Goal: Task Accomplishment & Management: Use online tool/utility

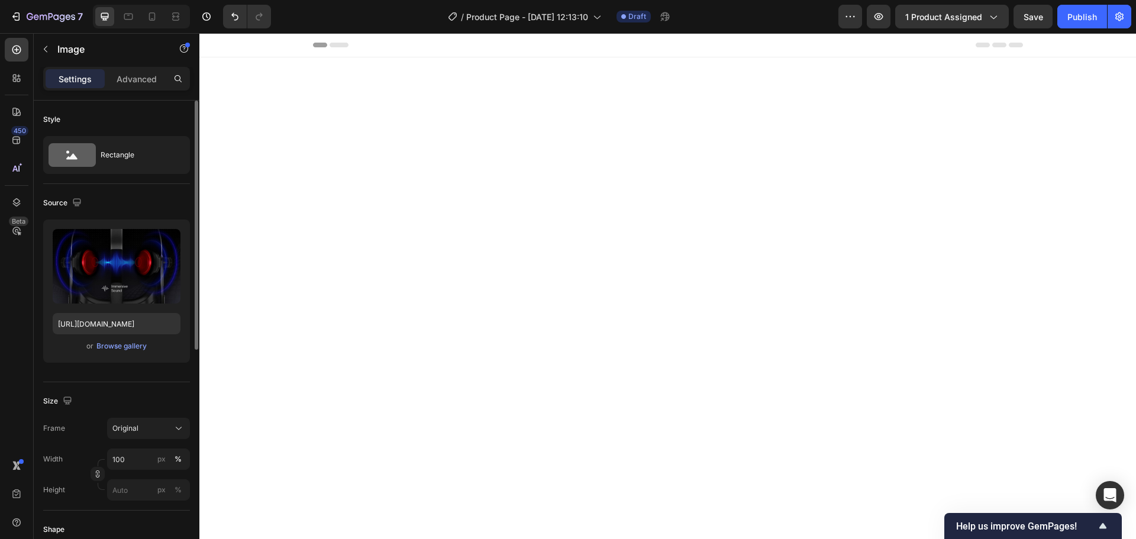
scroll to position [1707, 0]
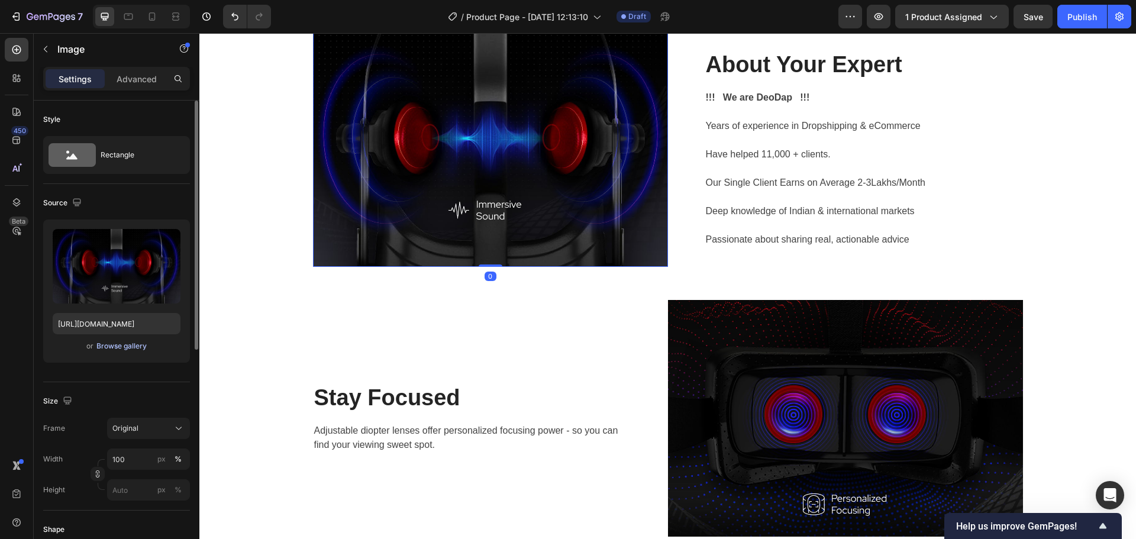
click at [120, 340] on button "Browse gallery" at bounding box center [121, 346] width 51 height 12
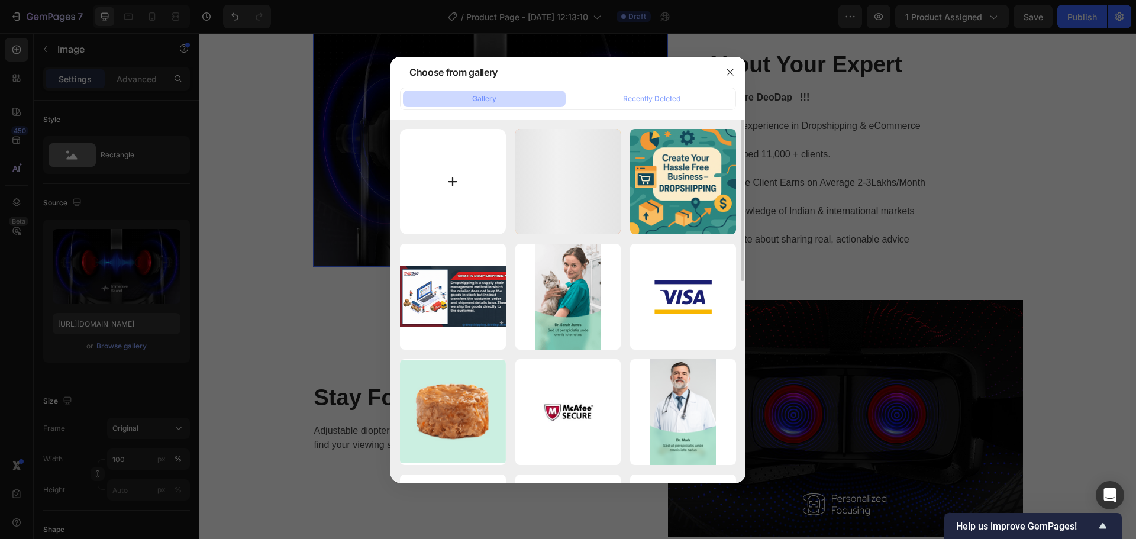
click at [464, 185] on input "file" at bounding box center [453, 182] width 106 height 106
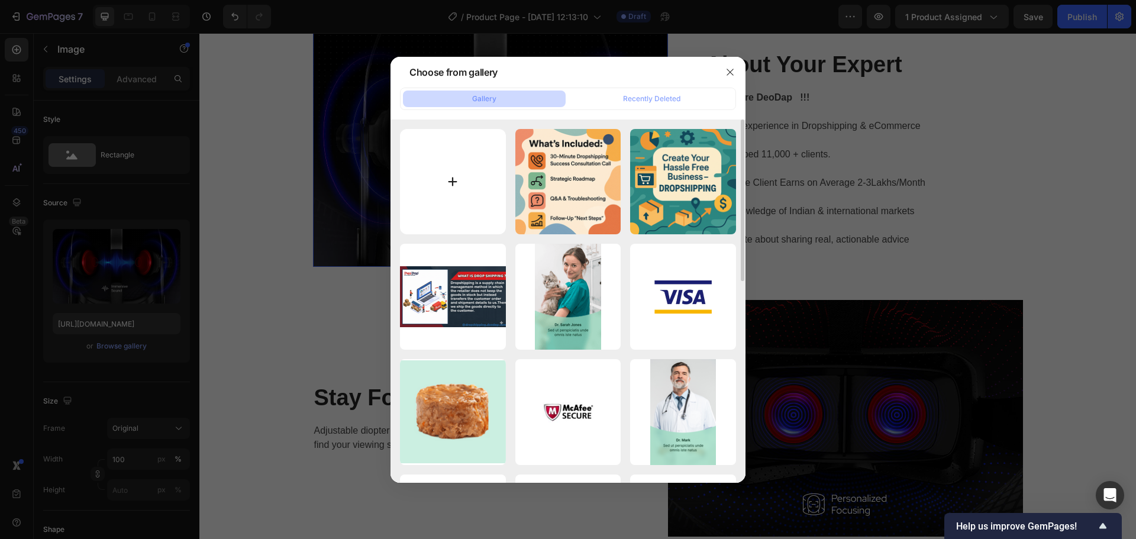
type input "C:\fakepath\ChatGPT Image Sep 29, 2025, 01_40_09 PM.png"
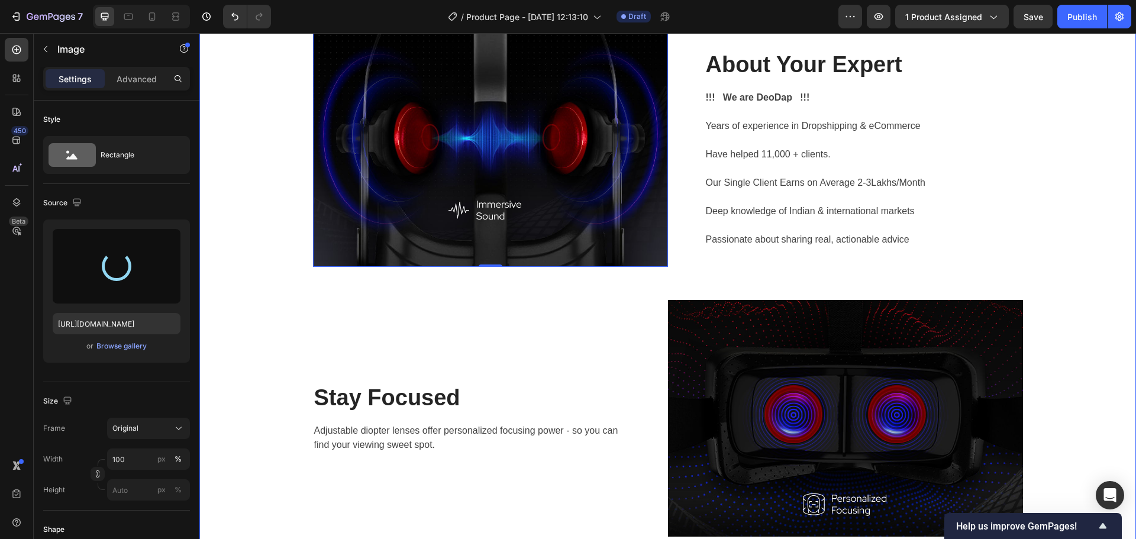
type input "https://cdn.shopify.com/s/files/1/0782/3284/6646/files/gempages_512777412770005…"
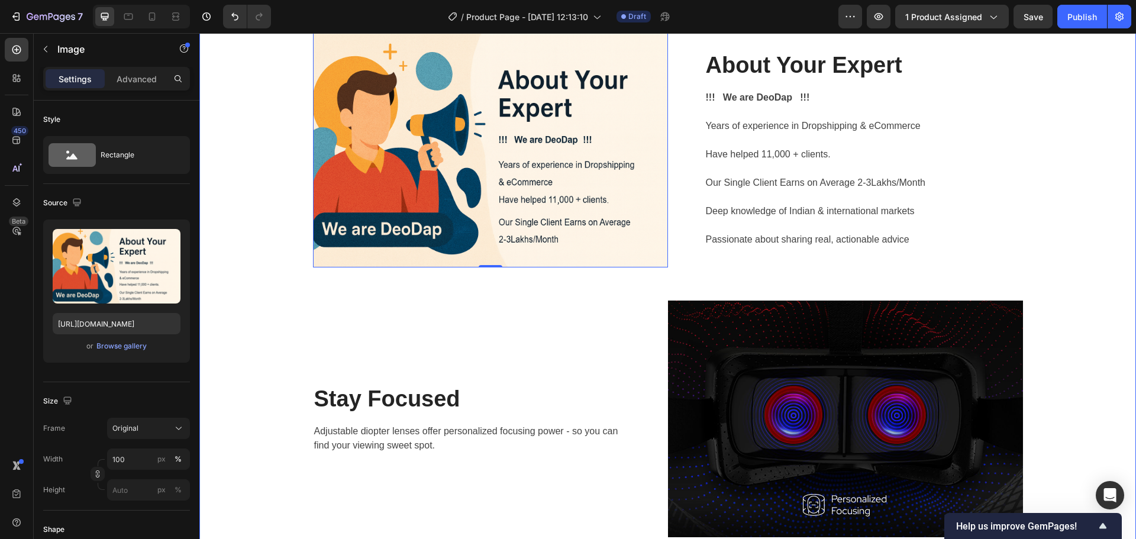
click at [1066, 231] on div "Image 0 About Your Expert Heading !!! We are DeoDap !!! Years of experience in …" at bounding box center [667, 419] width 919 height 776
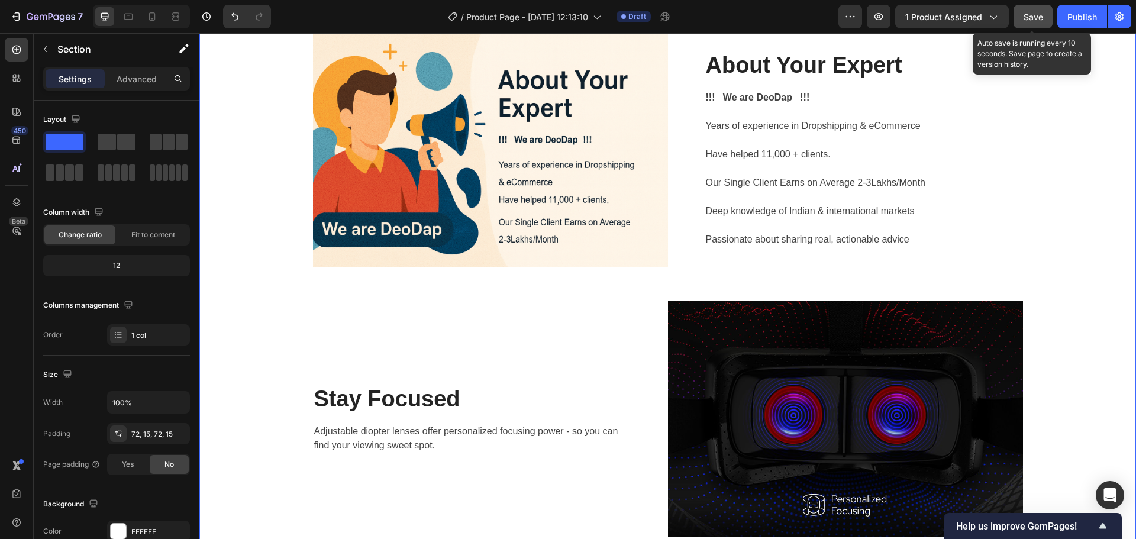
click at [1025, 21] on span "Save" at bounding box center [1034, 17] width 20 height 10
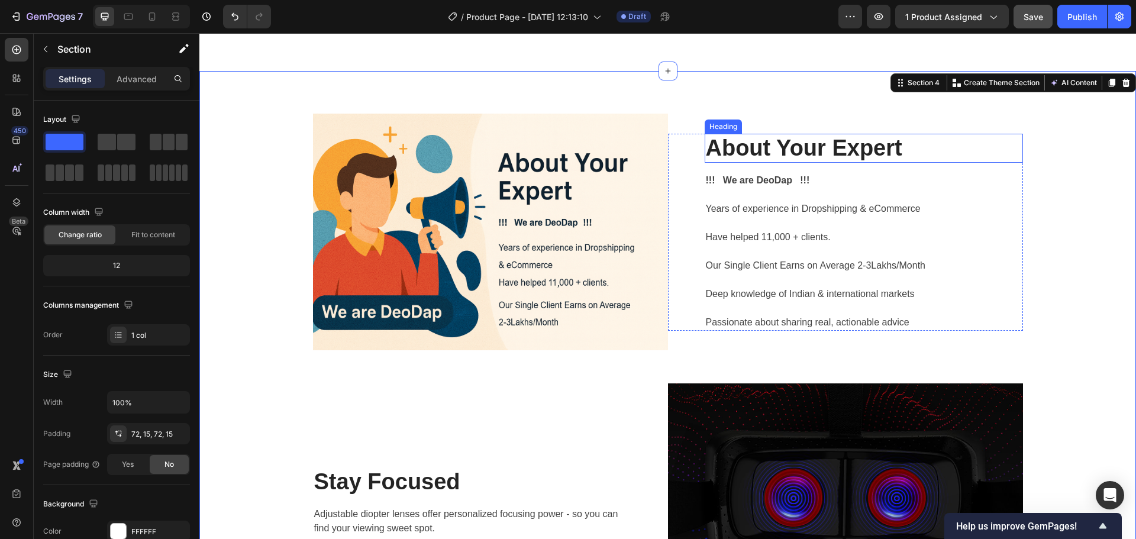
click at [809, 149] on p "About Your Expert" at bounding box center [864, 148] width 316 height 27
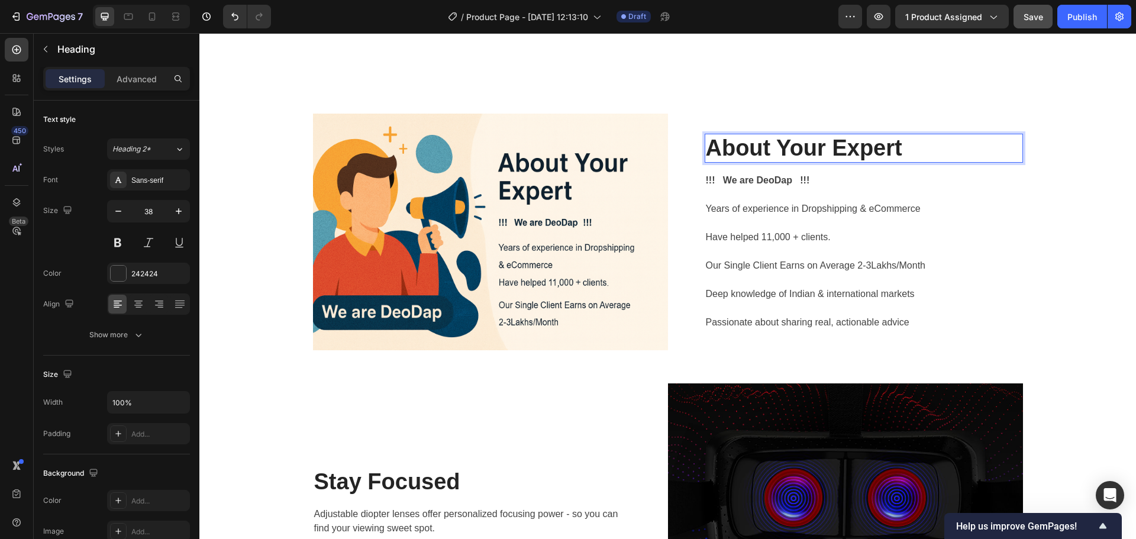
click at [819, 149] on p "About Your Expert" at bounding box center [864, 148] width 316 height 27
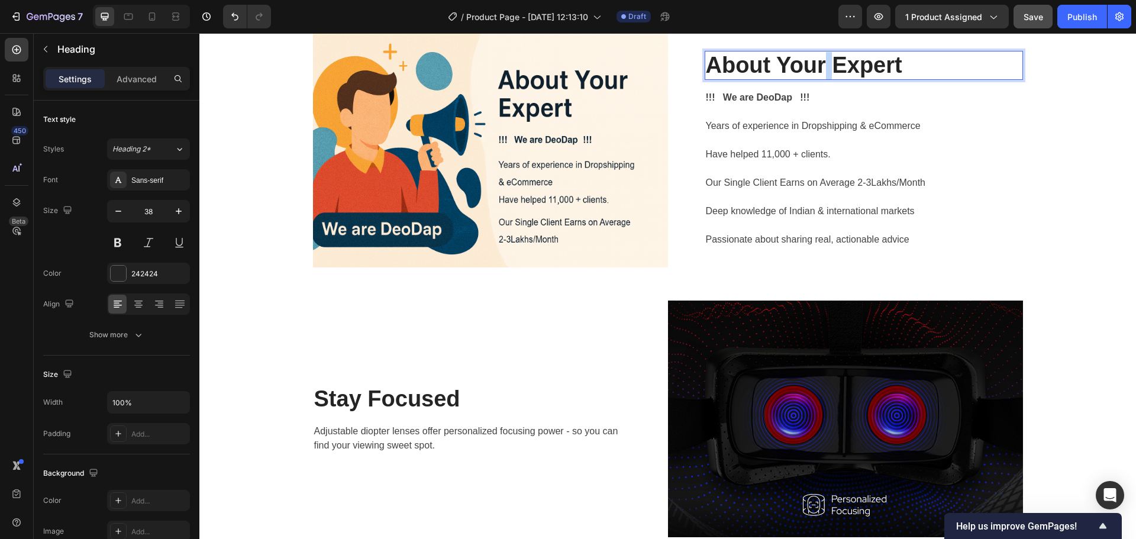
click at [819, 79] on p "About Your Expert" at bounding box center [864, 65] width 316 height 27
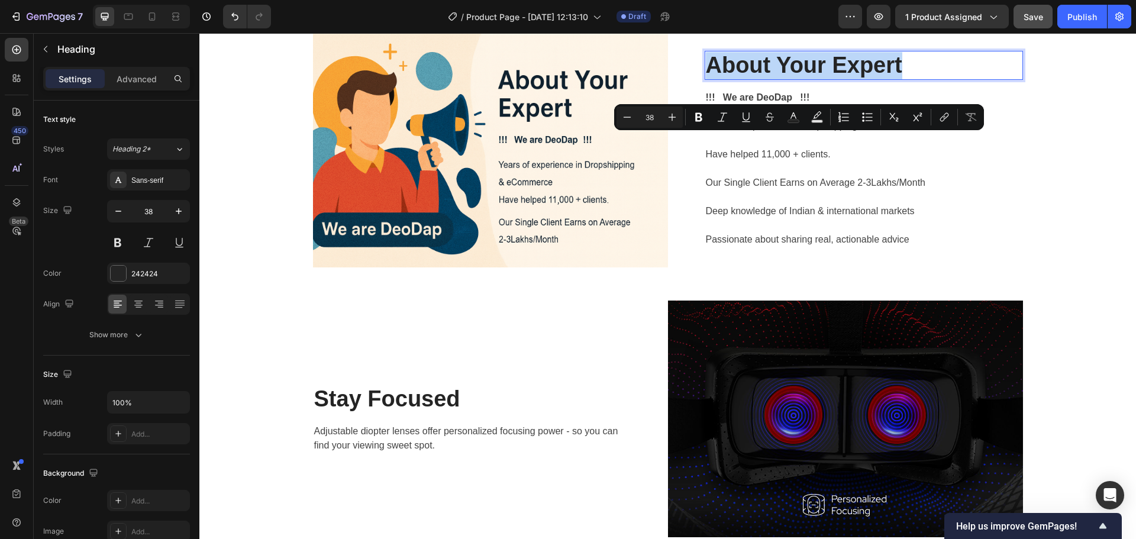
click at [819, 79] on p "About Your Expert" at bounding box center [864, 65] width 316 height 27
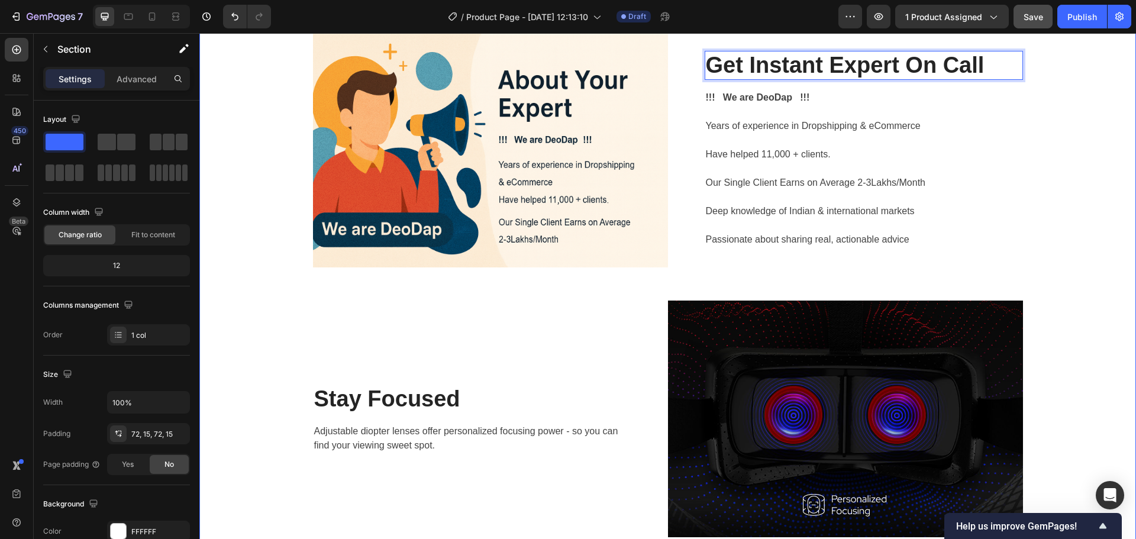
click at [1092, 250] on div "Image Get Instant Expert On Call Heading 16 !!! We are DeoDap !!! Years of expe…" at bounding box center [667, 419] width 919 height 776
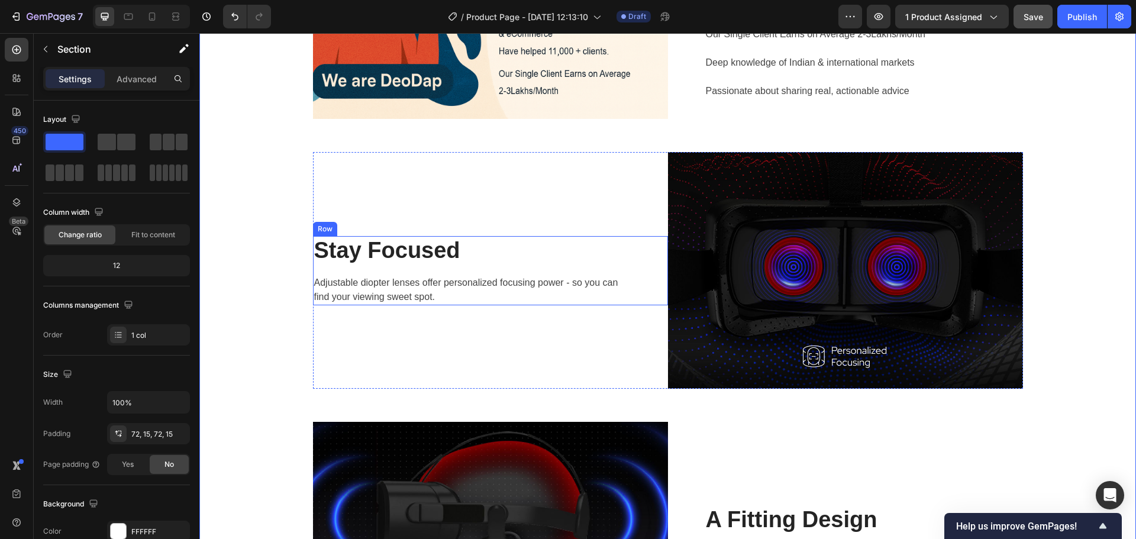
scroll to position [1944, 0]
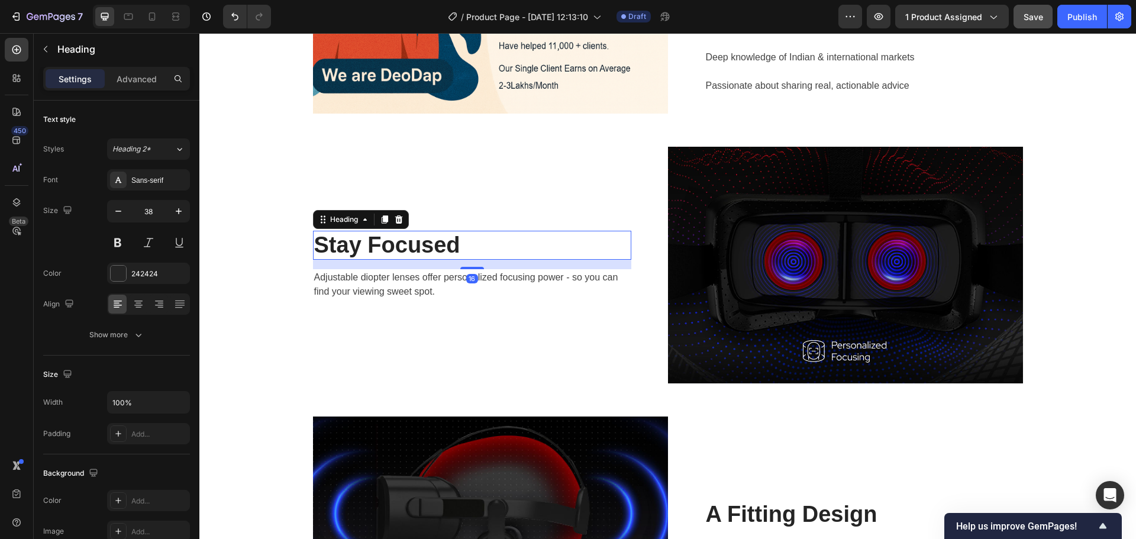
click at [388, 247] on p "Stay Focused" at bounding box center [472, 245] width 316 height 27
click at [403, 247] on p "Stay Focused" at bounding box center [472, 245] width 316 height 27
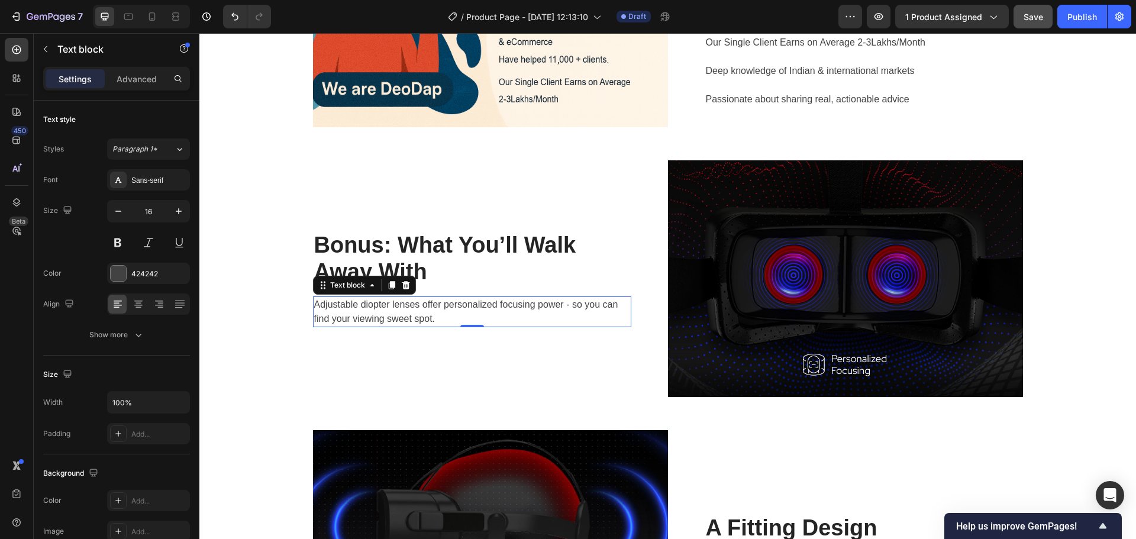
click at [402, 305] on p "Adjustable diopter lenses offer personalized focusing power - so you can find y…" at bounding box center [472, 312] width 316 height 28
click at [378, 236] on p "Bonus: What You’ll Walk Away With" at bounding box center [472, 259] width 316 height 54
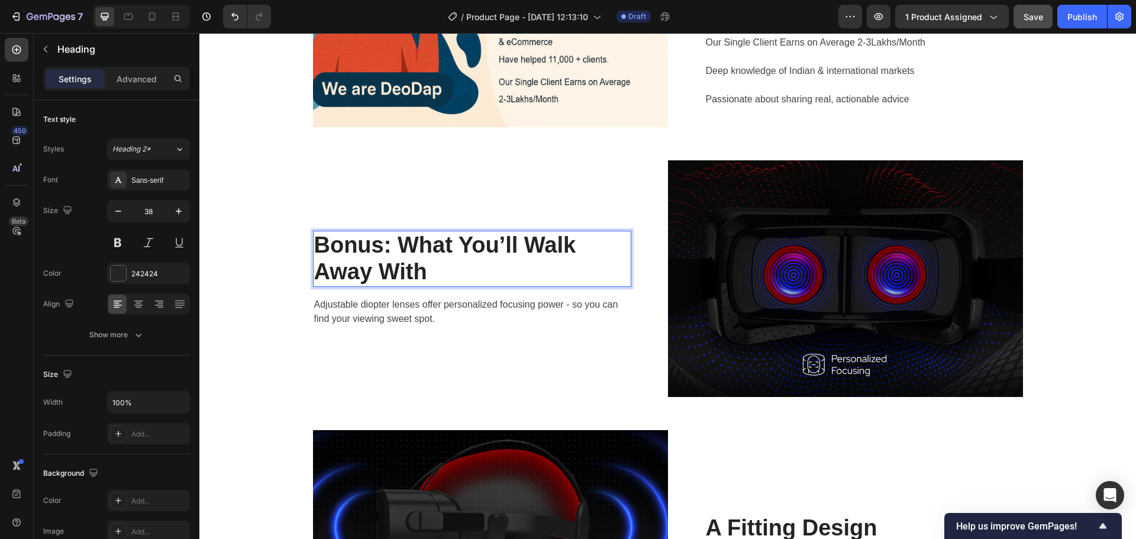
click at [396, 240] on p "Bonus: What You’ll Walk Away With" at bounding box center [472, 259] width 316 height 54
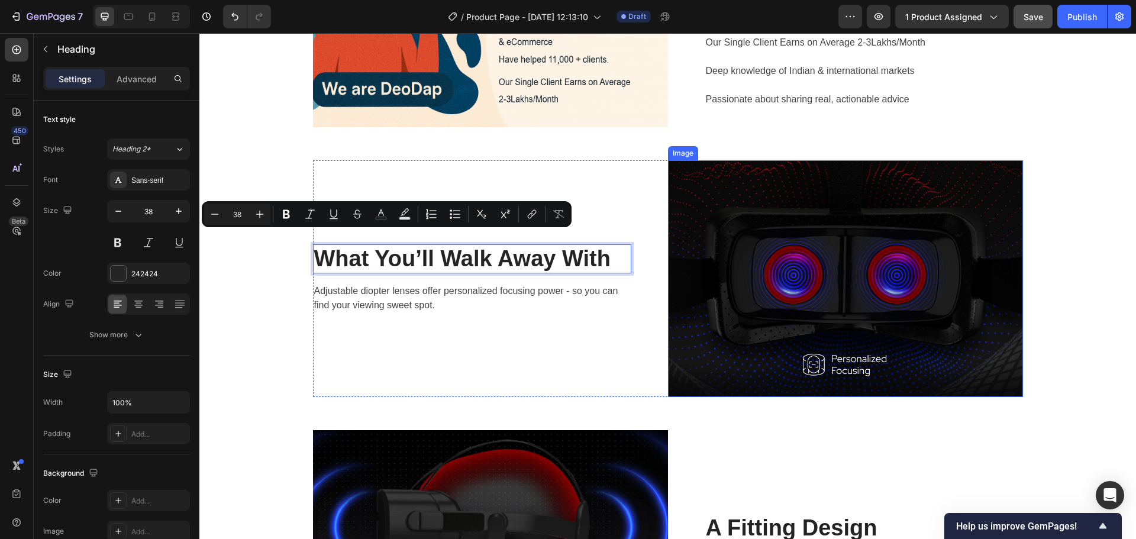
scroll to position [1944, 0]
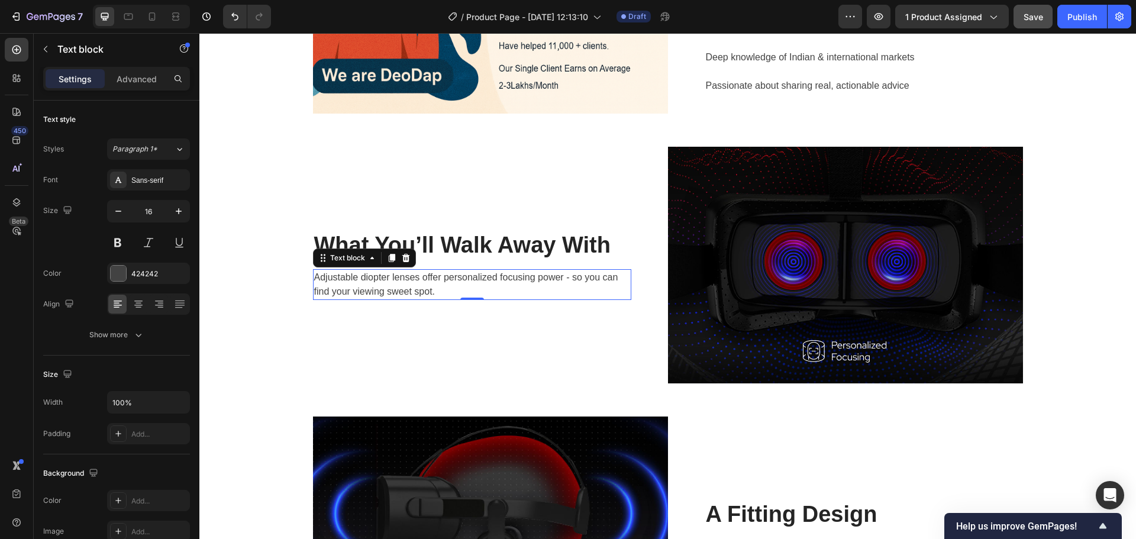
click at [550, 283] on p "Adjustable diopter lenses offer personalized focusing power - so you can find y…" at bounding box center [472, 284] width 316 height 28
click at [409, 300] on div "Adjustable diopter lenses offer personalized focusing power - so you can find y…" at bounding box center [472, 284] width 318 height 31
click at [411, 293] on p "Adjustable diopter lenses offer personalized focusing power - so you can find y…" at bounding box center [472, 284] width 316 height 28
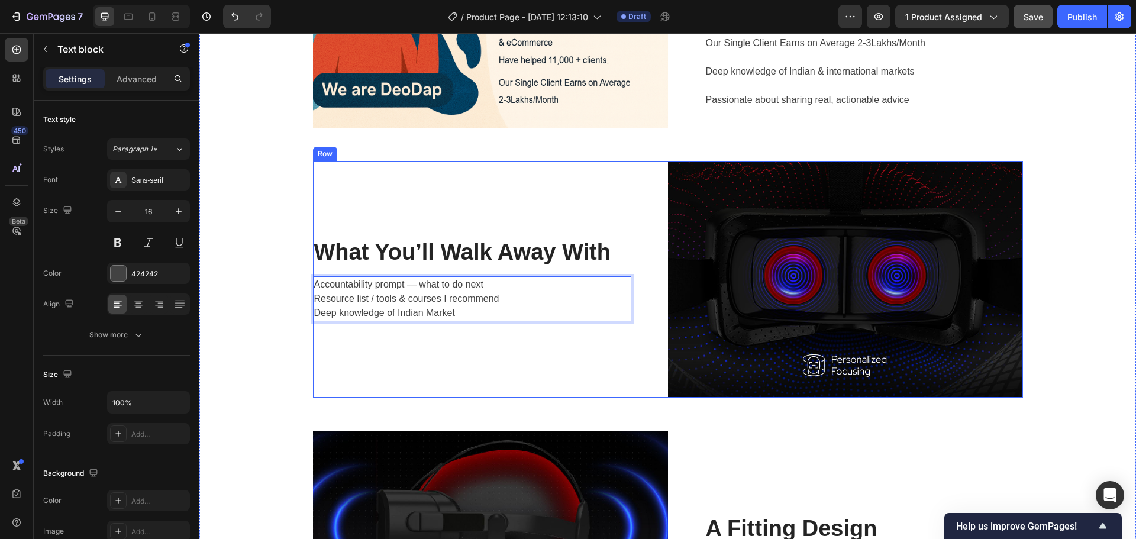
scroll to position [1936, 0]
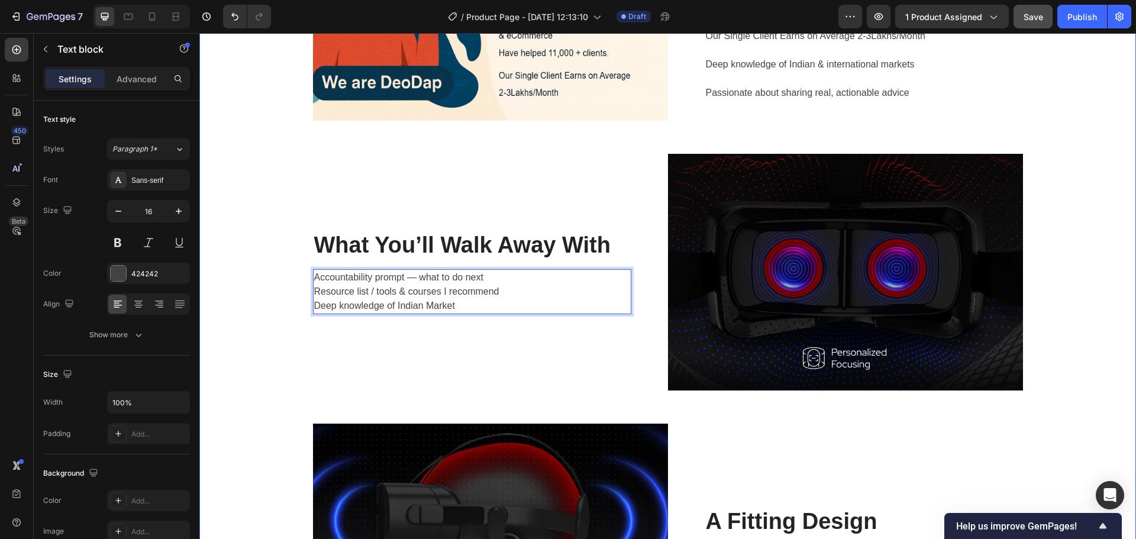
click at [251, 308] on div "Image Get Instant Expert On Call Heading !!! We are DeoDap !!! Years of experie…" at bounding box center [667, 272] width 919 height 776
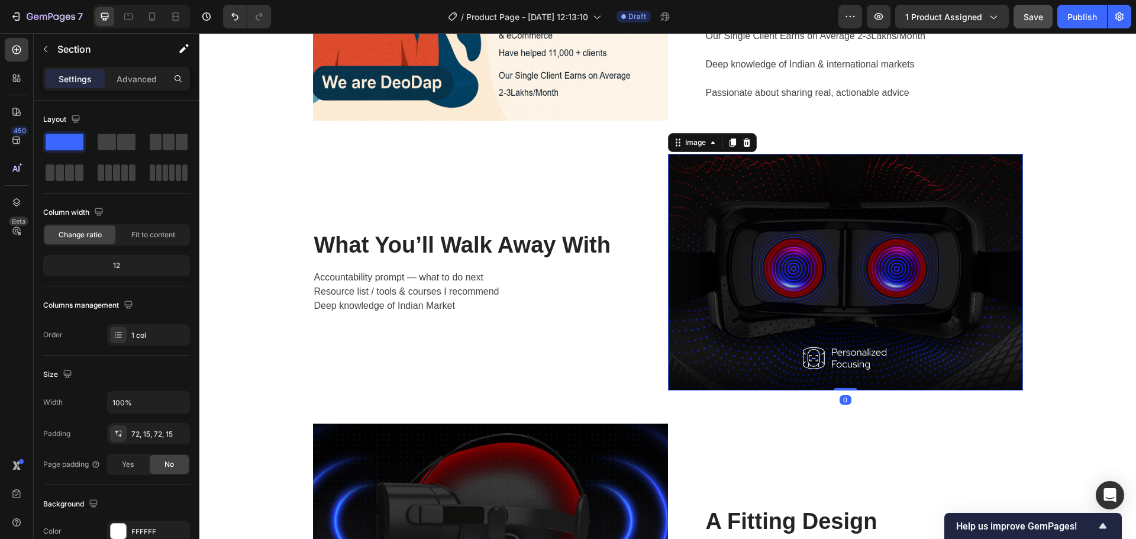
click at [850, 263] on img at bounding box center [845, 272] width 355 height 237
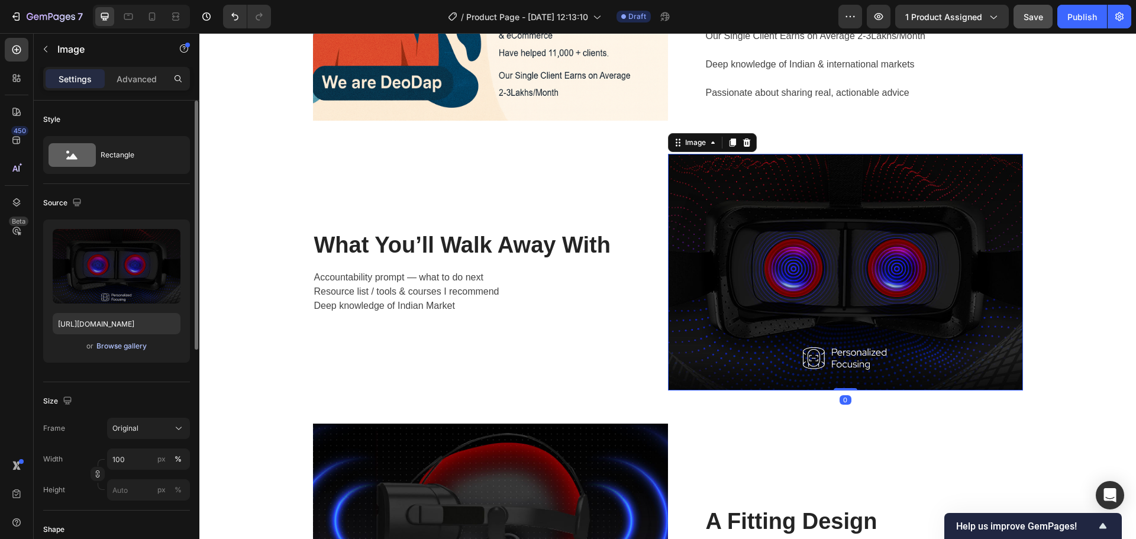
click at [108, 346] on div "Browse gallery" at bounding box center [121, 346] width 50 height 11
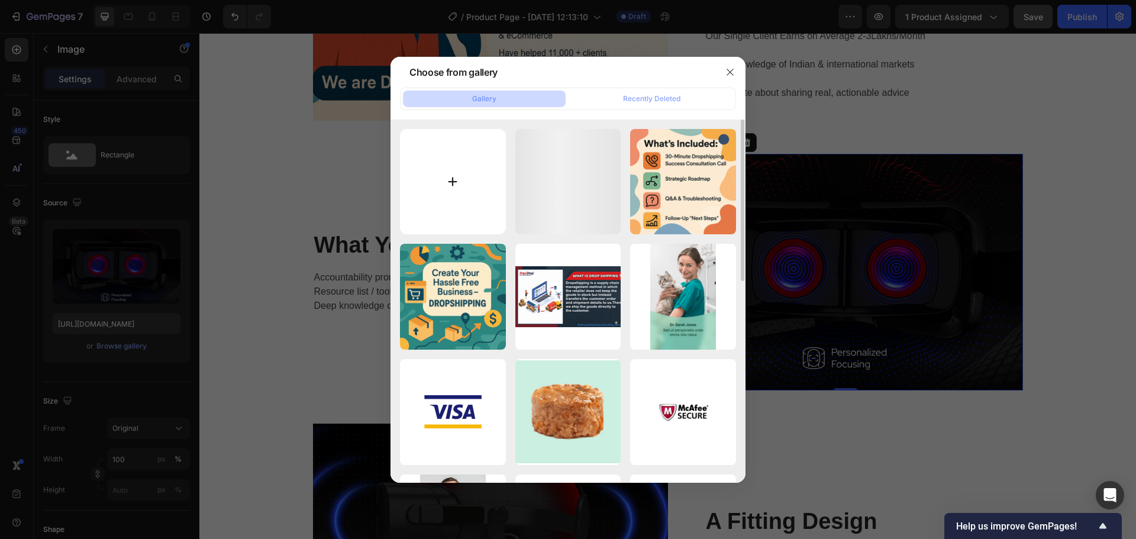
click at [492, 208] on input "file" at bounding box center [453, 182] width 106 height 106
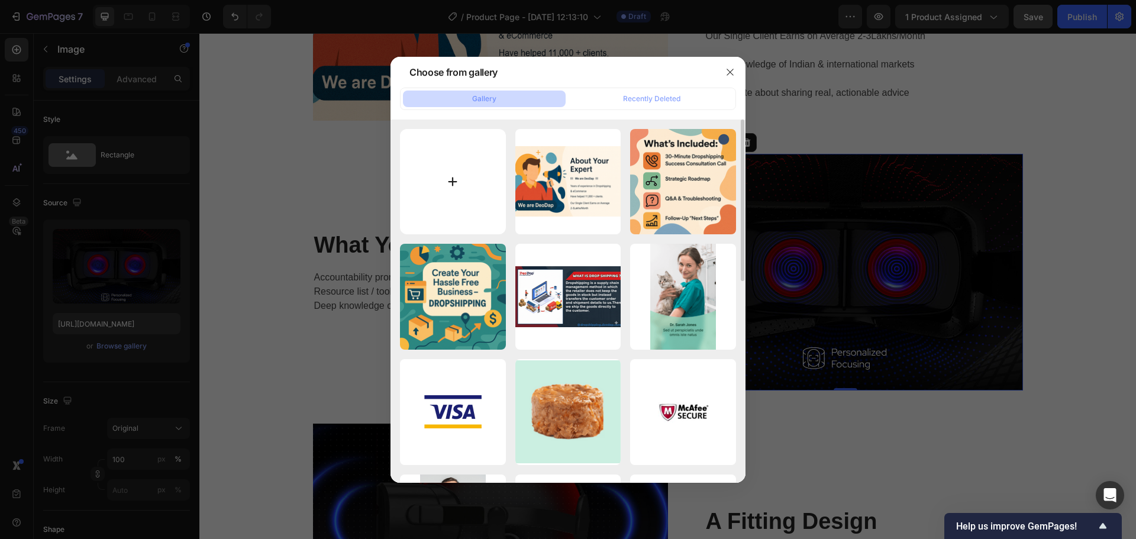
type input "C:\fakepath\ChatGPT Image Sep 29, 2025, 01_47_16 PM.png"
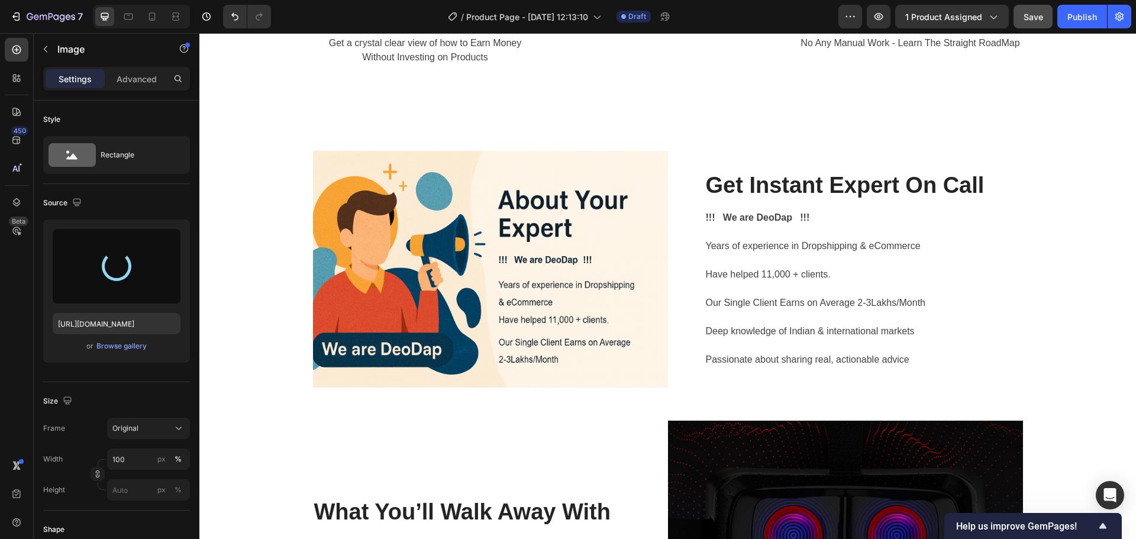
type input "https://cdn.shopify.com/s/files/1/0782/3284/6646/files/gempages_512777412770005…"
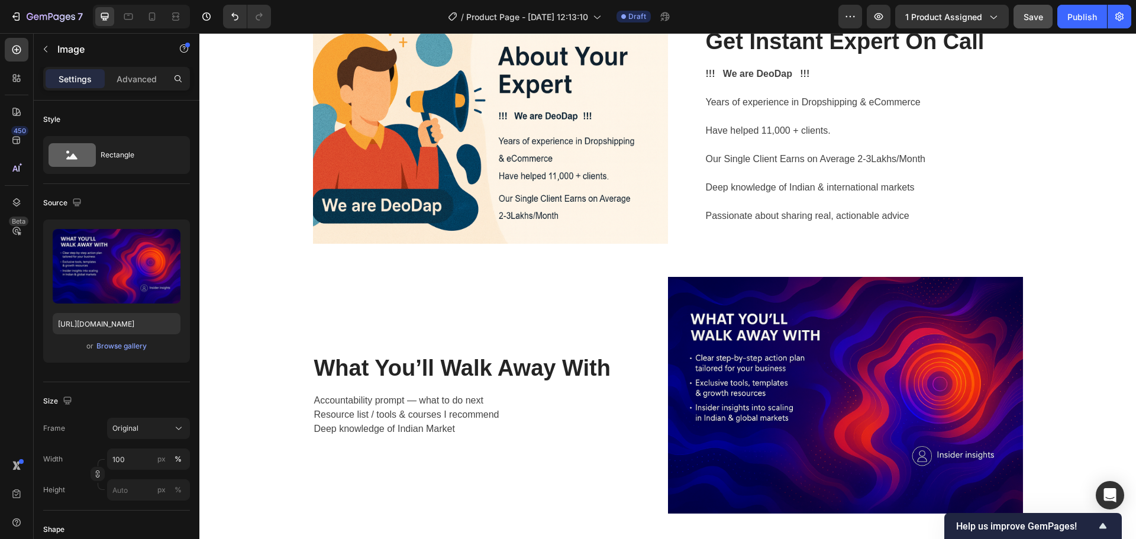
scroll to position [1877, 0]
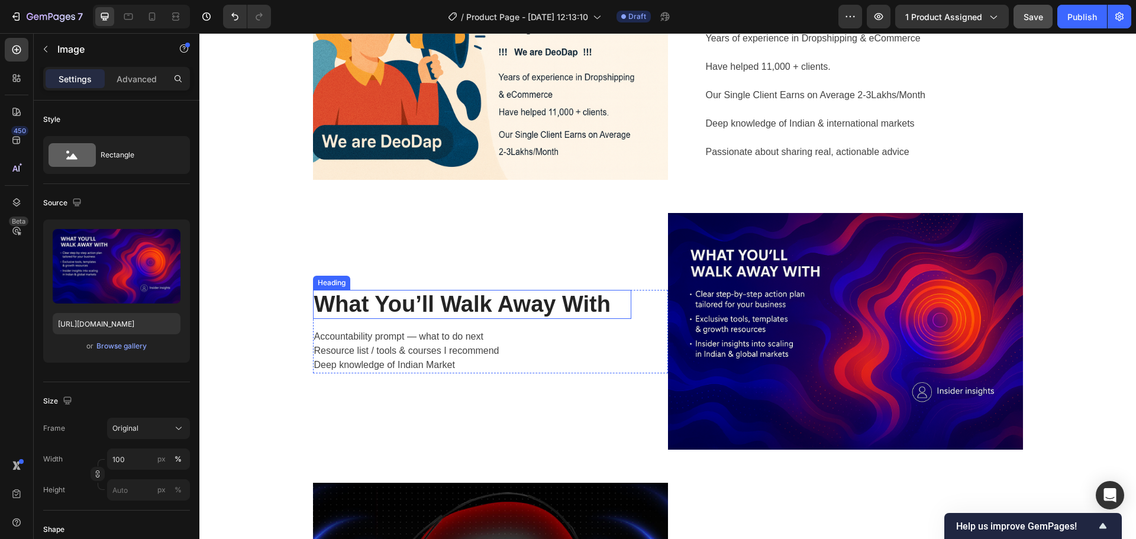
click at [483, 308] on h2 "What You’ll Walk Away With" at bounding box center [472, 305] width 318 height 30
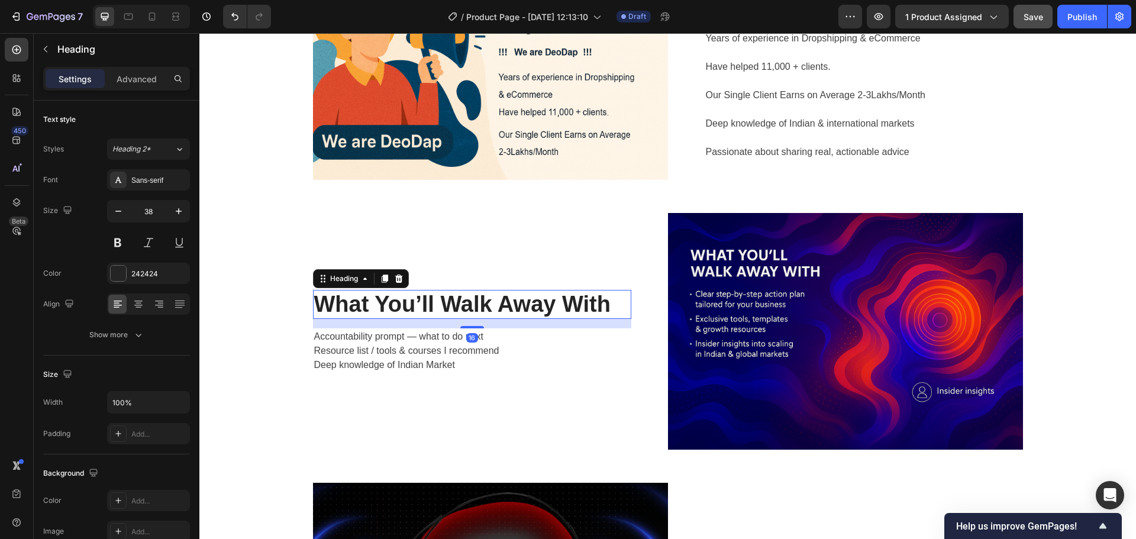
click at [525, 308] on h2 "What You’ll Walk Away With" at bounding box center [472, 305] width 318 height 30
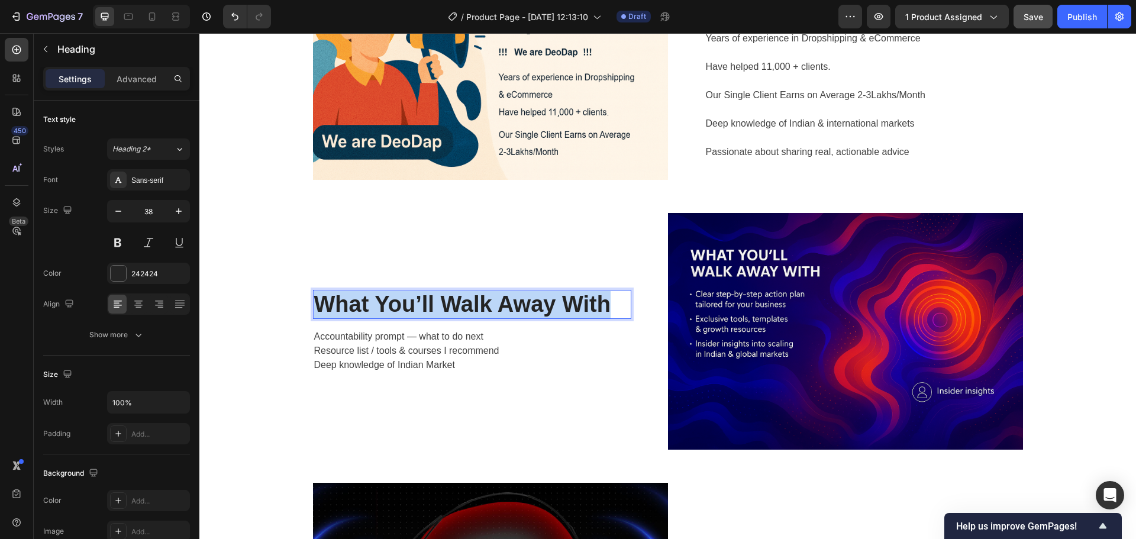
copy p "What You’ll Walk Away With"
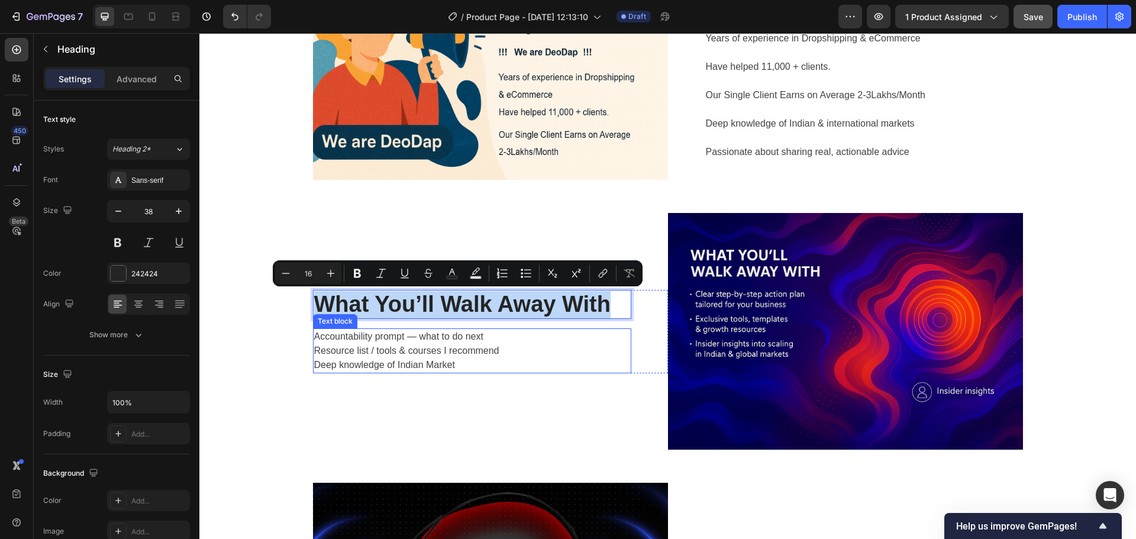
click at [404, 356] on p "Accountability prompt — what to do next Resource list / tools & courses I recom…" at bounding box center [472, 351] width 316 height 43
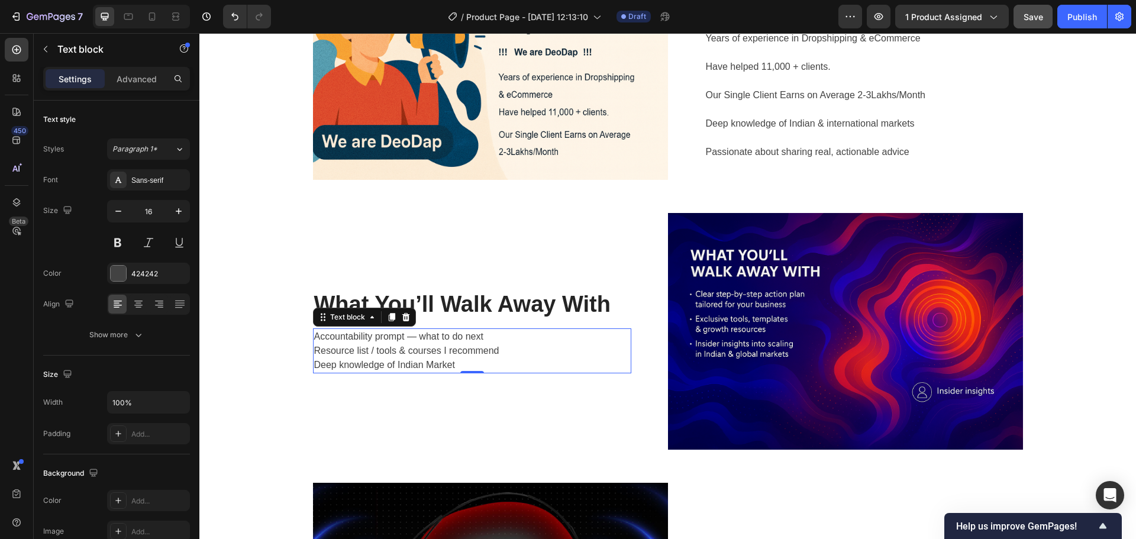
click at [473, 353] on p "Accountability prompt — what to do next Resource list / tools & courses I recom…" at bounding box center [472, 351] width 316 height 43
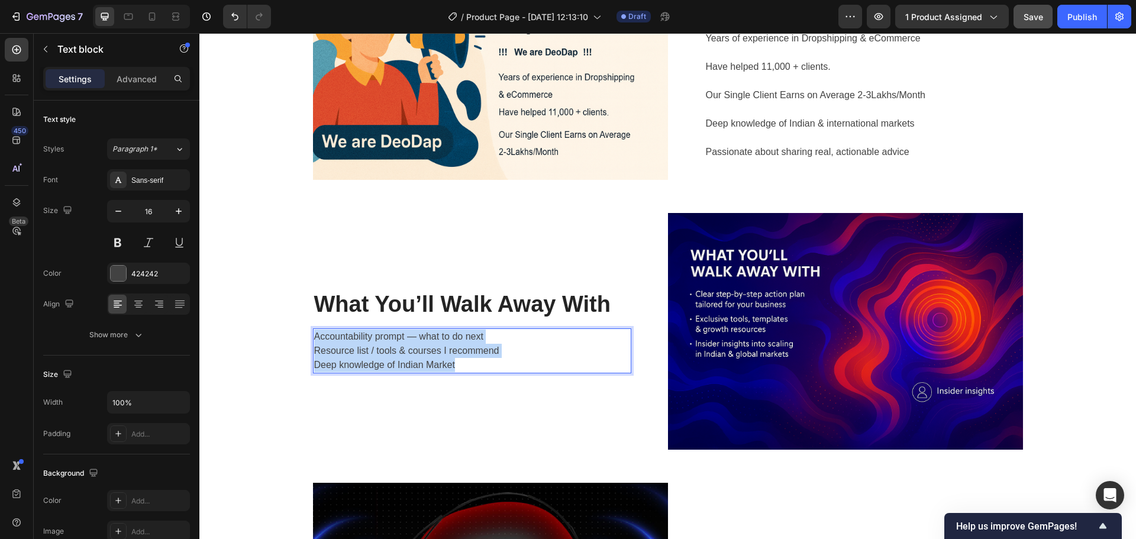
copy p "Accountability prompt — what to do next Resource list / tools & courses I recom…"
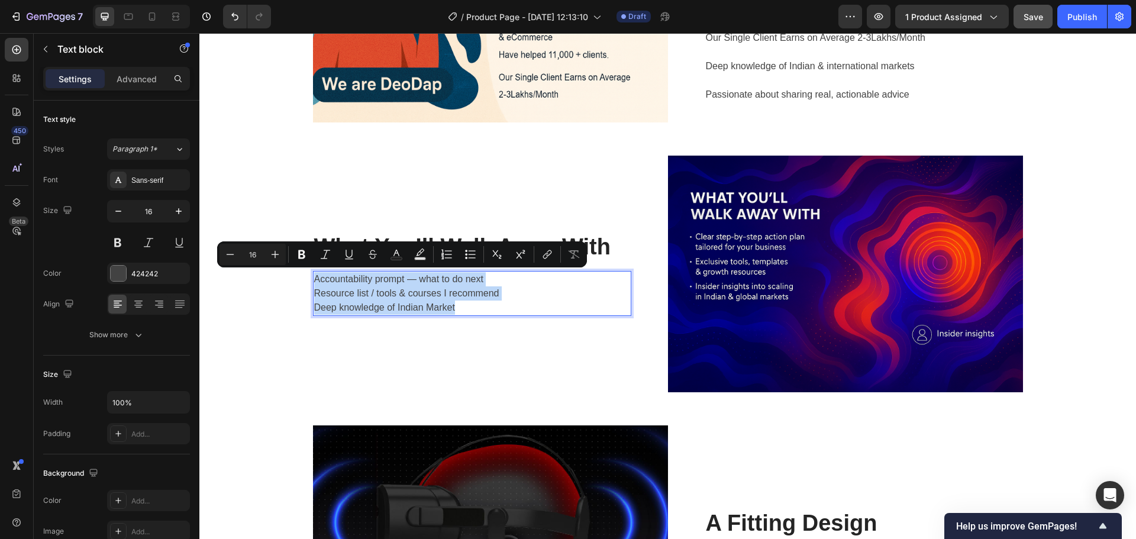
scroll to position [1936, 0]
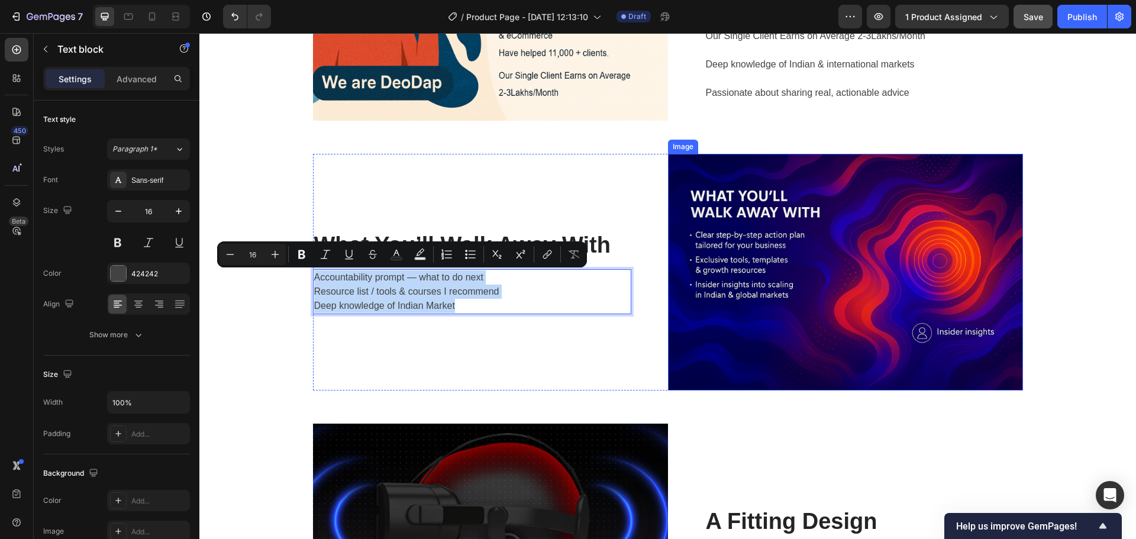
click at [745, 272] on img at bounding box center [845, 272] width 355 height 237
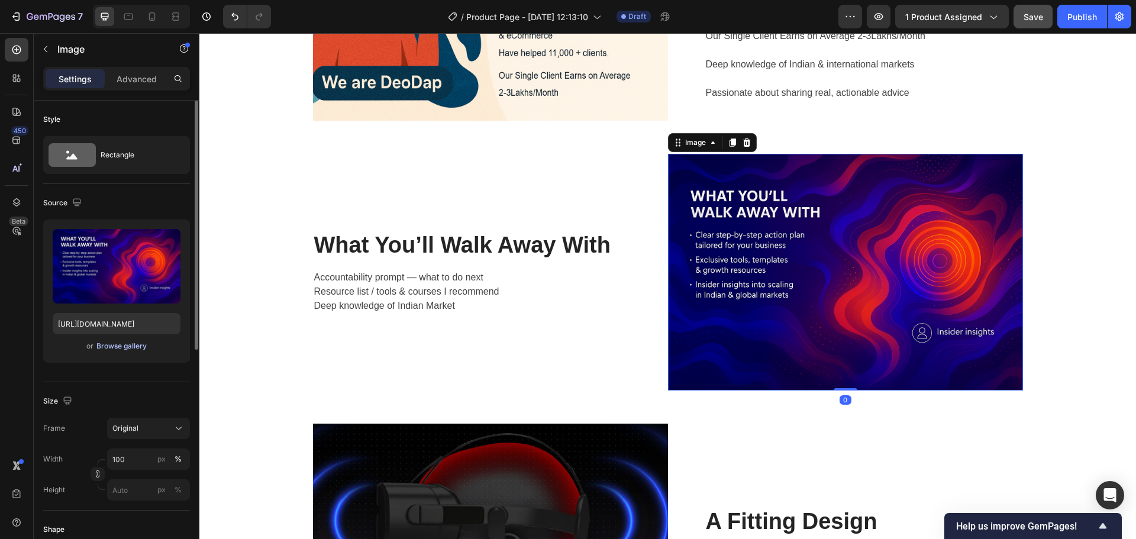
click at [117, 347] on div "Browse gallery" at bounding box center [121, 346] width 50 height 11
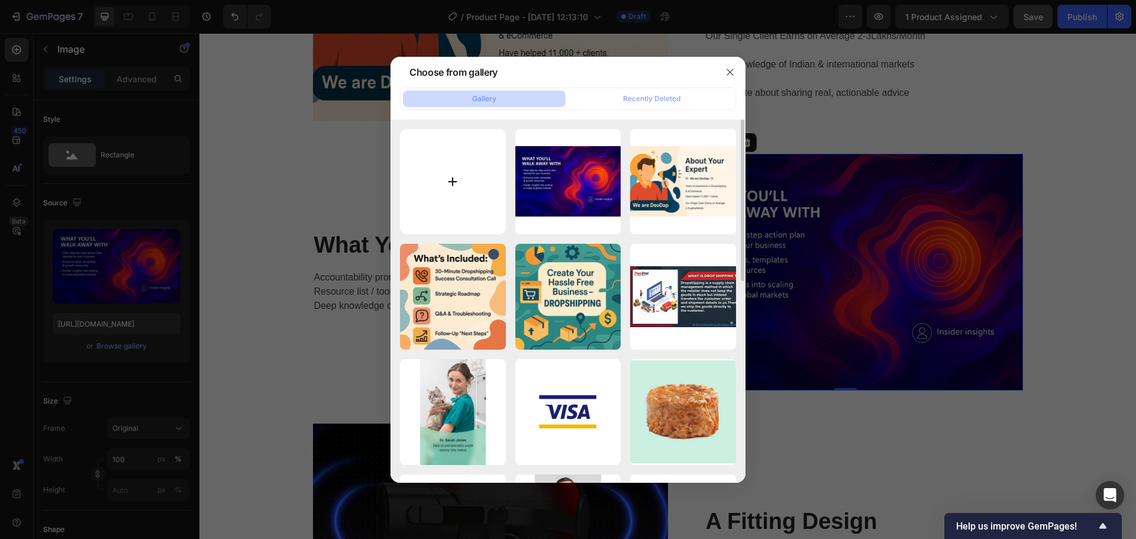
click at [472, 199] on input "file" at bounding box center [453, 182] width 106 height 106
type input "C:\fakepath\ChatGPT Image Sep 29, 2025, 01_55_52 PM.png"
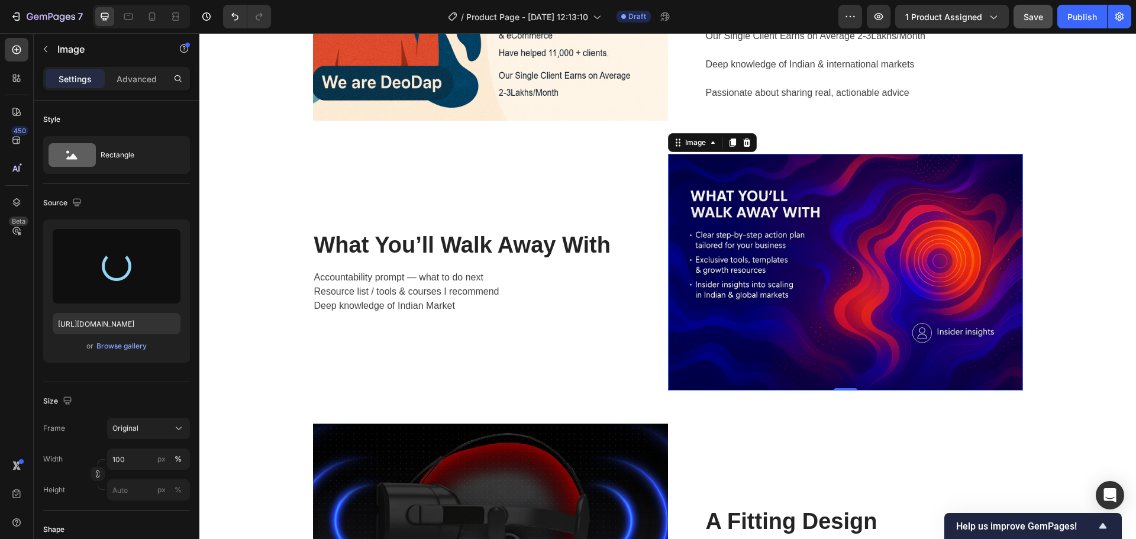
type input "https://cdn.shopify.com/s/files/1/0782/3284/6646/files/gempages_512777412770005…"
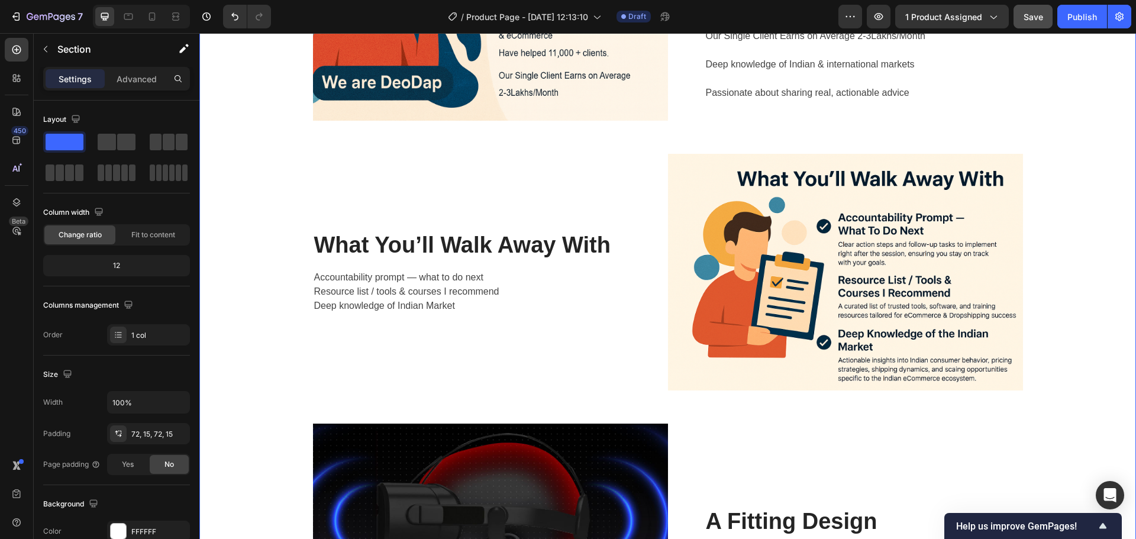
click at [210, 284] on div "Image Get Instant Expert On Call Heading !!! We are DeoDap !!! Years of experie…" at bounding box center [667, 272] width 919 height 776
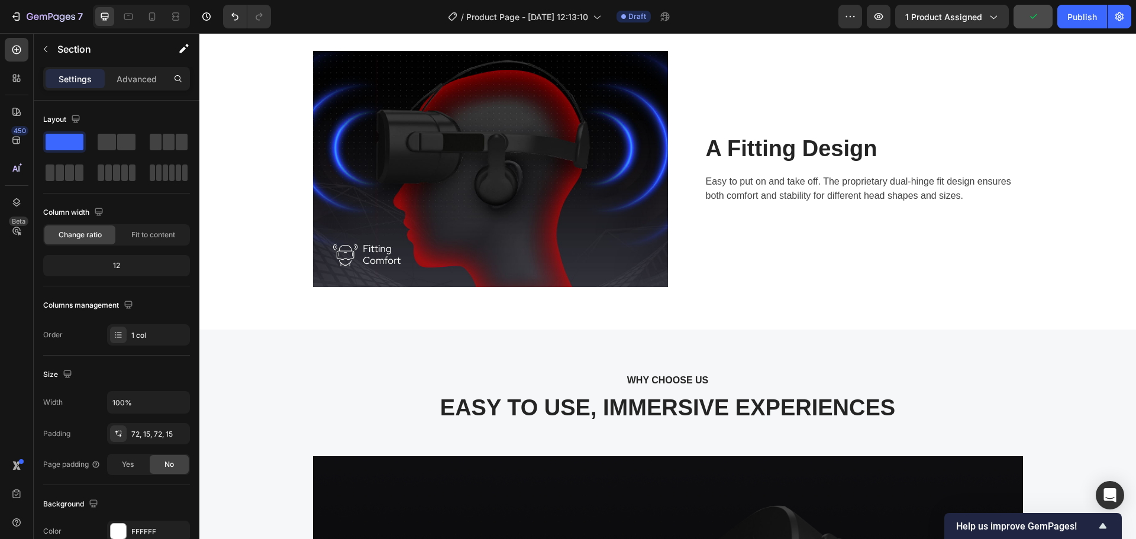
scroll to position [2291, 0]
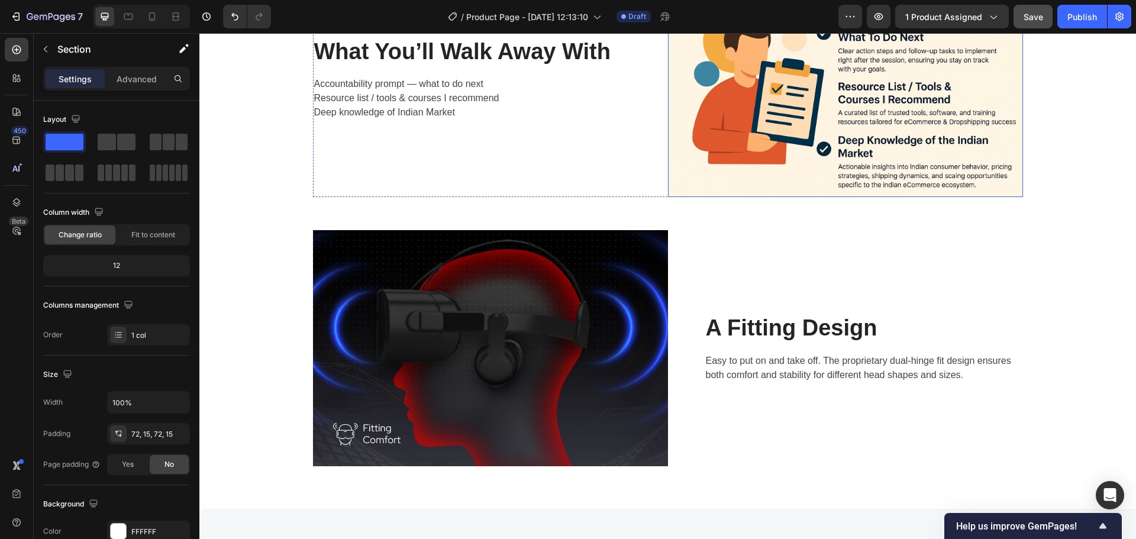
scroll to position [2114, 0]
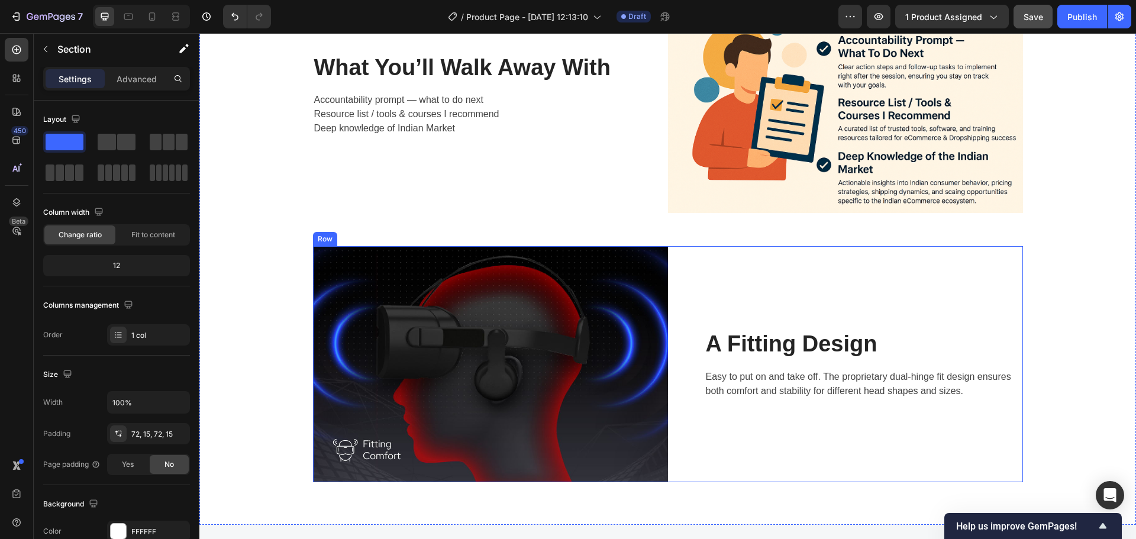
click at [856, 283] on div "A Fitting Design Heading Easy to put on and take off. The proprietary dual-hing…" at bounding box center [845, 364] width 355 height 236
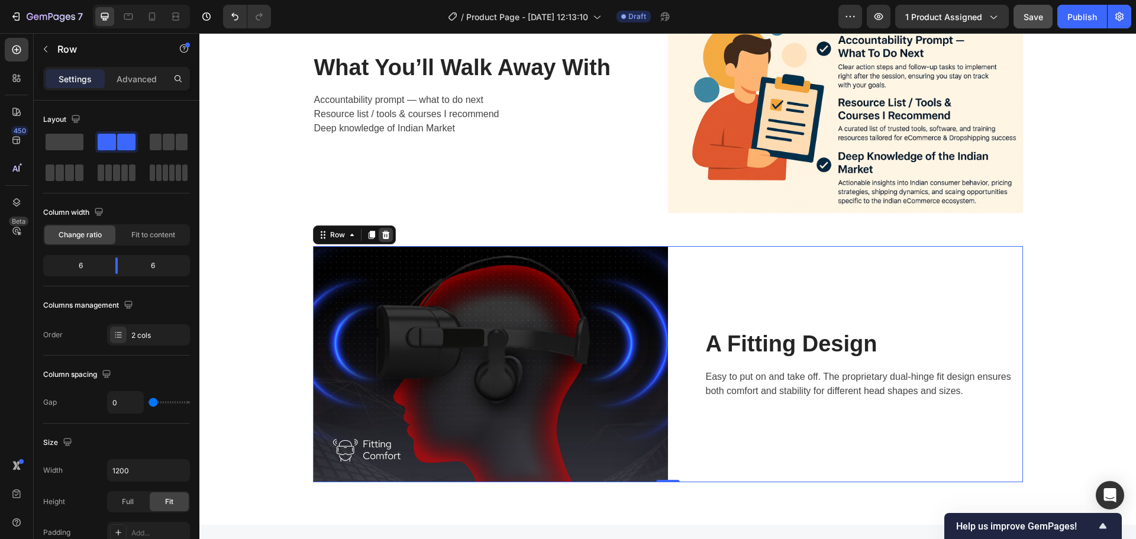
click at [382, 237] on icon at bounding box center [385, 234] width 9 height 9
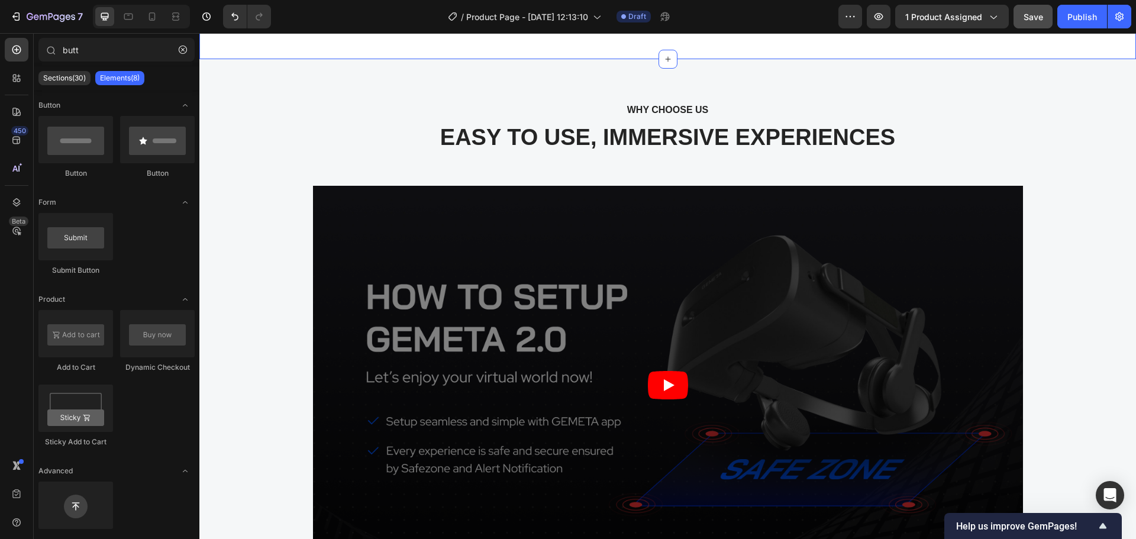
scroll to position [2351, 0]
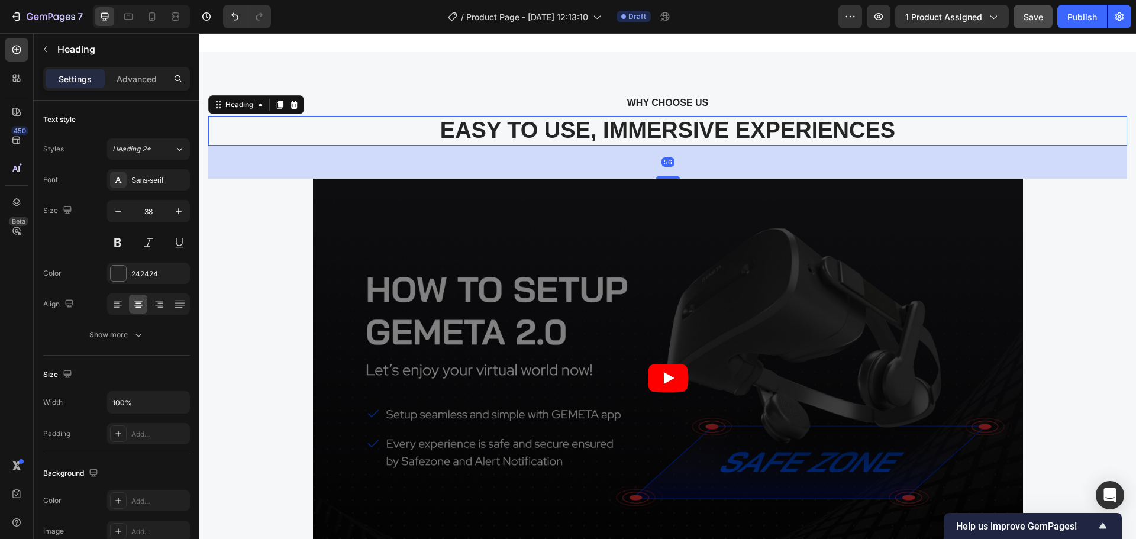
click at [668, 130] on p "EASY TO USE, IMMERSIVE EXPERIENCES" at bounding box center [667, 130] width 916 height 27
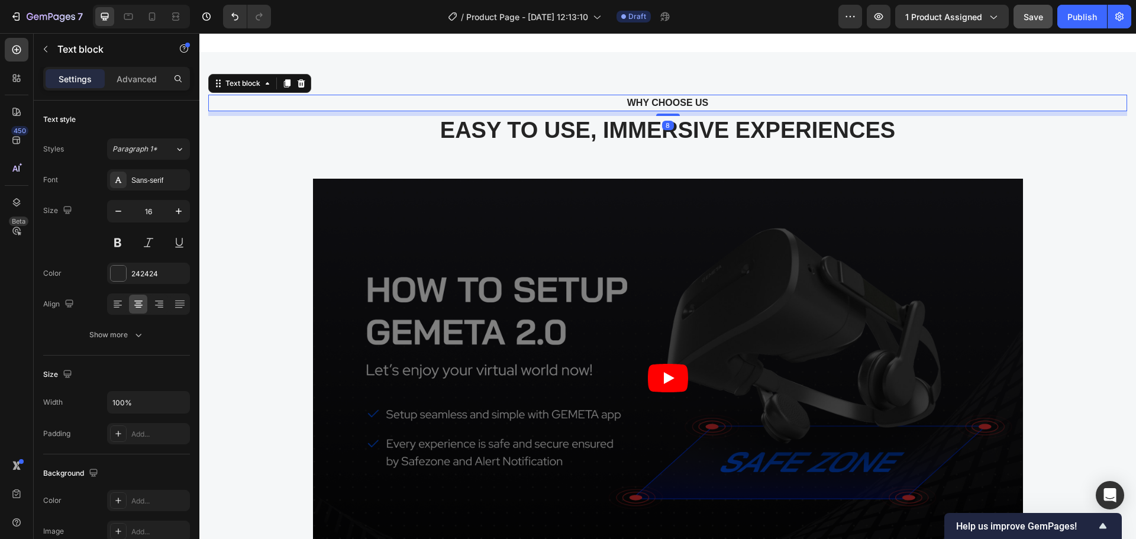
click at [670, 104] on p "WHY CHOOSE US" at bounding box center [668, 103] width 898 height 14
click at [1055, 256] on div "WHY CHOOSE US Text block 8 EASY TO USE, IMMERSIVE EXPERIENCES Heading Video Ima…" at bounding box center [667, 431] width 919 height 673
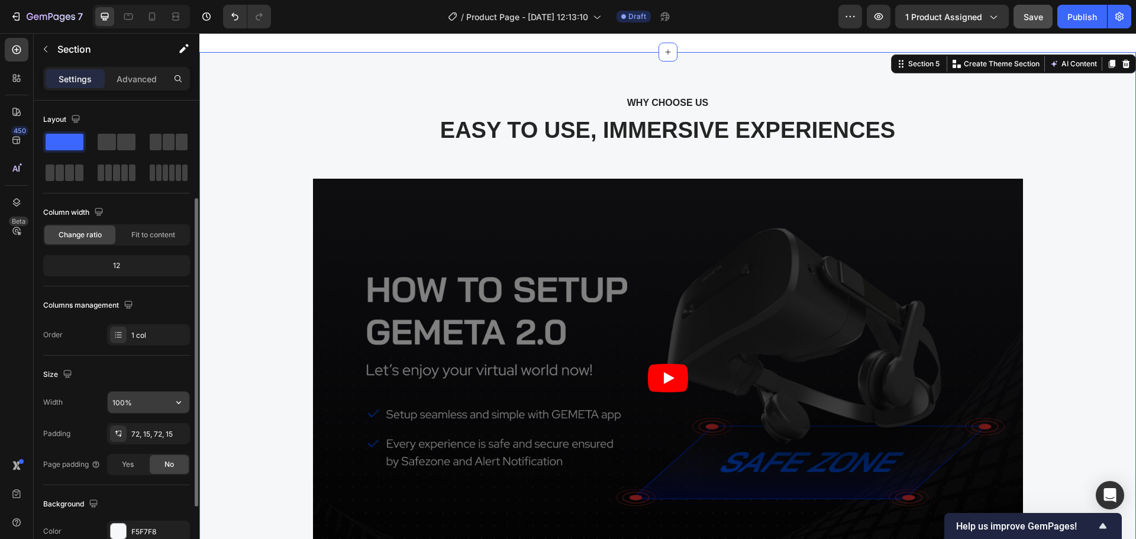
scroll to position [59, 0]
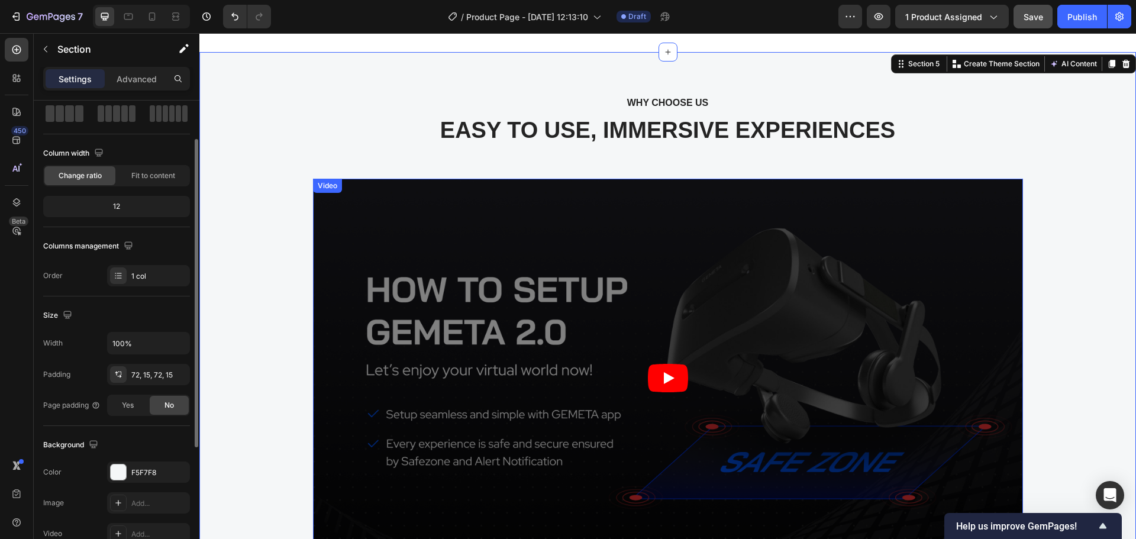
click at [347, 262] on article at bounding box center [668, 378] width 710 height 399
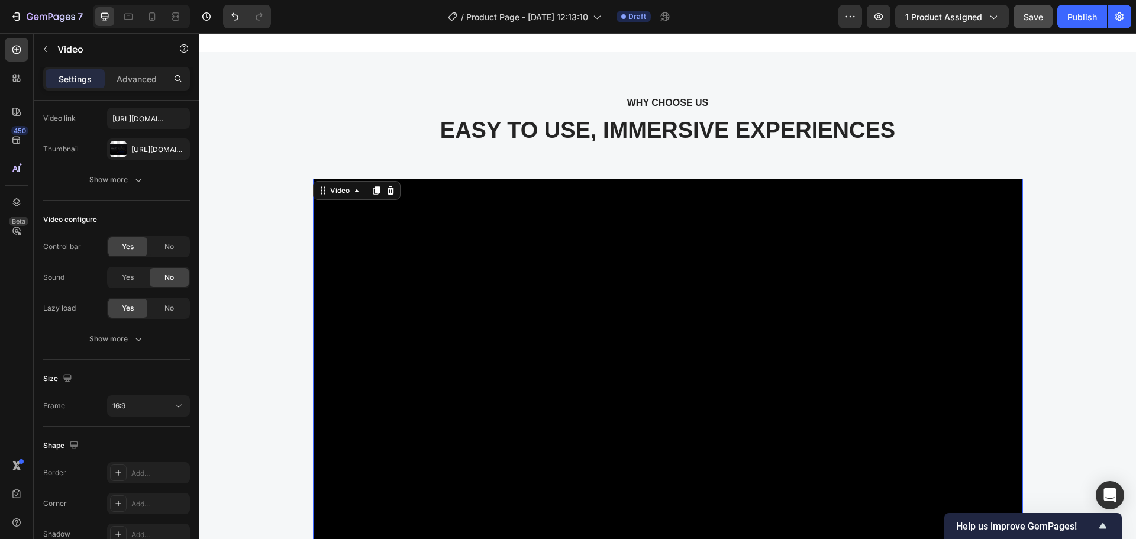
scroll to position [0, 0]
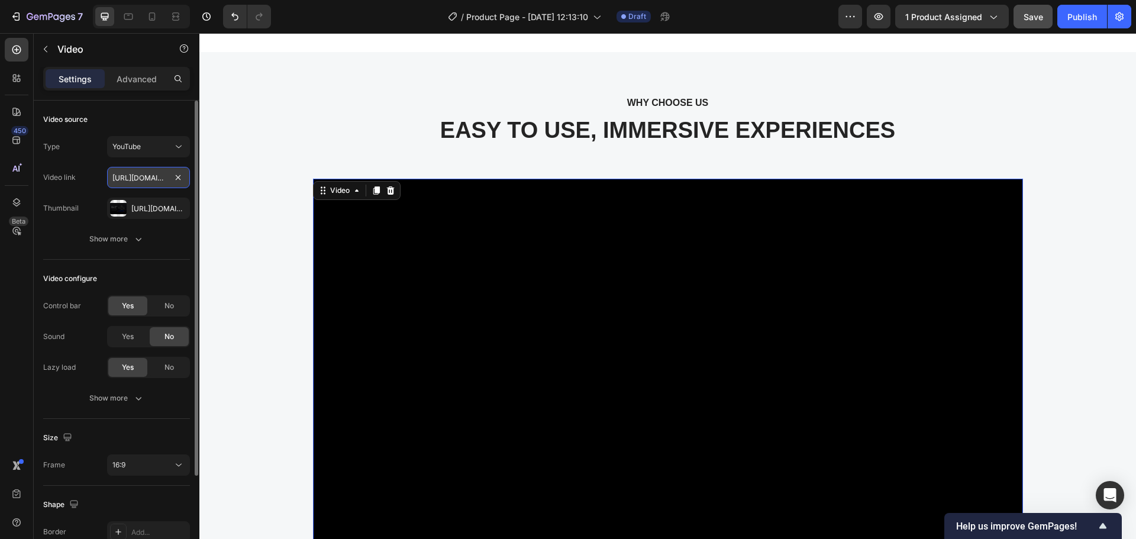
click at [133, 179] on input "https://www.youtube.com/watch?v=ktsFdCND3wM" at bounding box center [148, 177] width 83 height 21
paste input "youtu.be/6aytJPGjHr8?si=EBxmw_5ZlfPG0MhJ"
type input "https://youtu.be/6aytJPGjHr8?si=EBxmw_5ZlfPG0MhJ"
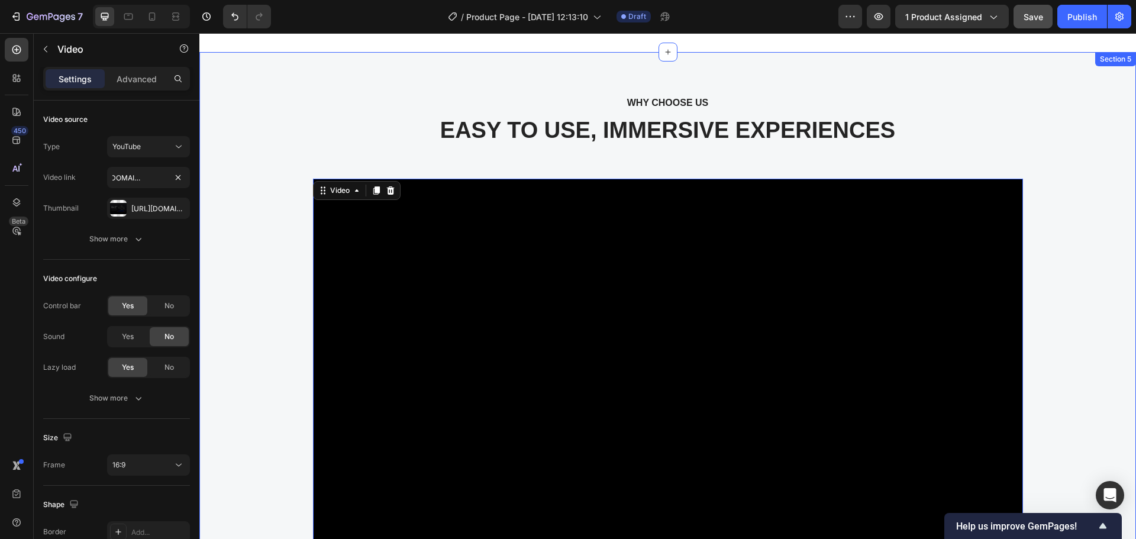
click at [241, 233] on div "WHY CHOOSE US Text block EASY TO USE, IMMERSIVE EXPERIENCES Heading Video 56 Im…" at bounding box center [667, 431] width 919 height 673
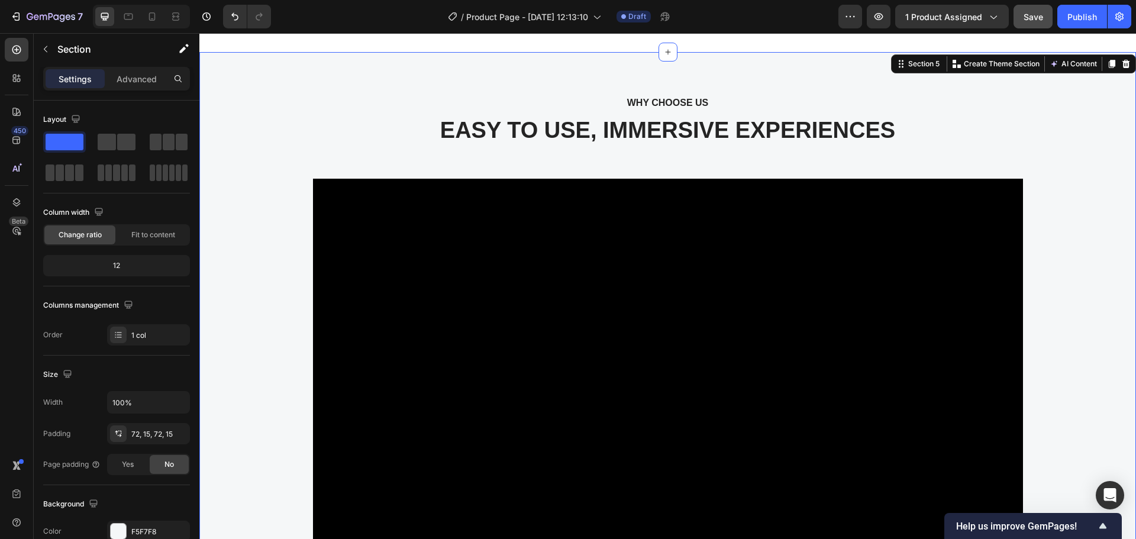
scroll to position [2469, 0]
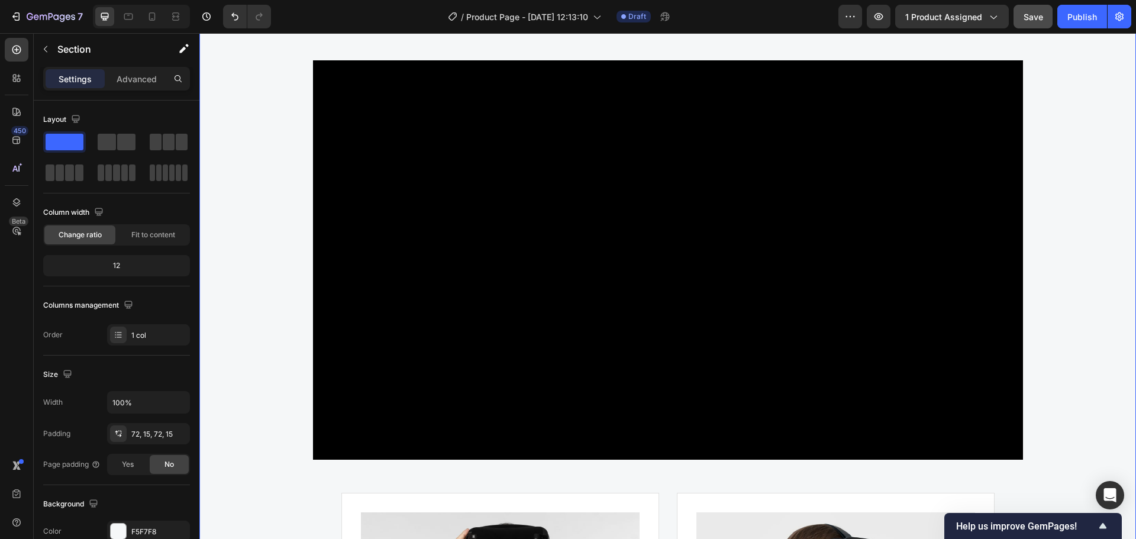
click at [250, 412] on div "WHY CHOOSE US Text block EASY TO USE, IMMERSIVE EXPERIENCES Heading Video Image…" at bounding box center [667, 405] width 919 height 858
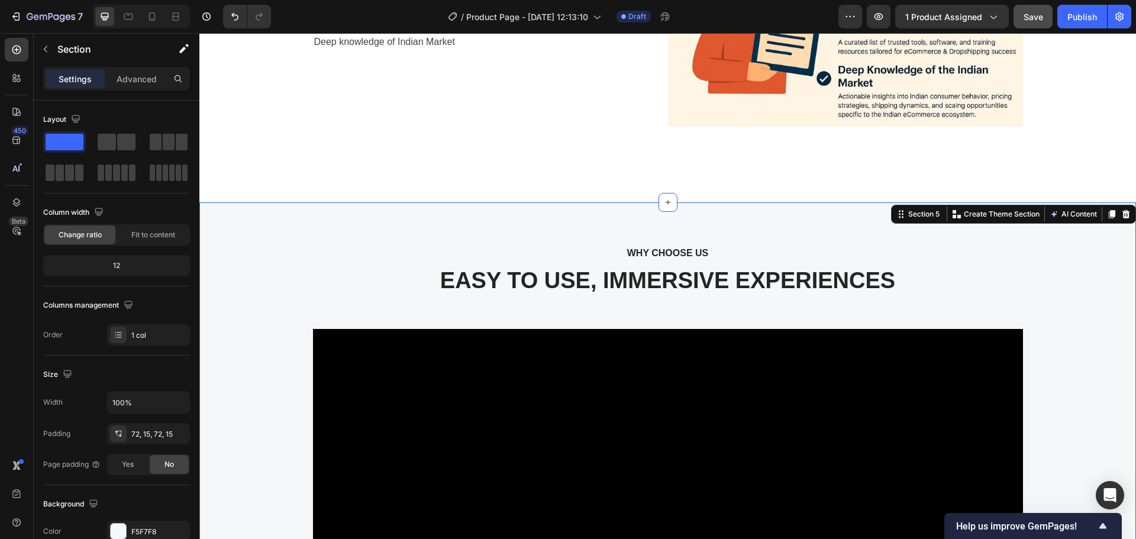
scroll to position [2173, 0]
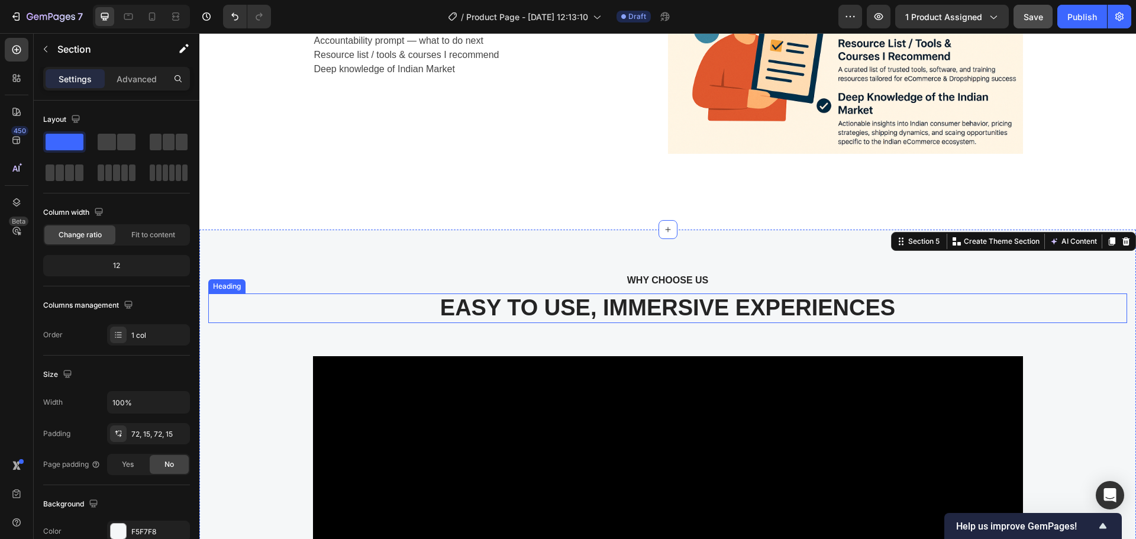
click at [780, 311] on p "EASY TO USE, IMMERSIVE EXPERIENCES" at bounding box center [667, 308] width 916 height 27
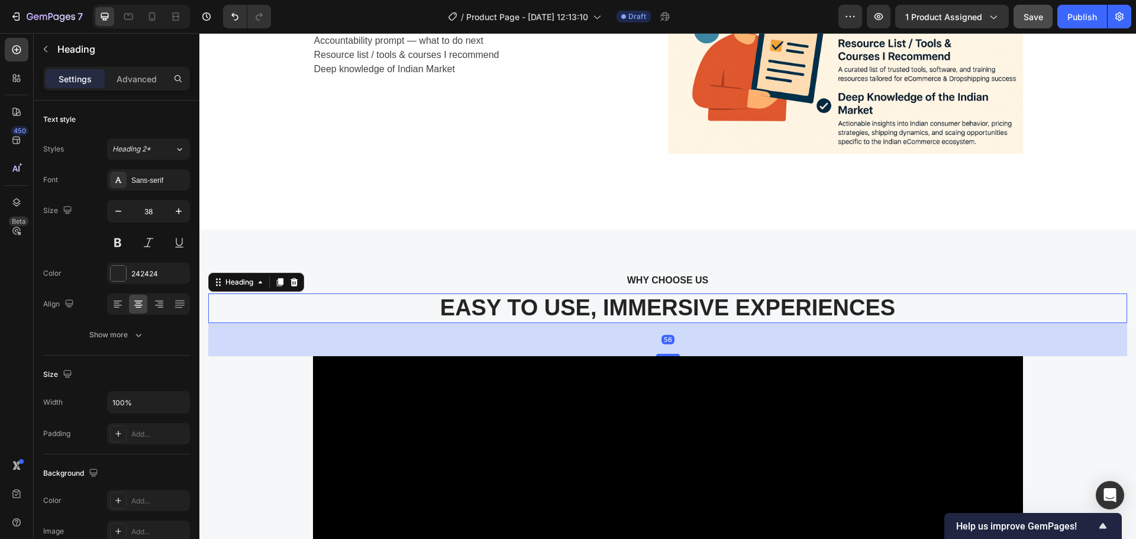
click at [780, 311] on p "EASY TO USE, IMMERSIVE EXPERIENCES" at bounding box center [667, 308] width 916 height 27
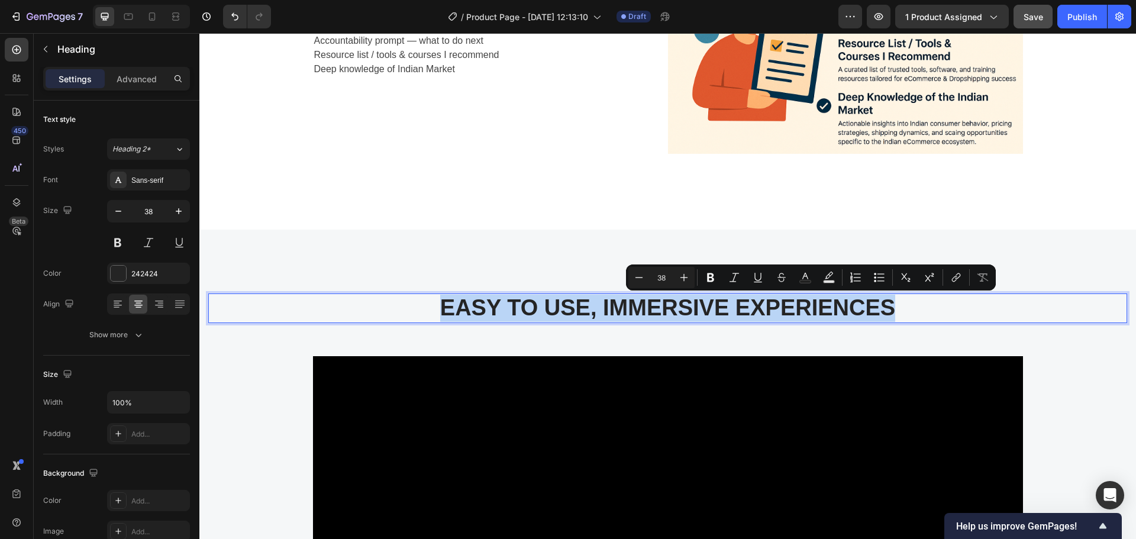
click at [780, 311] on p "EASY TO USE, IMMERSIVE EXPERIENCES" at bounding box center [667, 308] width 916 height 27
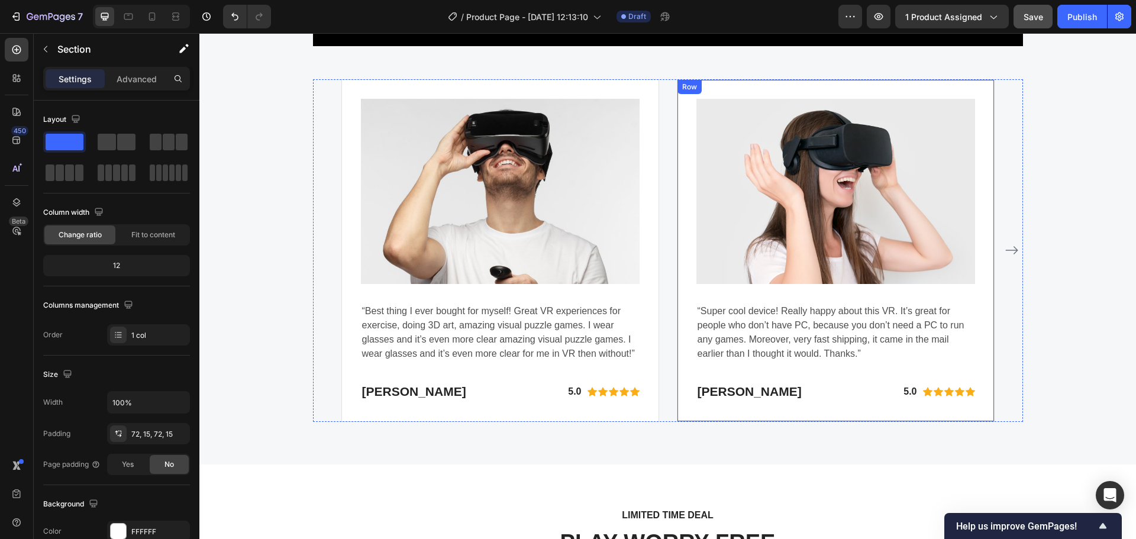
scroll to position [2883, 0]
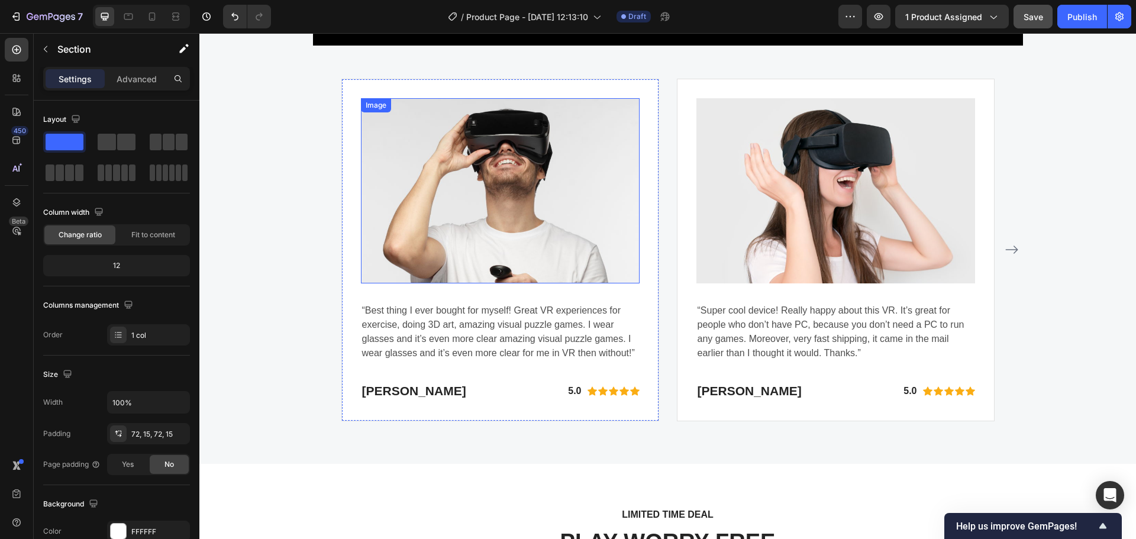
click at [543, 232] on img at bounding box center [500, 190] width 279 height 185
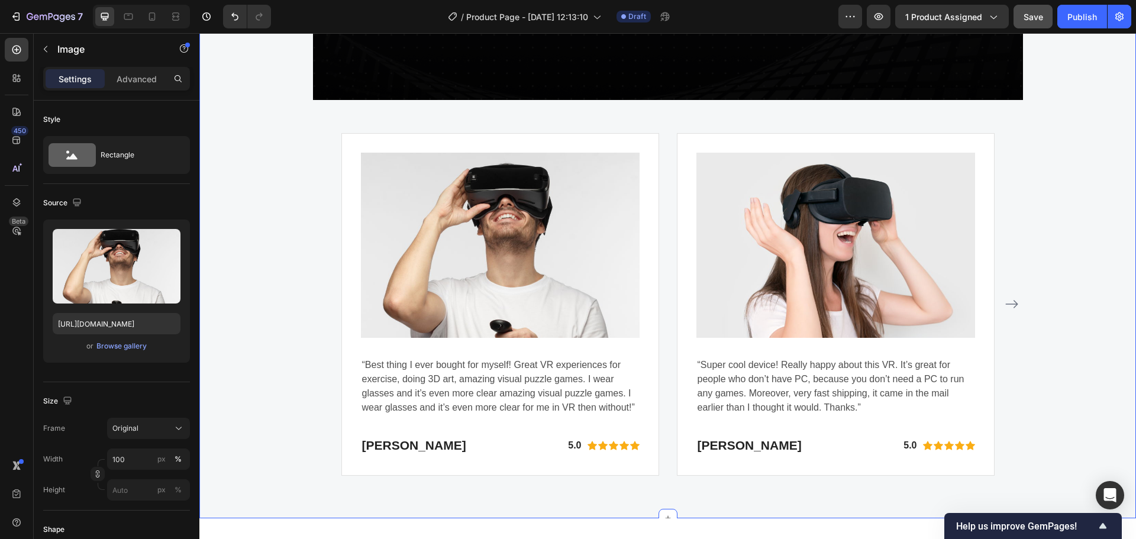
scroll to position [2824, 0]
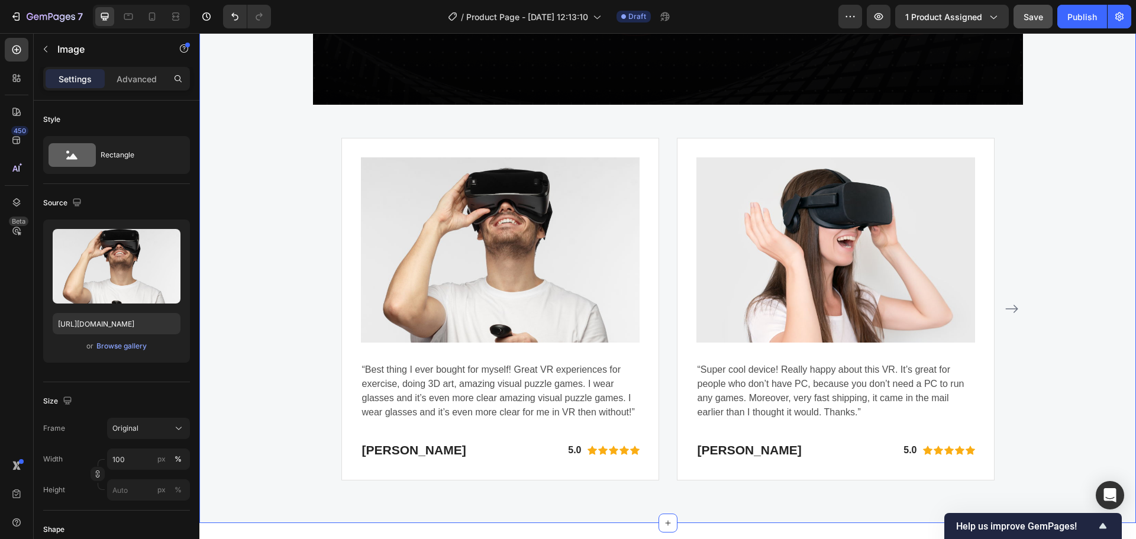
click at [1079, 258] on div "WHY CHOOSE US Text block Best Dropshipping For Indian Dropshipping Heading Vide…" at bounding box center [667, 50] width 919 height 858
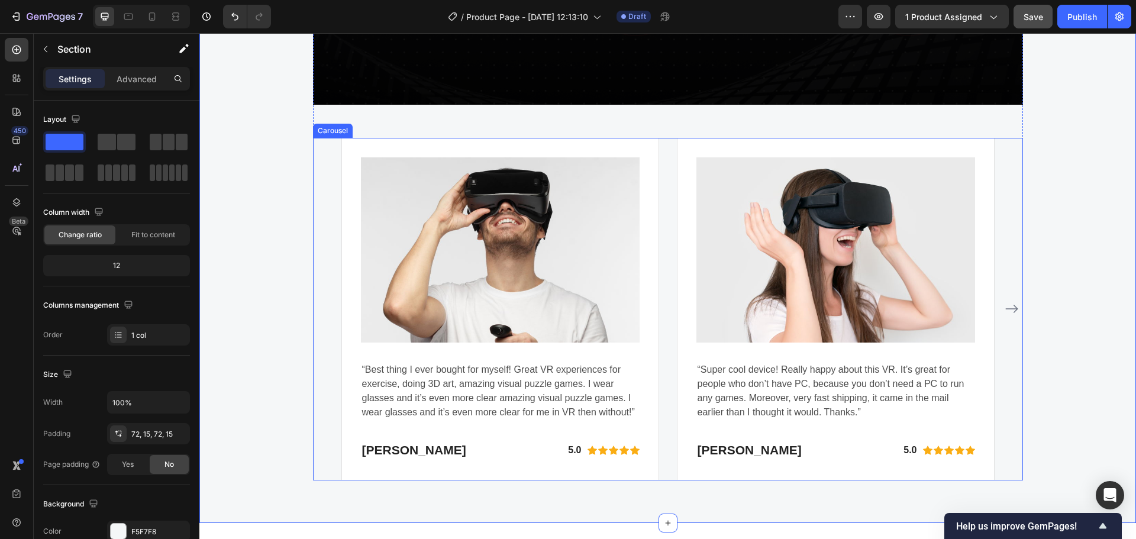
click at [334, 238] on div "Image “Best thing I ever bought for myself! Great VR experiences for exercise, …" at bounding box center [668, 309] width 710 height 343
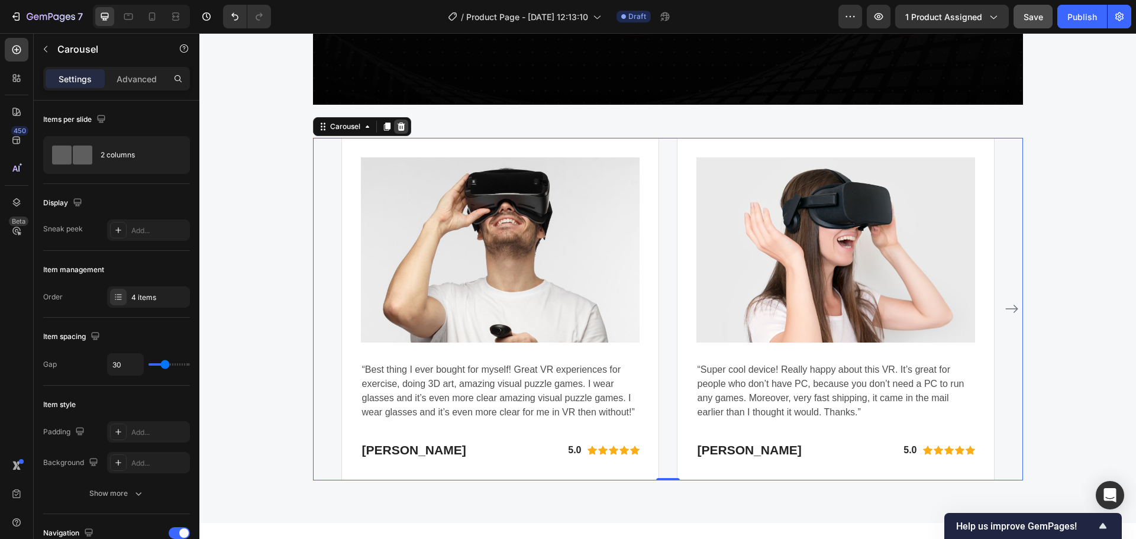
click at [397, 125] on icon at bounding box center [401, 126] width 8 height 8
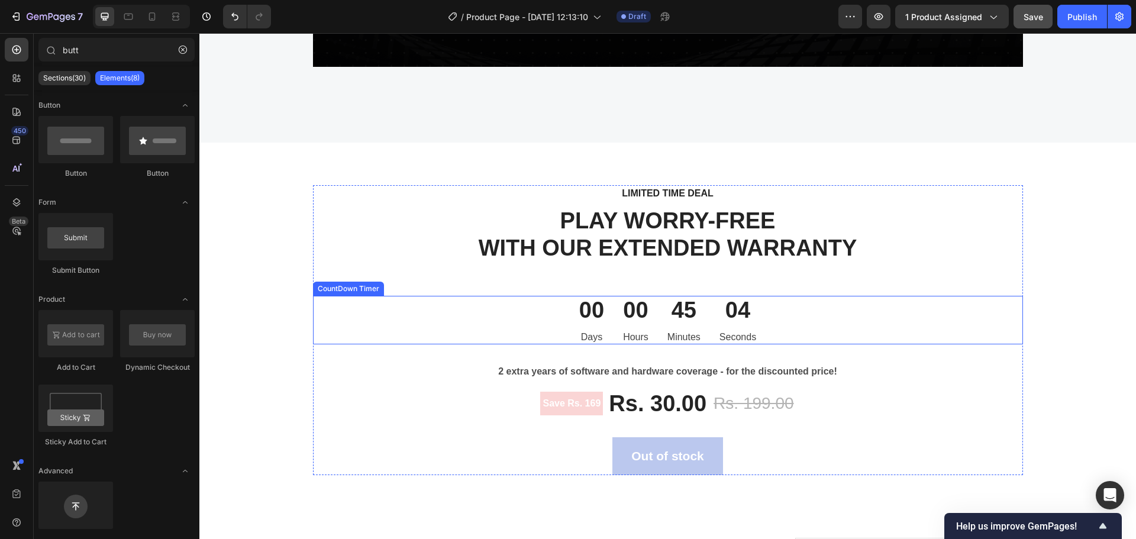
scroll to position [2883, 0]
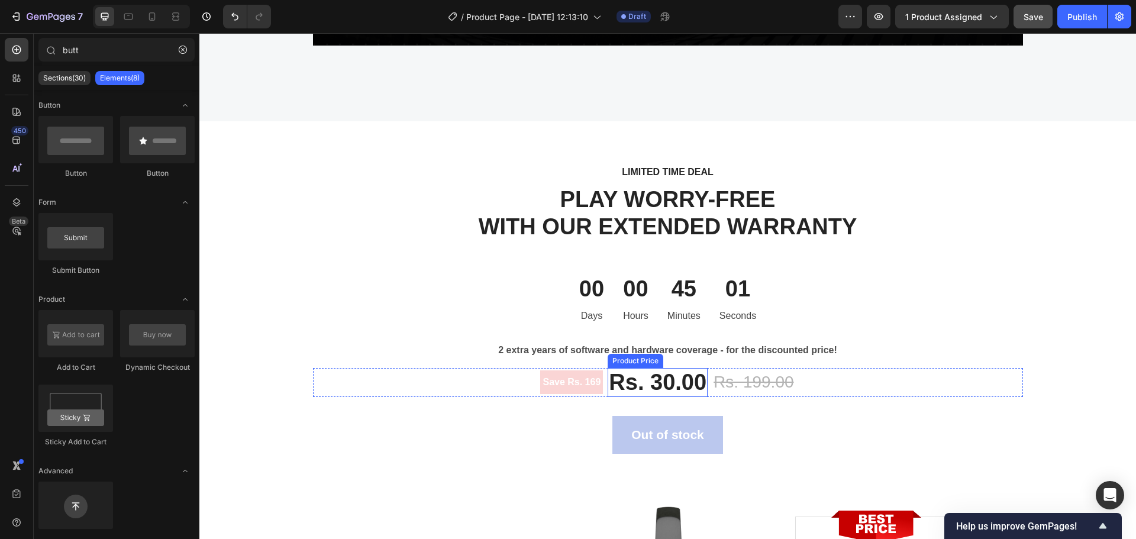
click at [669, 382] on div "Rs. 30.00" at bounding box center [658, 383] width 100 height 30
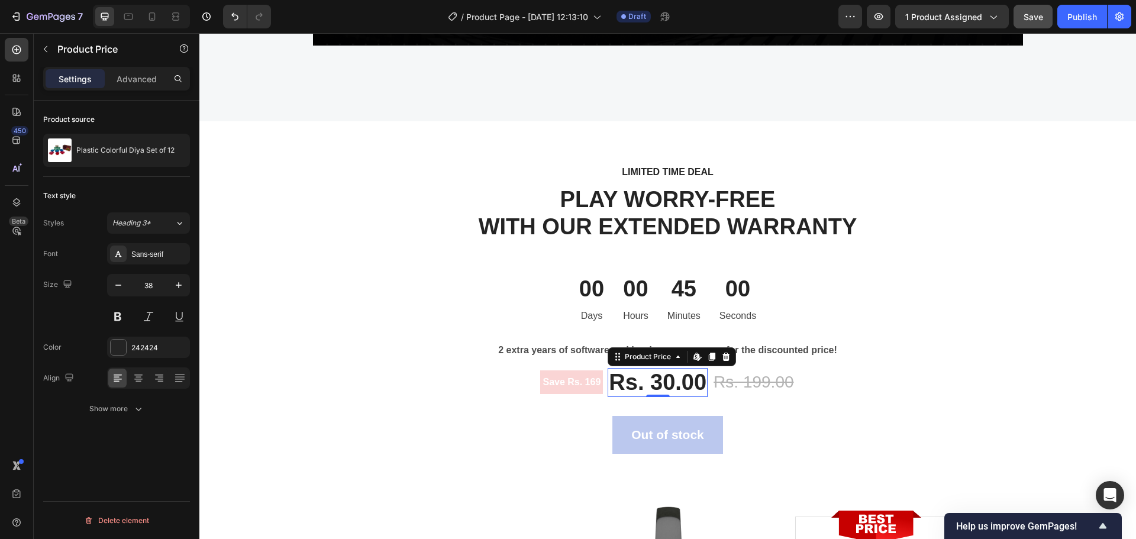
click at [666, 383] on div "Rs. 30.00" at bounding box center [658, 383] width 100 height 30
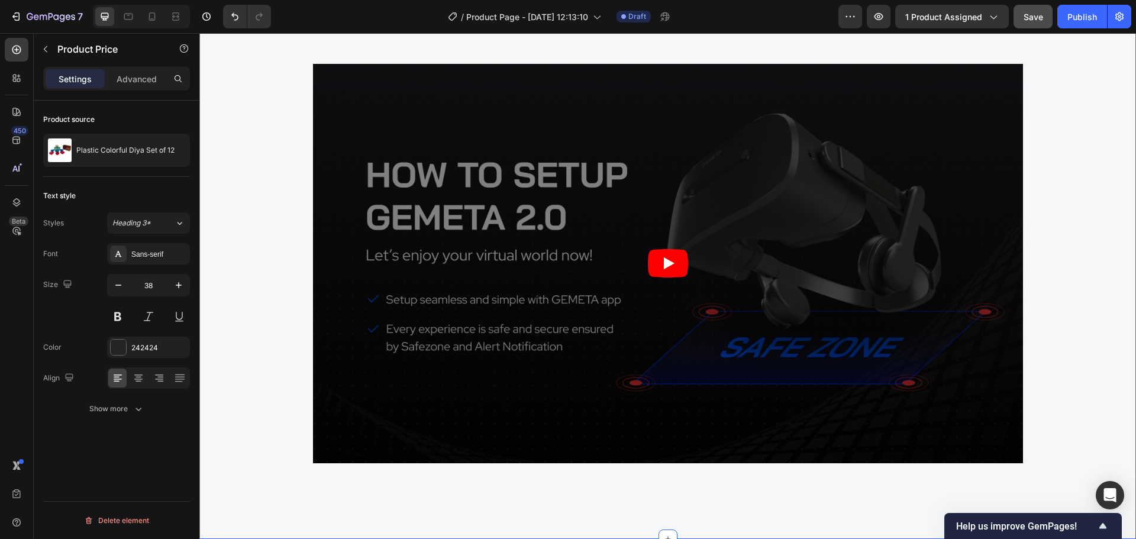
scroll to position [2528, 0]
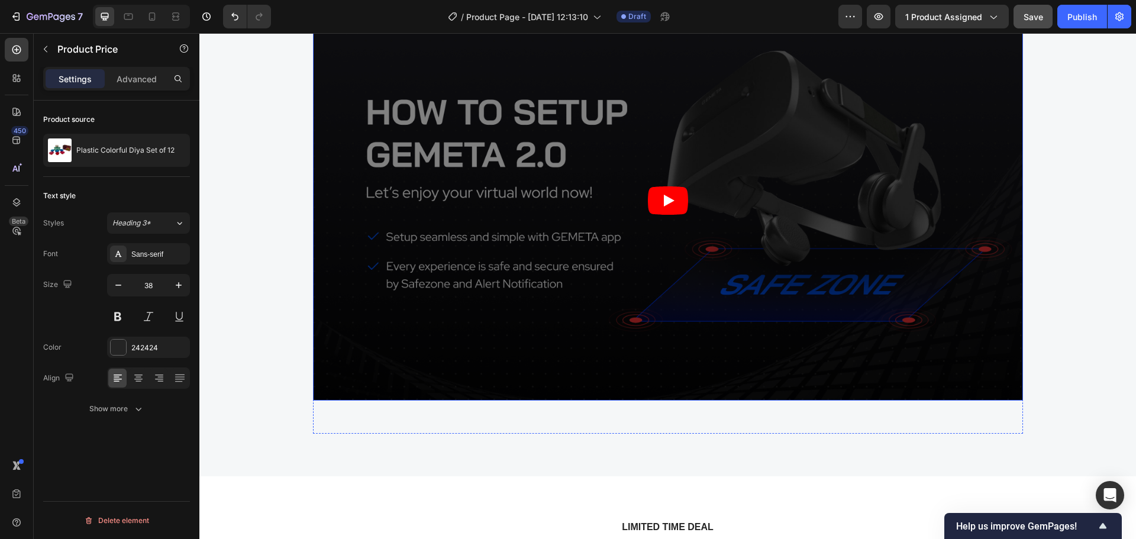
click at [350, 266] on article at bounding box center [668, 200] width 710 height 399
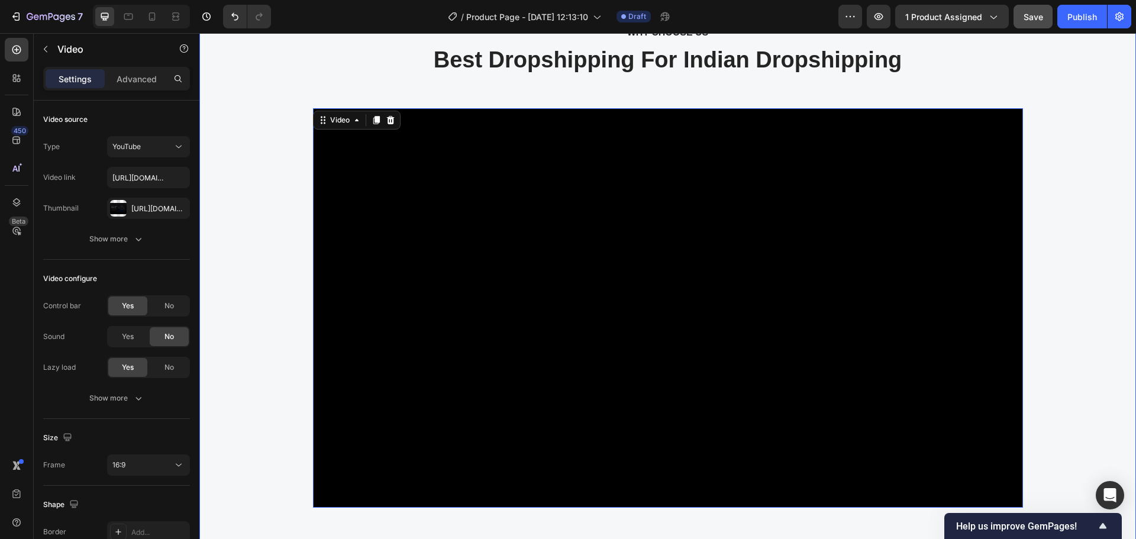
scroll to position [2410, 0]
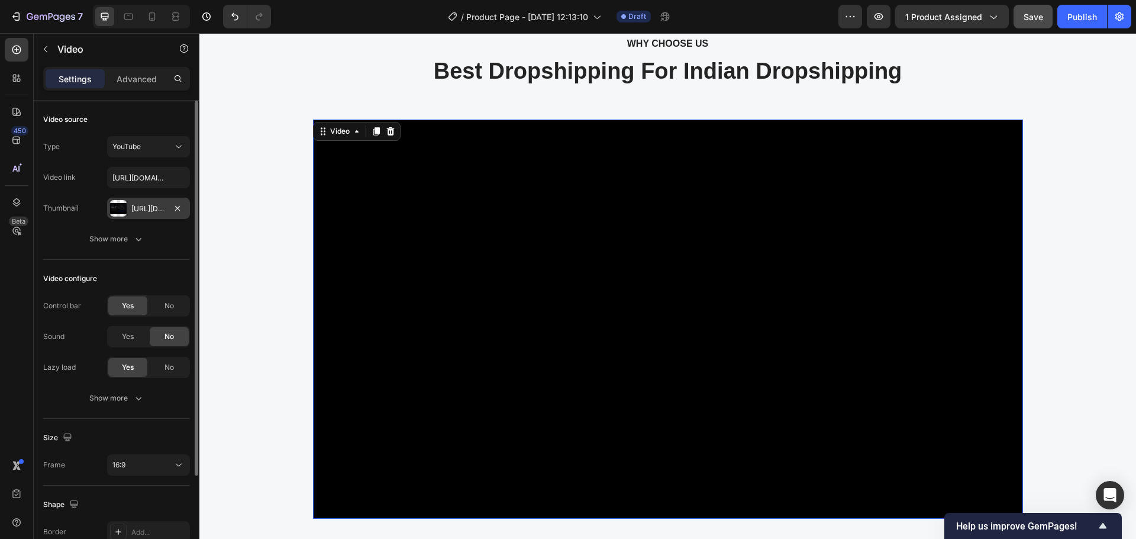
click at [154, 205] on div "Https://ucarecdn.Com/2d2f869d-4d8f-4117-a3fe-b8ae3ffe68b2/-/format/auto/" at bounding box center [148, 209] width 34 height 11
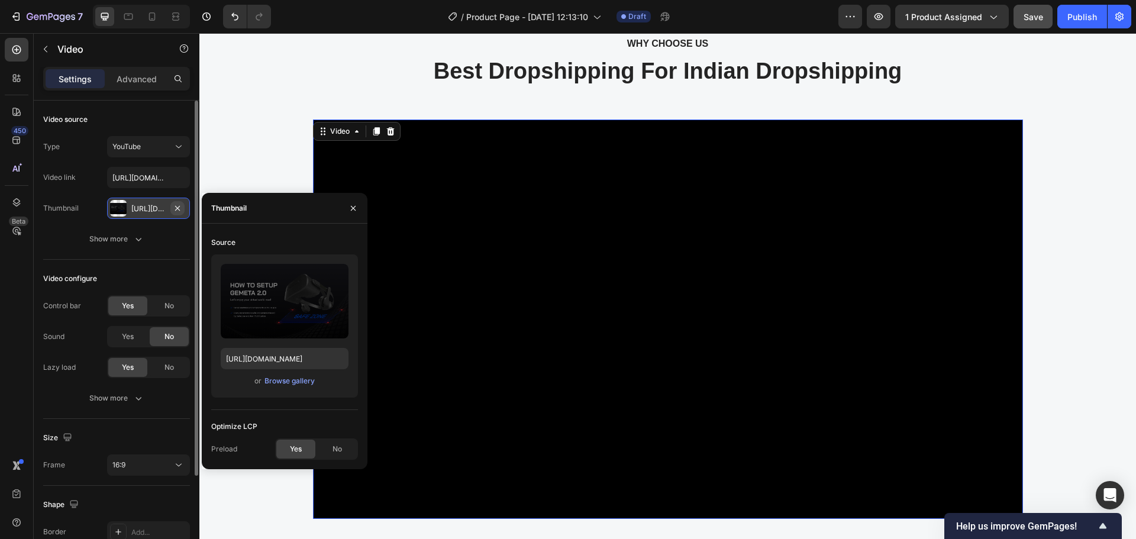
click at [181, 210] on icon "button" at bounding box center [177, 208] width 9 height 9
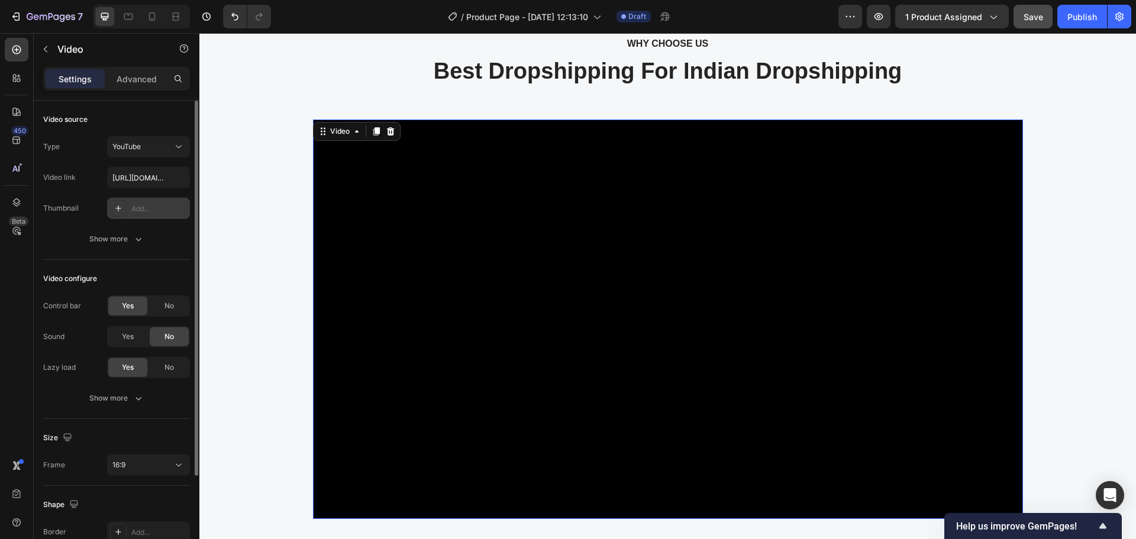
click at [156, 210] on div "Add..." at bounding box center [159, 209] width 56 height 11
type input "https://ucarecdn.com/06075225-af9e-460c-8e3c-6be63c0b773a/-/format/auto/"
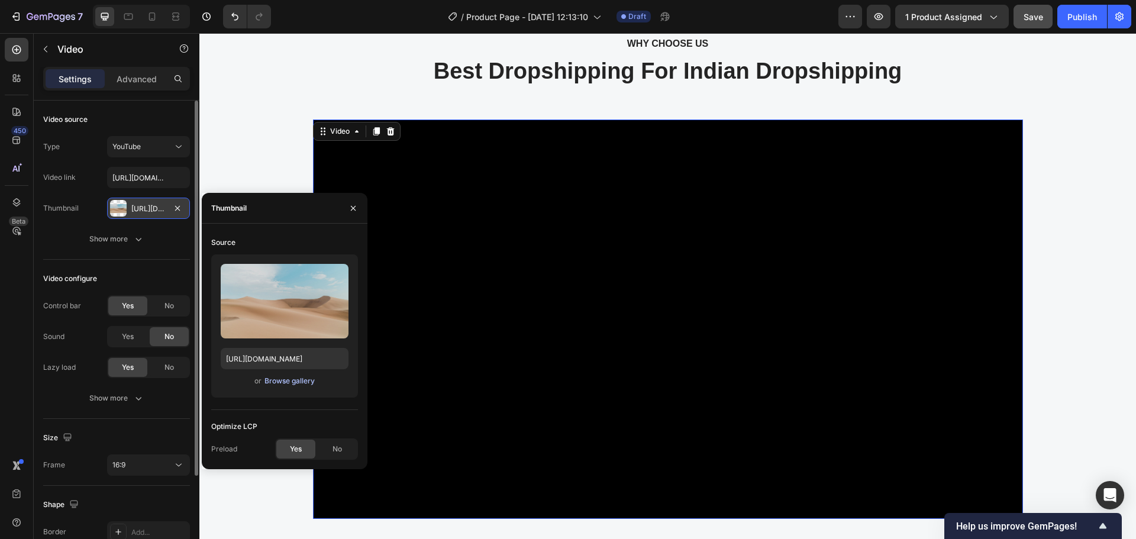
click at [282, 382] on div "Browse gallery" at bounding box center [289, 381] width 50 height 11
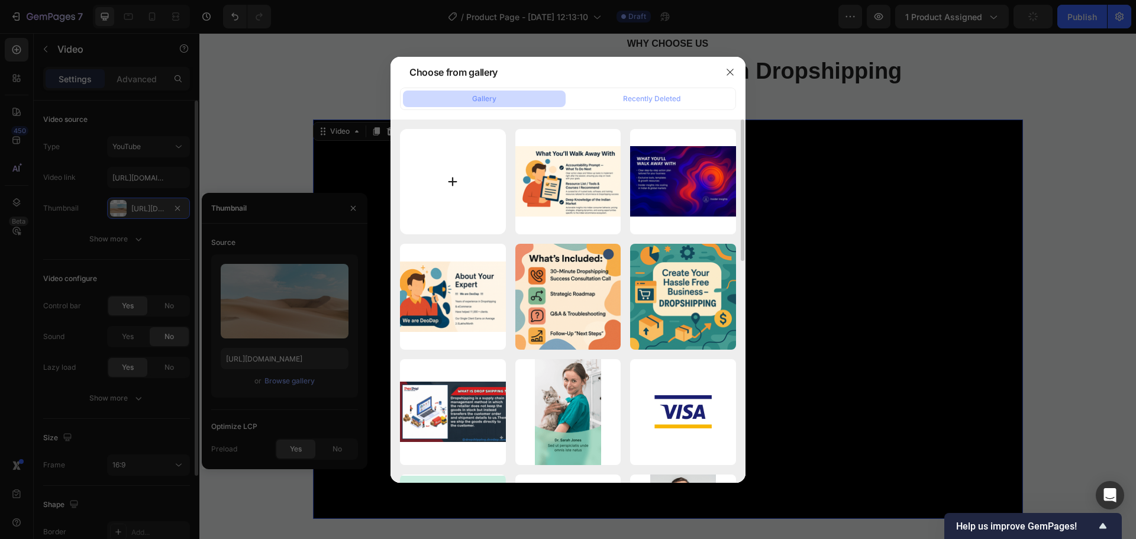
click at [447, 176] on input "file" at bounding box center [453, 182] width 106 height 106
type input "C:\fakepath\ChatGPT Image Sep 29, 2025, 12_47_10 PM.png"
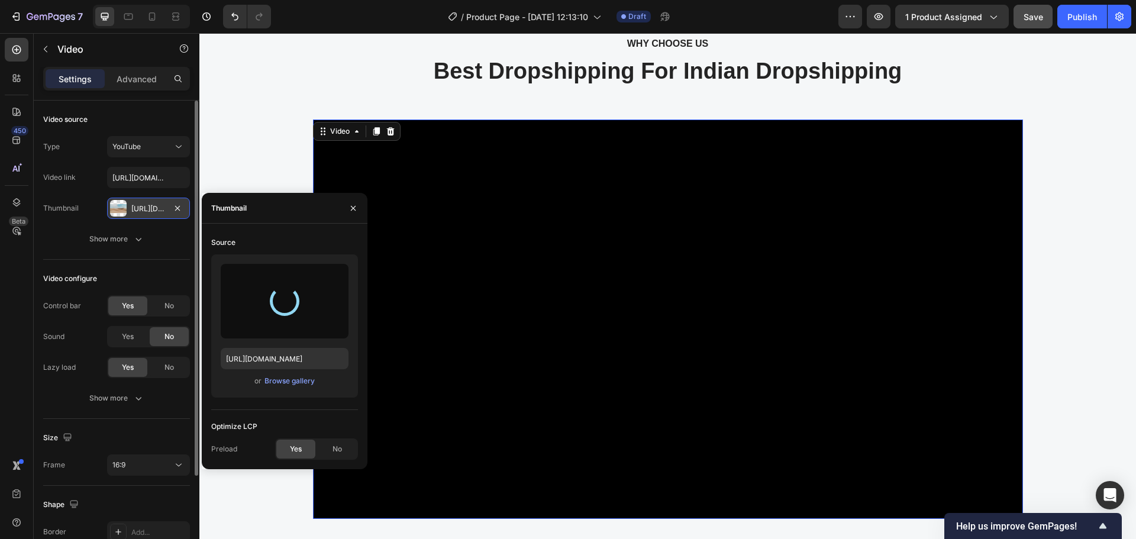
type input "https://cdn.shopify.com/s/files/1/0782/3284/6646/files/gempages_512777412770005…"
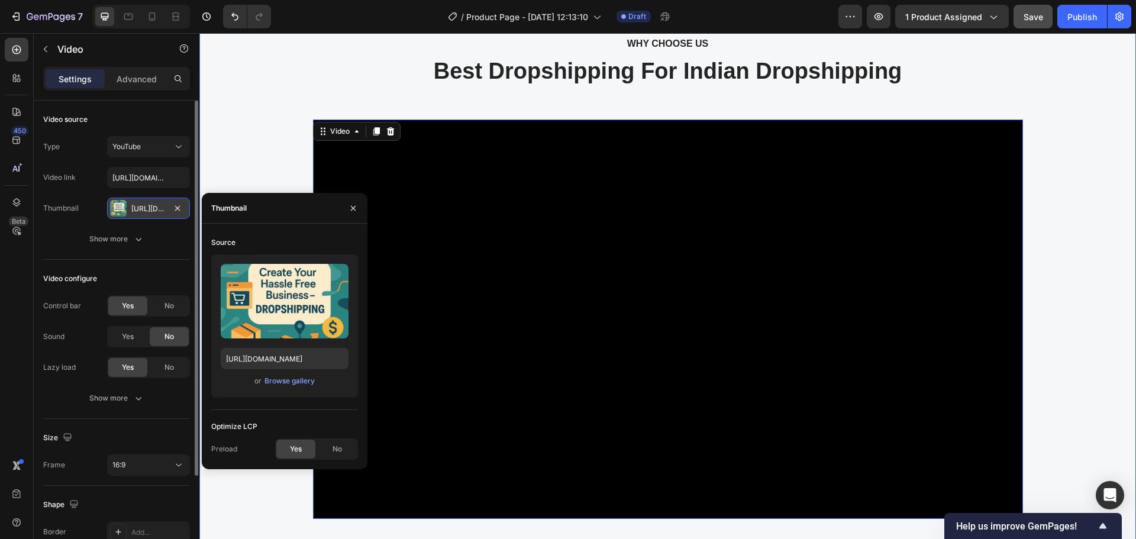
click at [279, 479] on div "WHY CHOOSE US Text block Best Dropshipping For Indian Dropshipping Heading Vide…" at bounding box center [667, 293] width 919 height 517
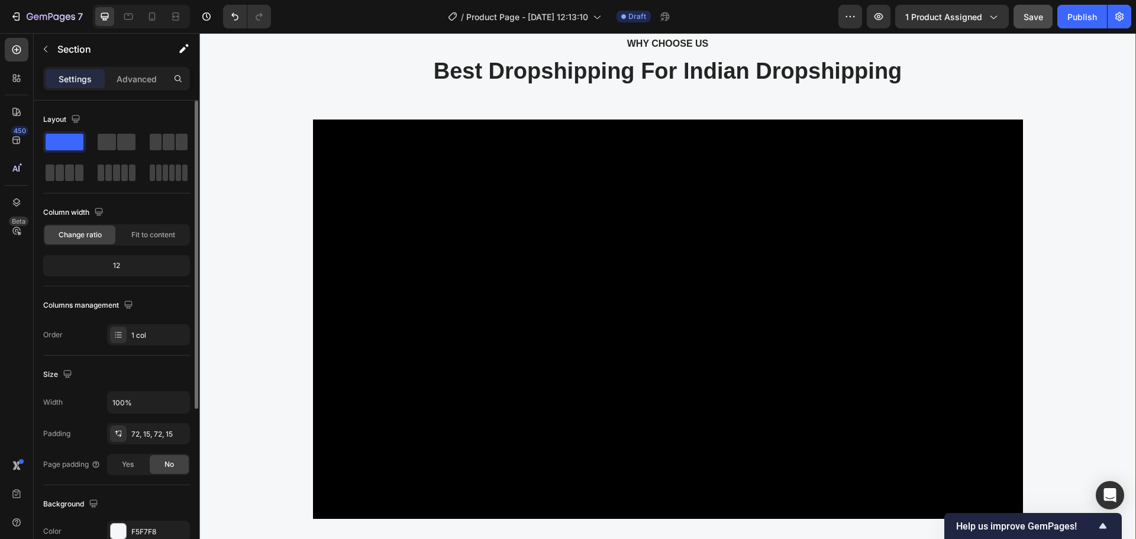
click at [266, 94] on div "WHY CHOOSE US Text block Best Dropshipping For Indian Dropshipping Heading Vide…" at bounding box center [667, 293] width 919 height 517
click at [1076, 367] on div "WHY CHOOSE US Text block Best Dropshipping For Indian Dropshipping Heading Vide…" at bounding box center [667, 293] width 919 height 517
click at [292, 230] on div "WHY CHOOSE US Text block Best Dropshipping For Indian Dropshipping Heading Vide…" at bounding box center [667, 293] width 919 height 517
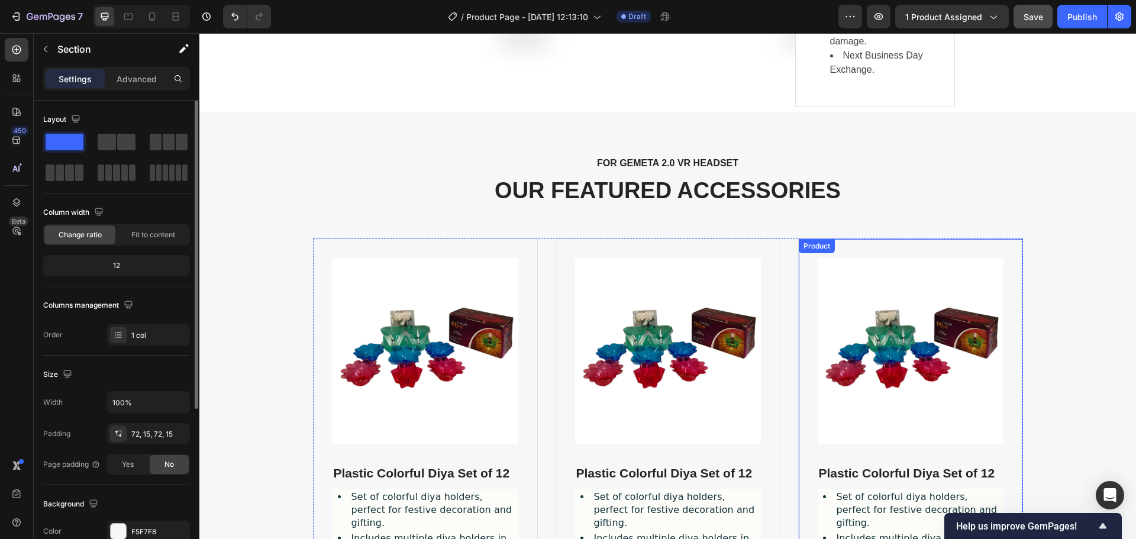
scroll to position [3606, 0]
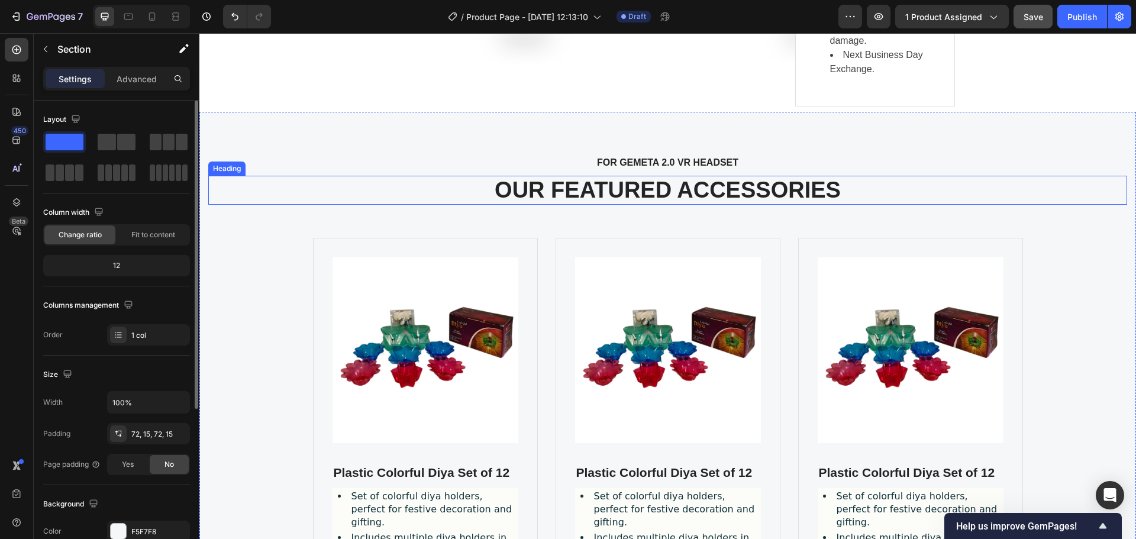
click at [941, 186] on p "OUR FEATURED ACCESSORIES" at bounding box center [667, 190] width 916 height 27
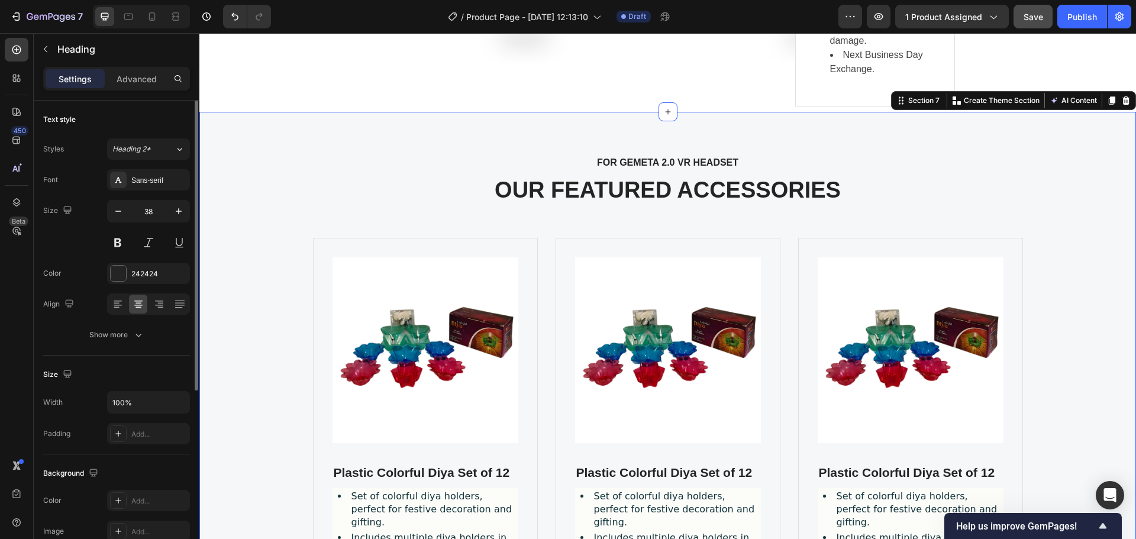
click at [1064, 286] on div "FOR GEMETA 2.0 VR HEADSET Text block OUR FEATURED ACCESSORIES Heading Product I…" at bounding box center [667, 471] width 919 height 635
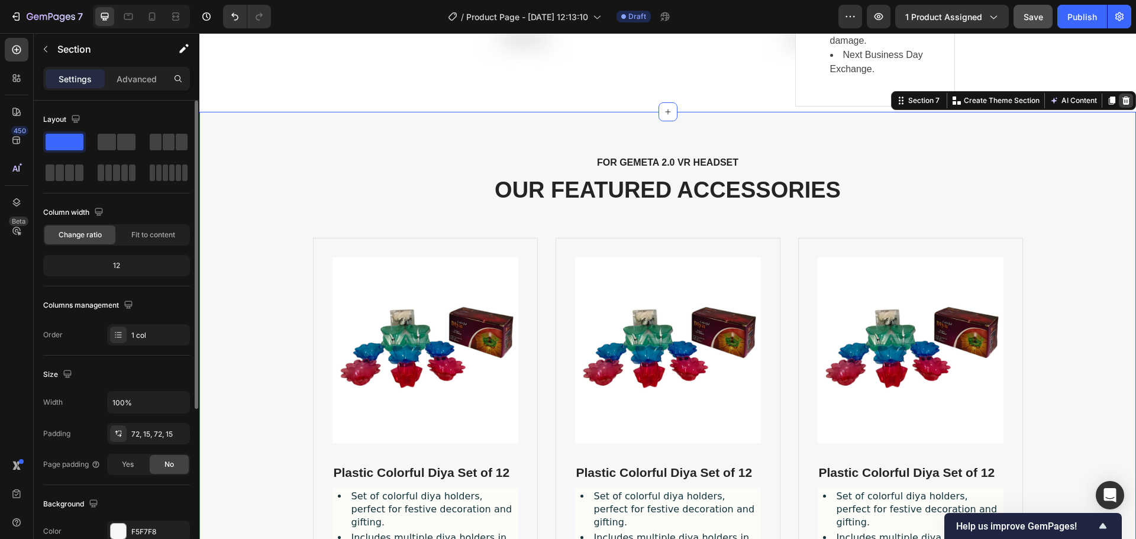
click at [1121, 96] on icon at bounding box center [1125, 100] width 9 height 9
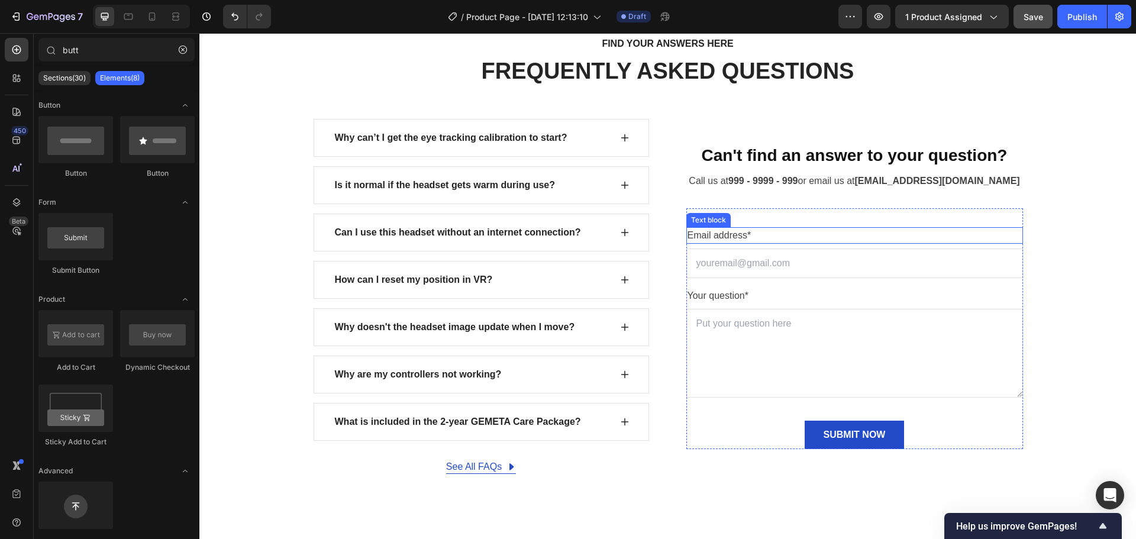
scroll to position [3724, 0]
click at [896, 134] on div "Can't find an answer to your question? Heading Call us at 999 - 9999 - 999 or e…" at bounding box center [854, 297] width 337 height 355
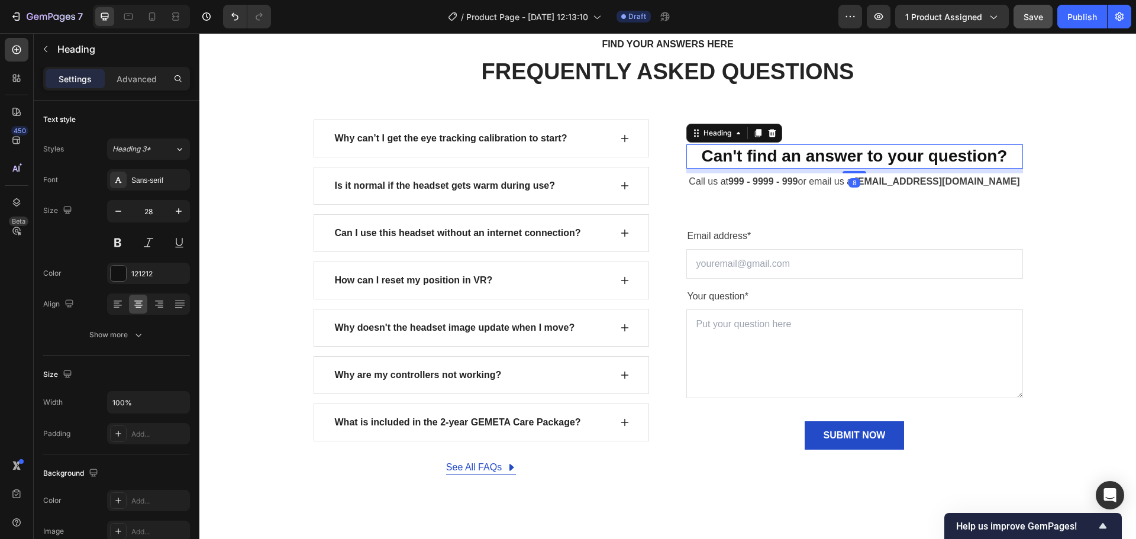
click at [895, 154] on p "Can't find an answer to your question?" at bounding box center [855, 156] width 334 height 21
click at [767, 137] on icon at bounding box center [771, 132] width 9 height 9
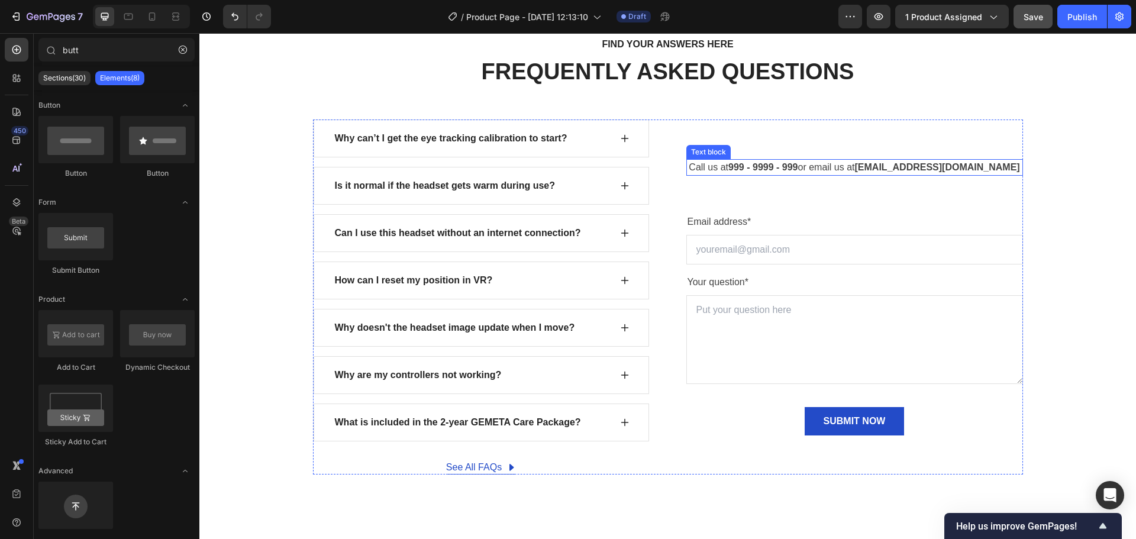
click at [768, 162] on strong "999 - 9999 - 999" at bounding box center [762, 167] width 69 height 10
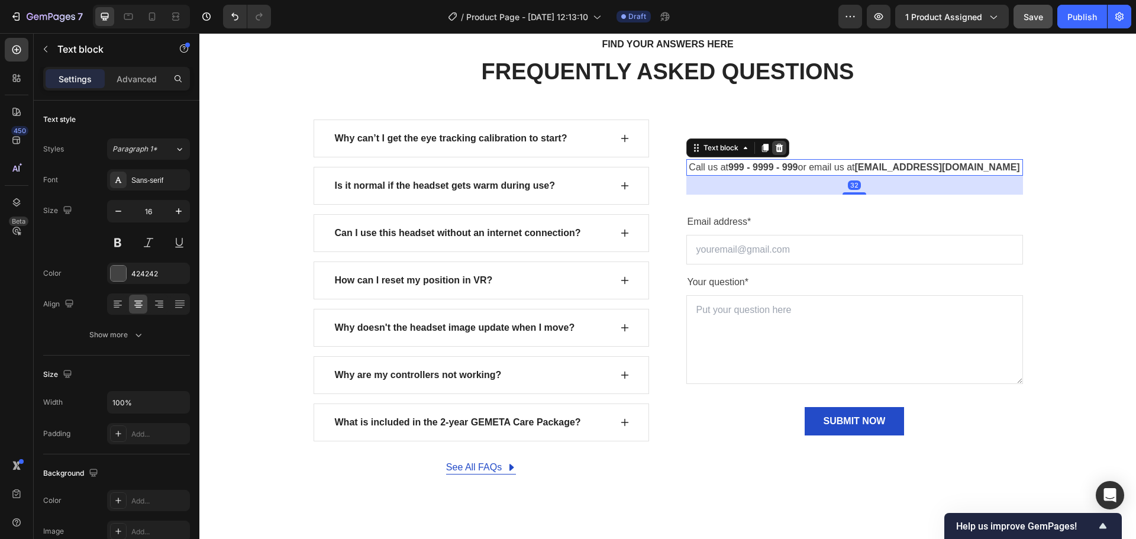
click at [774, 150] on icon at bounding box center [778, 147] width 9 height 9
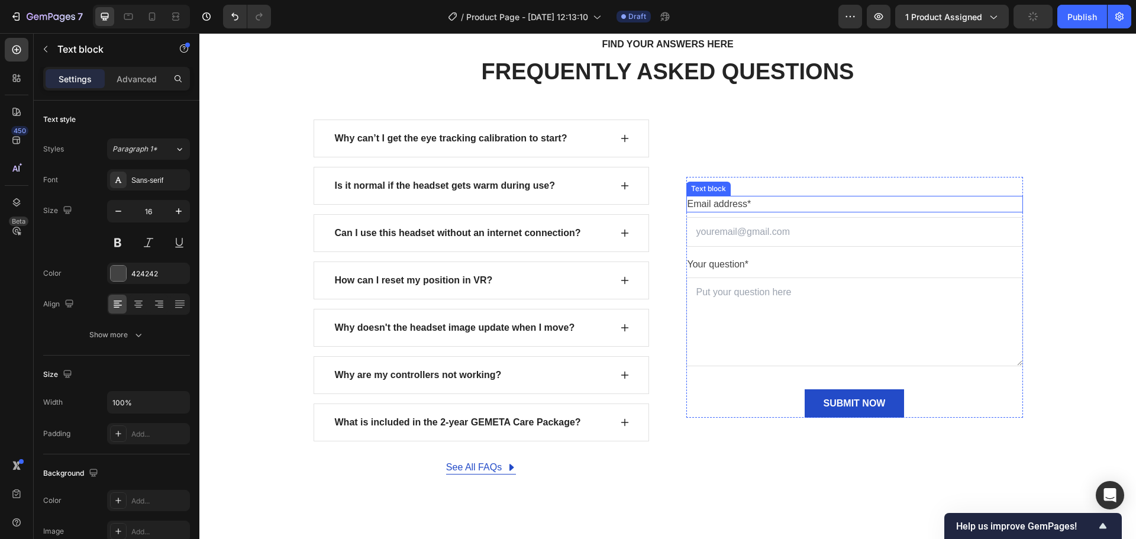
click at [745, 207] on p "Email address*" at bounding box center [855, 204] width 334 height 14
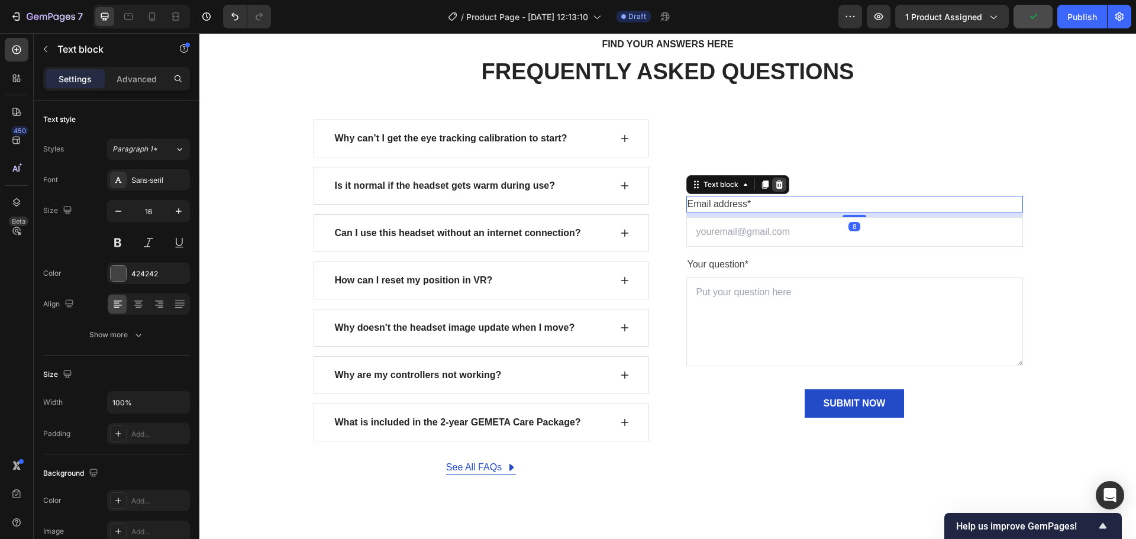
click at [775, 187] on icon at bounding box center [779, 184] width 8 height 8
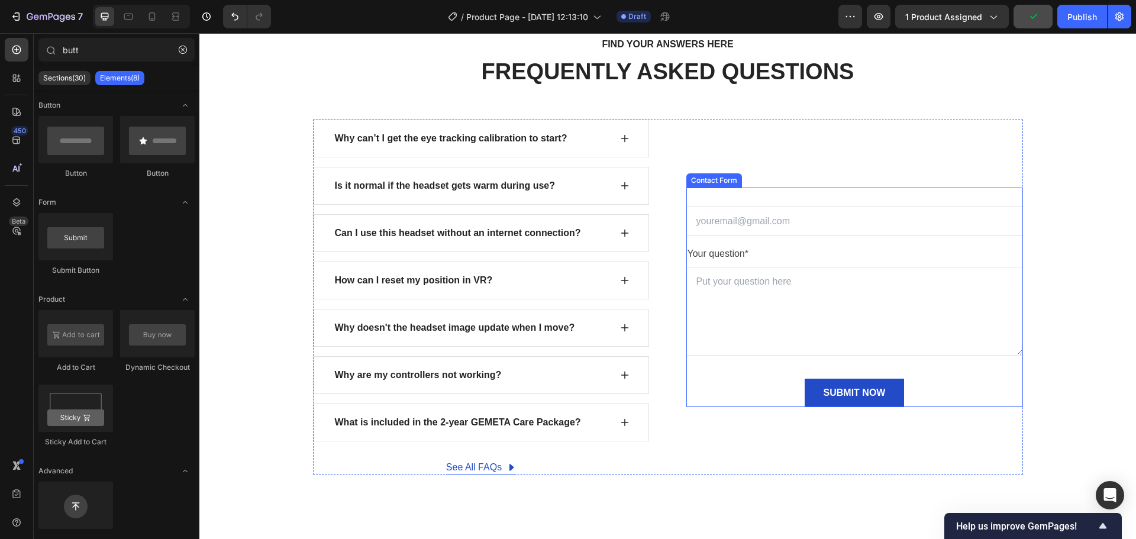
click at [776, 196] on div "Email Field Your question* Text block Text Area SUBMIT NOW Submit Button Contac…" at bounding box center [854, 298] width 337 height 220
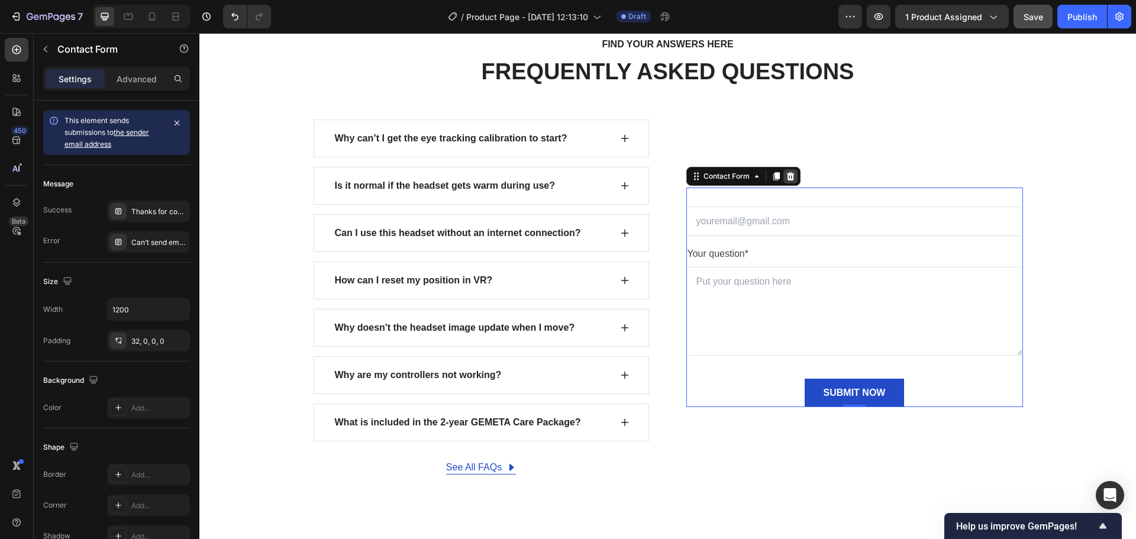
click at [787, 176] on icon at bounding box center [790, 176] width 9 height 9
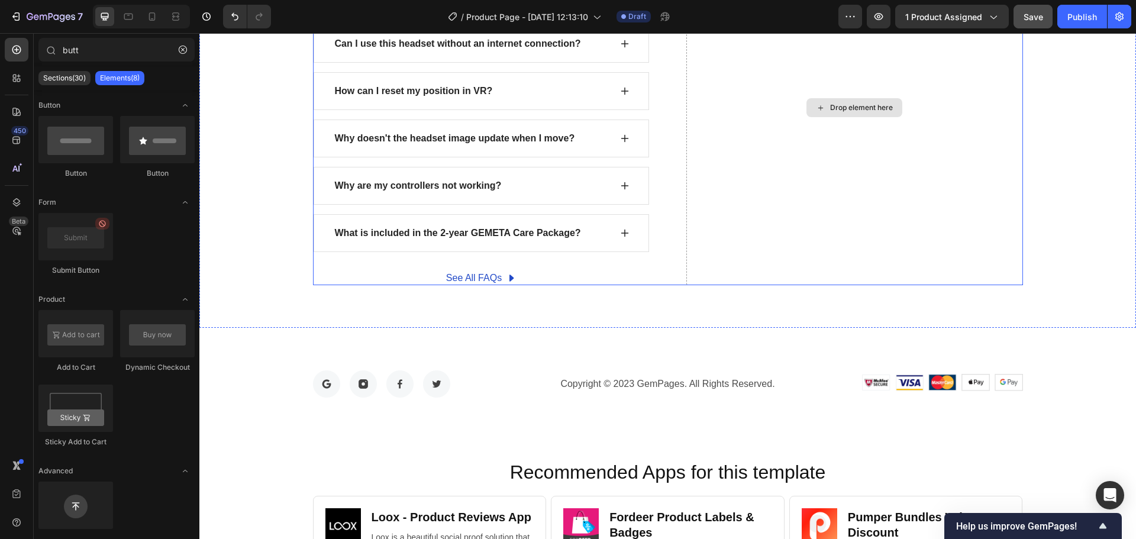
scroll to position [4079, 0]
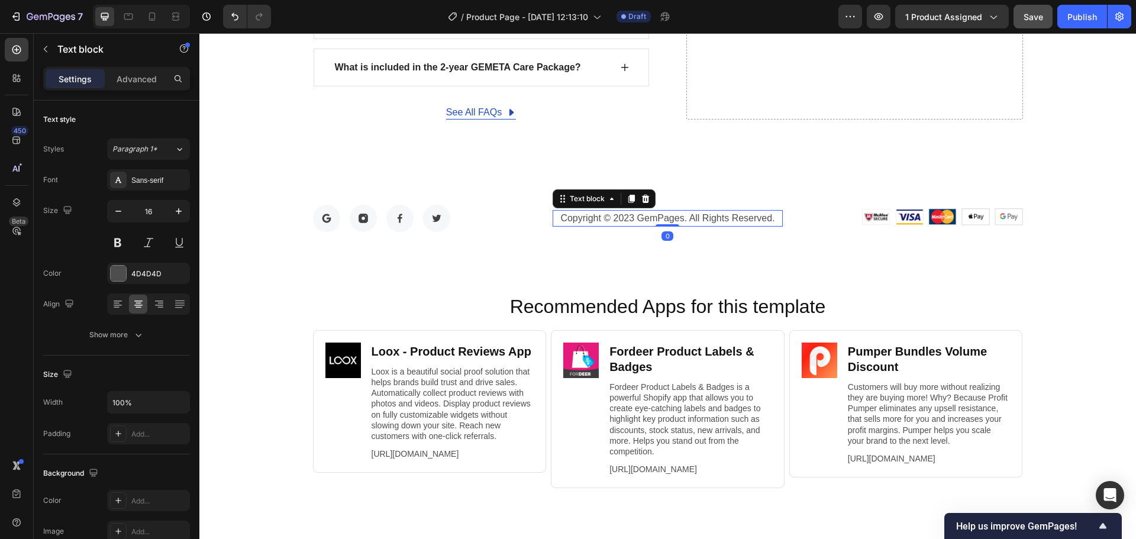
click at [641, 216] on p "Copyright © 2023 GemPages. All Rights Reserved." at bounding box center [668, 218] width 228 height 14
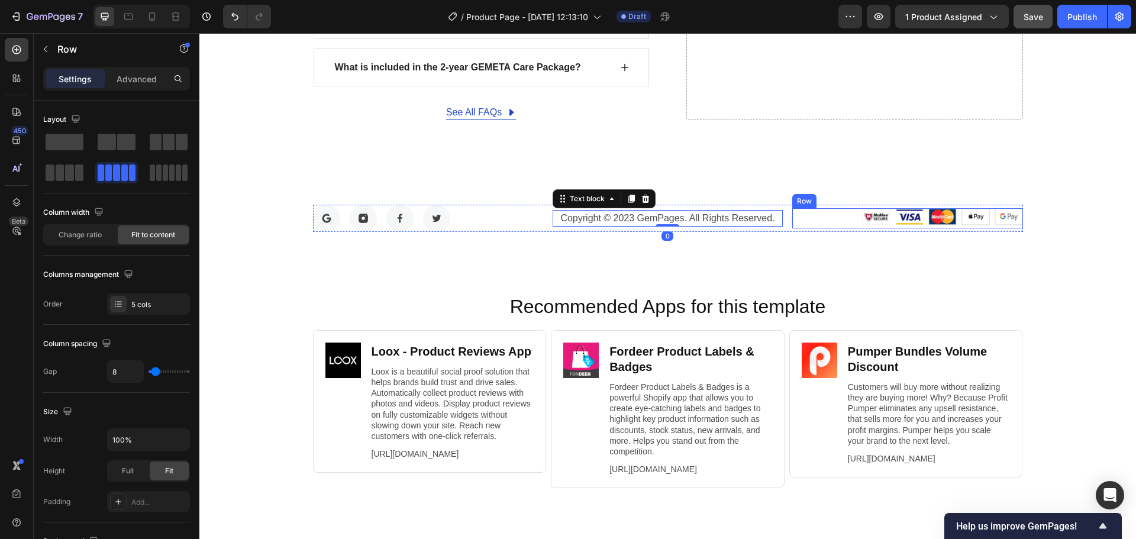
click at [793, 217] on div "Image Image Image Image Image Row" at bounding box center [907, 218] width 230 height 20
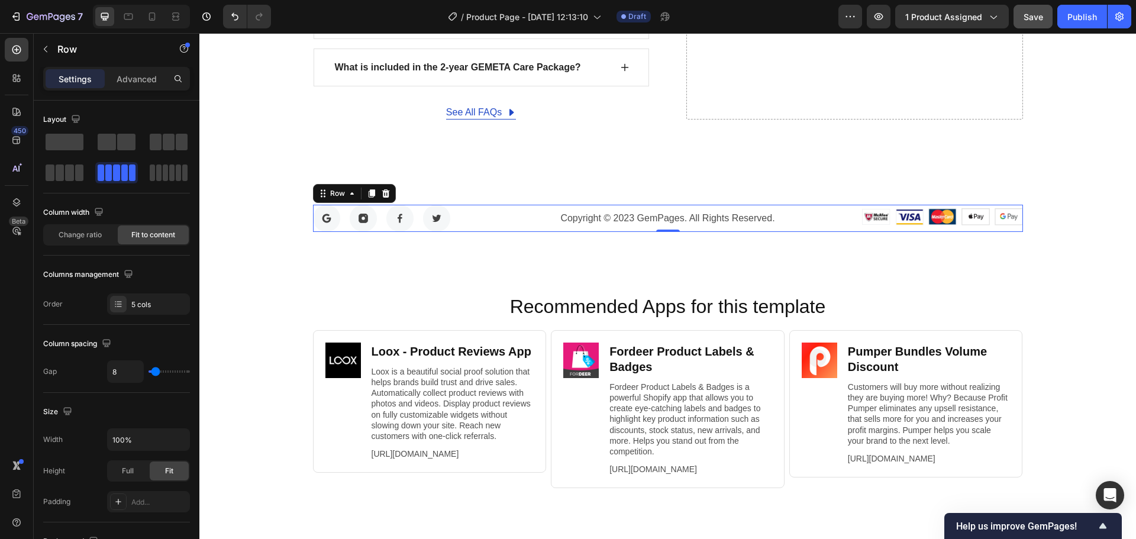
click at [779, 228] on div "Image Image Image Image Row Copyright © 2023 GemPages. All Rights Reserved. Tex…" at bounding box center [668, 218] width 710 height 27
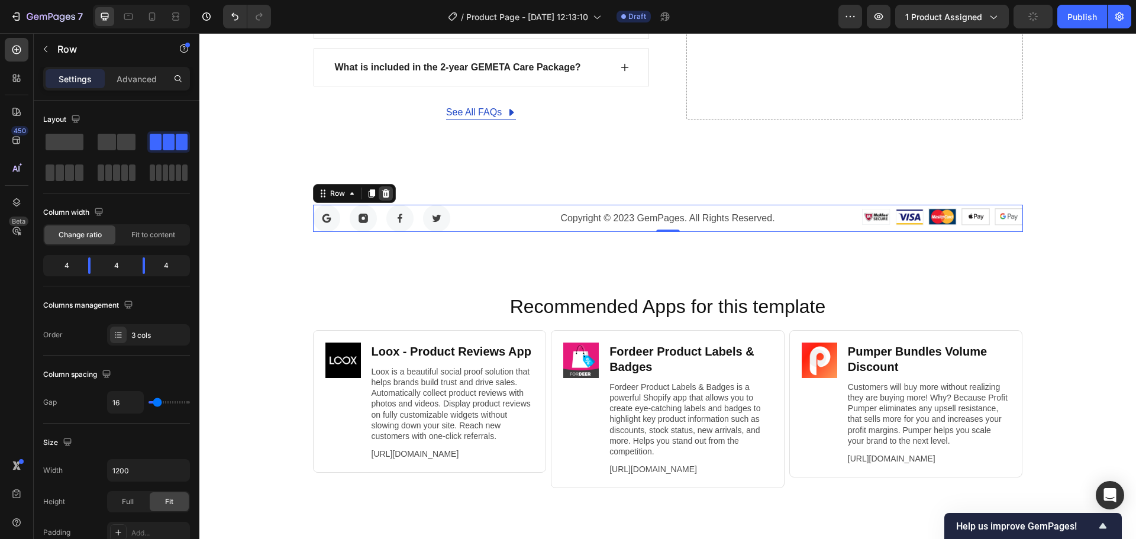
click at [382, 192] on icon at bounding box center [386, 193] width 8 height 8
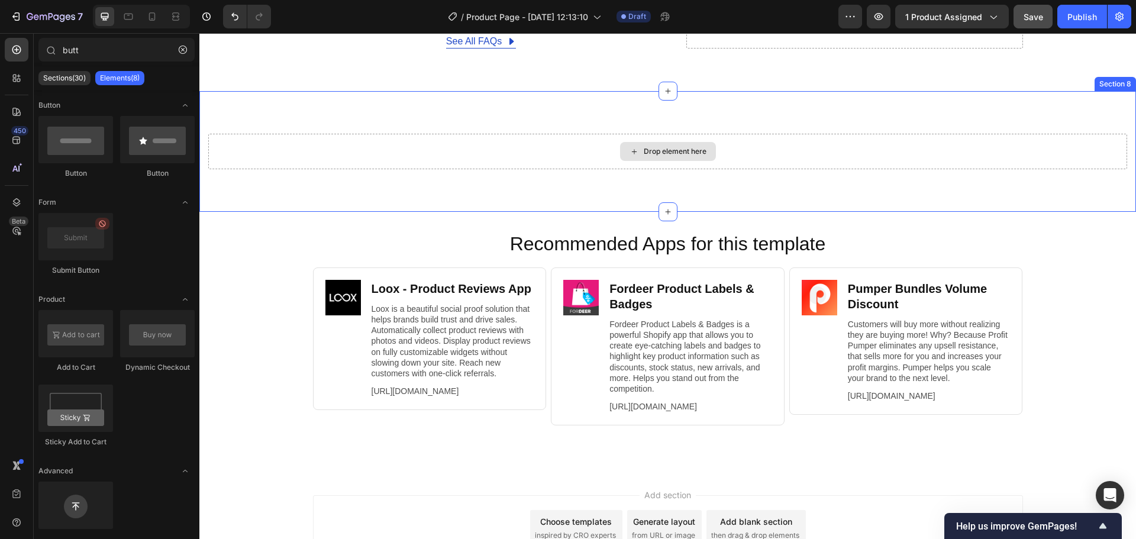
scroll to position [4197, 0]
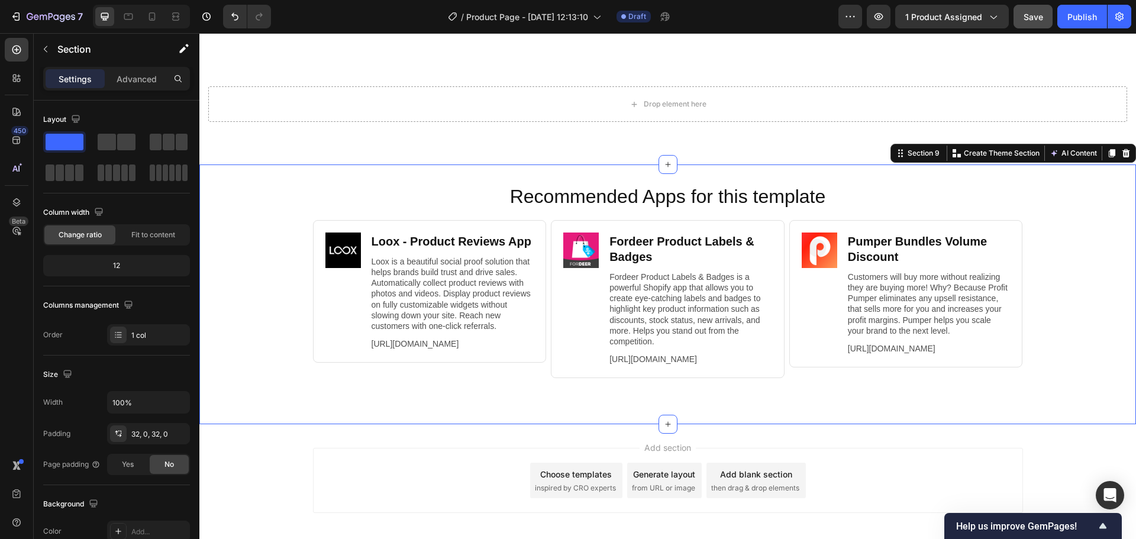
click at [1092, 237] on div "Recommended Apps for this template Heading Image Loox ‑ Product Reviews App Hea…" at bounding box center [667, 294] width 937 height 222
click at [1121, 153] on icon at bounding box center [1125, 153] width 9 height 9
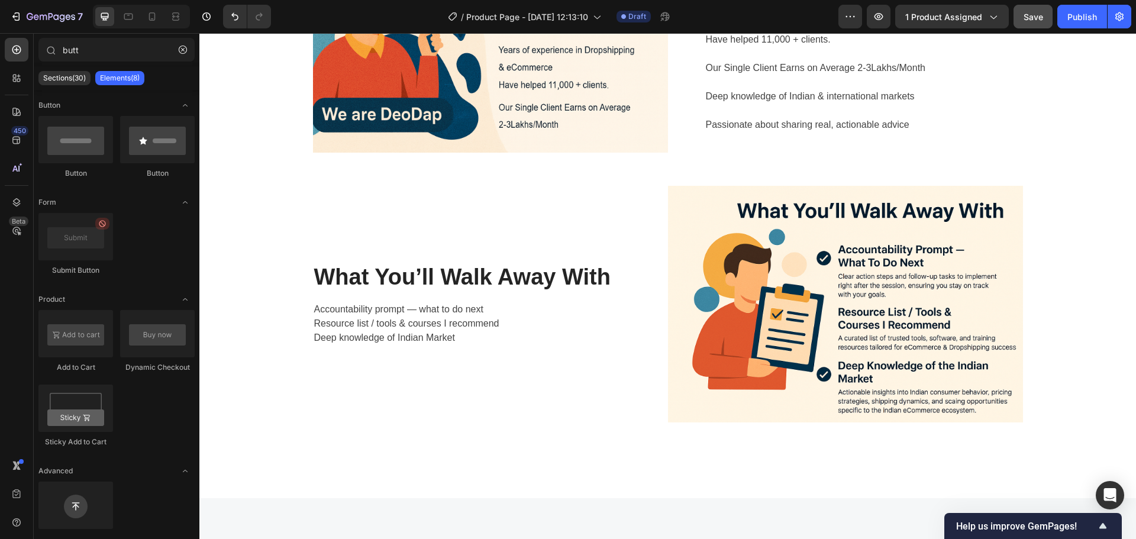
scroll to position [1981, 0]
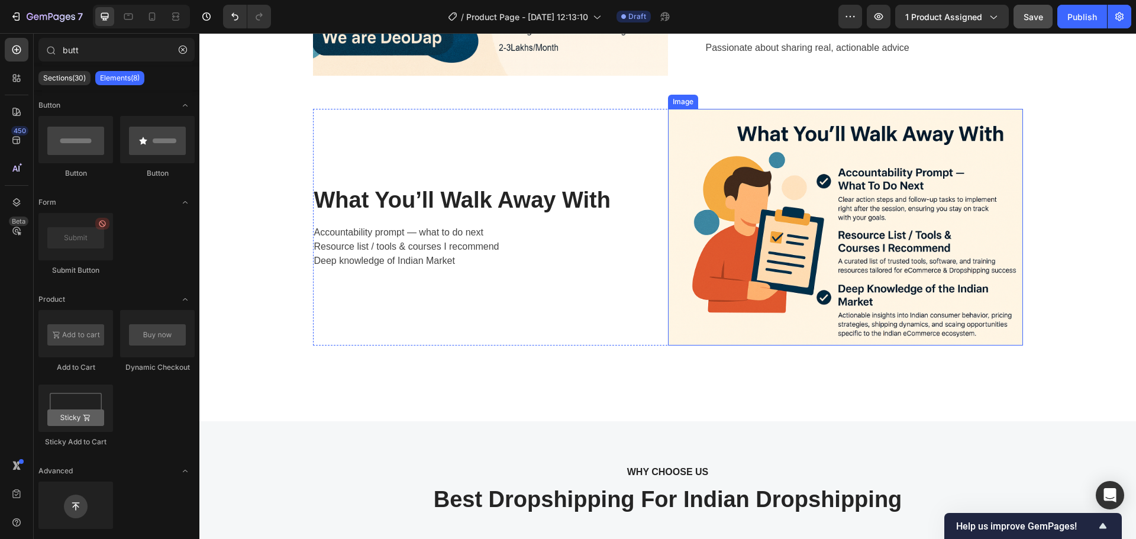
click at [733, 262] on img at bounding box center [845, 227] width 355 height 237
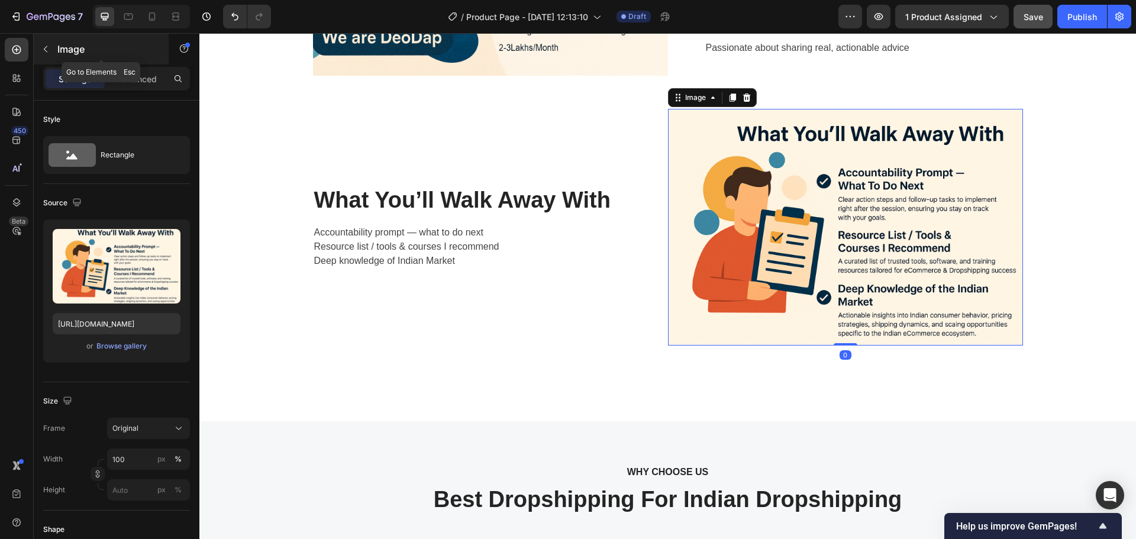
click at [36, 44] on button "button" at bounding box center [45, 49] width 19 height 19
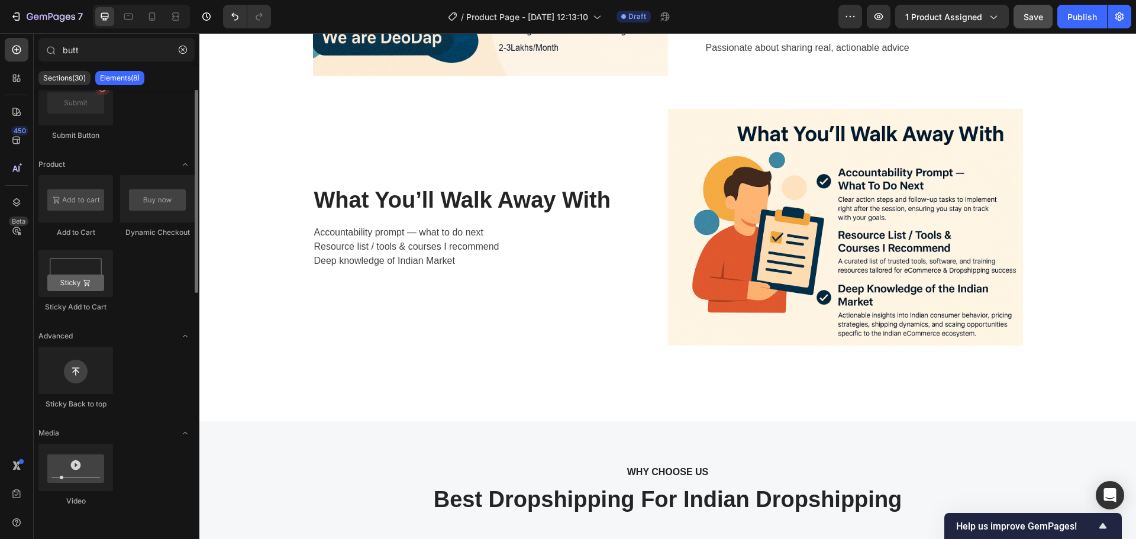
scroll to position [0, 0]
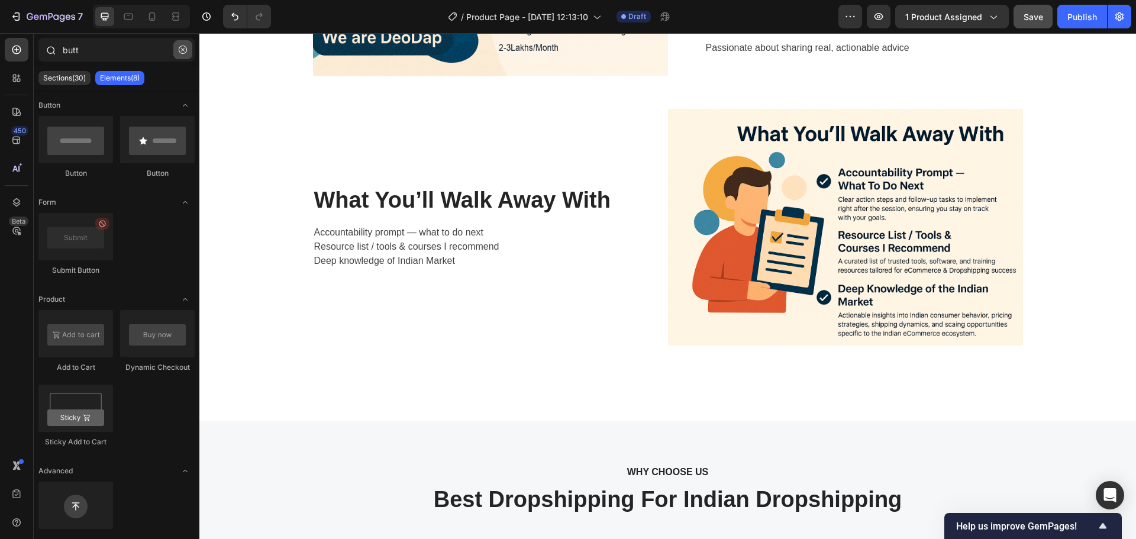
click at [182, 52] on icon "button" at bounding box center [183, 50] width 8 height 8
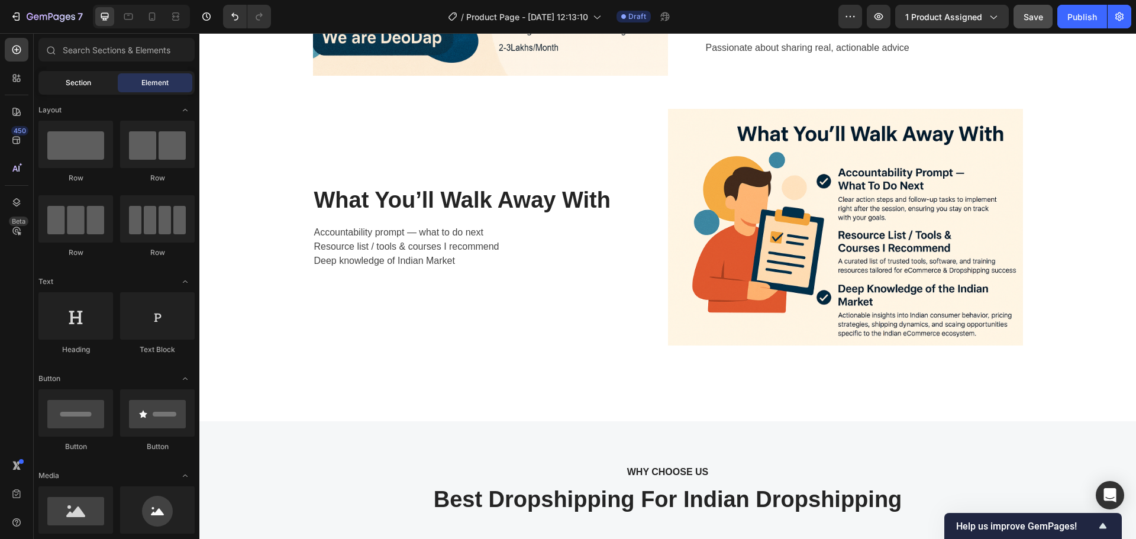
click at [82, 86] on span "Section" at bounding box center [78, 83] width 25 height 11
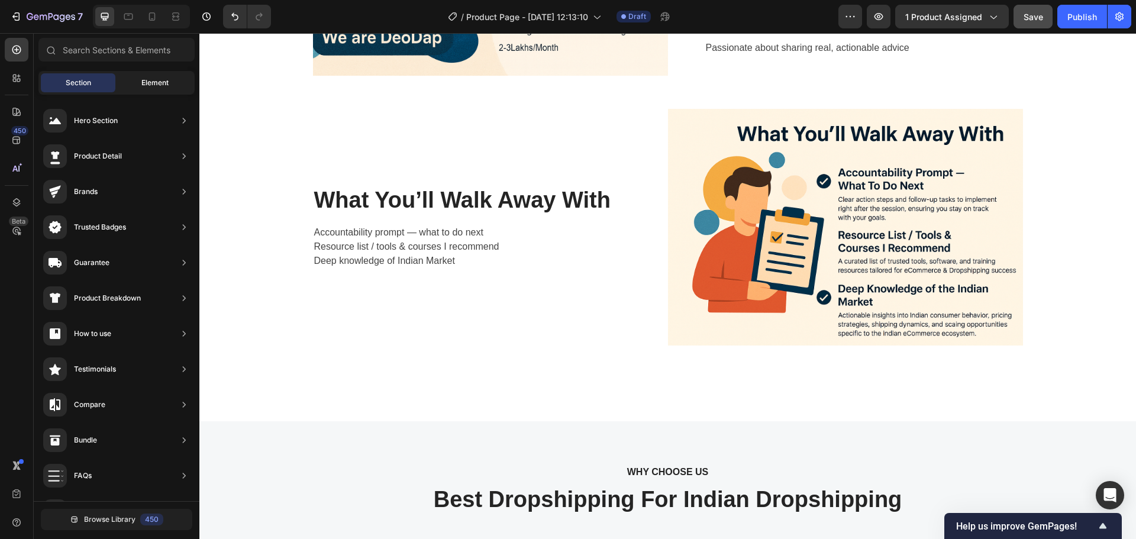
click at [146, 80] on span "Element" at bounding box center [154, 83] width 27 height 11
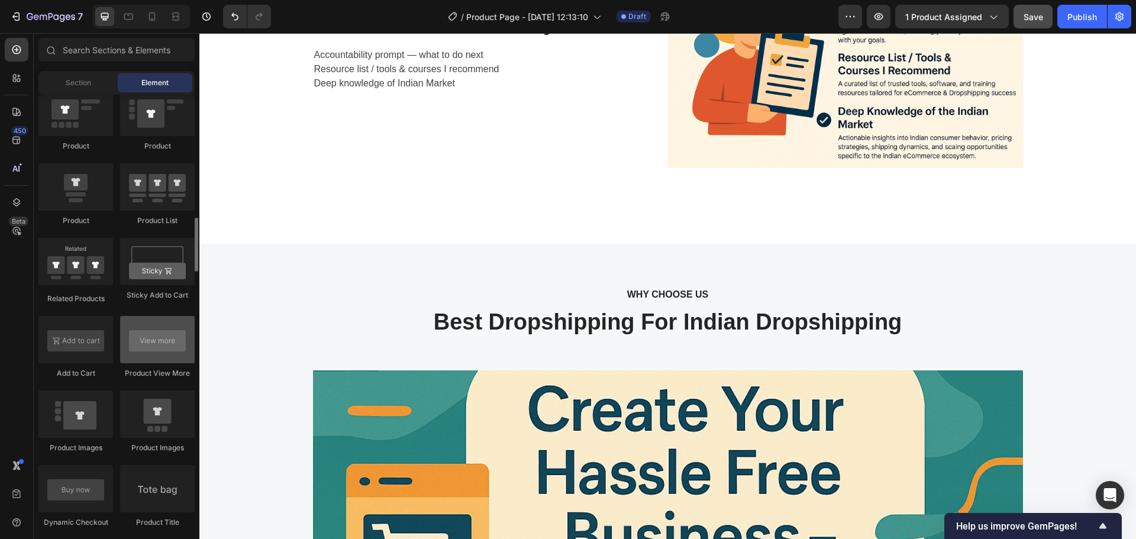
scroll to position [1479, 0]
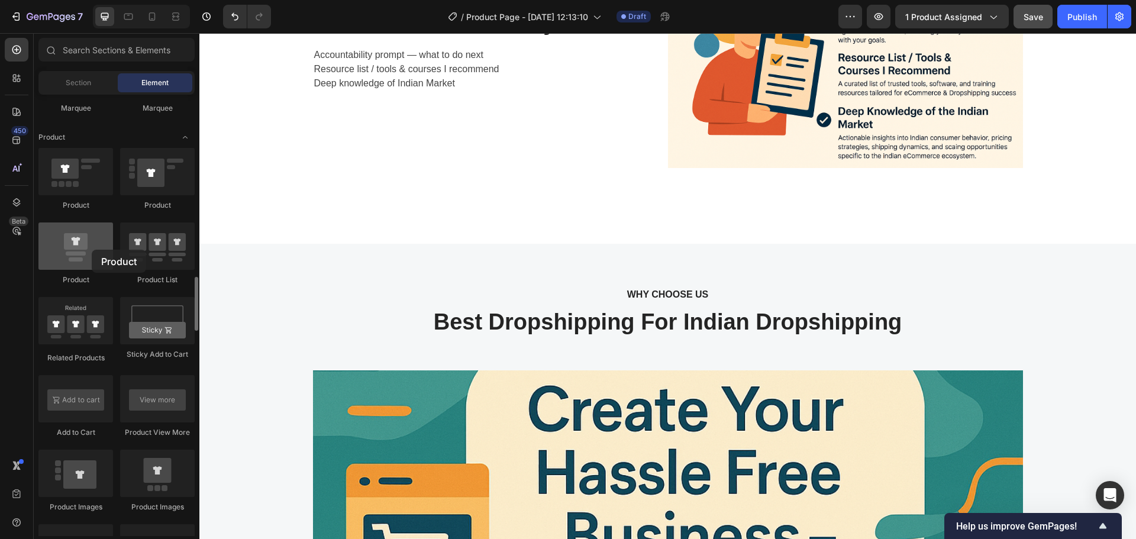
click at [92, 250] on div at bounding box center [75, 245] width 75 height 47
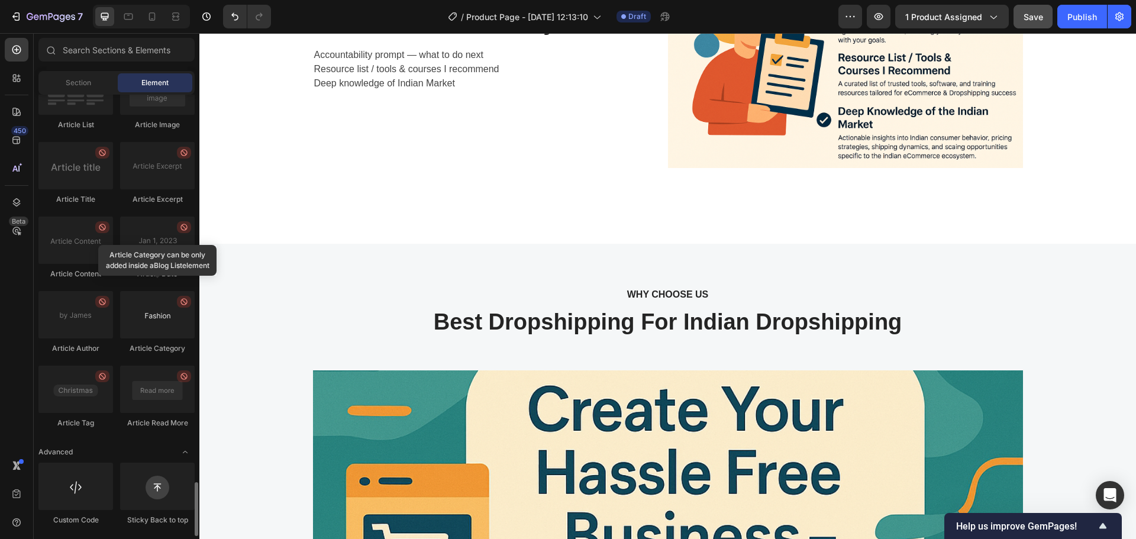
scroll to position [3025, 0]
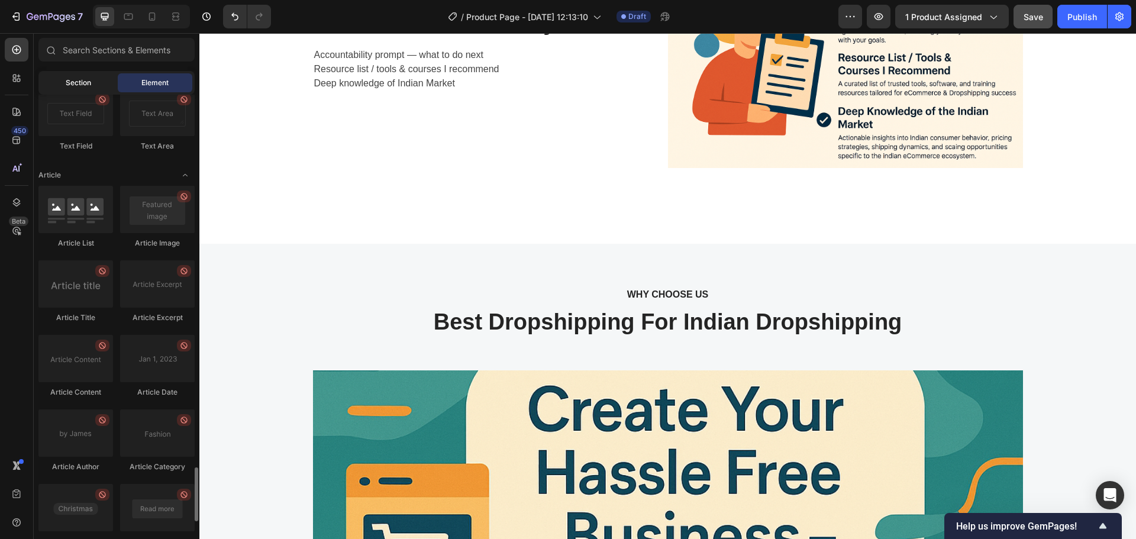
click at [88, 89] on div "Section" at bounding box center [78, 82] width 75 height 19
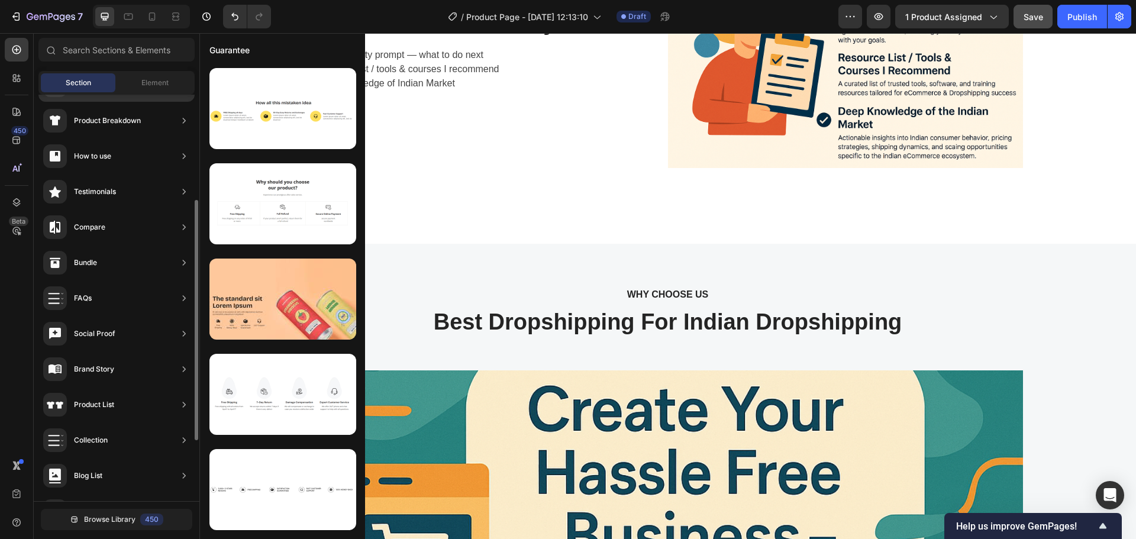
scroll to position [280, 0]
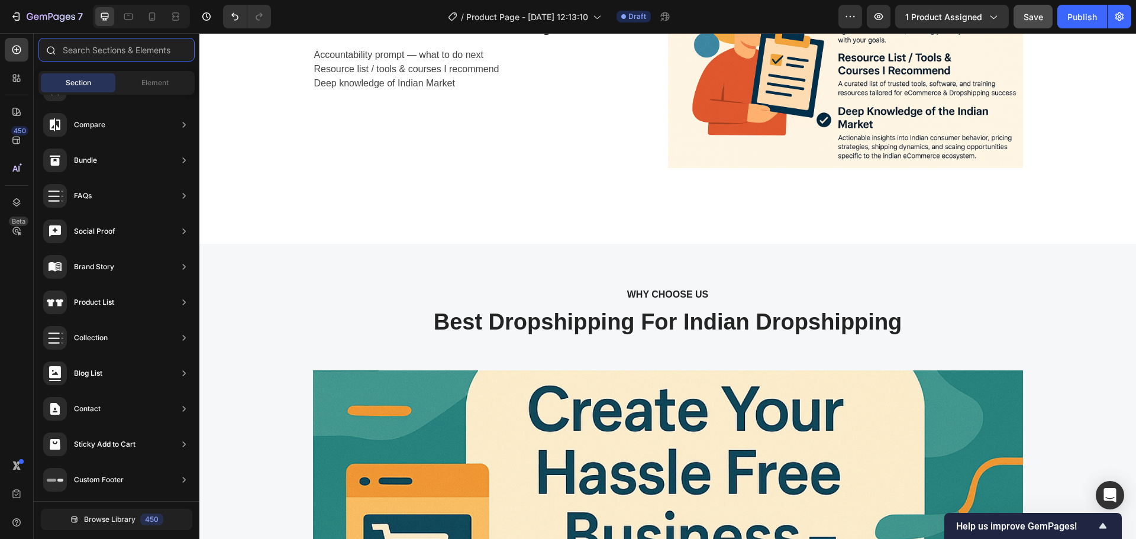
click at [95, 44] on input "text" at bounding box center [116, 50] width 156 height 24
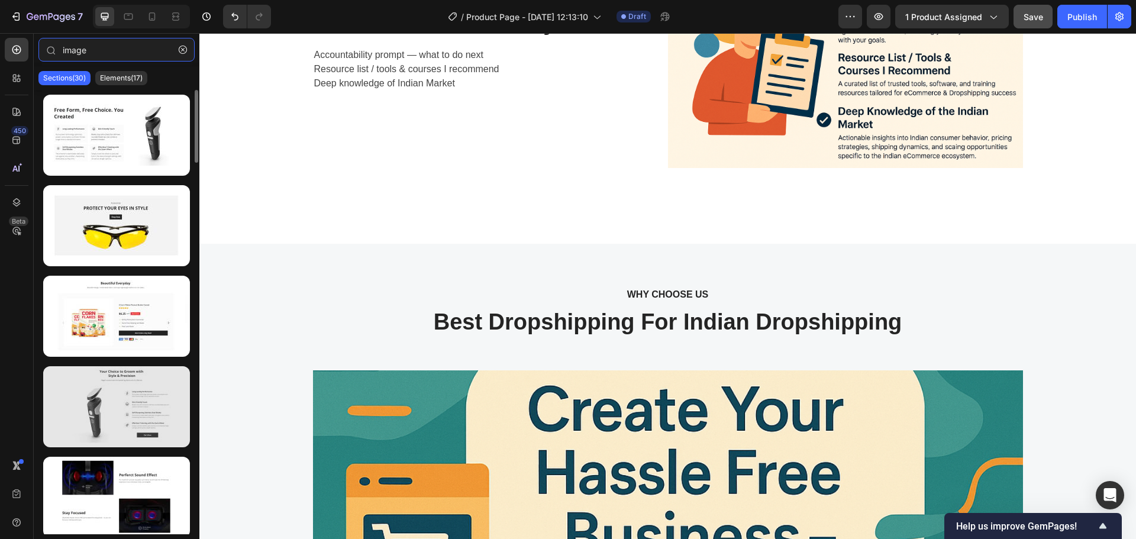
type input "image"
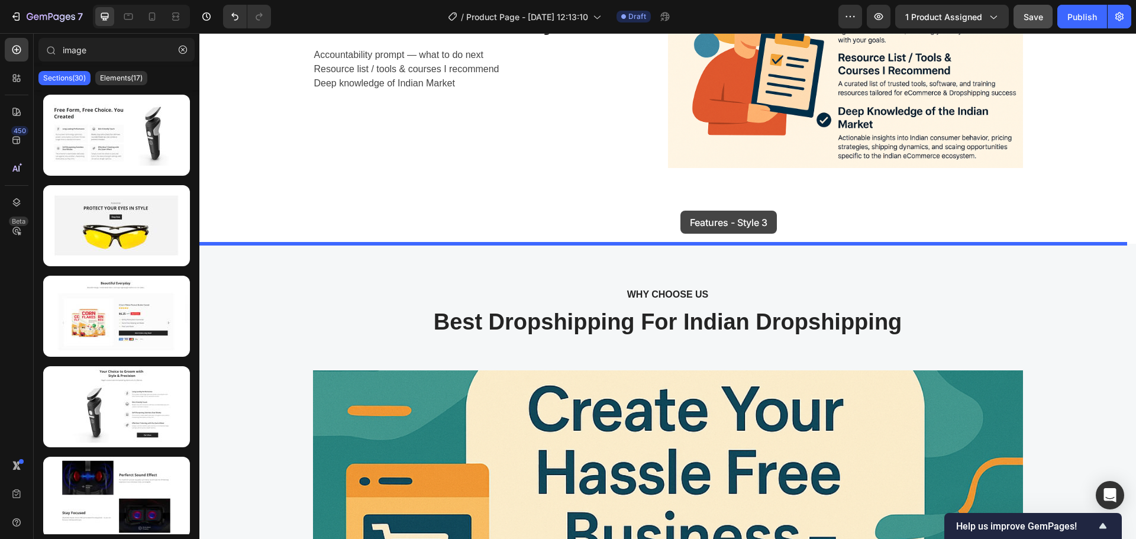
drag, startPoint x: 317, startPoint y: 447, endPoint x: 680, endPoint y: 211, distance: 433.2
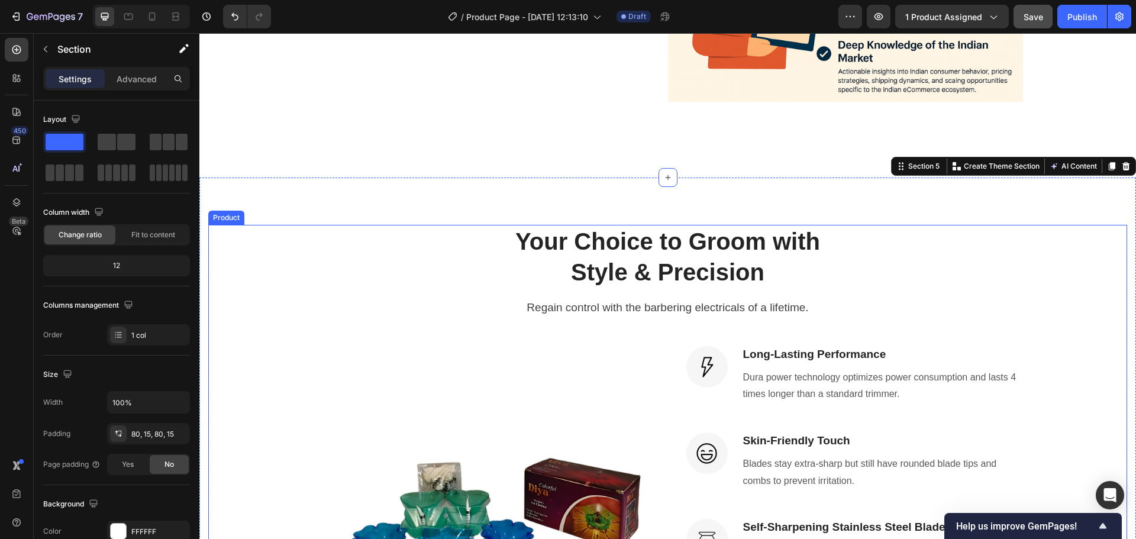
scroll to position [2210, 0]
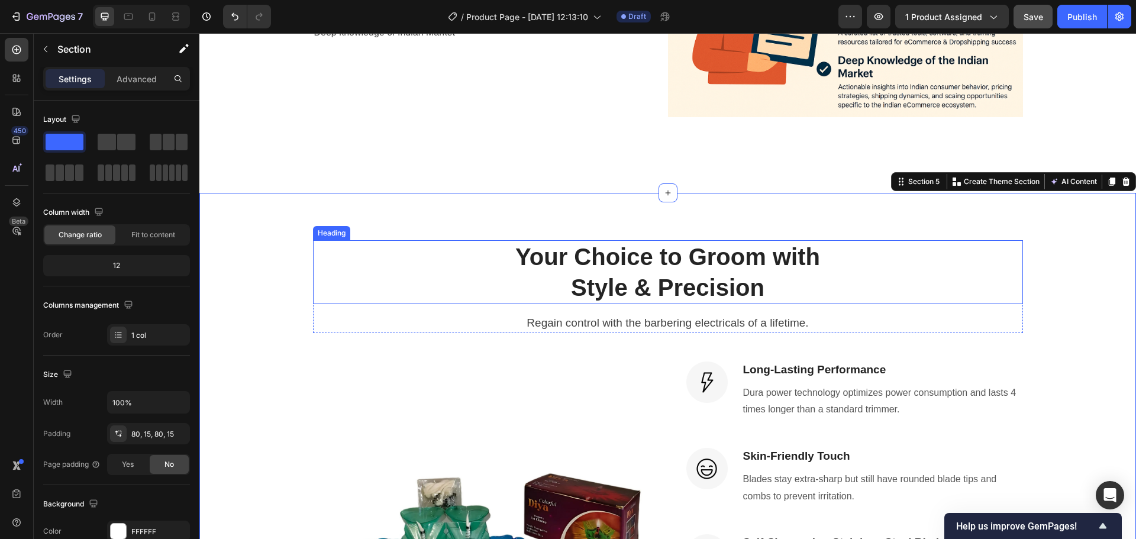
click at [647, 249] on p "Your Choice to Groom with" at bounding box center [668, 256] width 708 height 31
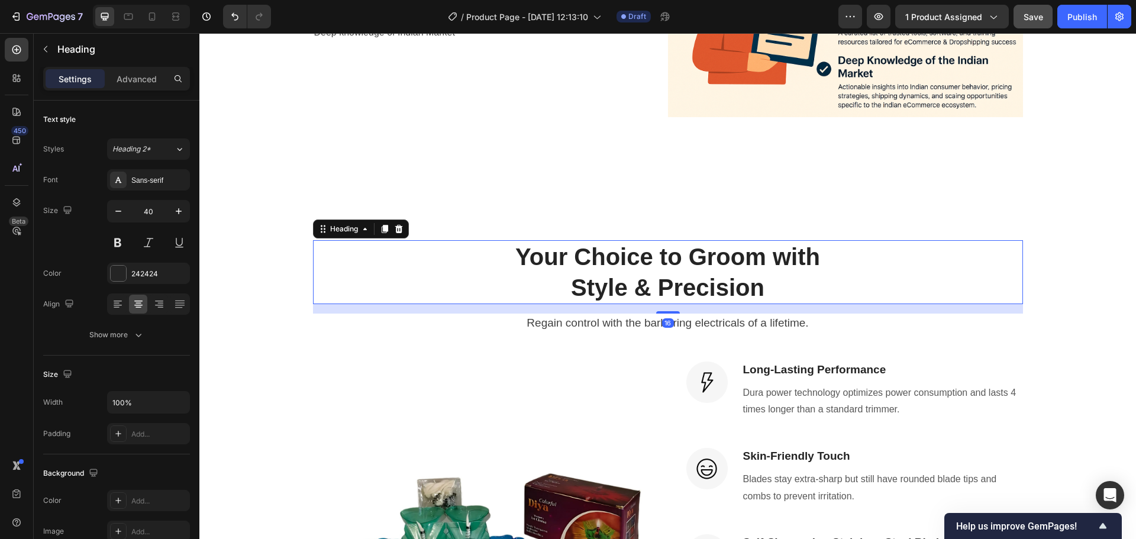
click at [622, 262] on p "Your Choice to Groom with" at bounding box center [668, 256] width 708 height 31
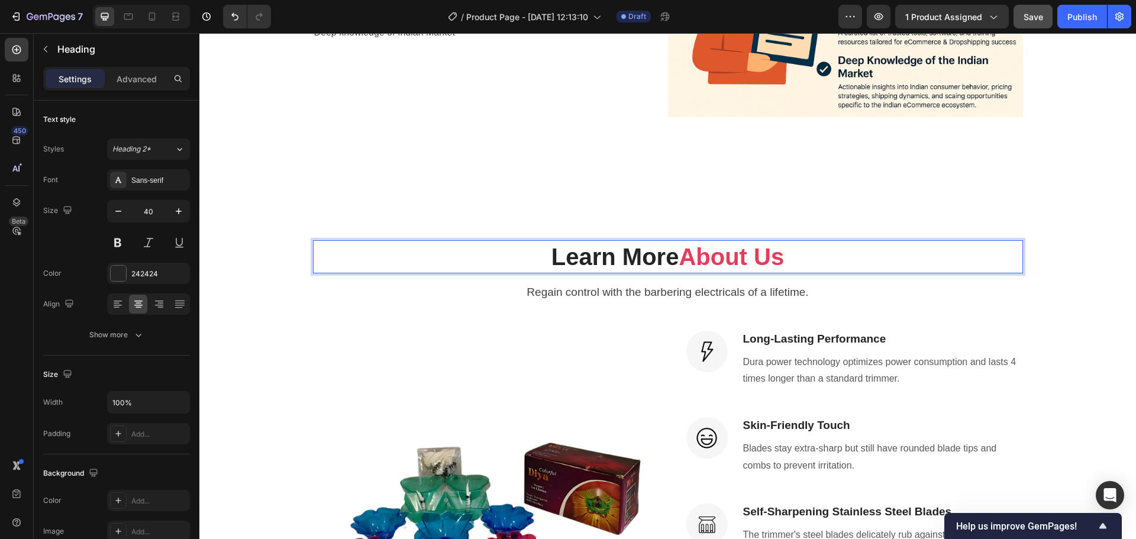
click at [666, 292] on p "Regain control with the barbering electricals of a lifetime." at bounding box center [668, 292] width 708 height 17
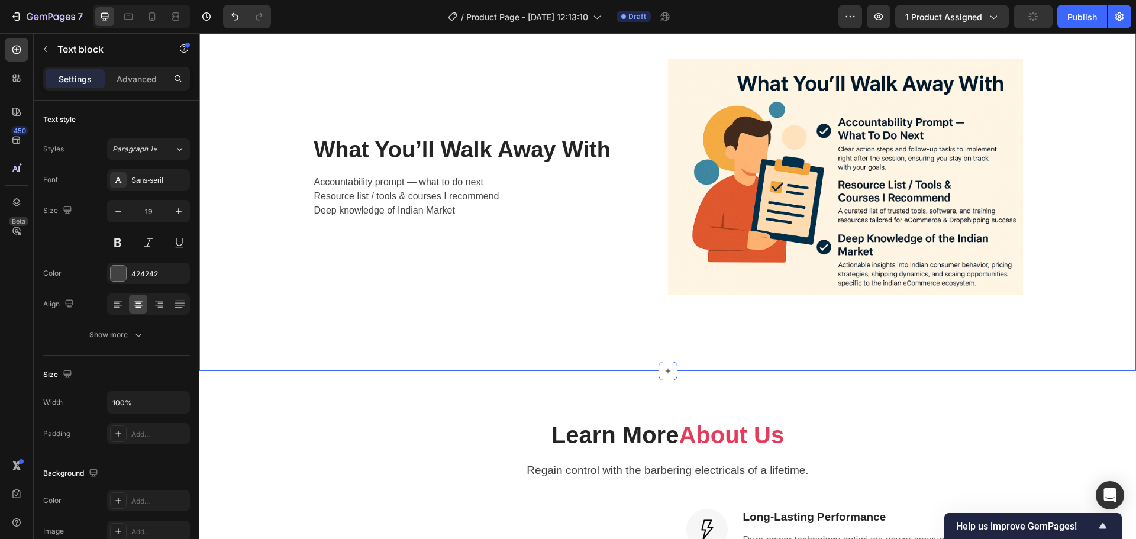
scroll to position [2032, 0]
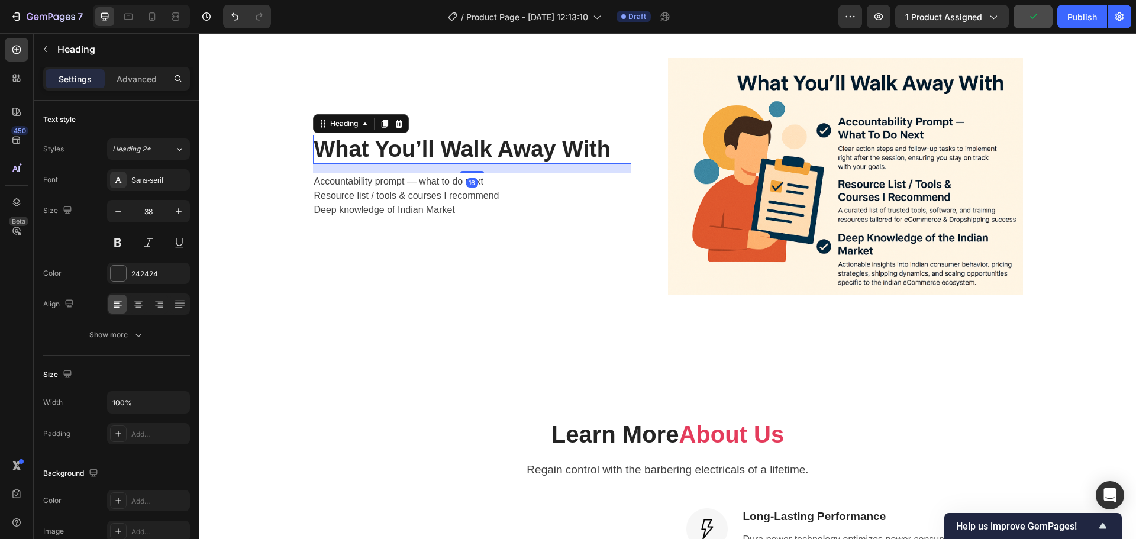
click at [496, 140] on h2 "What You’ll Walk Away With" at bounding box center [472, 150] width 318 height 30
click at [514, 142] on h2 "What You’ll Walk Away With" at bounding box center [472, 150] width 318 height 30
click at [498, 150] on p "What You’ll Walk Away With" at bounding box center [472, 149] width 316 height 27
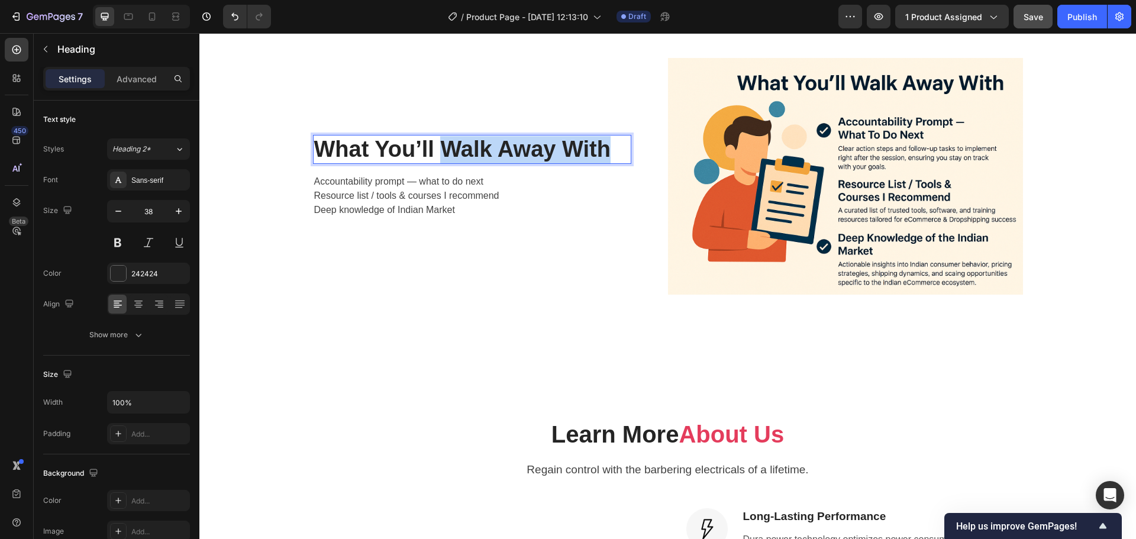
drag, startPoint x: 438, startPoint y: 154, endPoint x: 602, endPoint y: 154, distance: 163.3
click at [602, 154] on p "What You’ll Walk Away With" at bounding box center [472, 149] width 316 height 27
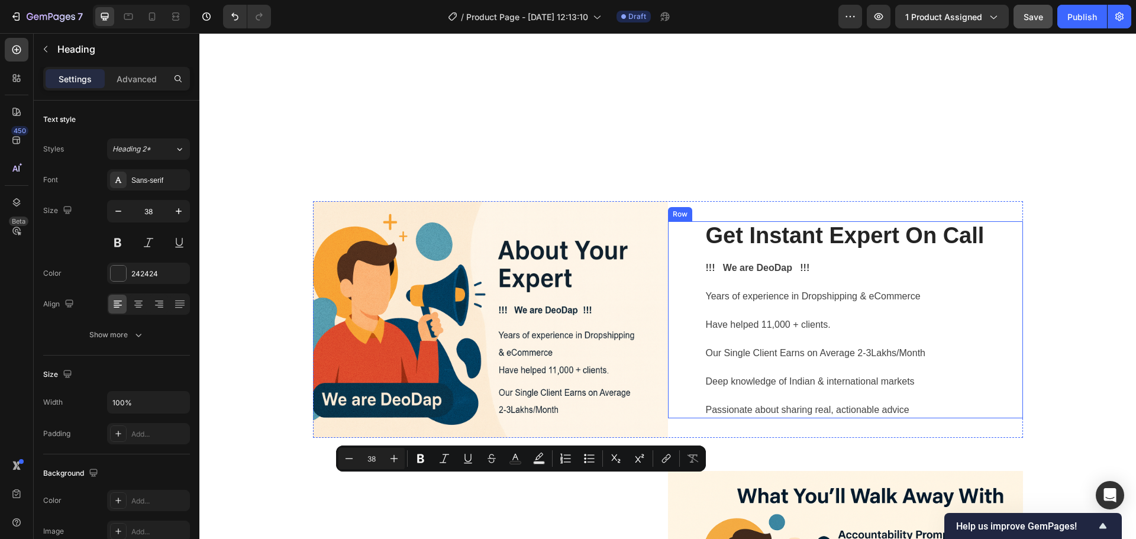
scroll to position [1618, 0]
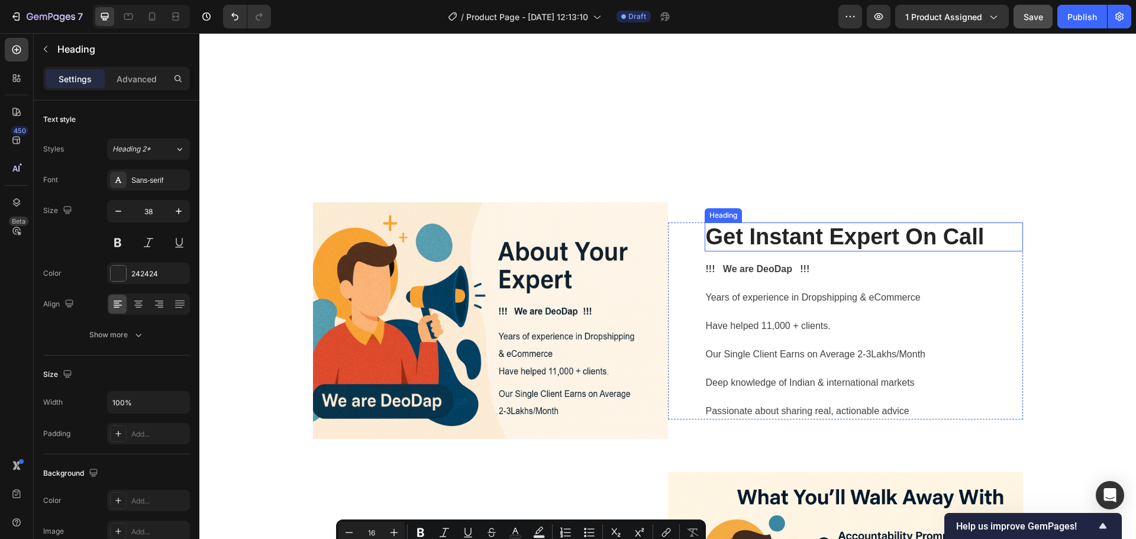
click at [840, 230] on h2 "Get Instant Expert On Call" at bounding box center [864, 237] width 318 height 30
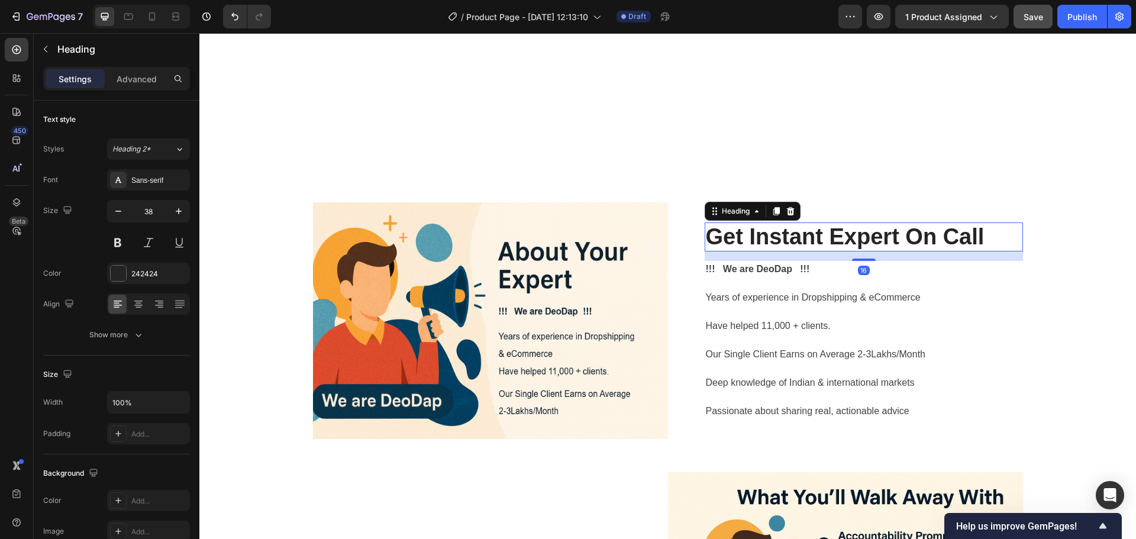
click at [835, 238] on h2 "Get Instant Expert On Call" at bounding box center [864, 237] width 318 height 30
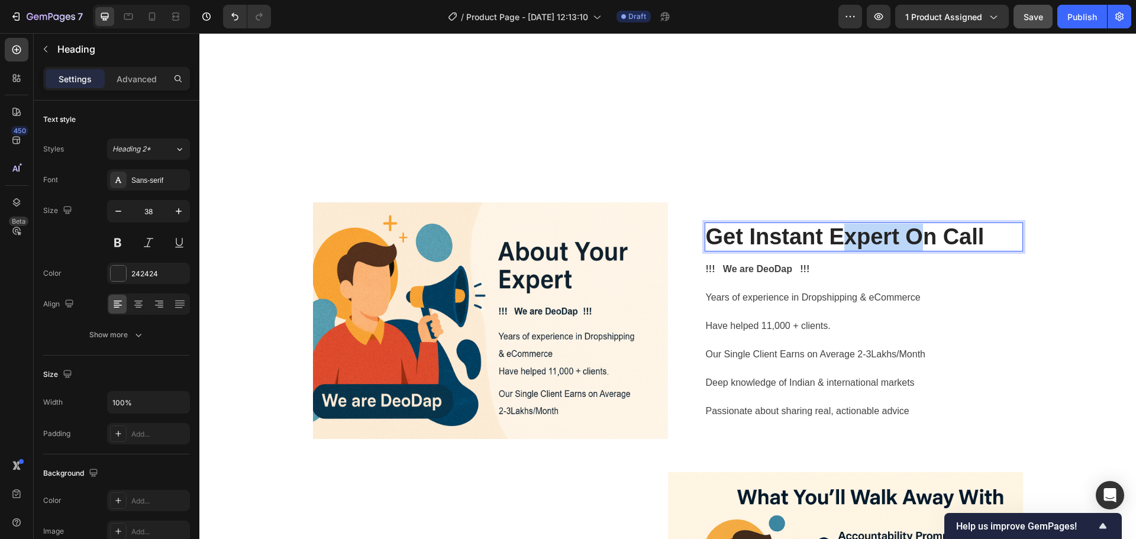
click at [835, 238] on p "Get Instant Expert On Call" at bounding box center [864, 237] width 316 height 27
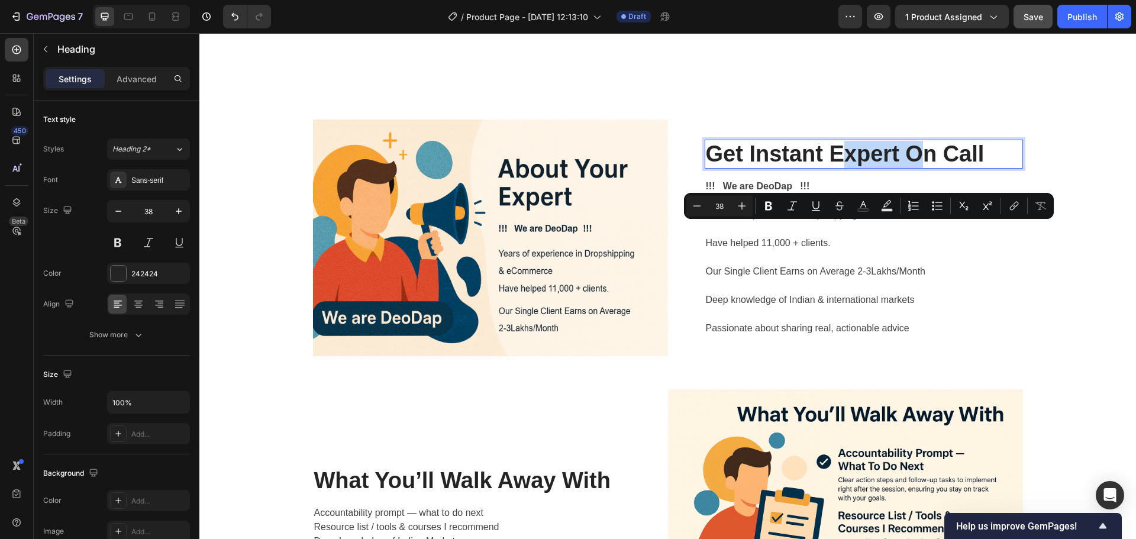
click at [835, 168] on p "Get Instant Expert On Call" at bounding box center [864, 154] width 316 height 27
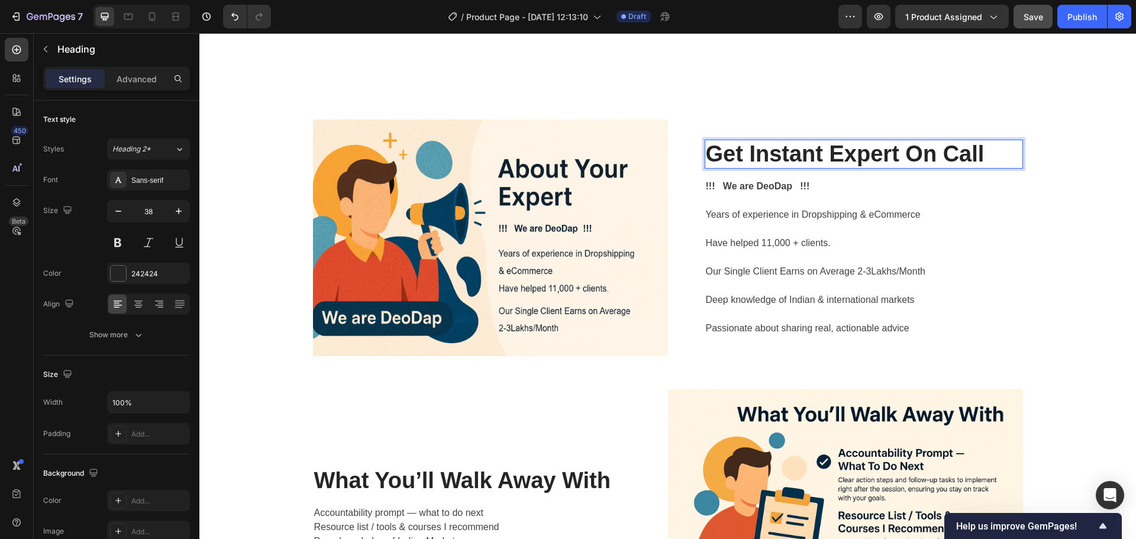
drag, startPoint x: 835, startPoint y: 238, endPoint x: 986, endPoint y: 238, distance: 150.3
click at [986, 168] on p "Get Instant Expert On Call" at bounding box center [864, 154] width 316 height 27
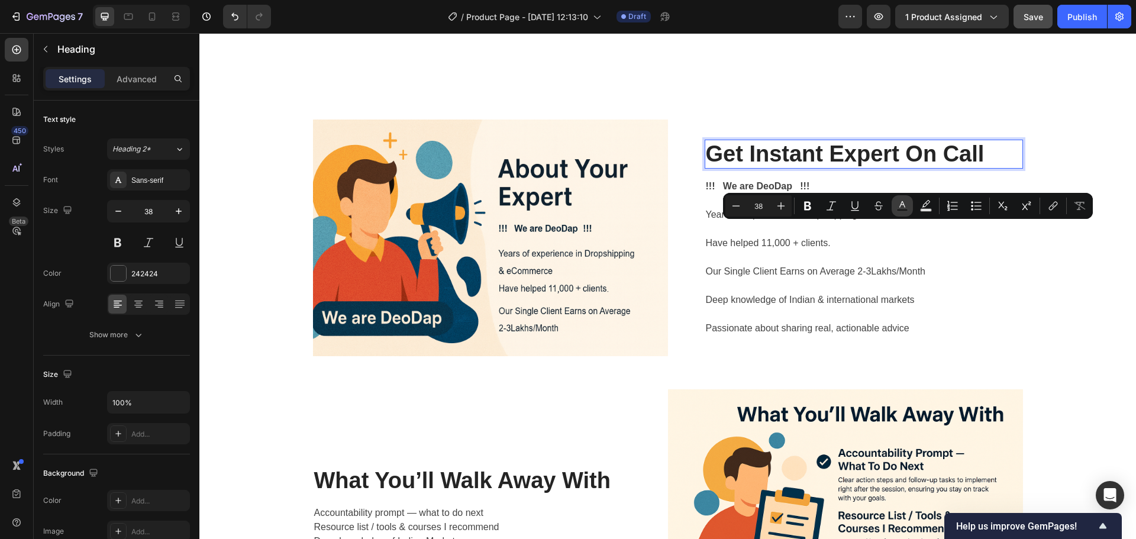
click at [903, 209] on rect "Editor contextual toolbar" at bounding box center [902, 210] width 11 height 3
type input "242424"
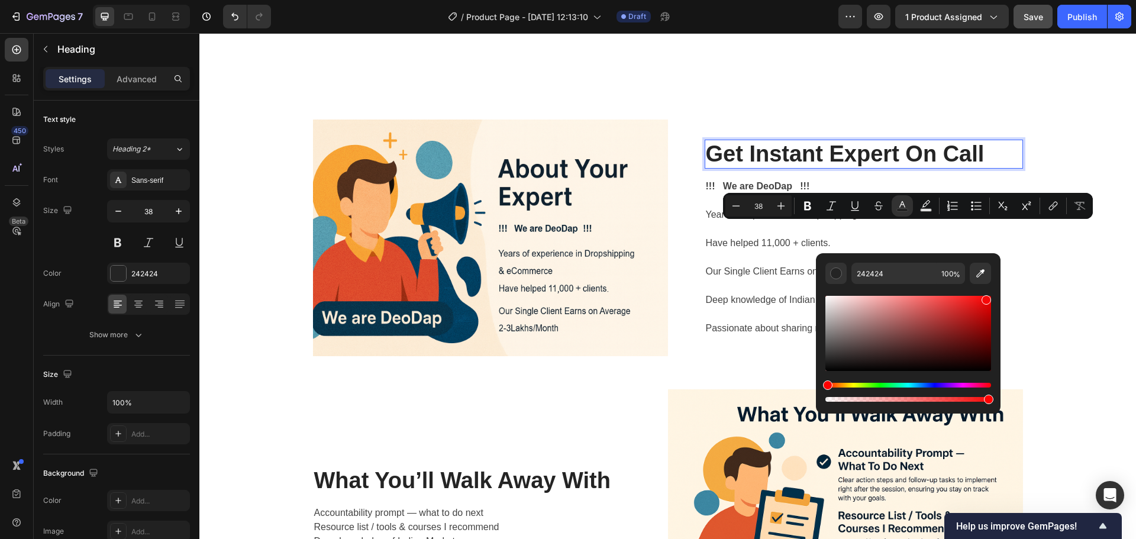
drag, startPoint x: 978, startPoint y: 340, endPoint x: 986, endPoint y: 298, distance: 43.3
click at [986, 298] on div "Editor contextual toolbar" at bounding box center [908, 333] width 166 height 75
type input "F70909"
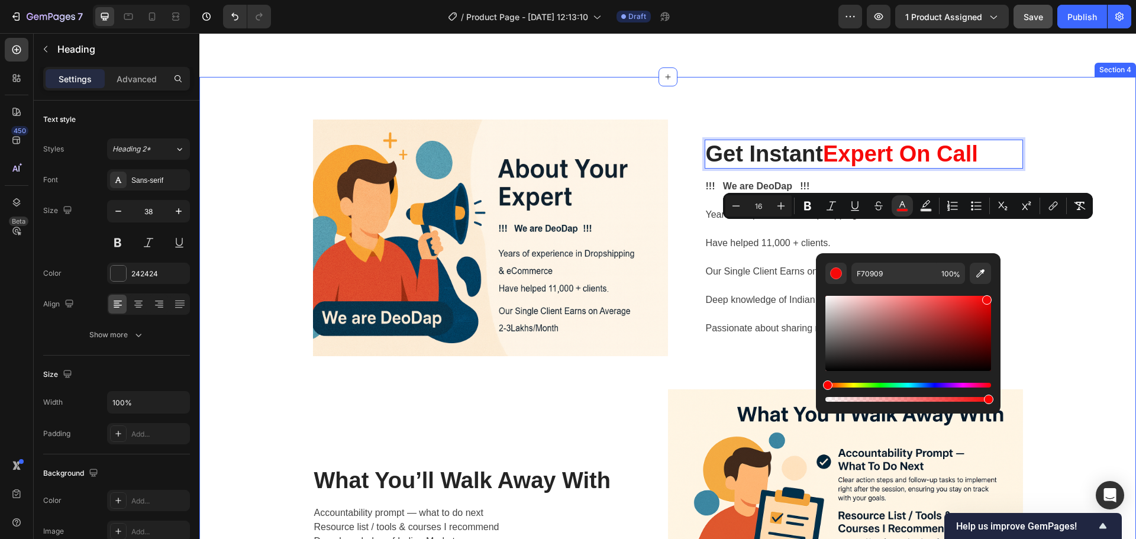
click at [1038, 280] on div "Image Get Instant Expert On Call Heading 16 !!! We are DeoDap !!! Years of expe…" at bounding box center [667, 390] width 919 height 540
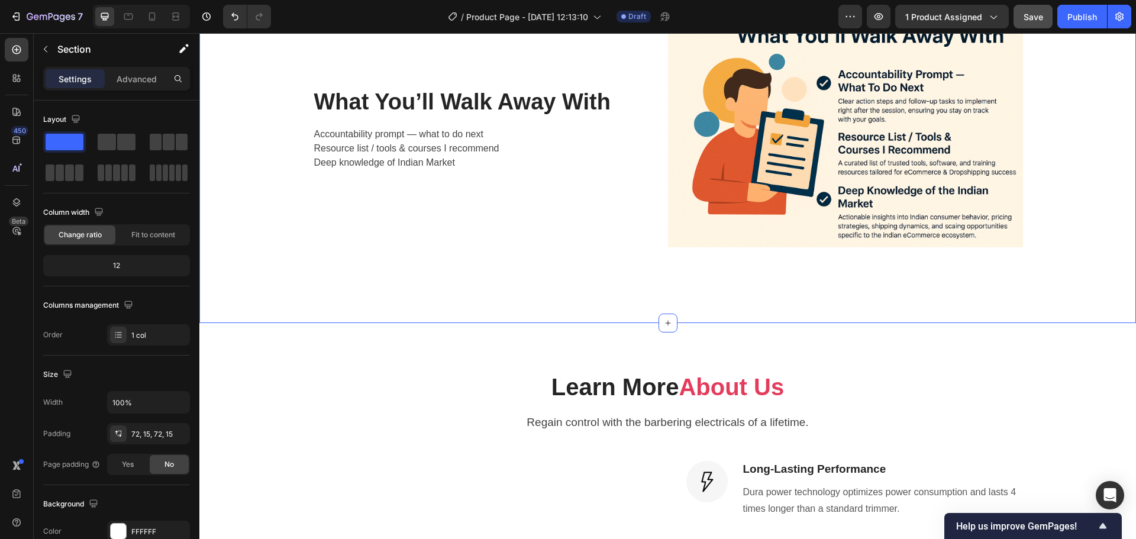
scroll to position [2151, 0]
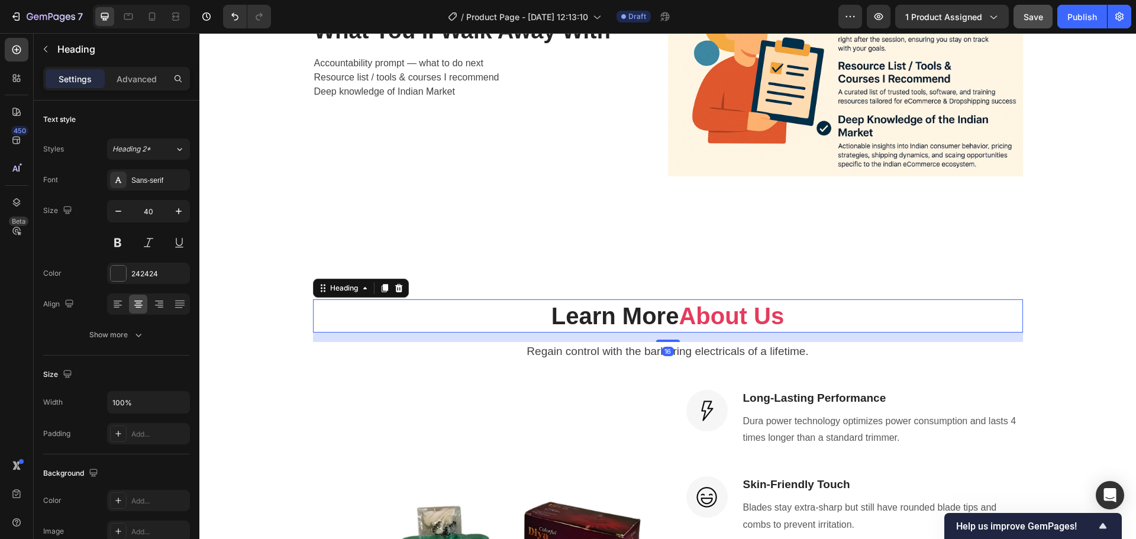
click at [754, 323] on strong "About Us" at bounding box center [731, 316] width 105 height 26
click at [755, 319] on strong "About Us" at bounding box center [731, 316] width 105 height 26
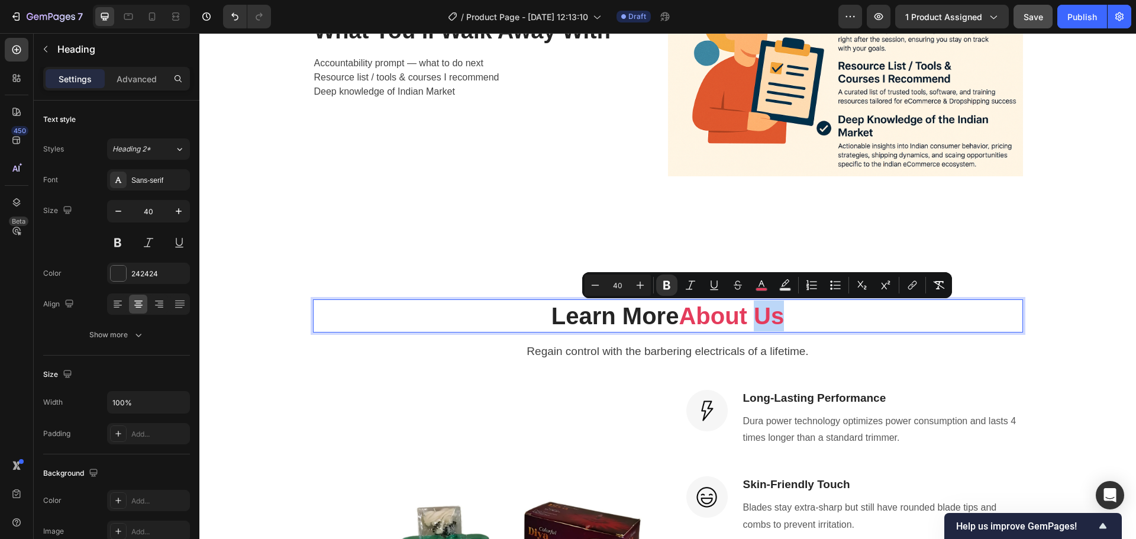
click at [765, 318] on strong "About Us" at bounding box center [731, 316] width 105 height 26
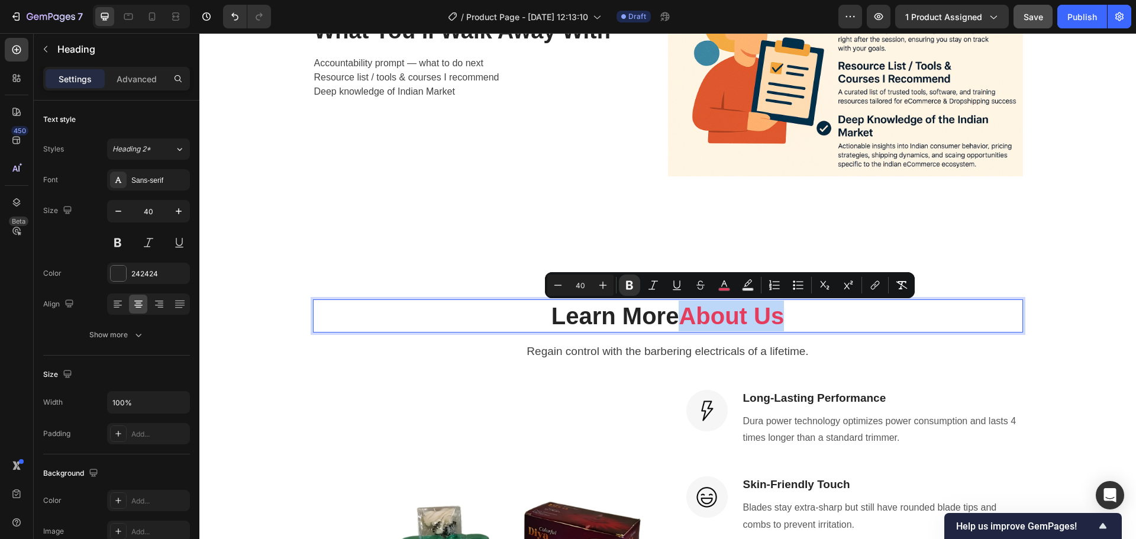
drag, startPoint x: 765, startPoint y: 318, endPoint x: 727, endPoint y: 317, distance: 37.9
click at [727, 317] on strong "About Us" at bounding box center [731, 316] width 105 height 26
click at [718, 283] on button "color" at bounding box center [724, 285] width 21 height 21
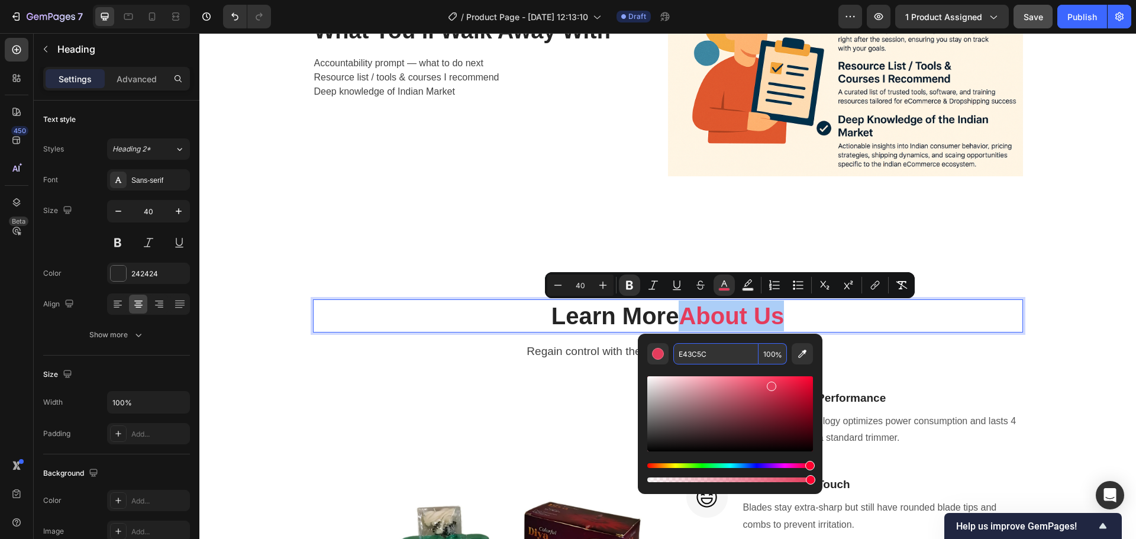
click at [715, 353] on input "E43C5C" at bounding box center [715, 353] width 85 height 21
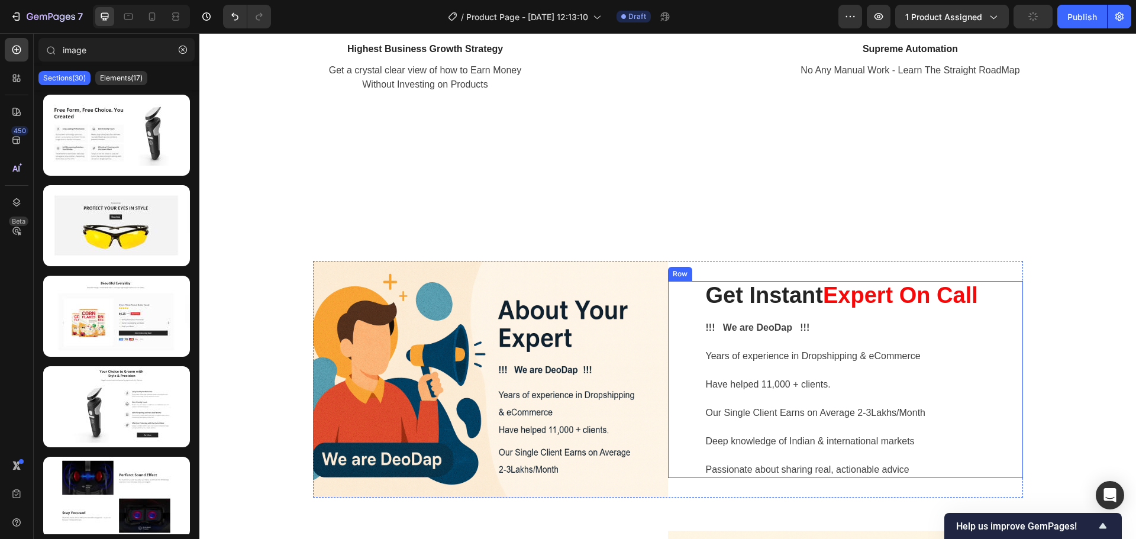
scroll to position [1559, 0]
click at [863, 306] on span "Expert On Call" at bounding box center [900, 295] width 155 height 25
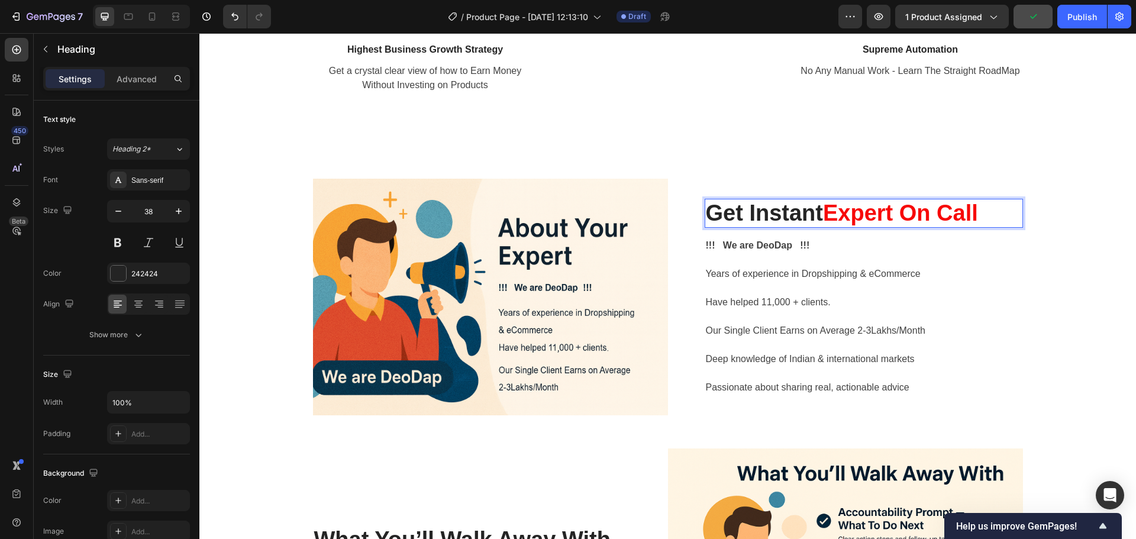
click at [841, 225] on span "Expert On Call" at bounding box center [900, 213] width 155 height 25
drag, startPoint x: 841, startPoint y: 296, endPoint x: 969, endPoint y: 292, distance: 127.8
click at [969, 225] on span "Expert On Call" at bounding box center [900, 213] width 155 height 25
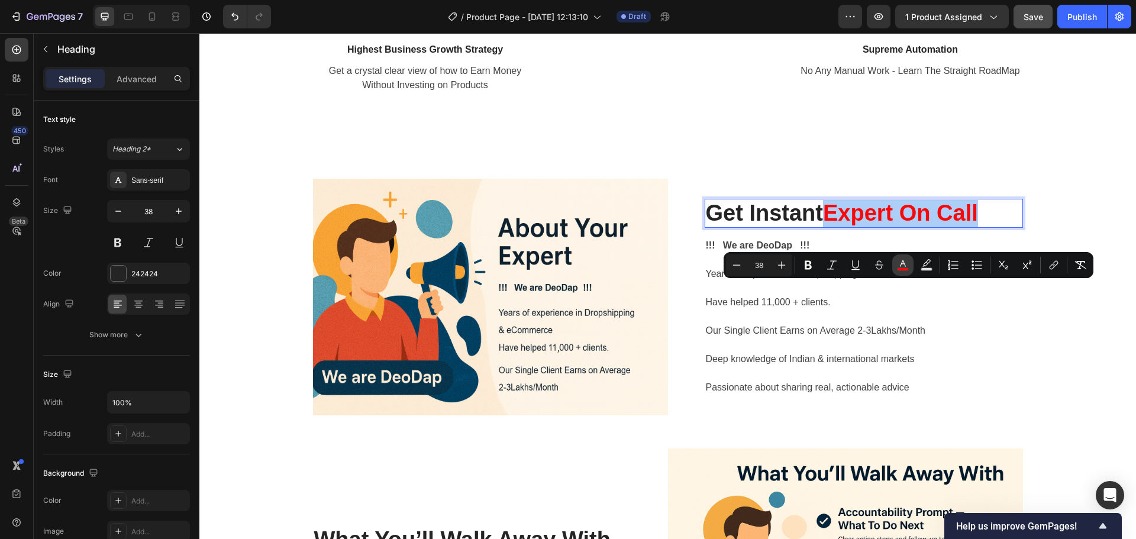
click at [900, 263] on icon "Editor contextual toolbar" at bounding box center [903, 265] width 12 height 12
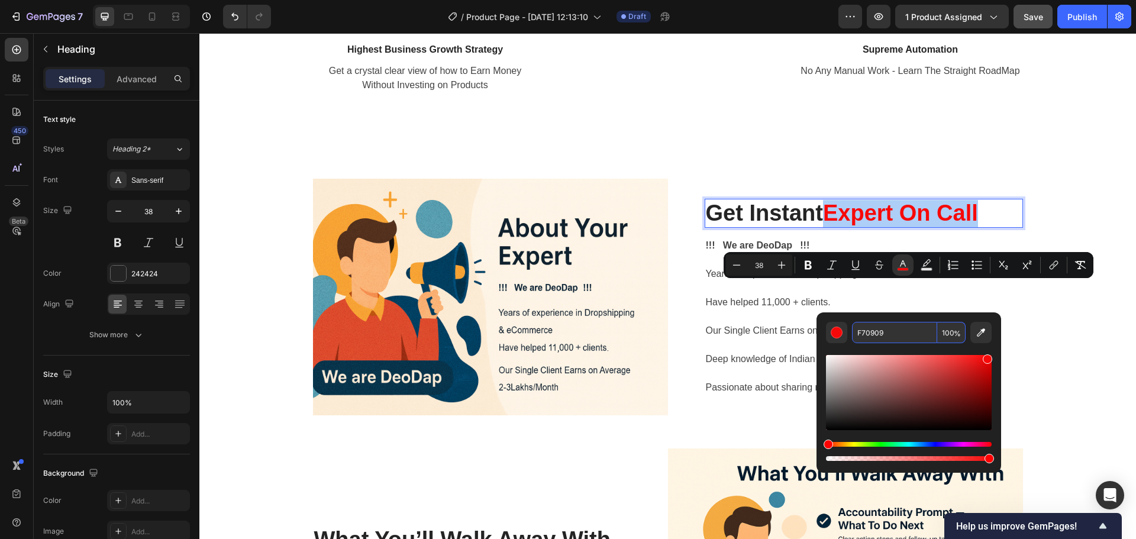
click at [867, 334] on input "F70909" at bounding box center [894, 332] width 85 height 21
paste input "E43C5C"
type input "E43C5C"
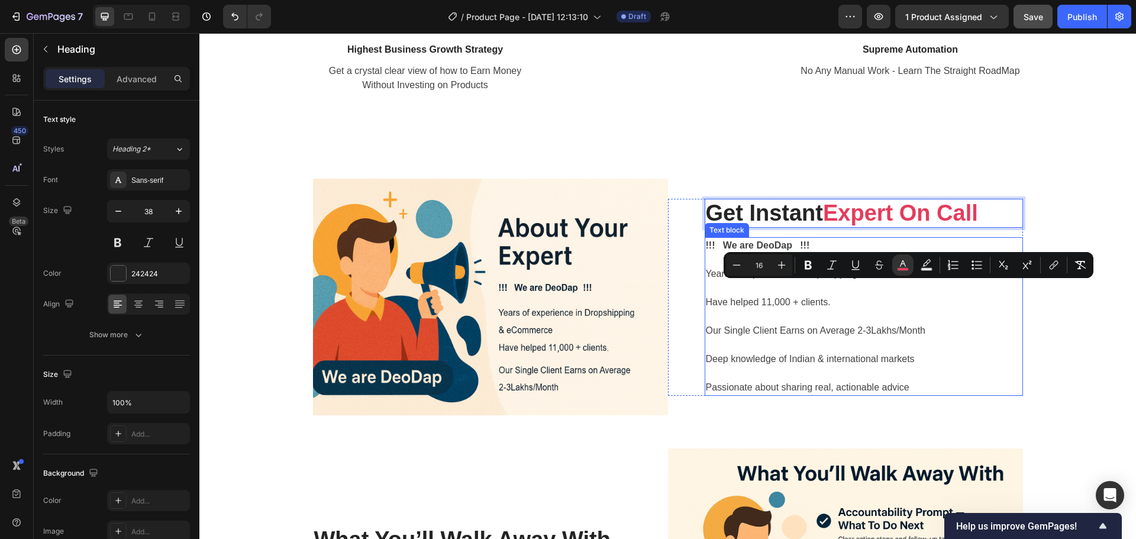
click at [812, 295] on p "!!! We are DeoDap !!! Years of experience in Dropshipping & eCommerce" at bounding box center [864, 266] width 316 height 57
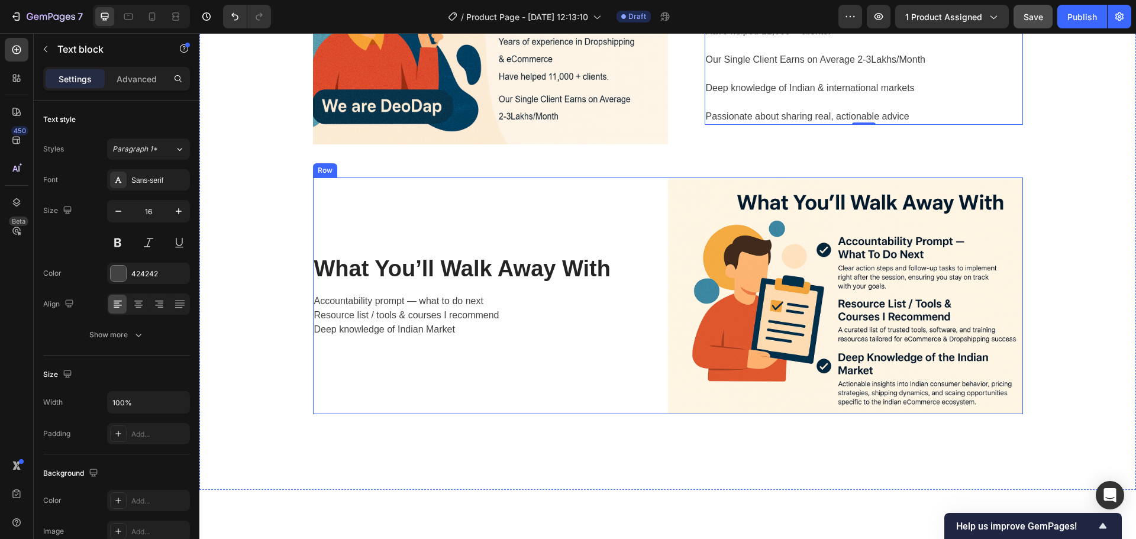
scroll to position [1914, 0]
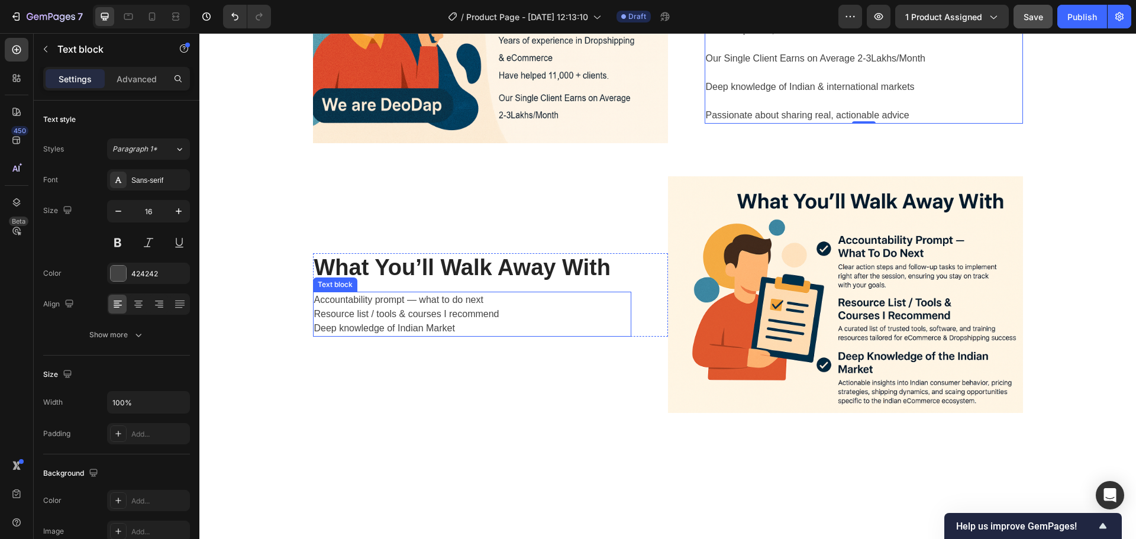
click at [348, 296] on p "Accountability prompt — what to do next Resource list / tools & courses I recom…" at bounding box center [472, 314] width 316 height 43
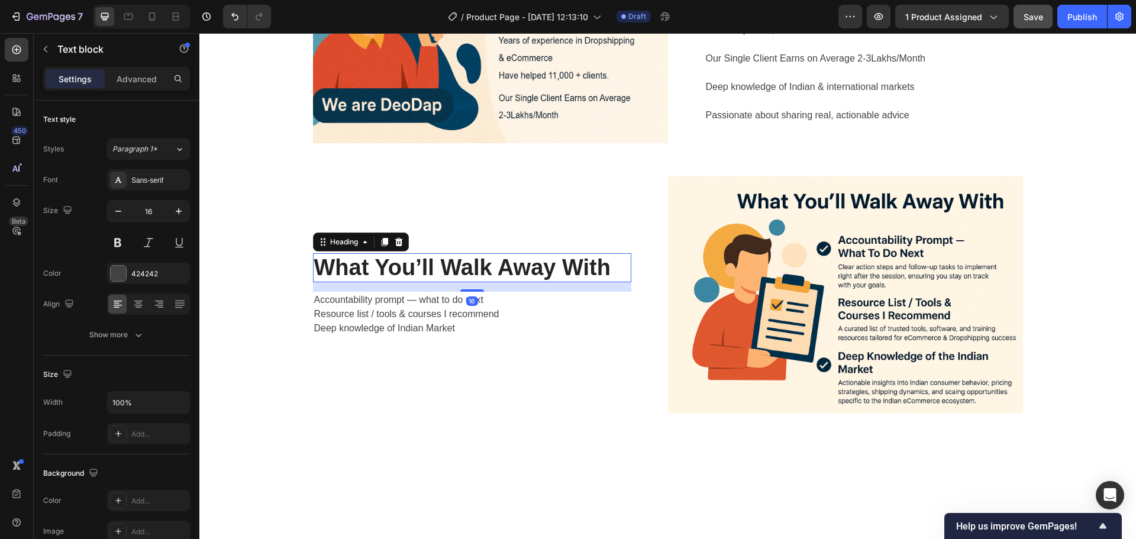
click at [453, 270] on p "What You’ll Walk Away With" at bounding box center [472, 267] width 316 height 27
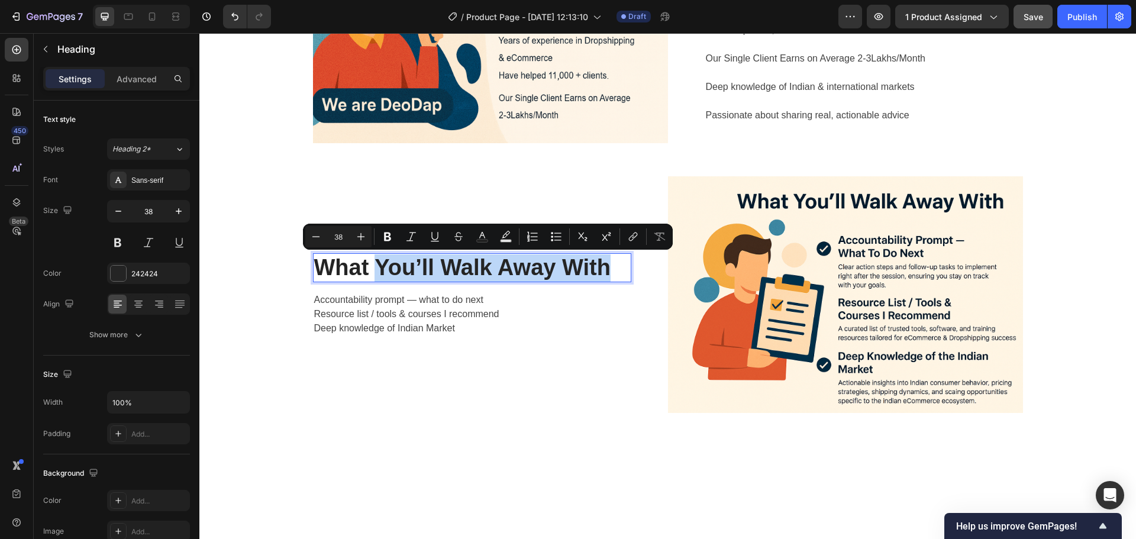
drag, startPoint x: 402, startPoint y: 269, endPoint x: 592, endPoint y: 269, distance: 189.3
click at [592, 269] on p "What You’ll Walk Away With" at bounding box center [472, 267] width 316 height 27
click at [477, 233] on icon "Editor contextual toolbar" at bounding box center [482, 237] width 12 height 12
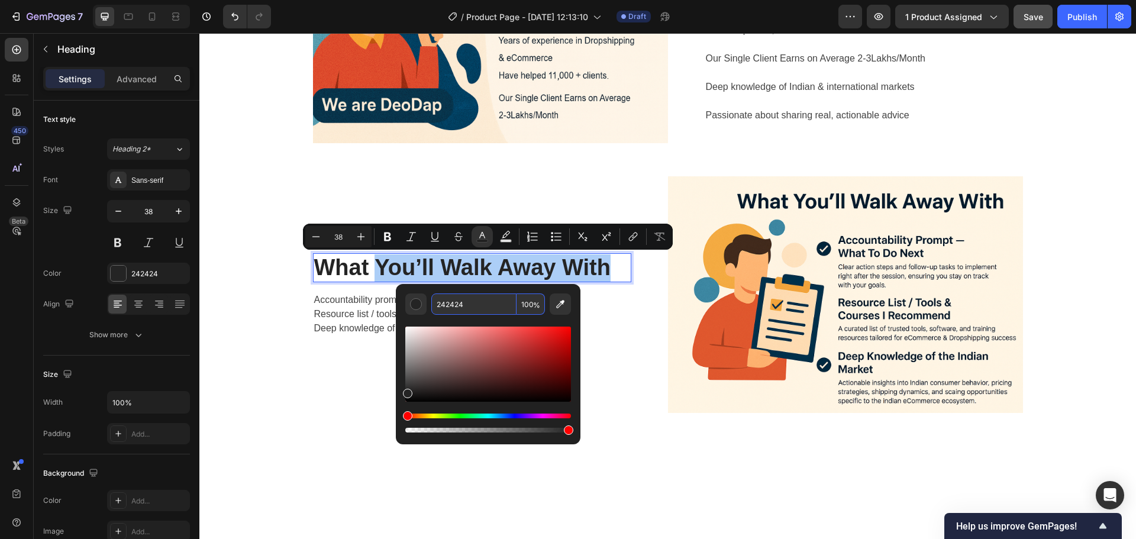
click at [476, 308] on input "242424" at bounding box center [473, 303] width 85 height 21
paste input "E43C5C"
type input "E43C5C"
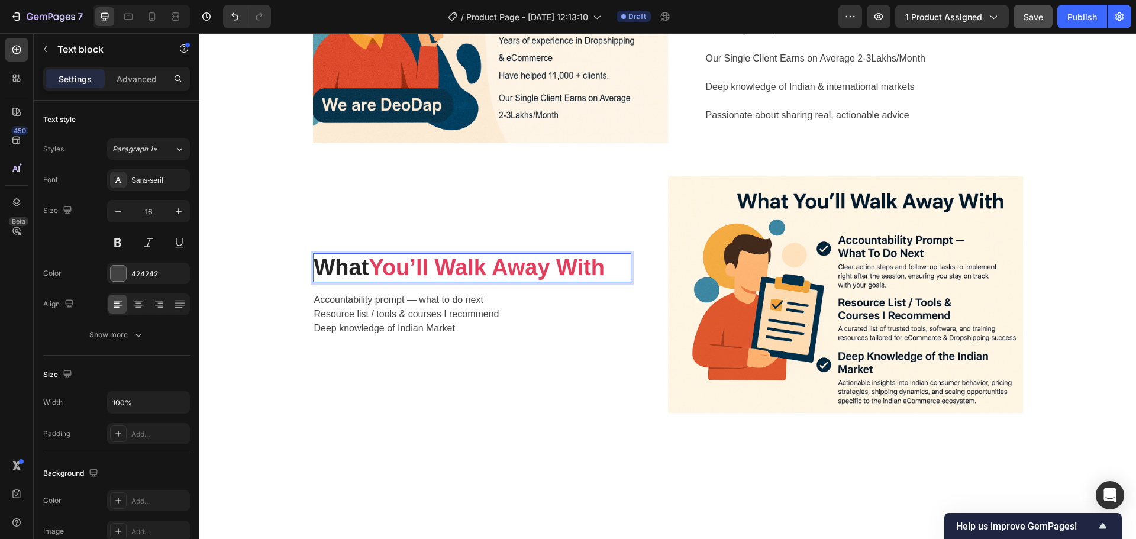
click at [477, 315] on p "Accountability prompt — what to do next Resource list / tools & courses I recom…" at bounding box center [472, 314] width 316 height 43
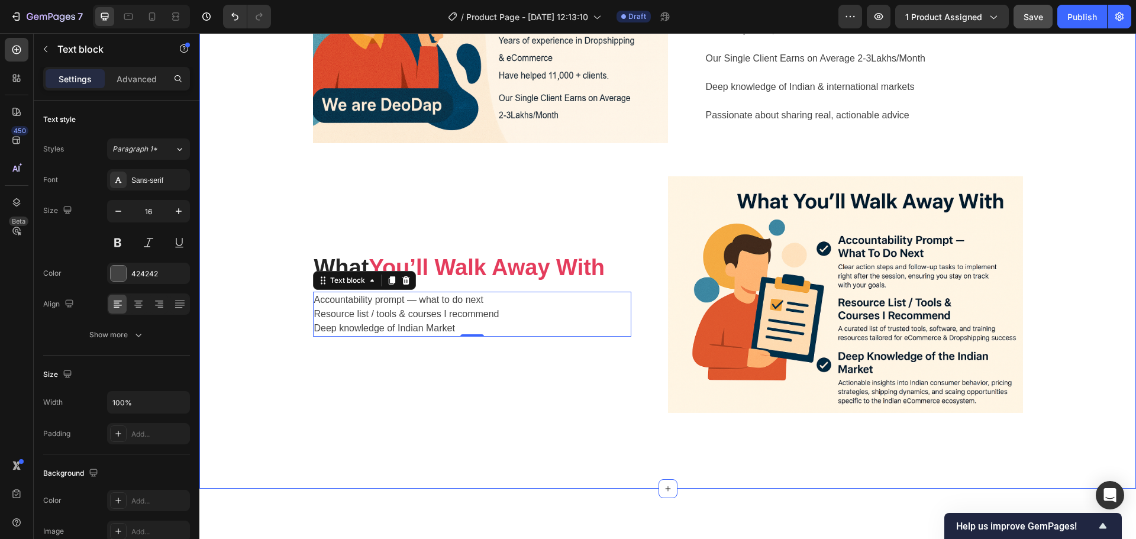
click at [234, 277] on div "Image Get Instant Expert On Call Heading !!! We are DeoDap !!! Years of experie…" at bounding box center [667, 177] width 919 height 540
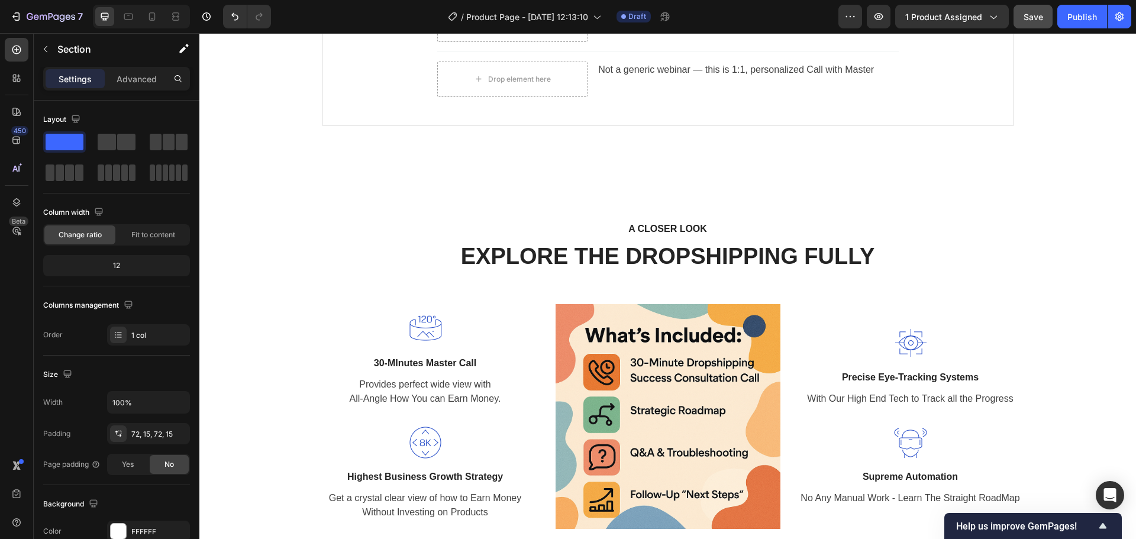
scroll to position [1204, 0]
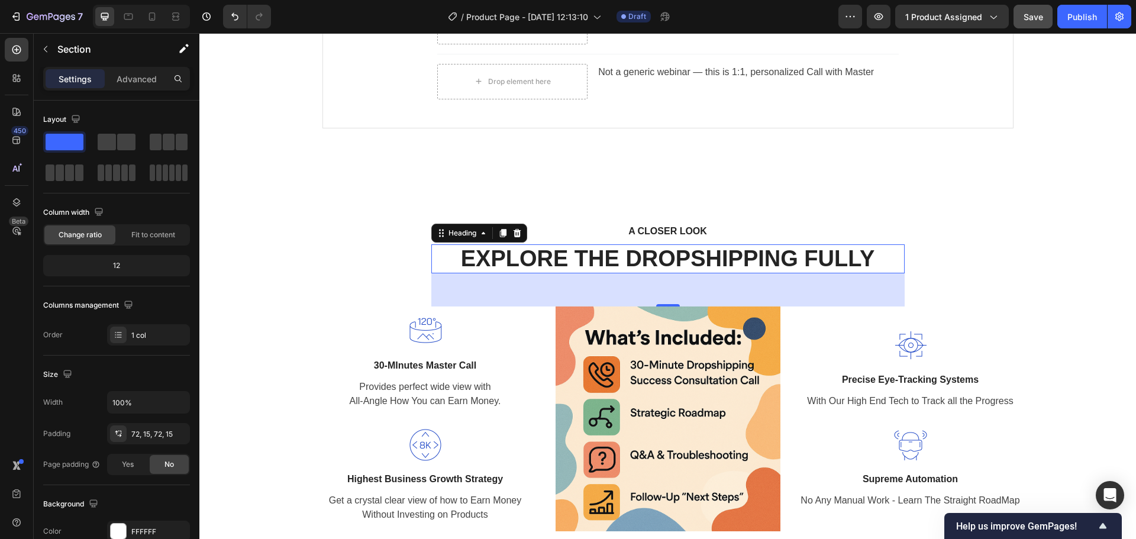
click at [685, 256] on h2 "EXPLORE THE DROPSHIPPING FULLY" at bounding box center [667, 259] width 473 height 30
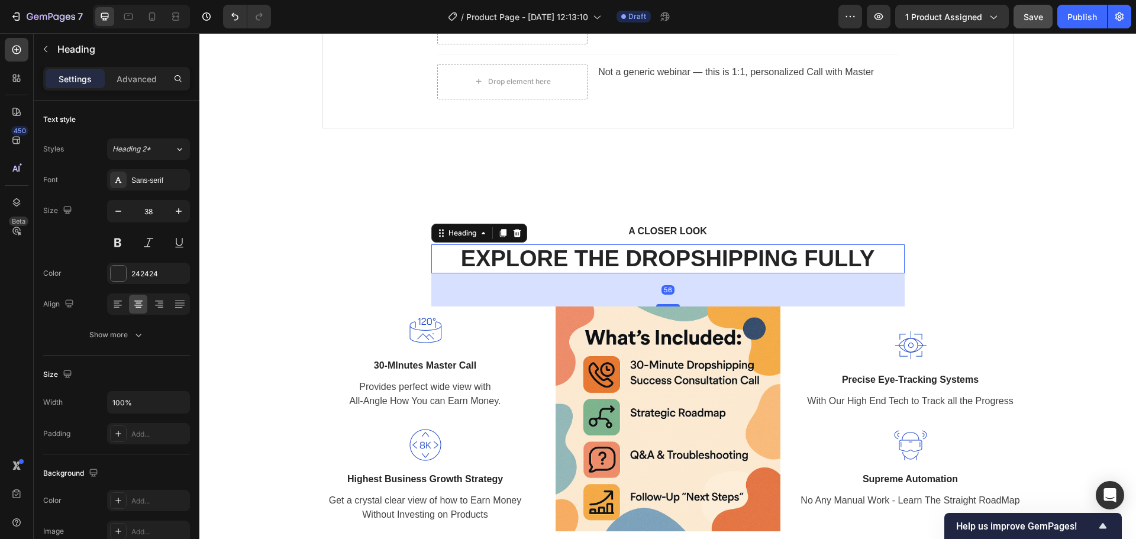
click at [684, 261] on h2 "EXPLORE THE DROPSHIPPING FULLY" at bounding box center [667, 259] width 473 height 30
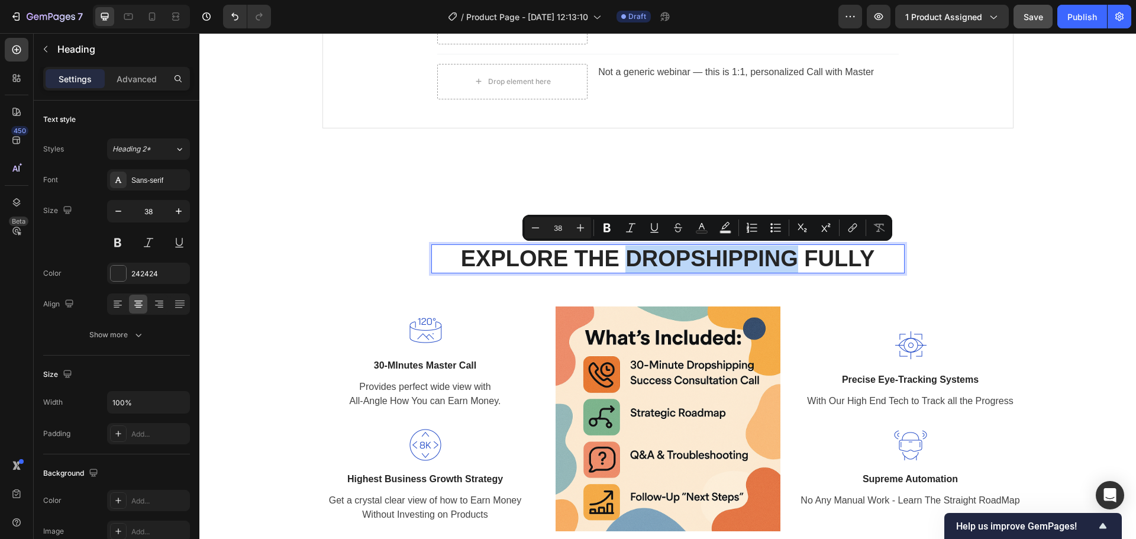
drag, startPoint x: 684, startPoint y: 261, endPoint x: 756, endPoint y: 258, distance: 72.2
click at [756, 258] on p "EXPLORE THE DROPSHIPPING FULLY" at bounding box center [667, 259] width 471 height 27
click at [701, 229] on icon "Editor contextual toolbar" at bounding box center [702, 228] width 12 height 12
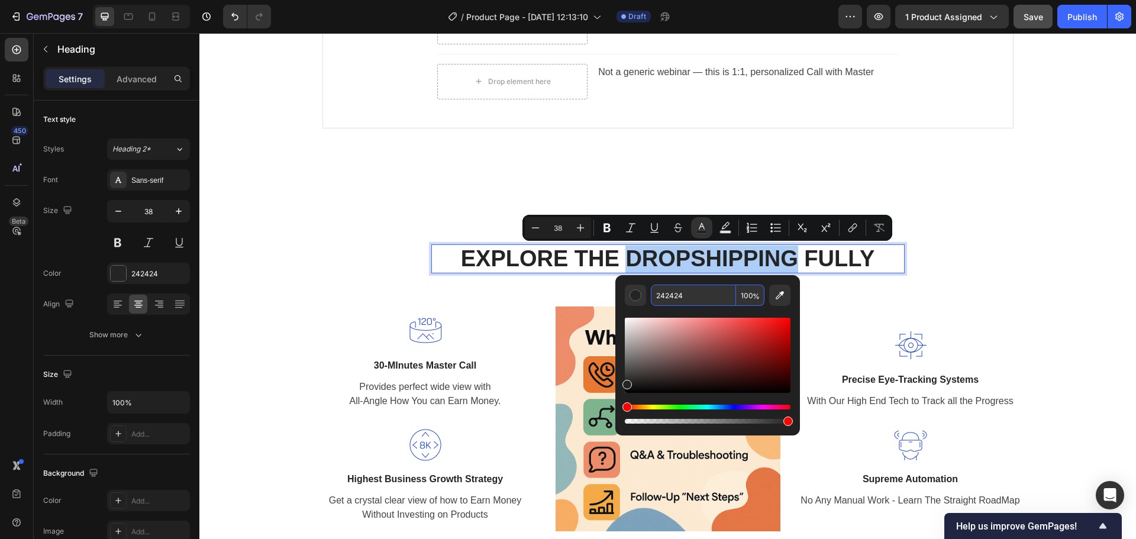
click at [696, 296] on input "242424" at bounding box center [693, 295] width 85 height 21
paste input "E43C5C"
type input "E43C5C"
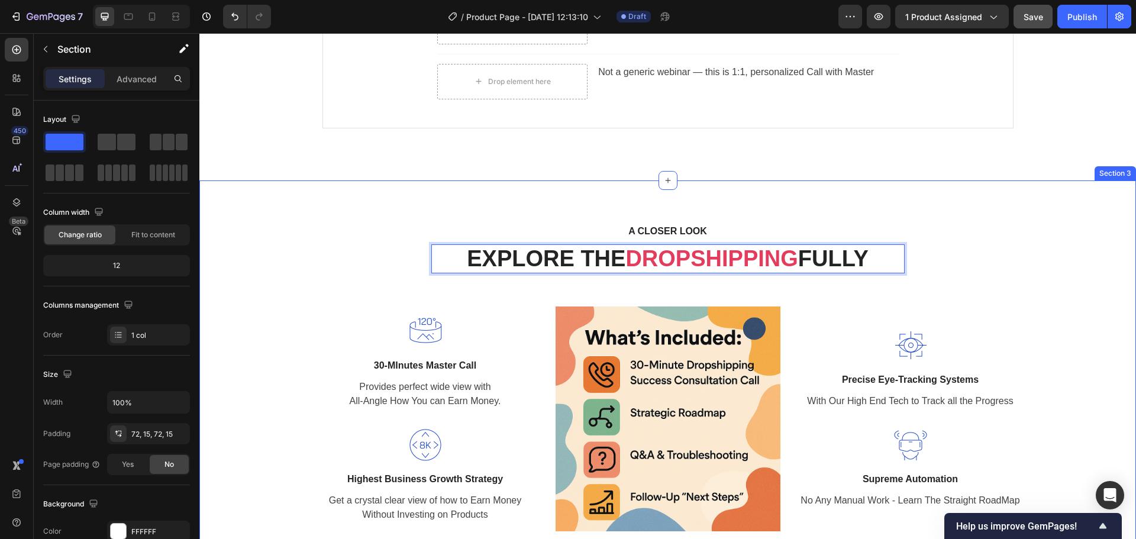
click at [301, 290] on div "A CLOSER LOOK Text block EXPLORE THE DROPSHIPPING FULLY Heading 56 Row Image 30…" at bounding box center [667, 377] width 919 height 309
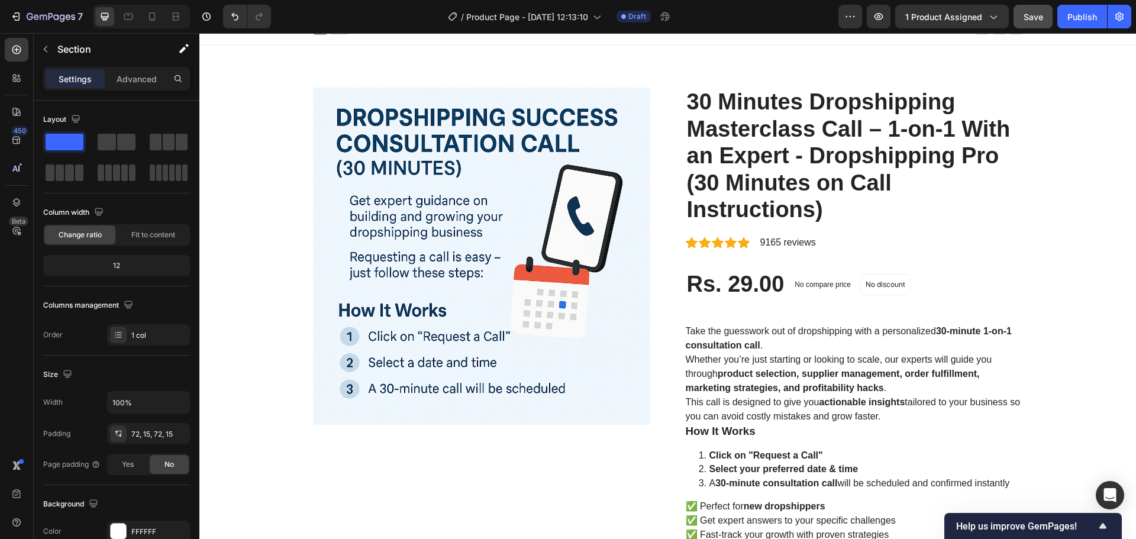
scroll to position [0, 0]
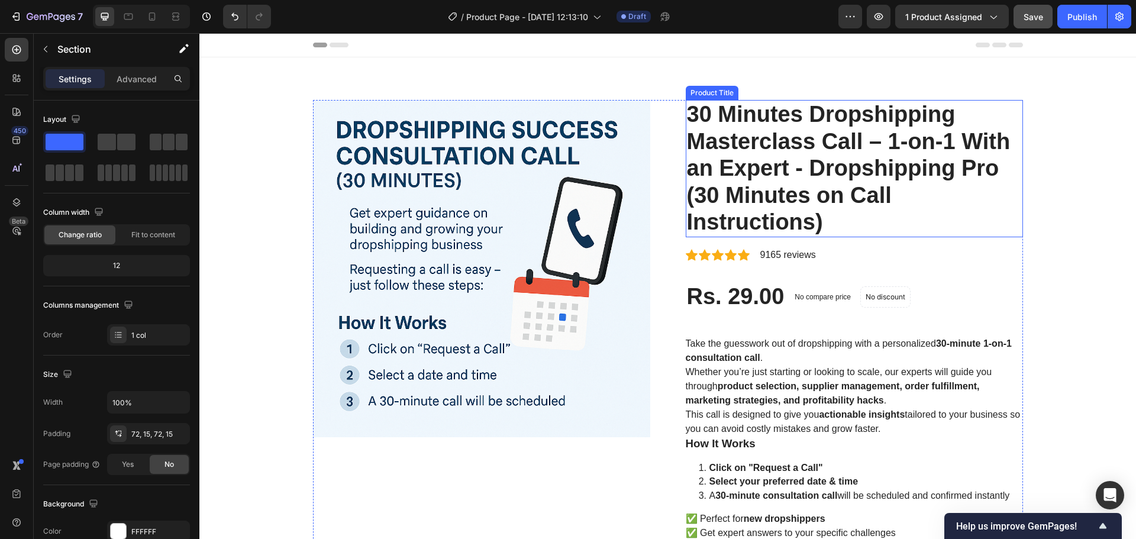
click at [843, 131] on h2 "30 Minutes Dropshipping Masterclass Call – 1-on-1 With an Expert - Dropshipping…" at bounding box center [854, 168] width 337 height 137
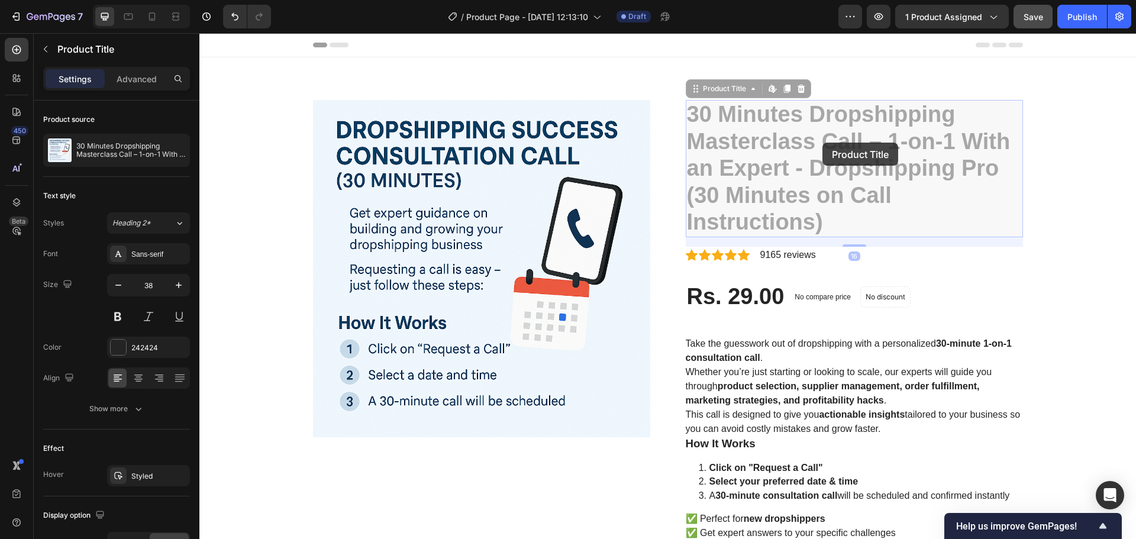
click at [199, 33] on h2 "30 Minutes Dropshipping Masterclass Call – 1-on-1 With an Expert - Dropshipping…" at bounding box center [199, 33] width 0 height 0
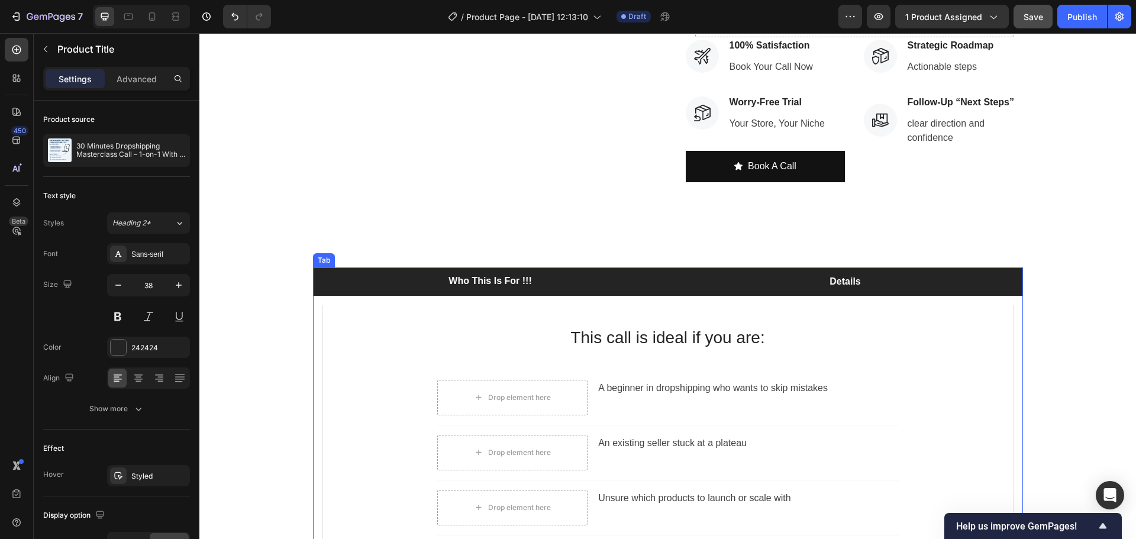
scroll to position [473, 0]
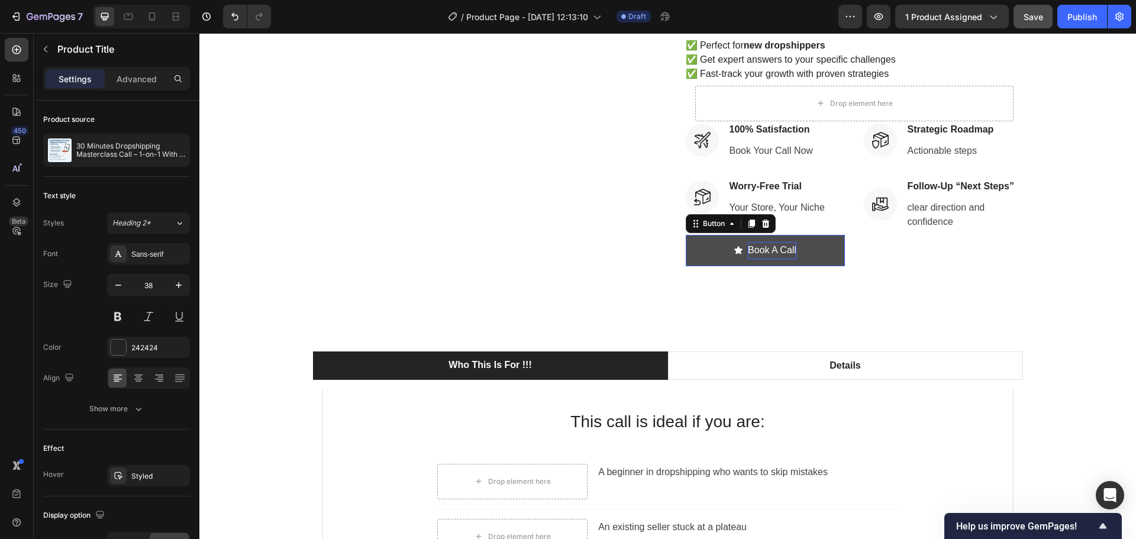
click at [776, 248] on p "Book A Call" at bounding box center [772, 250] width 49 height 17
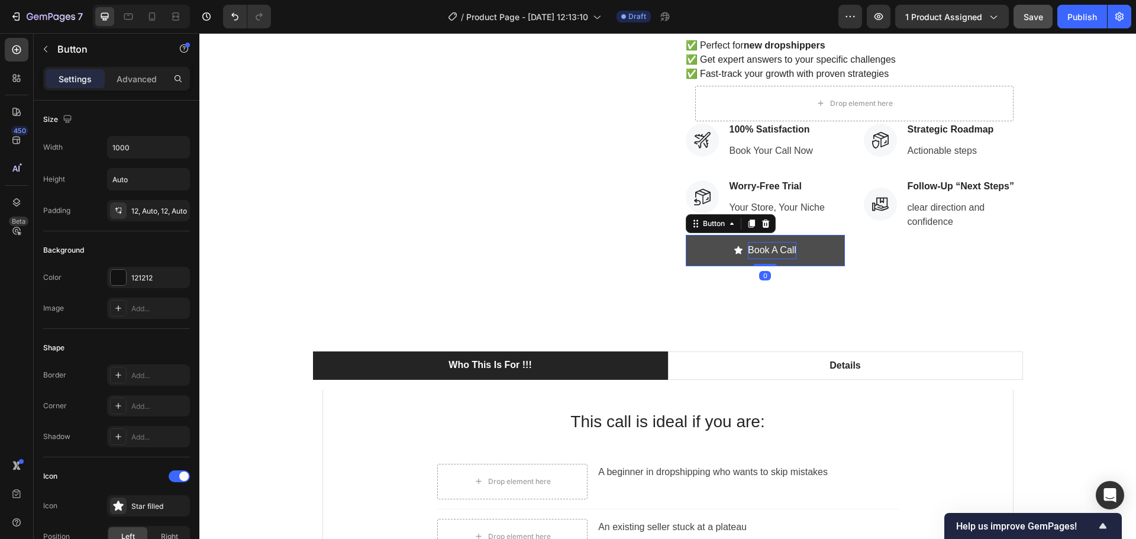
click at [764, 251] on p "Book A Call" at bounding box center [772, 250] width 49 height 17
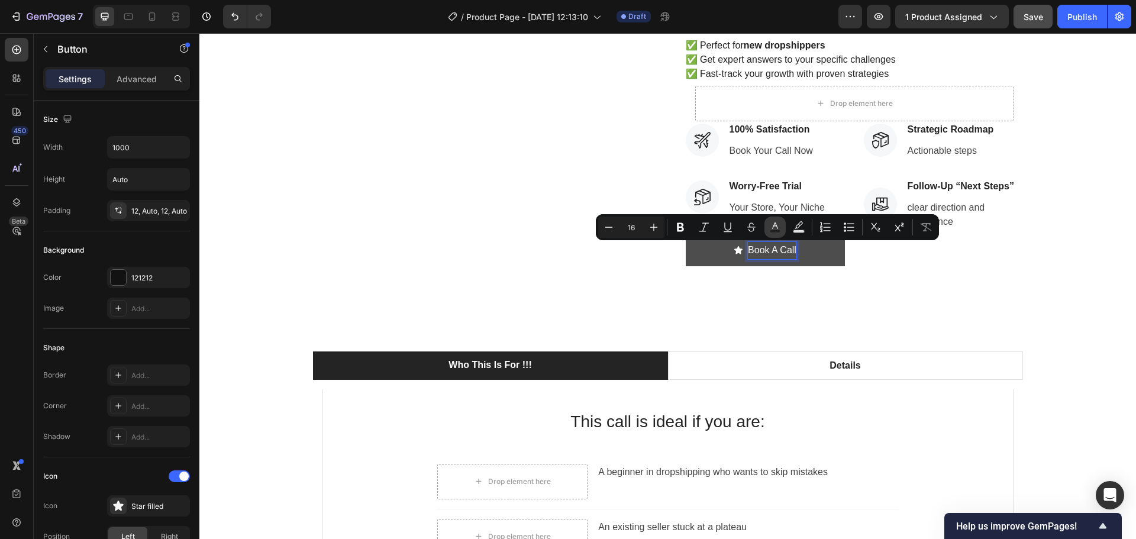
click at [771, 224] on icon "Editor contextual toolbar" at bounding box center [775, 227] width 12 height 12
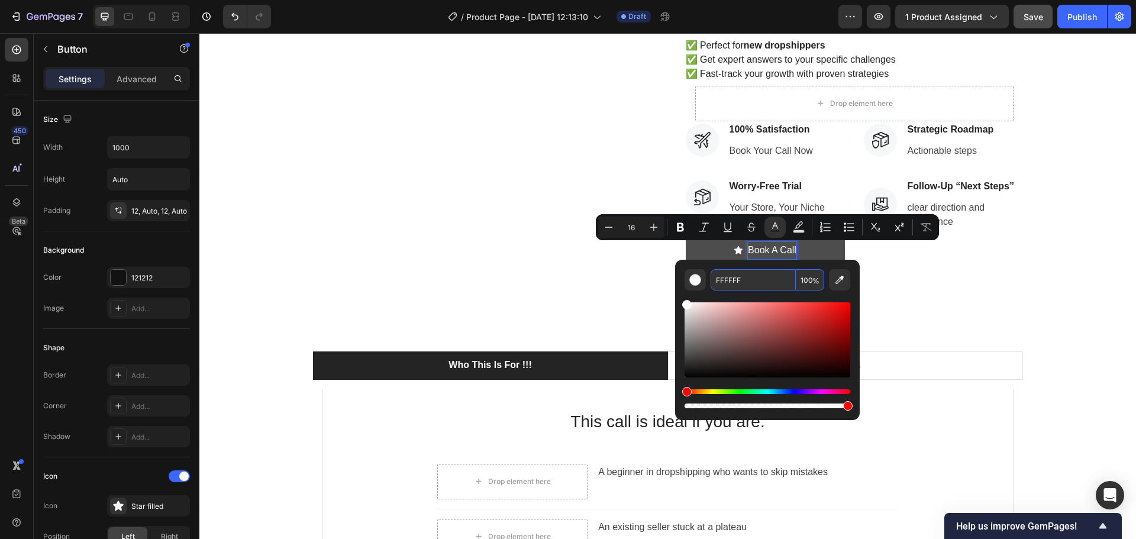
click at [747, 285] on input "FFFFFF" at bounding box center [753, 279] width 85 height 21
paste input "E43C5C"
type input "E43C5C"
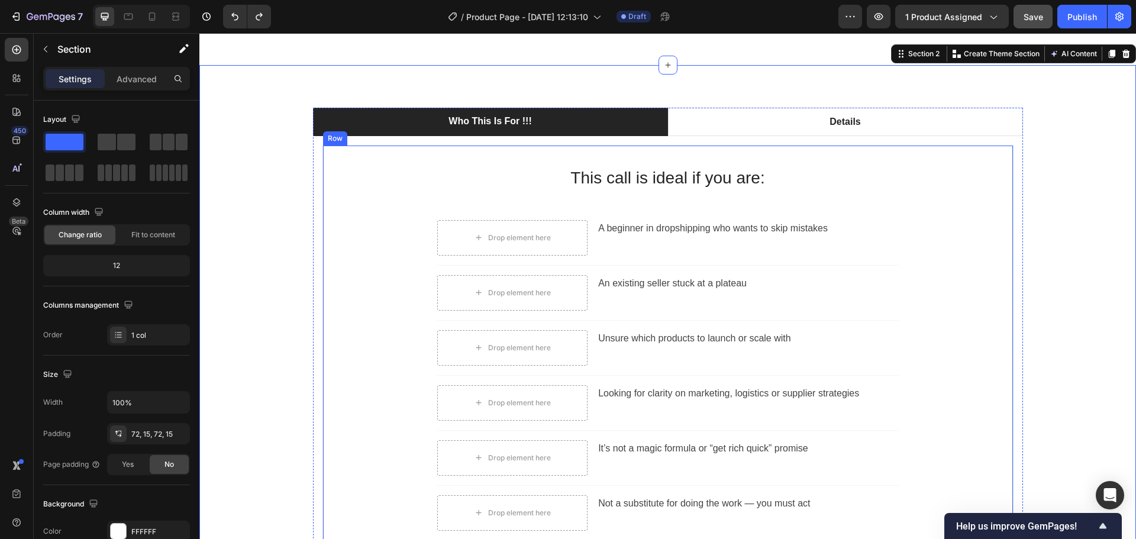
scroll to position [710, 0]
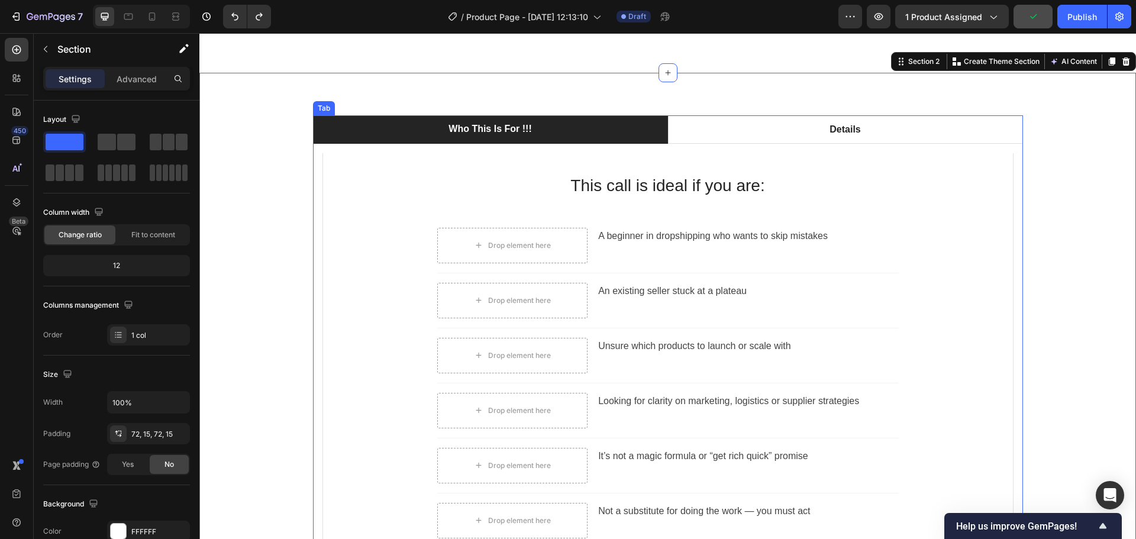
click at [503, 132] on p "Who This Is For !!!" at bounding box center [489, 129] width 83 height 14
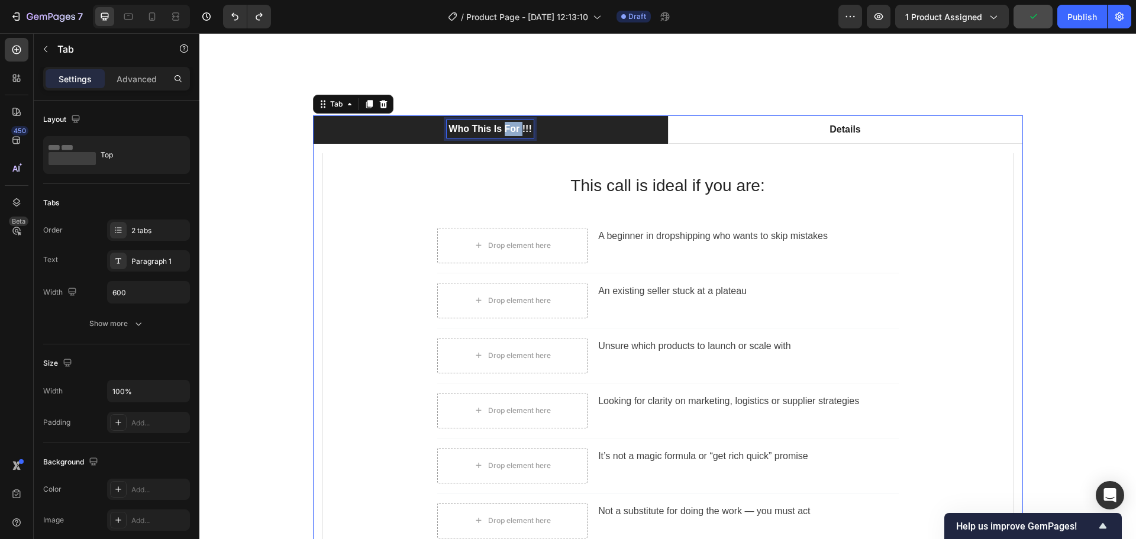
click at [503, 132] on p "Who This Is For !!!" at bounding box center [489, 129] width 83 height 14
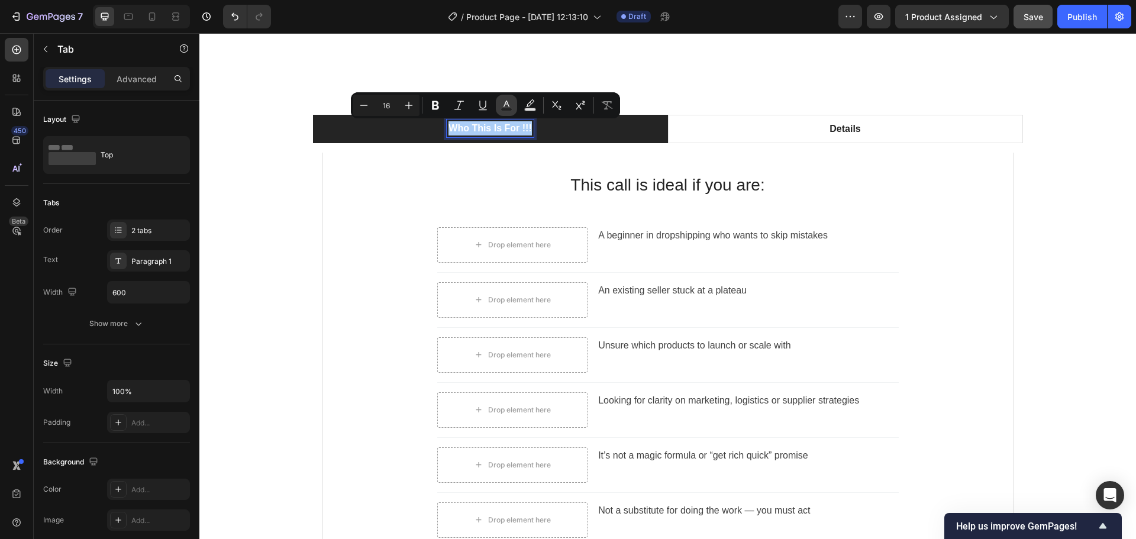
click at [512, 109] on rect "Editor contextual toolbar" at bounding box center [506, 109] width 11 height 3
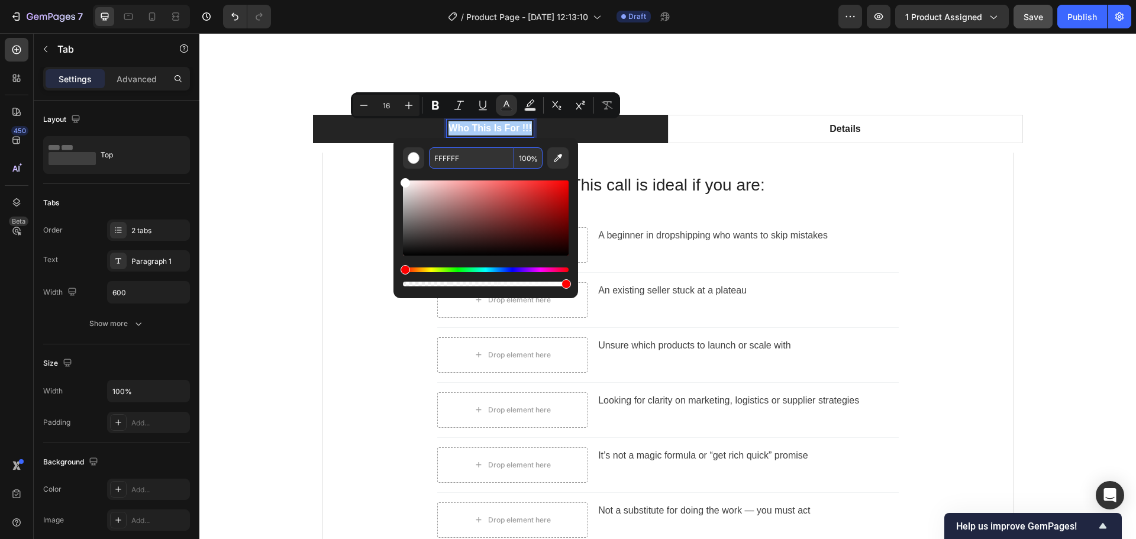
click at [502, 158] on input "FFFFFF" at bounding box center [471, 157] width 85 height 21
paste input "E43C5C"
type input "E43C5C"
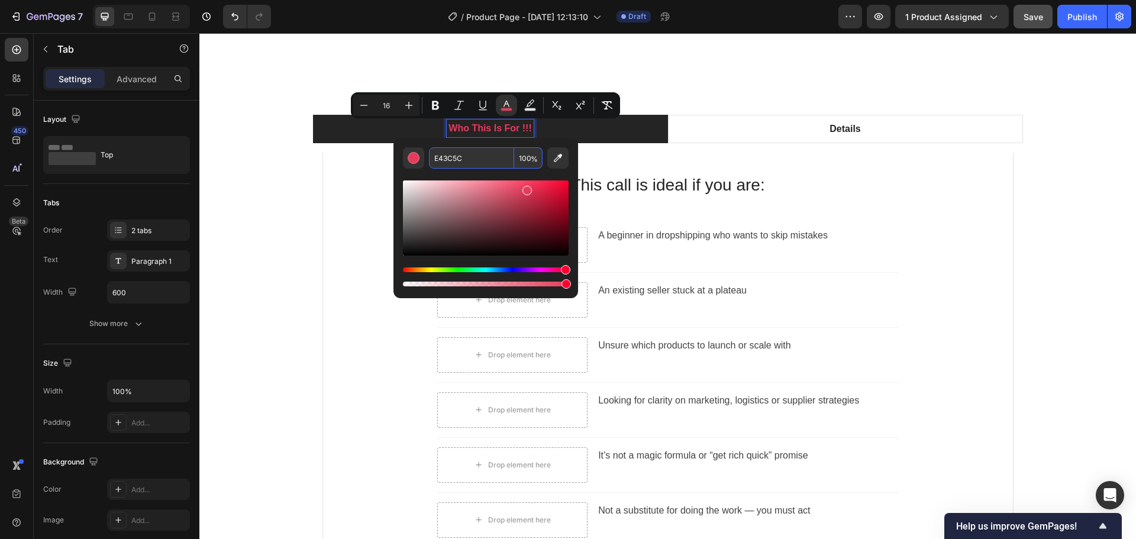
click at [305, 193] on div "Who This Is For !!! Details This call is ideal if you are: Heading Drop element…" at bounding box center [667, 373] width 919 height 517
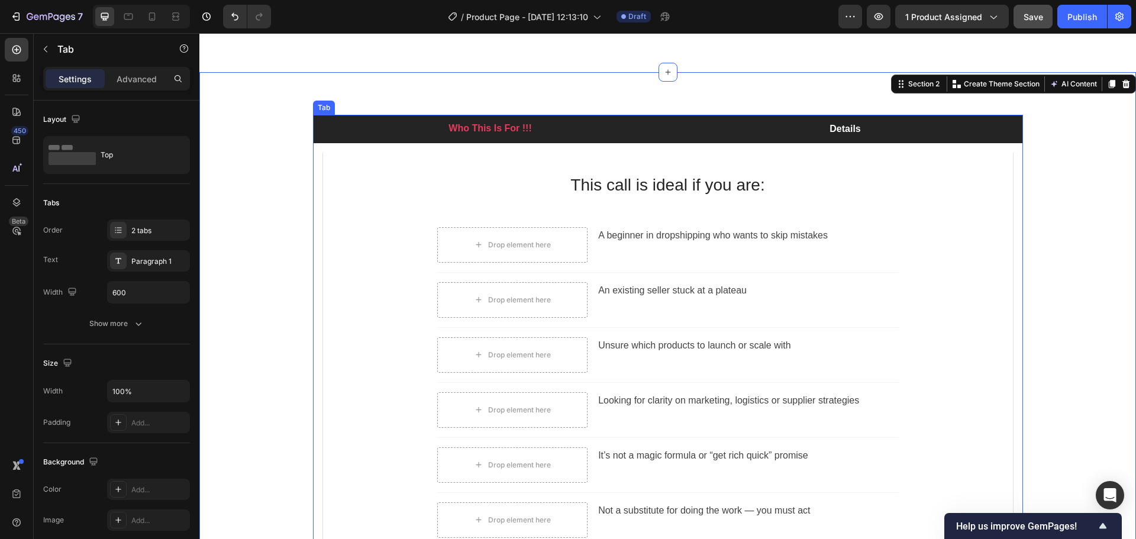
click at [839, 132] on p "Details" at bounding box center [845, 129] width 31 height 14
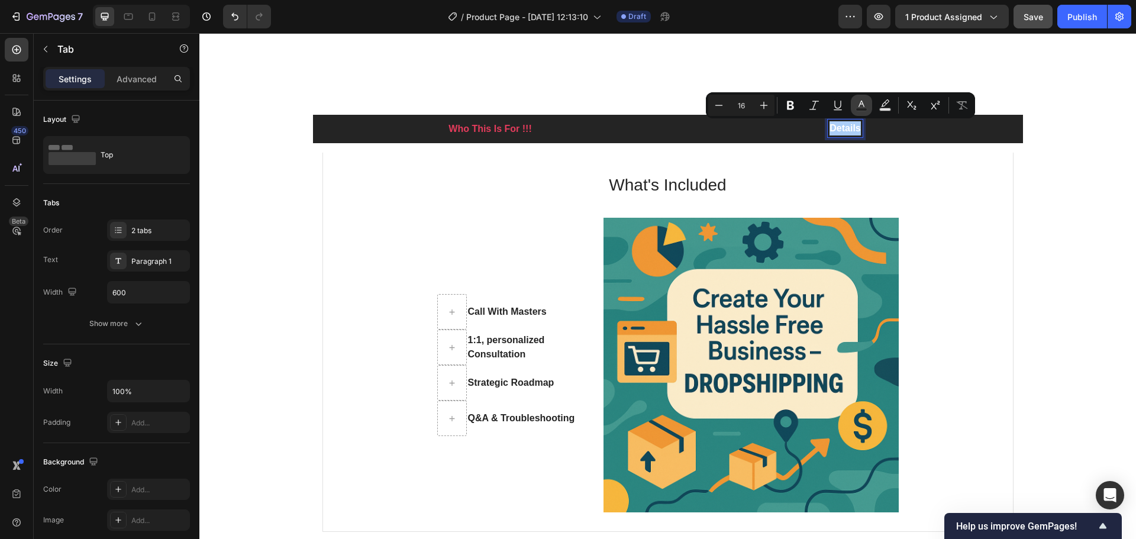
click at [863, 106] on icon "Editor contextual toolbar" at bounding box center [862, 105] width 12 height 12
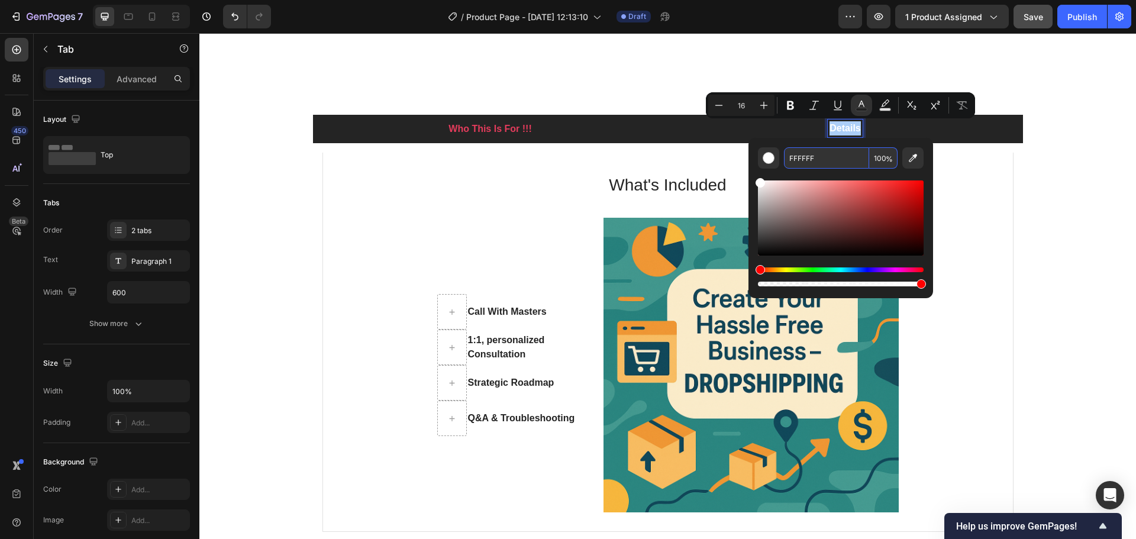
click at [832, 160] on input "FFFFFF" at bounding box center [826, 157] width 85 height 21
paste input "E43C5C"
type input "E43C5C"
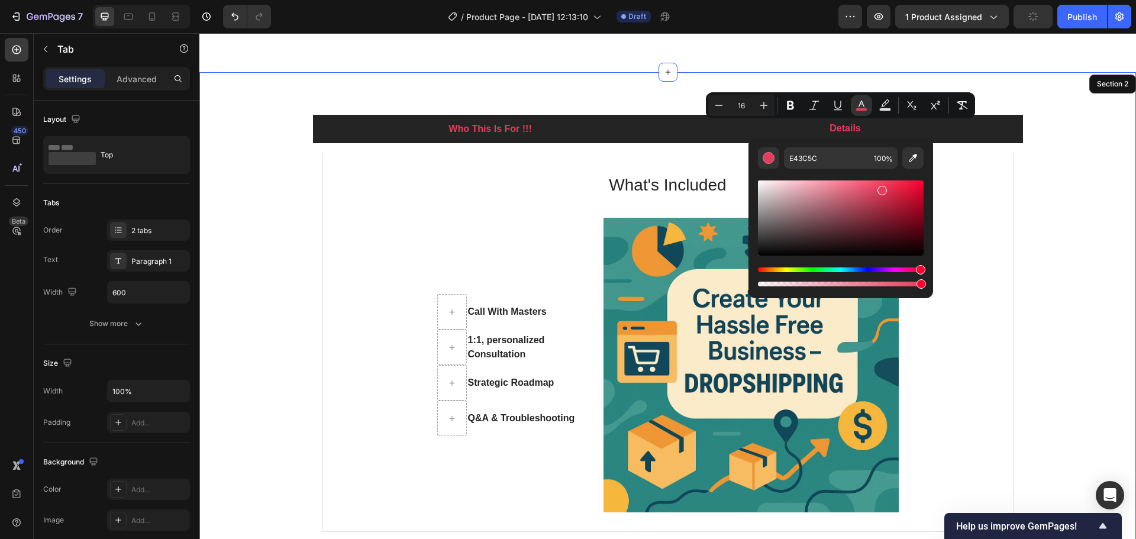
click at [1074, 244] on div "Who This Is For !!! Details This call is ideal if you are: Heading A beginner i…" at bounding box center [667, 328] width 919 height 427
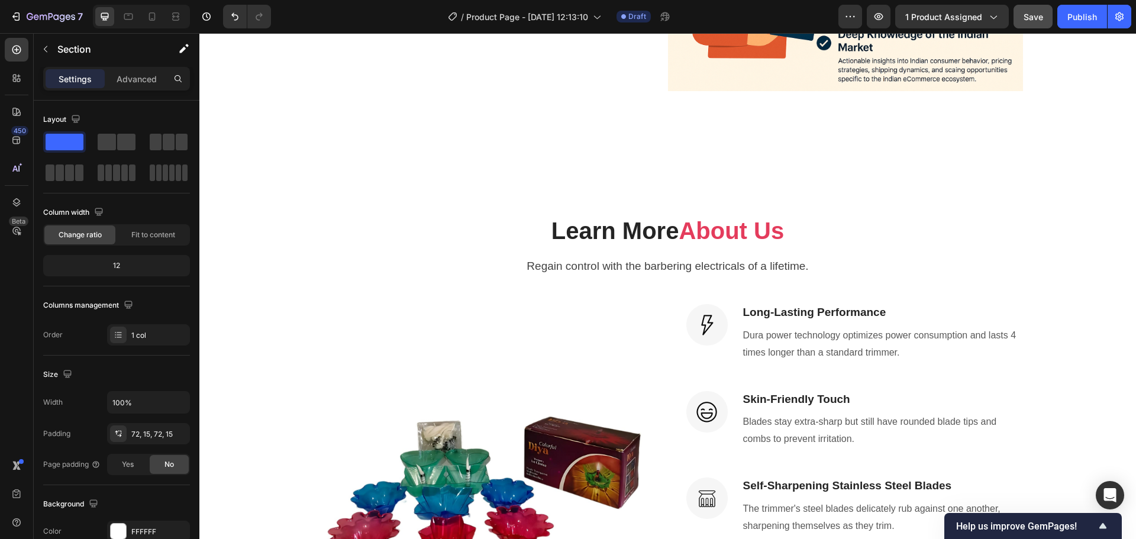
scroll to position [2307, 0]
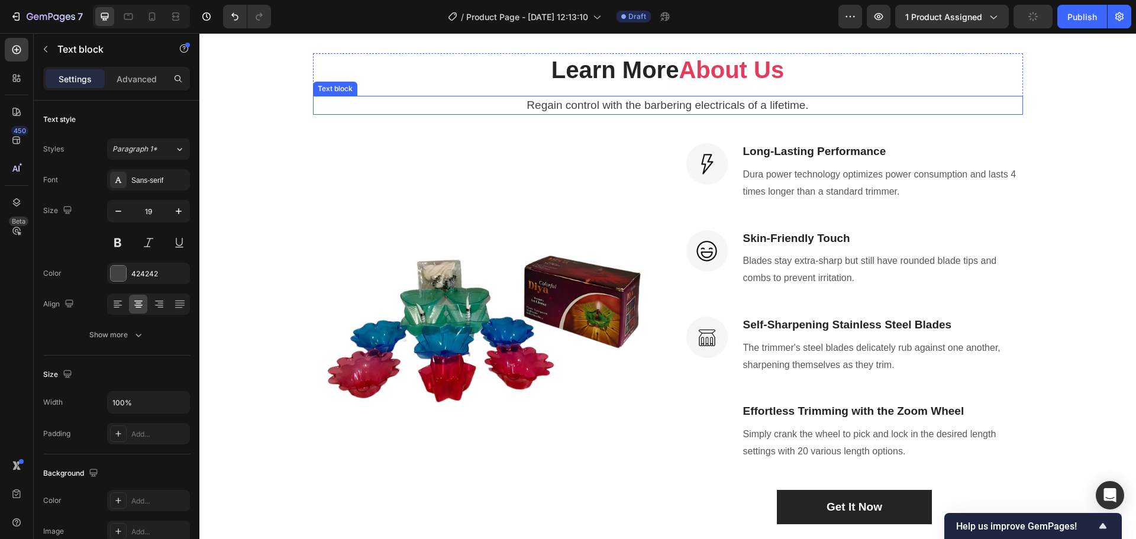
click at [632, 104] on p "Regain control with the barbering electricals of a lifetime." at bounding box center [668, 105] width 708 height 17
click at [650, 104] on p "Regain control with the barbering electricals of a lifetime." at bounding box center [668, 105] width 708 height 17
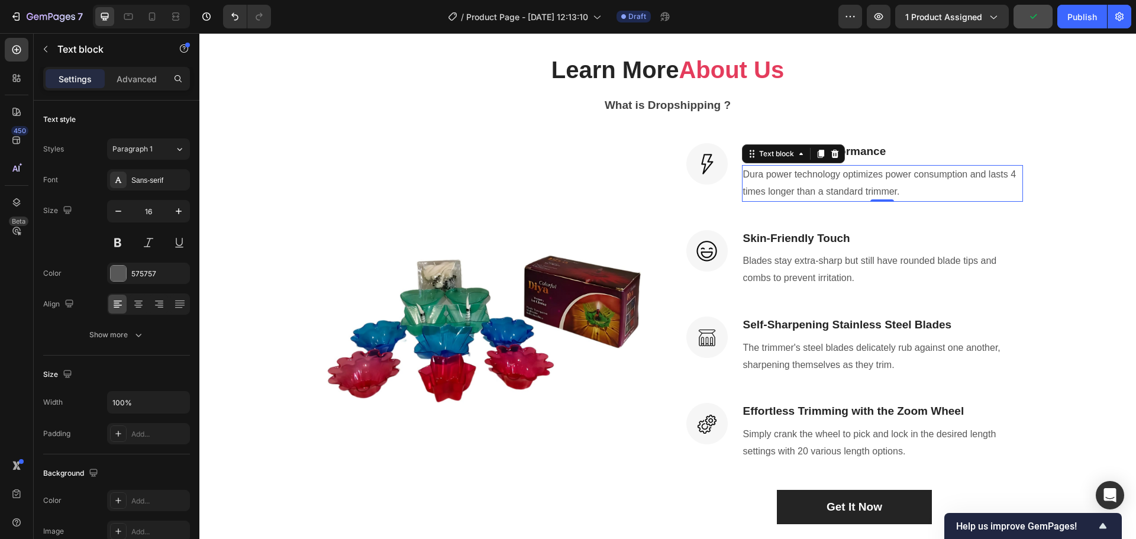
click at [806, 169] on p "Dura power technology optimizes power consumption and lasts 4 times longer than…" at bounding box center [882, 183] width 279 height 34
click at [893, 235] on p "Skin-Friendly Touch" at bounding box center [882, 238] width 279 height 15
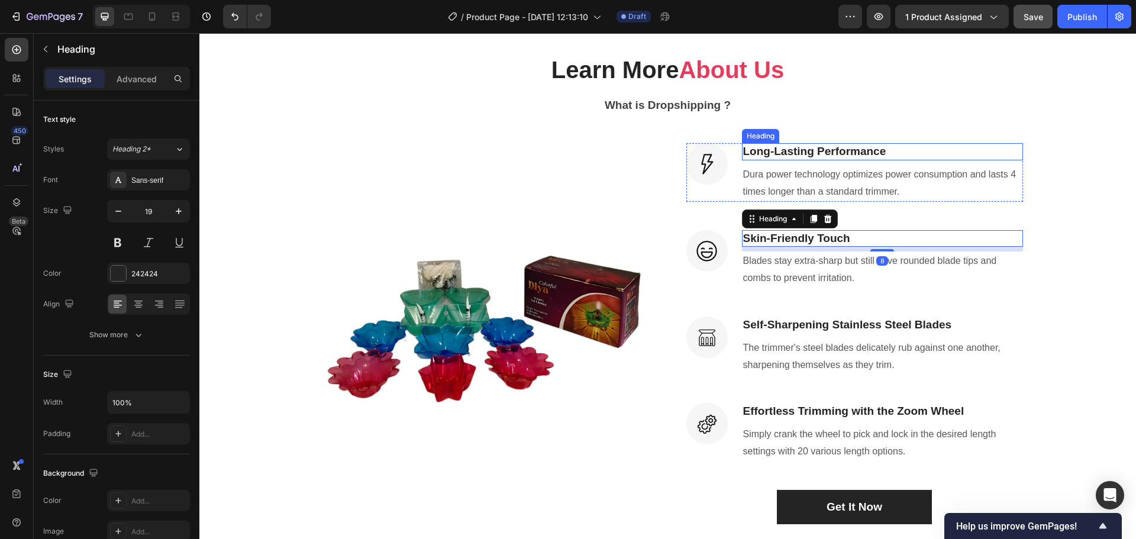
click at [826, 155] on p "Long-Lasting Performance" at bounding box center [882, 151] width 279 height 15
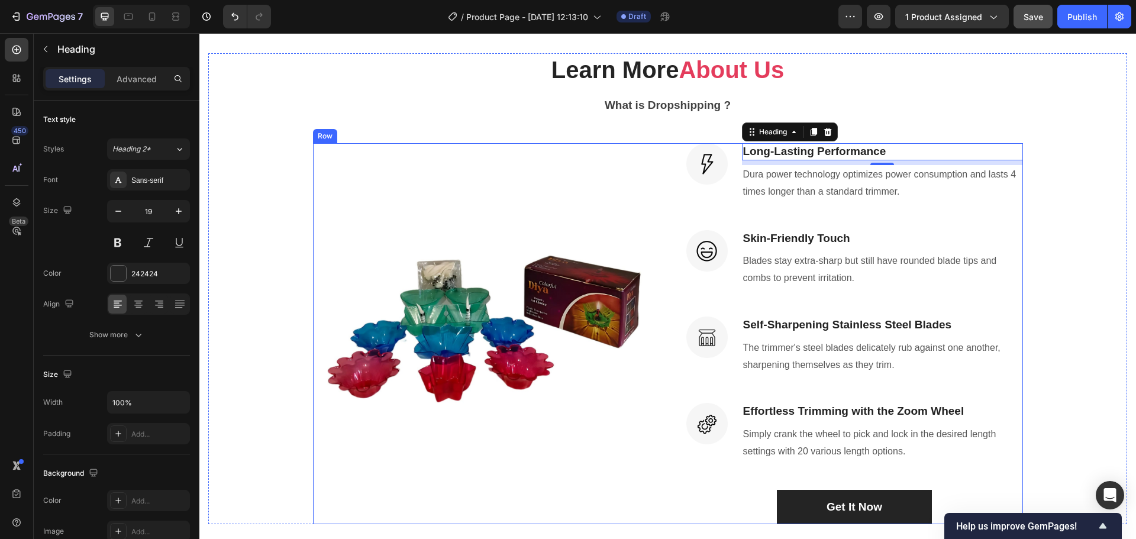
click at [818, 227] on div "Image Long-Lasting Performance Heading 8 Dura power technology optimizes power …" at bounding box center [854, 333] width 337 height 381
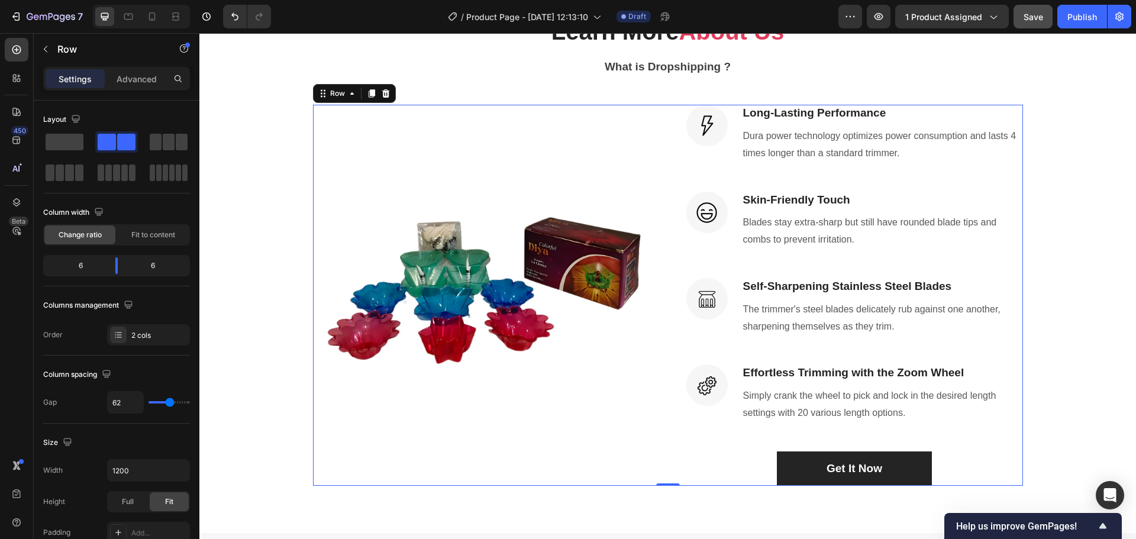
scroll to position [2367, 0]
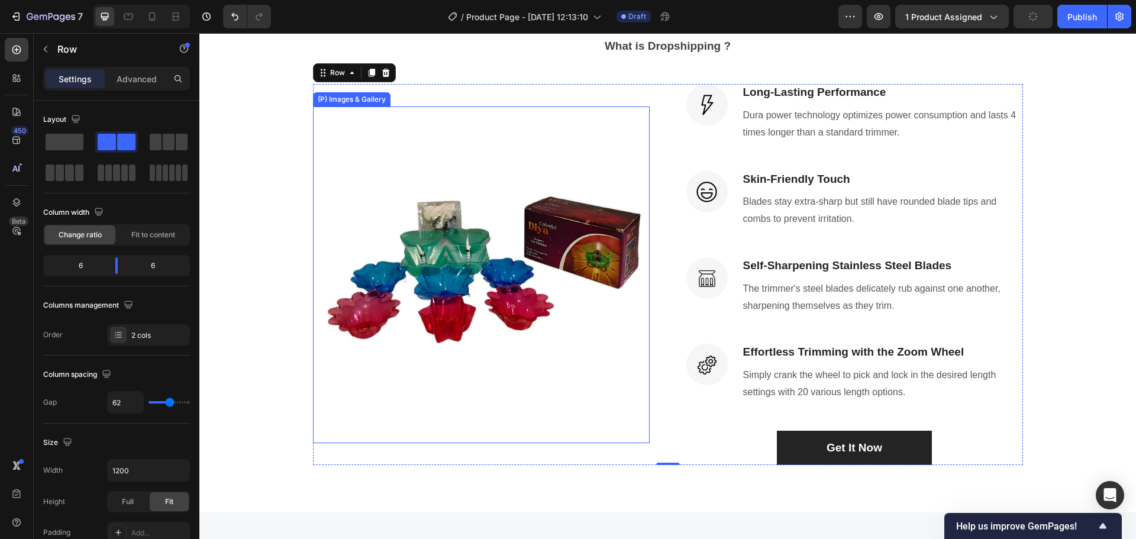
click at [550, 228] on img at bounding box center [481, 274] width 337 height 337
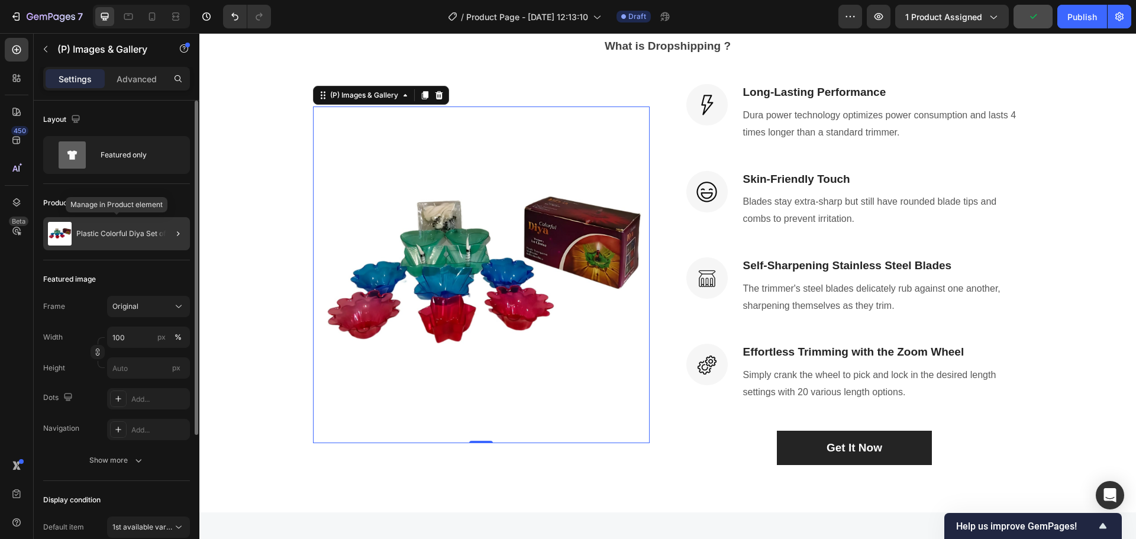
click at [128, 240] on div "Plastic Colorful Diya Set of 12" at bounding box center [116, 233] width 147 height 33
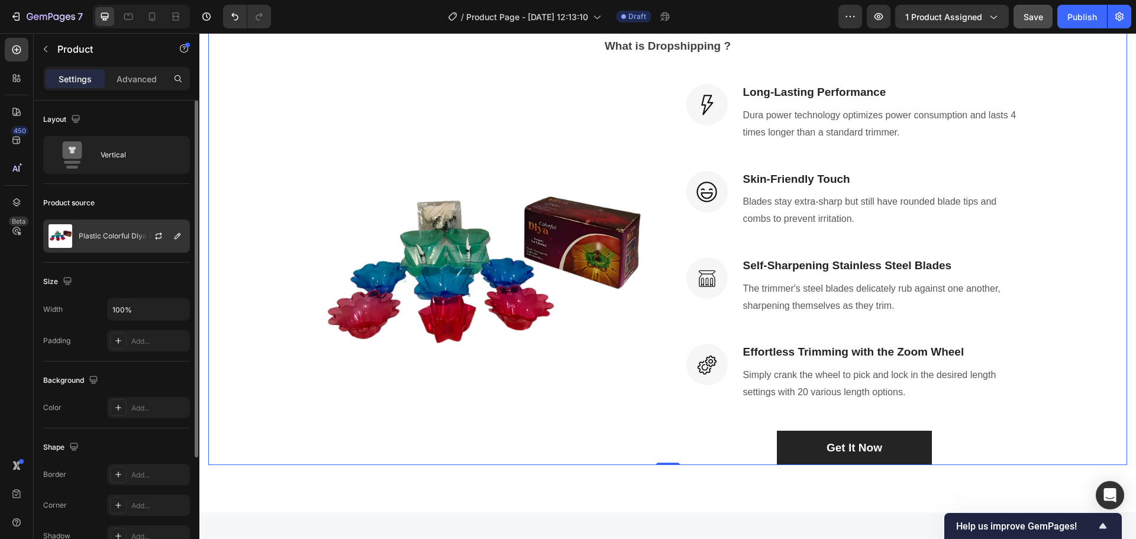
click at [127, 235] on p "Plastic Colorful Diya Set of 12" at bounding box center [128, 236] width 98 height 8
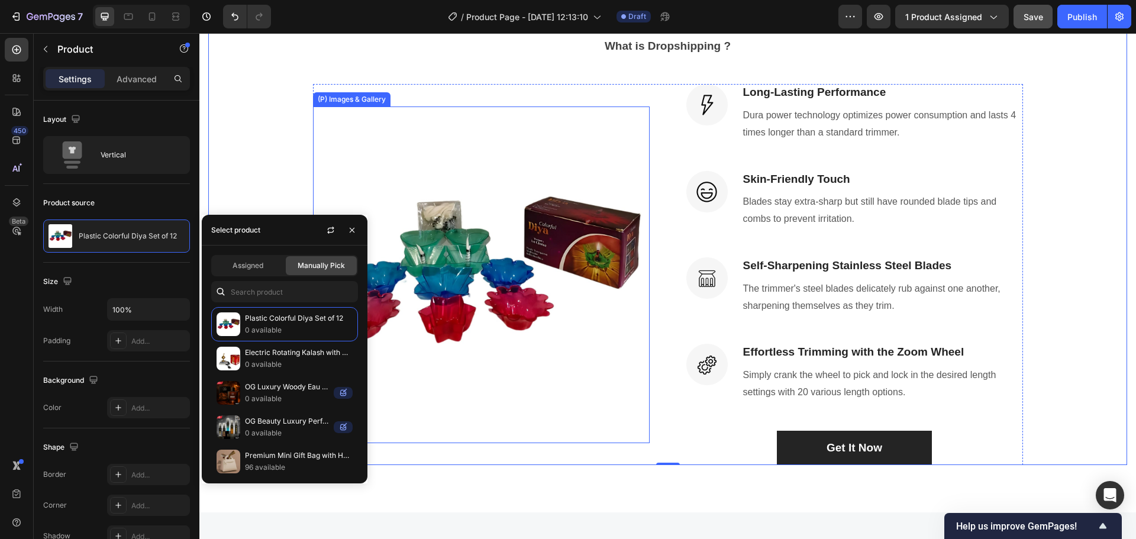
click at [595, 223] on img at bounding box center [481, 274] width 337 height 337
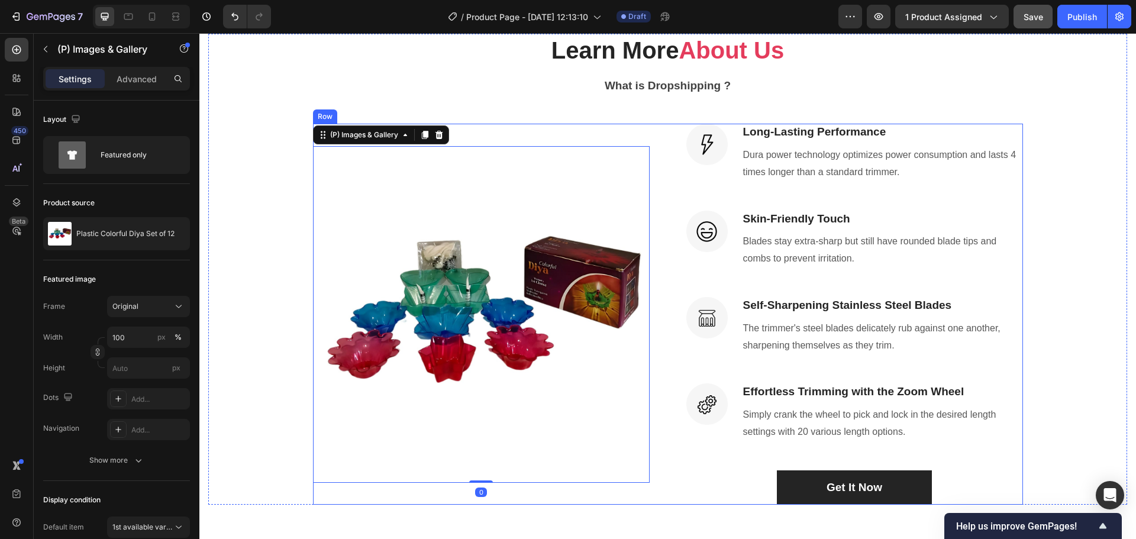
scroll to position [2189, 0]
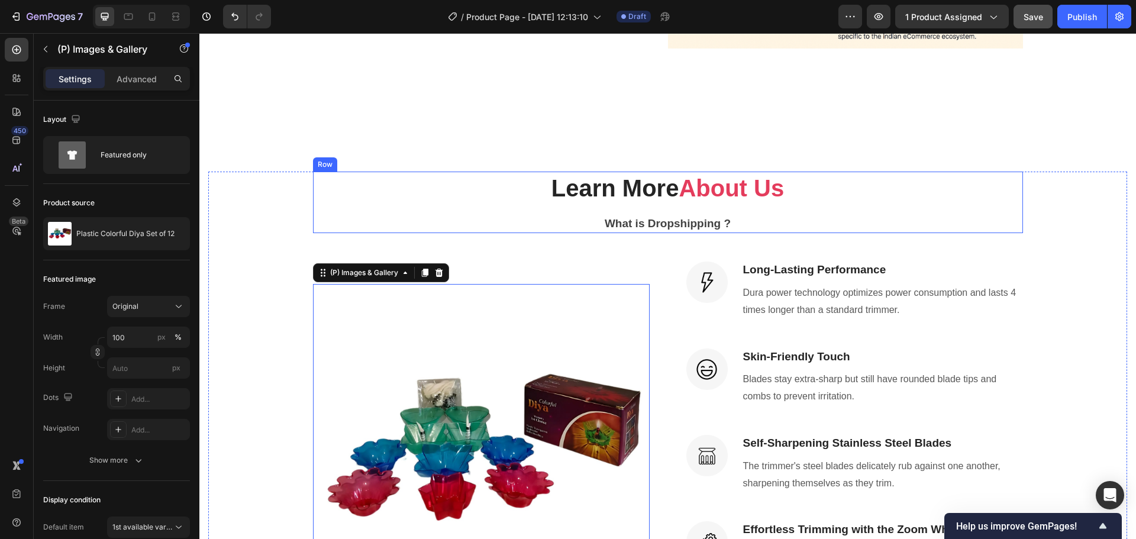
click at [905, 211] on div "Learn More About Us Heading What is Dropshipping ? Text block" at bounding box center [668, 203] width 710 height 62
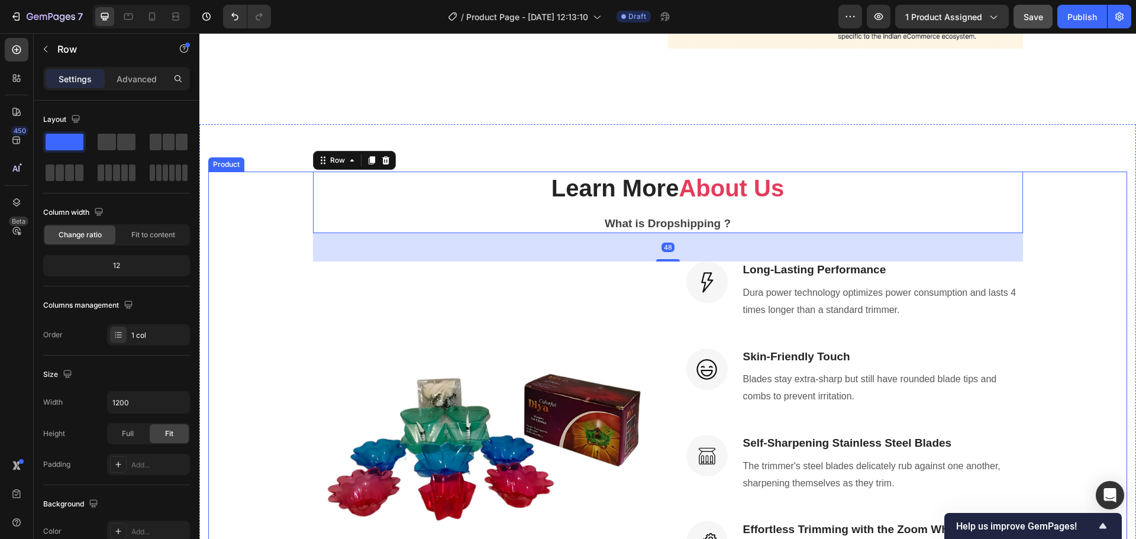
click at [1049, 197] on div "Learn More About Us Heading What is Dropshipping ? Text block Row 48 (P) Images…" at bounding box center [667, 407] width 919 height 471
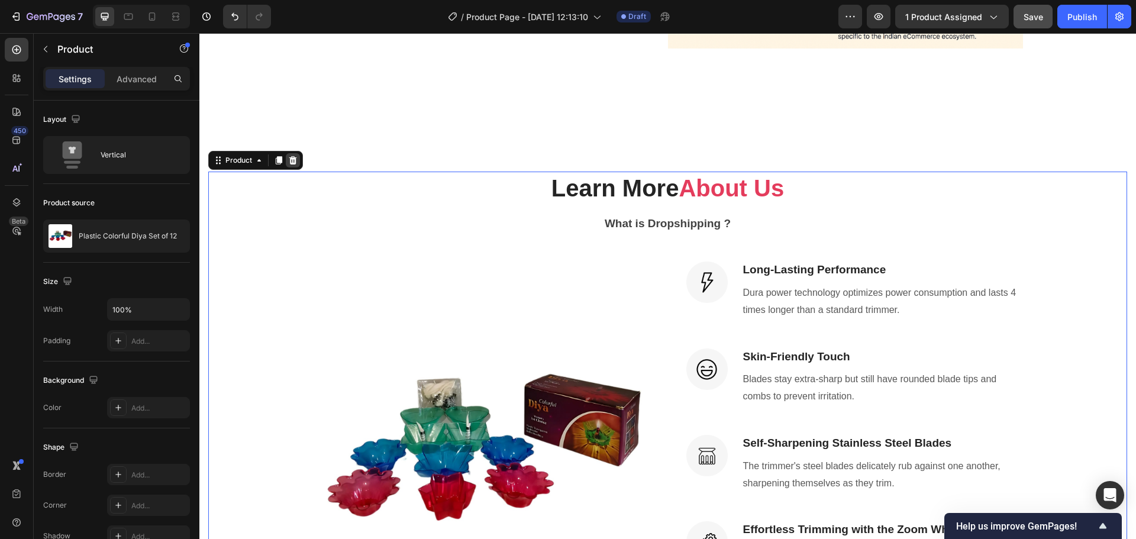
click at [292, 155] on div at bounding box center [293, 160] width 14 height 14
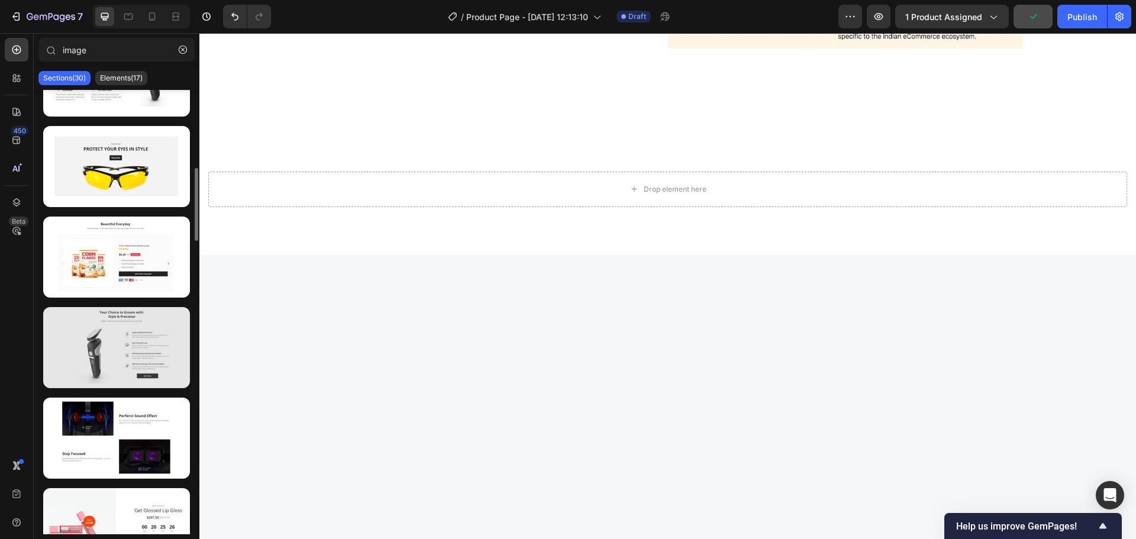
scroll to position [237, 0]
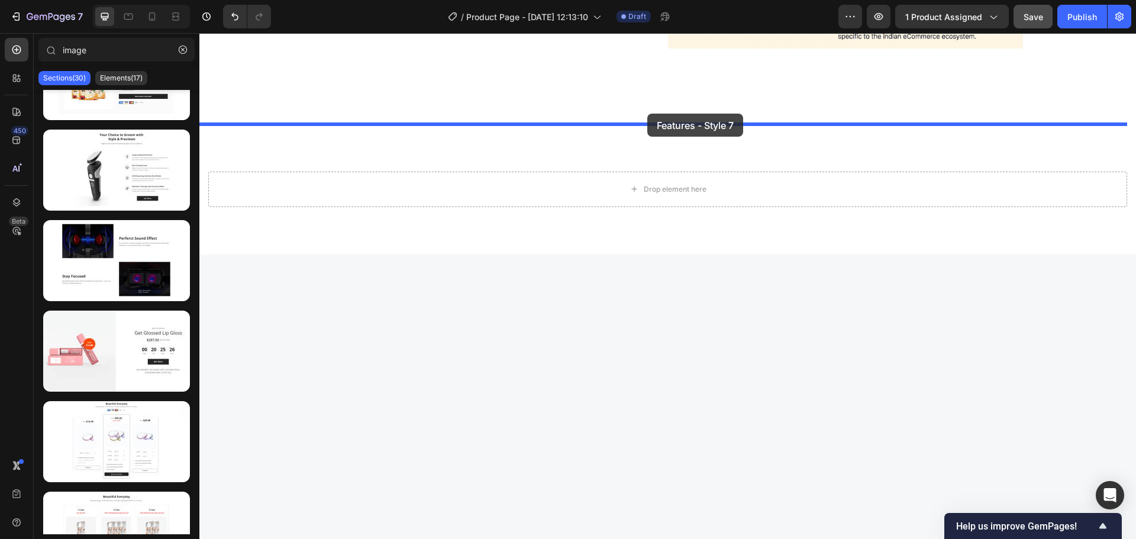
drag, startPoint x: 314, startPoint y: 304, endPoint x: 647, endPoint y: 114, distance: 384.0
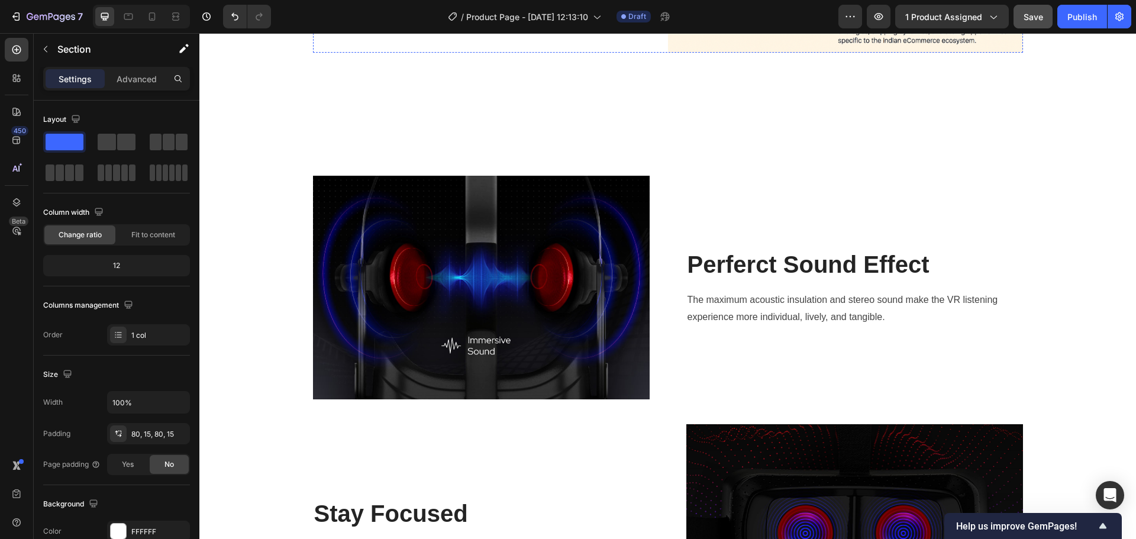
scroll to position [2189, 0]
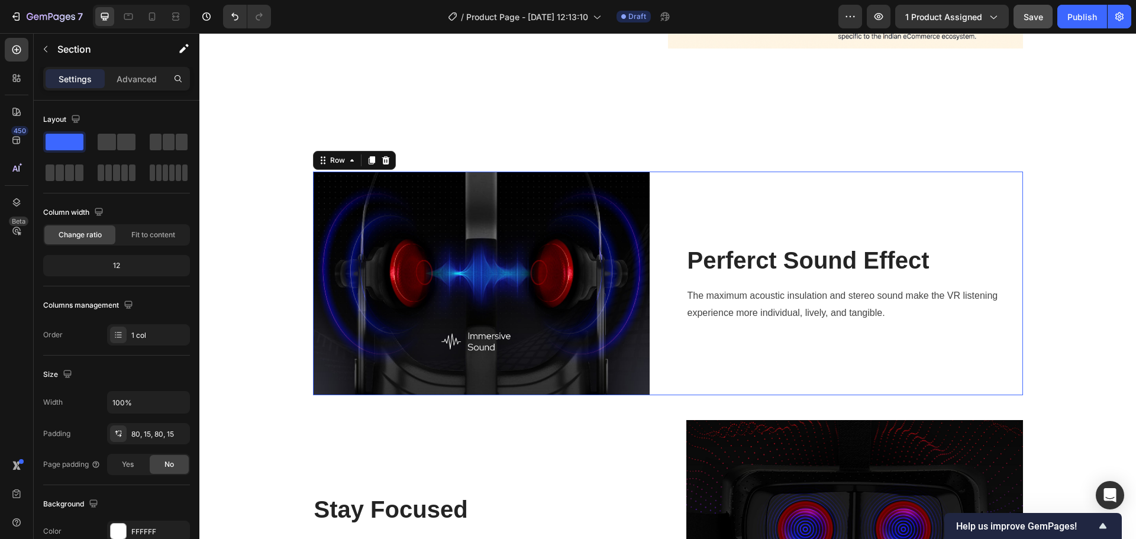
click at [782, 209] on div "Perferct Sound Effect Heading The maximum acoustic insulation and stereo sound …" at bounding box center [854, 284] width 337 height 224
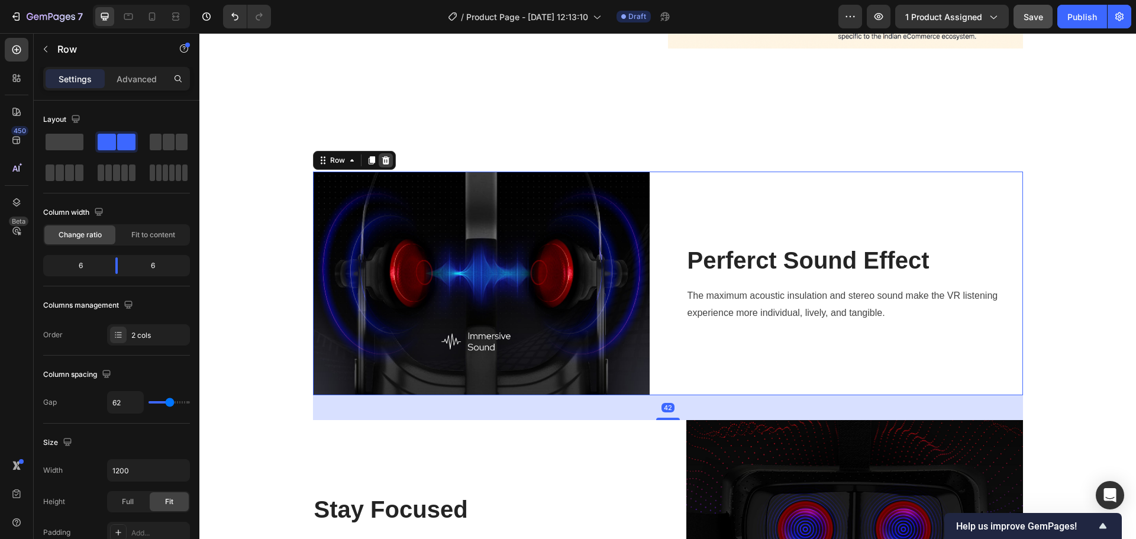
click at [382, 160] on icon at bounding box center [386, 160] width 8 height 8
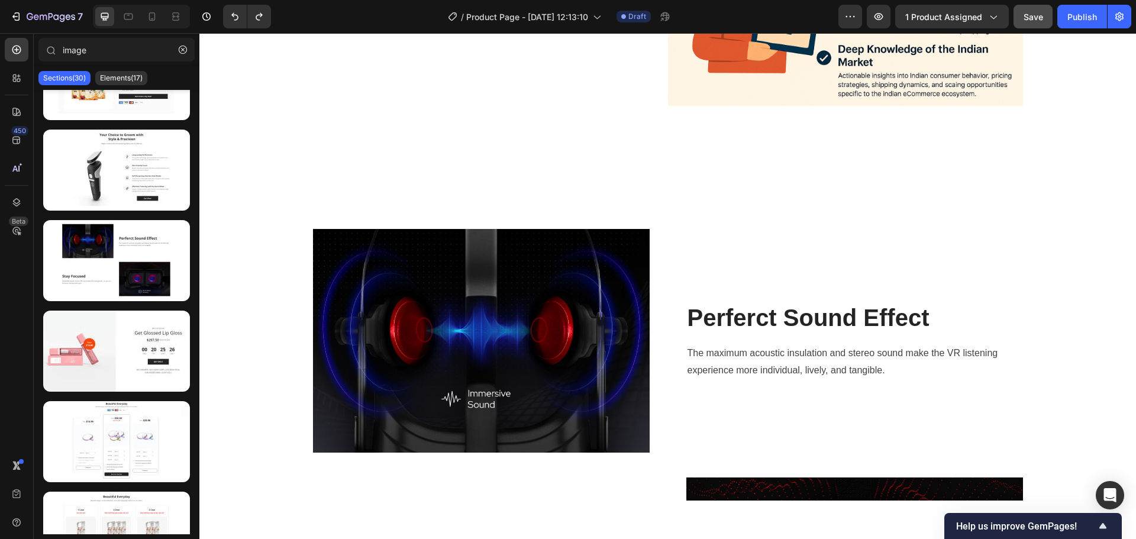
scroll to position [2367, 0]
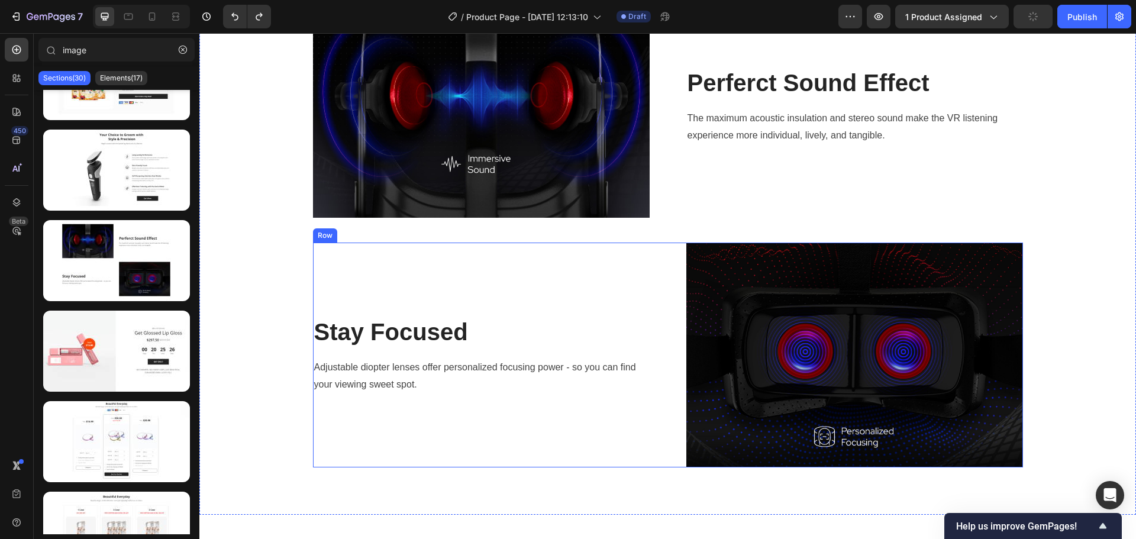
click at [637, 371] on p "Adjustable diopter lenses offer personalized focusing power - so you can find y…" at bounding box center [481, 376] width 334 height 34
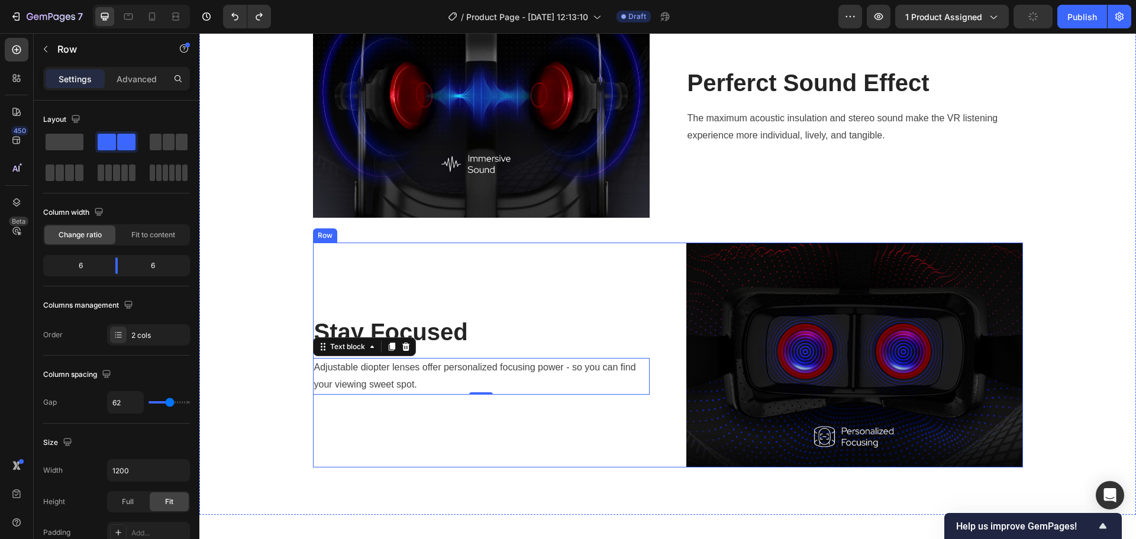
click at [656, 289] on div "Stay Focused Heading Adjustable diopter lenses offer personalized focusing powe…" at bounding box center [668, 355] width 710 height 224
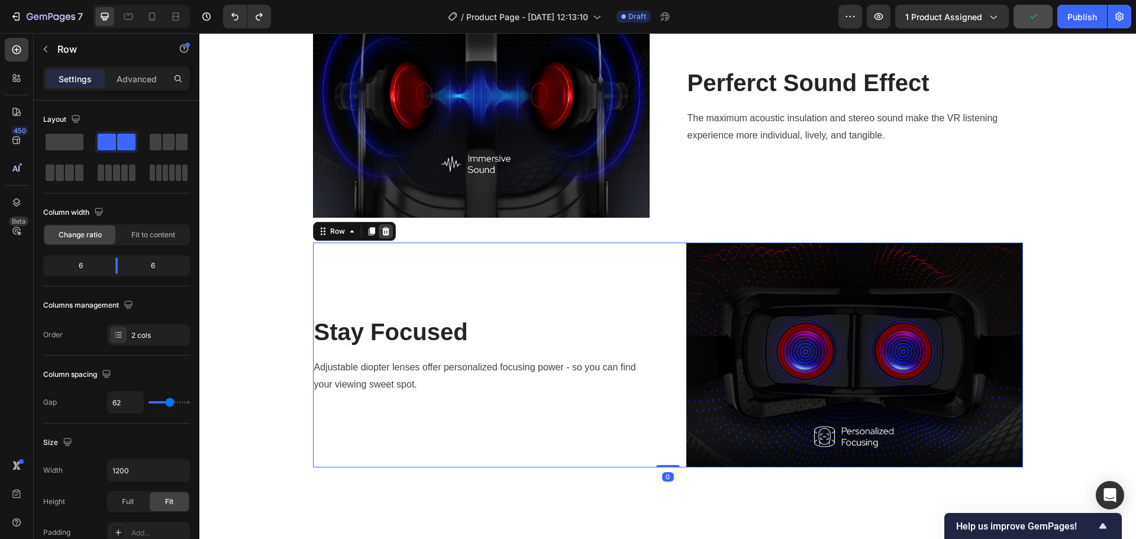
click at [382, 231] on icon at bounding box center [385, 231] width 9 height 9
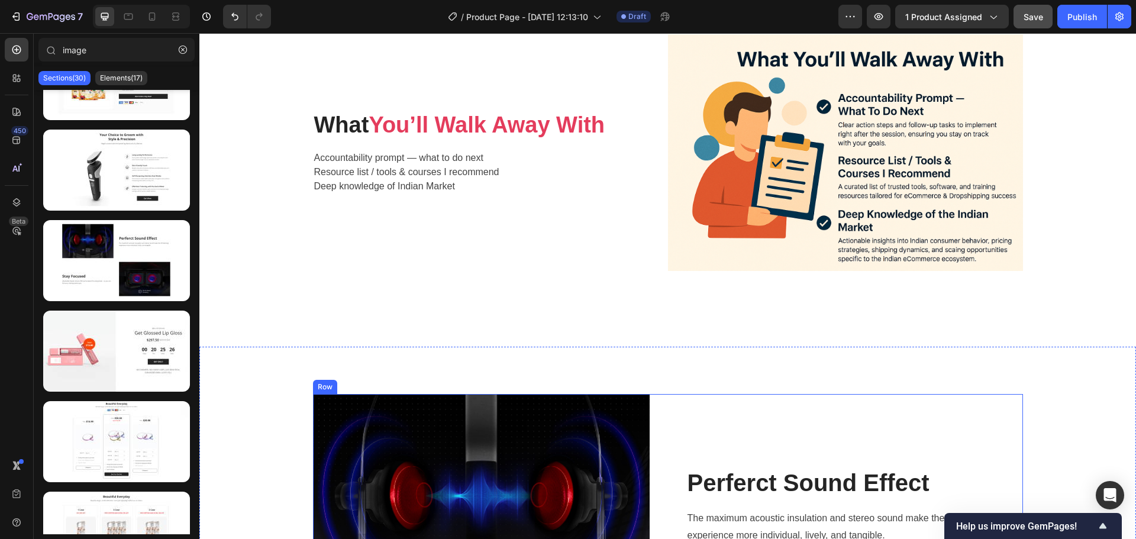
scroll to position [2130, 0]
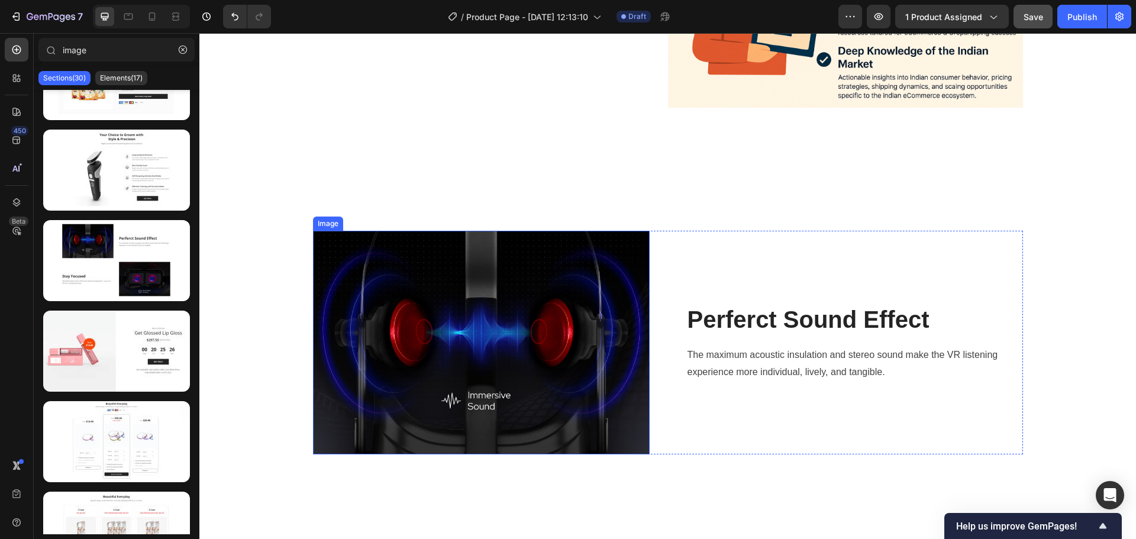
click at [508, 395] on img at bounding box center [481, 343] width 337 height 224
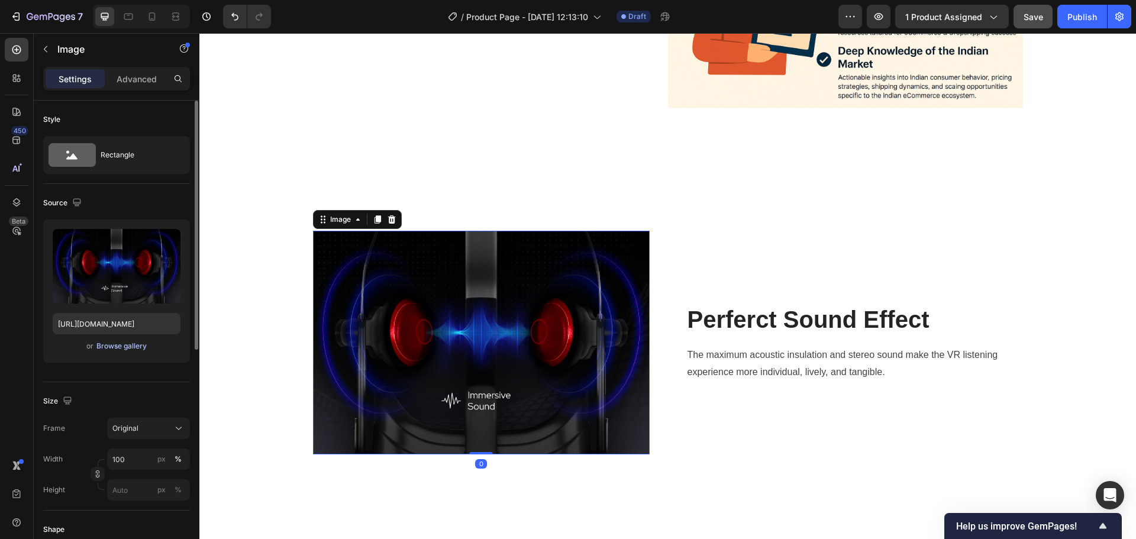
click at [117, 347] on div "Browse gallery" at bounding box center [121, 346] width 50 height 11
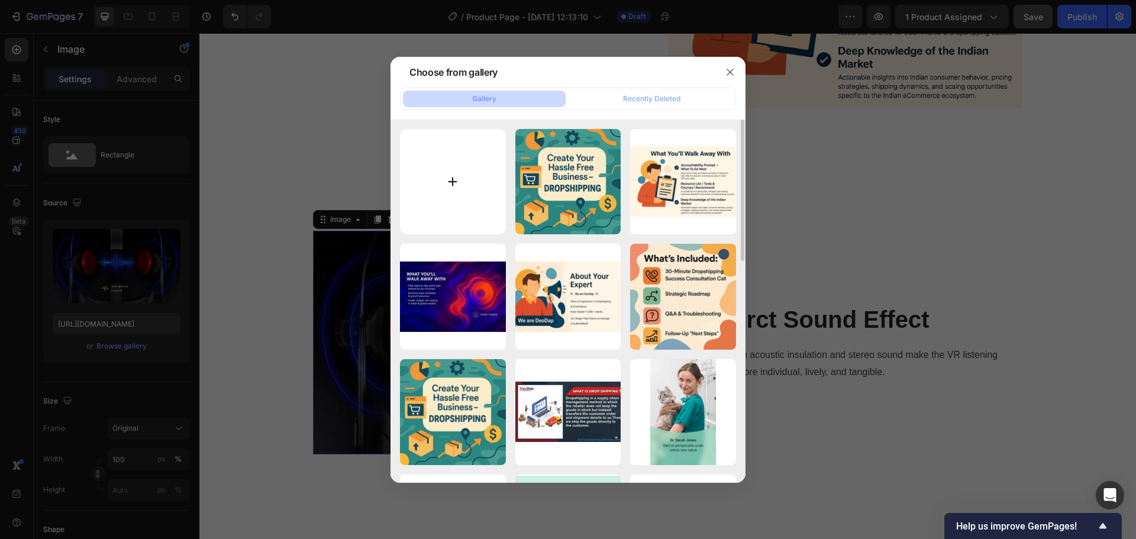
click at [481, 191] on input "file" at bounding box center [453, 182] width 106 height 106
type input "C:\fakepath\deodap-dropshipping (1).webp"
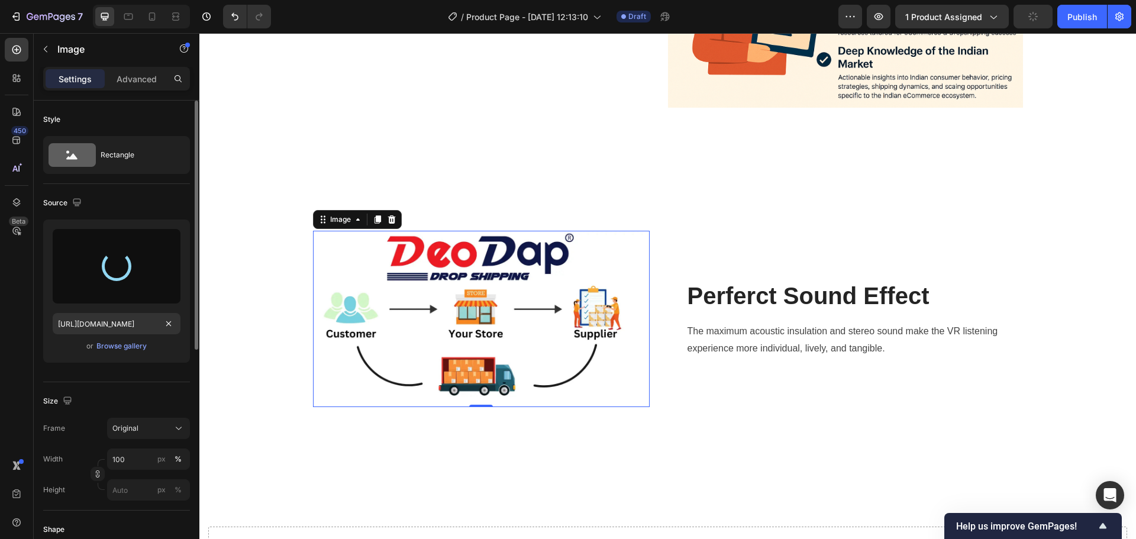
type input "https://cdn.shopify.com/s/files/1/0782/3284/6646/files/gempages_512777412770005…"
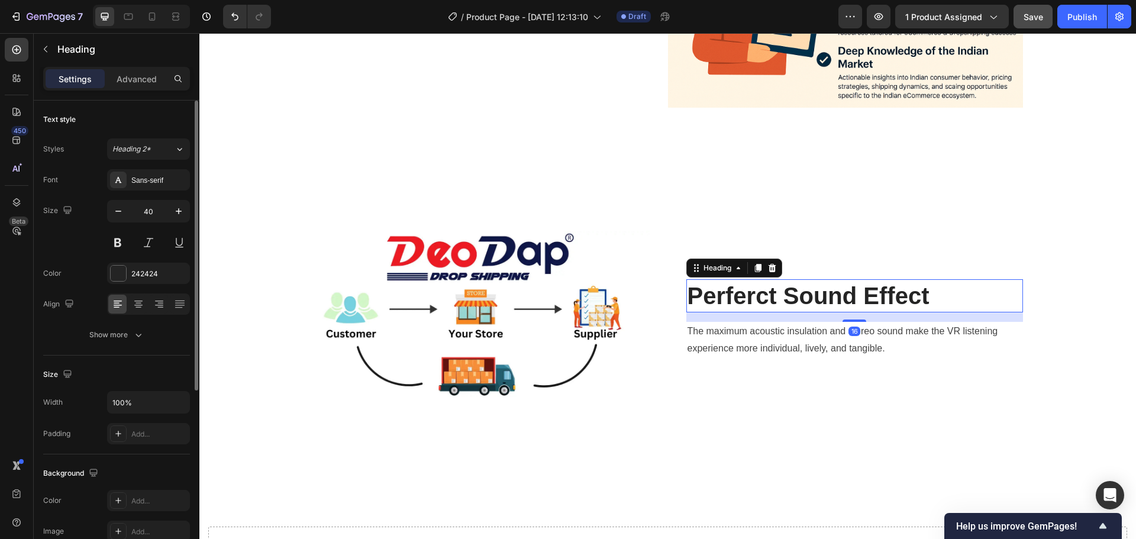
click at [798, 288] on p "Perferct Sound Effect" at bounding box center [855, 295] width 334 height 31
click at [834, 300] on p "Perferct Sound Effect" at bounding box center [855, 295] width 334 height 31
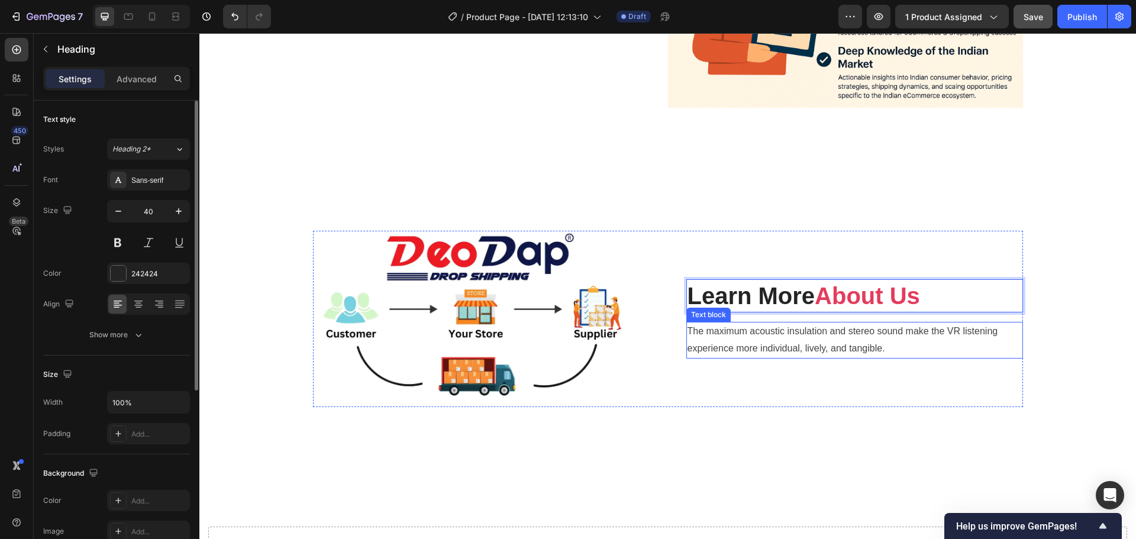
click at [802, 323] on p "The maximum acoustic insulation and stereo sound make the VR listening experien…" at bounding box center [855, 340] width 334 height 34
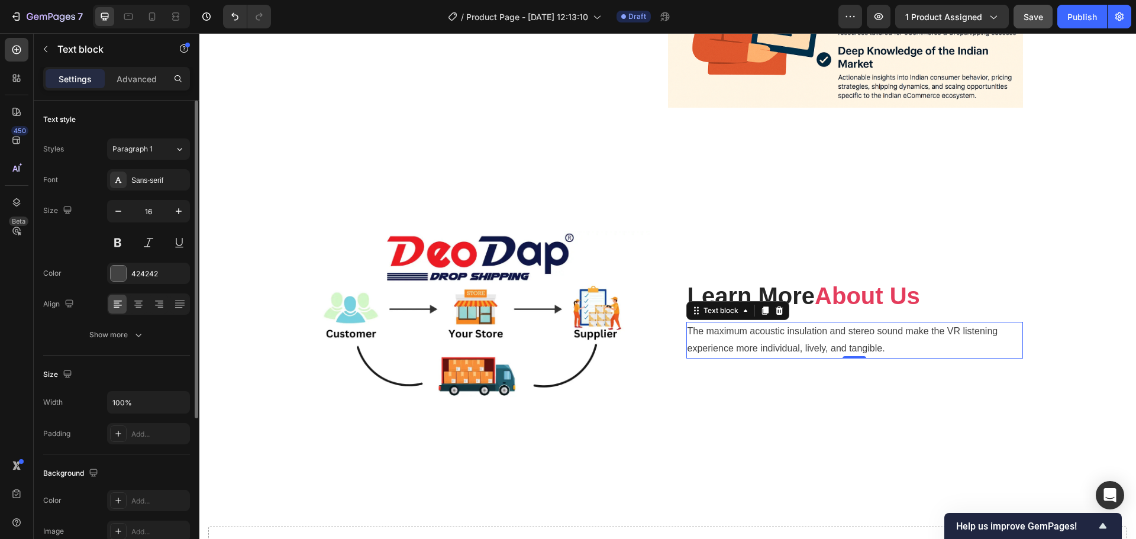
click at [764, 335] on p "The maximum acoustic insulation and stereo sound make the VR listening experien…" at bounding box center [855, 340] width 334 height 34
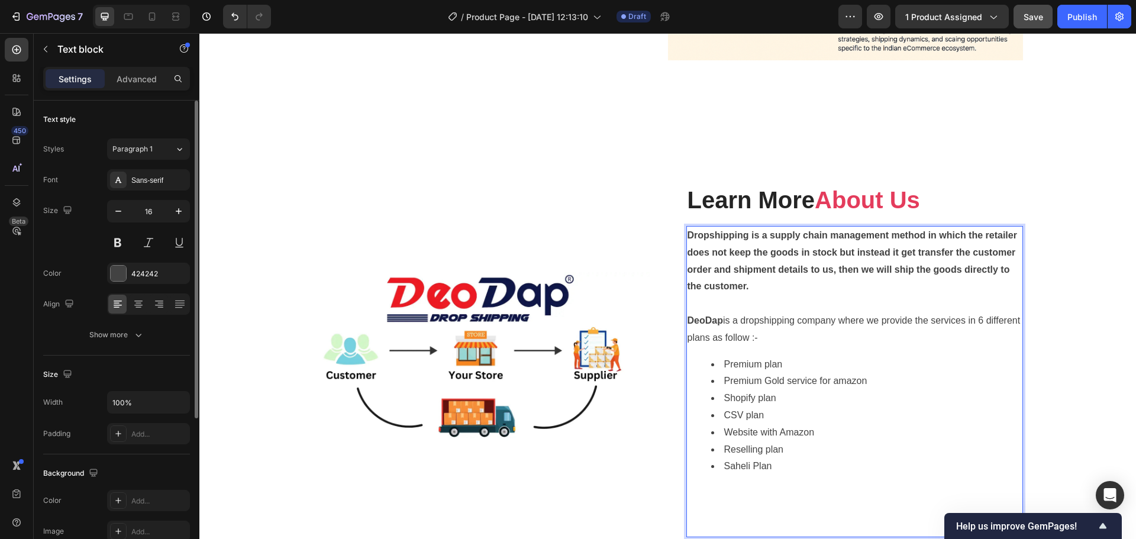
scroll to position [2186, 0]
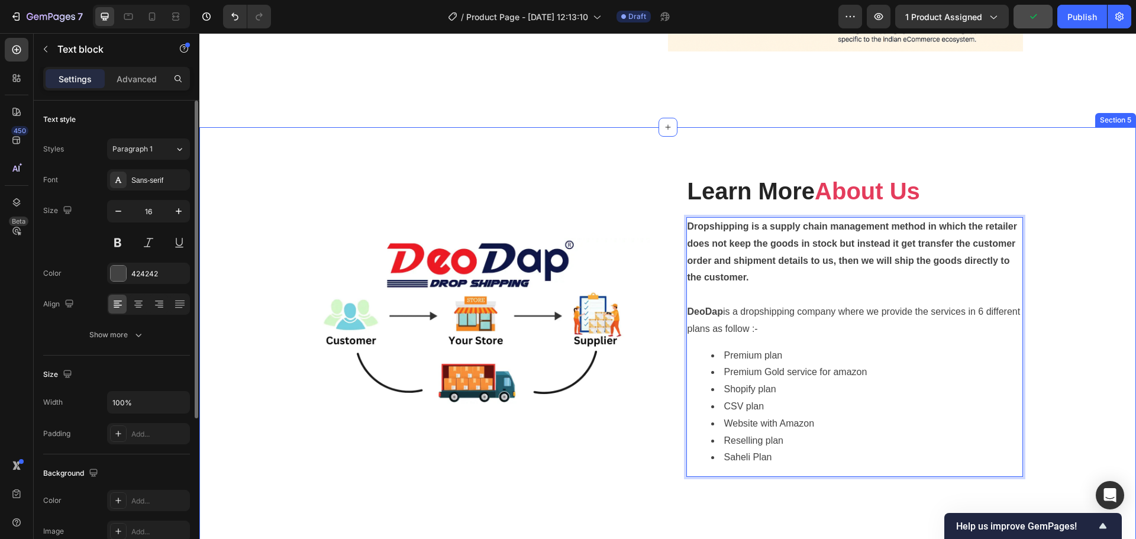
click at [1046, 373] on div "Image ⁠⁠⁠⁠⁠⁠⁠ Learn More About Us Heading Dropshipping is a supply chain manage…" at bounding box center [667, 338] width 919 height 327
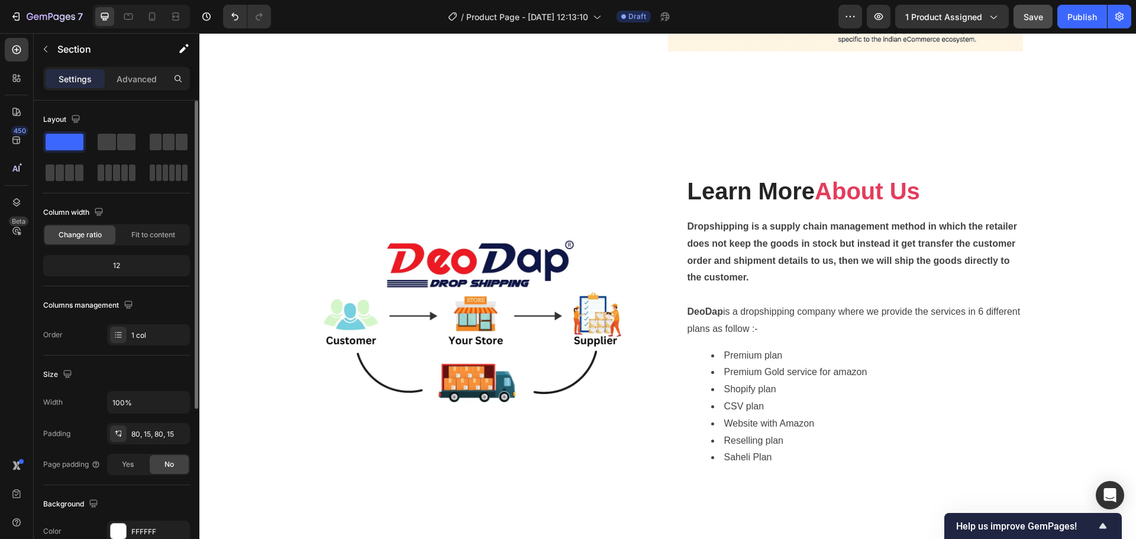
scroll to position [2423, 0]
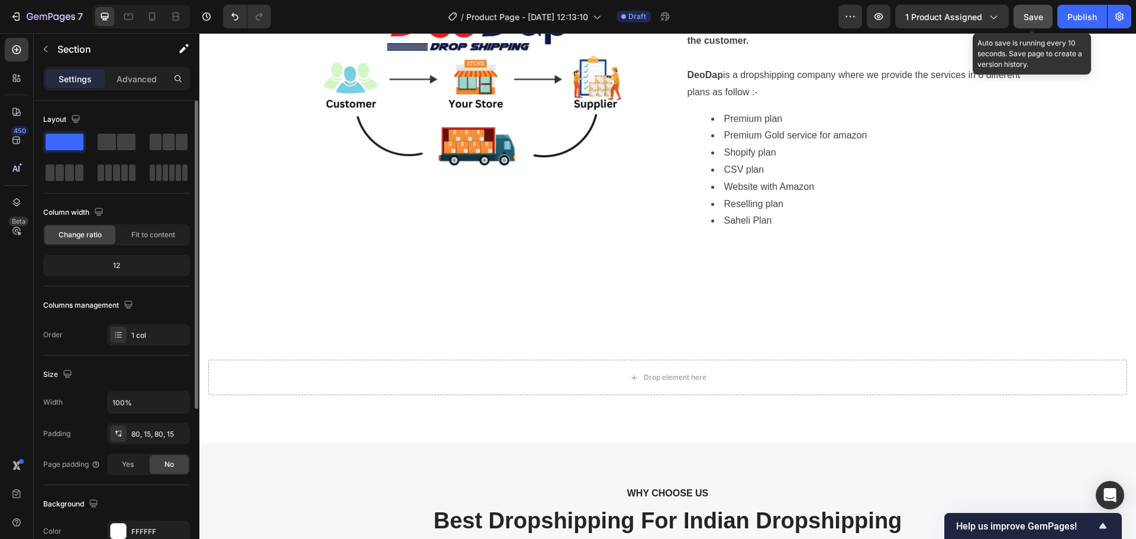
click at [1027, 21] on span "Save" at bounding box center [1034, 17] width 20 height 10
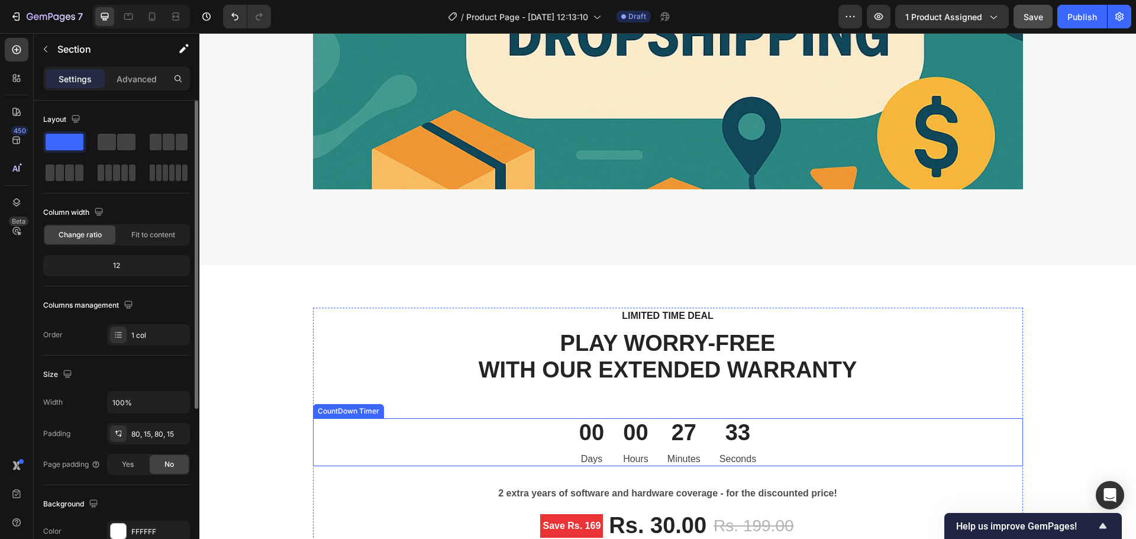
scroll to position [3192, 0]
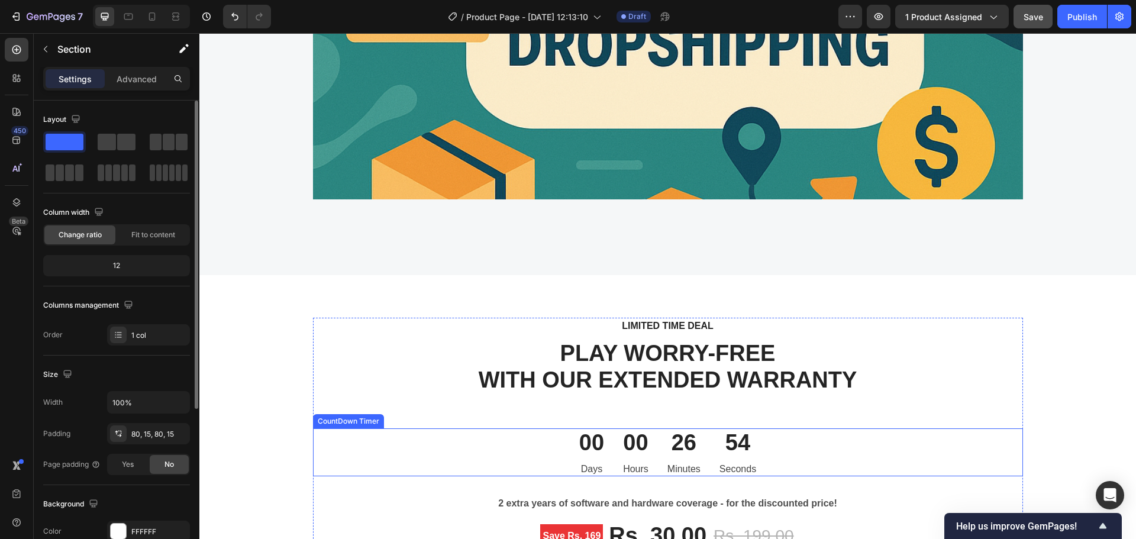
click at [671, 448] on div "26" at bounding box center [683, 442] width 33 height 29
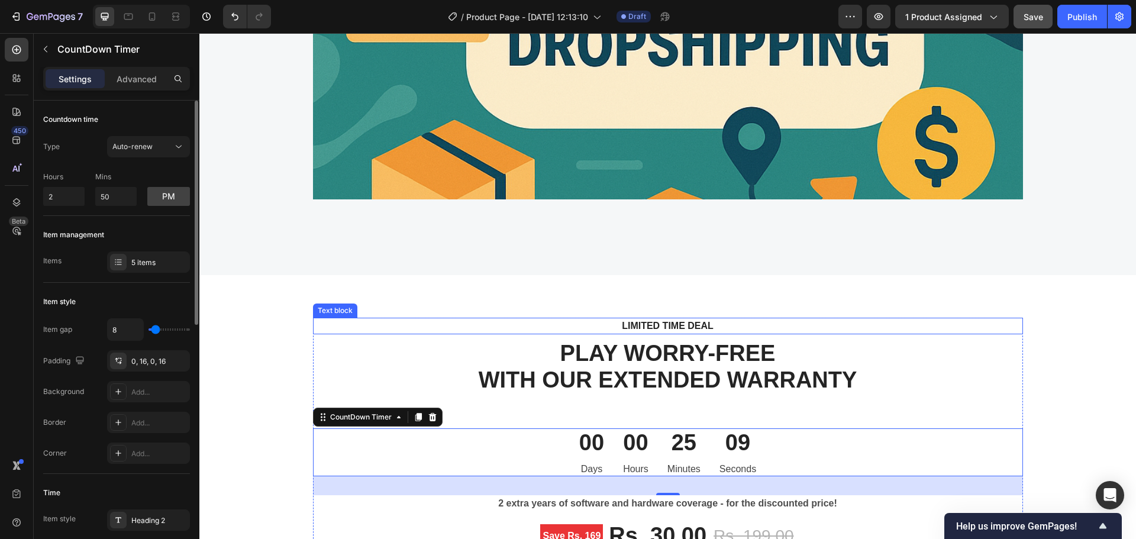
click at [899, 320] on p "LIMITED TIME DEAL" at bounding box center [668, 326] width 689 height 14
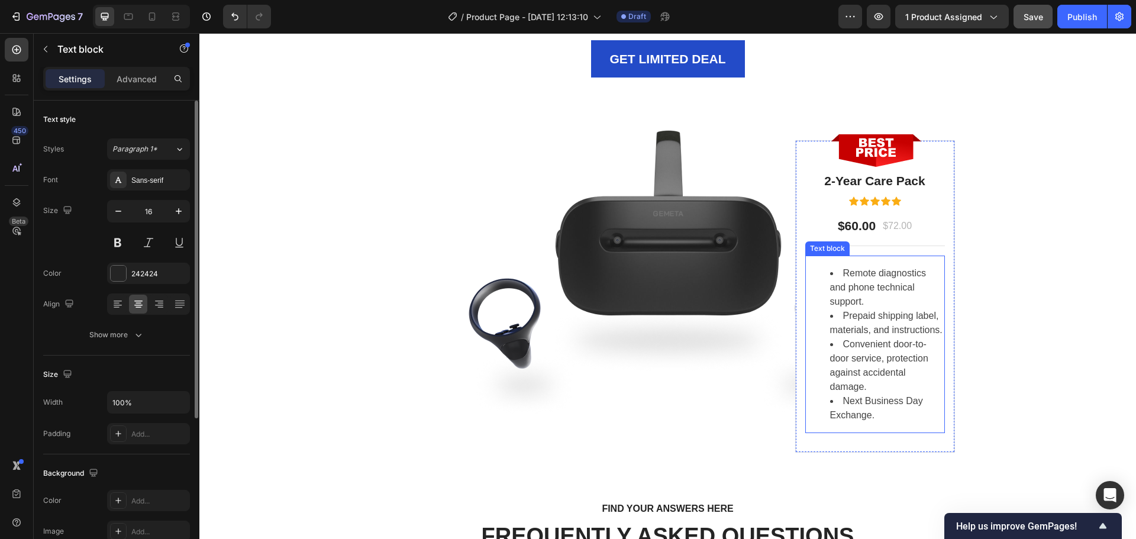
scroll to position [3724, 0]
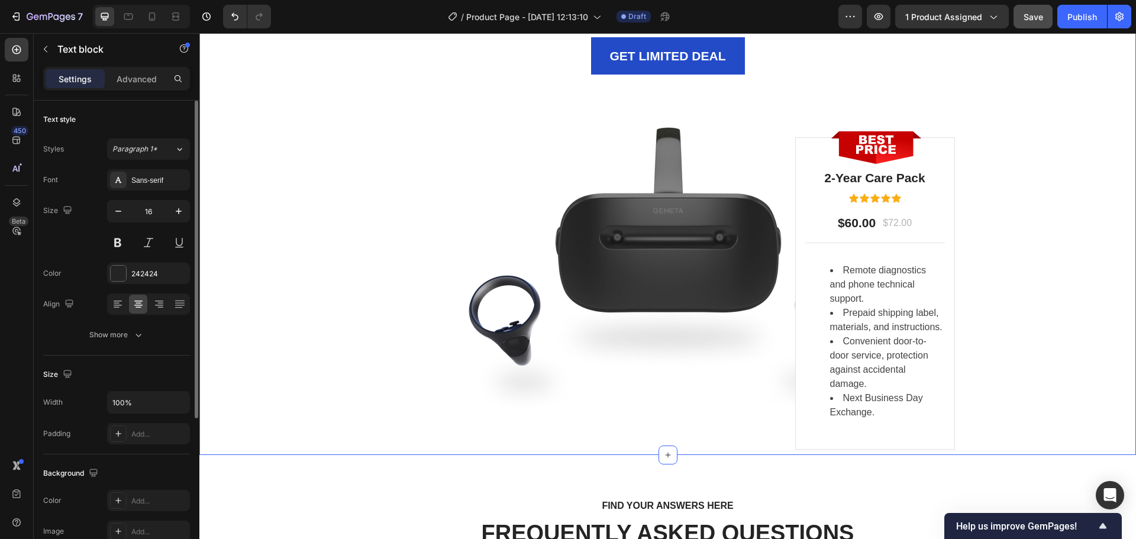
click at [1000, 161] on div "LIMITED TIME DEAL Text block 8 PLAY WORRY-FREE WITH OUR EXTENDED WARRANTY Headi…" at bounding box center [667, 99] width 919 height 628
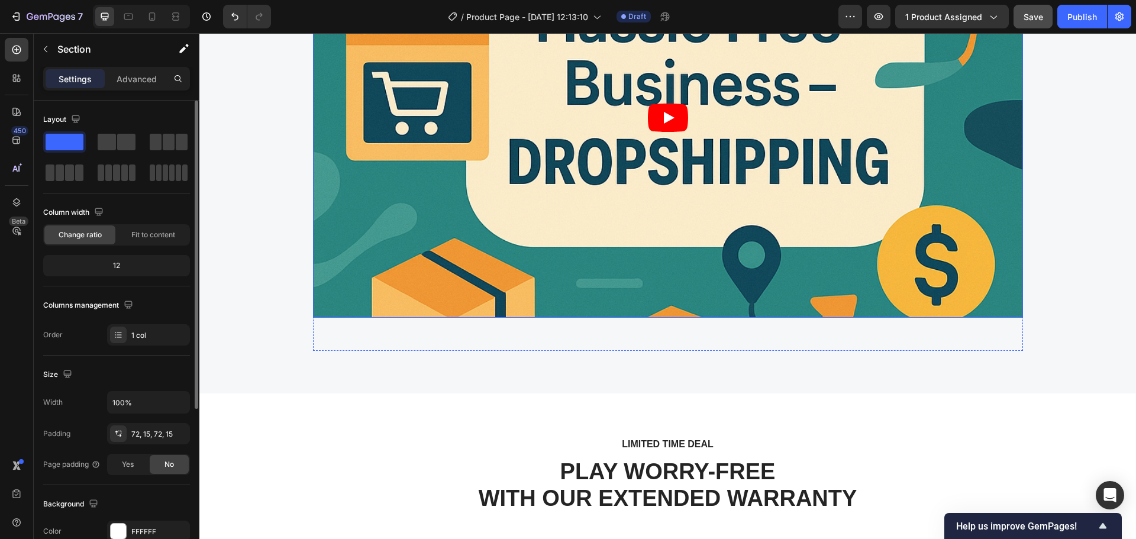
scroll to position [3369, 0]
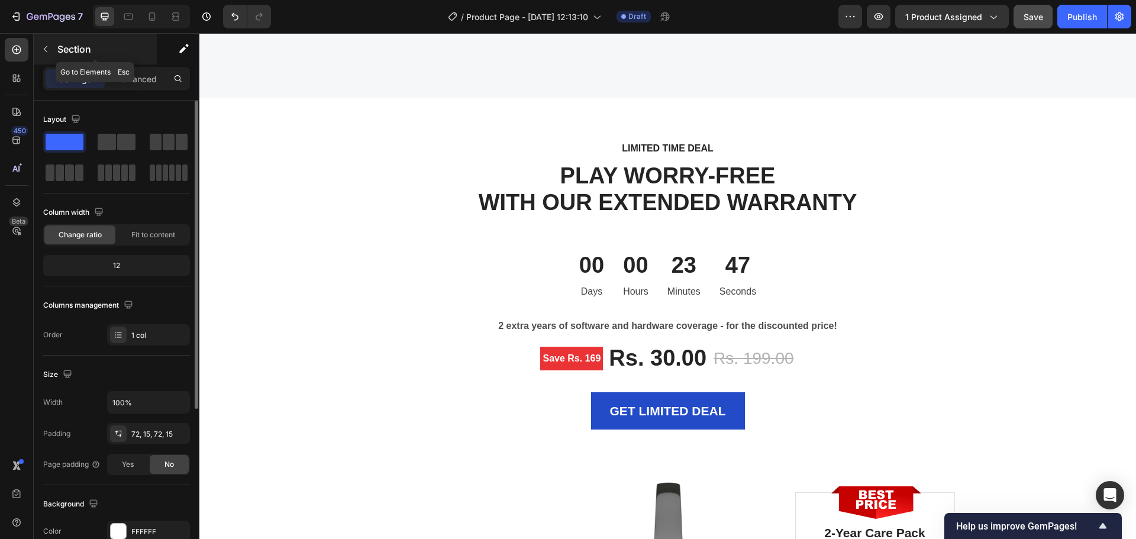
click at [46, 49] on icon "button" at bounding box center [45, 48] width 9 height 9
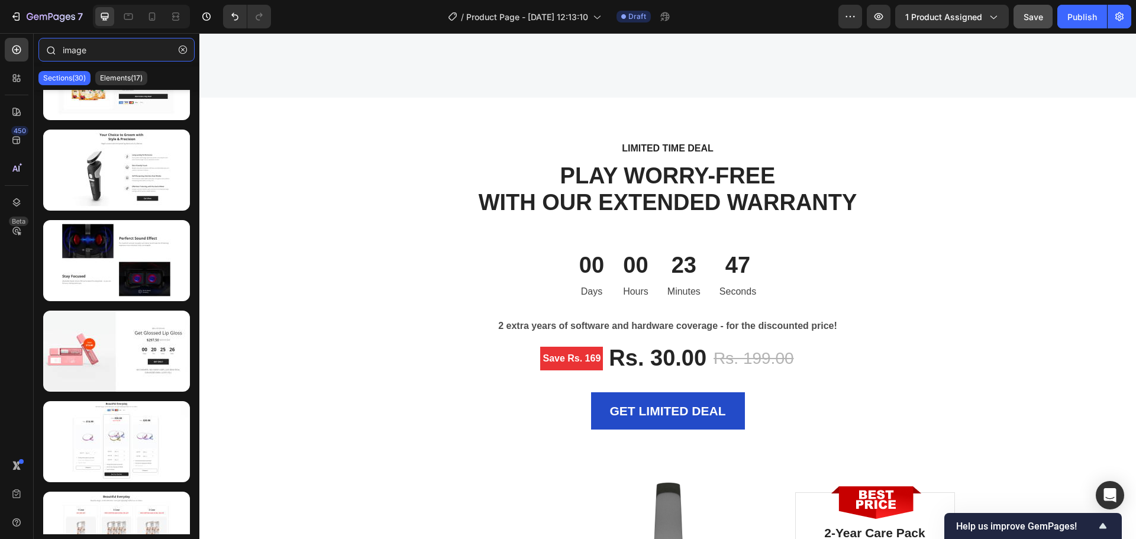
click at [116, 55] on input "image" at bounding box center [116, 50] width 156 height 24
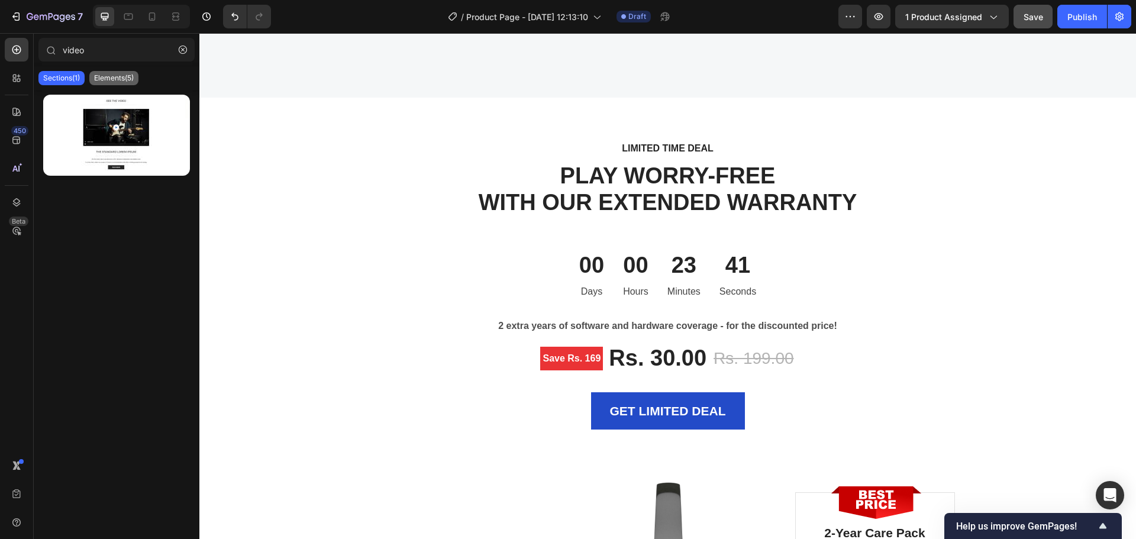
click at [112, 79] on p "Elements(5)" at bounding box center [114, 77] width 40 height 9
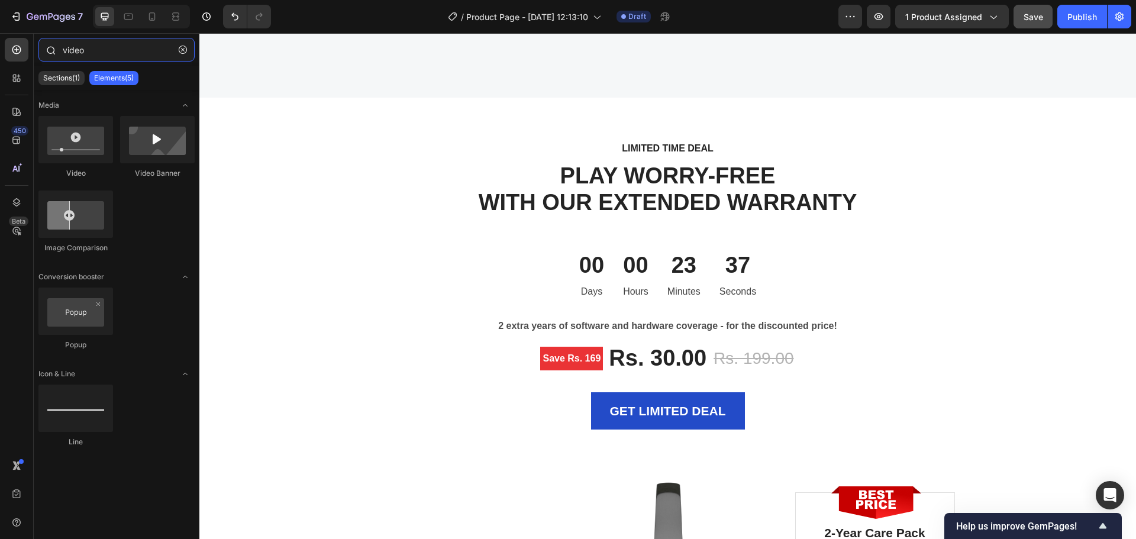
click at [83, 44] on input "video" at bounding box center [116, 50] width 156 height 24
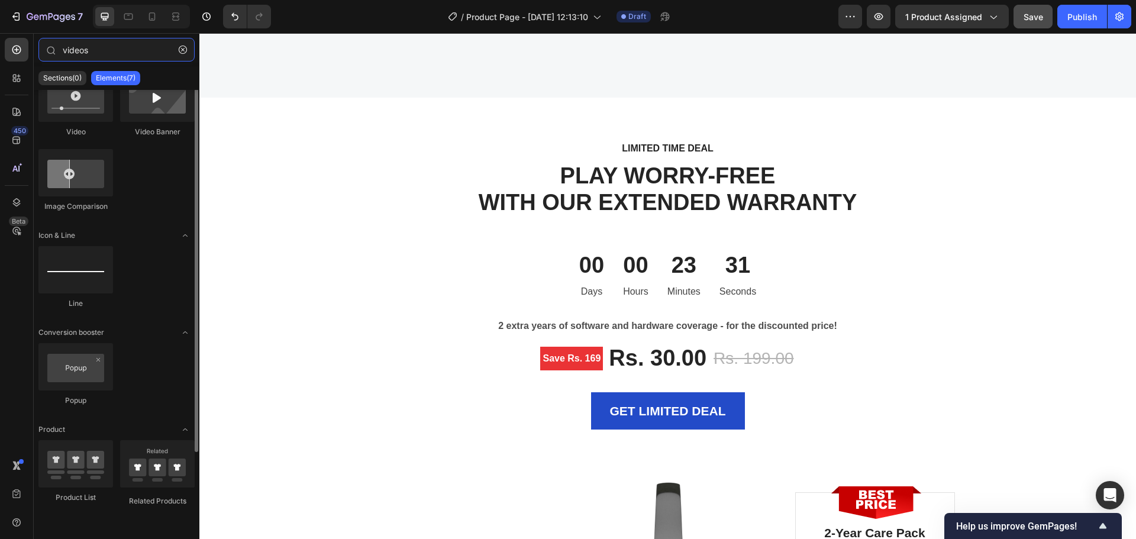
scroll to position [0, 0]
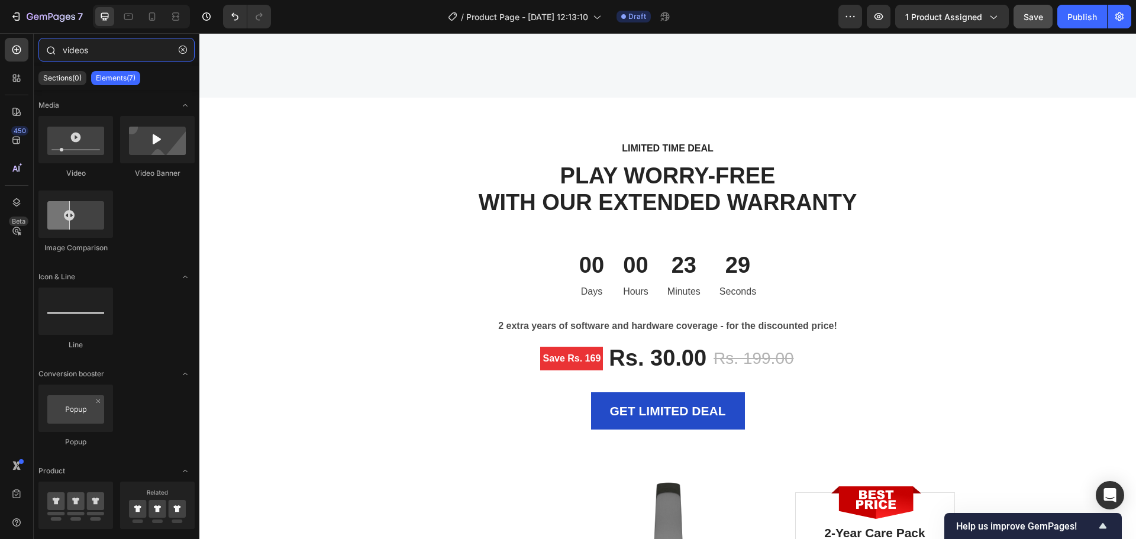
click at [92, 50] on input "videos" at bounding box center [116, 50] width 156 height 24
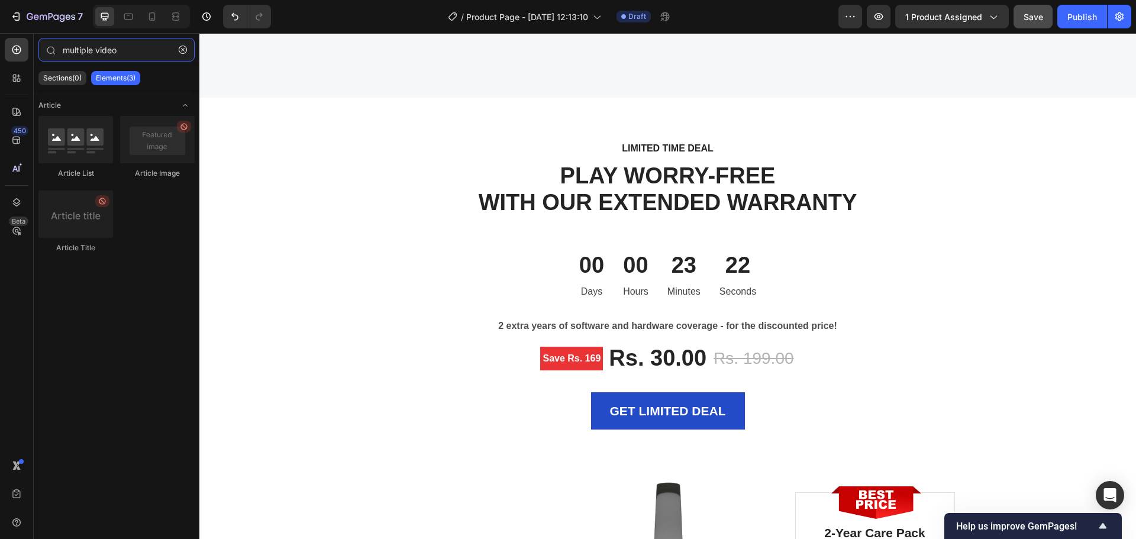
type input "multiple video"
click at [75, 166] on div "Article List" at bounding box center [75, 147] width 75 height 63
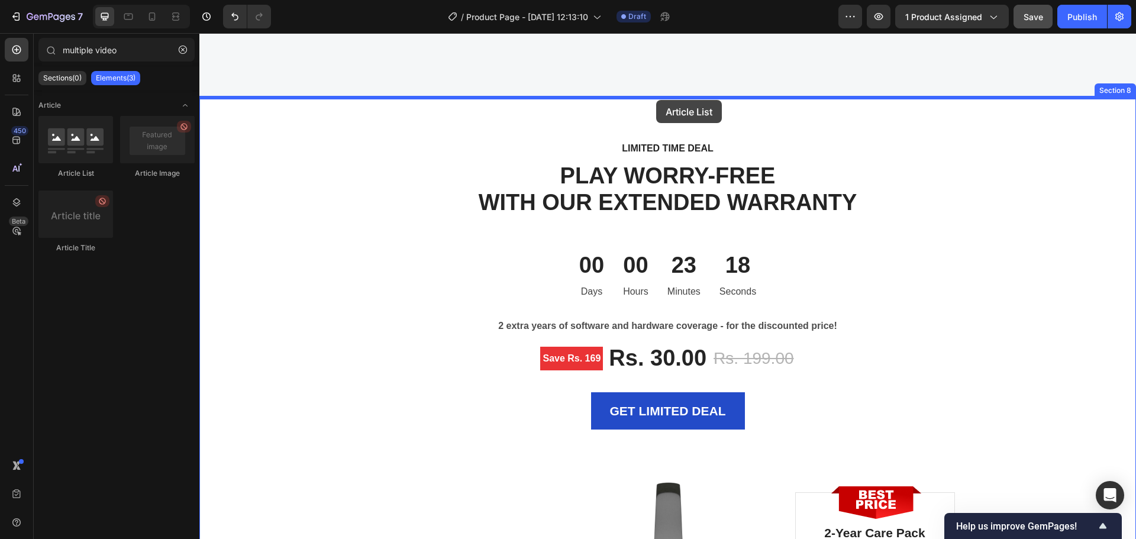
drag, startPoint x: 277, startPoint y: 191, endPoint x: 656, endPoint y: 100, distance: 389.3
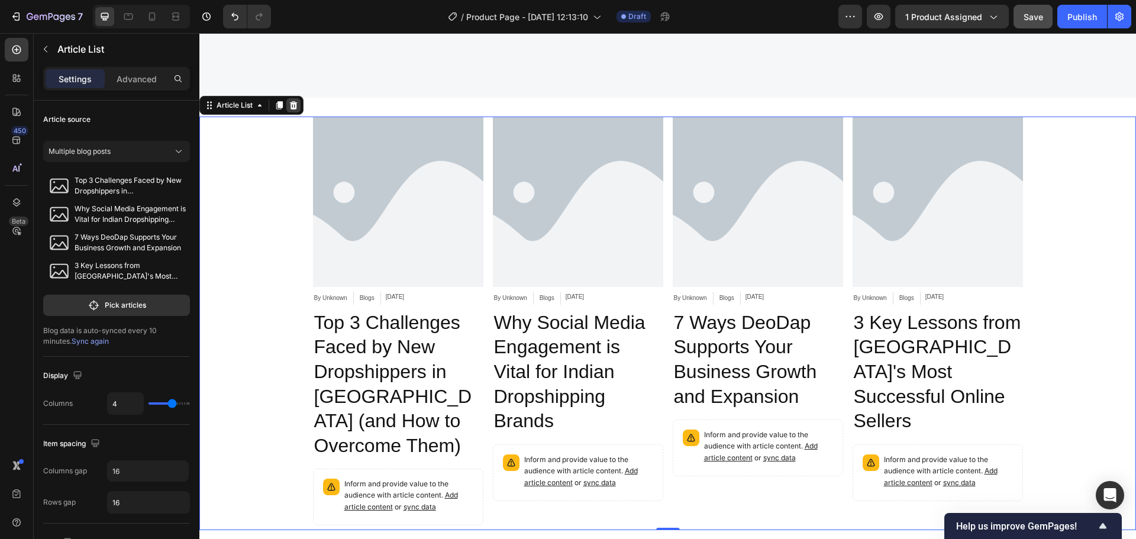
click at [291, 105] on icon at bounding box center [294, 105] width 8 height 8
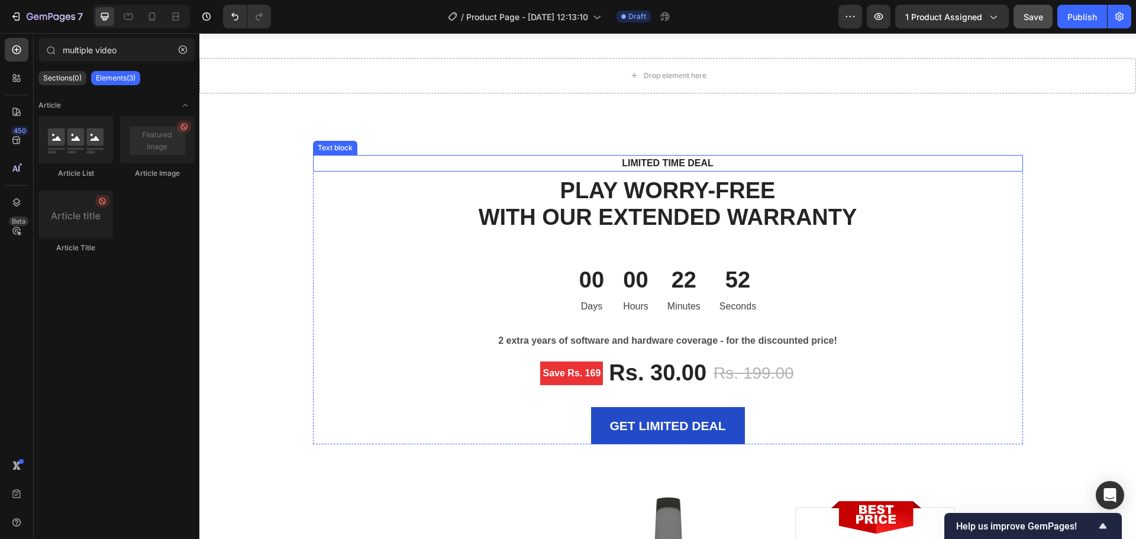
scroll to position [3429, 0]
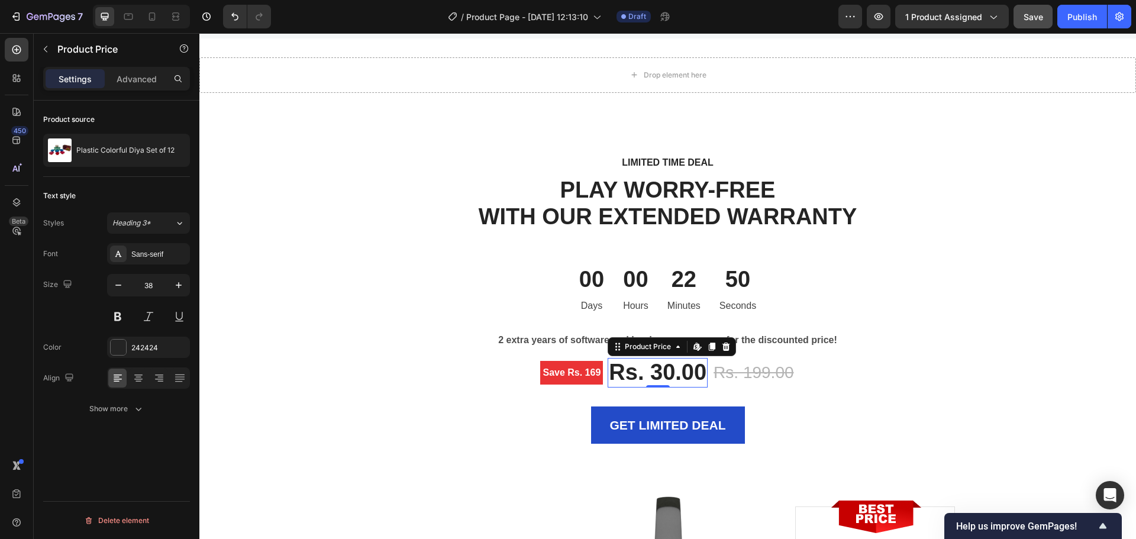
click at [645, 379] on div "Rs. 30.00" at bounding box center [658, 373] width 100 height 30
click at [661, 375] on div "Rs. 30.00" at bounding box center [658, 373] width 100 height 30
click at [664, 373] on div "Rs. 30.00" at bounding box center [658, 373] width 100 height 30
click at [1009, 124] on div "LIMITED TIME DEAL Text block PLAY WORRY-FREE WITH OUR EXTENDED WARRANTY Heading…" at bounding box center [667, 468] width 937 height 713
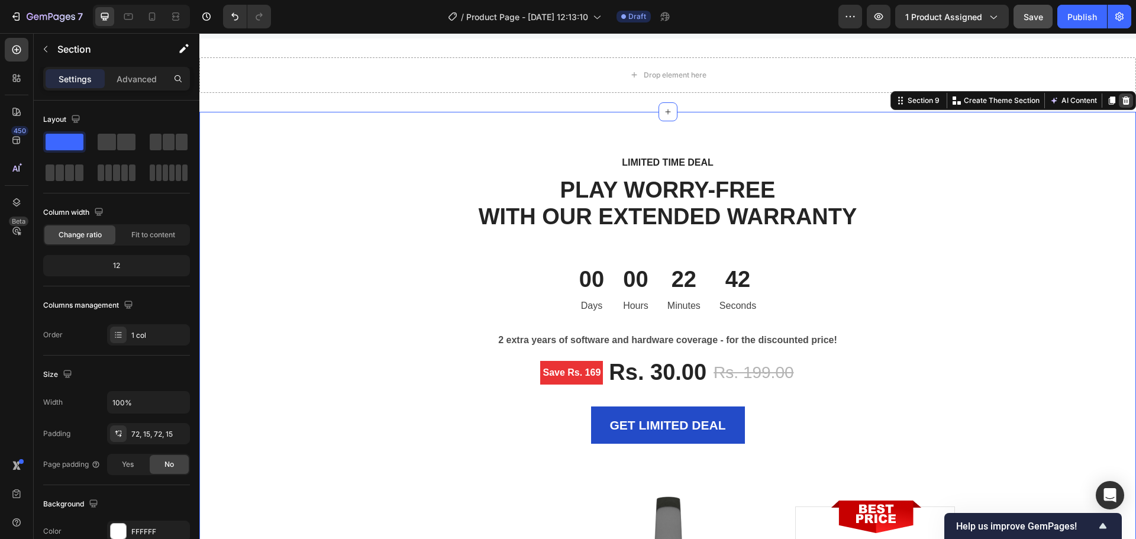
click at [1121, 100] on icon at bounding box center [1125, 100] width 9 height 9
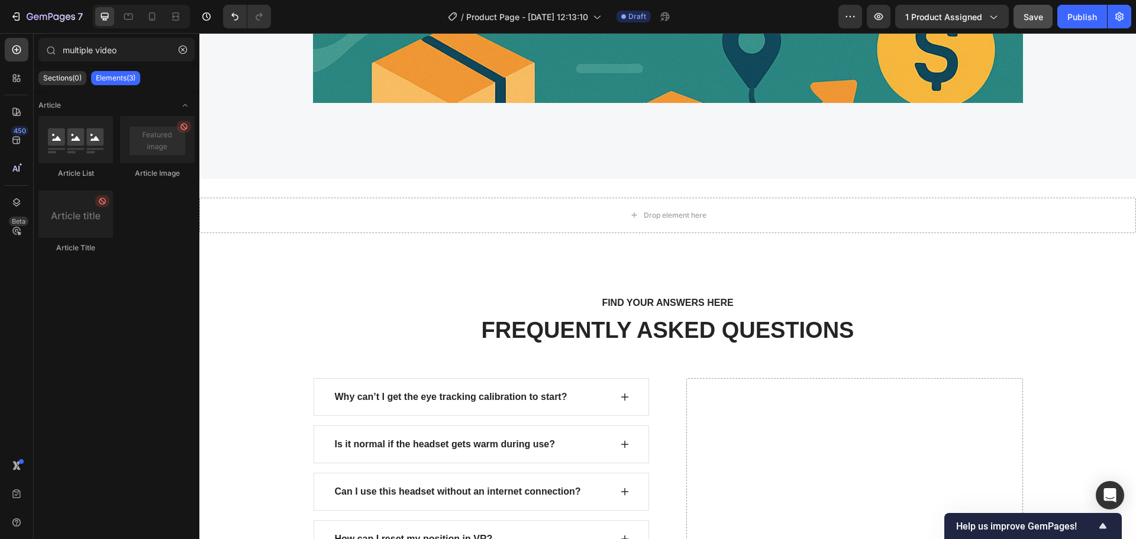
scroll to position [3547, 0]
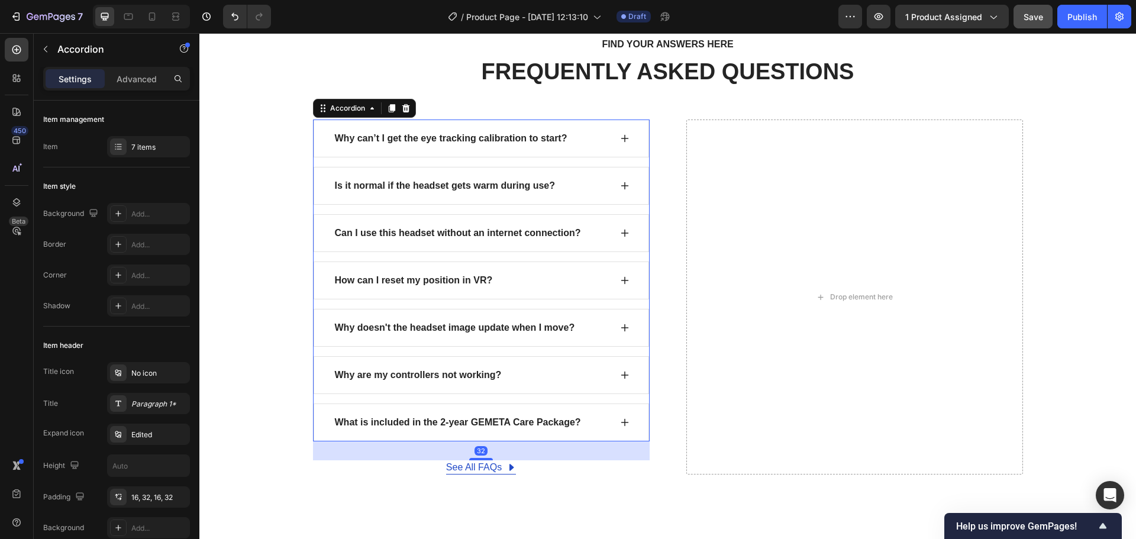
click at [402, 144] on div "Why can’t I get the eye tracking calibration to start?" at bounding box center [451, 139] width 236 height 18
click at [437, 143] on div "Why can’t I get the eye tracking calibration to start?" at bounding box center [451, 139] width 236 height 18
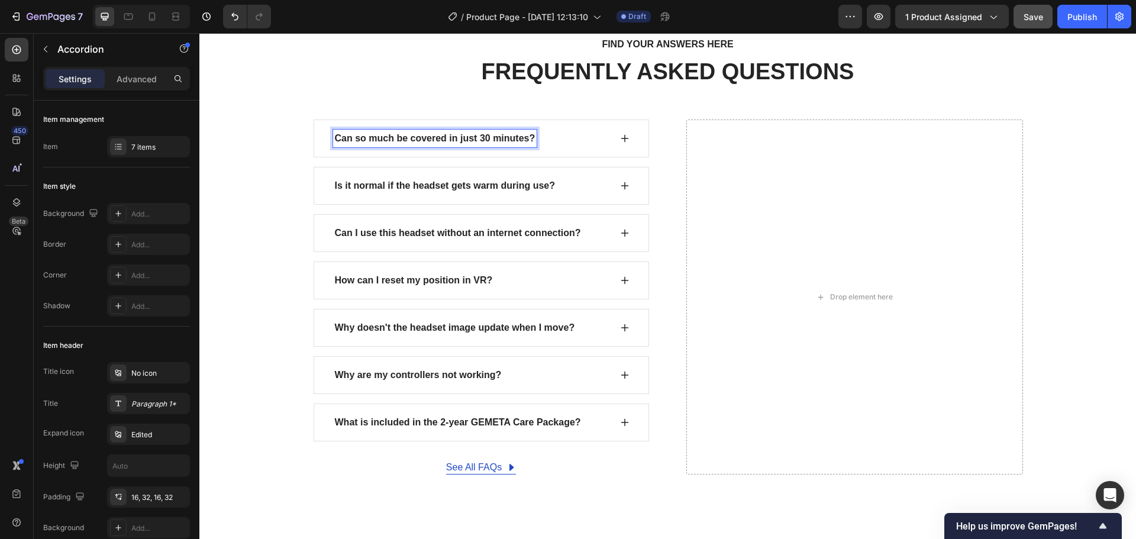
click at [621, 135] on icon at bounding box center [624, 138] width 9 height 9
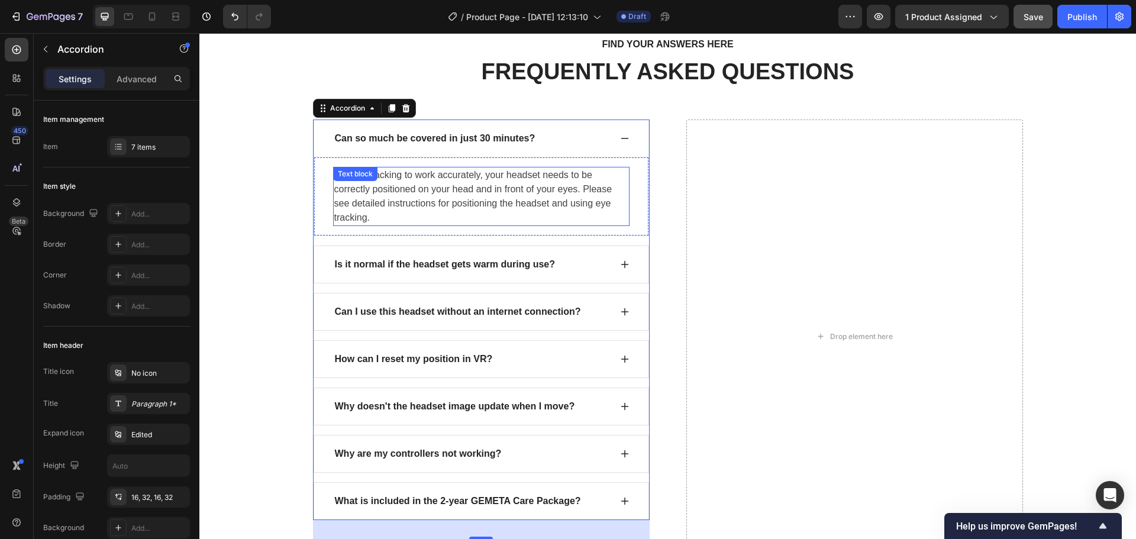
click at [444, 183] on p "For eye tracking to work accurately, your headset needs to be correctly positio…" at bounding box center [481, 196] width 294 height 57
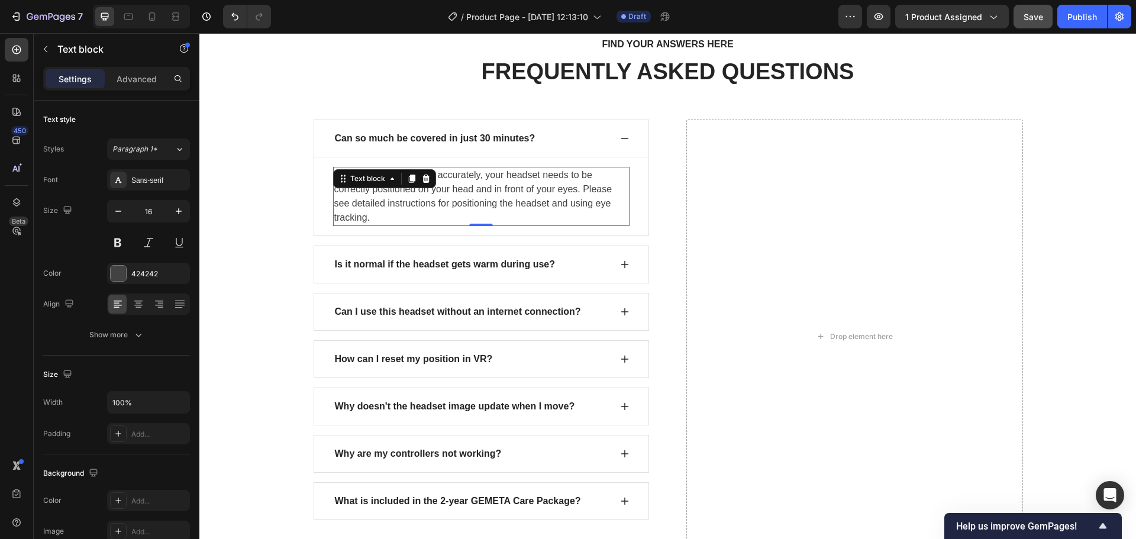
click at [465, 211] on p "For eye tracking to work accurately, your headset needs to be correctly positio…" at bounding box center [481, 196] width 294 height 57
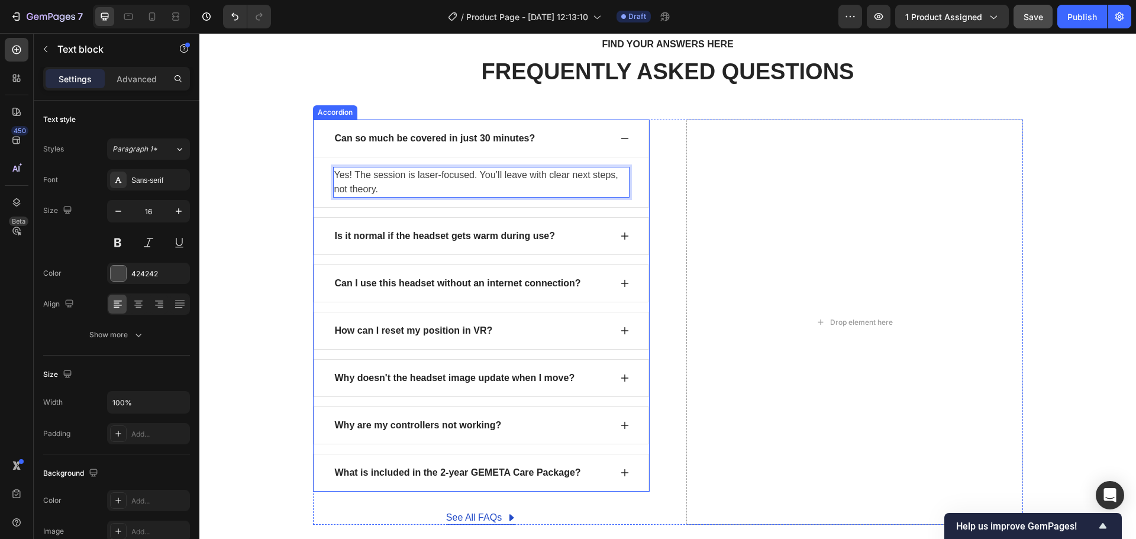
click at [425, 236] on p "Is it normal if the headset gets warm during use?" at bounding box center [445, 236] width 221 height 14
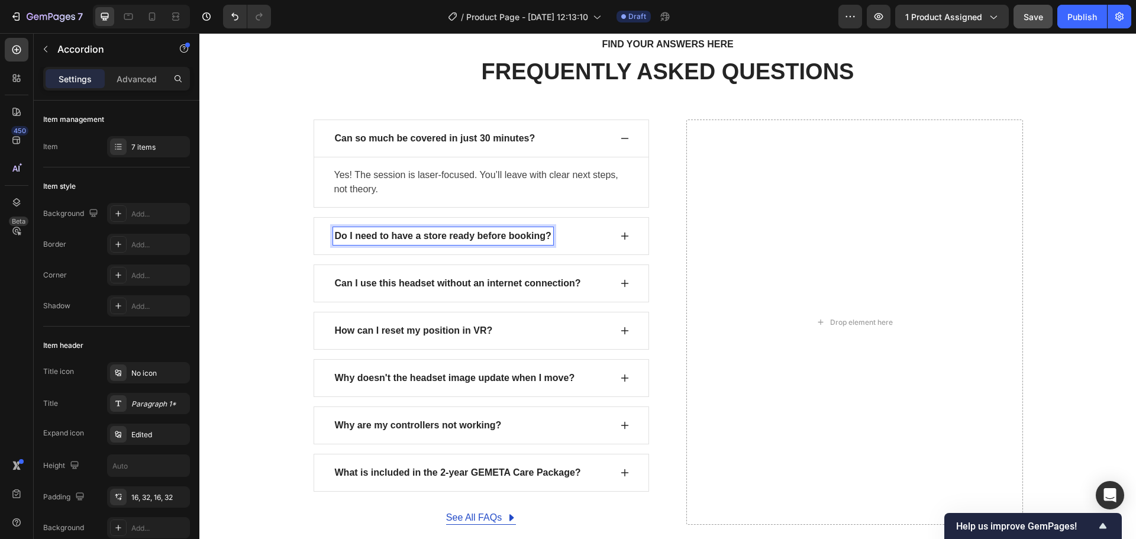
click at [620, 235] on icon at bounding box center [624, 235] width 9 height 9
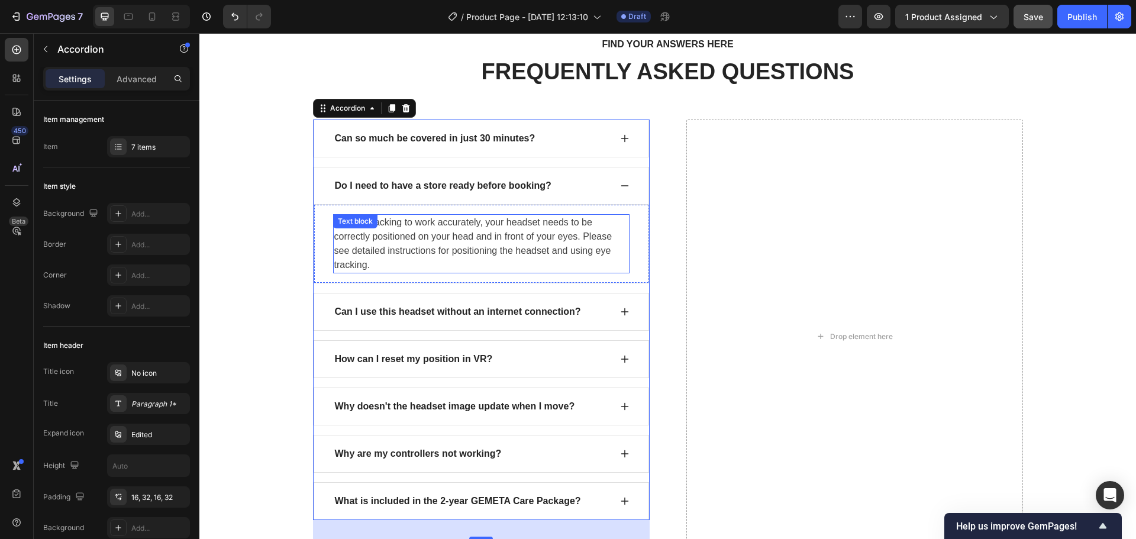
click at [413, 229] on div "For eye tracking to work accurately, your headset needs to be correctly positio…" at bounding box center [481, 243] width 296 height 59
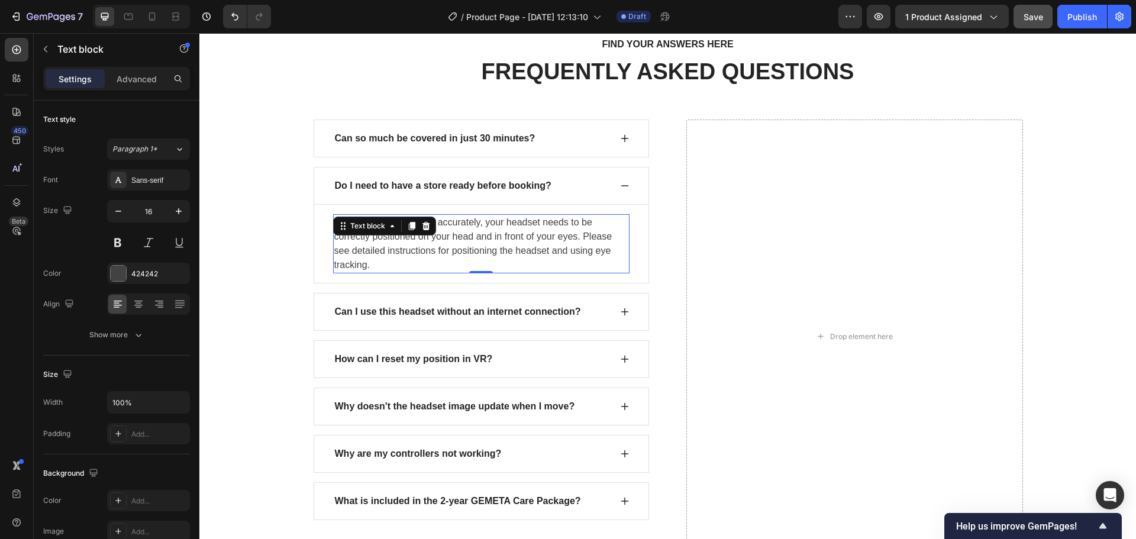
click at [486, 243] on p "For eye tracking to work accurately, your headset needs to be correctly positio…" at bounding box center [481, 243] width 294 height 57
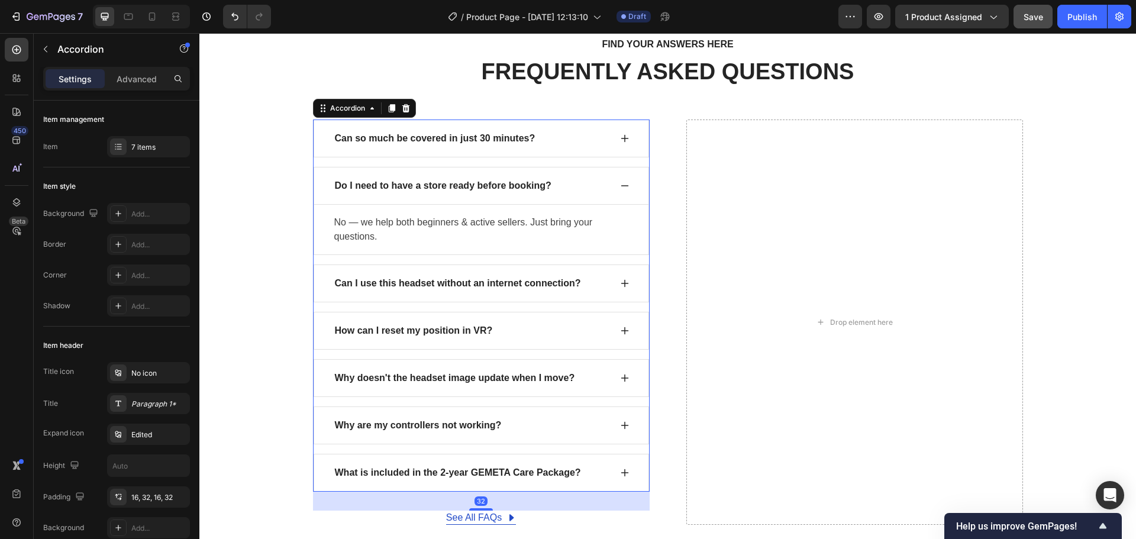
click at [441, 292] on div "Can I use this headset without an internet connection?" at bounding box center [458, 284] width 250 height 18
click at [461, 264] on div "Can so much be covered in just 30 minutes? Do I need to have a store ready befo…" at bounding box center [481, 306] width 337 height 372
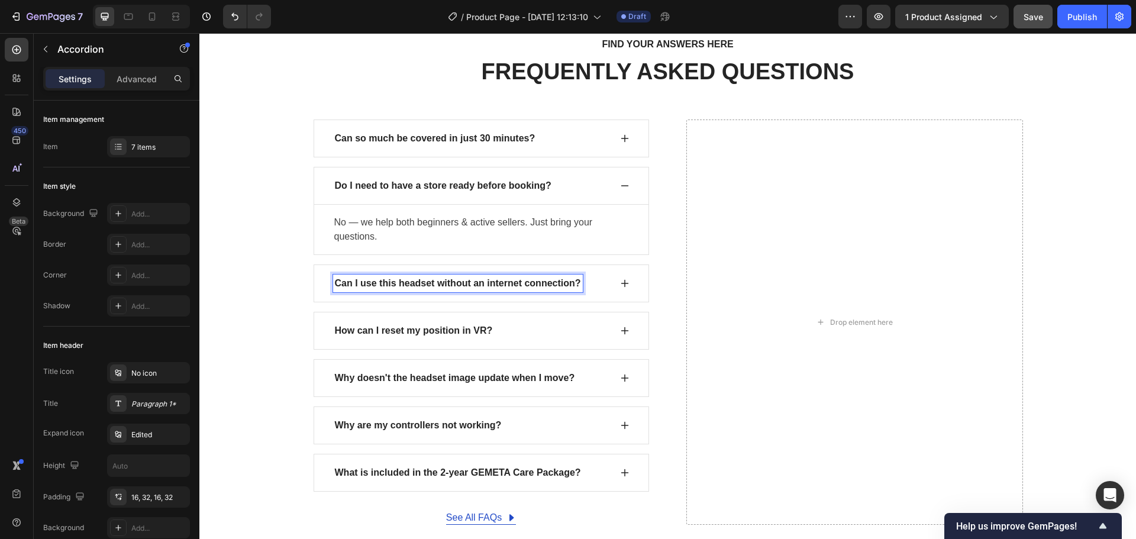
click at [381, 286] on p "Can I use this headset without an internet connection?" at bounding box center [458, 283] width 246 height 14
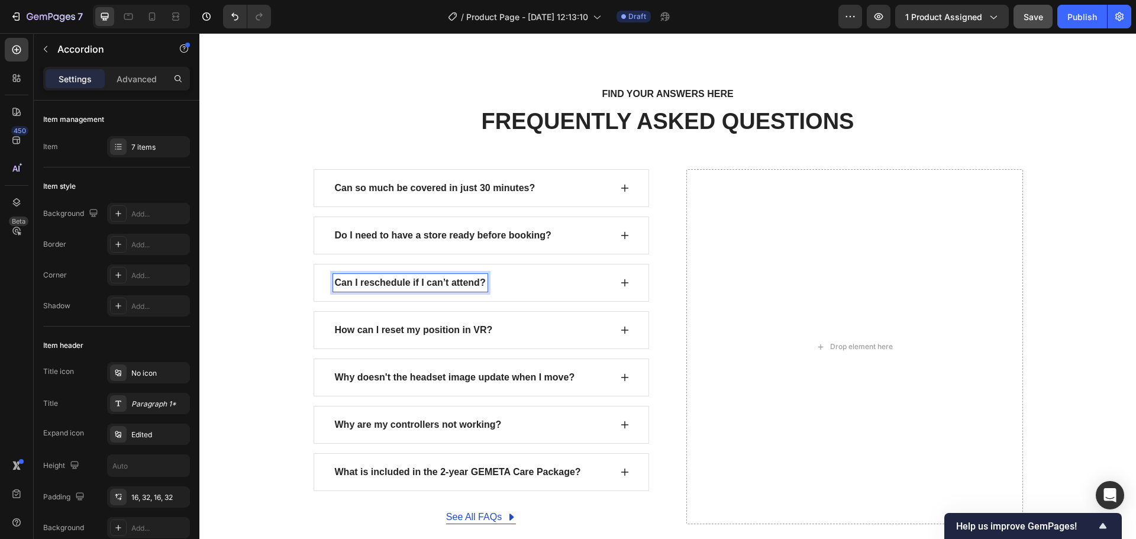
scroll to position [3497, 0]
click at [621, 283] on icon at bounding box center [625, 284] width 8 height 8
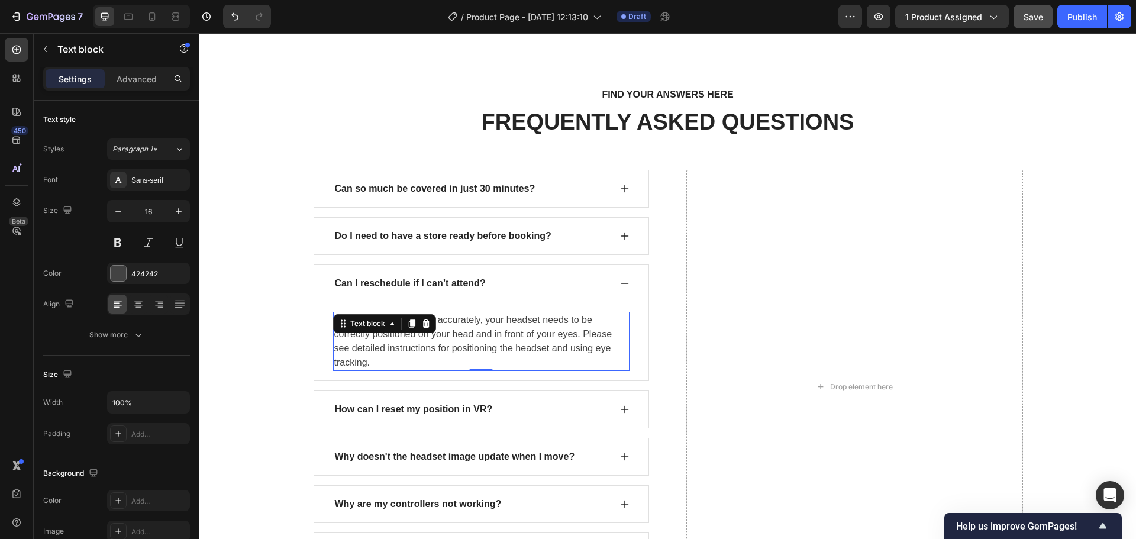
click at [421, 351] on p "For eye tracking to work accurately, your headset needs to be correctly positio…" at bounding box center [481, 341] width 294 height 57
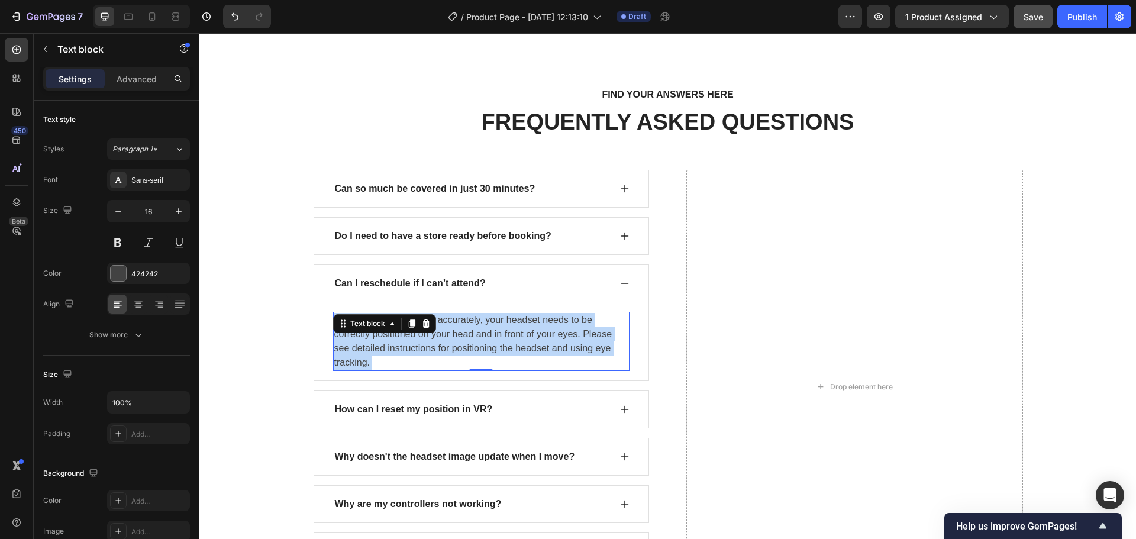
click at [506, 347] on p "For eye tracking to work accurately, your headset needs to be correctly positio…" at bounding box center [481, 341] width 294 height 57
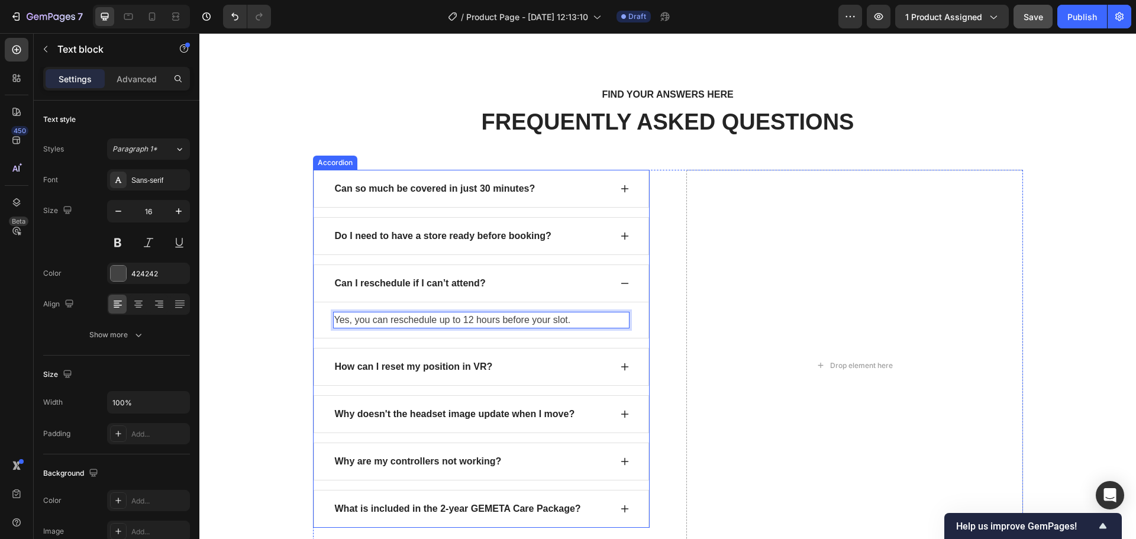
scroll to position [3556, 0]
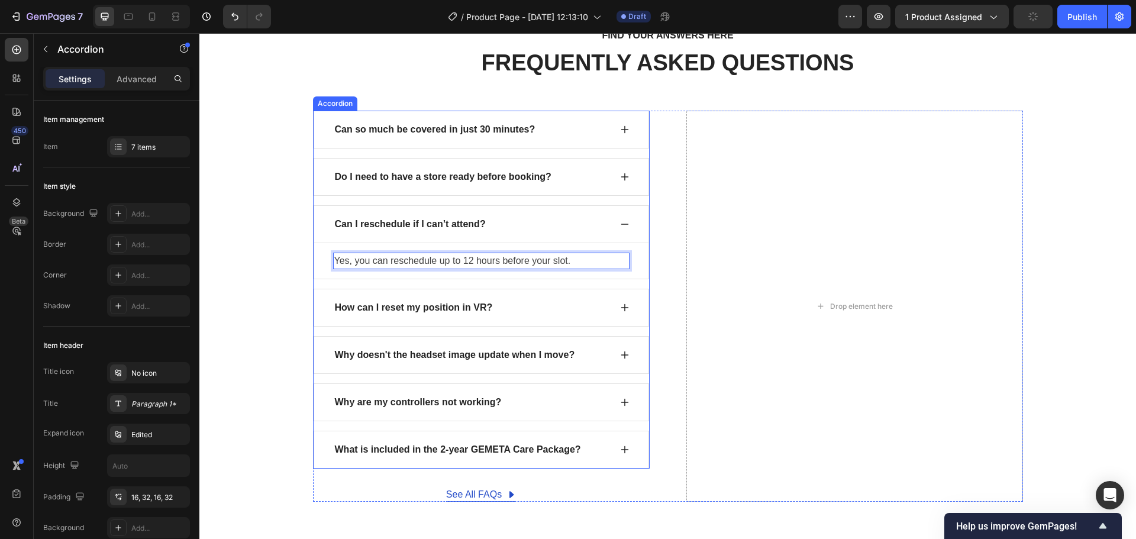
click at [456, 297] on div "How can I reset my position in VR?" at bounding box center [481, 308] width 335 height 38
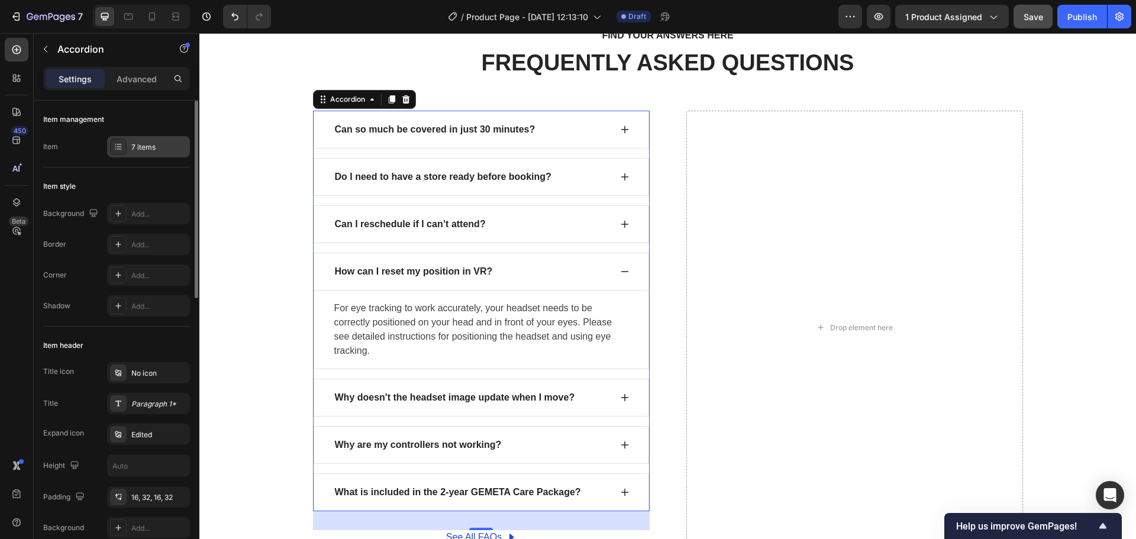
click at [156, 149] on div "7 items" at bounding box center [159, 147] width 56 height 11
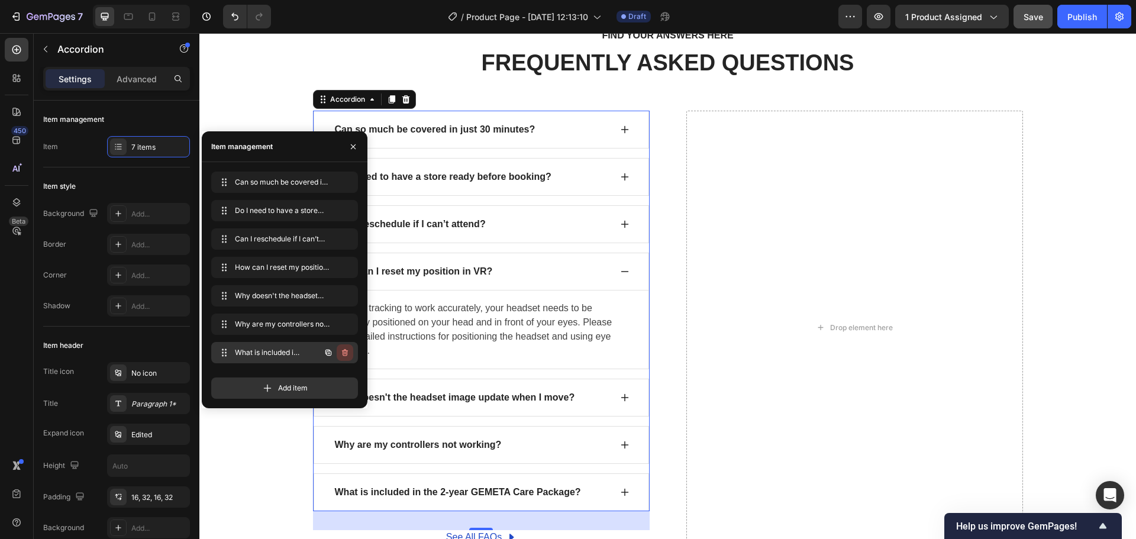
click at [343, 353] on icon "button" at bounding box center [345, 352] width 6 height 7
click at [346, 327] on icon "button" at bounding box center [344, 323] width 9 height 9
click at [346, 323] on div "Delete" at bounding box center [337, 324] width 22 height 11
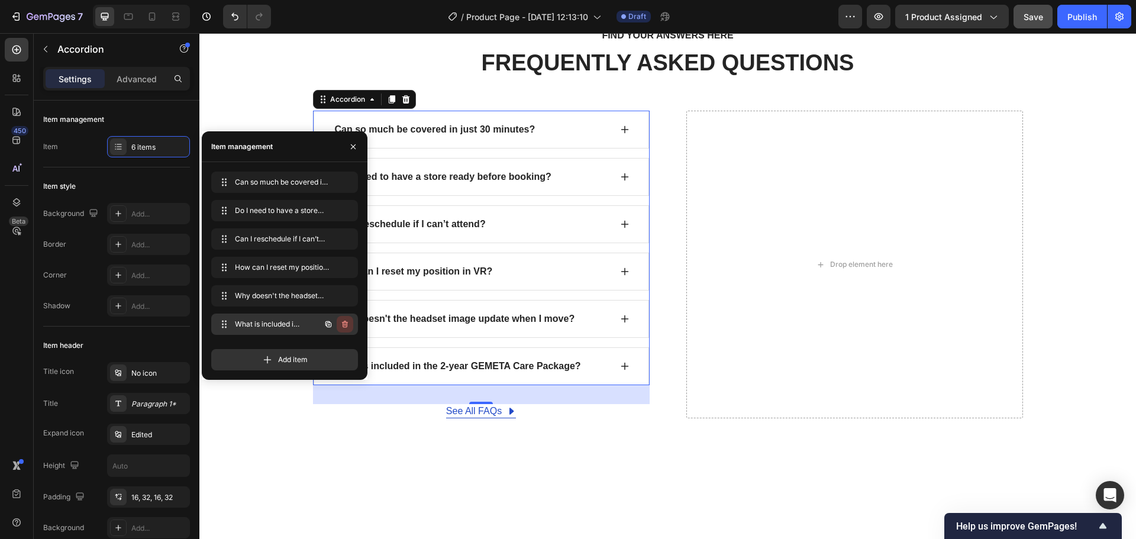
click at [344, 325] on icon "button" at bounding box center [344, 323] width 9 height 9
click at [340, 327] on div "Delete" at bounding box center [337, 324] width 22 height 11
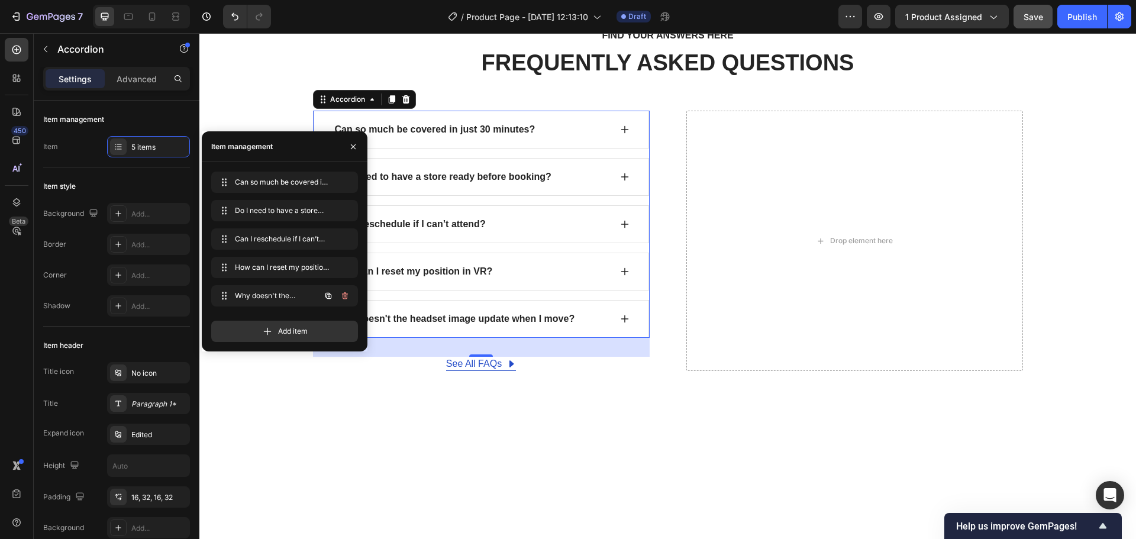
click at [348, 297] on icon "button" at bounding box center [344, 295] width 9 height 9
click at [337, 297] on div "Delete" at bounding box center [337, 296] width 22 height 11
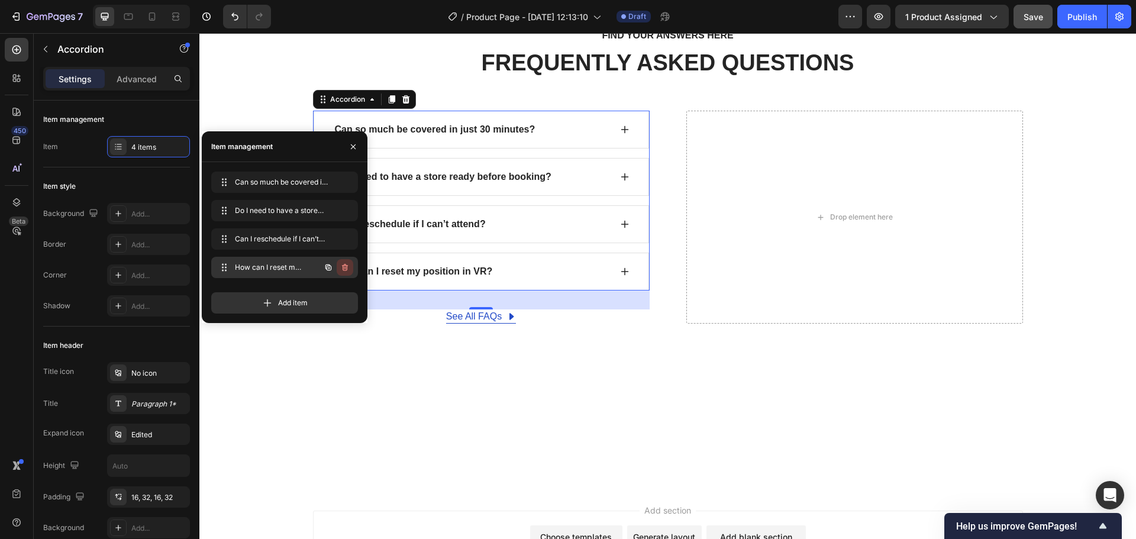
click at [345, 269] on icon "button" at bounding box center [344, 267] width 9 height 9
click at [344, 270] on div "Delete" at bounding box center [337, 267] width 22 height 11
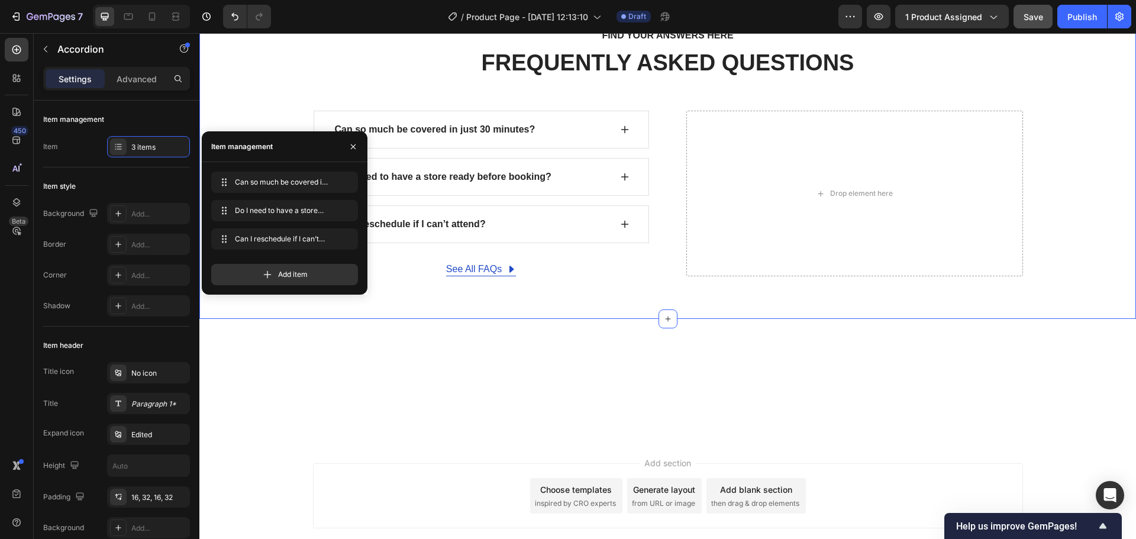
click at [251, 91] on div "FIND YOUR ANSWERS HERE Text block FREQUENTLY ASKED QUESTIONS Heading Row Can so…" at bounding box center [667, 152] width 919 height 250
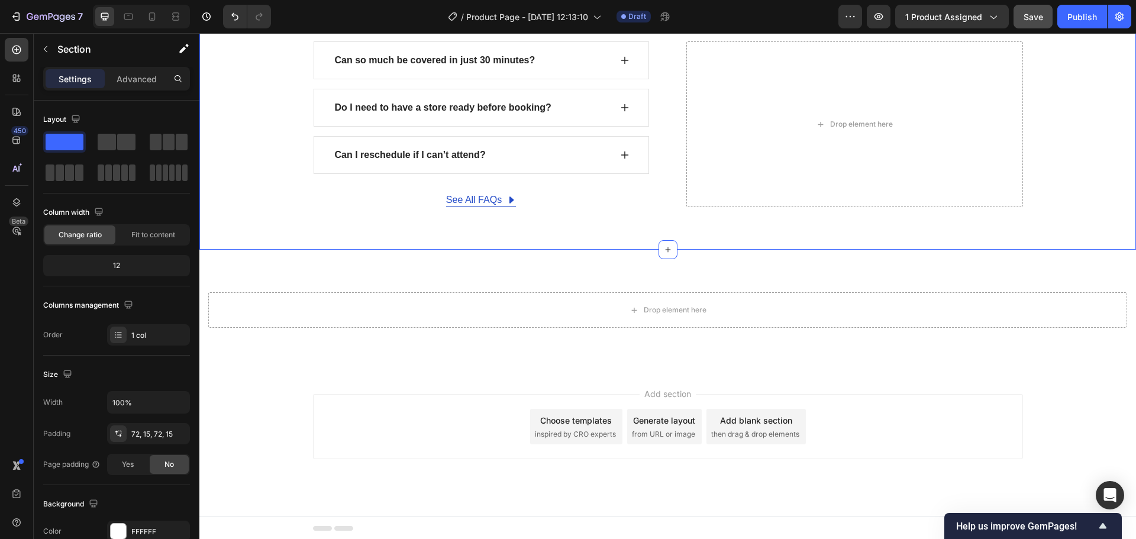
scroll to position [3627, 0]
click at [510, 193] on span at bounding box center [510, 198] width 9 height 14
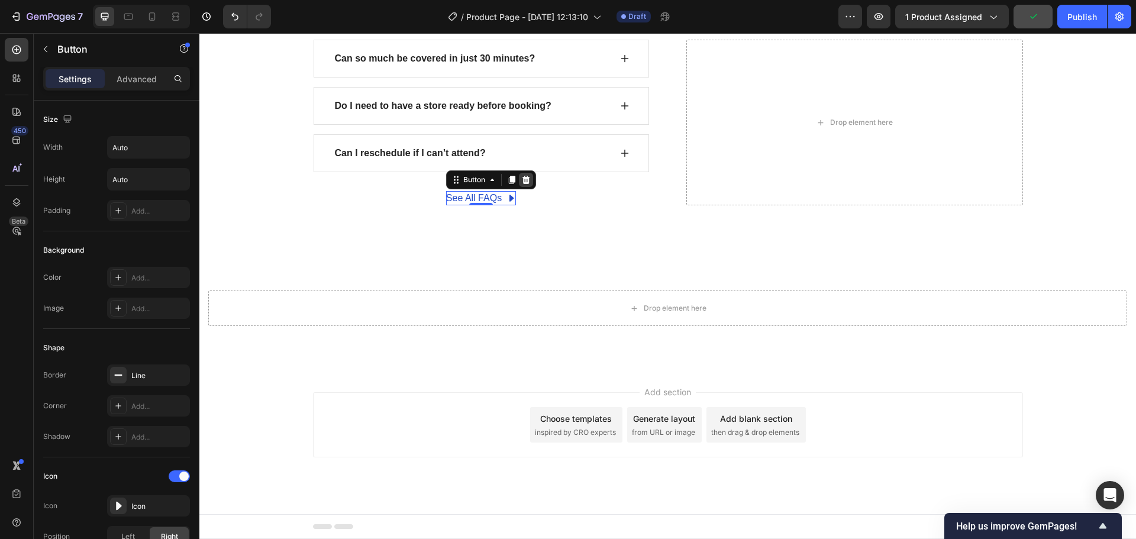
click at [522, 181] on icon at bounding box center [526, 180] width 8 height 8
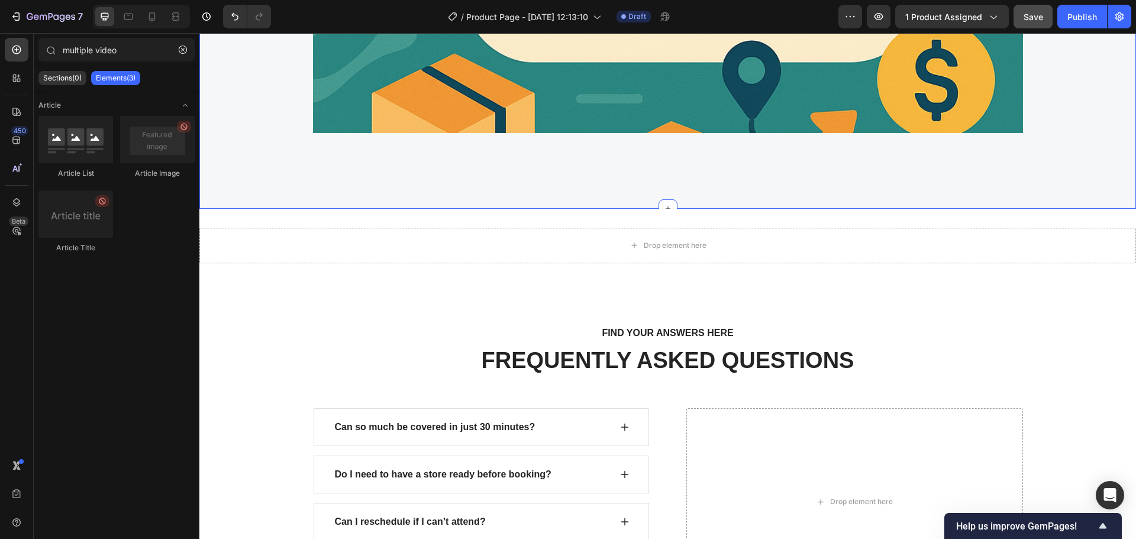
scroll to position [3175, 0]
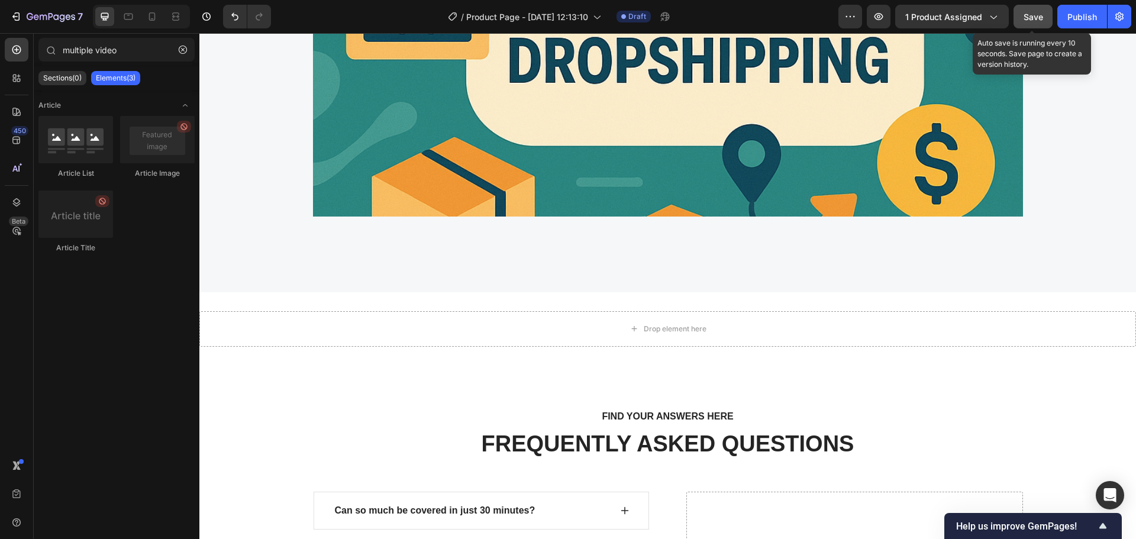
click at [1040, 15] on span "Save" at bounding box center [1034, 17] width 20 height 10
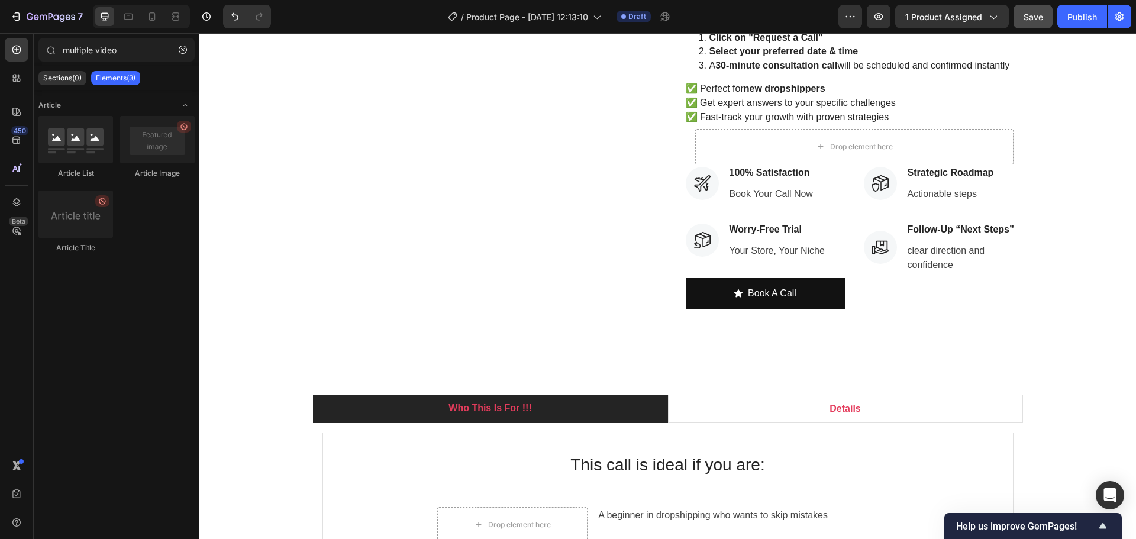
scroll to position [532, 0]
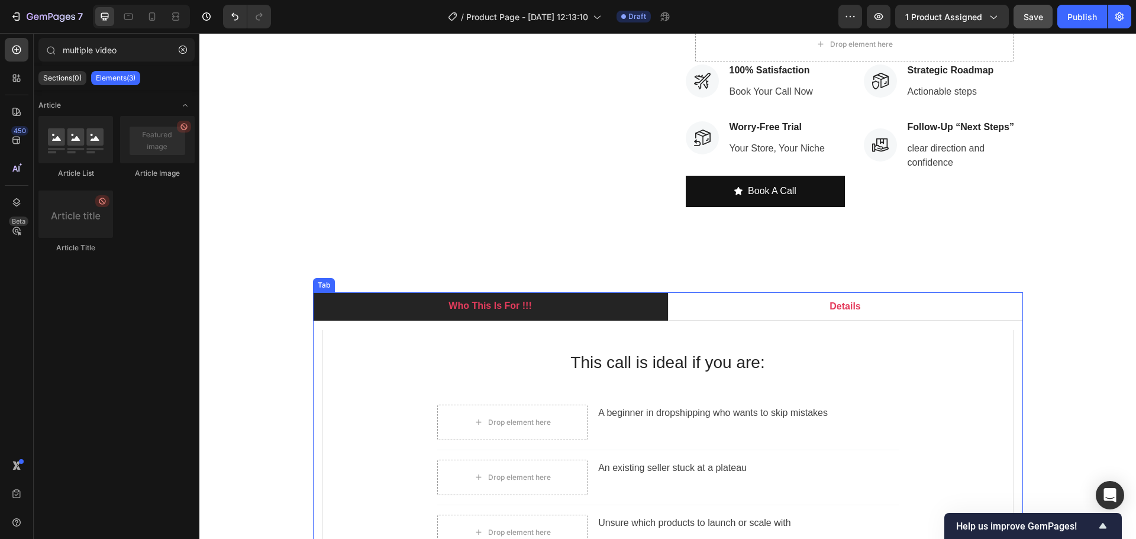
click at [464, 308] on span "Who This Is For !!!" at bounding box center [489, 306] width 83 height 10
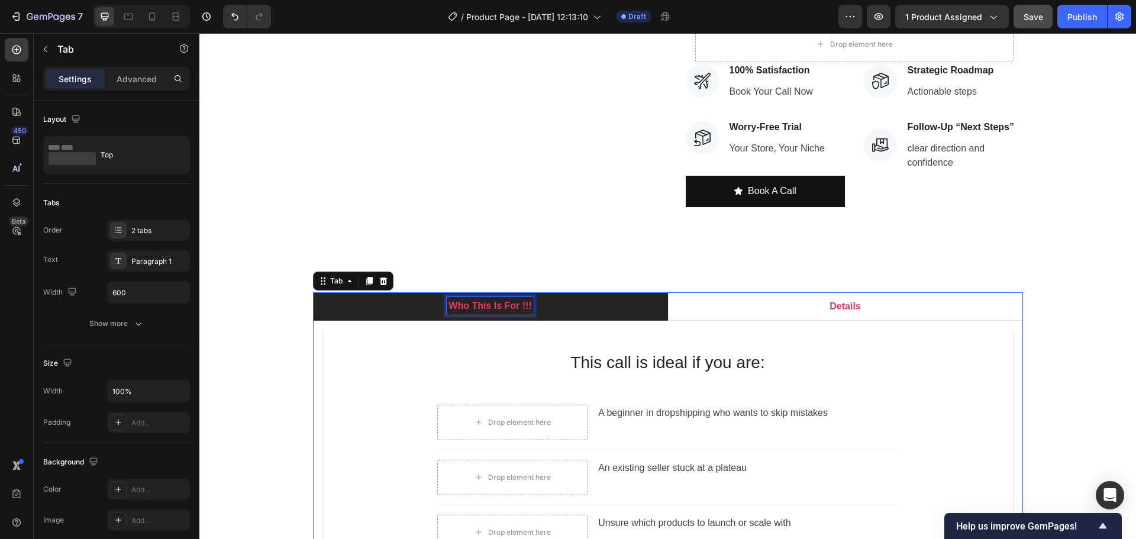
click at [488, 304] on span "Who This Is For !!!" at bounding box center [489, 306] width 83 height 10
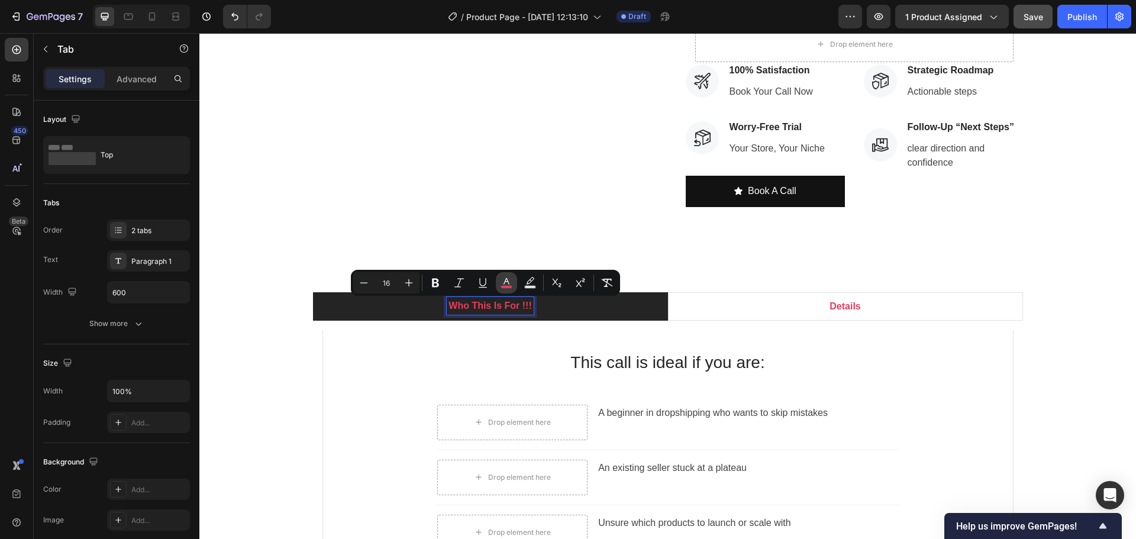
click at [506, 287] on rect "Editor contextual toolbar" at bounding box center [506, 287] width 11 height 3
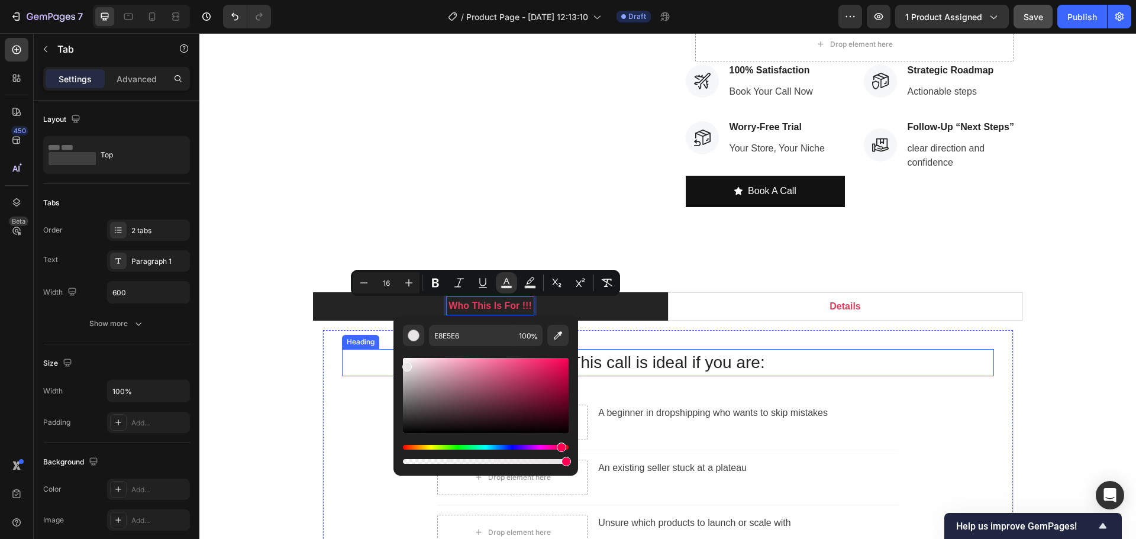
drag, startPoint x: 636, startPoint y: 401, endPoint x: 306, endPoint y: 351, distance: 333.9
type input "FFFFFF"
drag, startPoint x: 646, startPoint y: 414, endPoint x: 325, endPoint y: 326, distance: 332.6
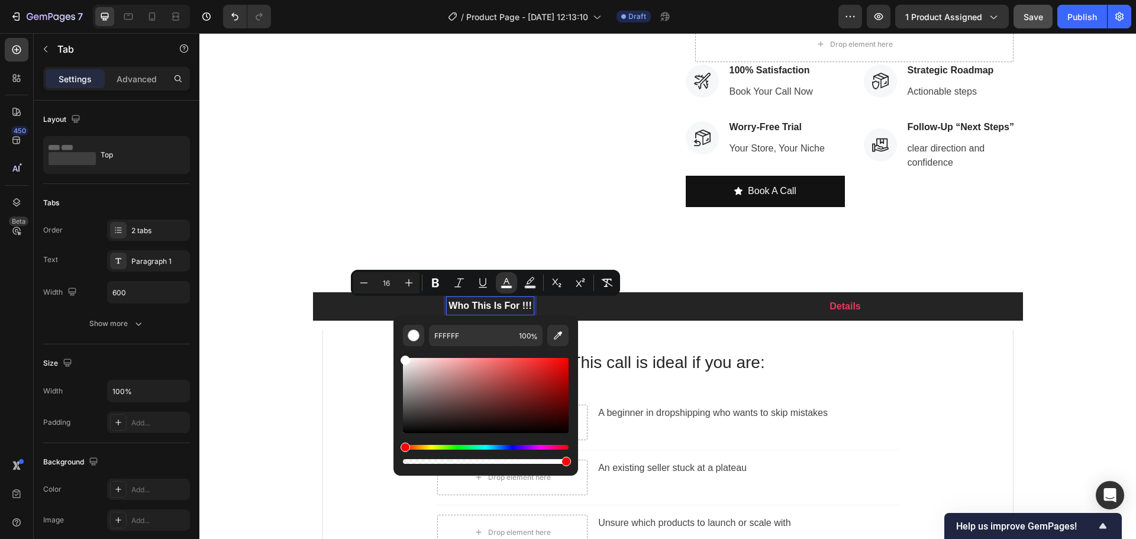
click at [792, 315] on li "Details" at bounding box center [845, 306] width 355 height 28
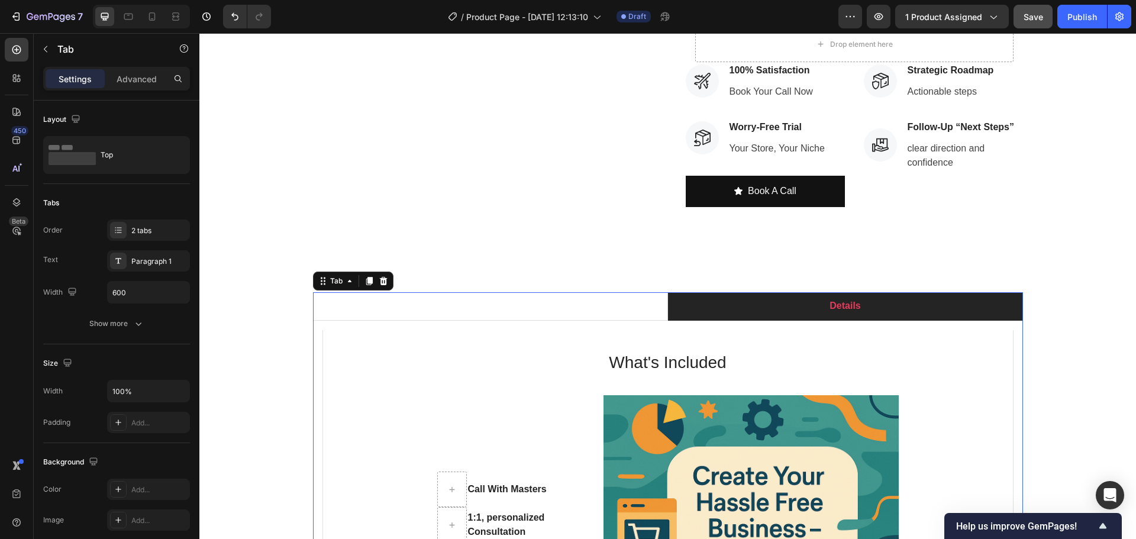
click at [834, 307] on span "Details" at bounding box center [845, 306] width 31 height 10
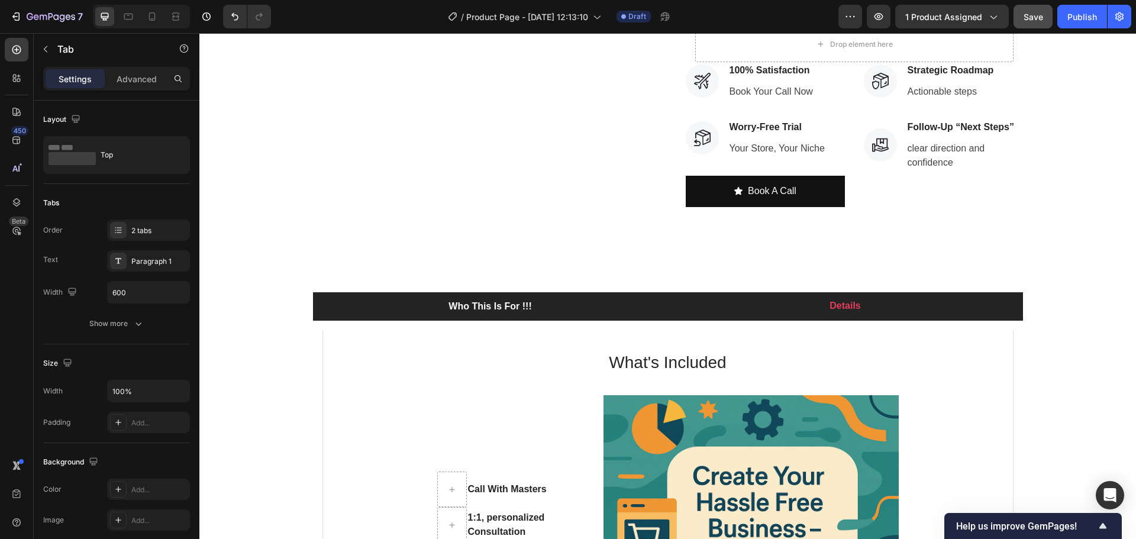
click at [534, 303] on li "Who This Is For !!!" at bounding box center [490, 306] width 355 height 28
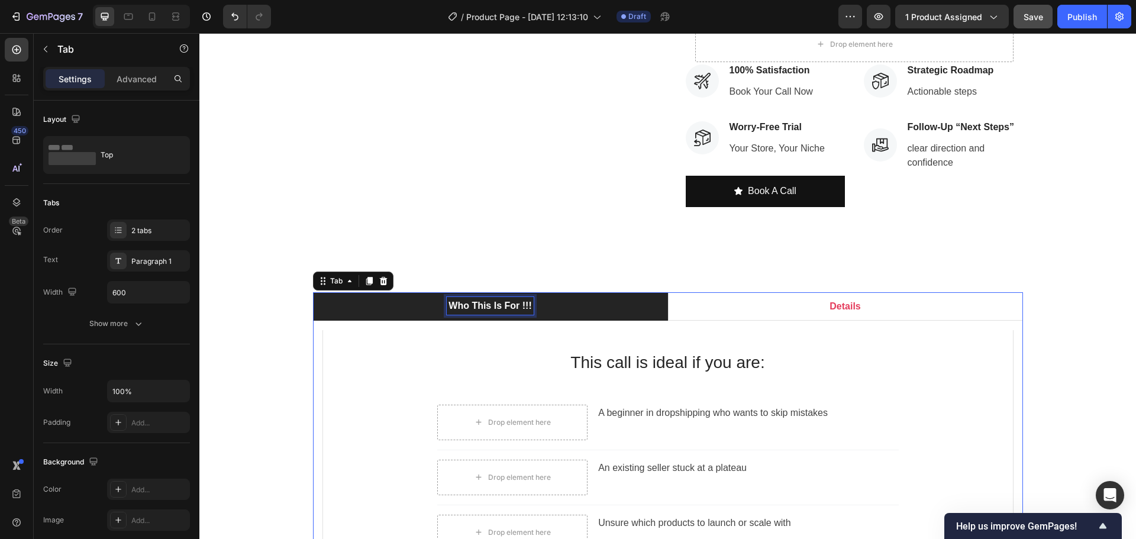
click at [482, 308] on span "Who This Is For !!!" at bounding box center [489, 306] width 83 height 10
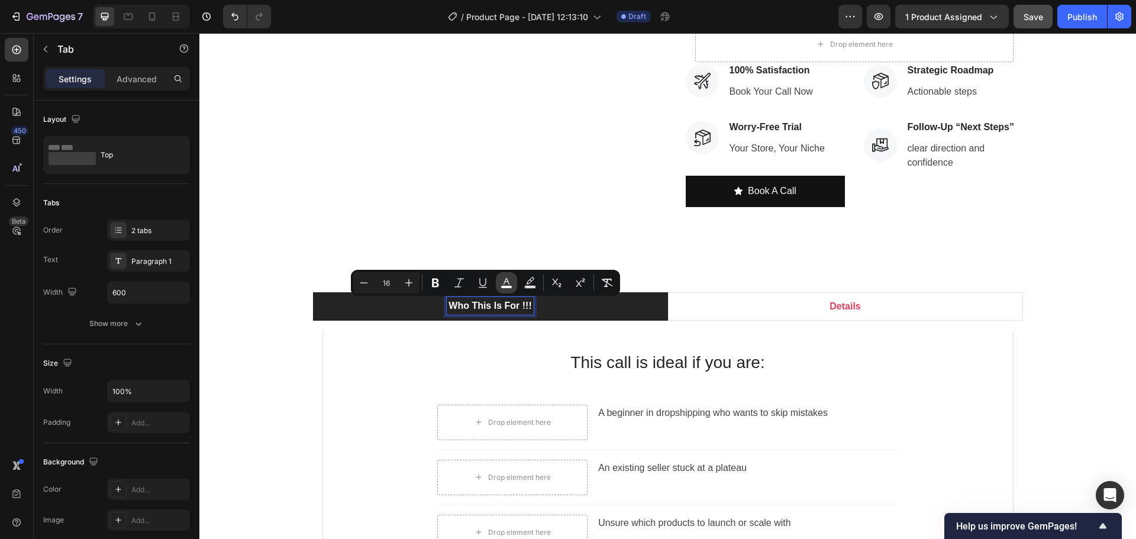
click at [508, 279] on icon "Editor contextual toolbar" at bounding box center [507, 283] width 12 height 12
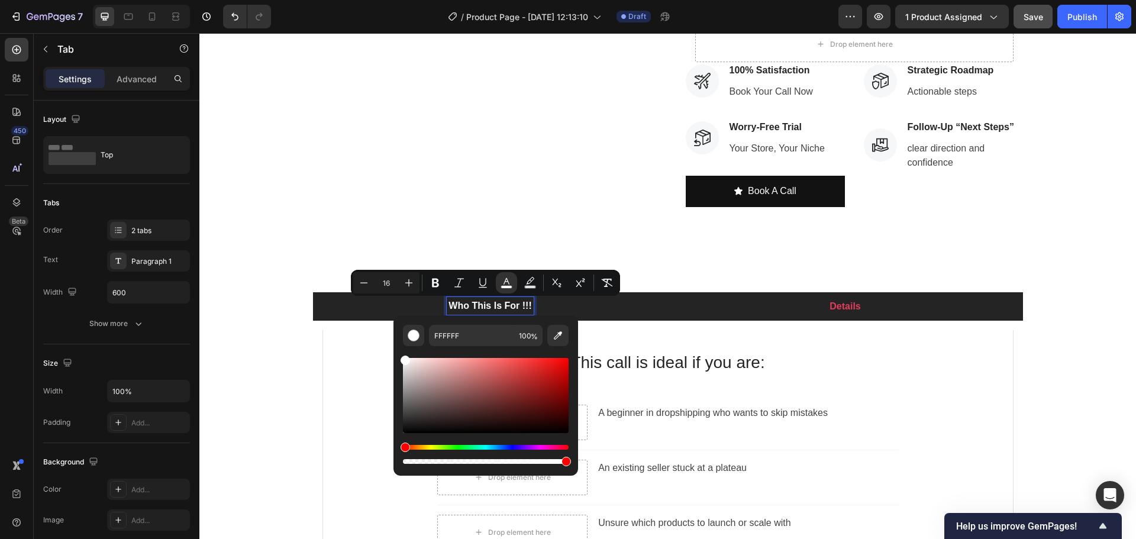
click at [843, 304] on span "Details" at bounding box center [845, 306] width 31 height 10
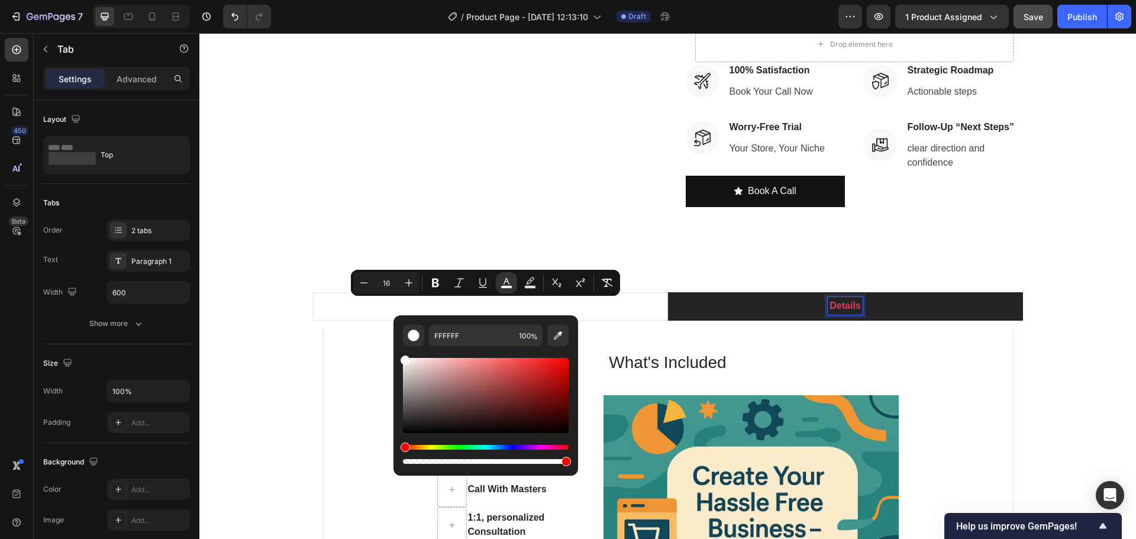
scroll to position [532, 0]
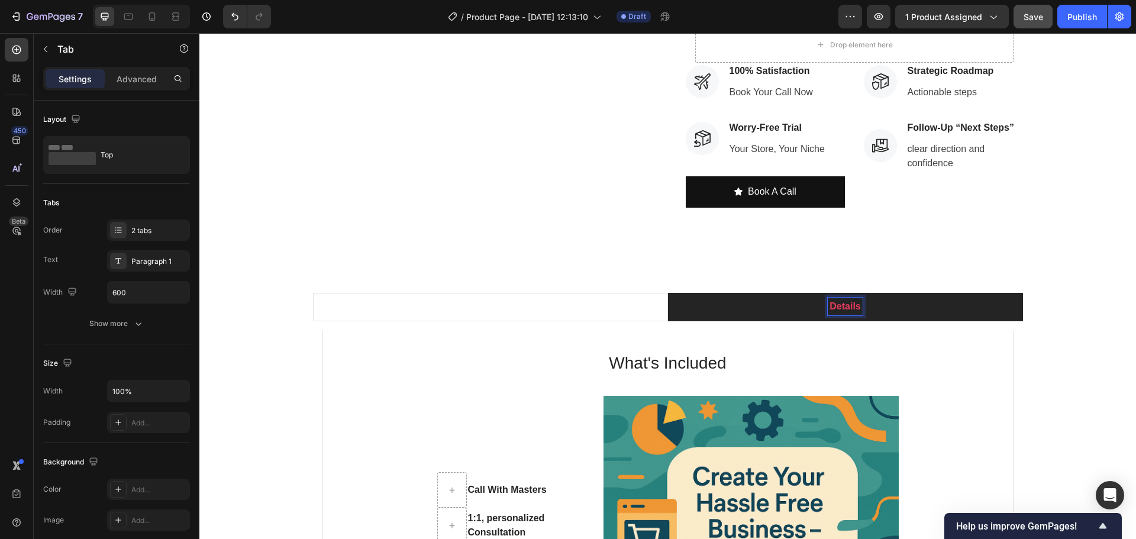
click at [837, 311] on span "Details" at bounding box center [845, 306] width 31 height 10
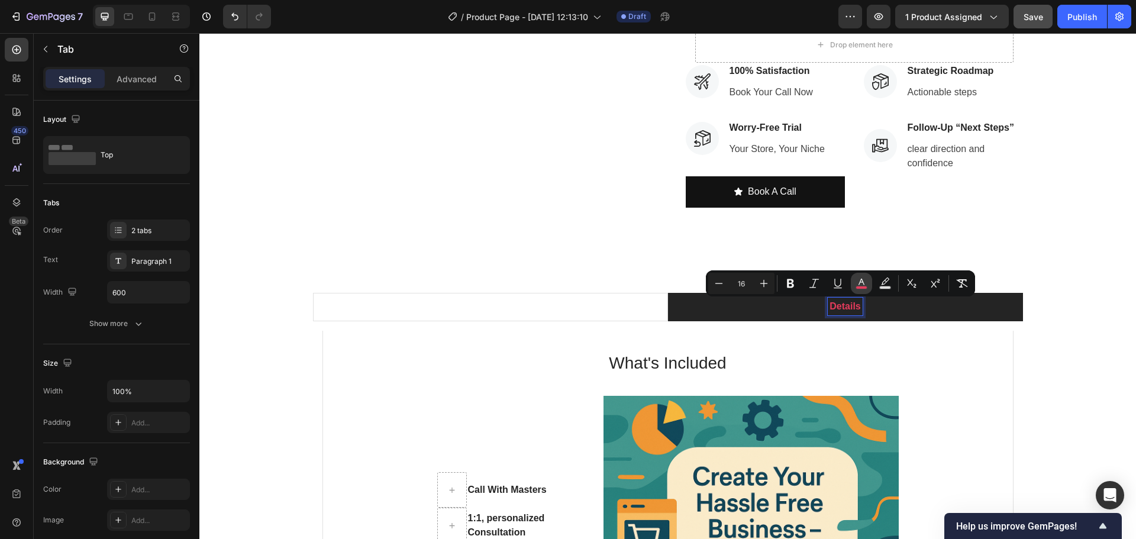
click at [867, 279] on button "color" at bounding box center [861, 283] width 21 height 21
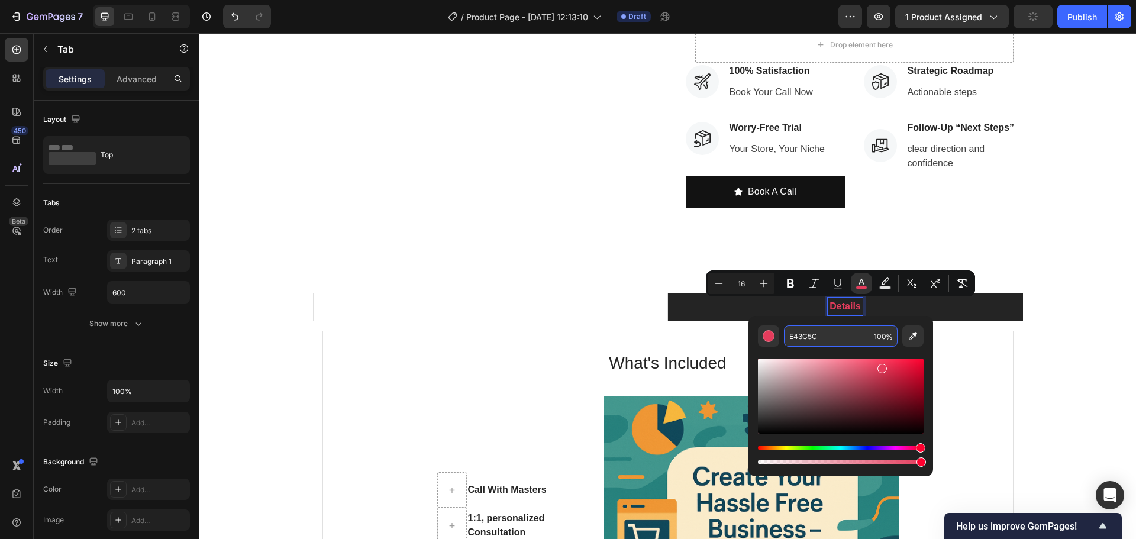
click at [811, 334] on input "E43C5C" at bounding box center [826, 335] width 85 height 21
click at [441, 292] on div "Who This Is For !!! Details This call is ideal if you are: Heading A beginner i…" at bounding box center [667, 506] width 937 height 512
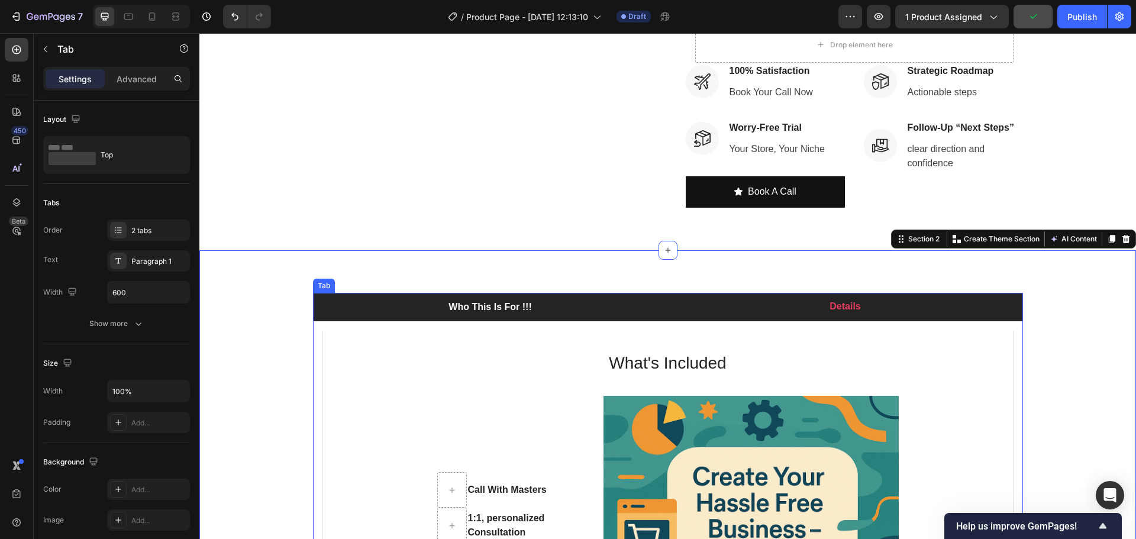
click at [476, 308] on span "Who This Is For !!!" at bounding box center [489, 307] width 83 height 10
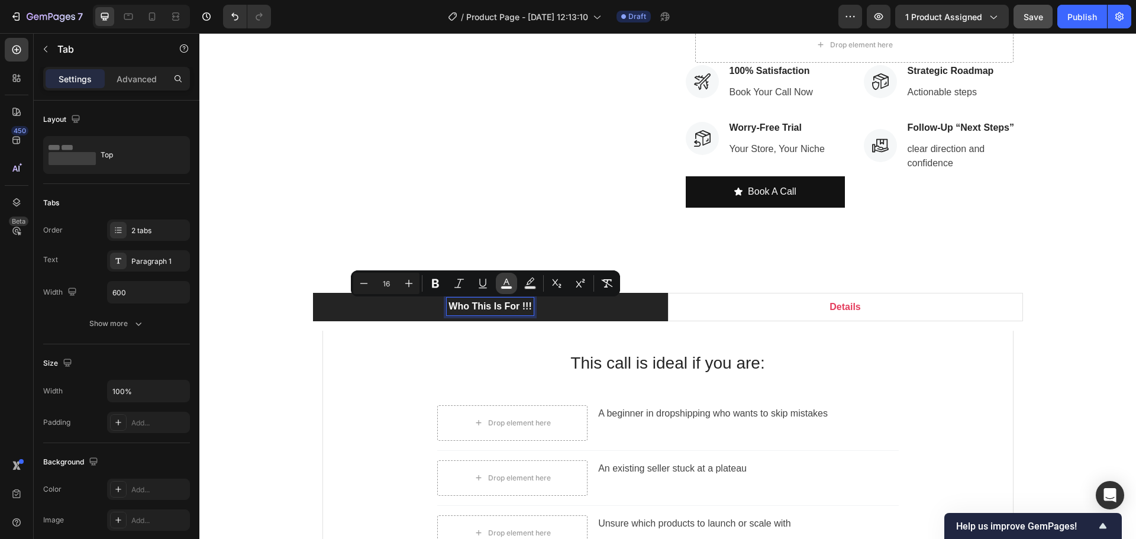
click at [510, 280] on icon "Editor contextual toolbar" at bounding box center [507, 283] width 12 height 12
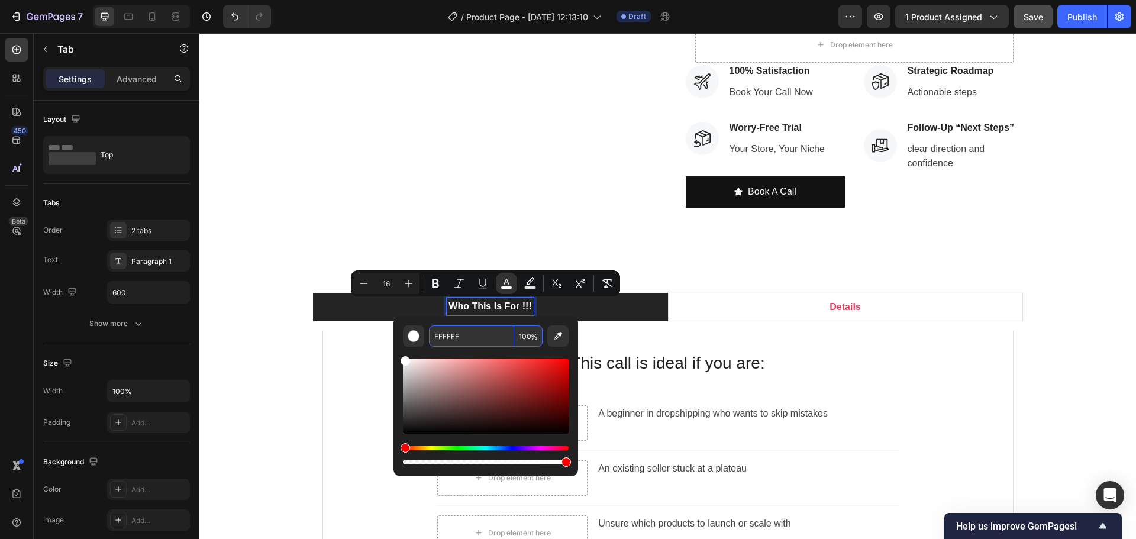
click at [470, 337] on input "FFFFFF" at bounding box center [471, 335] width 85 height 21
paste input "E43C5C"
type input "E43C5C"
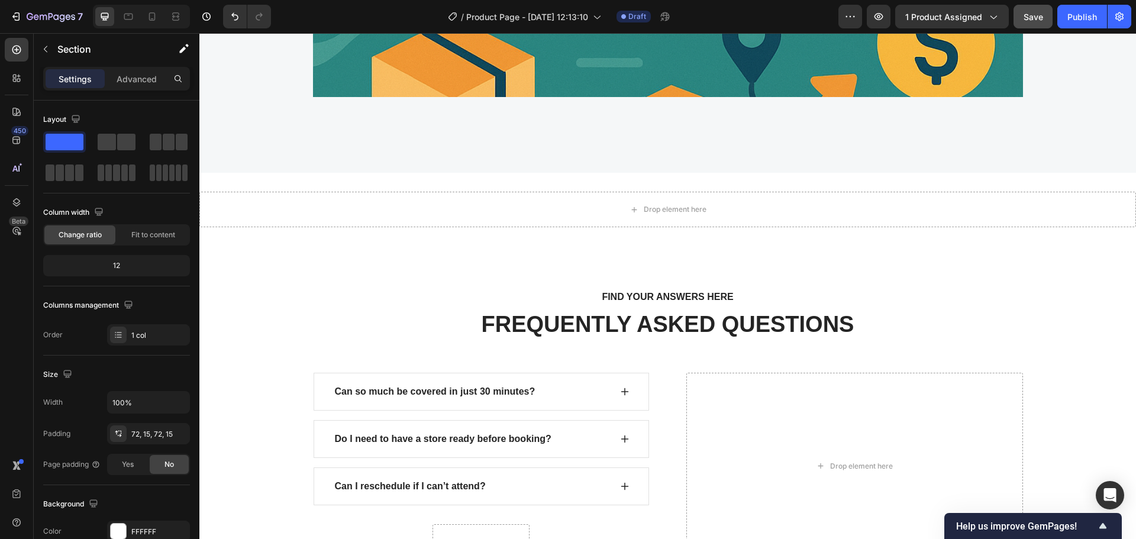
scroll to position [3383, 0]
click at [1072, 17] on div "Publish" at bounding box center [1082, 17] width 30 height 12
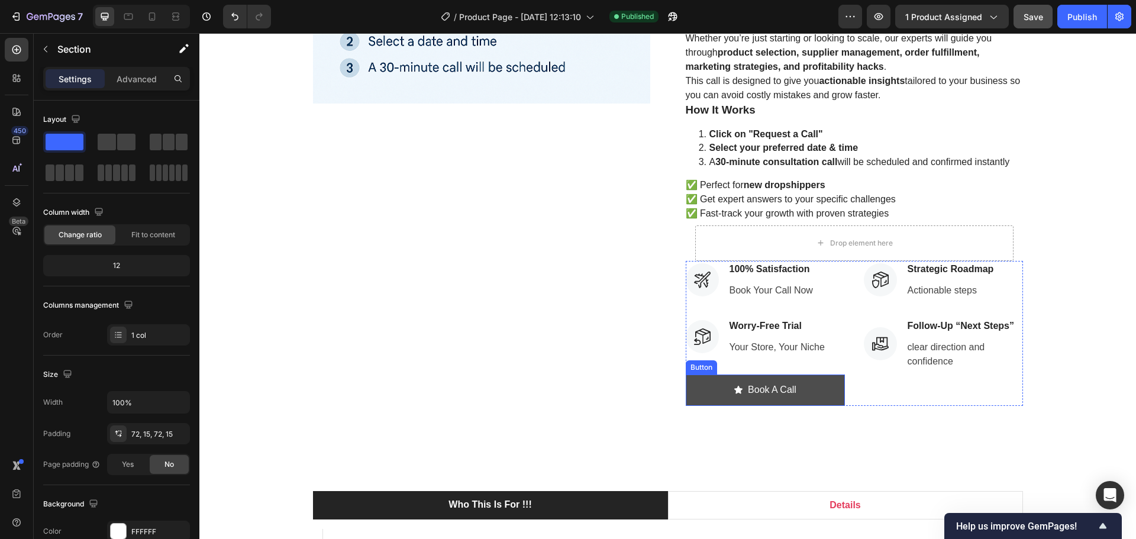
scroll to position [355, 0]
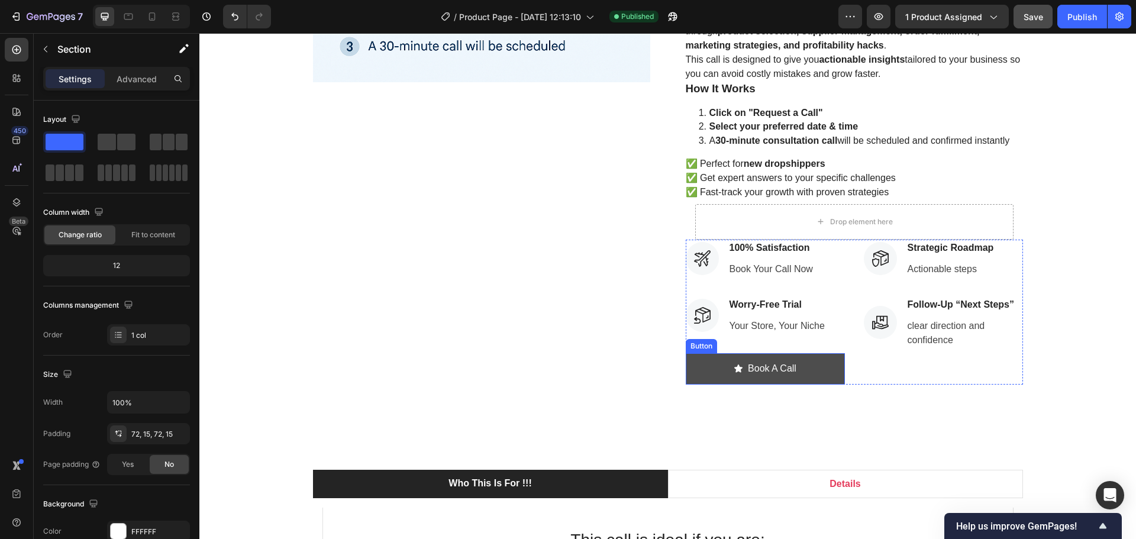
click at [813, 373] on button "Book A Call" at bounding box center [765, 368] width 159 height 31
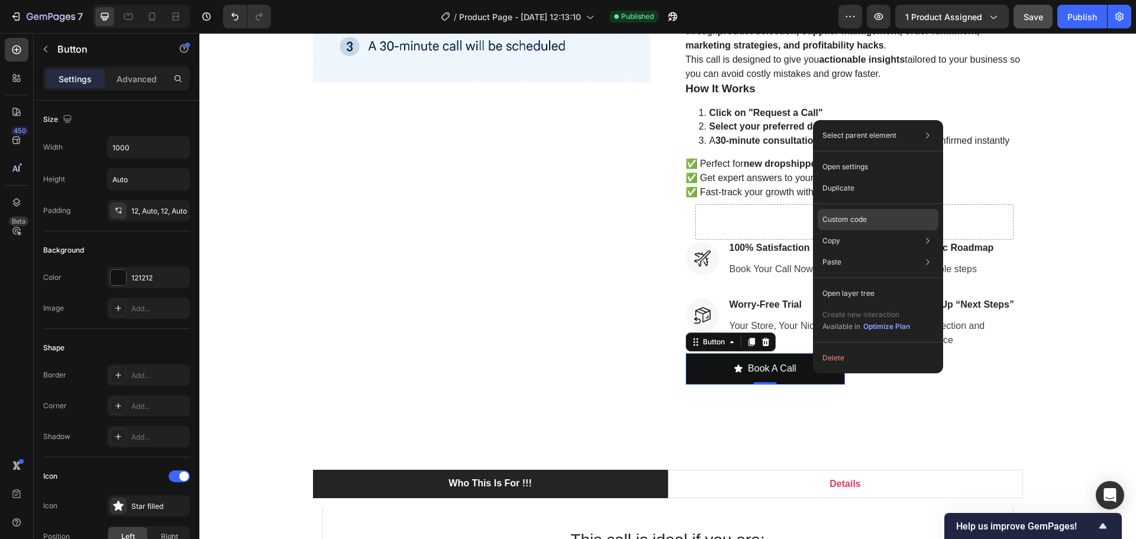
click at [861, 215] on p "Custom code" at bounding box center [844, 219] width 44 height 11
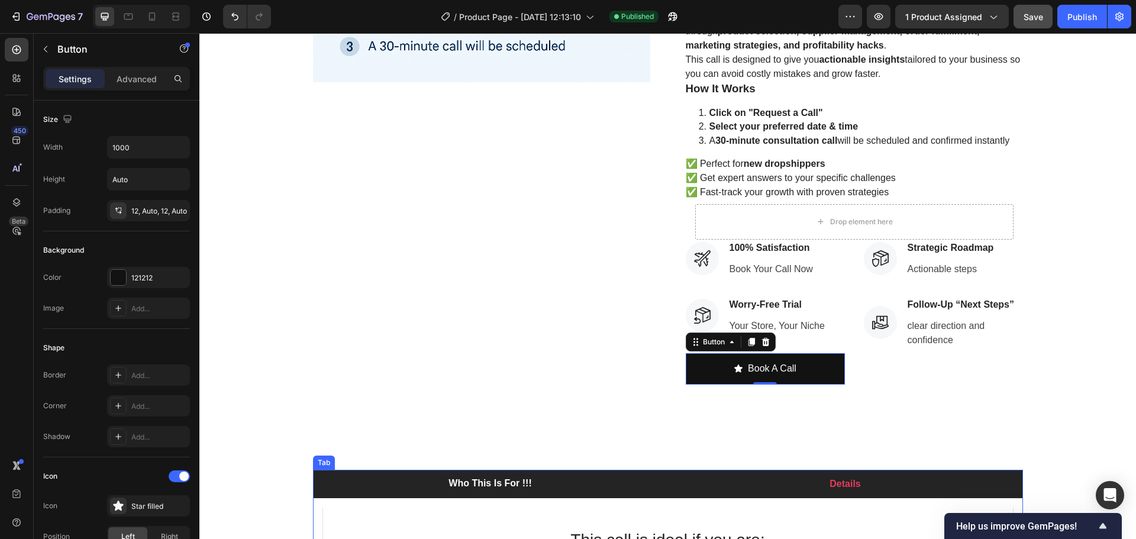
click at [808, 477] on li "Details" at bounding box center [845, 484] width 355 height 28
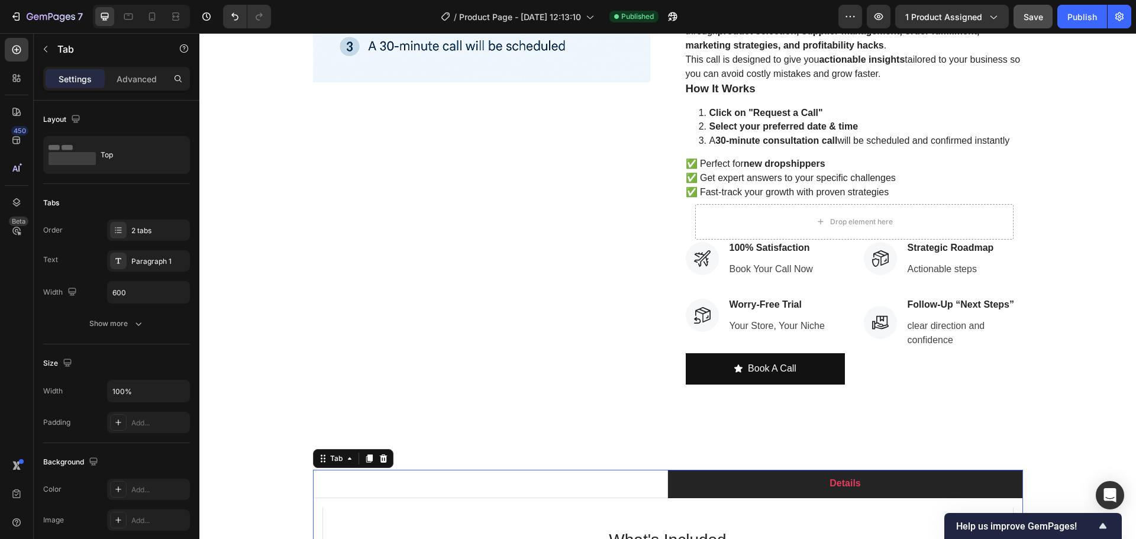
click at [850, 488] on span "Details" at bounding box center [845, 483] width 31 height 10
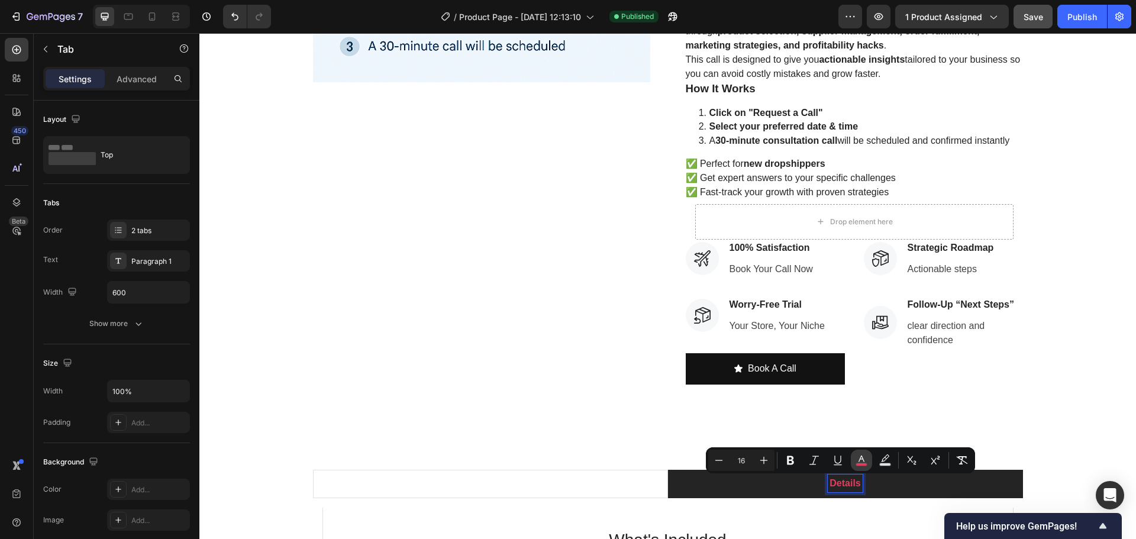
click at [863, 458] on icon "Editor contextual toolbar" at bounding box center [861, 459] width 6 height 7
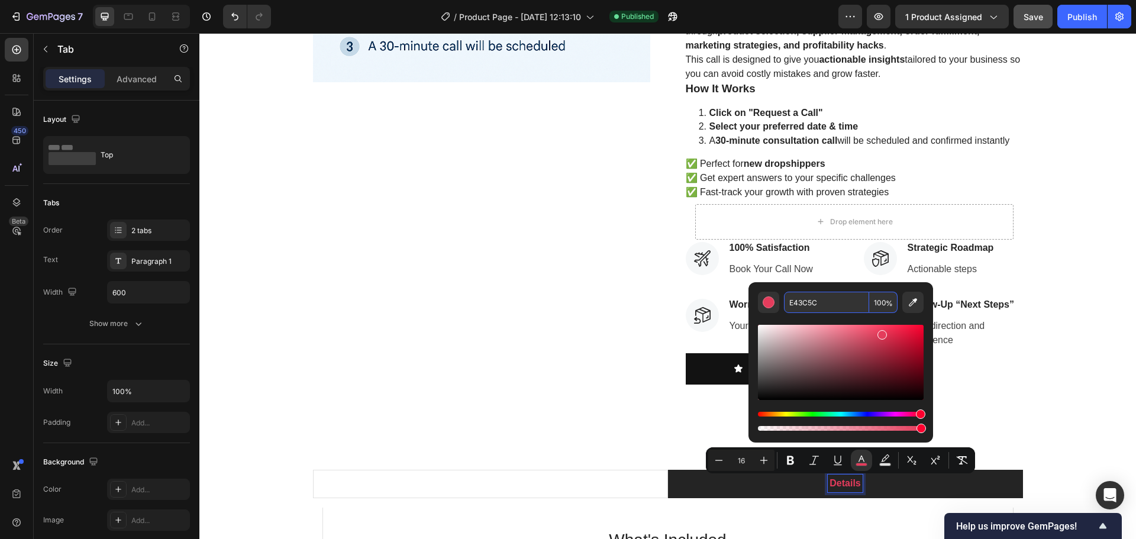
click at [809, 301] on input "E43C5C" at bounding box center [826, 302] width 85 height 21
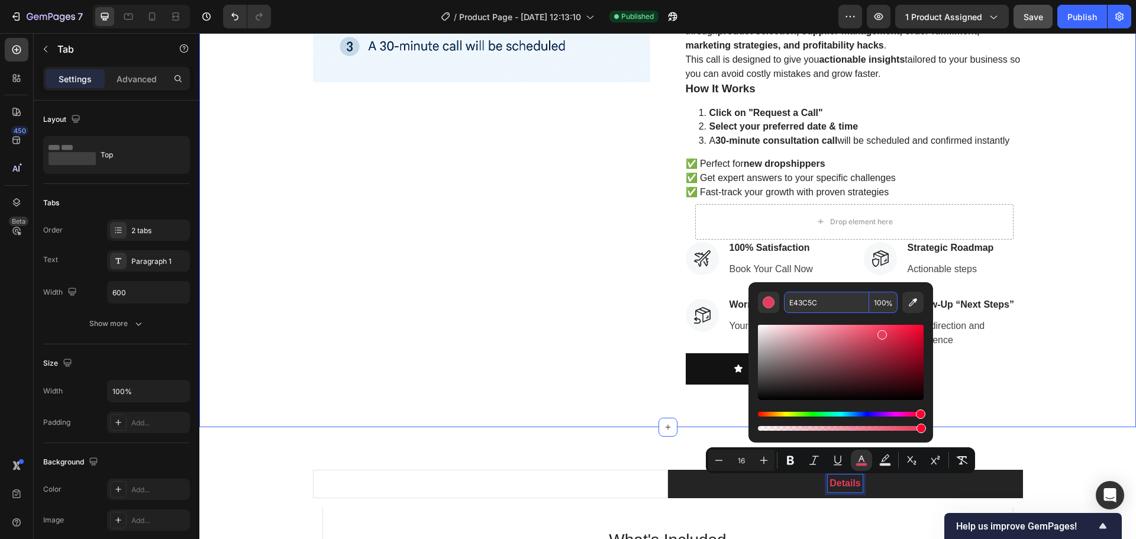
click at [537, 419] on div "Product Images 30 Minutes Dropshipping Masterclass Call – 1-on-1 With an Expert…" at bounding box center [667, 64] width 937 height 725
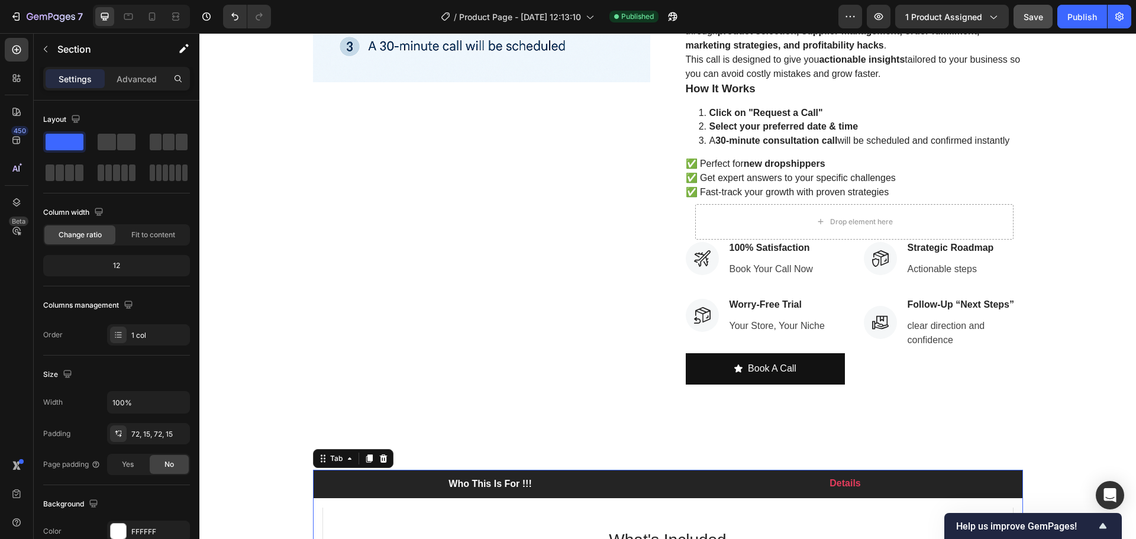
click at [485, 488] on span "Who This Is For !!!" at bounding box center [489, 484] width 83 height 10
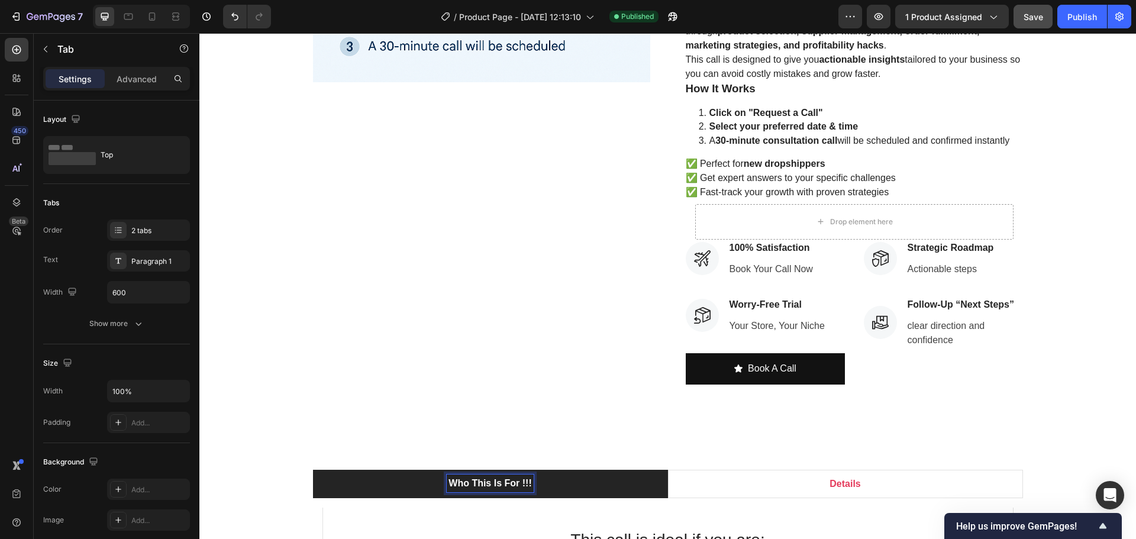
click at [492, 485] on span "Who This Is For !!!" at bounding box center [489, 483] width 83 height 10
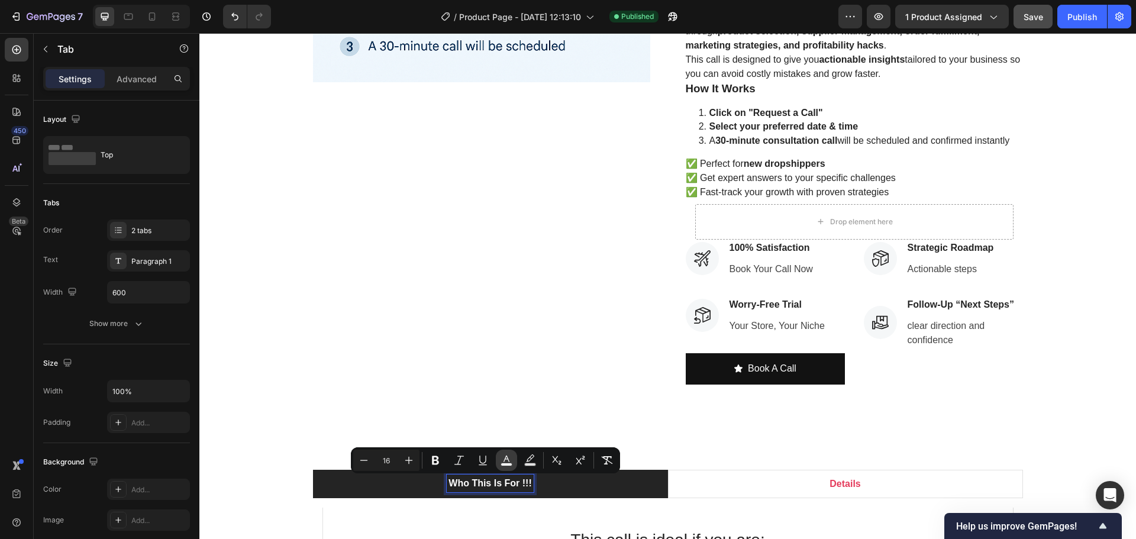
click at [510, 463] on rect "Editor contextual toolbar" at bounding box center [506, 464] width 11 height 3
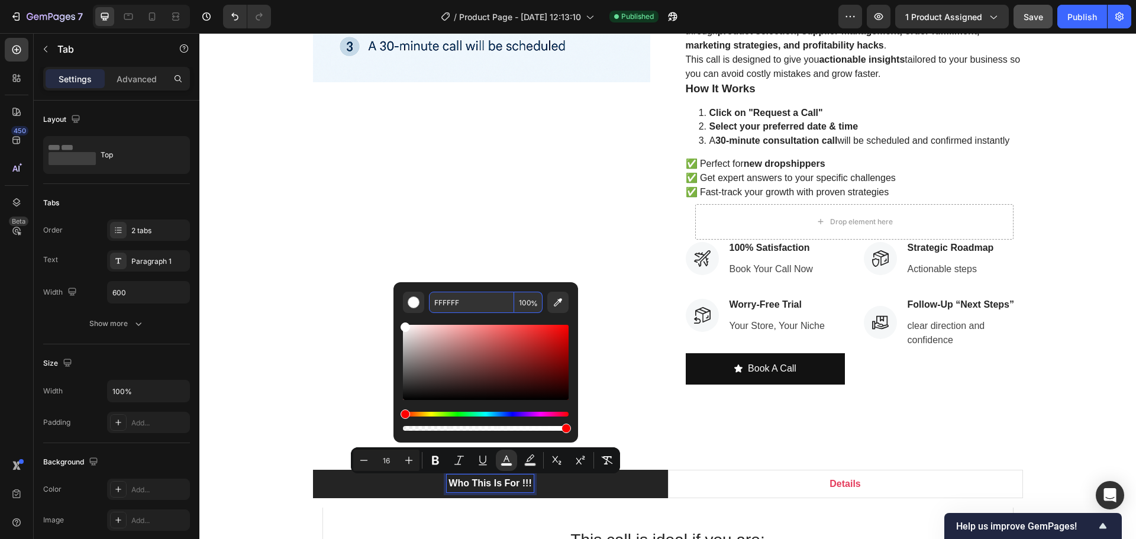
click at [480, 305] on input "FFFFFF" at bounding box center [471, 302] width 85 height 21
paste input "E43C5C"
type input "E43C5C"
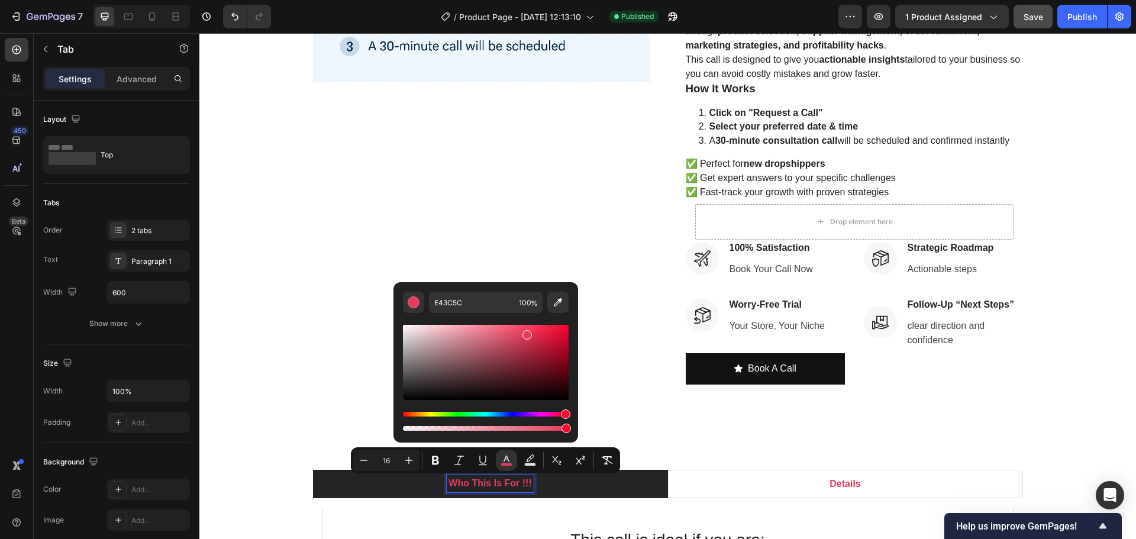
click at [366, 383] on div "Product Images" at bounding box center [481, 65] width 337 height 640
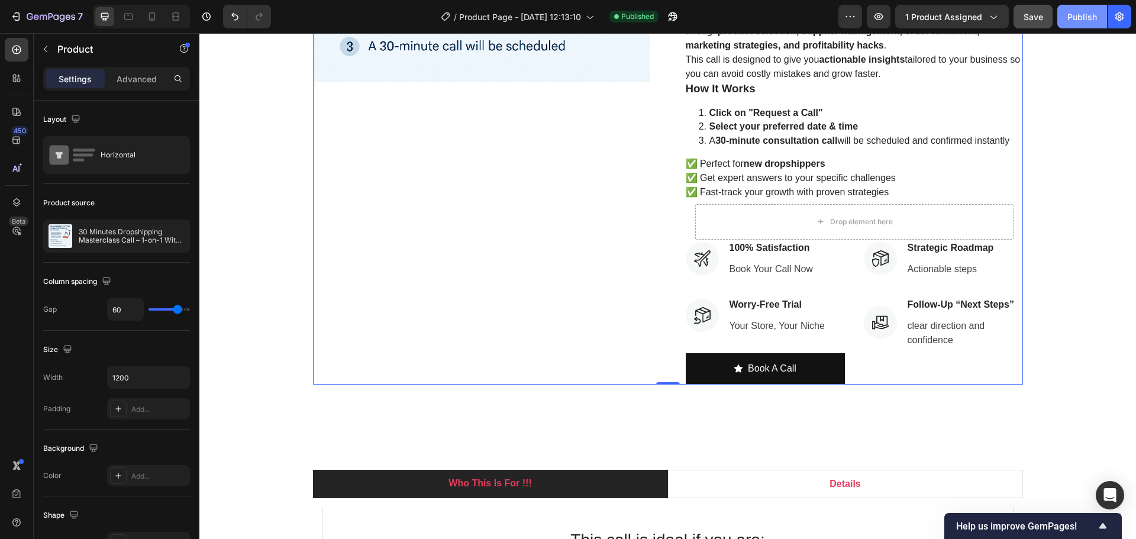
click at [1079, 20] on div "Publish" at bounding box center [1082, 17] width 30 height 12
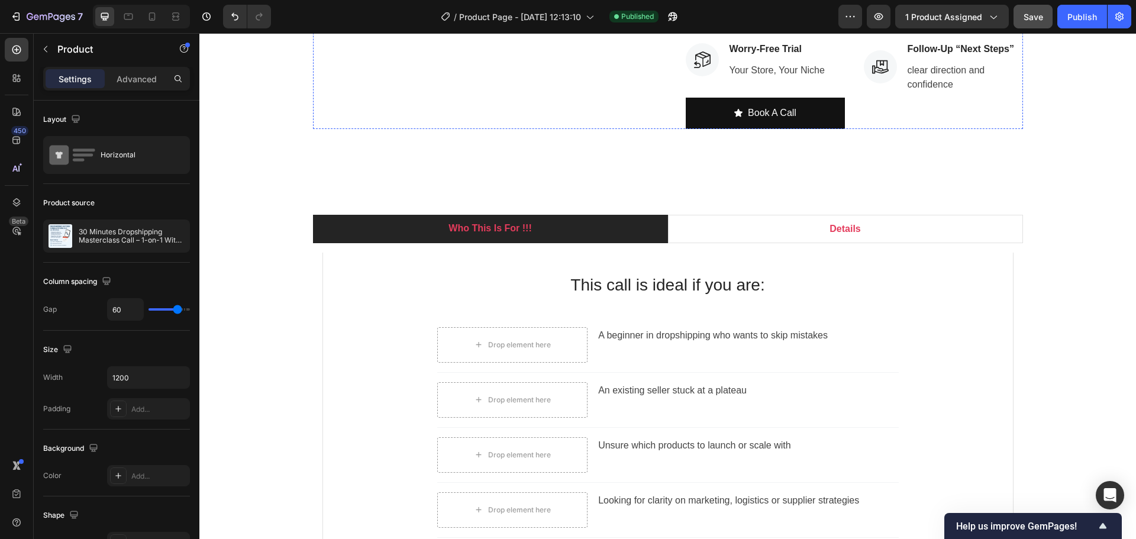
scroll to position [306, 0]
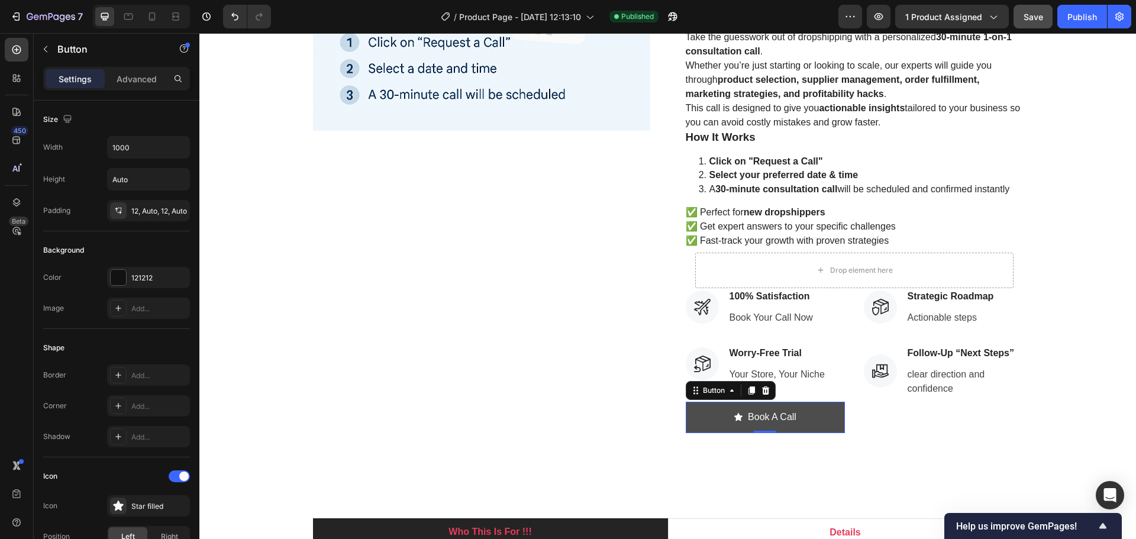
click at [795, 418] on button "Book A Call" at bounding box center [765, 417] width 159 height 31
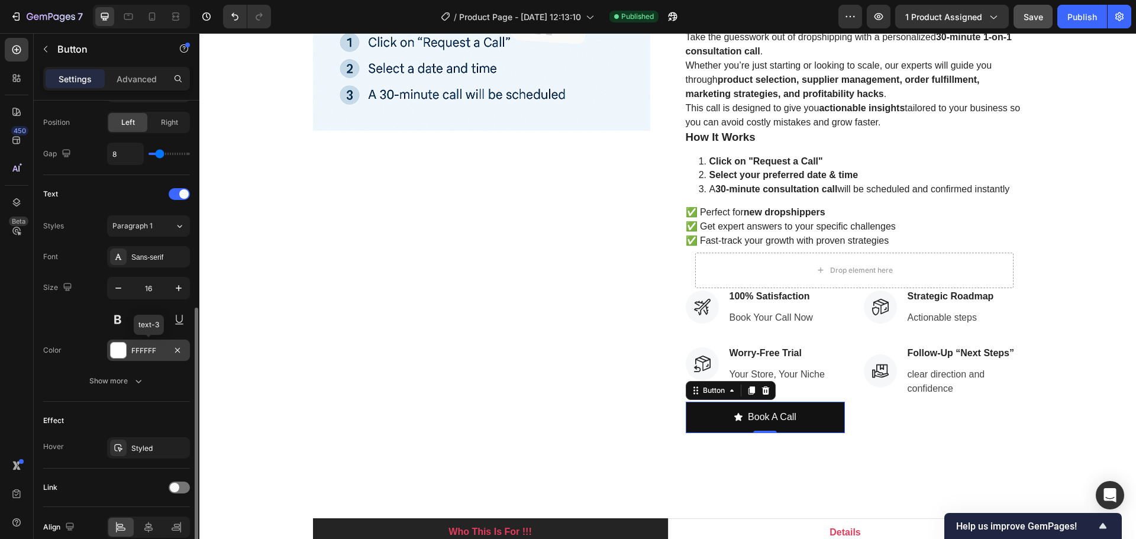
scroll to position [470, 0]
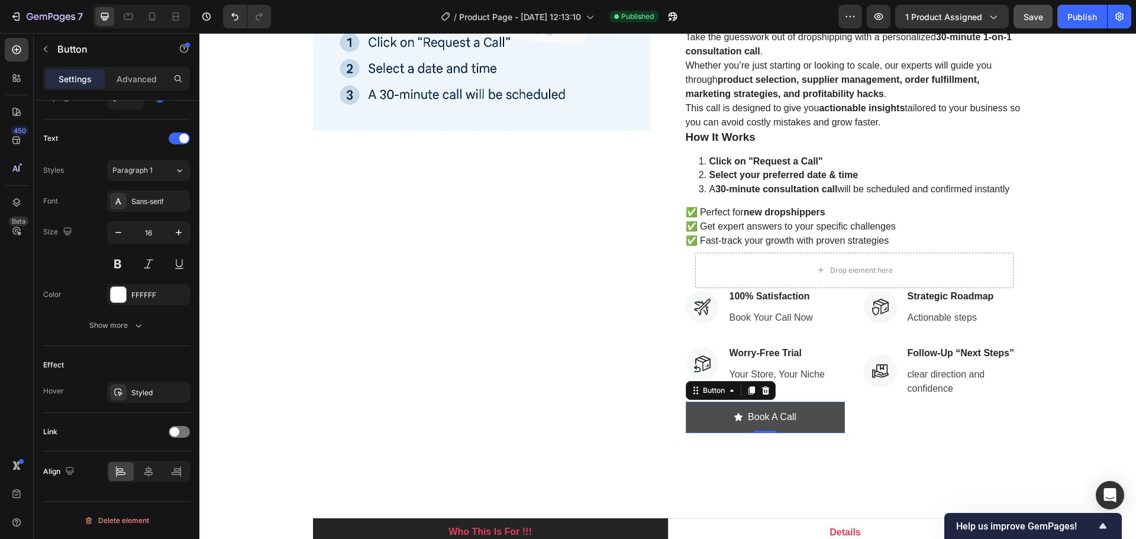
click at [818, 424] on button "Book A Call" at bounding box center [765, 417] width 159 height 31
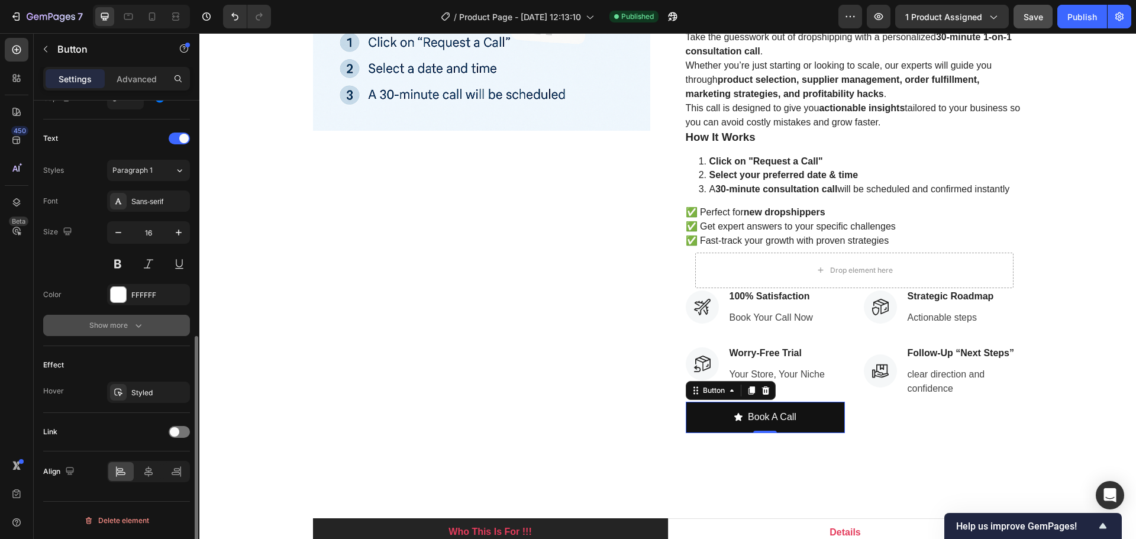
click at [135, 328] on icon "button" at bounding box center [139, 325] width 12 height 12
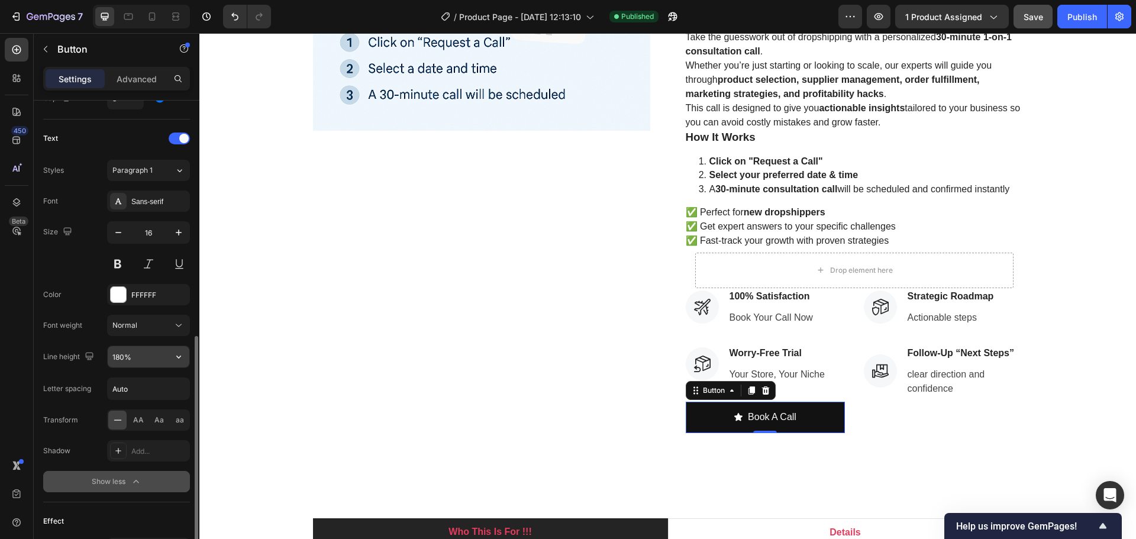
scroll to position [626, 0]
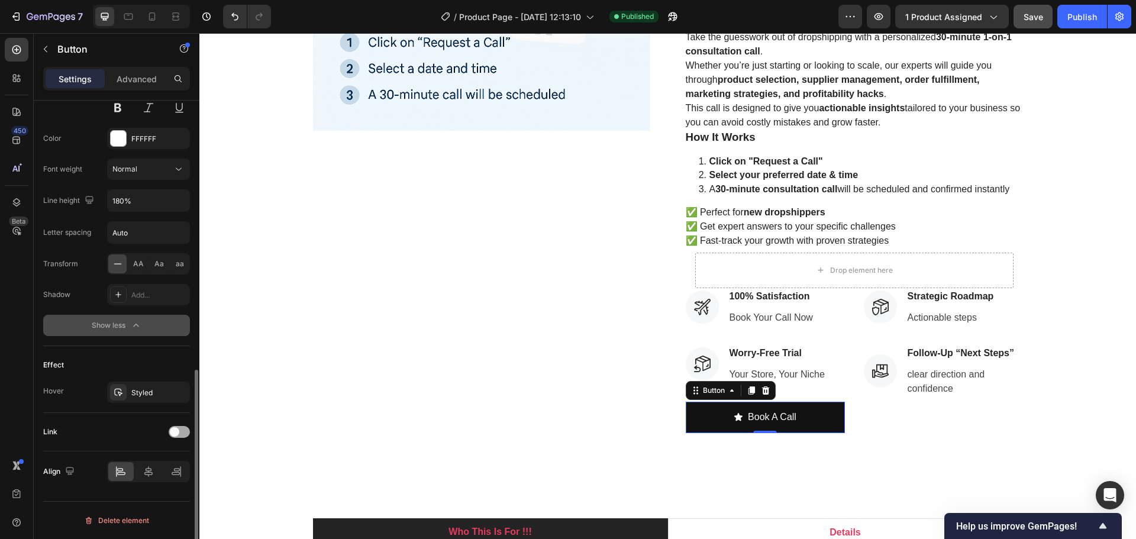
click at [178, 431] on span at bounding box center [174, 431] width 9 height 9
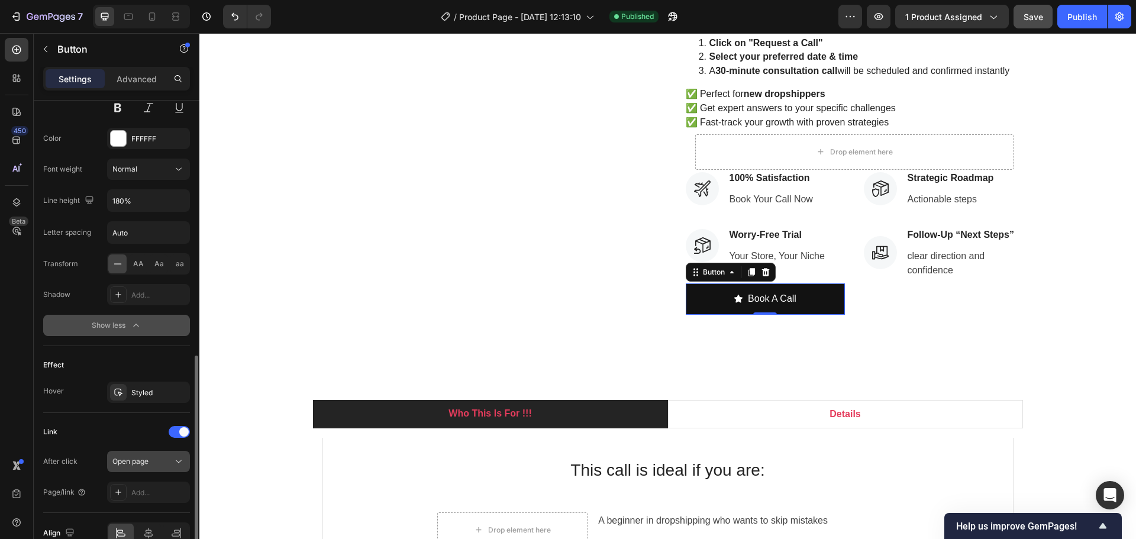
scroll to position [688, 0]
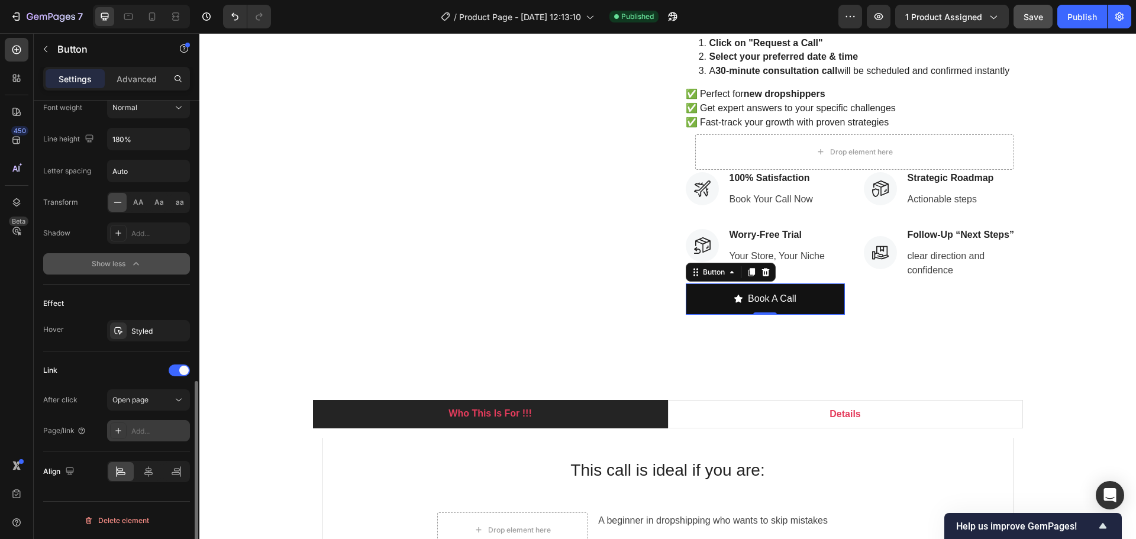
click at [135, 431] on div "Add..." at bounding box center [159, 431] width 56 height 11
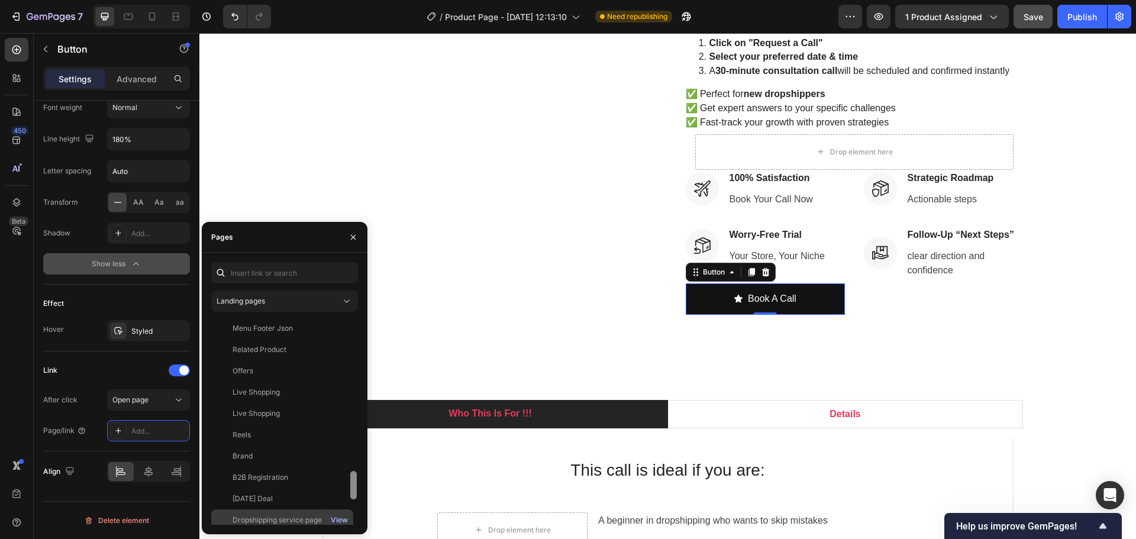
scroll to position [1285, 0]
drag, startPoint x: 356, startPoint y: 347, endPoint x: 338, endPoint y: 526, distance: 180.1
click at [338, 526] on div "Landing pages Return and Refund policy View Return Refund Policy for jyoti mam …" at bounding box center [285, 394] width 166 height 282
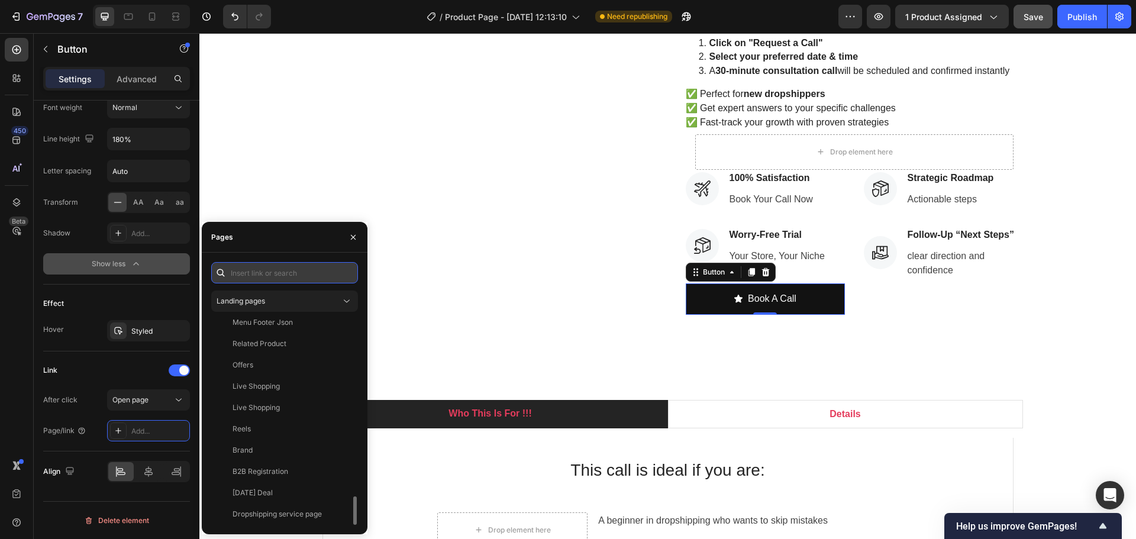
click at [263, 270] on input "text" at bounding box center [284, 272] width 147 height 21
paste input "https://deodap.in?bookeasy-type=with-product&bookeasy-id=53046659940662"
type input "https://deodap.in?bookeasy-type=with-product&bookeasy-id=53046659940662"
click at [341, 299] on icon at bounding box center [347, 301] width 12 height 12
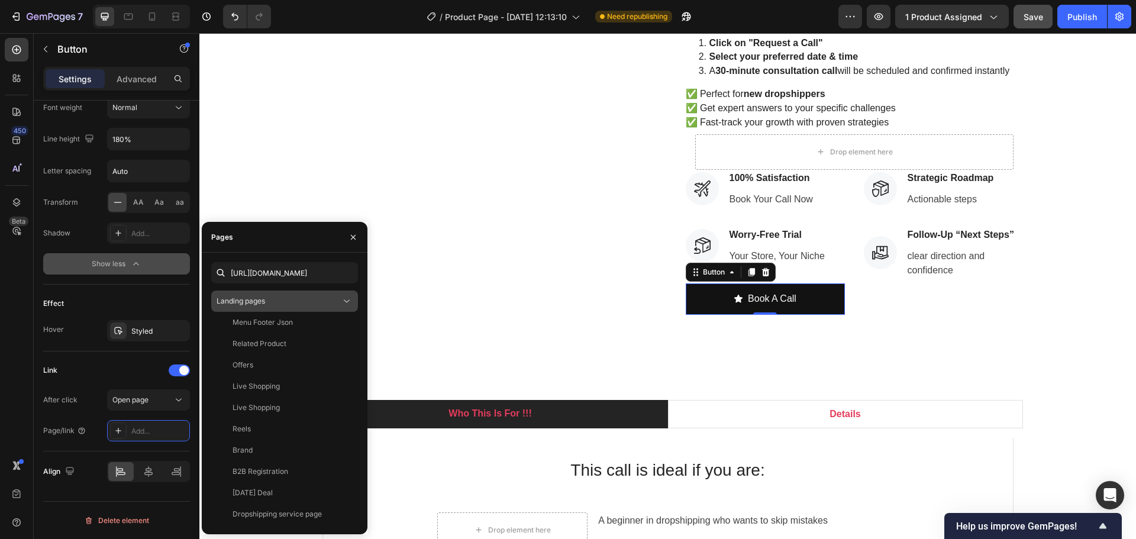
scroll to position [0, 0]
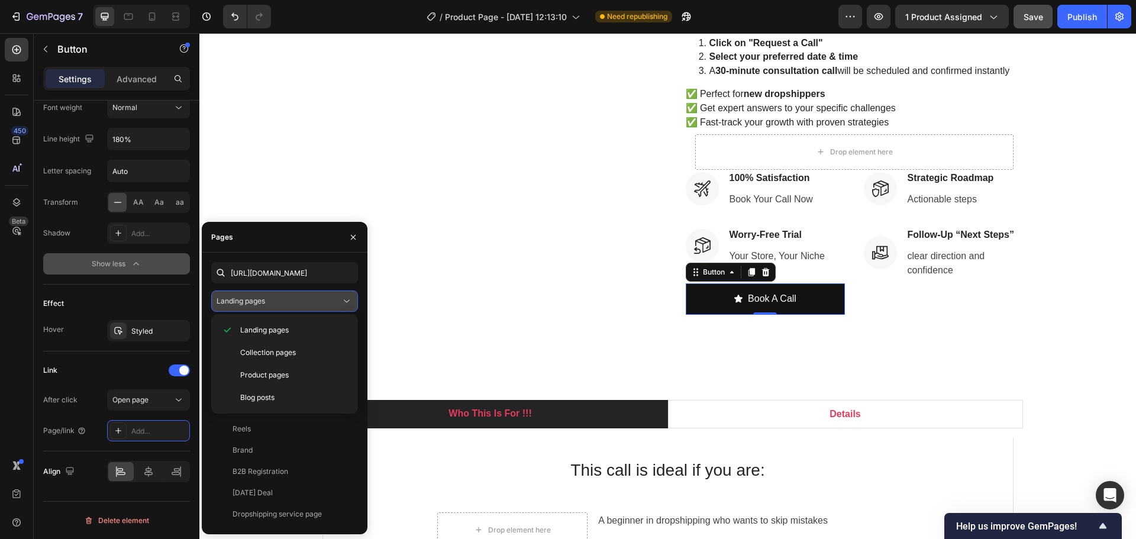
click at [345, 299] on icon at bounding box center [347, 301] width 12 height 12
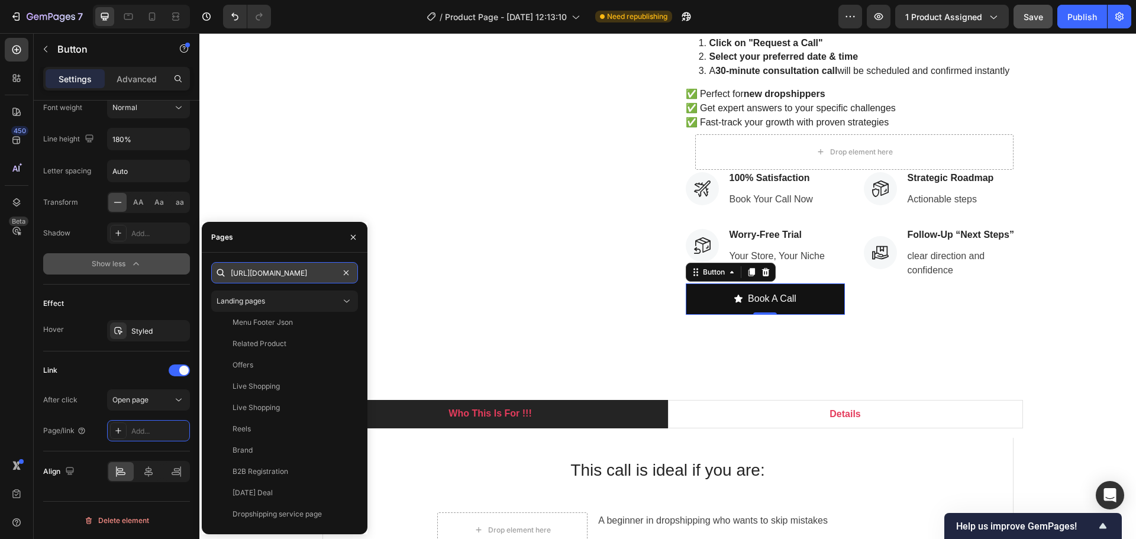
click at [301, 275] on input "https://deodap.in?bookeasy-type=with-product&bookeasy-id=53046659940662" at bounding box center [284, 272] width 147 height 21
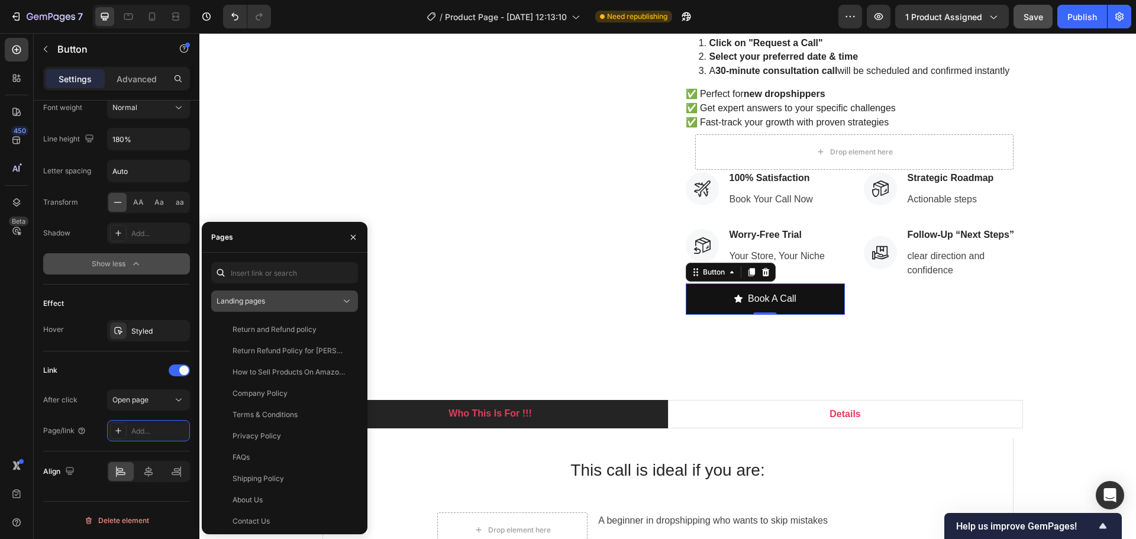
click at [343, 301] on icon at bounding box center [347, 301] width 12 height 12
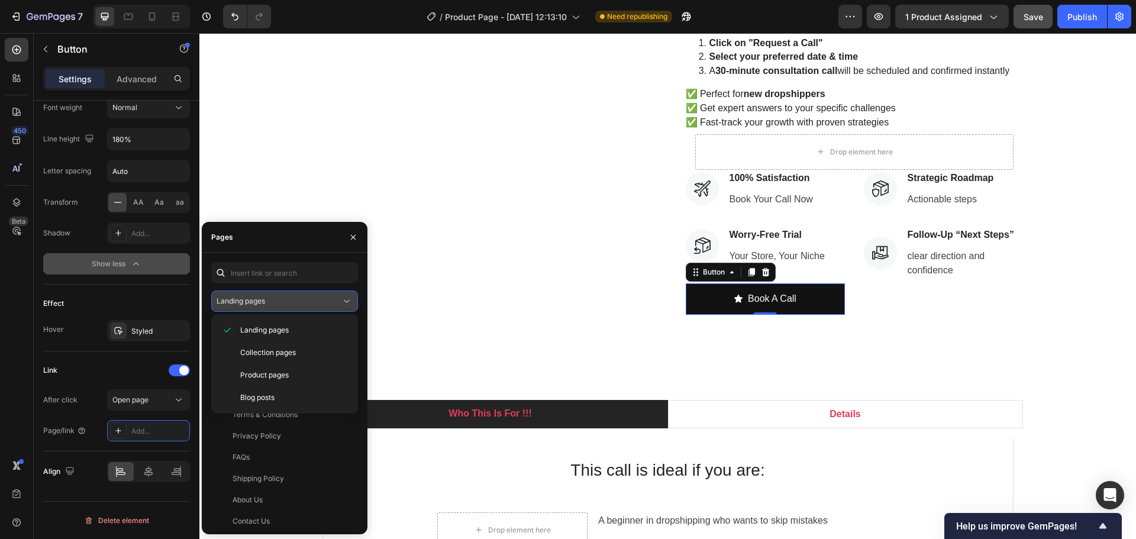
click at [343, 301] on icon at bounding box center [347, 301] width 12 height 12
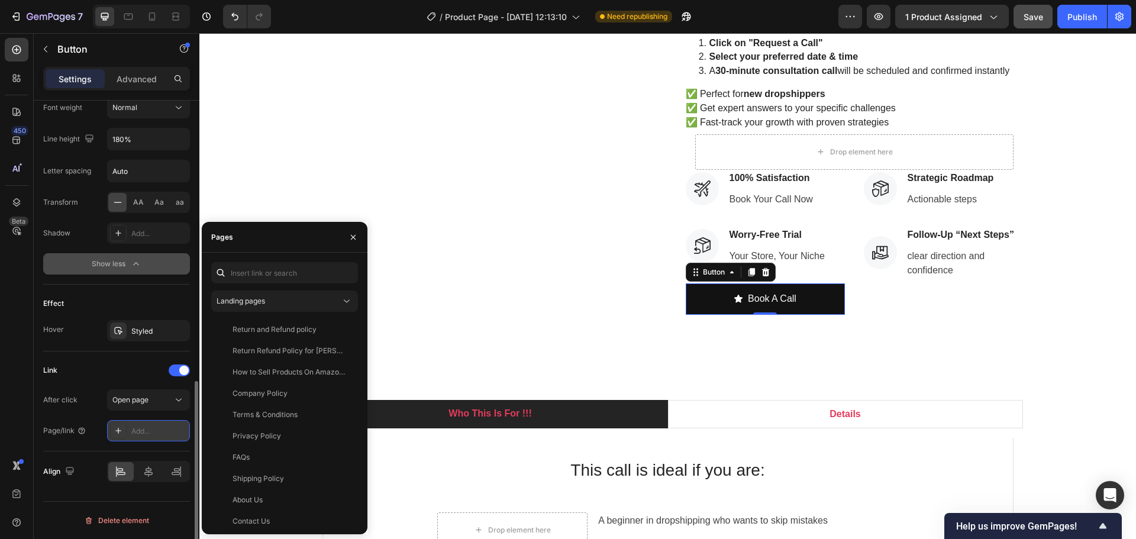
click at [150, 427] on div "Add..." at bounding box center [159, 431] width 56 height 11
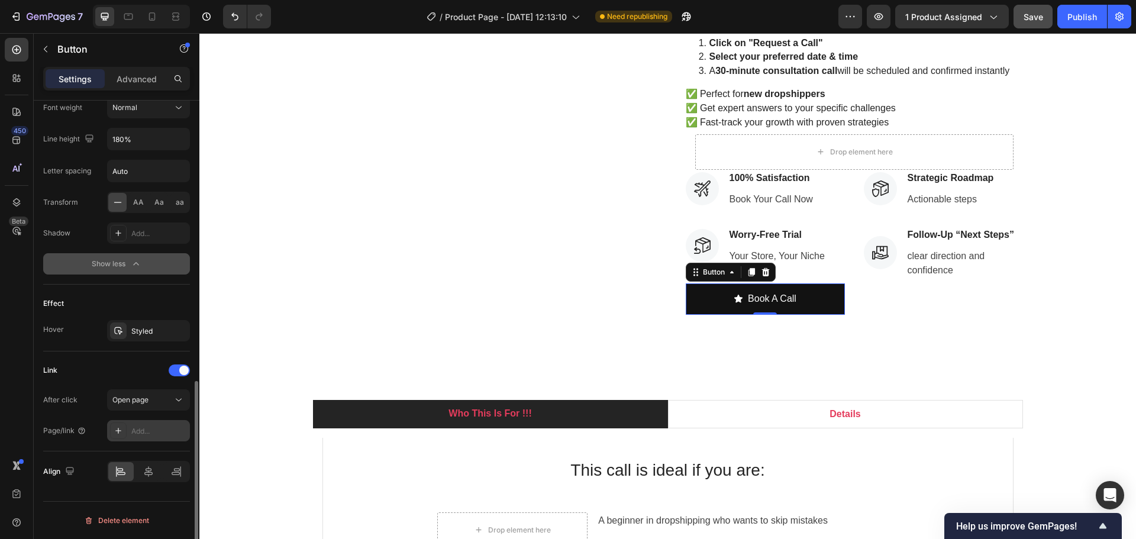
click at [167, 427] on div "Add..." at bounding box center [159, 431] width 56 height 11
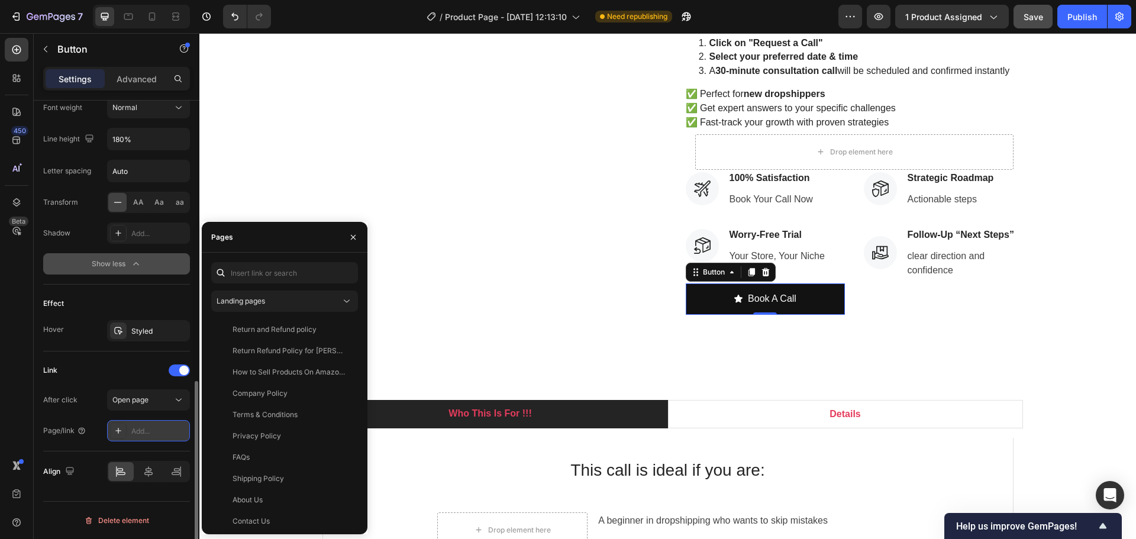
click at [154, 432] on div "Add..." at bounding box center [159, 431] width 56 height 11
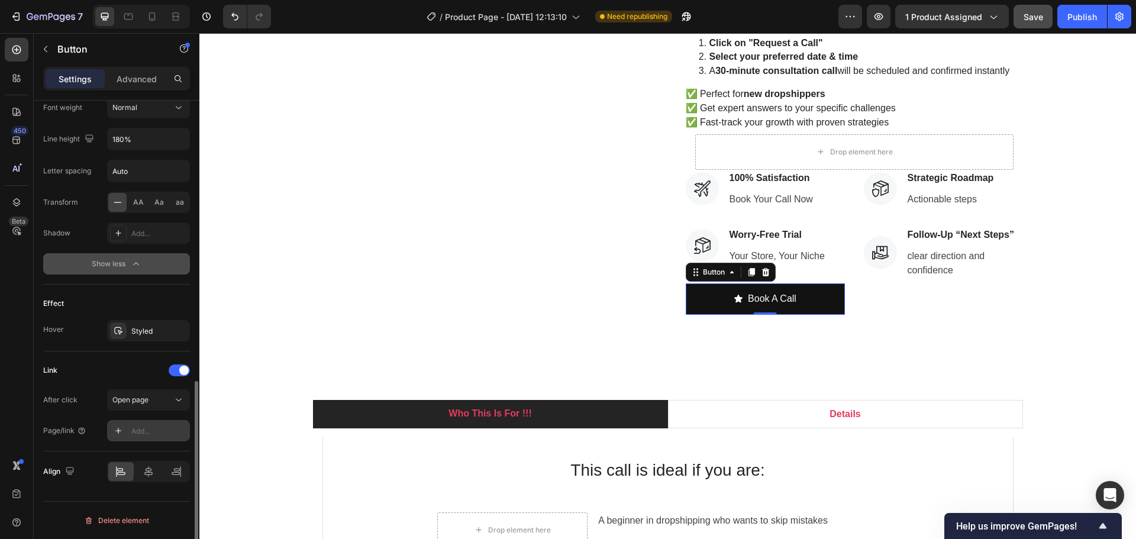
click at [154, 432] on div "Add..." at bounding box center [159, 431] width 56 height 11
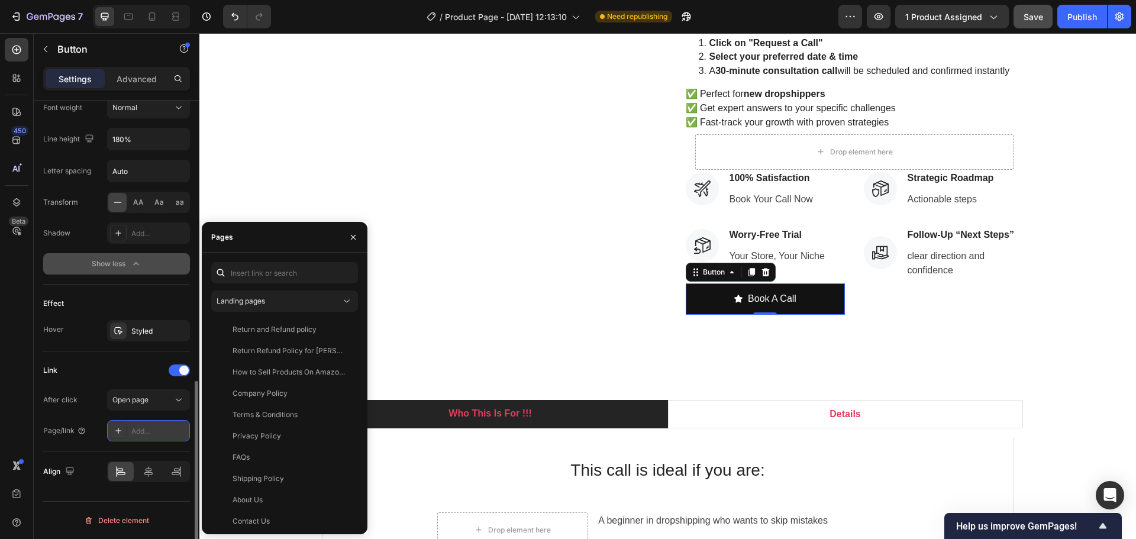
click at [157, 428] on div "Add..." at bounding box center [159, 431] width 56 height 11
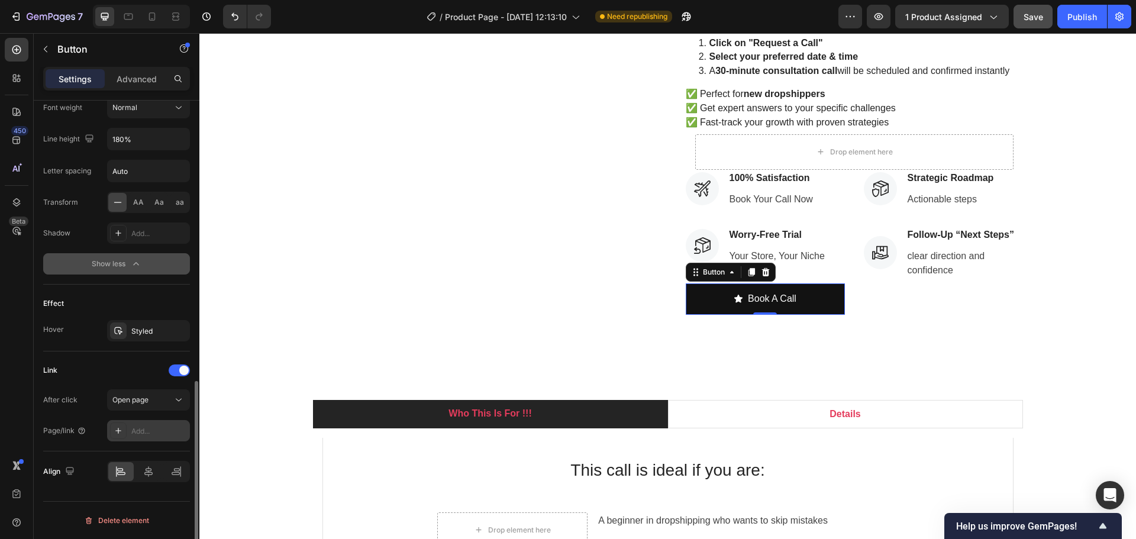
click at [114, 428] on icon at bounding box center [118, 430] width 9 height 9
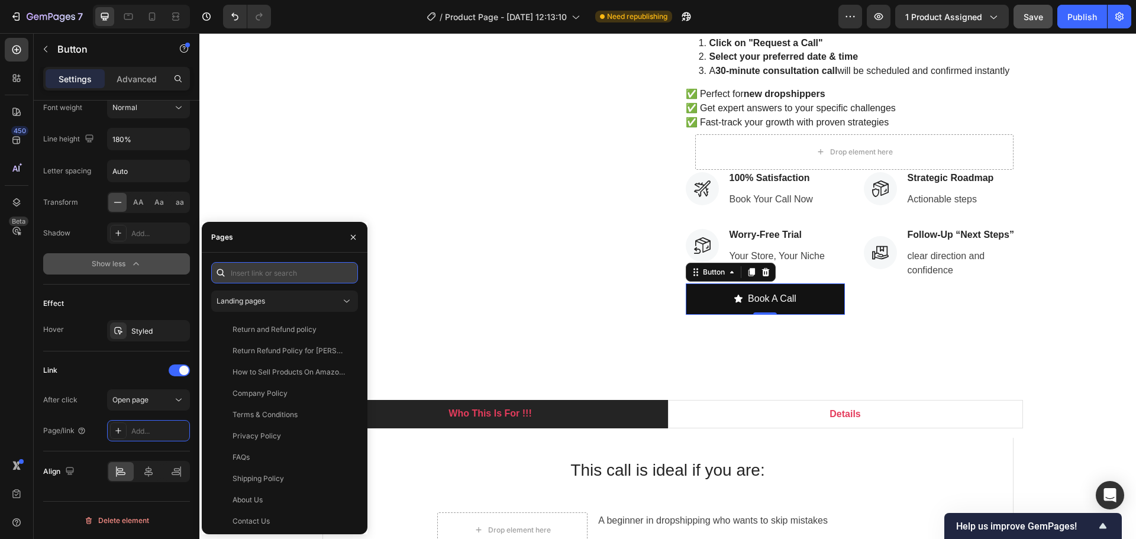
click at [272, 267] on input "text" at bounding box center [284, 272] width 147 height 21
paste input "https://deodap.in?bookeasy-type=with-product&bookeasy-id=53046659940662"
type input "https://deodap.in?bookeasy-type=with-product&bookeasy-id=53046659940662"
click at [111, 369] on div "Link" at bounding box center [116, 370] width 147 height 19
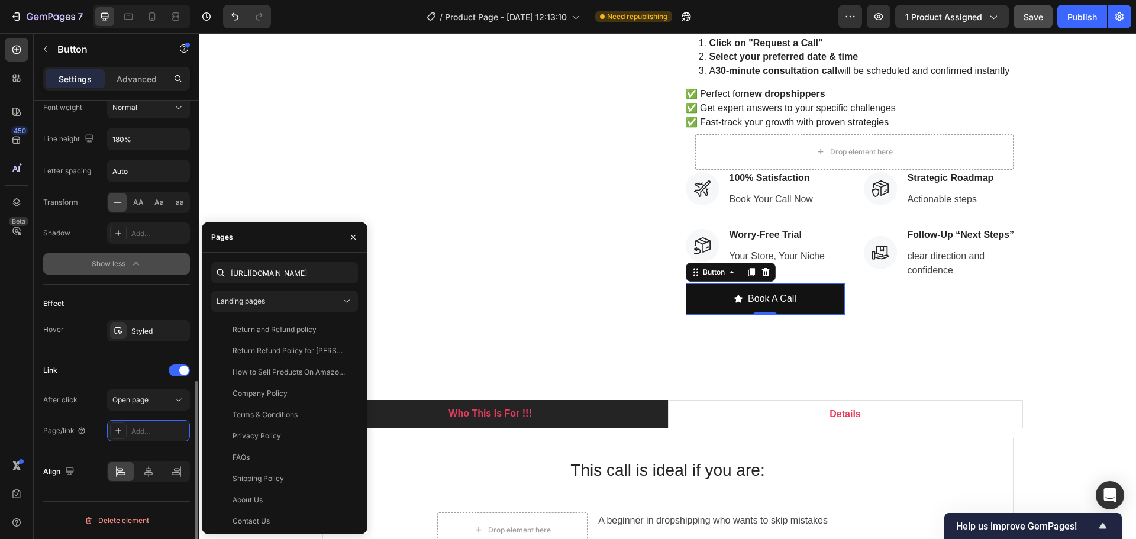
scroll to position [0, 0]
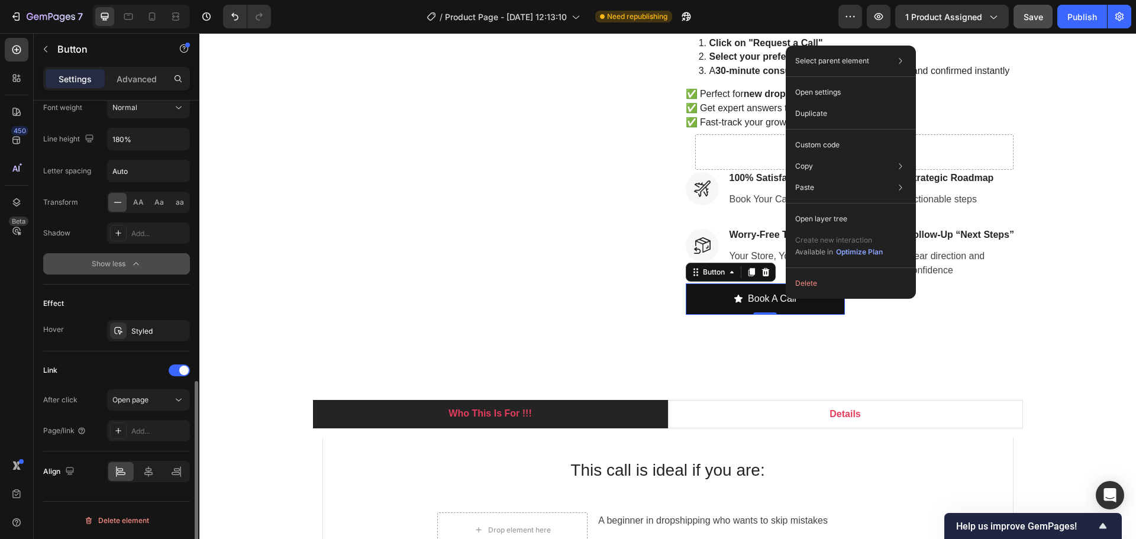
click at [60, 503] on div "Delete element" at bounding box center [116, 520] width 147 height 38
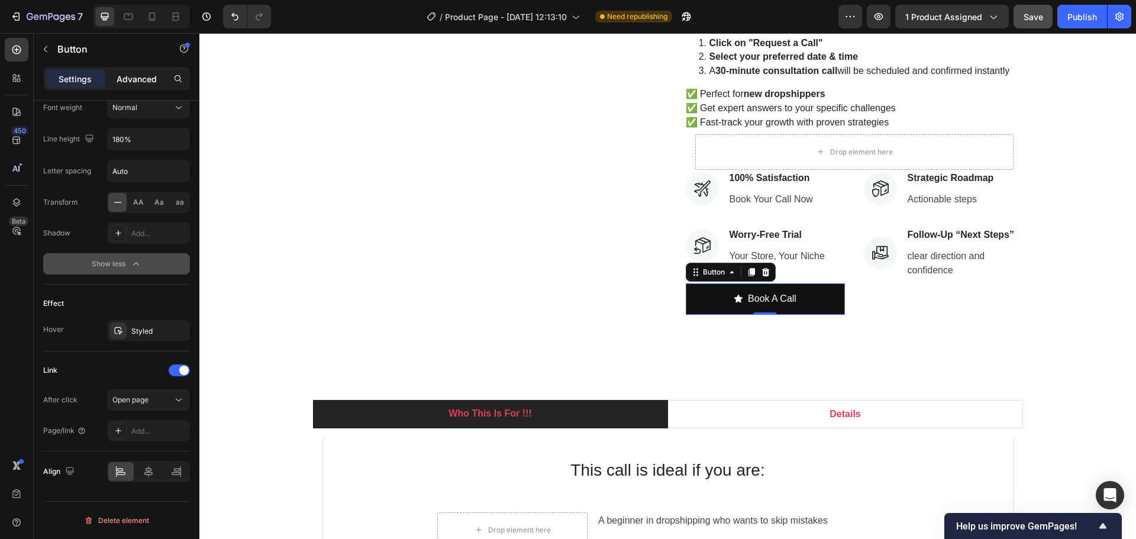
click at [135, 77] on p "Advanced" at bounding box center [137, 79] width 40 height 12
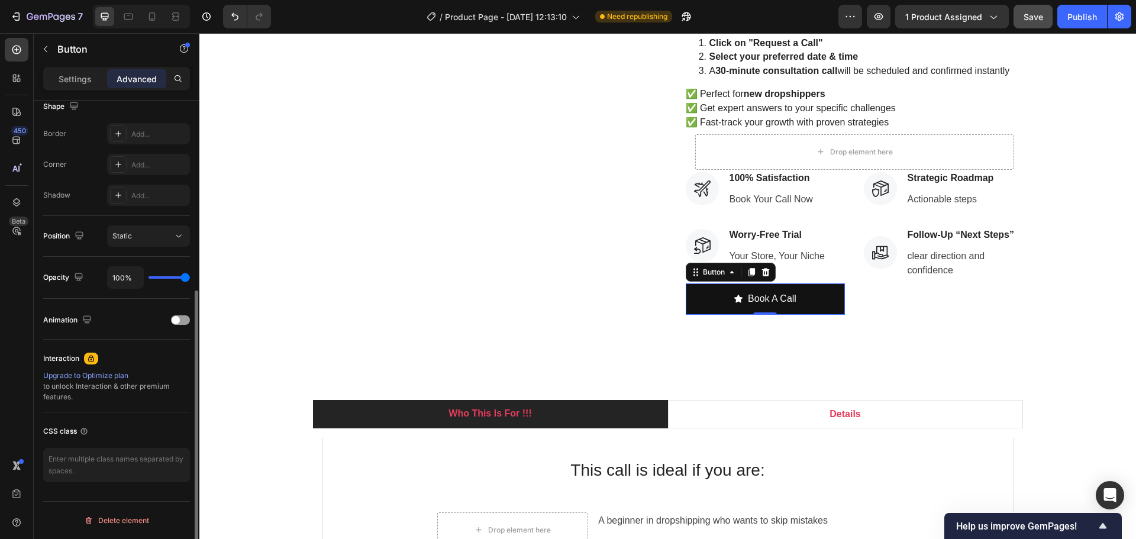
scroll to position [317, 0]
click at [125, 463] on textarea at bounding box center [116, 465] width 147 height 34
paste textarea "https://deodap.in?bookeasy-type=with-product&bookeasy-id=53046659940662"
type textarea "https://deodap.in?bookeasy-type=with-product&bookeasy-id=53046659940662"
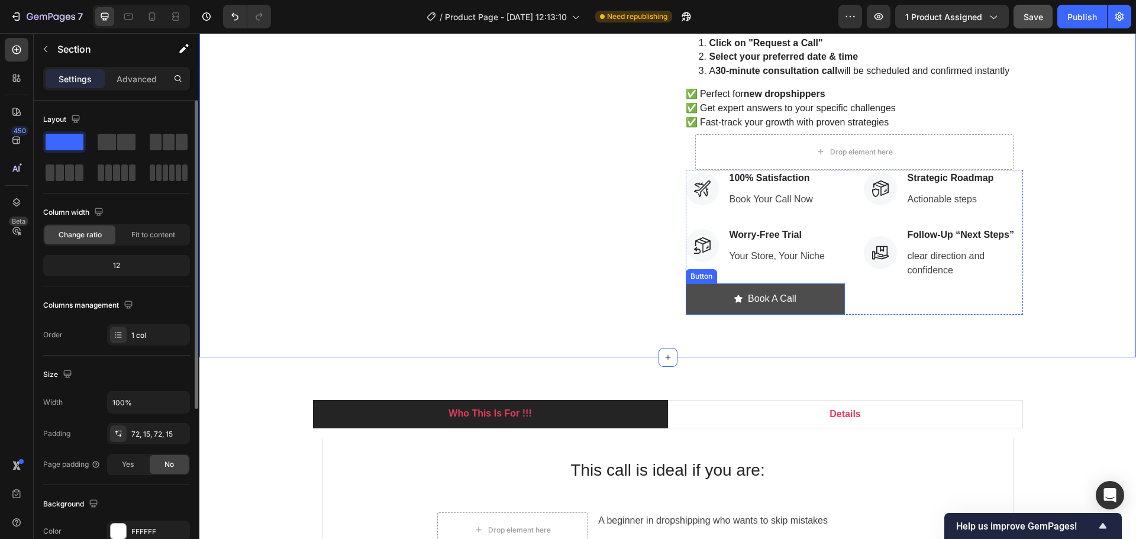
click at [814, 301] on button "Book A Call" at bounding box center [765, 298] width 159 height 31
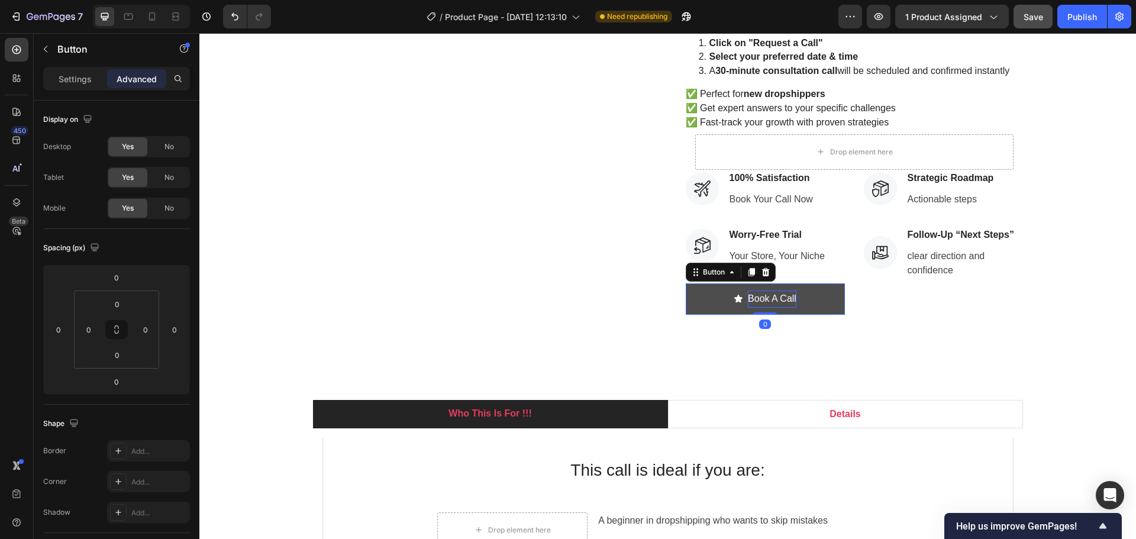
click at [781, 300] on p "Book A Call" at bounding box center [772, 299] width 49 height 17
click at [813, 302] on button "Book A Call" at bounding box center [765, 298] width 159 height 31
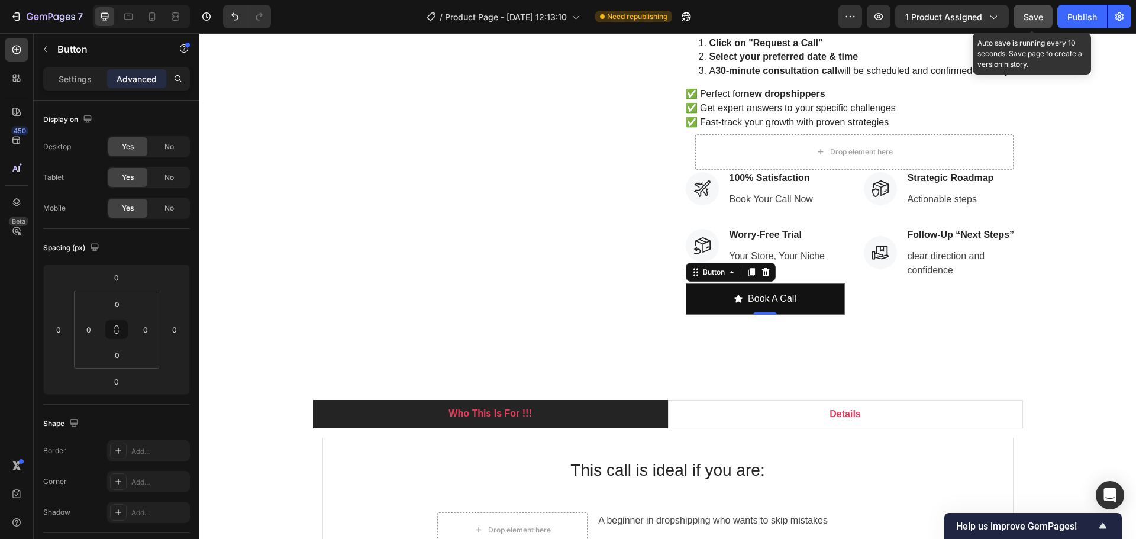
click at [1038, 12] on span "Save" at bounding box center [1034, 17] width 20 height 10
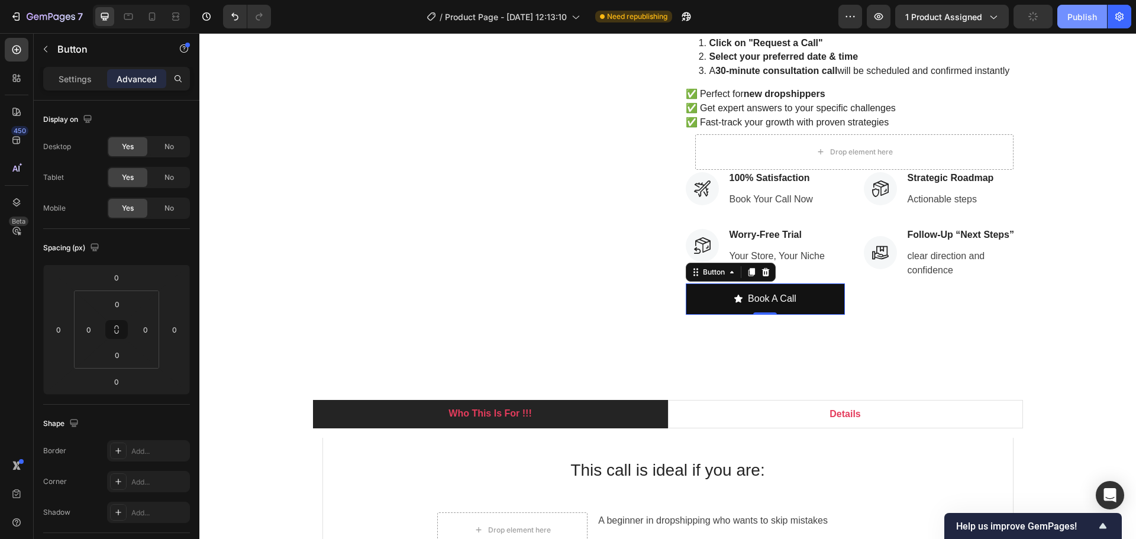
click at [1090, 18] on div "Publish" at bounding box center [1082, 17] width 30 height 12
click at [1078, 22] on div "Publish" at bounding box center [1082, 17] width 30 height 12
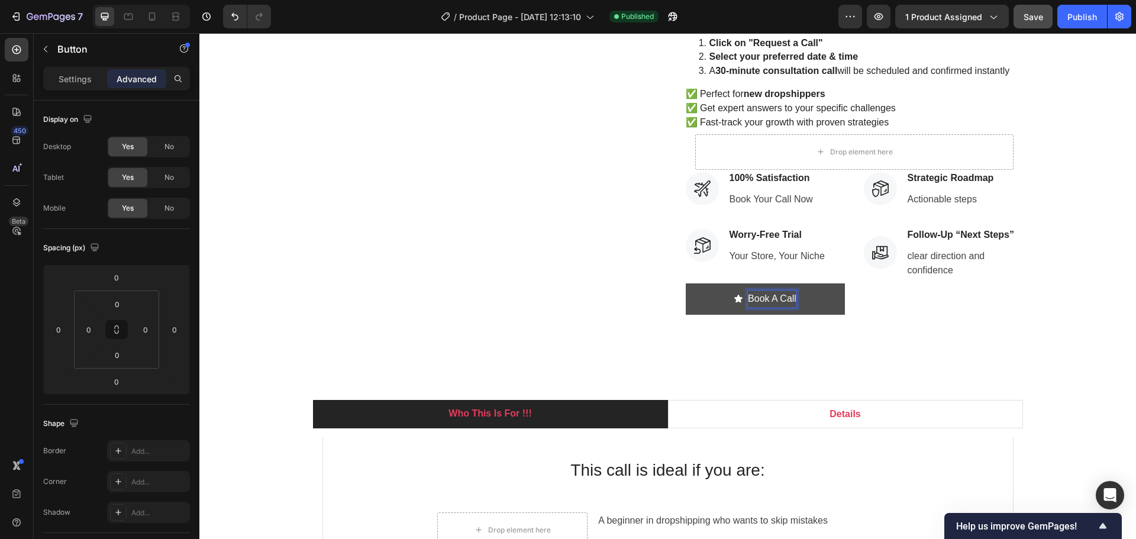
click at [757, 301] on p "Book A Call" at bounding box center [772, 299] width 49 height 17
click at [827, 301] on button "Book A Call" at bounding box center [765, 298] width 159 height 31
click at [69, 76] on p "Settings" at bounding box center [75, 79] width 33 height 12
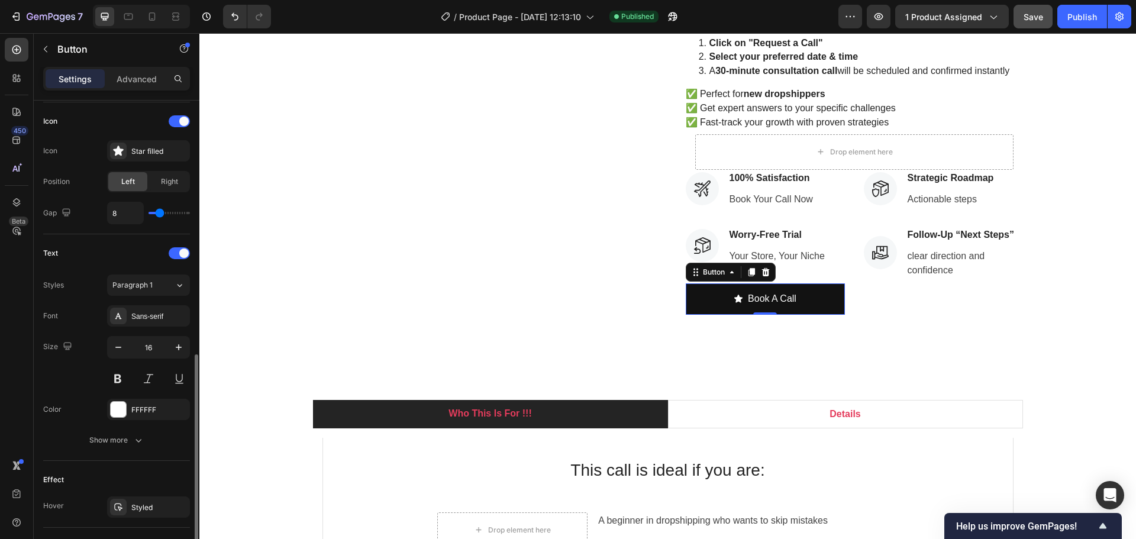
scroll to position [531, 0]
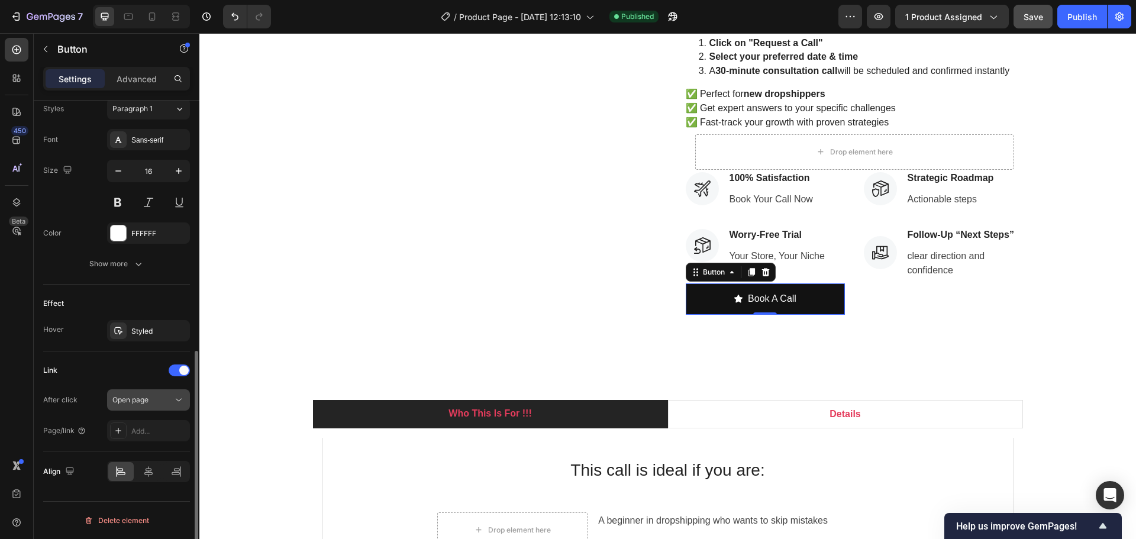
click at [147, 405] on span "Open page" at bounding box center [130, 400] width 36 height 11
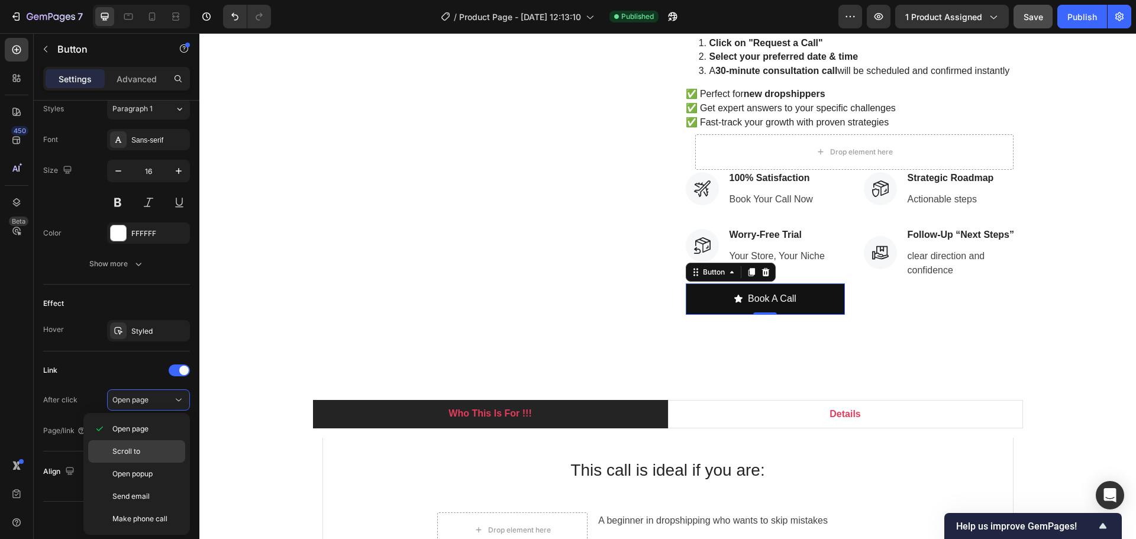
click at [153, 457] on div "Scroll to" at bounding box center [136, 451] width 97 height 22
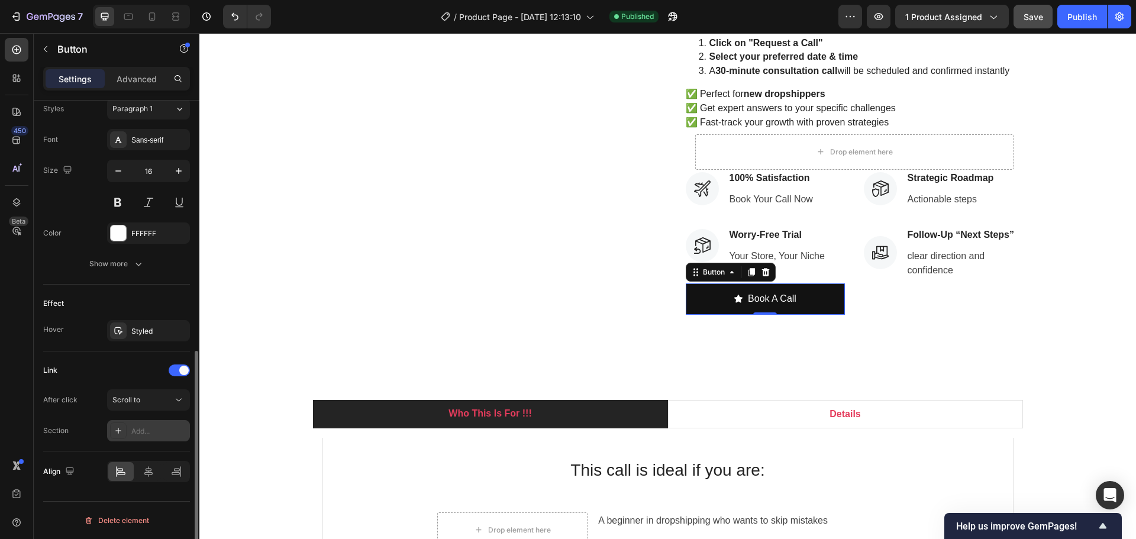
click at [138, 436] on div "Add..." at bounding box center [159, 431] width 56 height 11
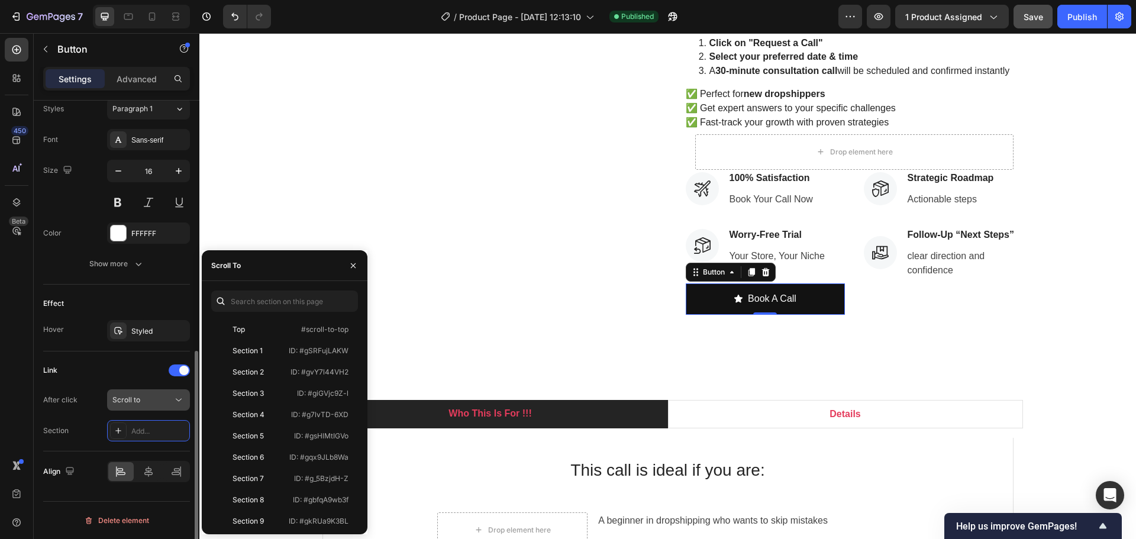
click at [142, 406] on button "Scroll to" at bounding box center [148, 399] width 83 height 21
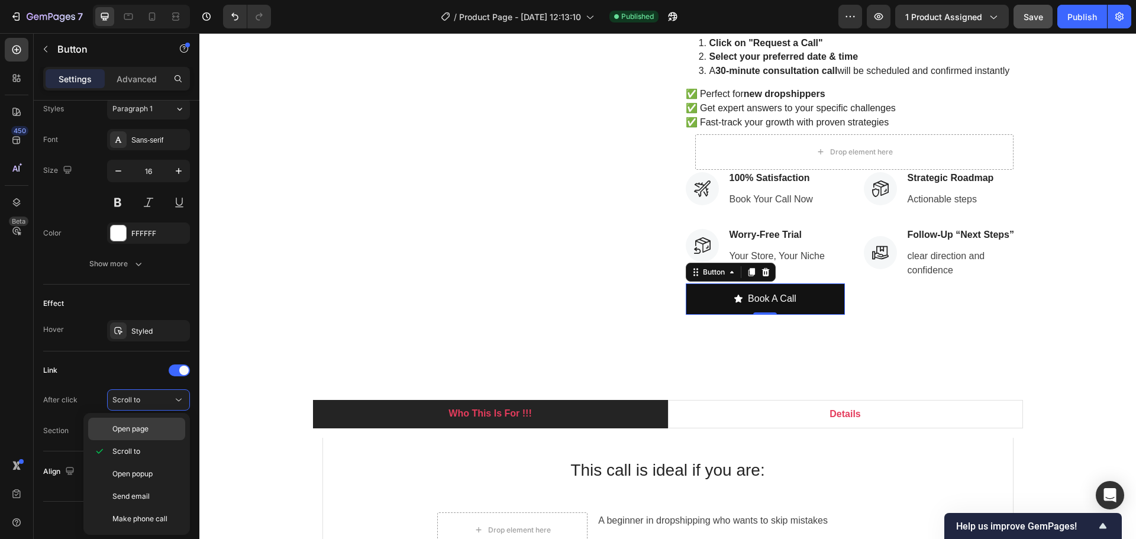
click at [133, 432] on span "Open page" at bounding box center [130, 429] width 36 height 11
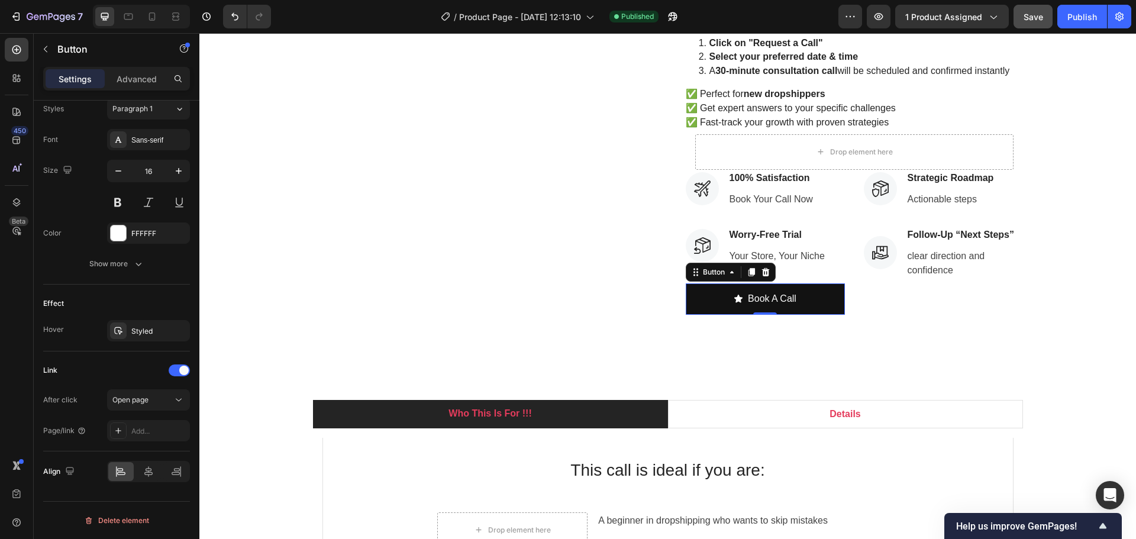
click at [160, 440] on div "450 Beta multiple video Sections(0) Elements(3) We couldn’t find any matches fo…" at bounding box center [99, 286] width 199 height 506
click at [117, 429] on icon at bounding box center [118, 430] width 9 height 9
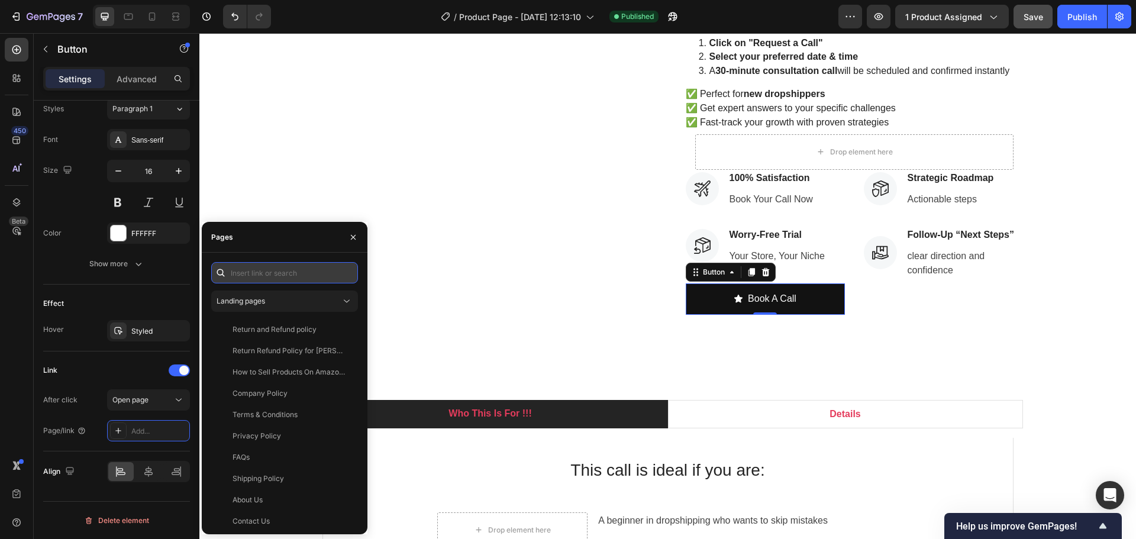
click at [284, 275] on input "text" at bounding box center [284, 272] width 147 height 21
paste input "https://deodap.in?bookeasy-type=with-product&bookeasy-id=53046659940662"
type input "https://deodap.in?bookeasy-type=with-product&bookeasy-id=53046659940662"
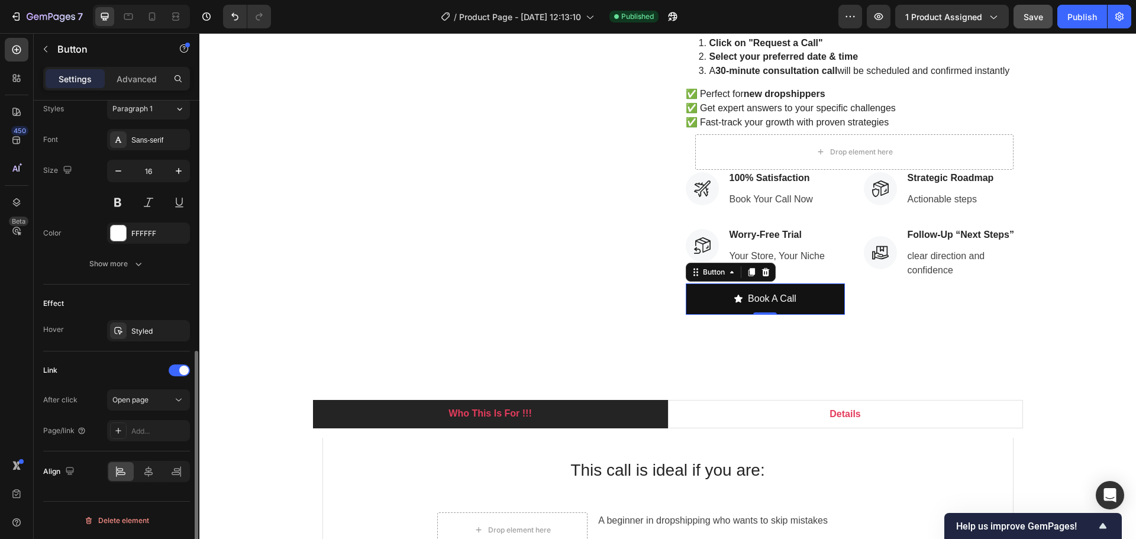
click at [164, 302] on div "Effect" at bounding box center [116, 303] width 147 height 19
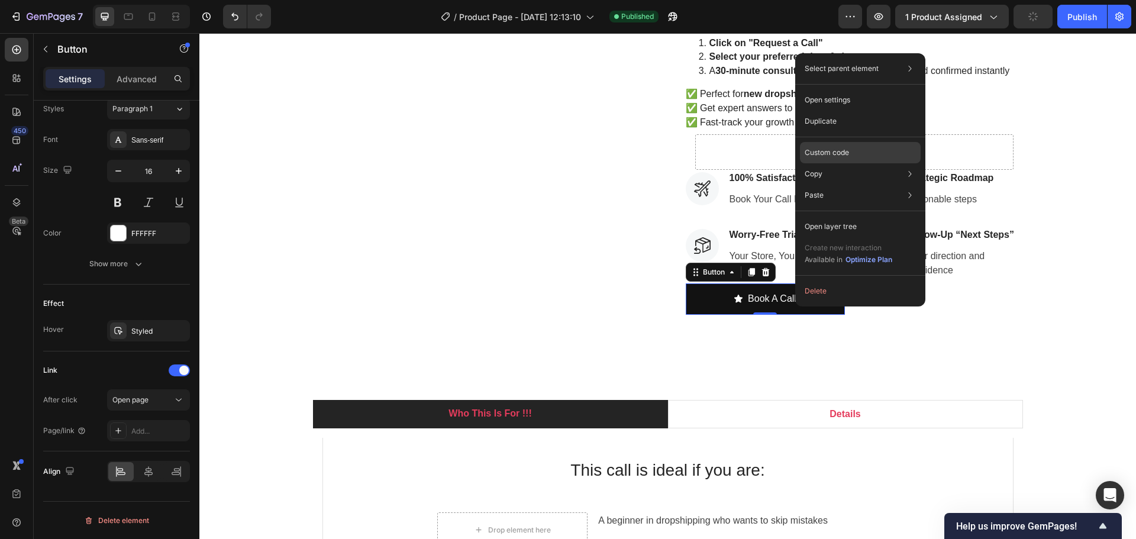
click at [866, 148] on div "Custom code" at bounding box center [860, 152] width 121 height 21
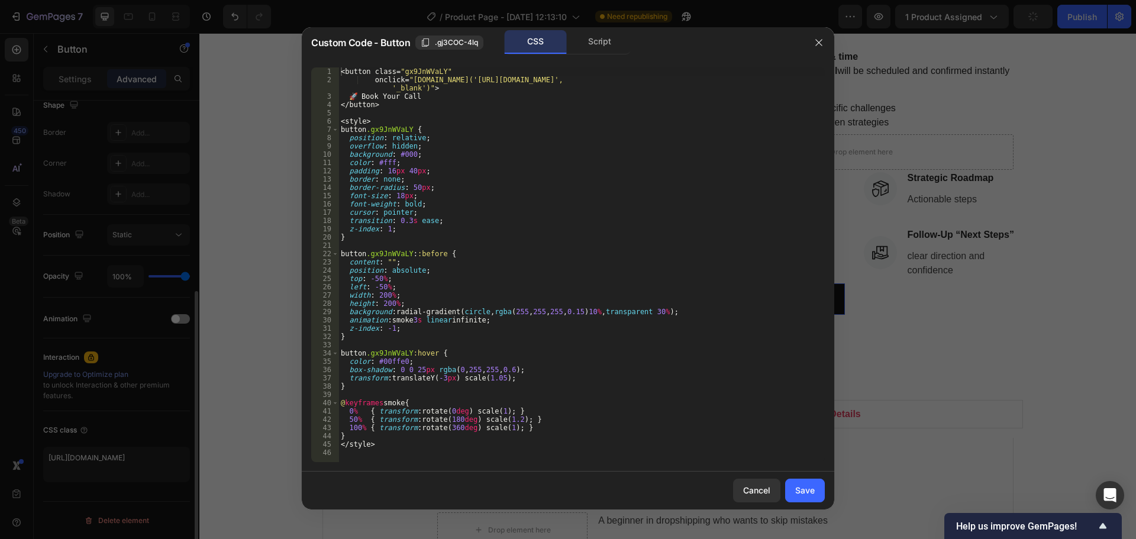
scroll to position [318, 0]
click at [457, 79] on div "< button class = " gx9JnWVaLY " onclick = " window.open('https://deodap.in?book…" at bounding box center [581, 272] width 486 height 411
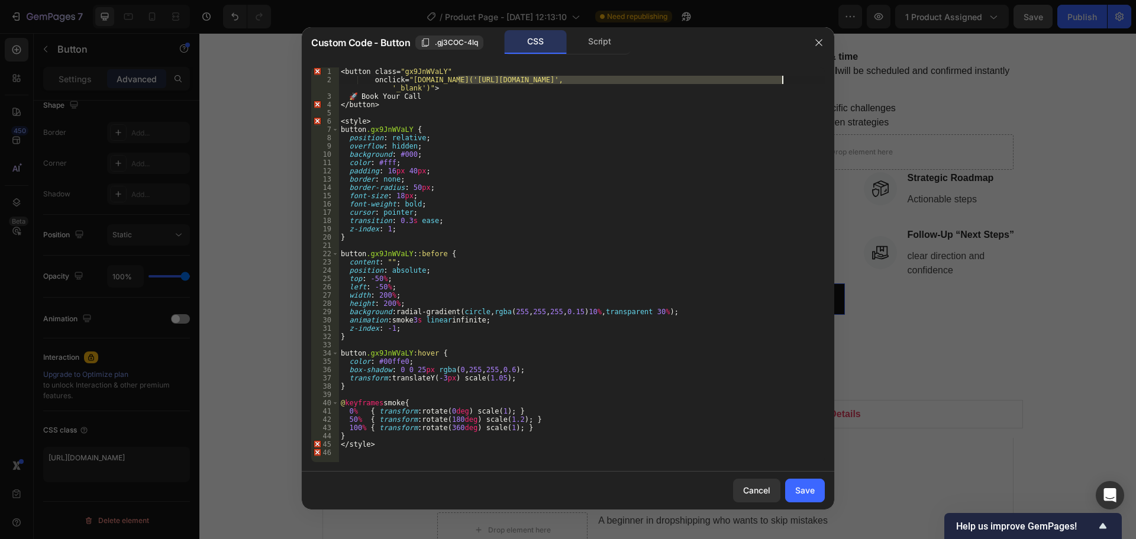
paste textarea "with-product&bookeasy-id=53046659940662"
type textarea "onclick="window.open('https://deodap.in?bookeasy-type=with-product&bookeasy-id=…"
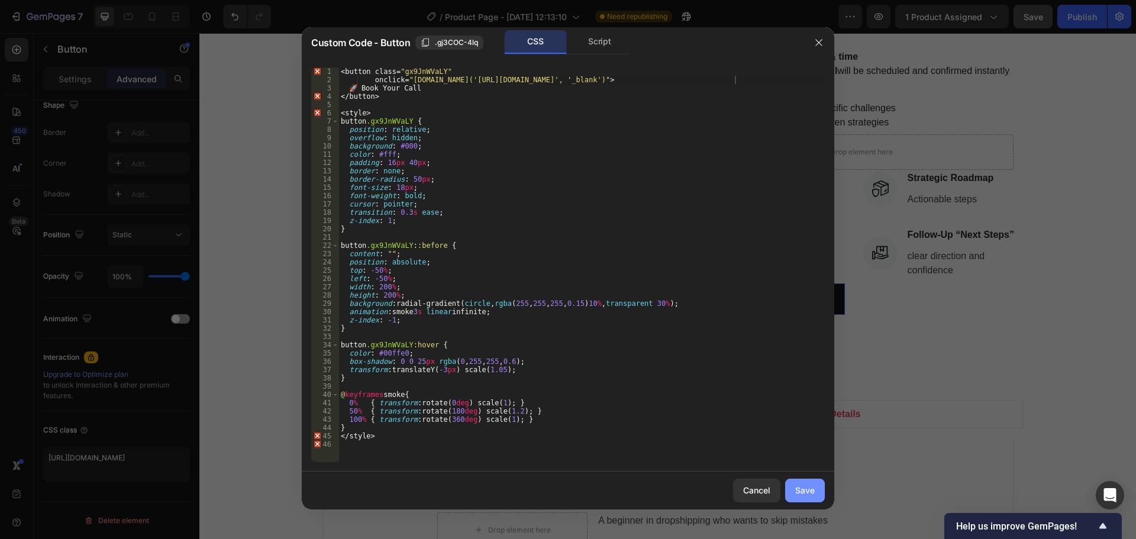
click at [797, 481] on button "Save" at bounding box center [805, 491] width 40 height 24
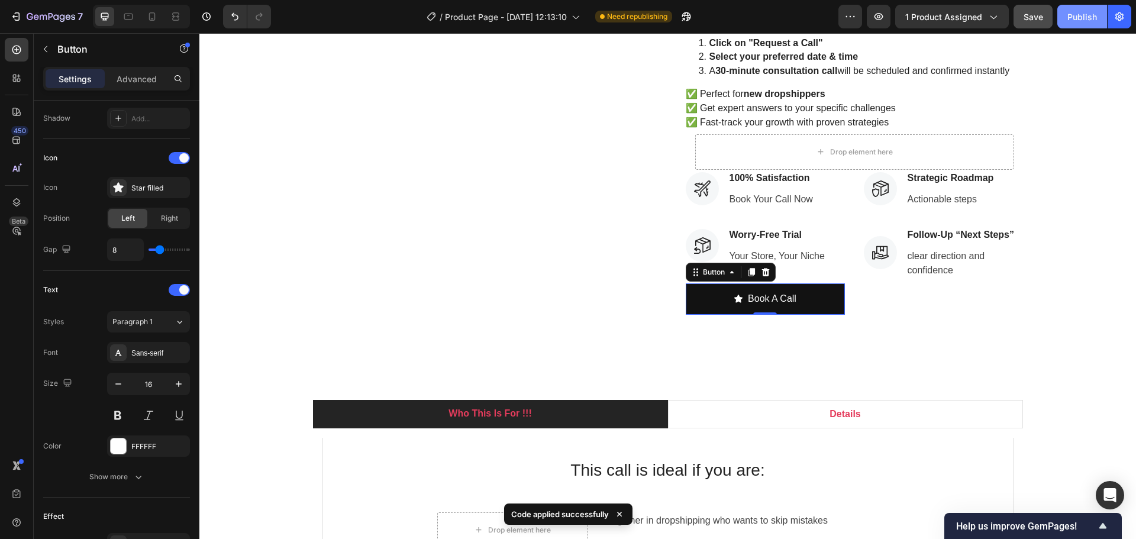
click at [1086, 16] on div "Publish" at bounding box center [1082, 17] width 30 height 12
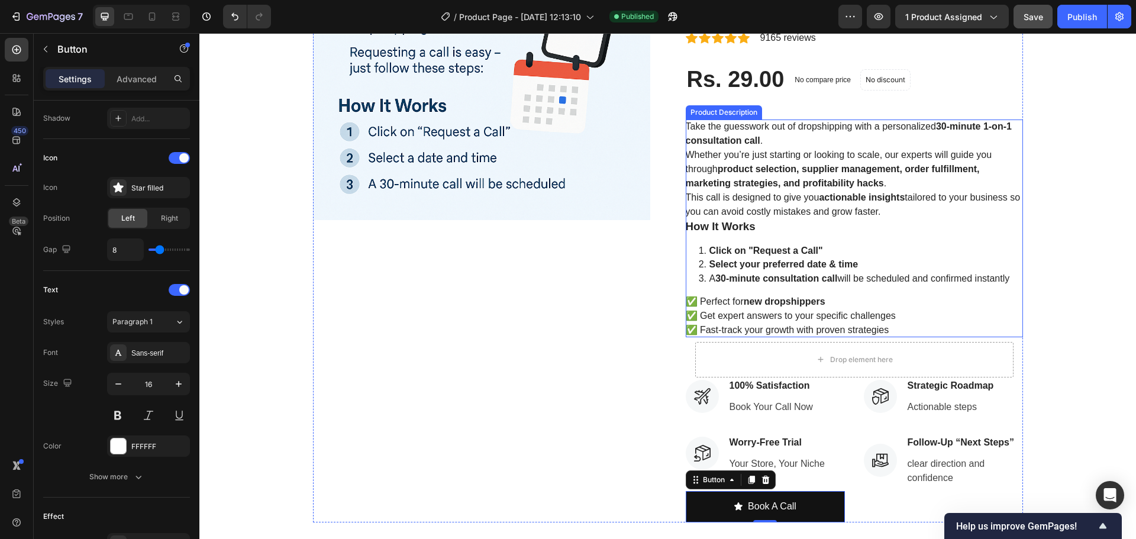
scroll to position [355, 0]
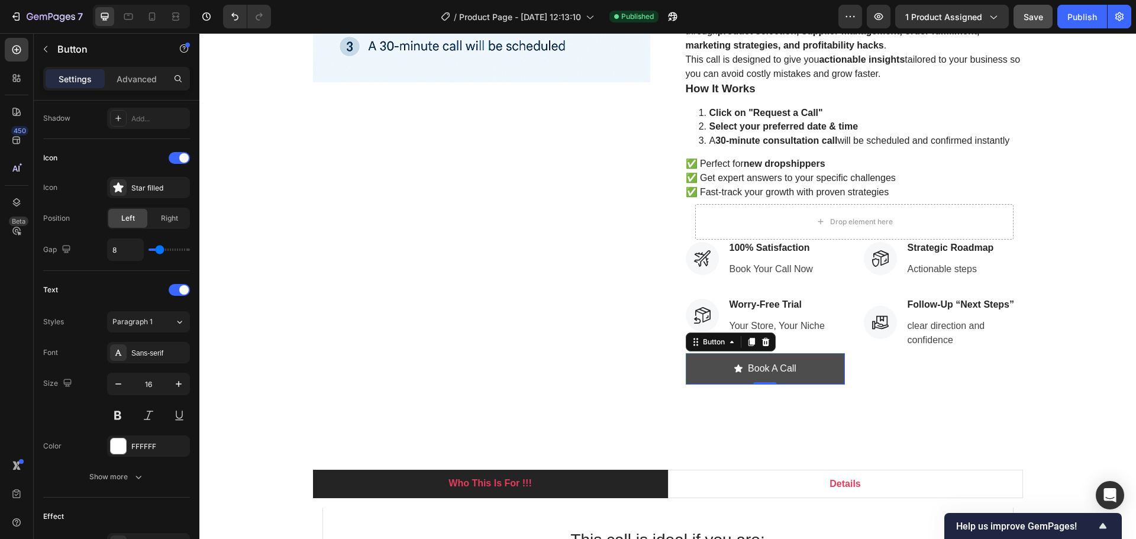
click at [807, 375] on button "Book A Call" at bounding box center [765, 368] width 159 height 31
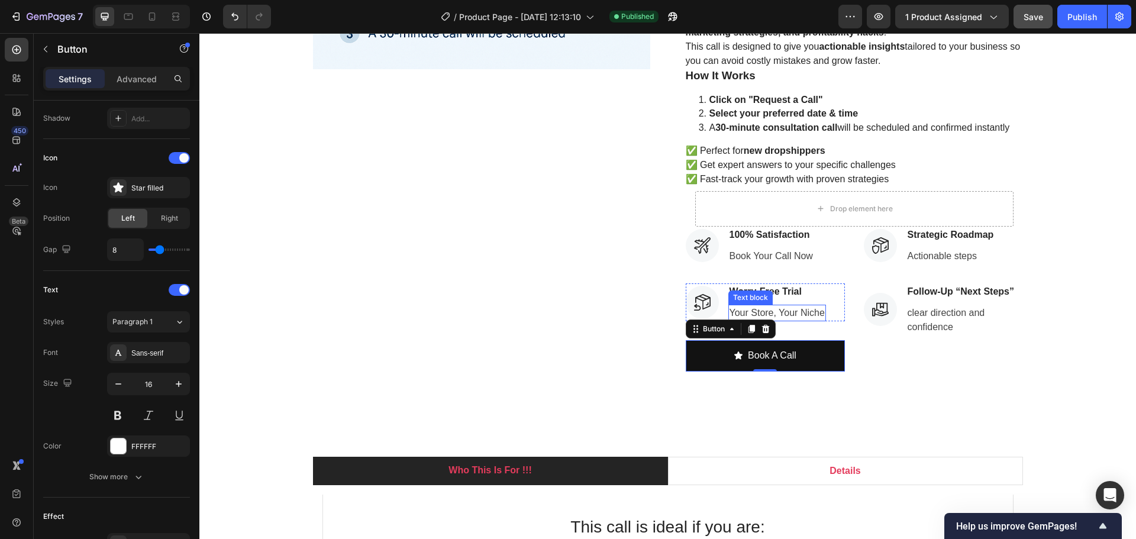
scroll to position [414, 0]
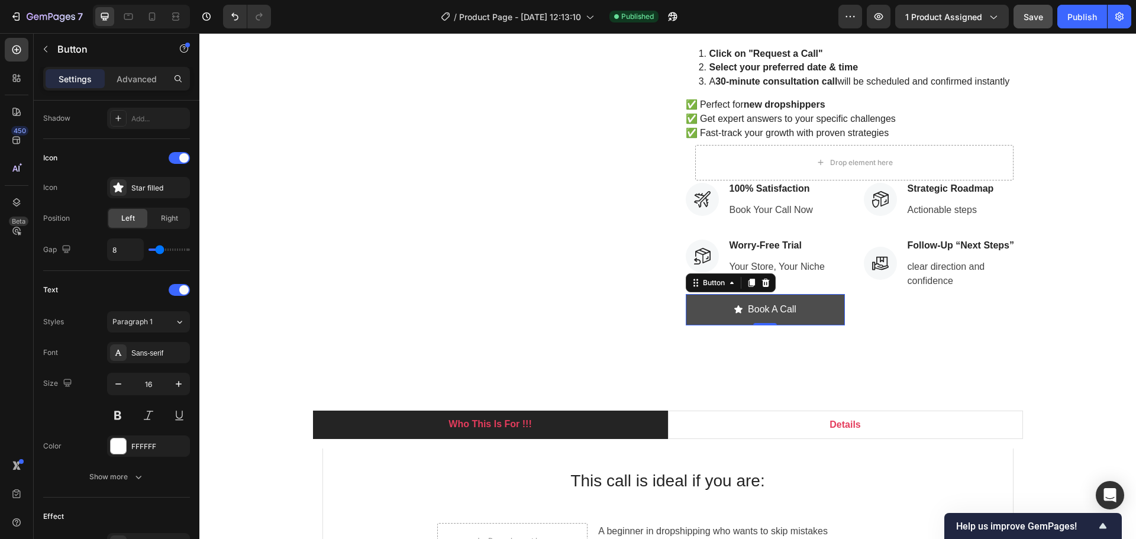
click at [821, 318] on button "Book A Call" at bounding box center [765, 309] width 159 height 31
click at [808, 306] on button "Book A Call" at bounding box center [765, 309] width 159 height 31
click at [802, 306] on button "Book A Call" at bounding box center [765, 309] width 159 height 31
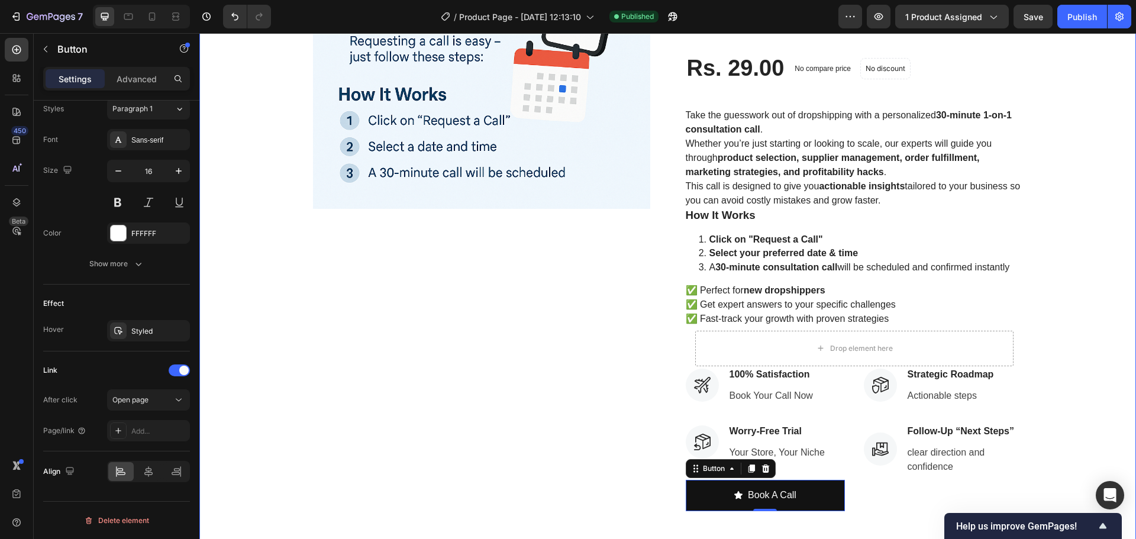
scroll to position [296, 0]
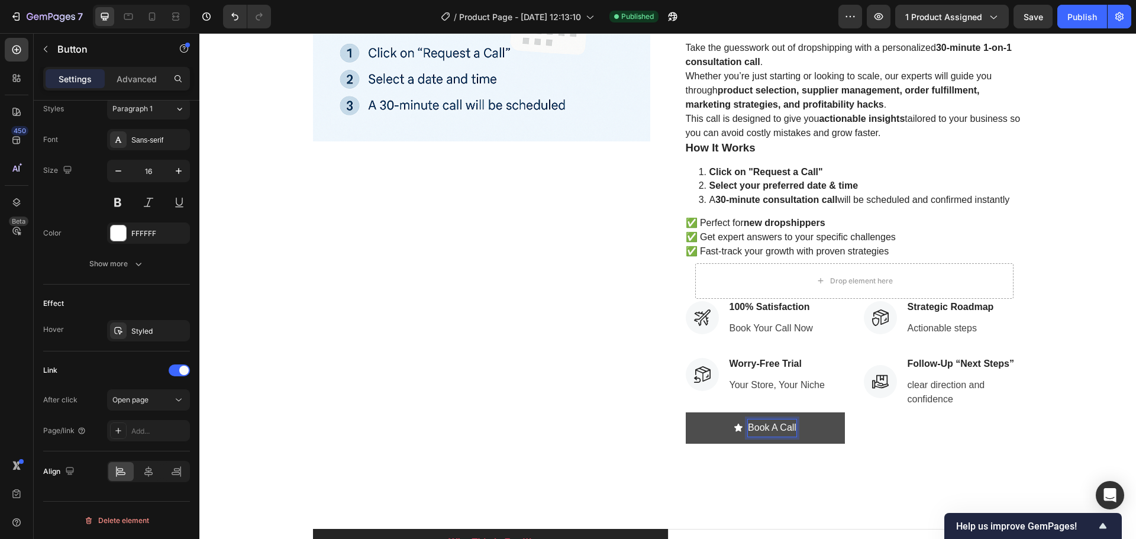
click at [819, 424] on button "Book A Call" at bounding box center [765, 427] width 159 height 31
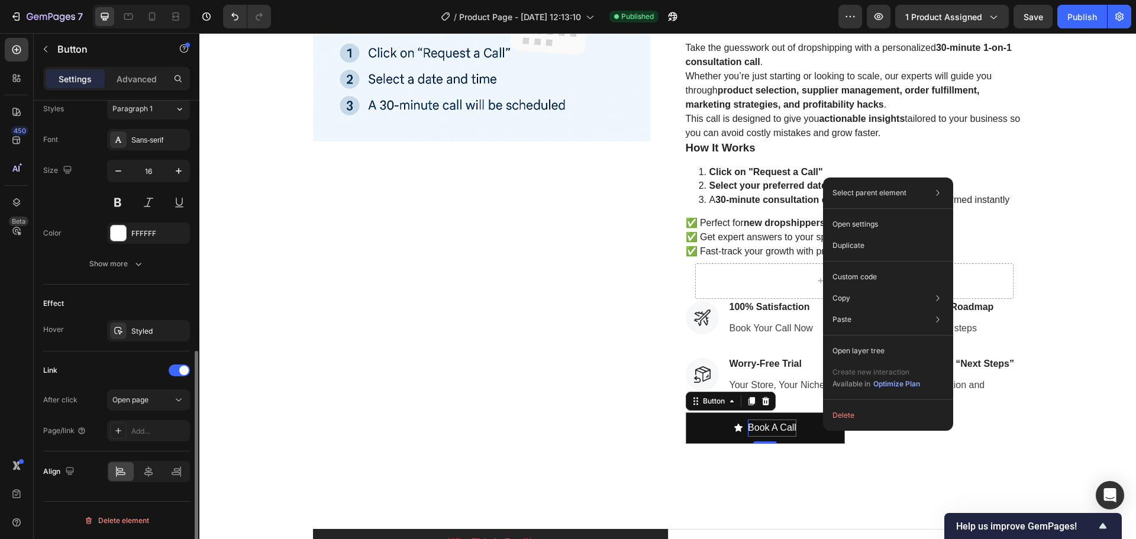
click at [82, 372] on div "Link" at bounding box center [116, 370] width 147 height 19
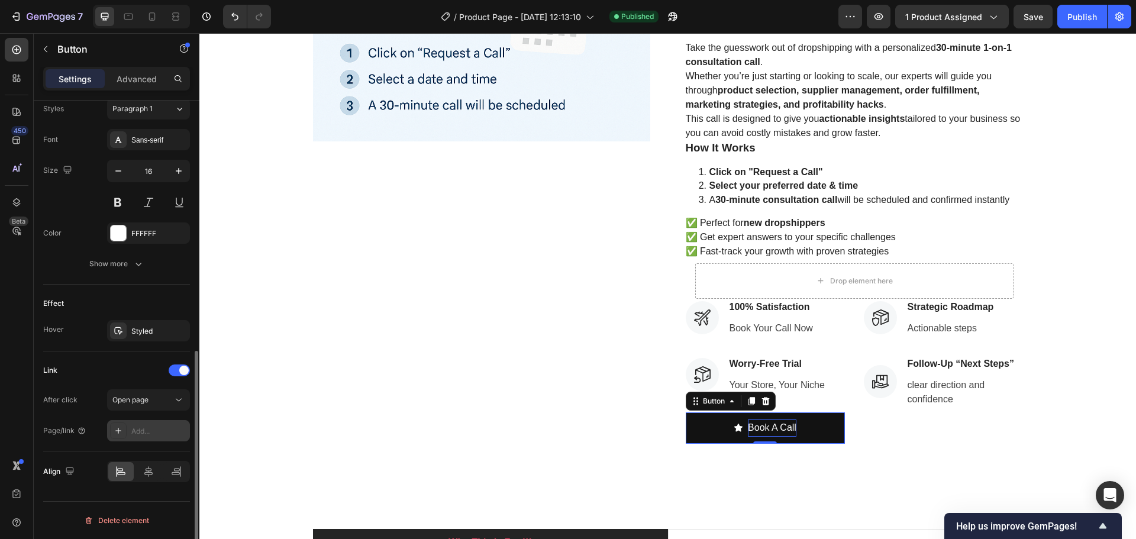
click at [125, 432] on div at bounding box center [118, 430] width 17 height 17
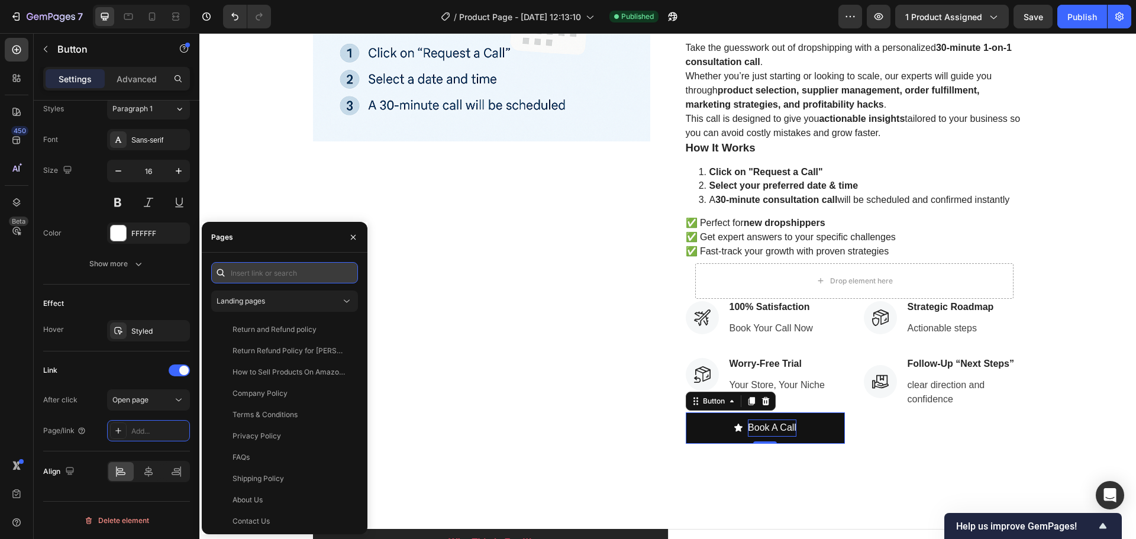
click at [256, 272] on input "text" at bounding box center [284, 272] width 147 height 21
paste input "https://deodap.in?bookeasy-type=product&bookeasy-id=53046659940662&redirect-to=…"
type input "https://deodap.in?bookeasy-type=product&bookeasy-id=53046659940662&redirect-to=…"
click at [348, 298] on icon at bounding box center [347, 301] width 12 height 12
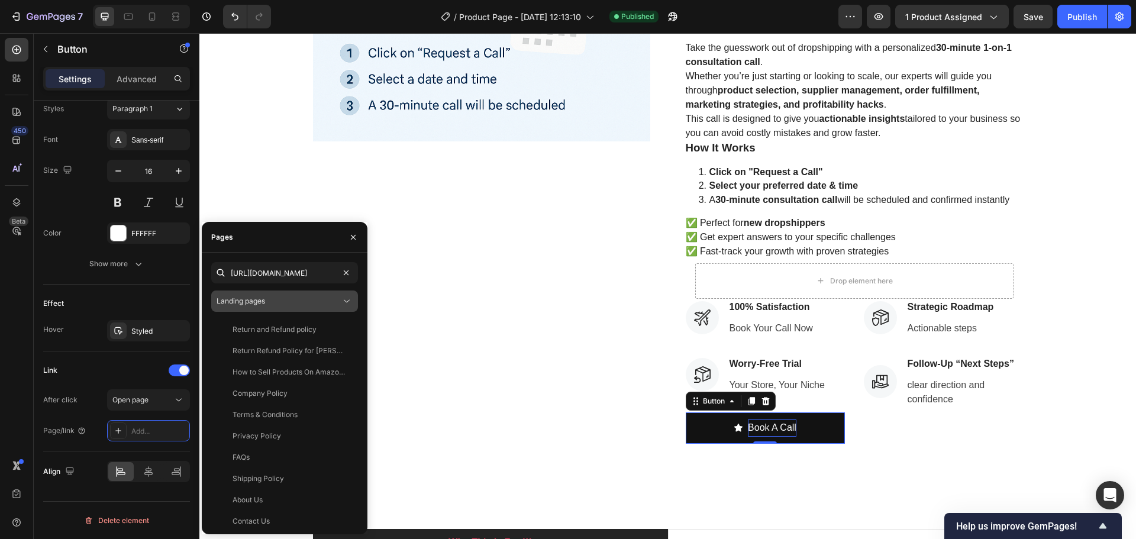
scroll to position [0, 0]
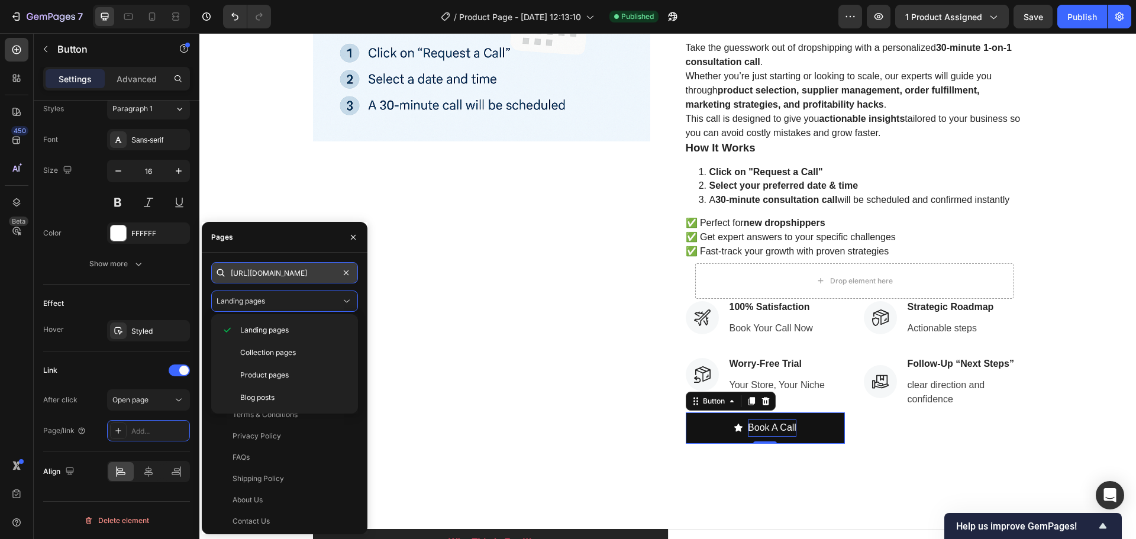
click at [301, 268] on input "https://deodap.in?bookeasy-type=product&bookeasy-id=53046659940662&redirect-to=…" at bounding box center [284, 272] width 147 height 21
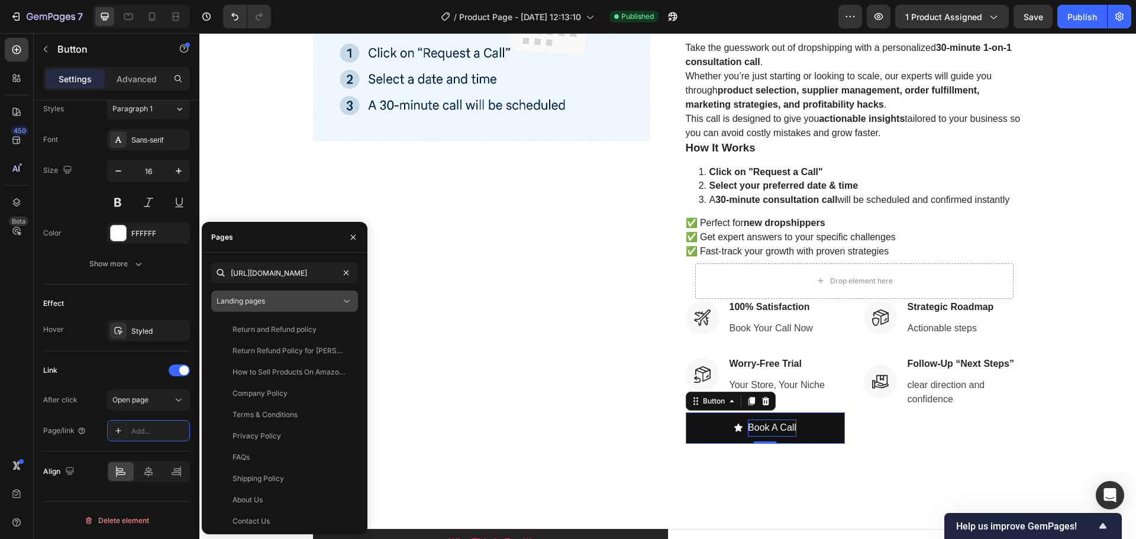
click at [342, 300] on icon at bounding box center [347, 301] width 12 height 12
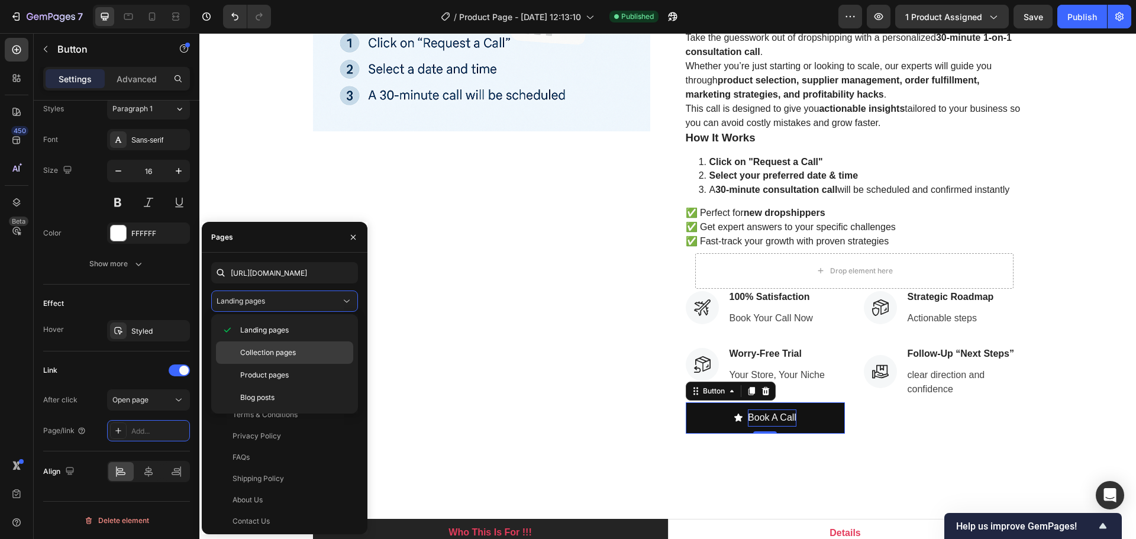
scroll to position [296, 0]
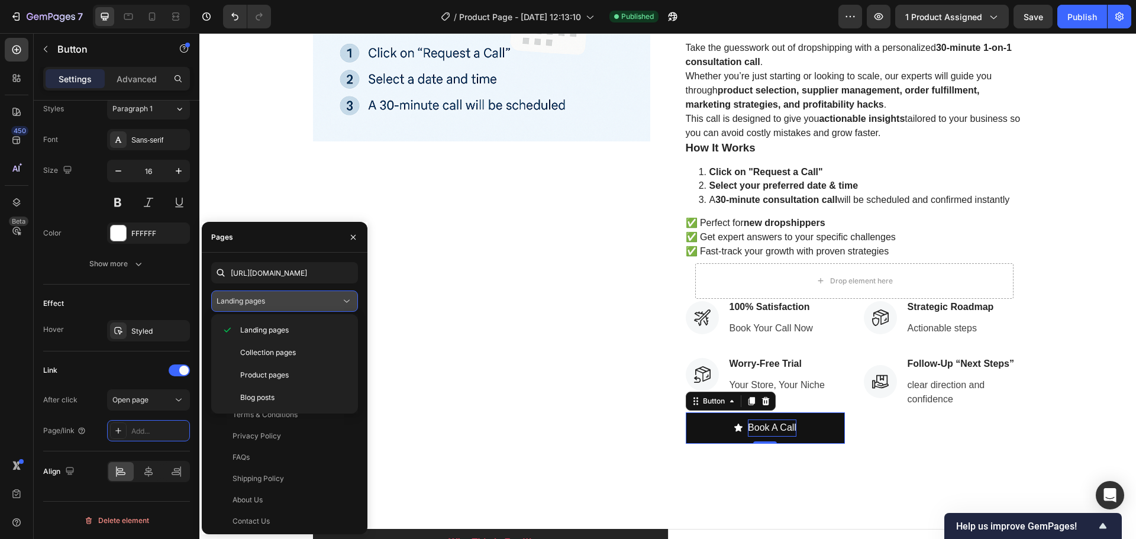
click at [335, 299] on div "Landing pages" at bounding box center [279, 301] width 124 height 11
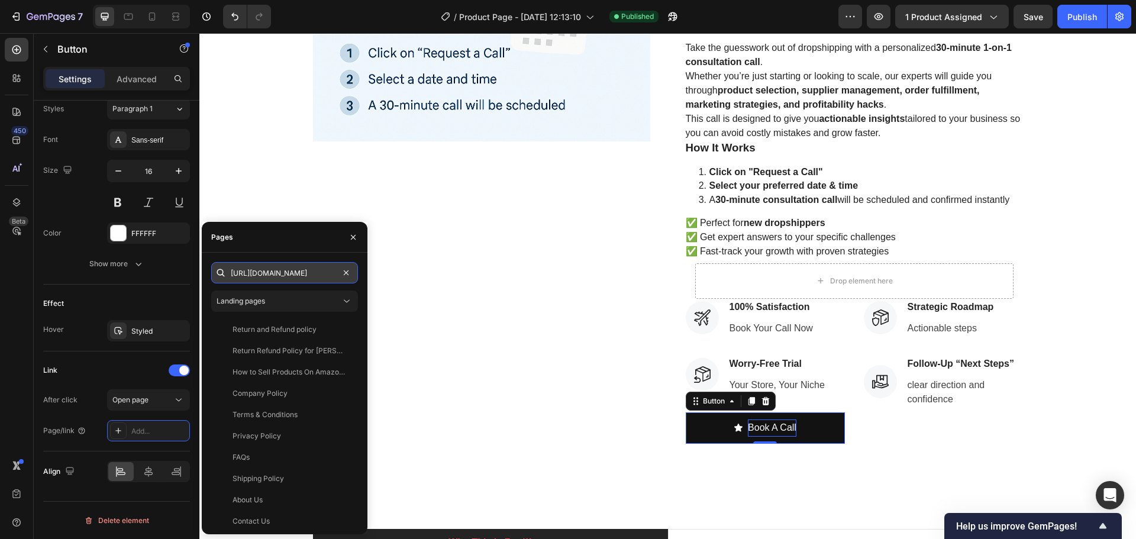
click at [305, 269] on input "https://deodap.in?bookeasy-type=product&bookeasy-id=53046659940662&redirect-to=…" at bounding box center [284, 272] width 147 height 21
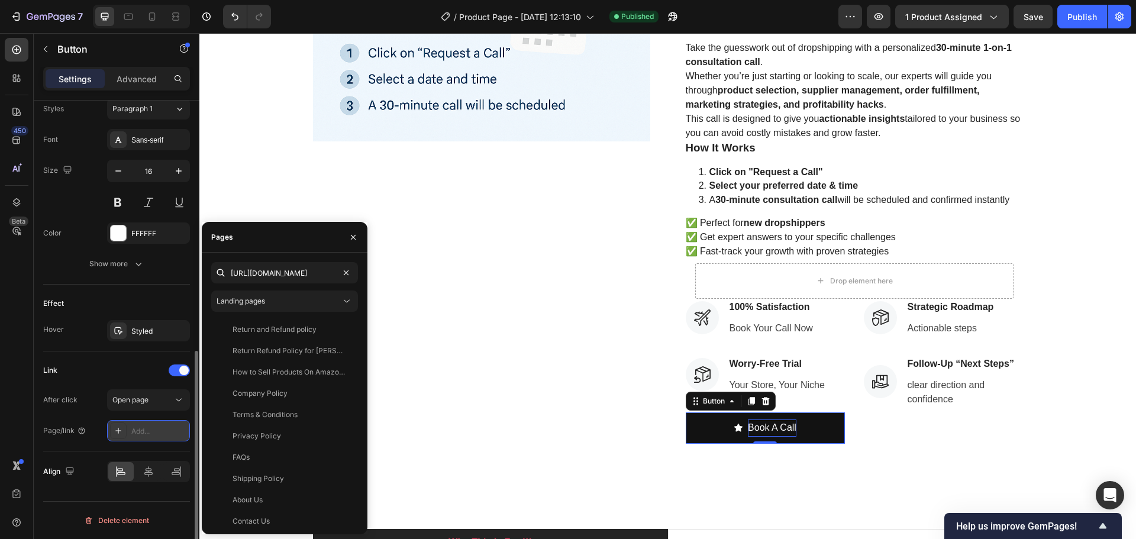
click at [118, 430] on icon at bounding box center [118, 430] width 9 height 9
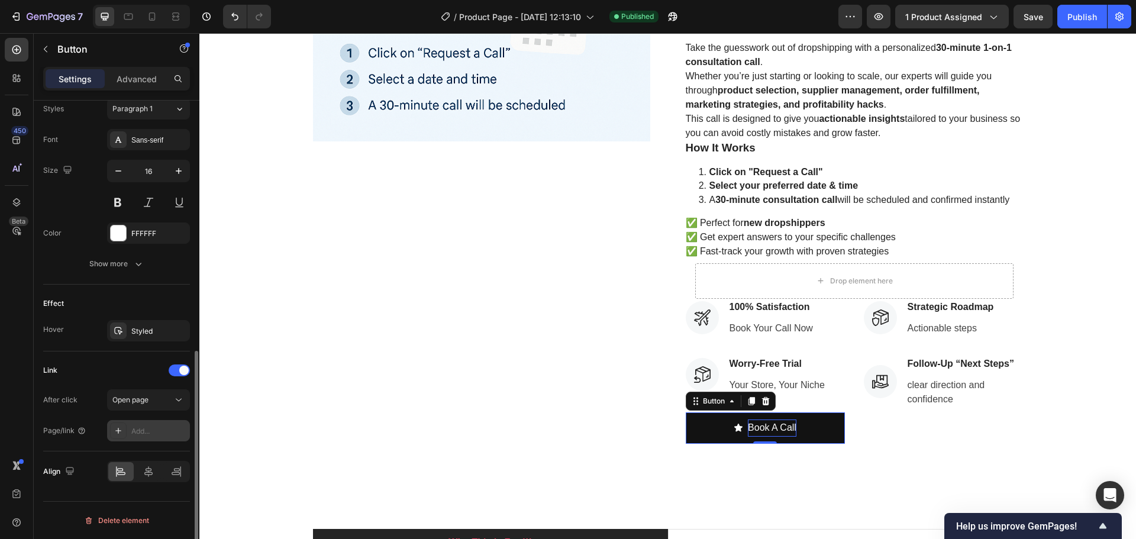
click at [115, 431] on icon at bounding box center [118, 430] width 9 height 9
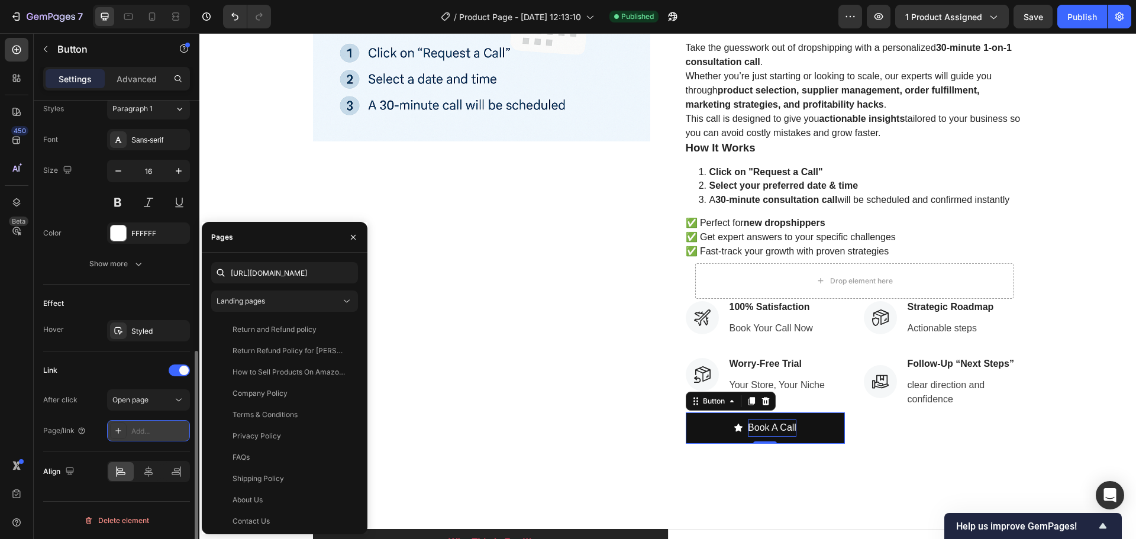
click at [115, 431] on icon at bounding box center [118, 430] width 9 height 9
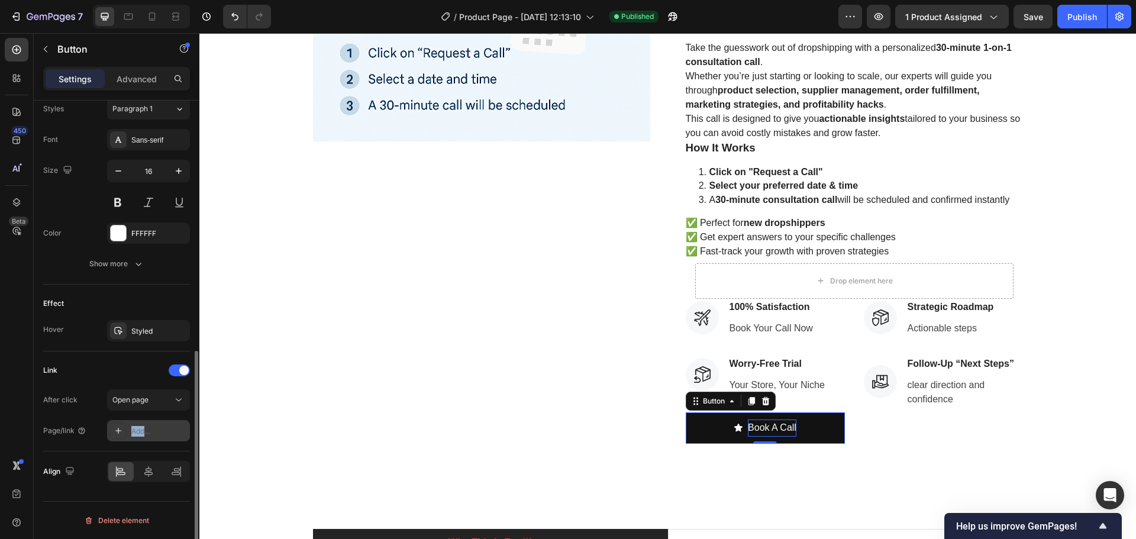
click at [115, 431] on icon at bounding box center [118, 430] width 9 height 9
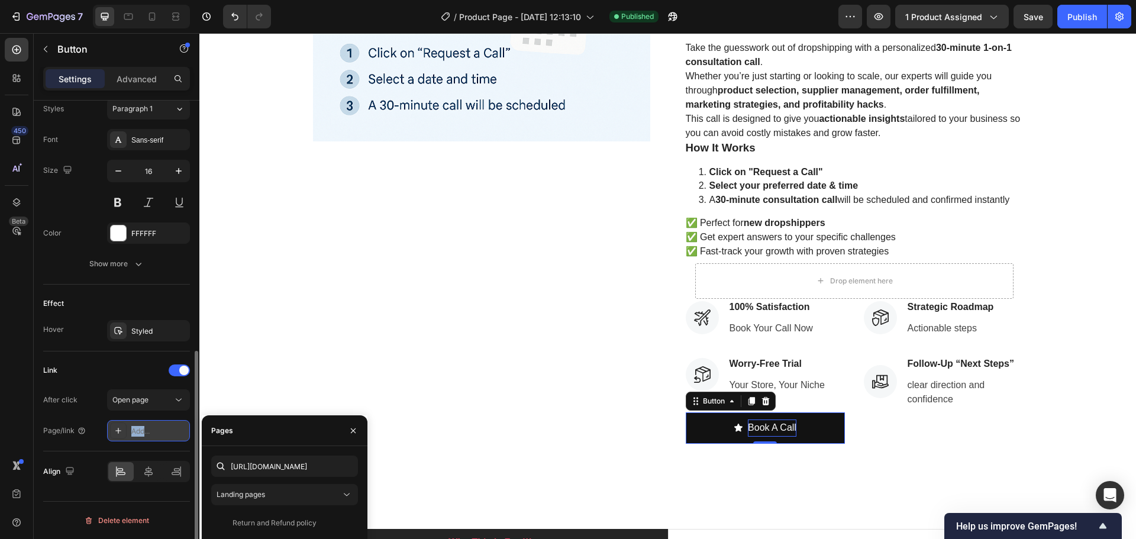
click at [115, 431] on icon at bounding box center [118, 430] width 9 height 9
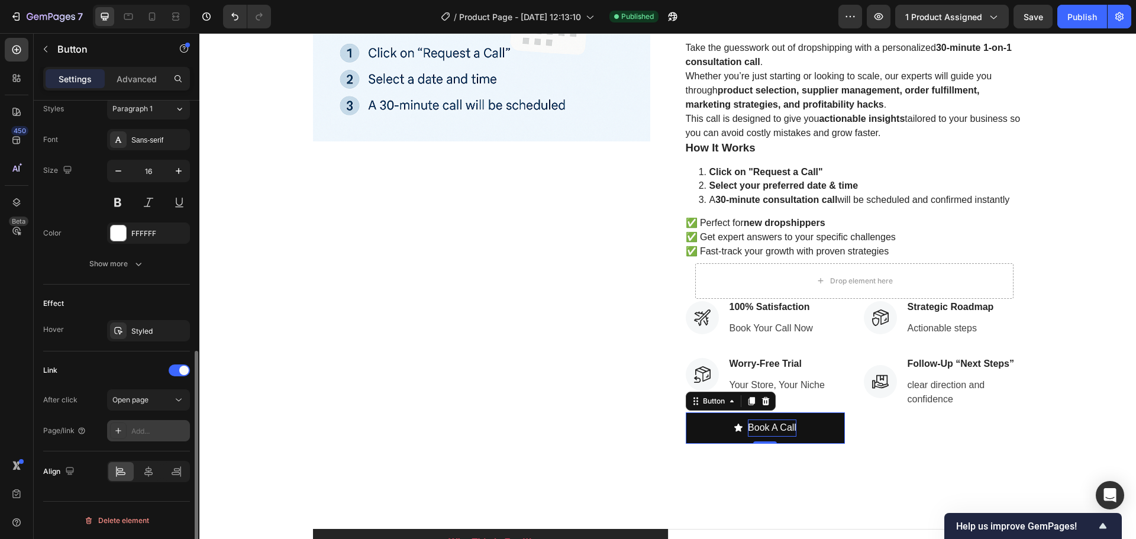
click at [110, 431] on div at bounding box center [118, 430] width 17 height 17
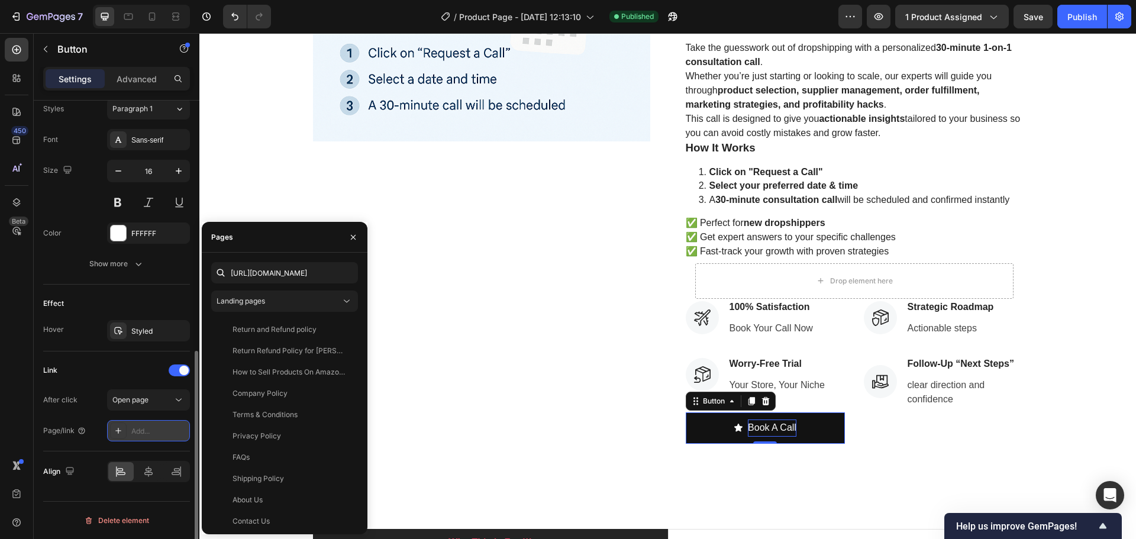
click at [152, 428] on div "Add..." at bounding box center [159, 431] width 56 height 11
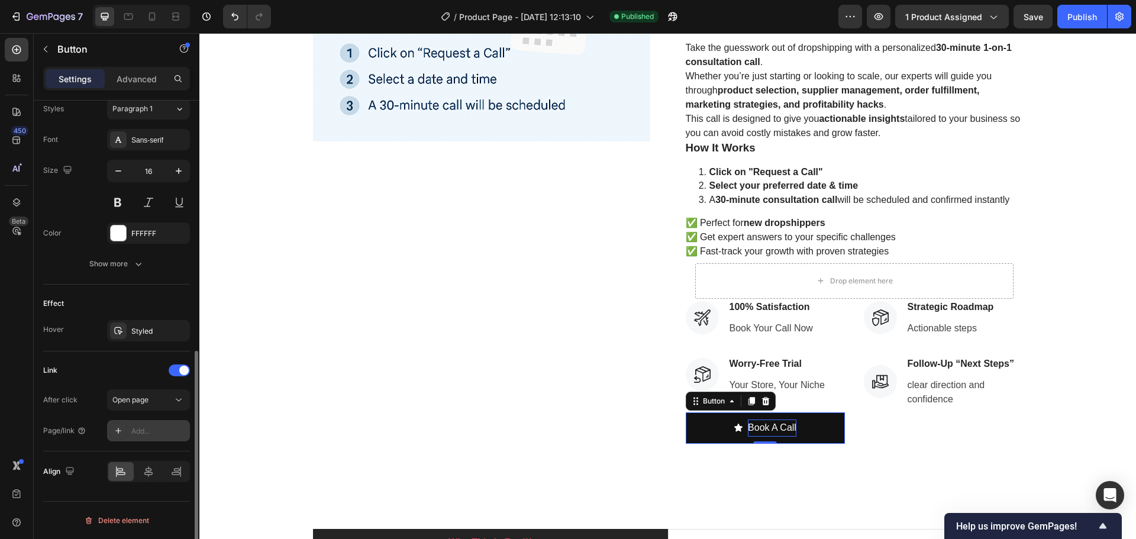
click at [147, 431] on div "Add..." at bounding box center [159, 431] width 56 height 11
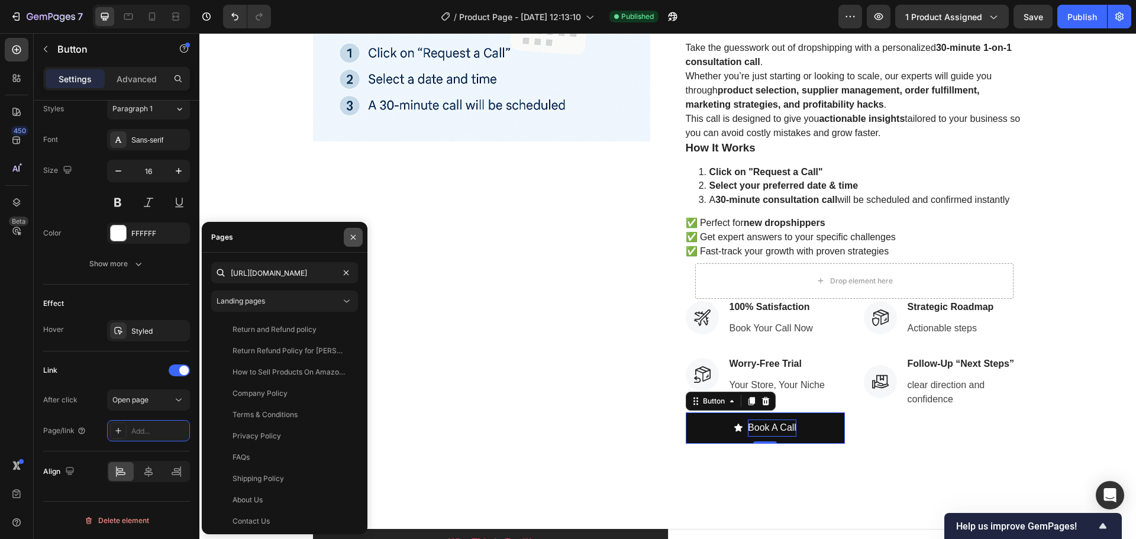
click at [351, 240] on icon "button" at bounding box center [352, 237] width 9 height 9
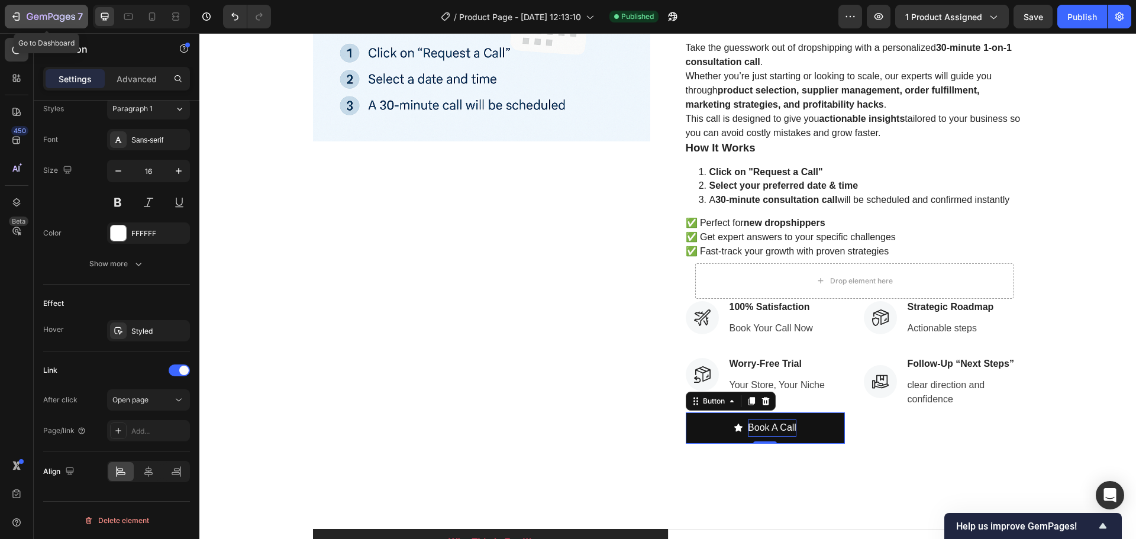
click at [8, 17] on button "7" at bounding box center [46, 17] width 83 height 24
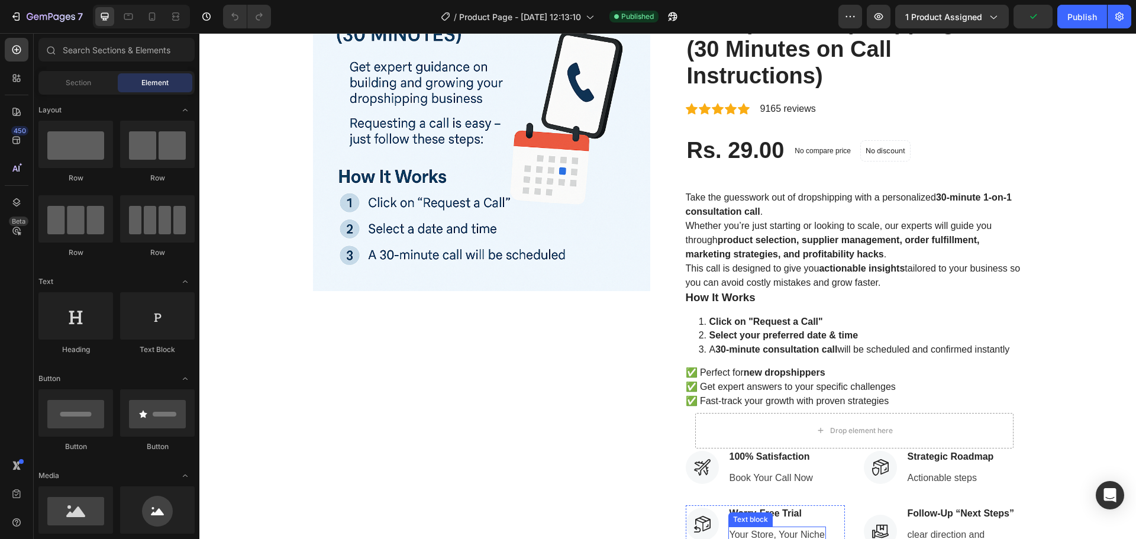
scroll to position [296, 0]
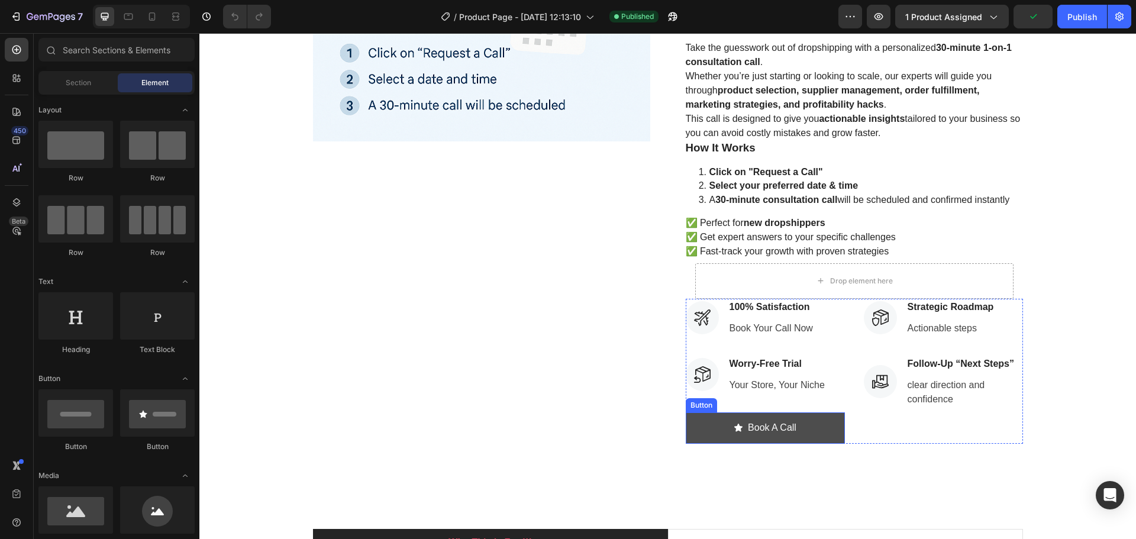
click at [815, 426] on button "Book A Call" at bounding box center [765, 427] width 159 height 31
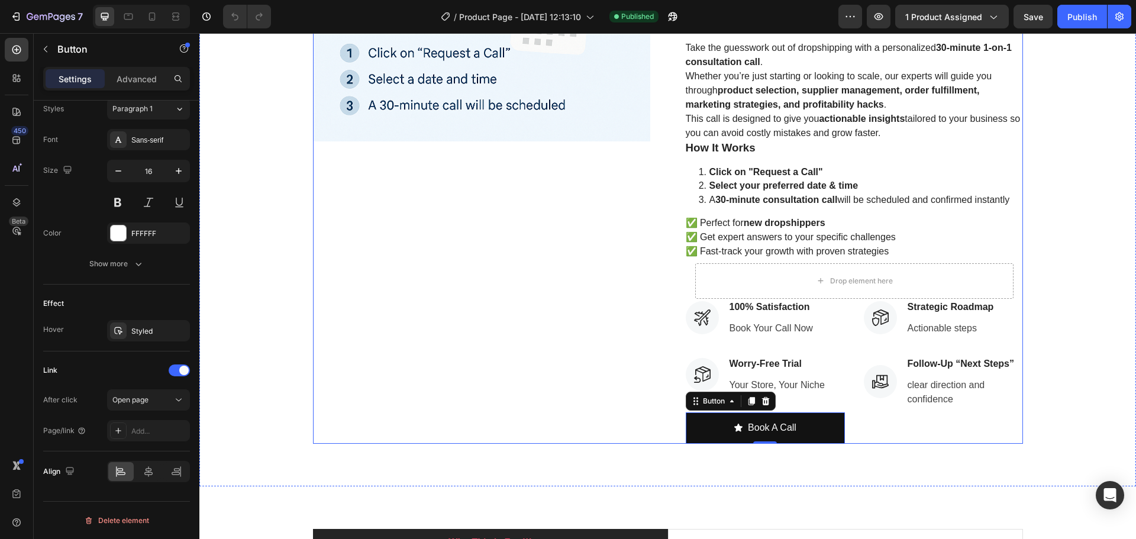
scroll to position [355, 0]
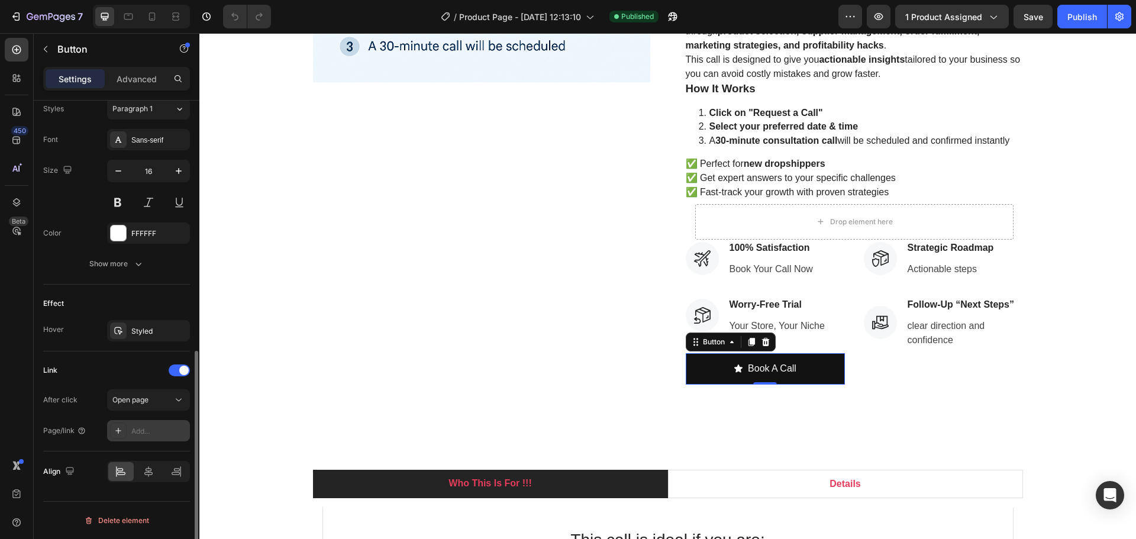
click at [141, 428] on div "Add..." at bounding box center [159, 431] width 56 height 11
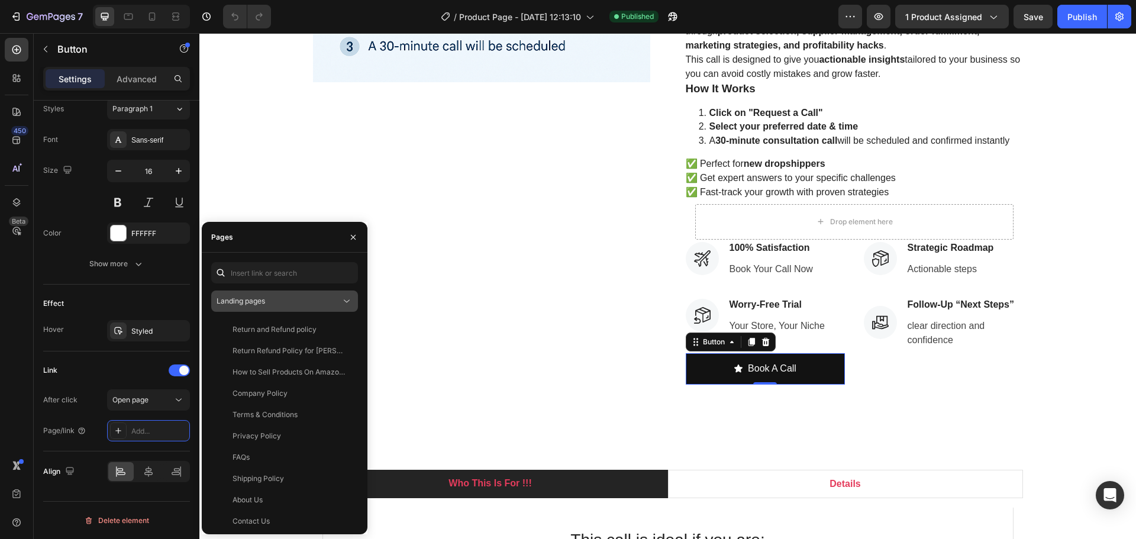
click at [269, 299] on div "Landing pages" at bounding box center [279, 301] width 124 height 11
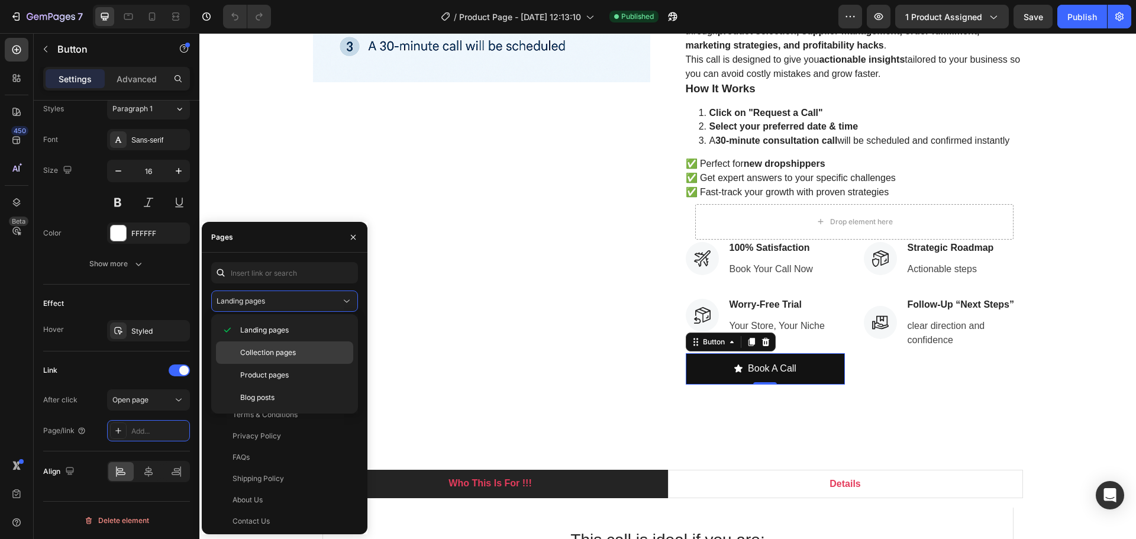
scroll to position [414, 0]
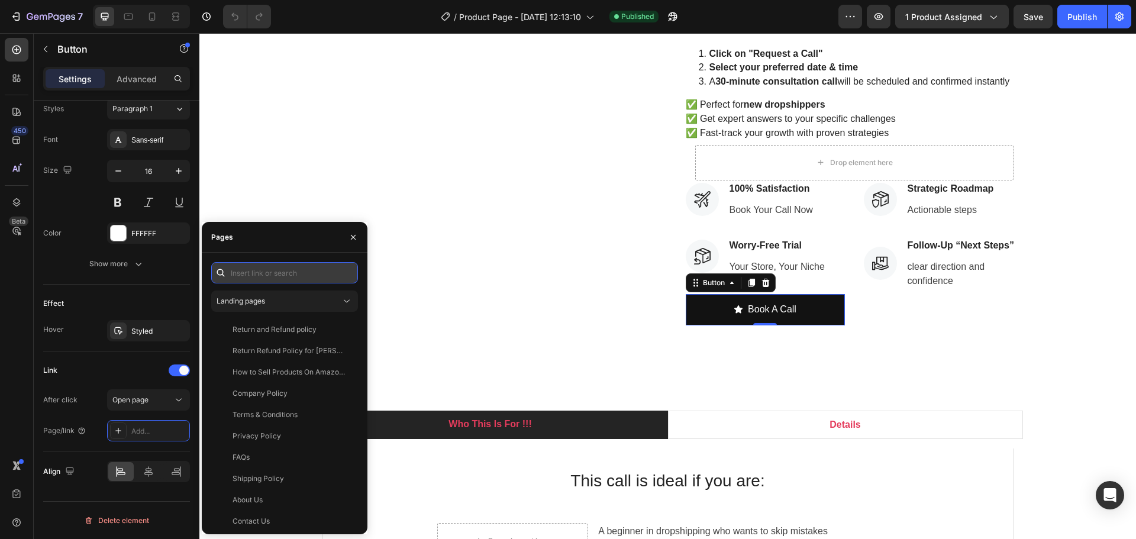
click at [273, 274] on input "text" at bounding box center [284, 272] width 147 height 21
paste input "https://deodap.in?bookeasy-type=product&bookeasy-id=53046659940662&redirect-to=…"
type input "https://deodap.in?bookeasy-type=product&bookeasy-id=53046659940662&redirect-to=…"
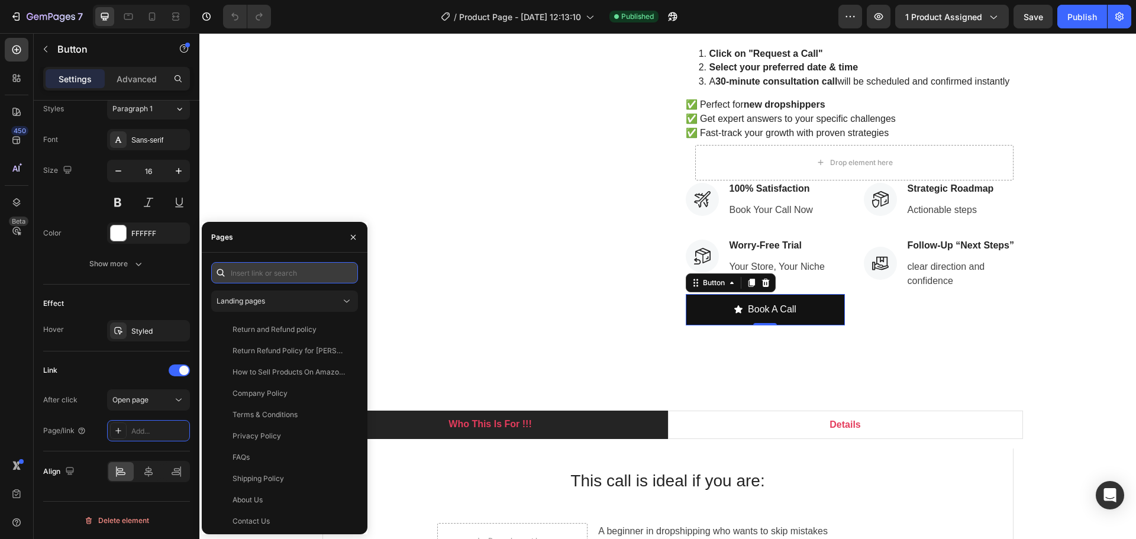
click at [325, 269] on input "text" at bounding box center [284, 272] width 147 height 21
paste input "https://deodap.in?bookeasy-type=product&bookeasy-id=53046659940662&redirect-to=…"
type input "https://deodap.in?bookeasy-type=product&bookeasy-id=53046659940662&redirect-to=…"
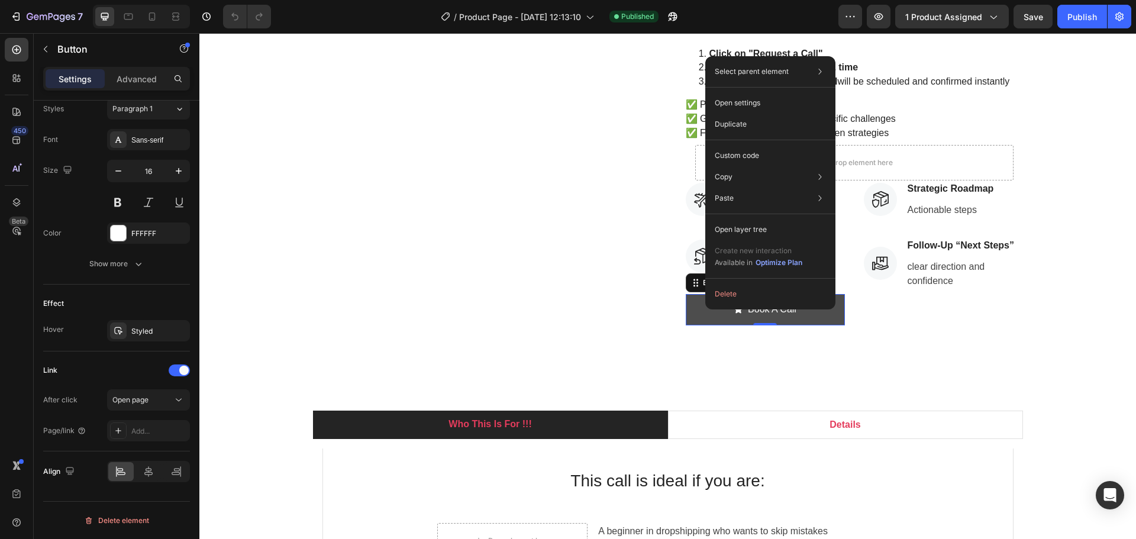
scroll to position [0, 0]
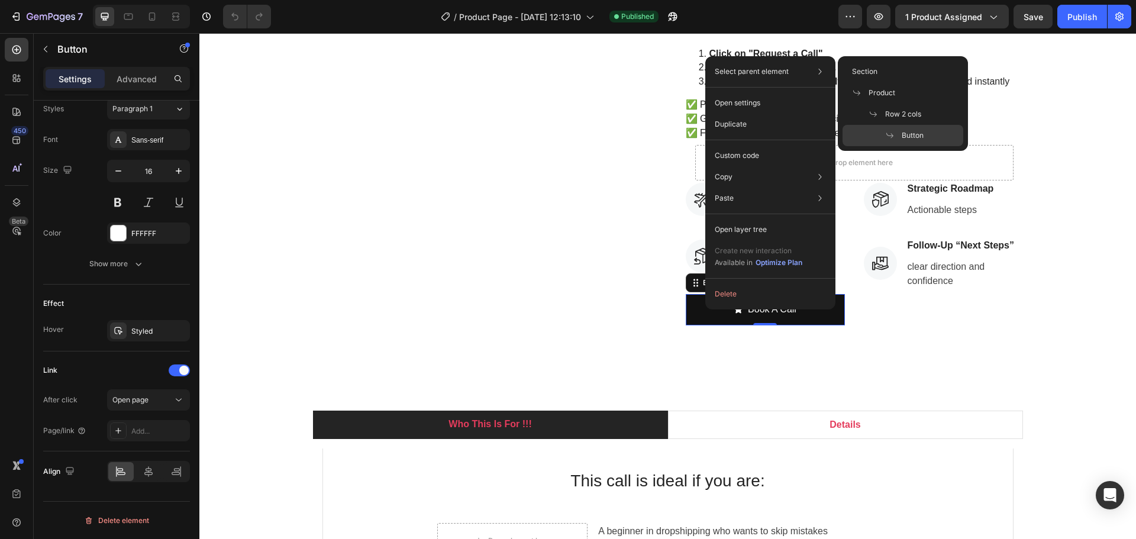
click at [798, 73] on div "Select parent element Section Product Row 2 cols Button" at bounding box center [770, 71] width 121 height 21
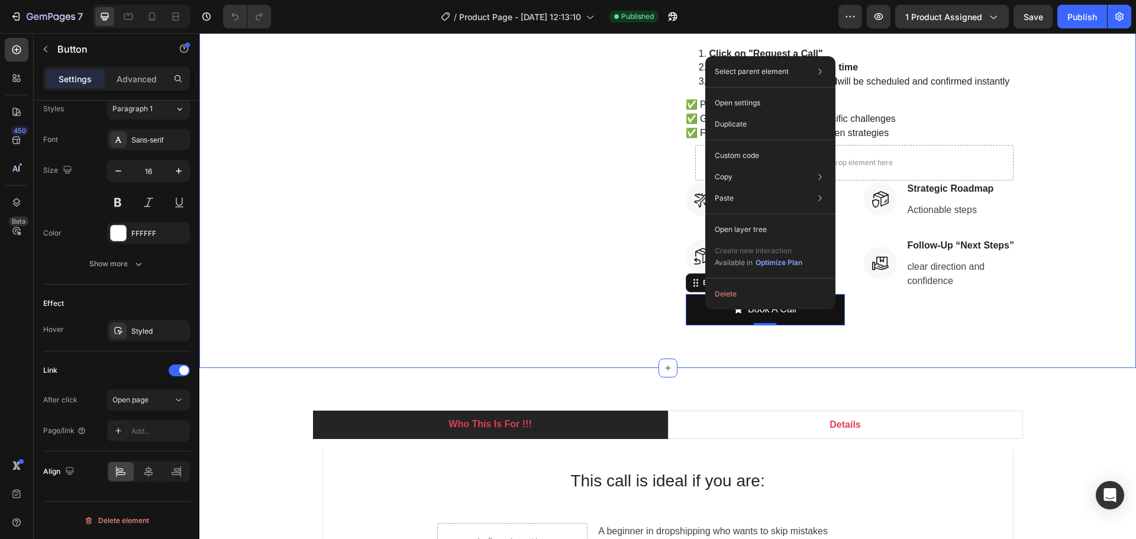
click at [690, 353] on div "Product Images 30 Minutes Dropshipping Masterclass Call – 1-on-1 With an Expert…" at bounding box center [667, 5] width 937 height 725
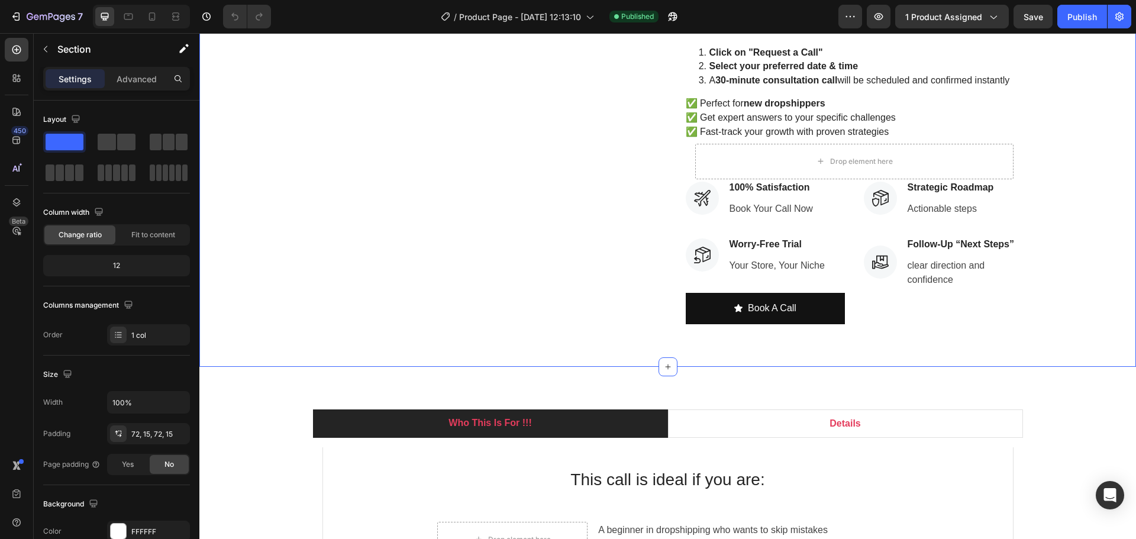
scroll to position [414, 0]
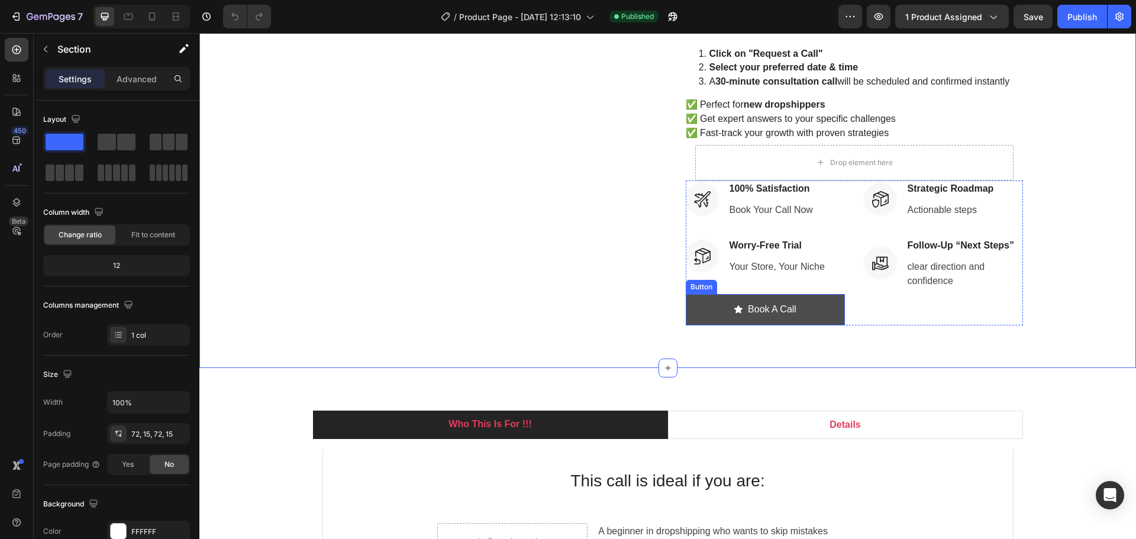
click at [718, 311] on button "Book A Call" at bounding box center [765, 309] width 159 height 31
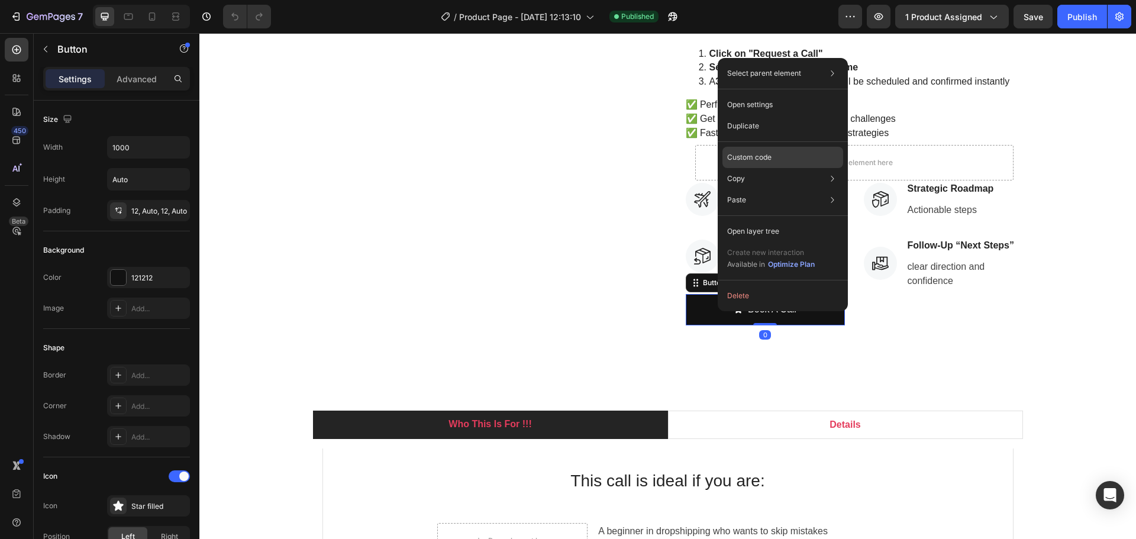
click at [799, 156] on div "Custom code" at bounding box center [782, 157] width 121 height 21
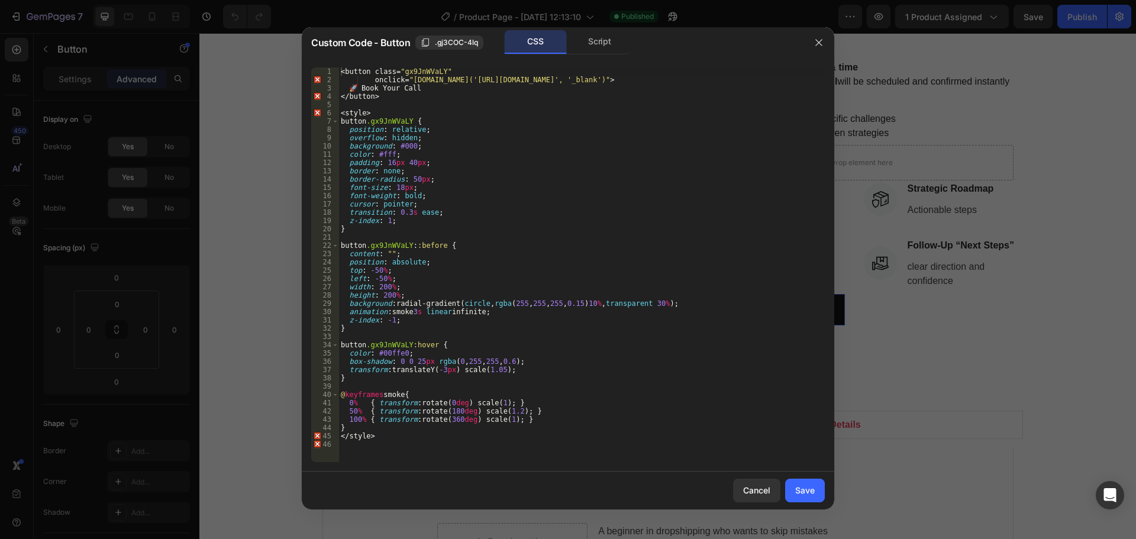
type textarea "<button class="gx9JnWVaLY""
click at [722, 73] on div "< button class = " gx9JnWVaLY " onclick = " window.open('https://deodap.in?book…" at bounding box center [581, 272] width 486 height 411
click at [815, 44] on icon "button" at bounding box center [818, 42] width 9 height 9
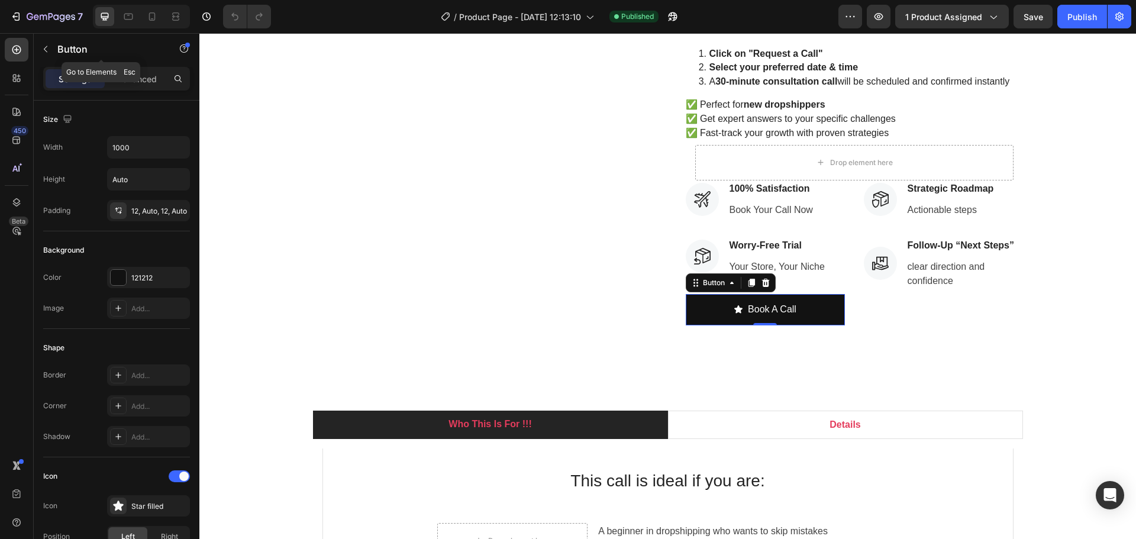
click at [43, 46] on icon "button" at bounding box center [45, 48] width 9 height 9
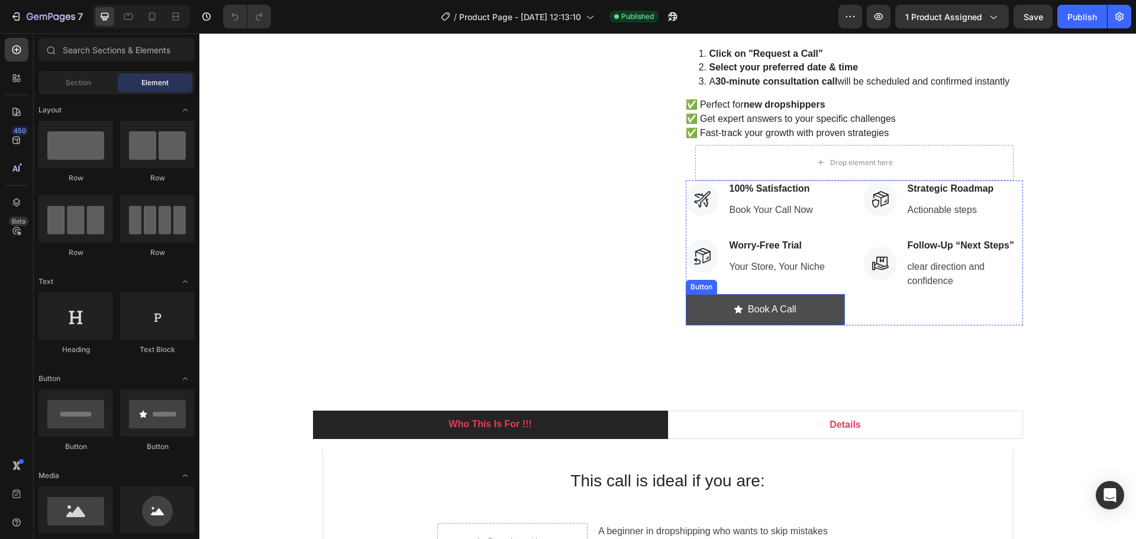
click at [811, 305] on button "Book A Call" at bounding box center [765, 309] width 159 height 31
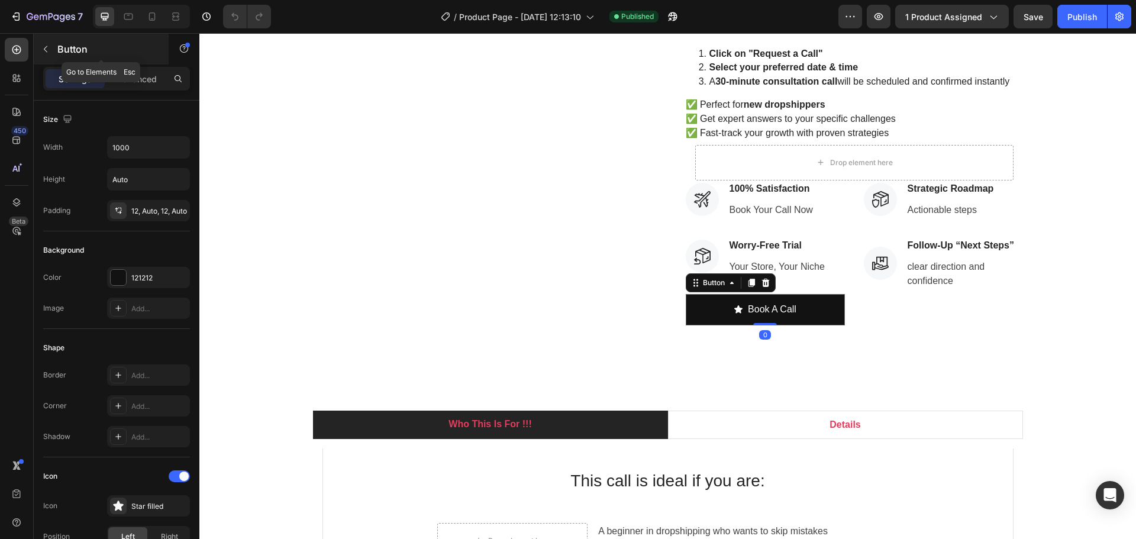
click at [50, 53] on icon "button" at bounding box center [45, 48] width 9 height 9
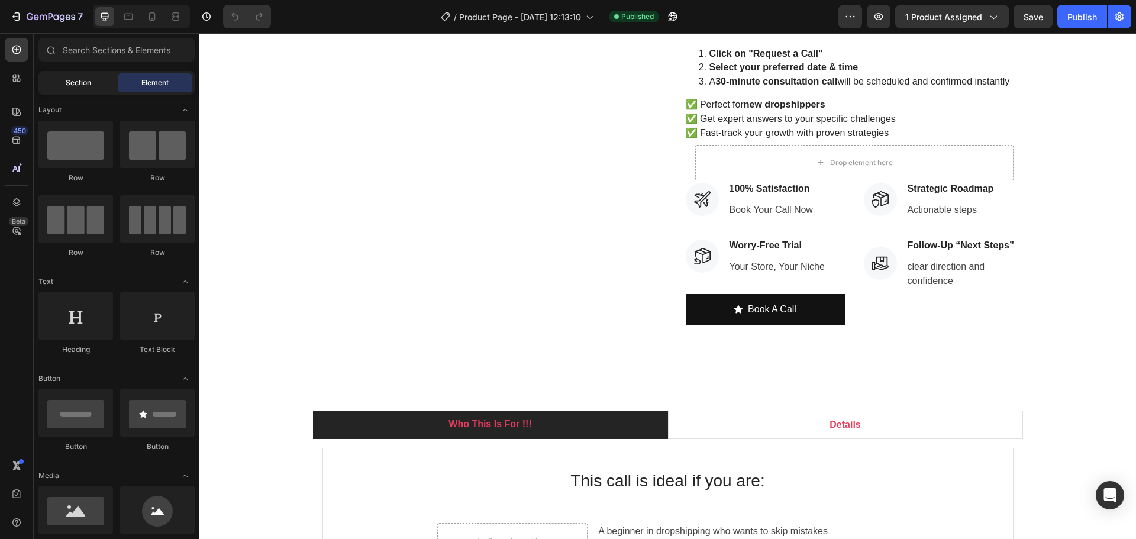
click at [82, 80] on span "Section" at bounding box center [78, 83] width 25 height 11
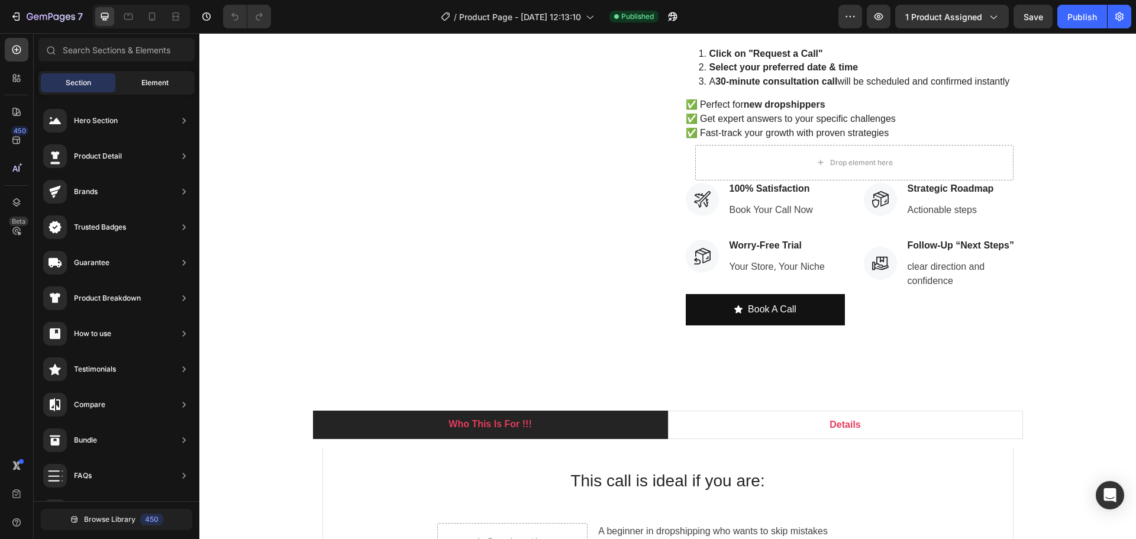
click at [151, 79] on span "Element" at bounding box center [154, 83] width 27 height 11
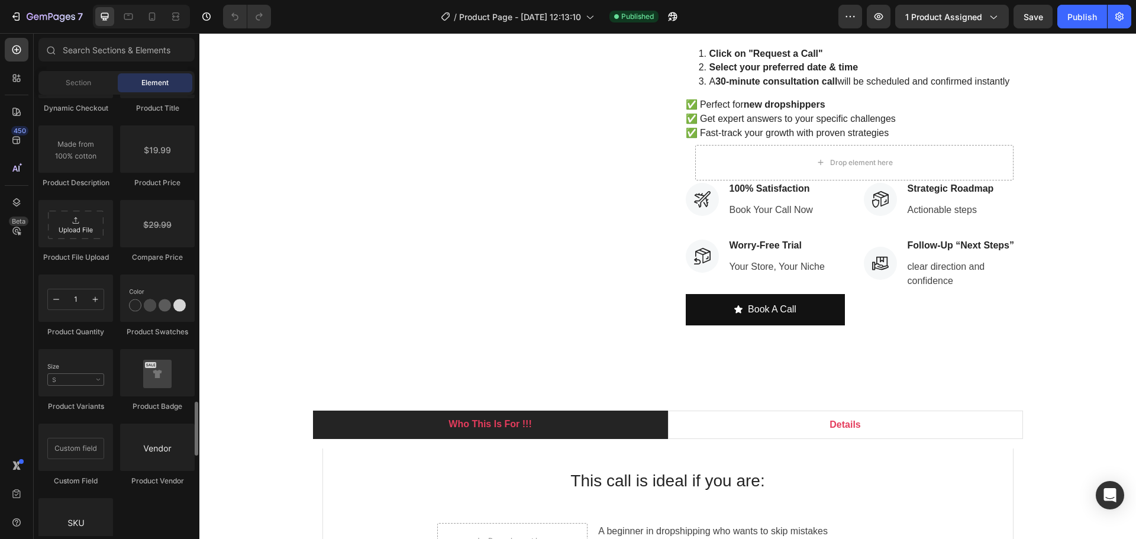
scroll to position [2071, 0]
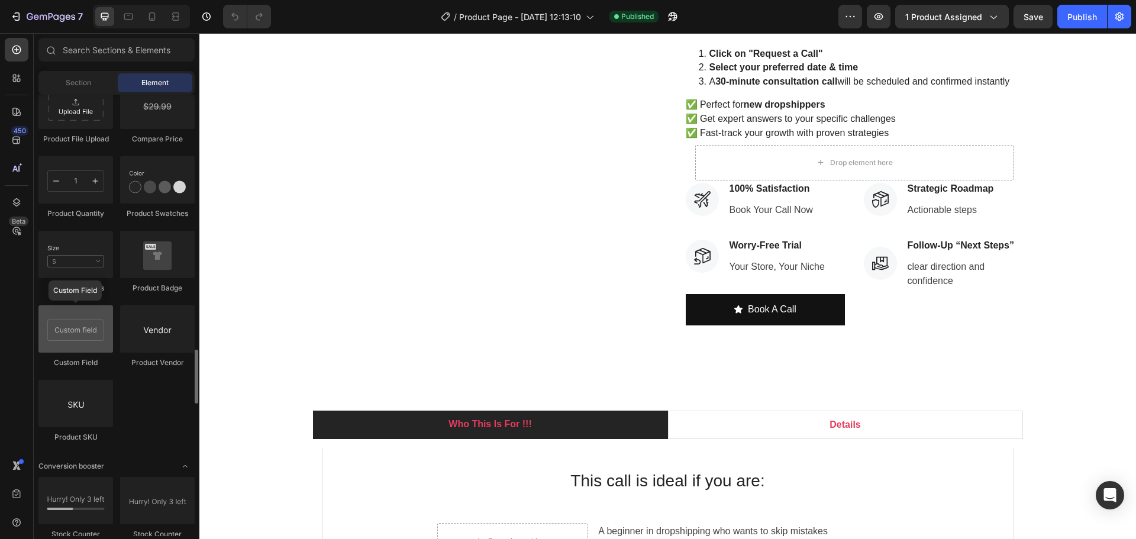
click at [72, 331] on div at bounding box center [75, 328] width 75 height 47
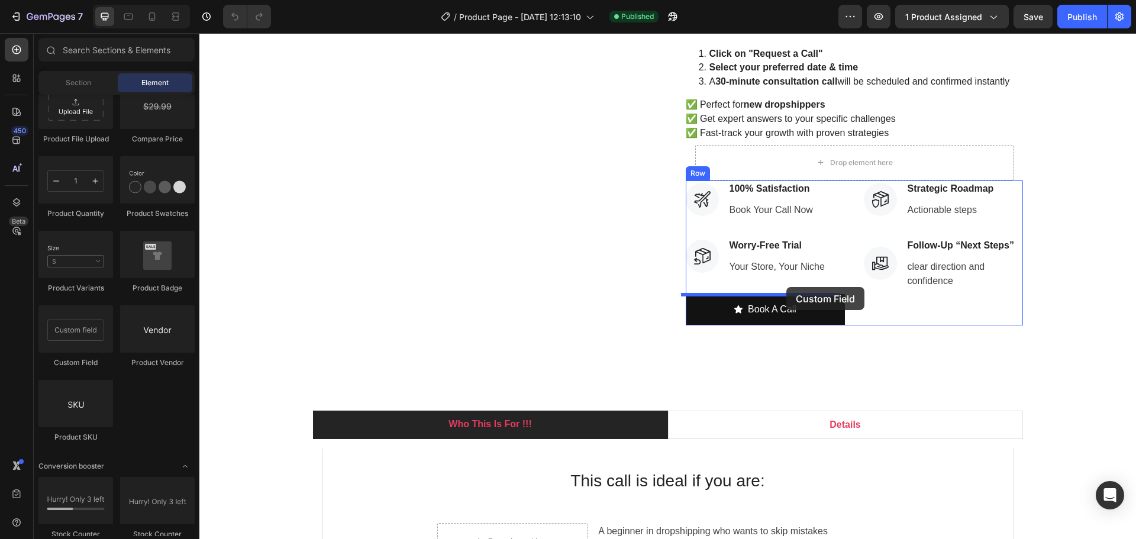
drag, startPoint x: 391, startPoint y: 357, endPoint x: 786, endPoint y: 287, distance: 401.4
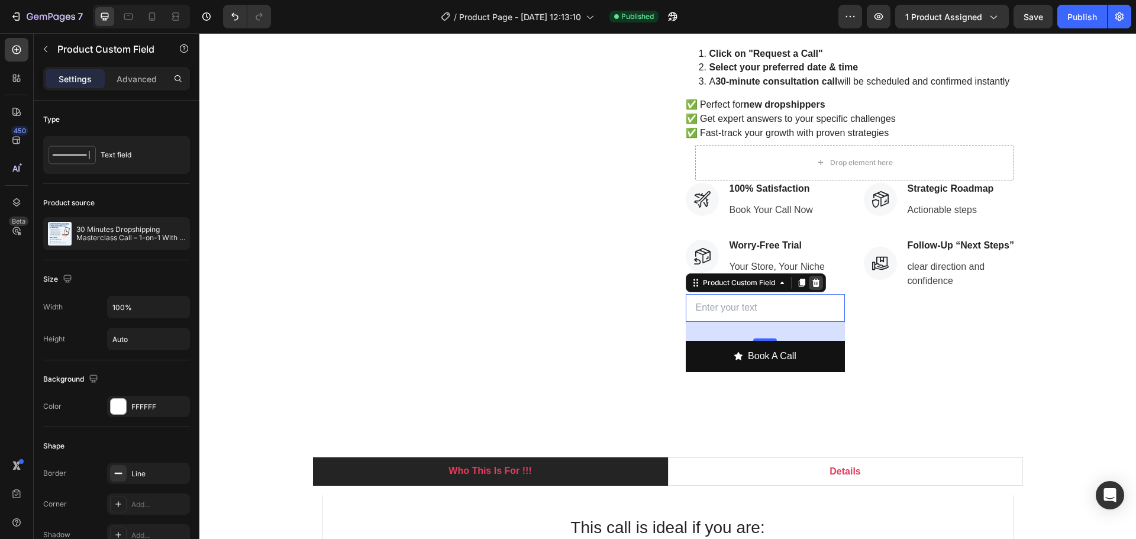
click at [815, 285] on icon at bounding box center [815, 282] width 9 height 9
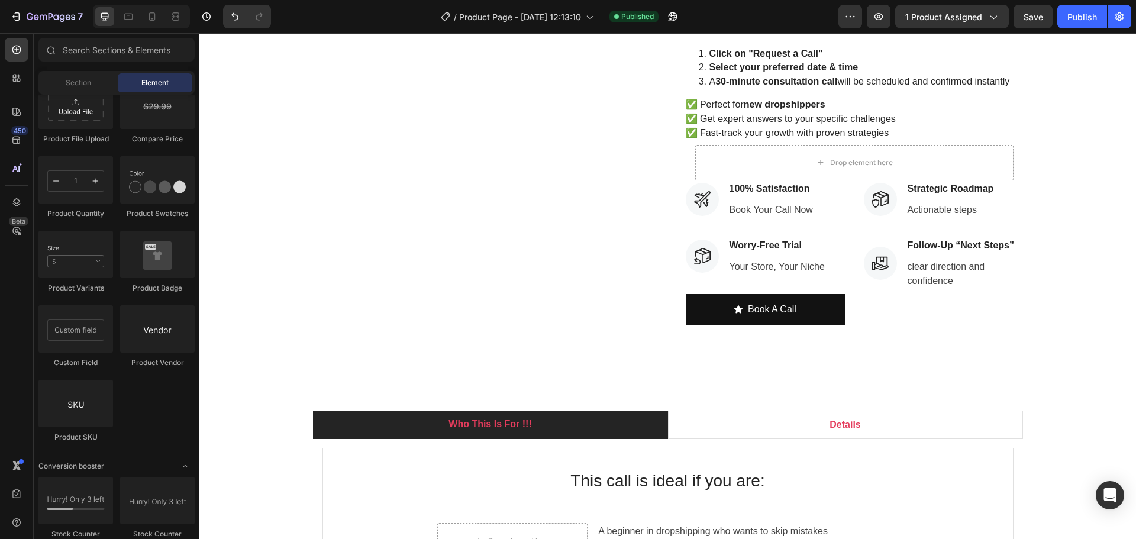
scroll to position [2248, 0]
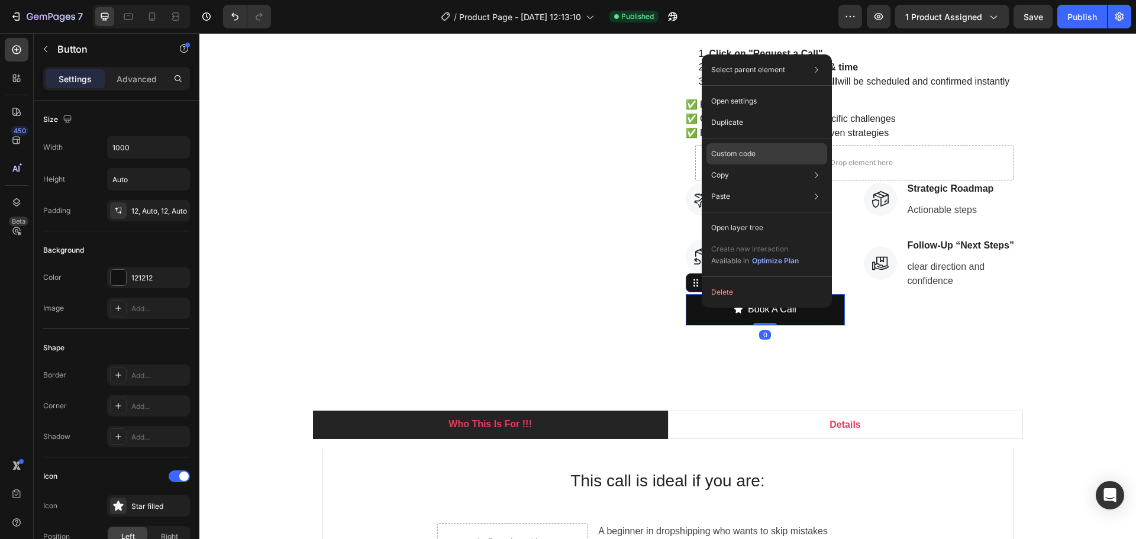
click at [760, 147] on div "Custom code" at bounding box center [766, 153] width 121 height 21
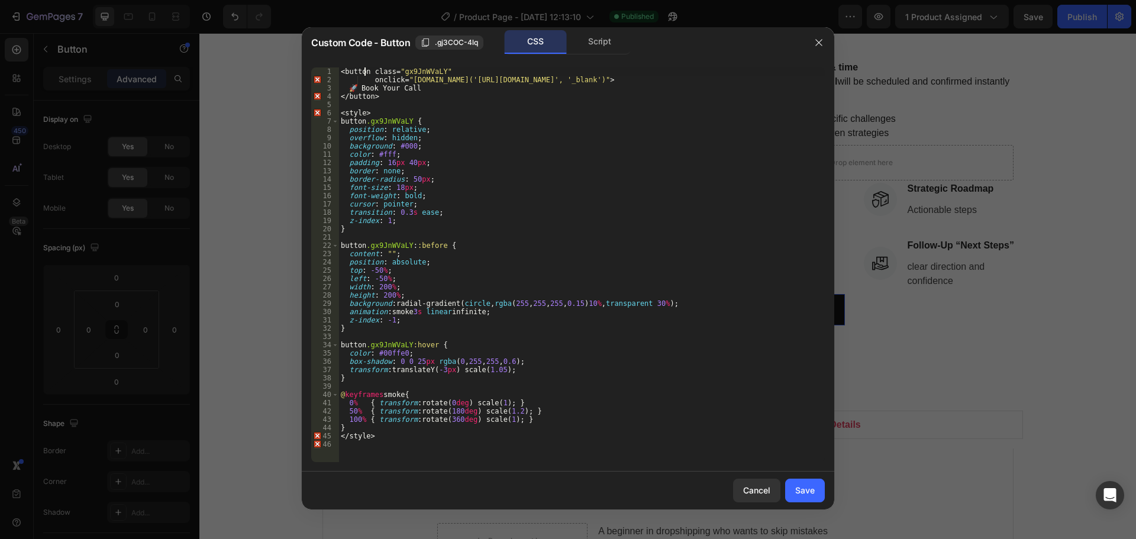
click at [363, 69] on div "< button class = " gx9JnWVaLY " onclick = " window.open('https://deodap.in?book…" at bounding box center [581, 272] width 486 height 411
drag, startPoint x: 363, startPoint y: 69, endPoint x: 418, endPoint y: 67, distance: 55.6
click at [418, 67] on div "< button class = " gx9JnWVaLY " onclick = " window.open('https://deodap.in?book…" at bounding box center [581, 272] width 486 height 411
click at [392, 76] on div "< button class = " gx9JnWVaLY " onclick = " window.open('https://deodap.in?book…" at bounding box center [581, 272] width 486 height 411
click at [406, 79] on div "< button class = " gx9JnWVaLY " onclick = " window.open('https://deodap.in?book…" at bounding box center [581, 272] width 486 height 411
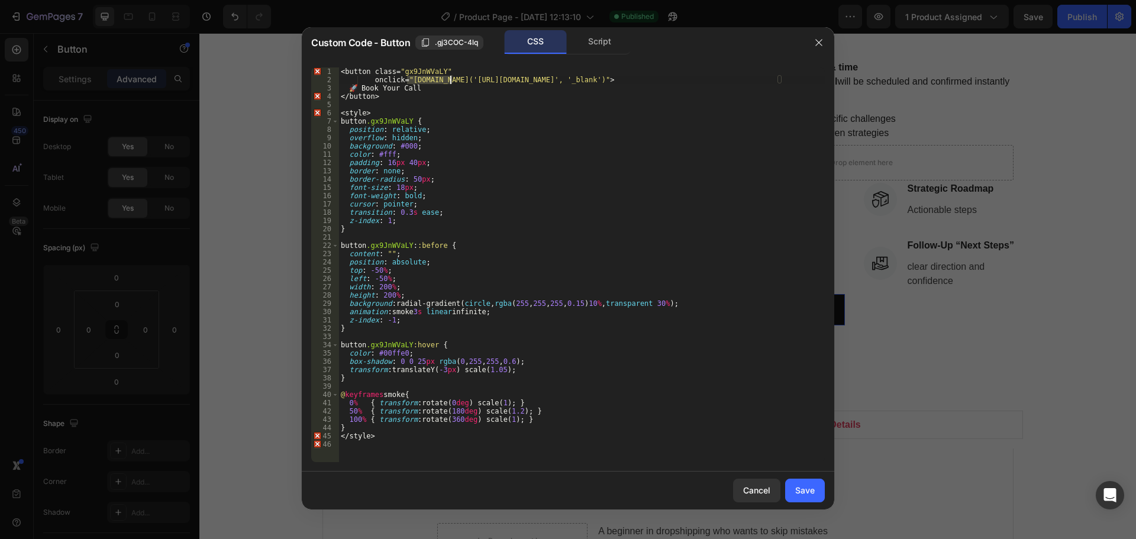
drag, startPoint x: 406, startPoint y: 79, endPoint x: 447, endPoint y: 79, distance: 40.8
click at [447, 79] on div "< button class = " gx9JnWVaLY " onclick = " window.open('https://deodap.in?book…" at bounding box center [581, 272] width 486 height 411
click at [454, 79] on div "< button class = " gx9JnWVaLY " onclick = " window.open('https://deodap.in?book…" at bounding box center [581, 272] width 486 height 411
drag, startPoint x: 458, startPoint y: 81, endPoint x: 734, endPoint y: 81, distance: 275.7
click at [734, 81] on div "< button class = " gx9JnWVaLY " onclick = " window.open('https://deodap.in?book…" at bounding box center [581, 272] width 486 height 411
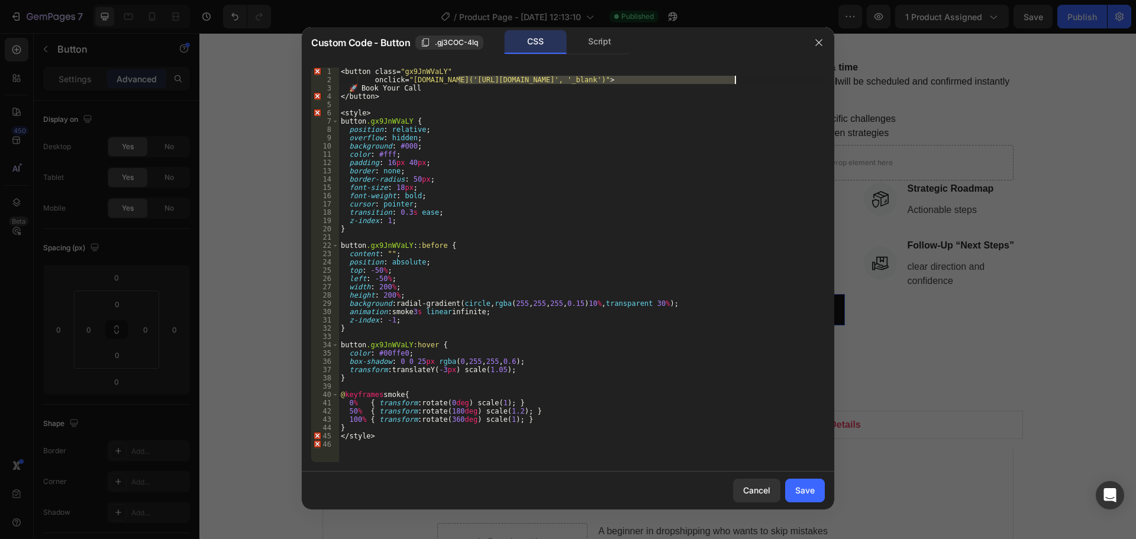
paste textarea "product&bookeasy-id=53046659940662&redirect-to=cart"
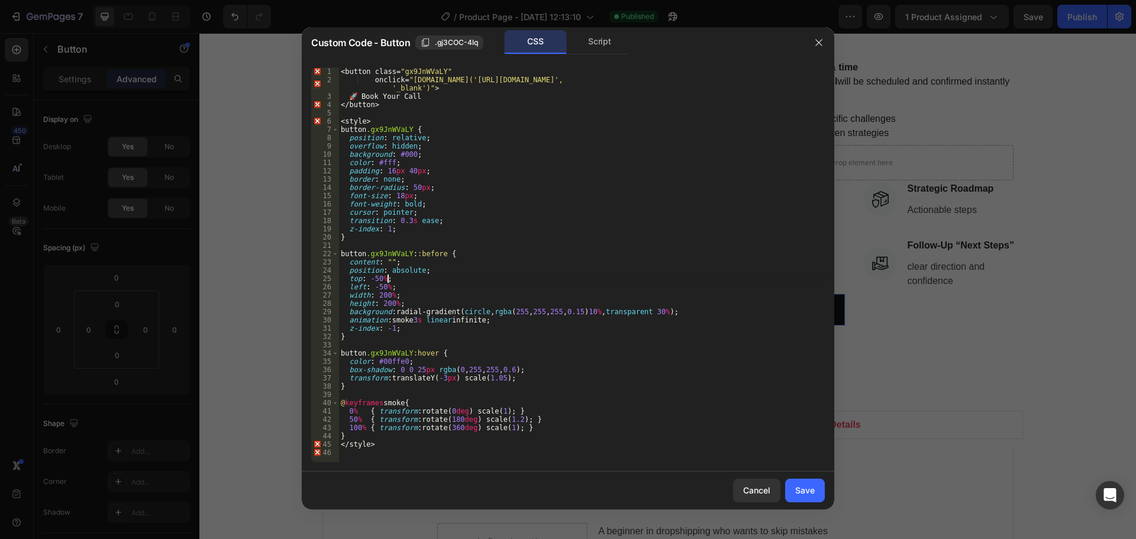
click at [666, 277] on div "< button class = " gx9JnWVaLY " onclick = " window.open('https://deodap.in?book…" at bounding box center [581, 272] width 486 height 411
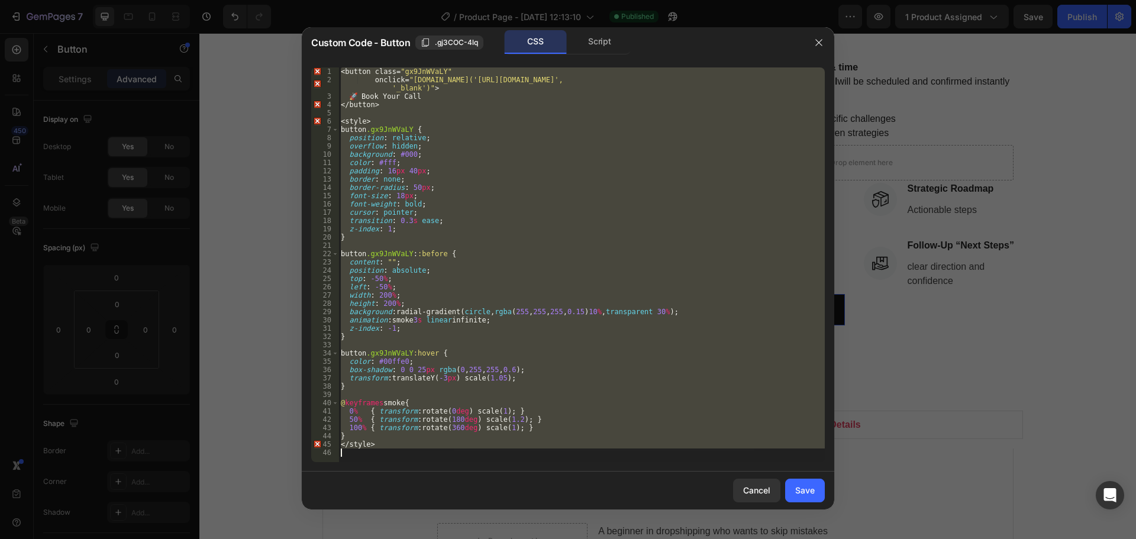
click at [534, 167] on div "< button class = " gx9JnWVaLY " onclick = " window.open('https://deodap.in?book…" at bounding box center [581, 264] width 486 height 395
type textarea "padding: 16px 40px;"
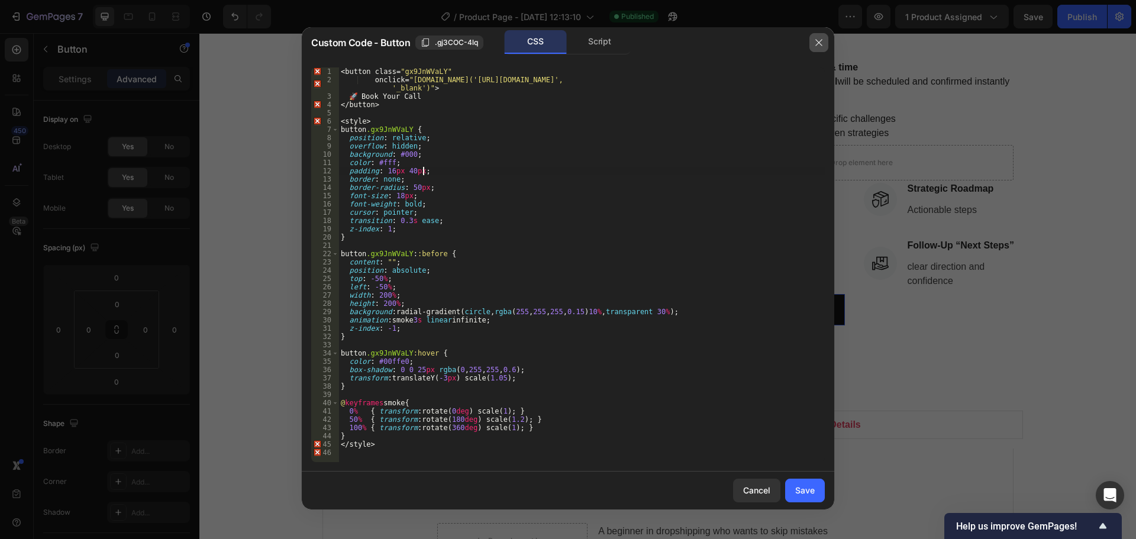
click at [816, 46] on icon "button" at bounding box center [818, 42] width 9 height 9
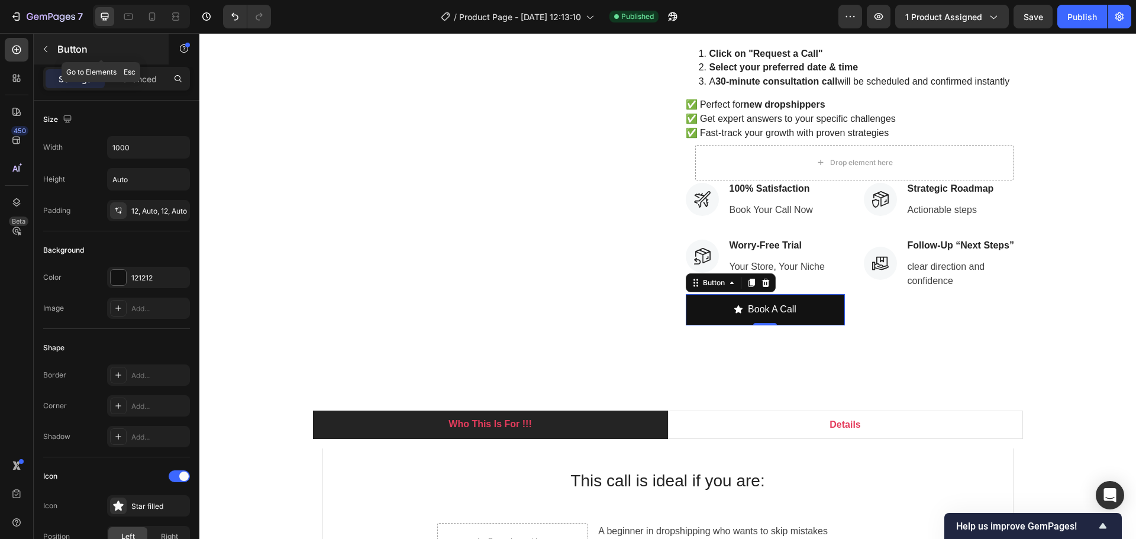
click at [41, 53] on icon "button" at bounding box center [45, 48] width 9 height 9
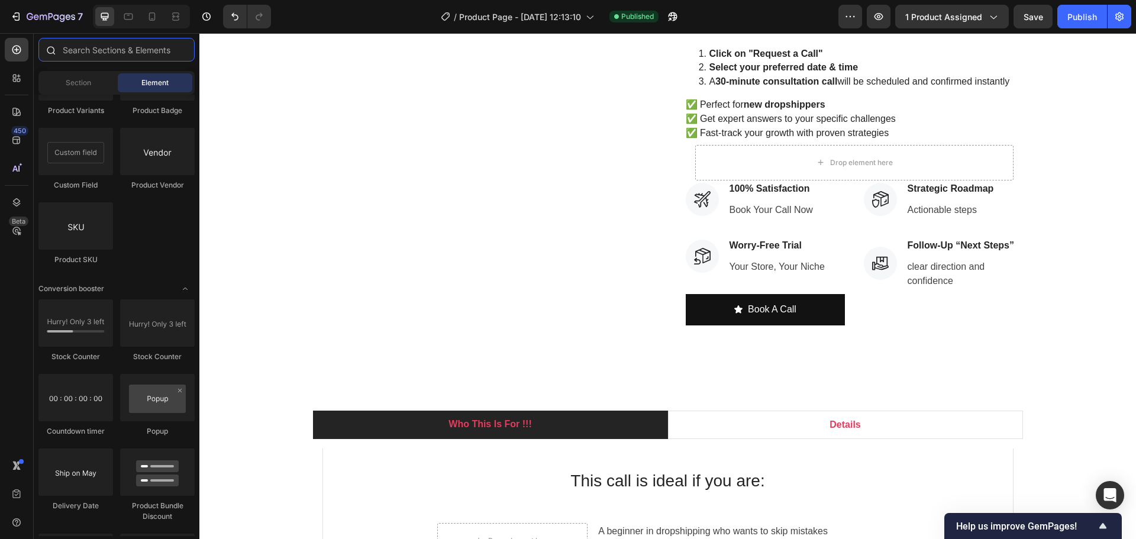
click at [99, 52] on input "text" at bounding box center [116, 50] width 156 height 24
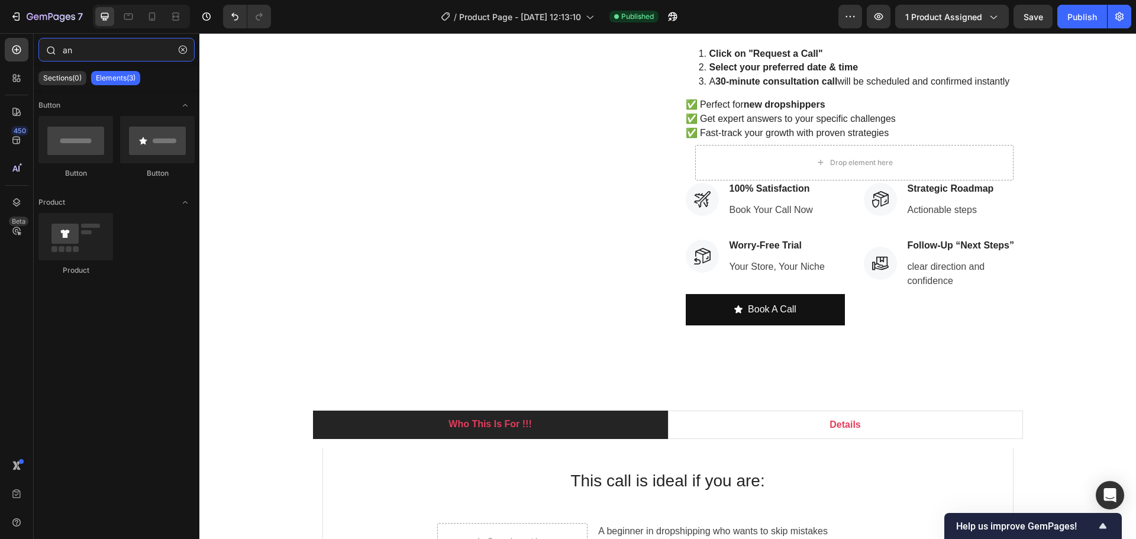
type input "a"
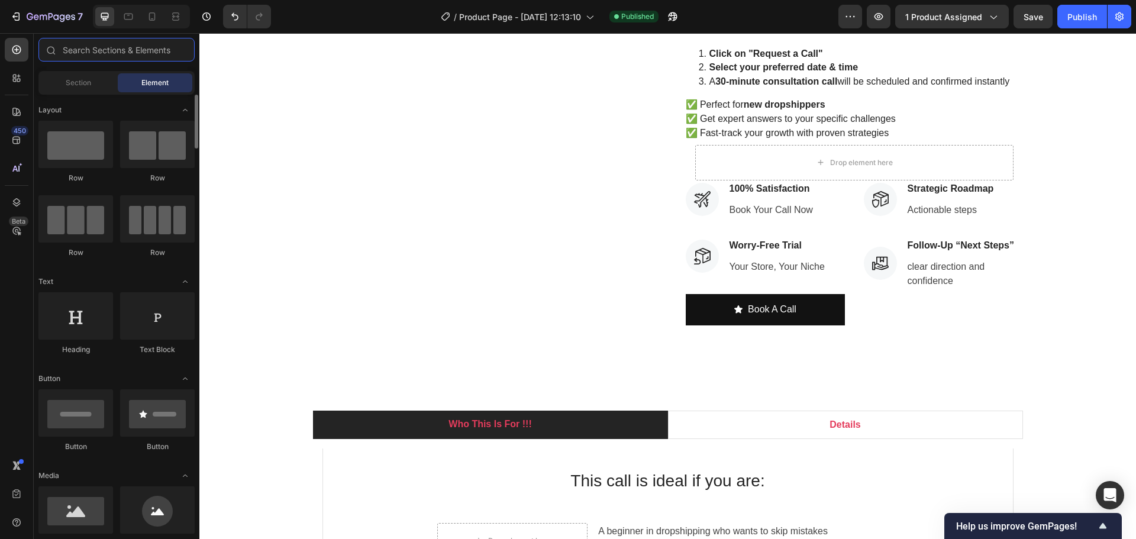
scroll to position [118, 0]
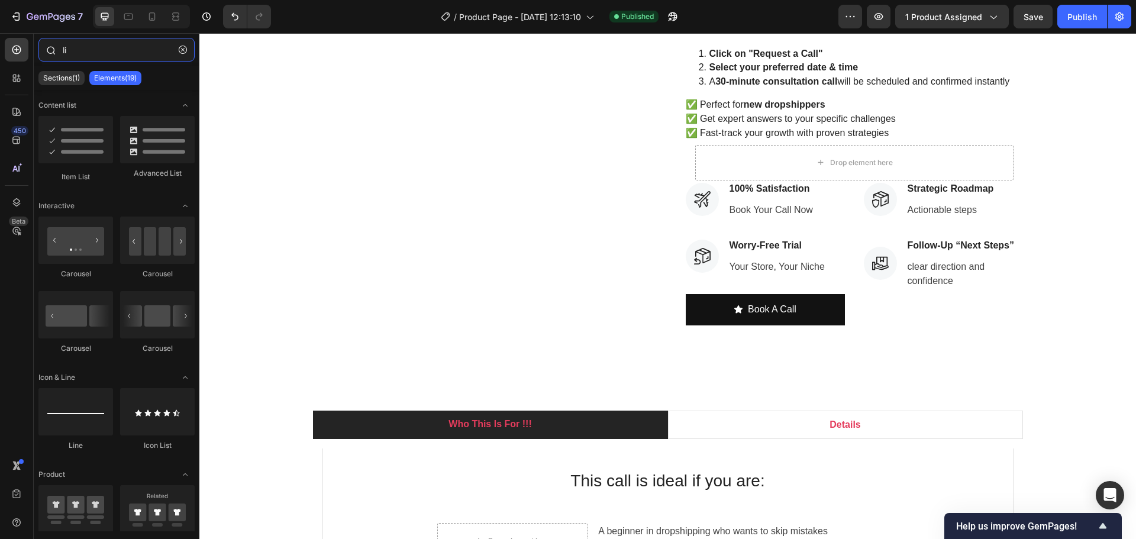
type input "l"
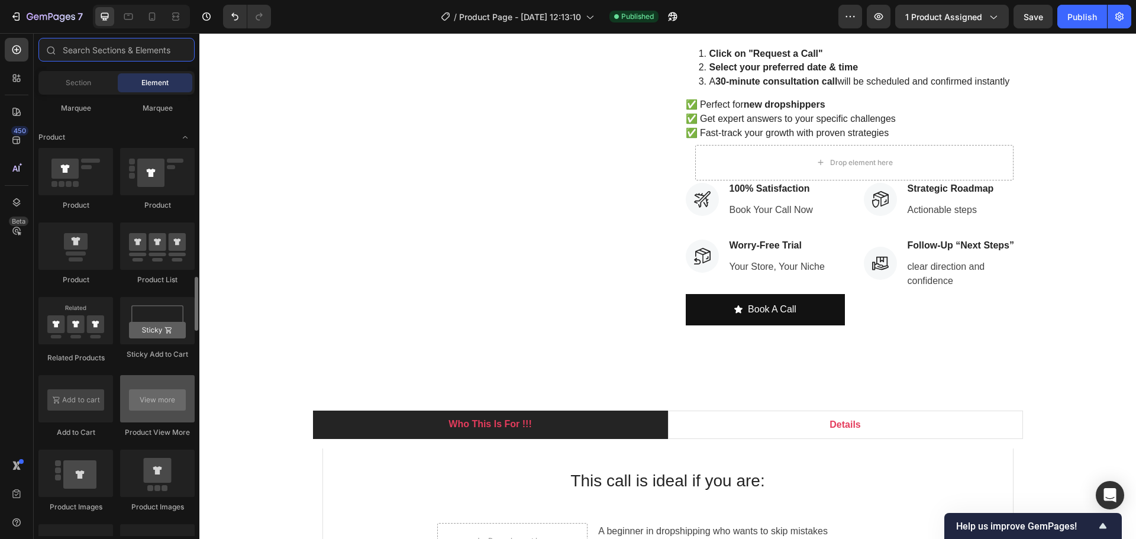
scroll to position [1538, 0]
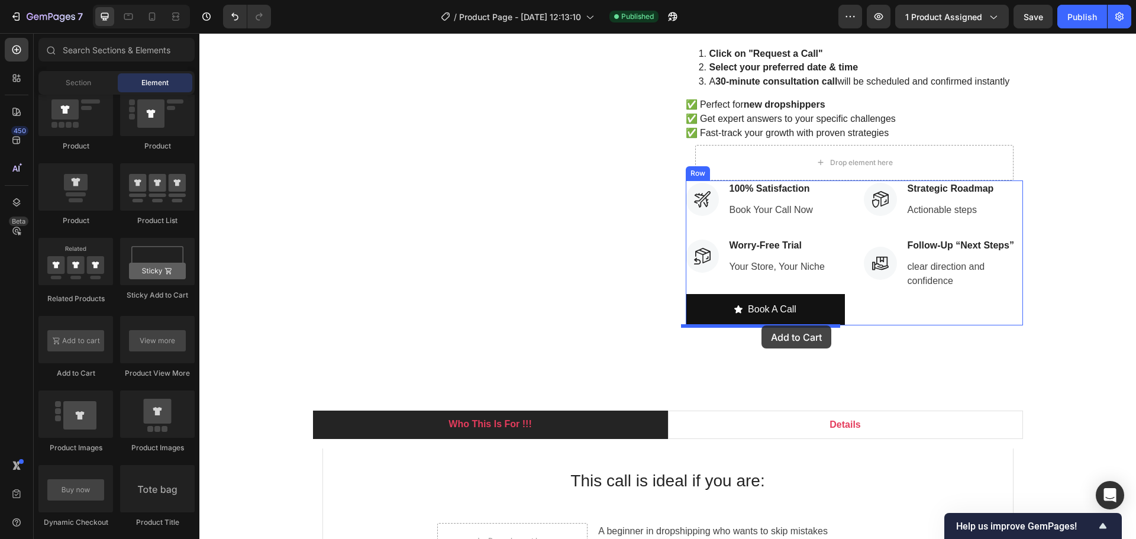
drag, startPoint x: 277, startPoint y: 381, endPoint x: 761, endPoint y: 325, distance: 487.7
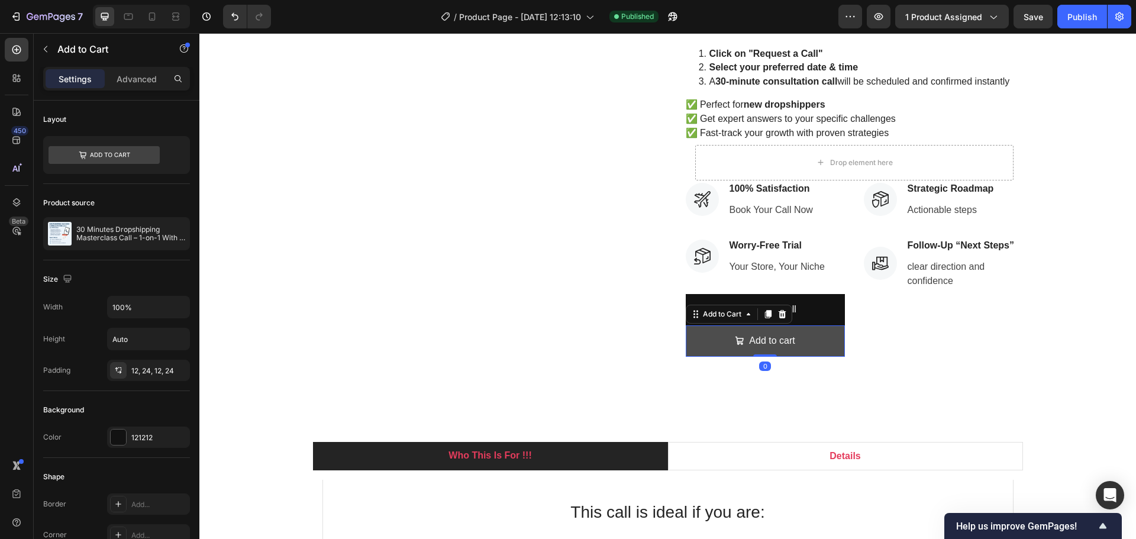
click at [827, 347] on button "Add to cart" at bounding box center [765, 340] width 159 height 31
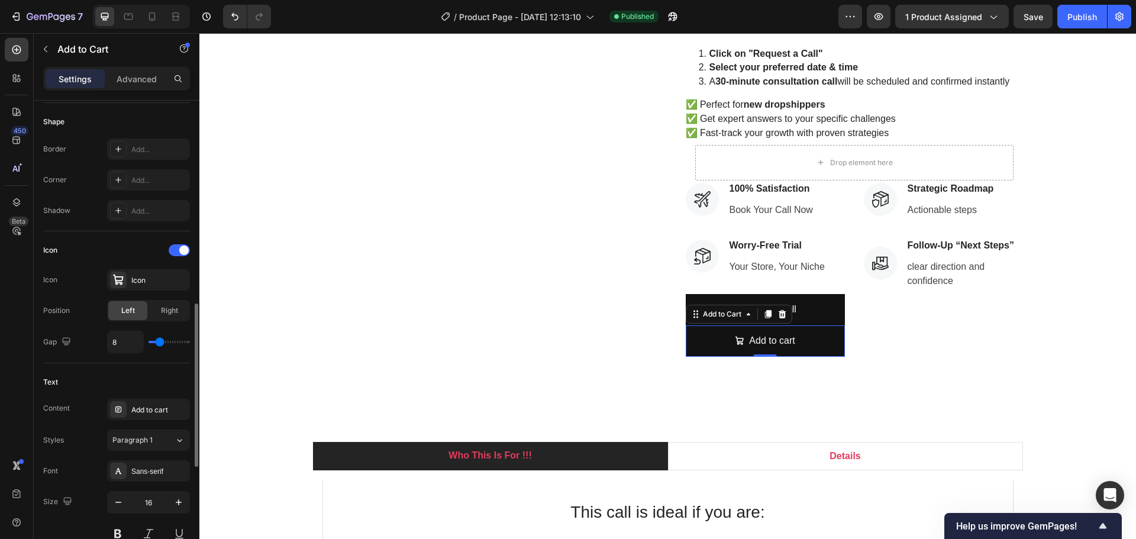
scroll to position [473, 0]
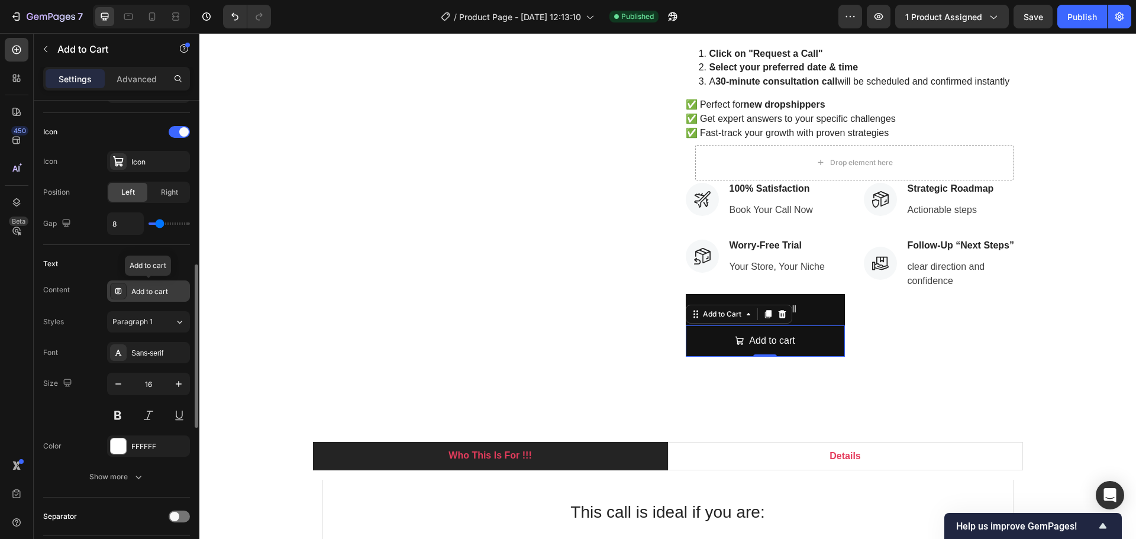
click at [157, 288] on div "Add to cart" at bounding box center [159, 291] width 56 height 11
click at [83, 264] on div "Text" at bounding box center [116, 263] width 147 height 19
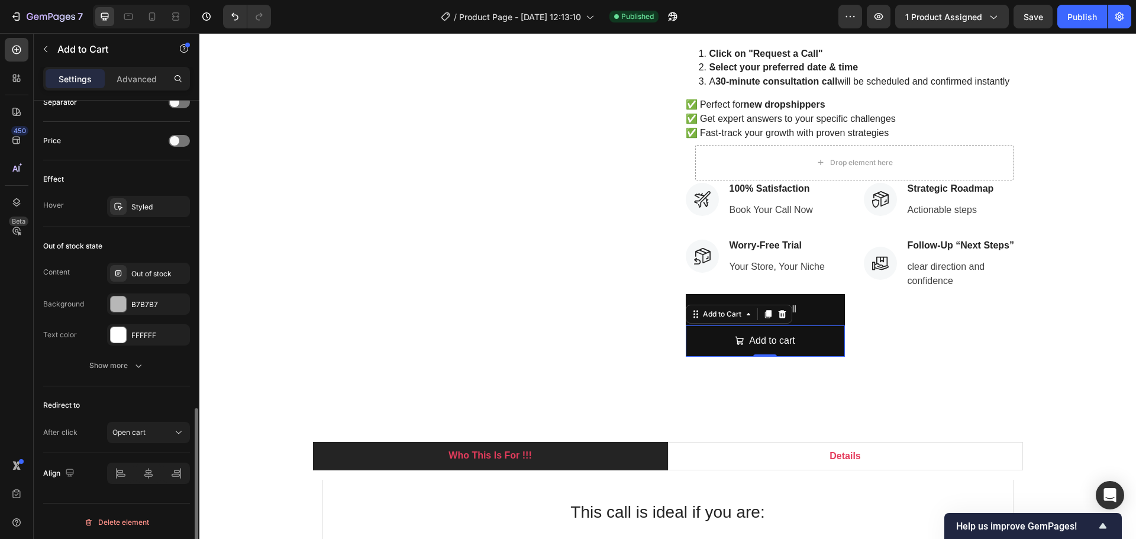
scroll to position [889, 0]
click at [166, 435] on div "Open cart" at bounding box center [142, 430] width 60 height 11
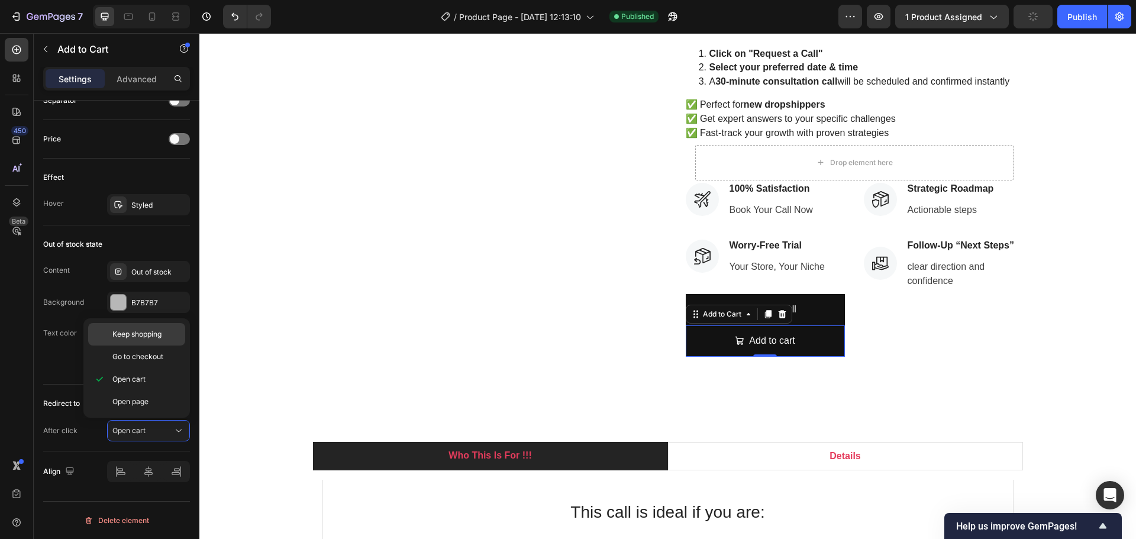
click at [147, 335] on span "Keep shopping" at bounding box center [136, 334] width 49 height 11
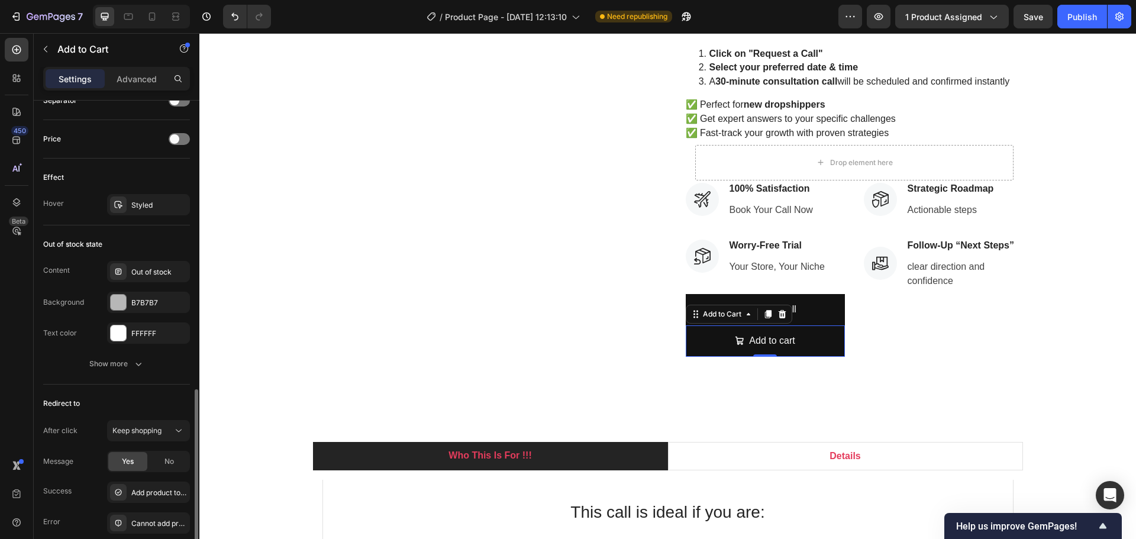
scroll to position [982, 0]
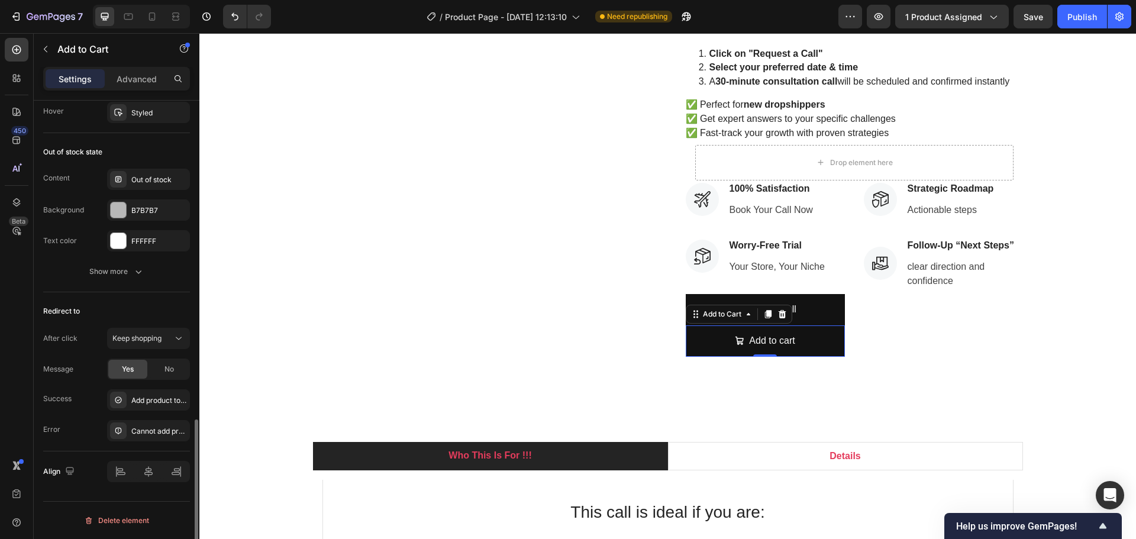
click at [166, 327] on div "Redirect to After click Keep shopping Message Yes No Success Add product to car…" at bounding box center [116, 371] width 147 height 159
click at [165, 341] on div "Keep shopping" at bounding box center [142, 338] width 60 height 11
click at [785, 314] on div "Add to Cart" at bounding box center [739, 314] width 106 height 19
click at [778, 315] on icon at bounding box center [782, 314] width 8 height 8
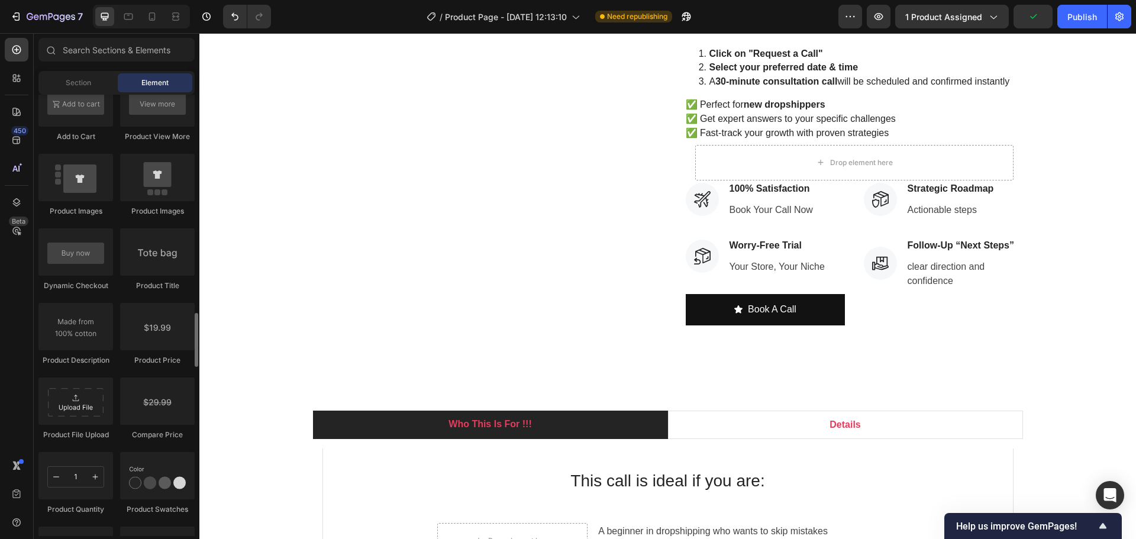
scroll to position [1716, 0]
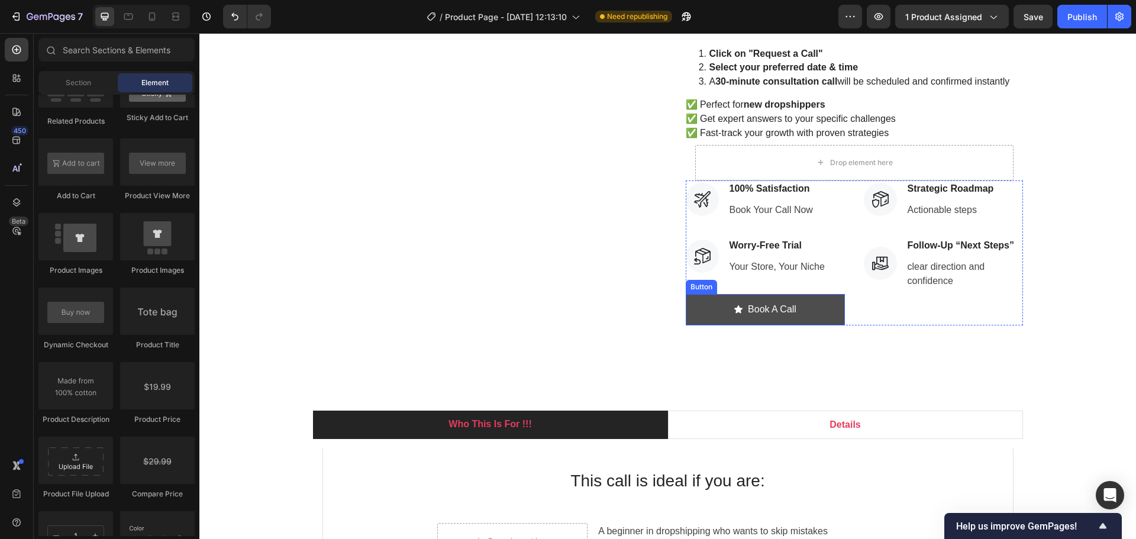
click at [815, 313] on button "Book A Call" at bounding box center [765, 309] width 159 height 31
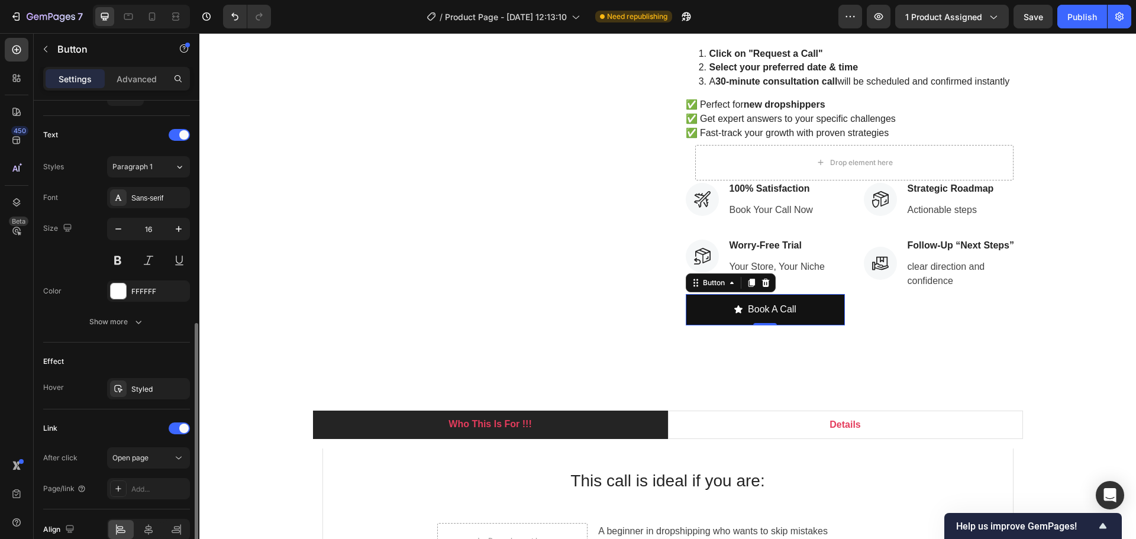
scroll to position [531, 0]
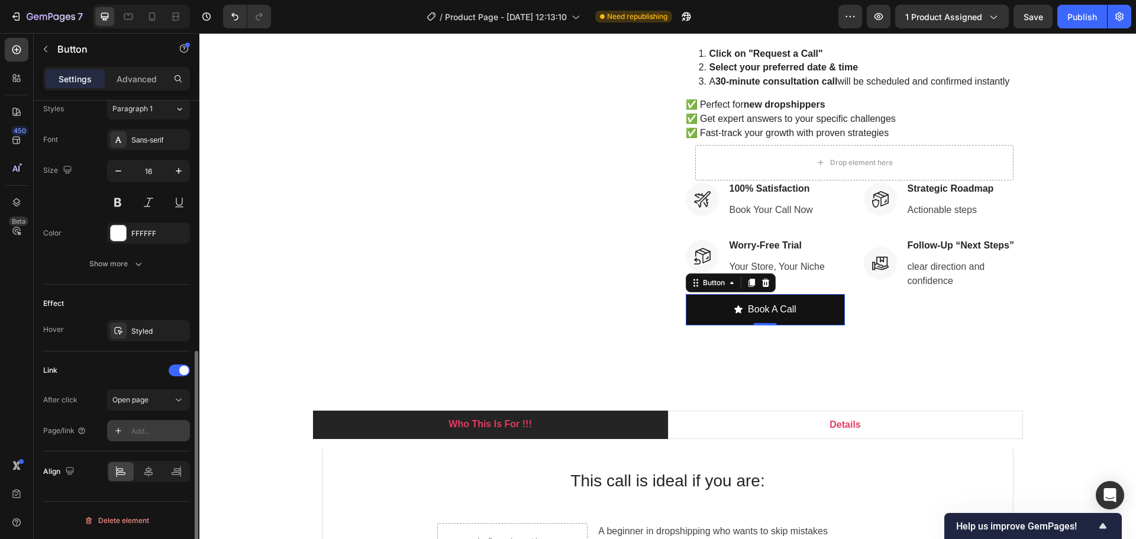
click at [133, 434] on div "Add..." at bounding box center [159, 431] width 56 height 11
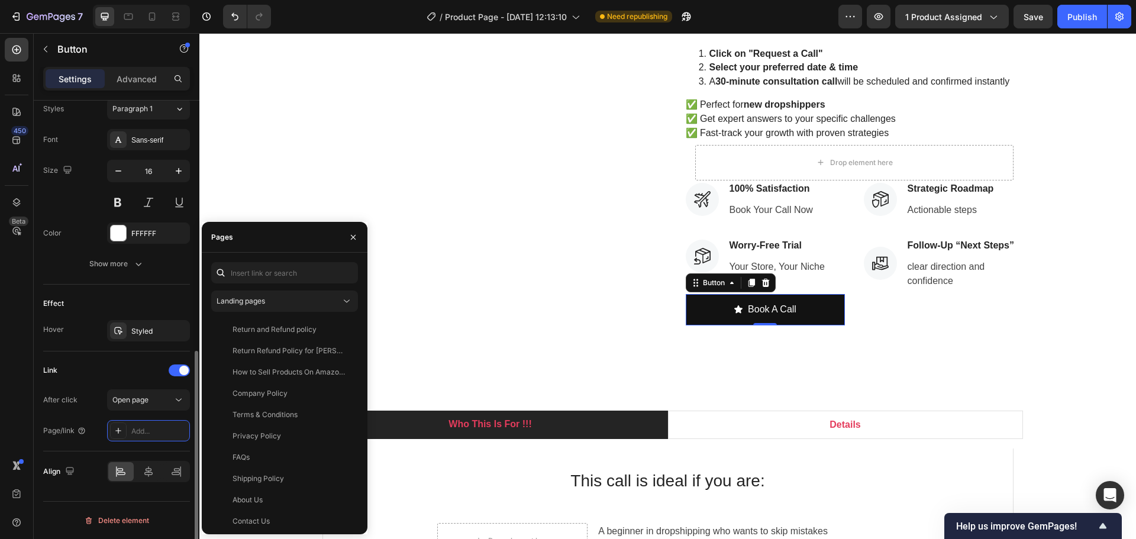
click at [89, 370] on div "Link" at bounding box center [116, 370] width 147 height 19
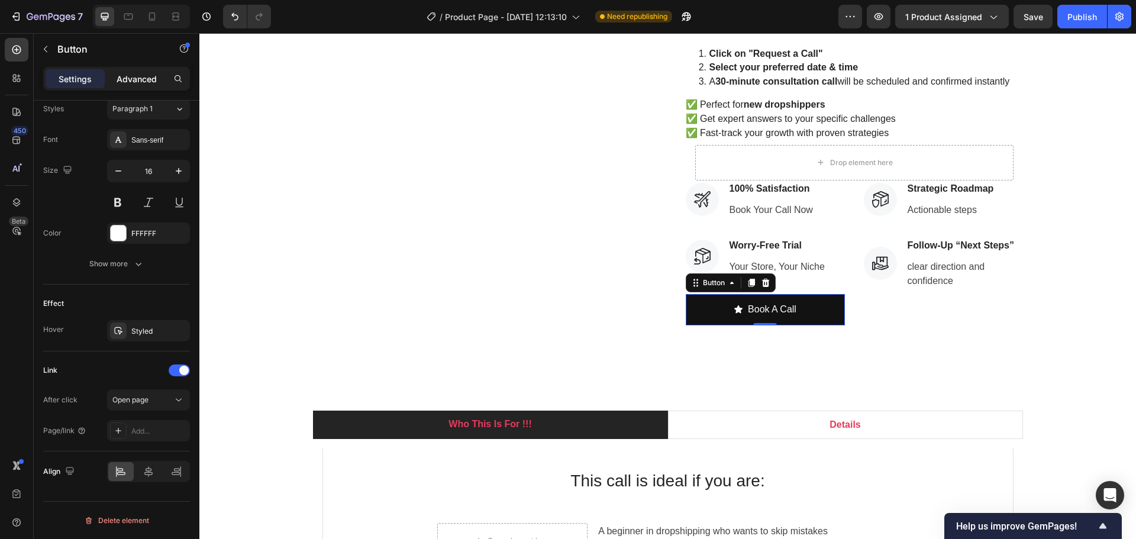
click at [120, 78] on p "Advanced" at bounding box center [137, 79] width 40 height 12
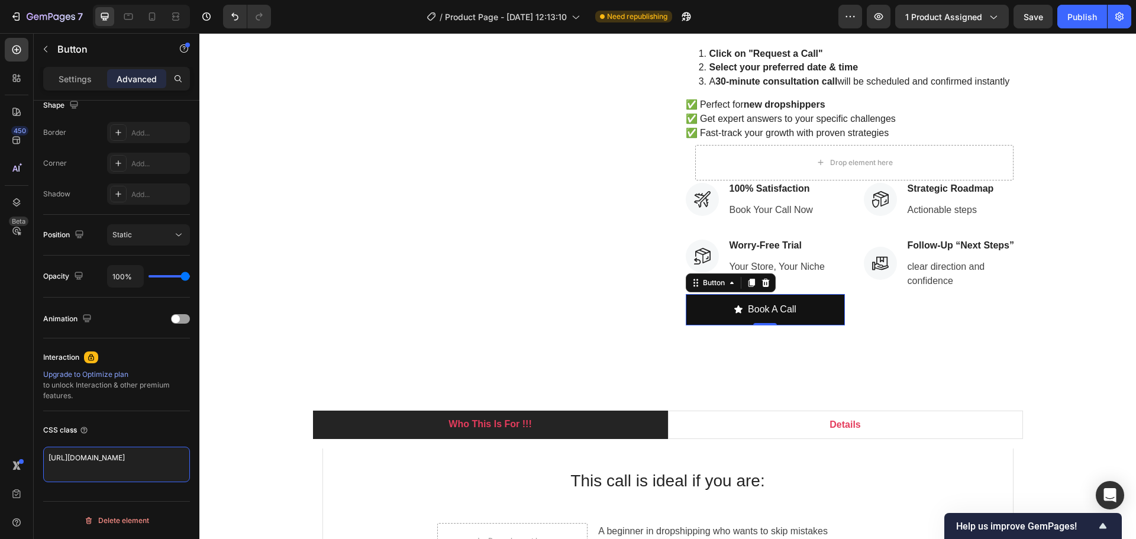
scroll to position [0, 0]
drag, startPoint x: 153, startPoint y: 475, endPoint x: 2, endPoint y: 458, distance: 152.4
click at [2, 458] on div "450 Beta Sections(1) Elements(84) Section Element Hero Section Product Detail B…" at bounding box center [99, 286] width 199 height 506
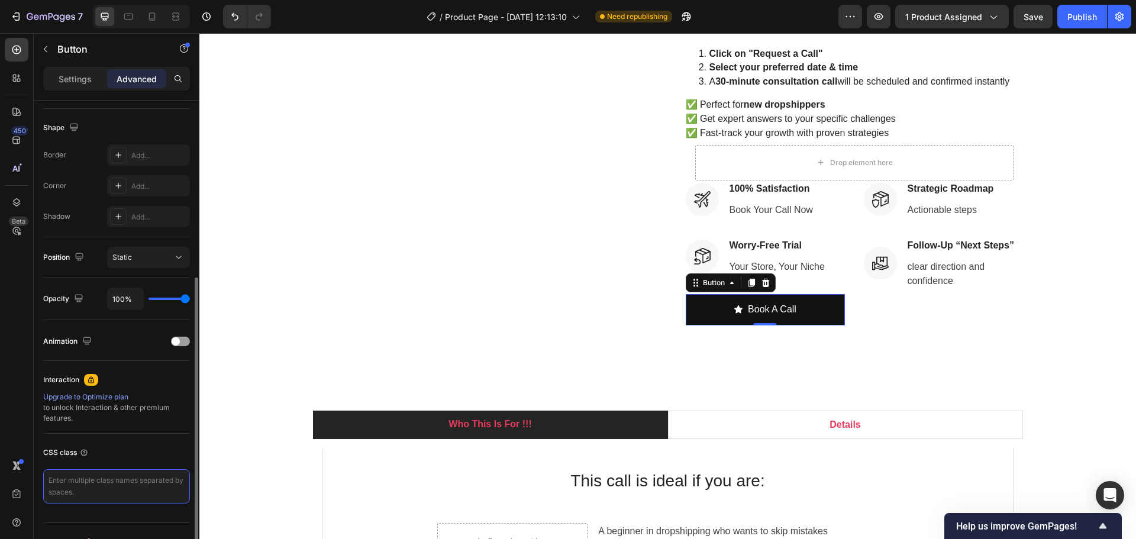
scroll to position [317, 0]
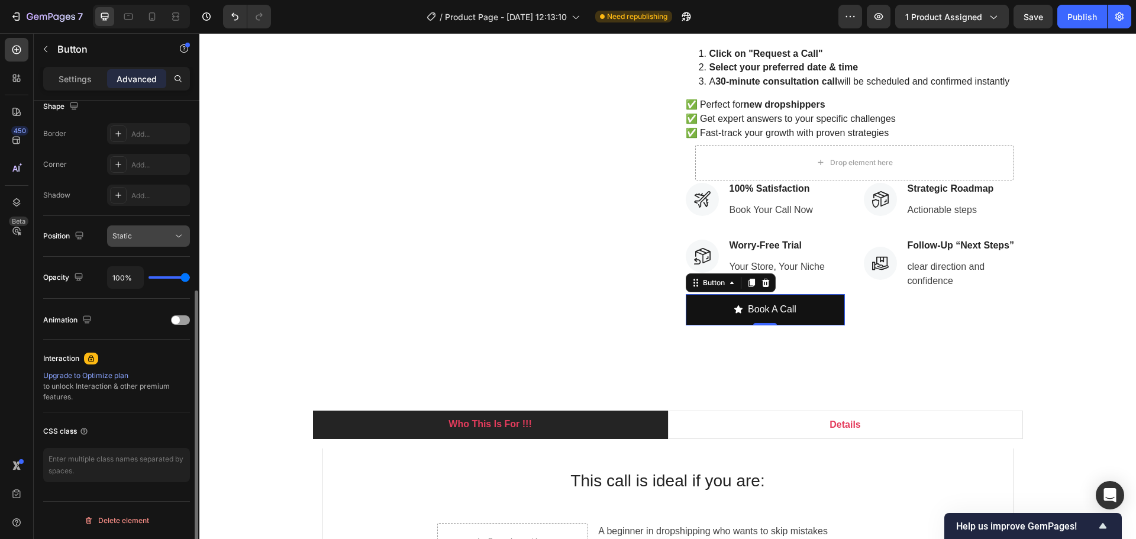
click at [175, 239] on icon at bounding box center [179, 236] width 12 height 12
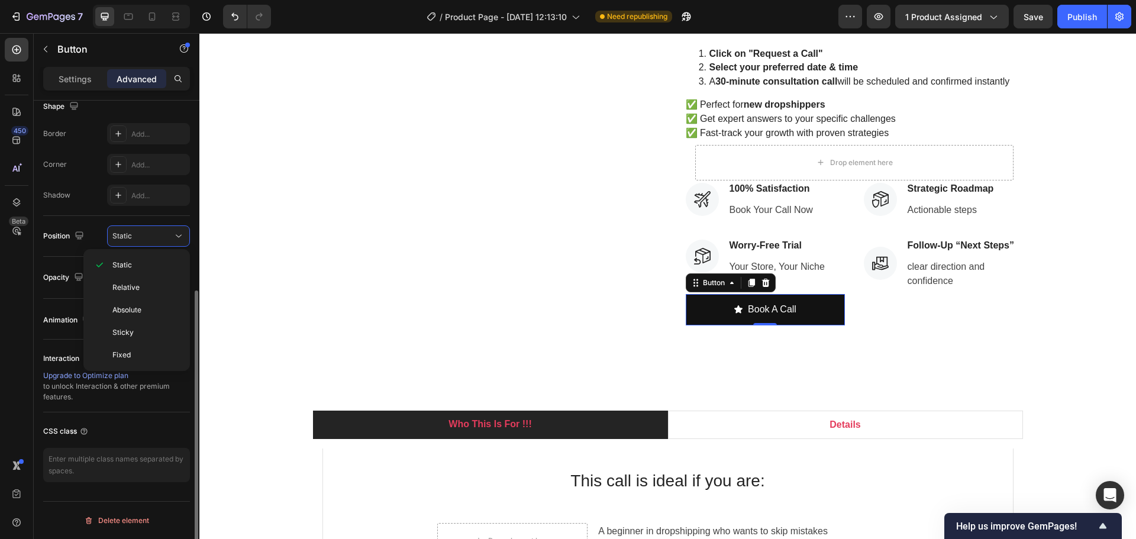
click at [92, 221] on div "Position Static" at bounding box center [116, 236] width 147 height 41
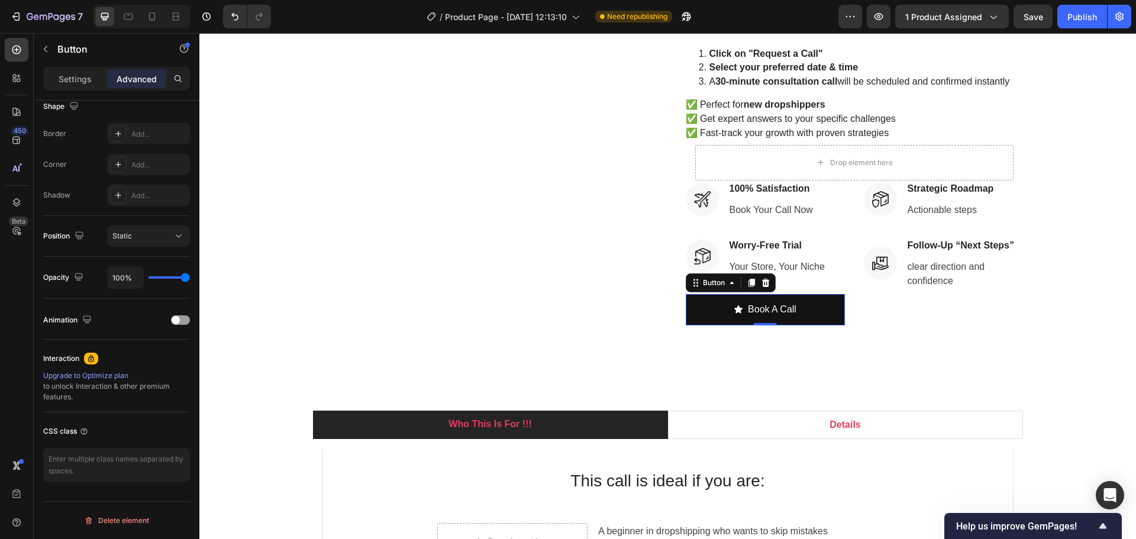
click at [85, 67] on div "Settings Advanced" at bounding box center [116, 79] width 147 height 24
click at [86, 73] on p "Settings" at bounding box center [75, 79] width 33 height 12
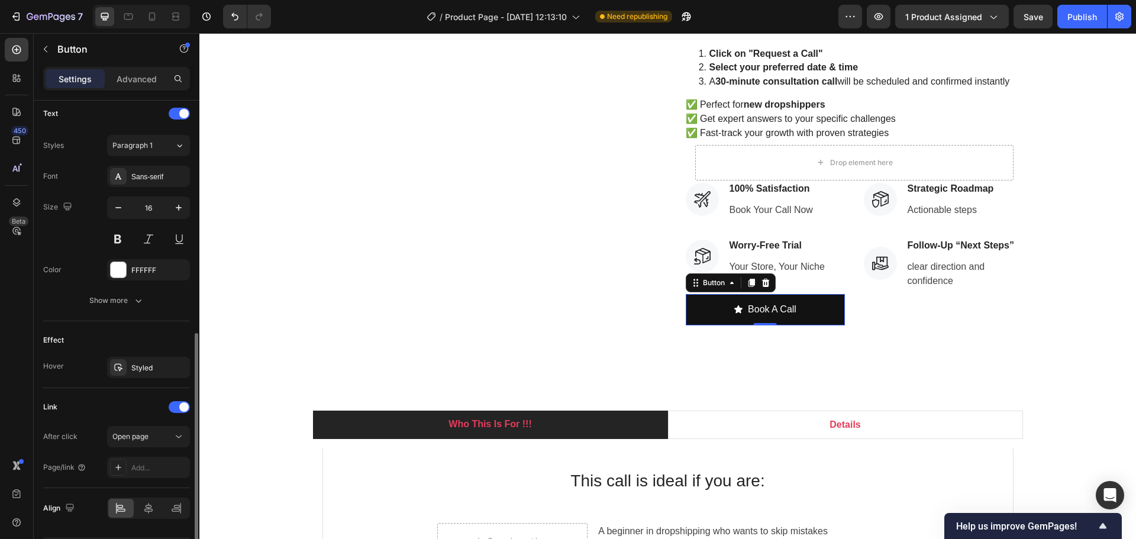
scroll to position [531, 0]
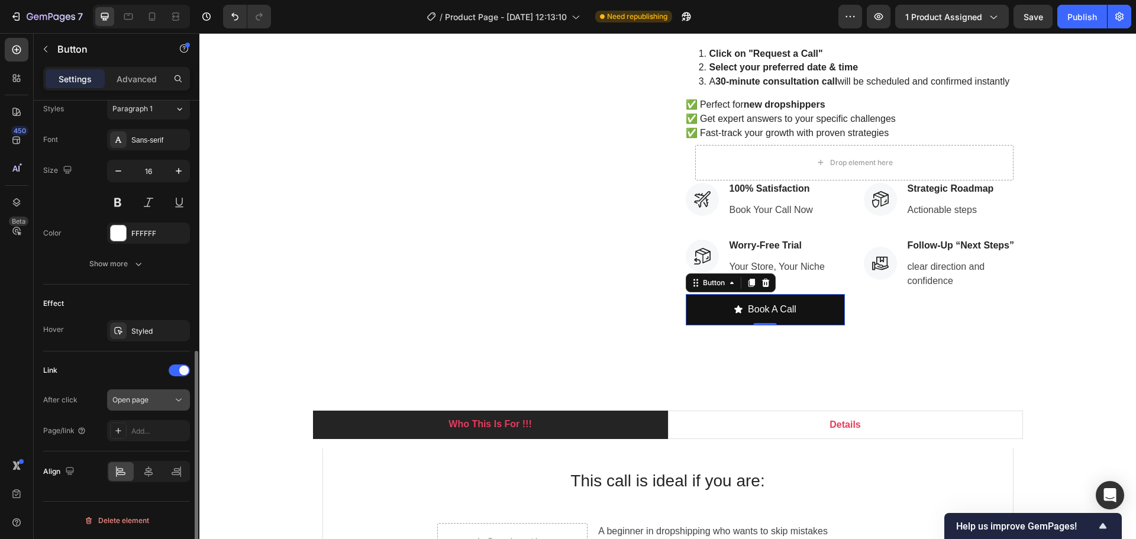
click at [125, 397] on span "Open page" at bounding box center [130, 399] width 36 height 9
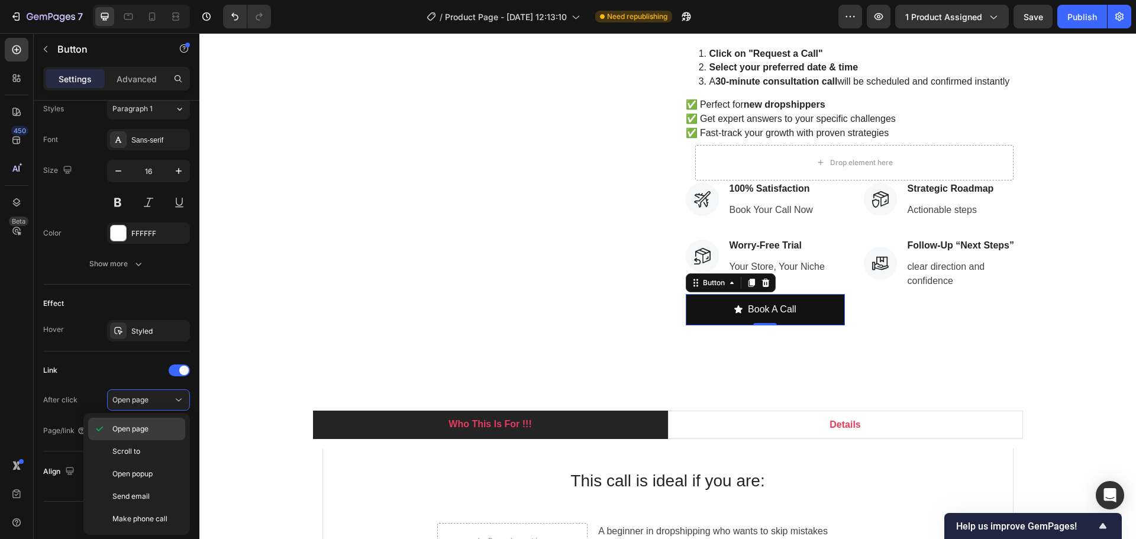
click at [156, 428] on p "Open page" at bounding box center [145, 429] width 67 height 11
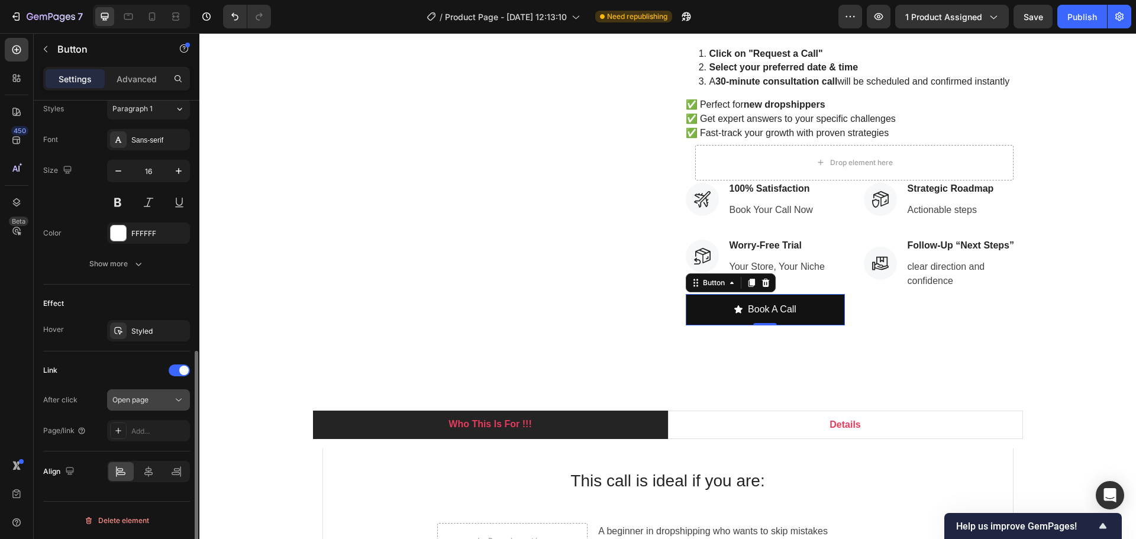
click at [164, 400] on div "Open page" at bounding box center [142, 400] width 60 height 11
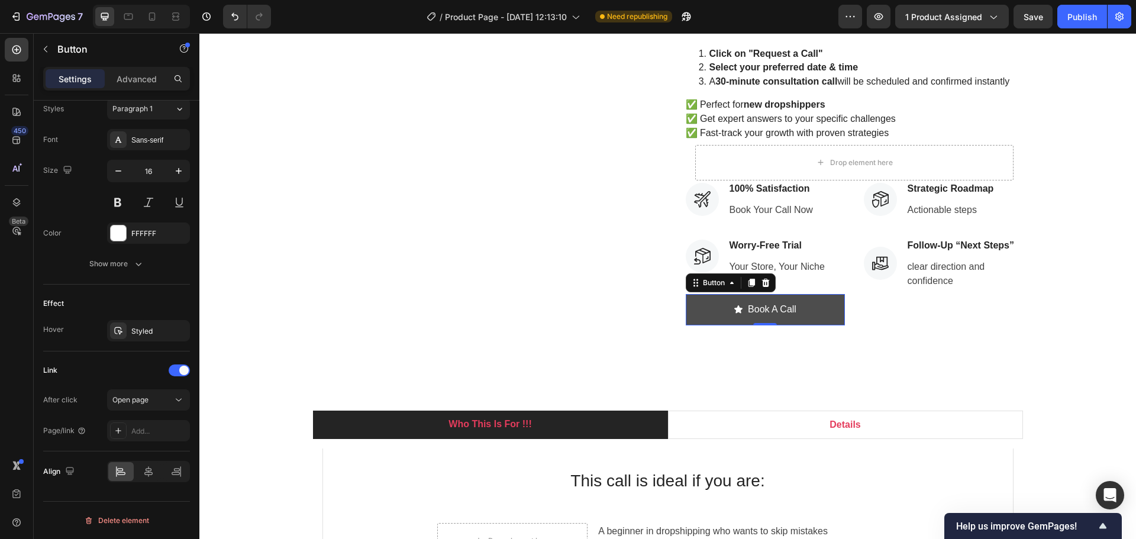
click at [821, 308] on button "Book A Call" at bounding box center [765, 309] width 159 height 31
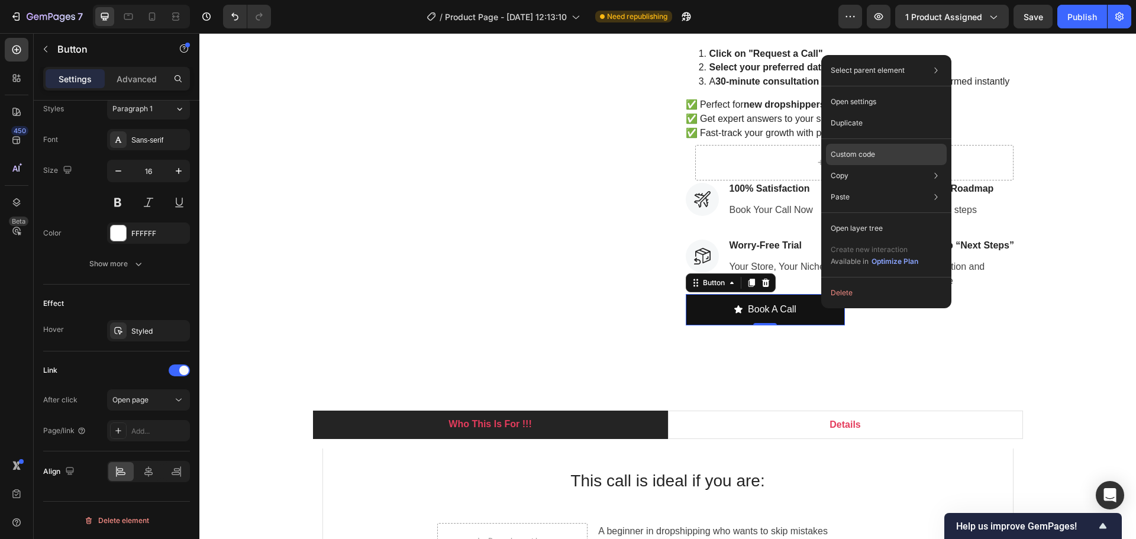
click at [885, 155] on div "Custom code" at bounding box center [886, 154] width 121 height 21
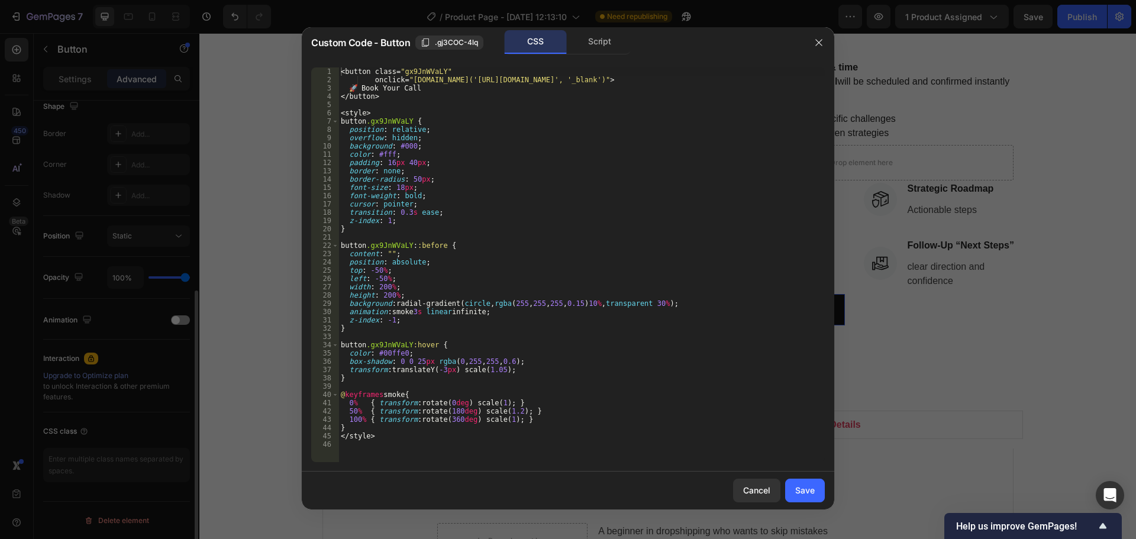
scroll to position [317, 0]
drag, startPoint x: 458, startPoint y: 82, endPoint x: 734, endPoint y: 79, distance: 275.7
click at [734, 79] on div "< button class = " gx9JnWVaLY " onclick = " window.open('https://deodap.in?book…" at bounding box center [581, 272] width 486 height 411
paste textarea
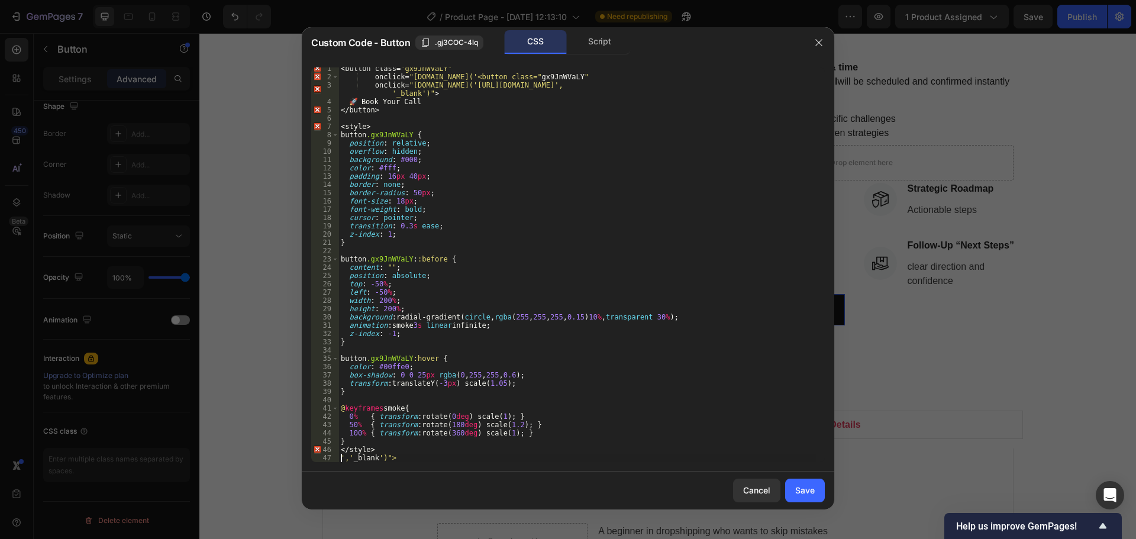
click at [578, 154] on div "< button class = " gx9JnWVaLY " onclick = " window.open('<button class= " gx9Jn…" at bounding box center [576, 269] width 477 height 411
click at [783, 86] on div "< button class = " gx9JnWVaLY " onclick = " window.open('<button class= " gx9Jn…" at bounding box center [576, 269] width 477 height 411
paste textarea "🚀 Book Your Call"
click at [443, 99] on div "< button class = " gx9JnWVaLY " onclick = " window.open('<button class= " gx9Jn…" at bounding box center [576, 269] width 477 height 411
click at [712, 82] on div "< button class = " gx9JnWVaLY " onclick = " window.open('<button class= " gx9Jn…" at bounding box center [576, 269] width 477 height 411
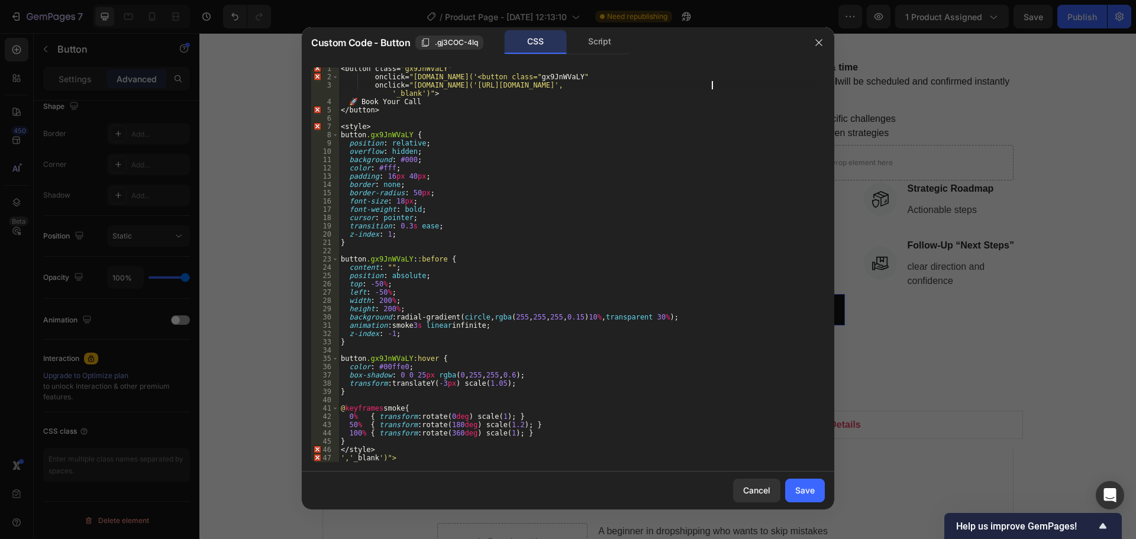
click at [697, 134] on div "< button class = " gx9JnWVaLY " onclick = " window.open('<button class= " gx9Jn…" at bounding box center [576, 269] width 477 height 411
type textarea "button.gx9JnWVaLY {"
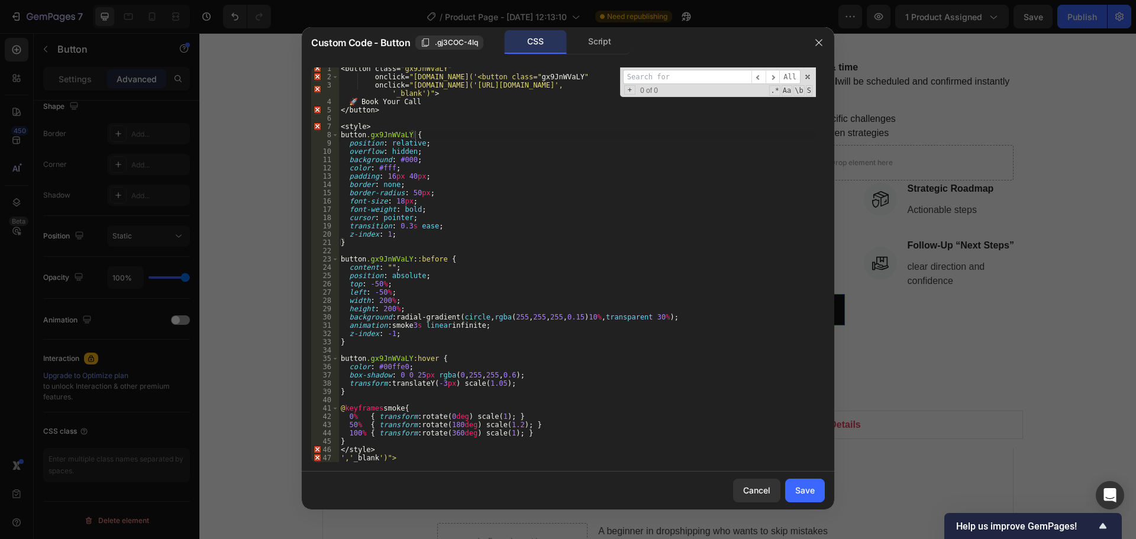
type input "https://deodap.in?bookeasy-type=product&bookeasy-id=53046659940662&redirect-to=…"
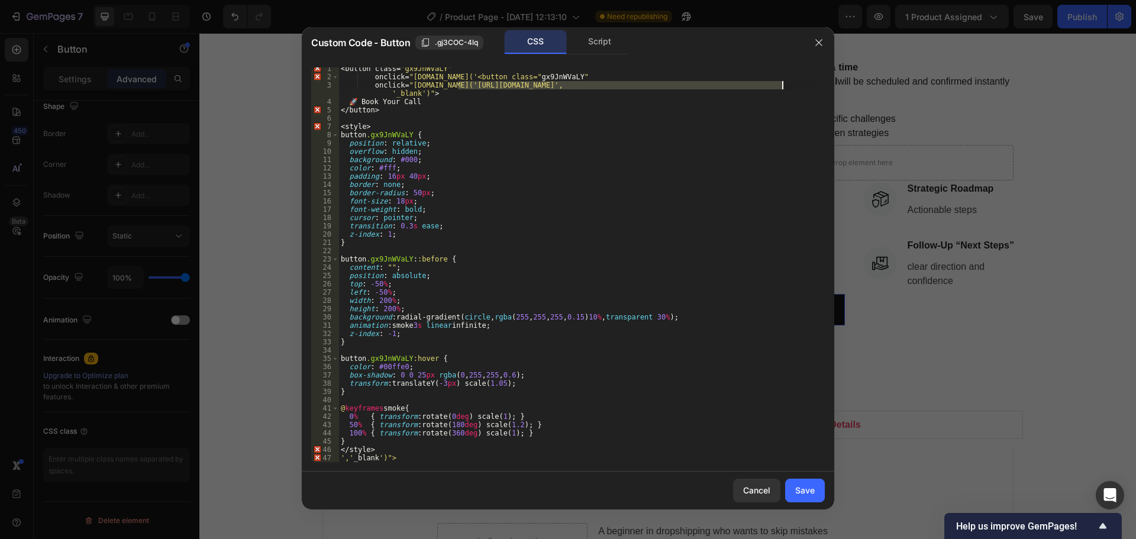
click at [695, 108] on div "< button class = " gx9JnWVaLY " onclick = " window.open('<button class= " gx9Jn…" at bounding box center [576, 269] width 477 height 411
click at [447, 93] on div "< button class = " gx9JnWVaLY " onclick = " window.open('<button class= " gx9Jn…" at bounding box center [576, 269] width 477 height 411
click at [505, 83] on div "< button class = " gx9JnWVaLY " onclick = " window.open('<button class= " gx9Jn…" at bounding box center [576, 269] width 477 height 411
click at [514, 87] on div "< button class = " gx9JnWVaLY " onclick = " window.open('<button class= " gx9Jn…" at bounding box center [576, 269] width 477 height 411
drag, startPoint x: 373, startPoint y: 87, endPoint x: 476, endPoint y: 88, distance: 102.9
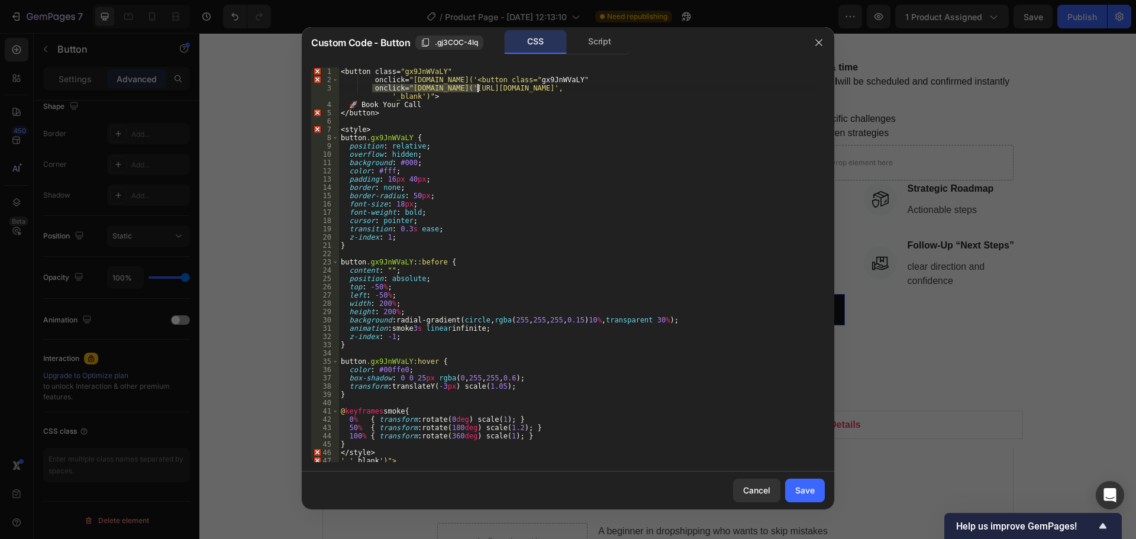
click at [476, 88] on div "< button class = " gx9JnWVaLY " onclick = " window.open('<button class= " gx9Jn…" at bounding box center [576, 272] width 477 height 411
click at [477, 88] on div "< button class = " gx9JnWVaLY " onclick = " window.open('<button class= " gx9Jn…" at bounding box center [576, 264] width 477 height 395
drag, startPoint x: 572, startPoint y: 77, endPoint x: 349, endPoint y: 79, distance: 223.1
click at [349, 79] on div "< button class = " gx9JnWVaLY " onclick = " window.open('<button class= " gx9Jn…" at bounding box center [576, 272] width 477 height 411
type textarea "onclick="window.open('<button class="gx9JnWVaLY""
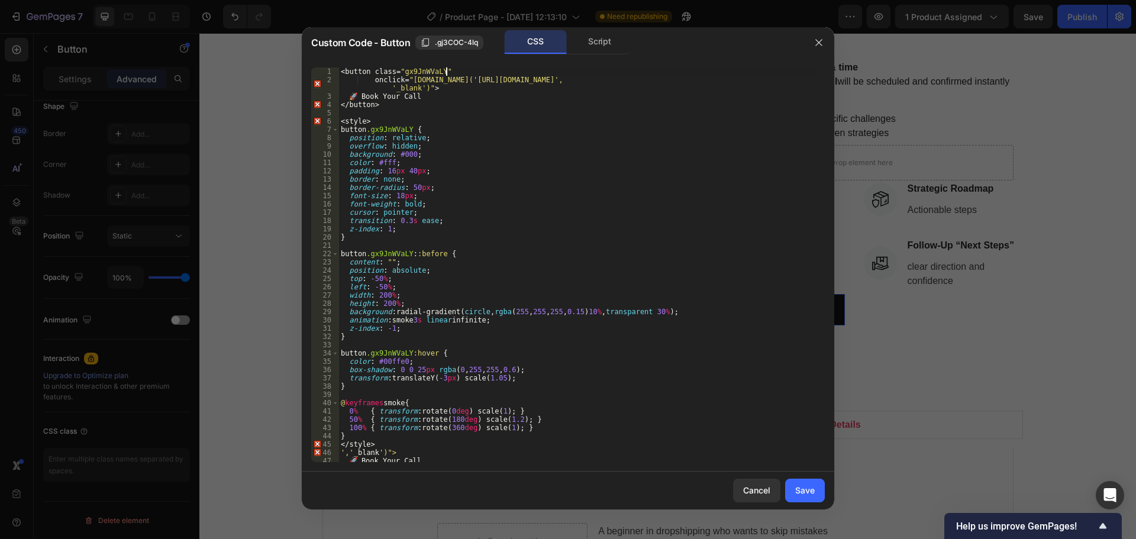
click at [453, 83] on div "< button class = " gx9JnWVaLY " onclick = " window.open('https://deodap.in?book…" at bounding box center [576, 272] width 477 height 411
click at [544, 93] on div "< button class = " gx9JnWVaLY " onclick = " window.open('https://deodap.in?book…" at bounding box center [576, 272] width 477 height 411
type textarea "🚀 Book Your Call"
click at [819, 492] on button "Save" at bounding box center [805, 491] width 40 height 24
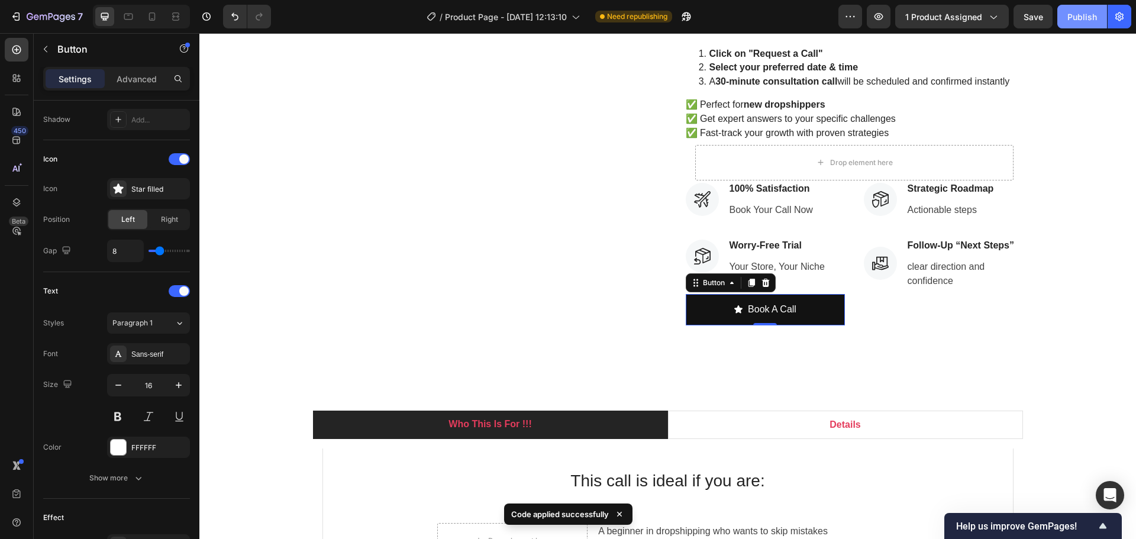
click at [1082, 20] on div "Publish" at bounding box center [1082, 17] width 30 height 12
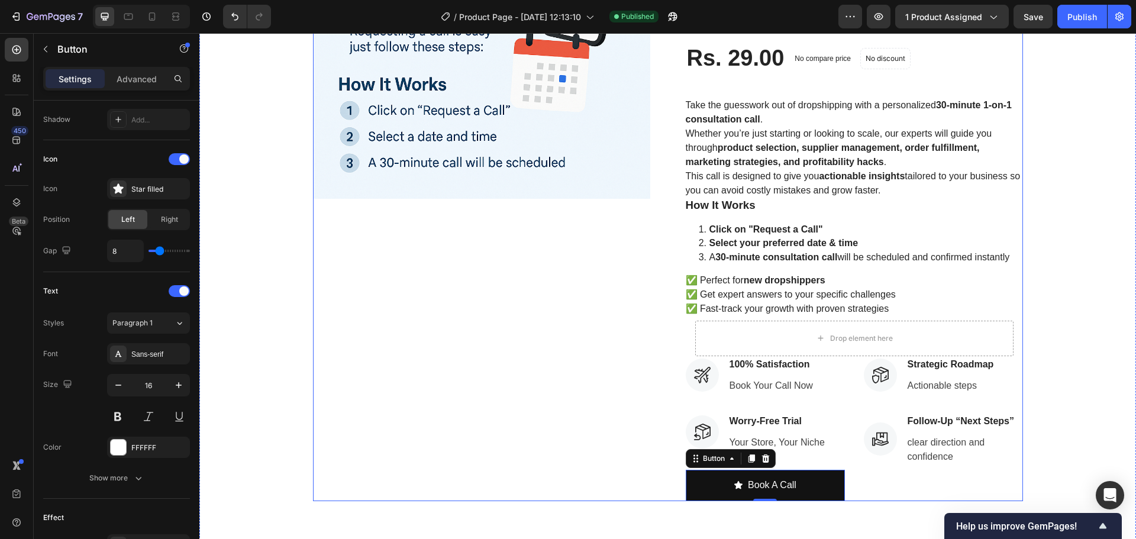
scroll to position [296, 0]
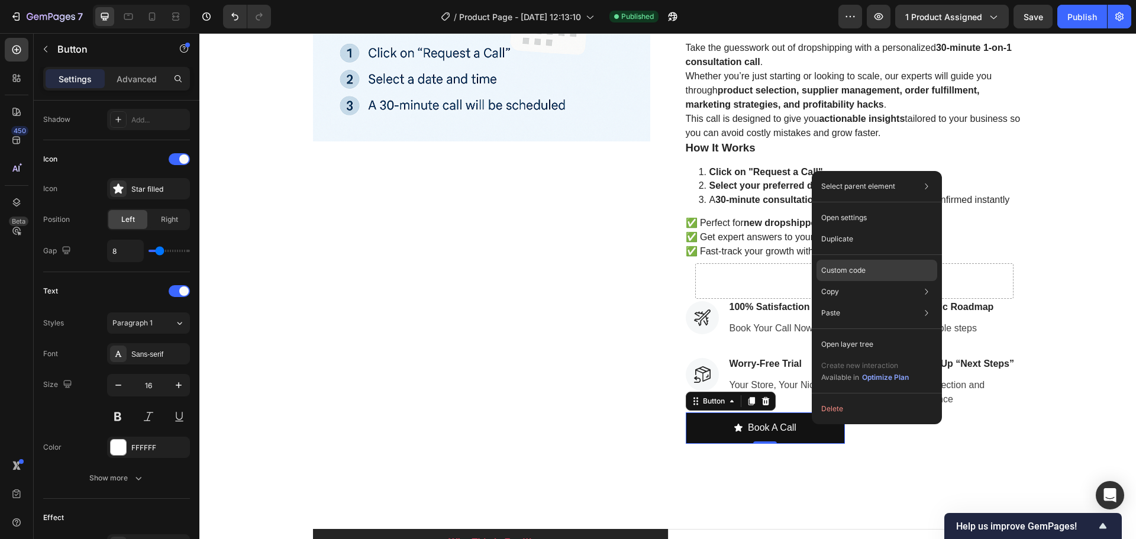
click at [841, 265] on p "Custom code" at bounding box center [843, 270] width 44 height 11
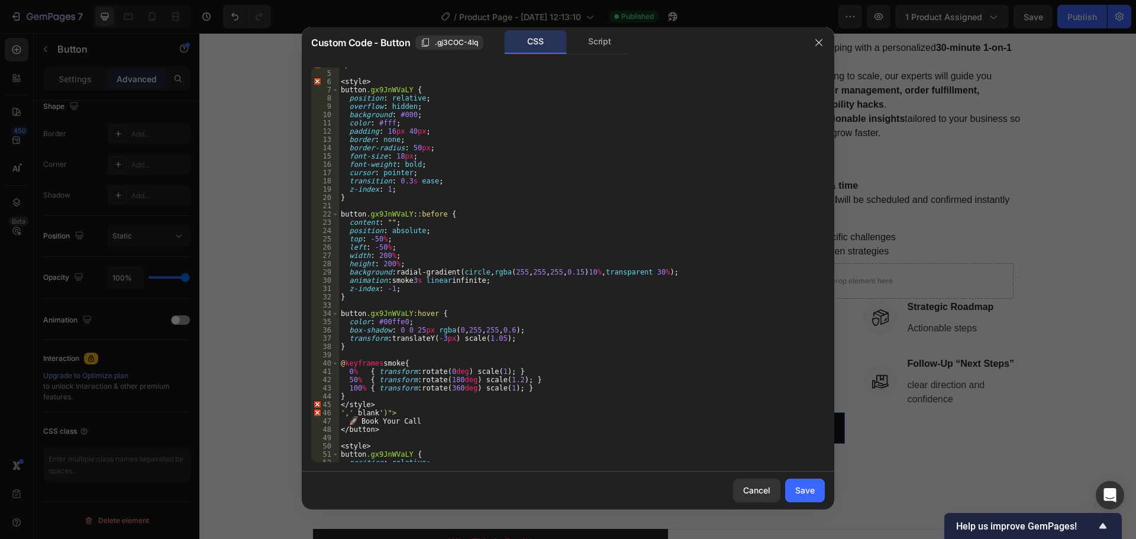
scroll to position [0, 0]
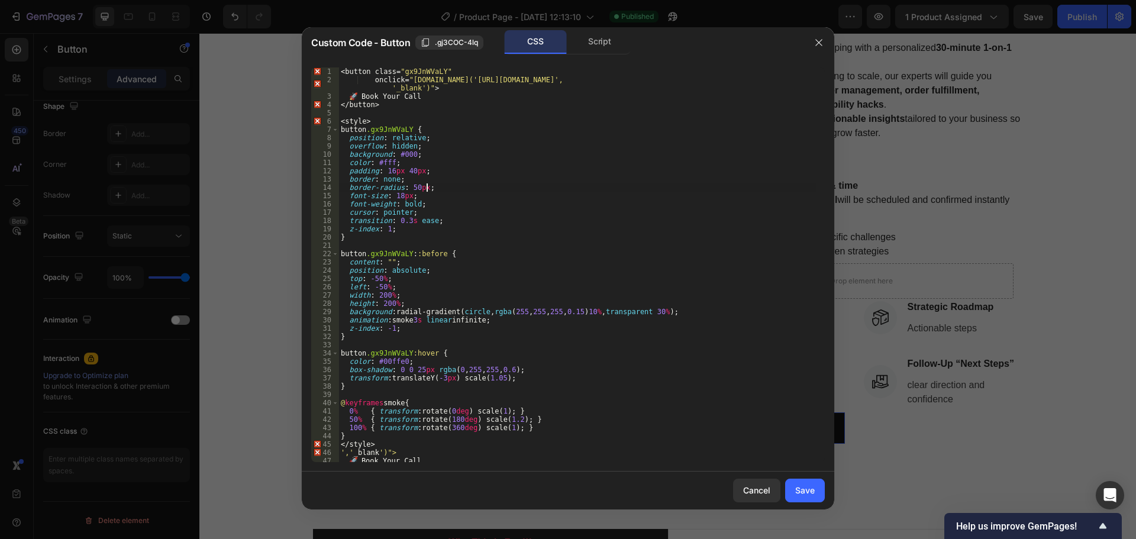
click at [484, 189] on div "< button class = " gx9JnWVaLY " onclick = " window.open('https://deodap.in?book…" at bounding box center [576, 272] width 477 height 411
click at [415, 104] on div "< button class = " gx9JnWVaLY " onclick = " window.open('https://deodap.in?book…" at bounding box center [576, 272] width 477 height 411
type textarea "</button>"
click at [818, 40] on icon "button" at bounding box center [818, 42] width 9 height 9
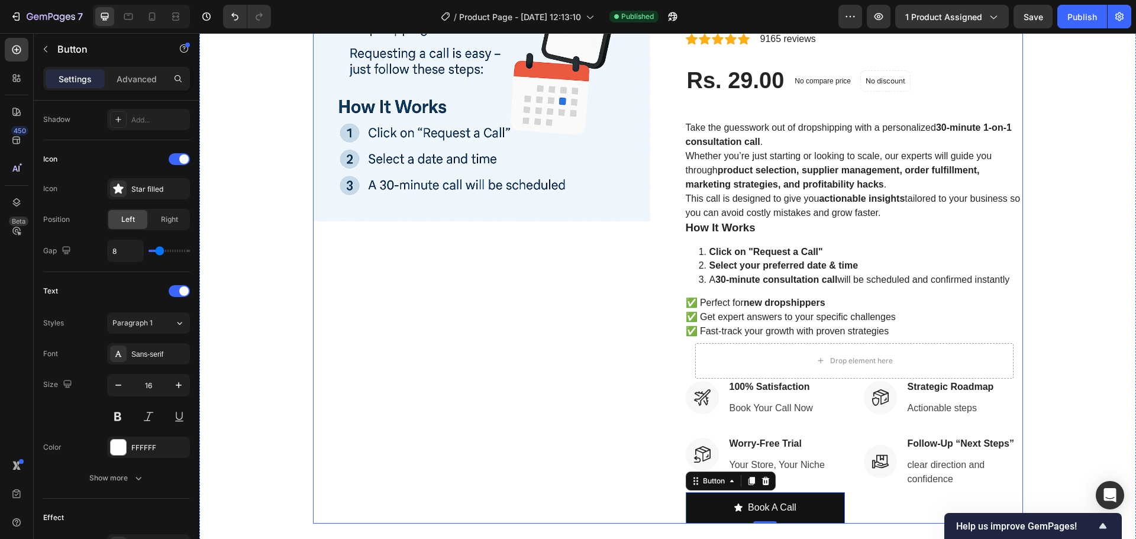
scroll to position [355, 0]
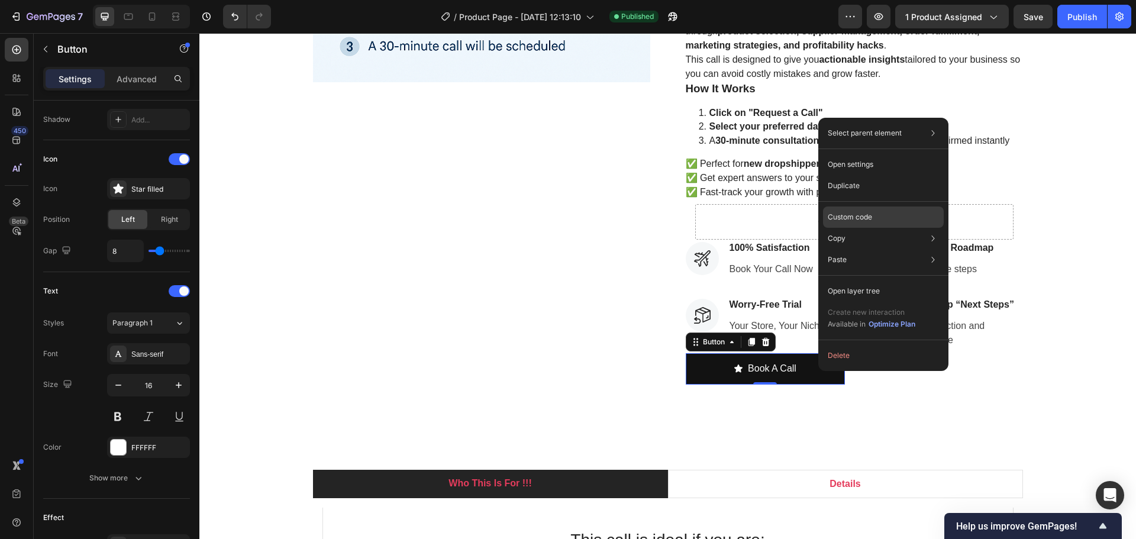
click at [861, 218] on p "Custom code" at bounding box center [850, 217] width 44 height 11
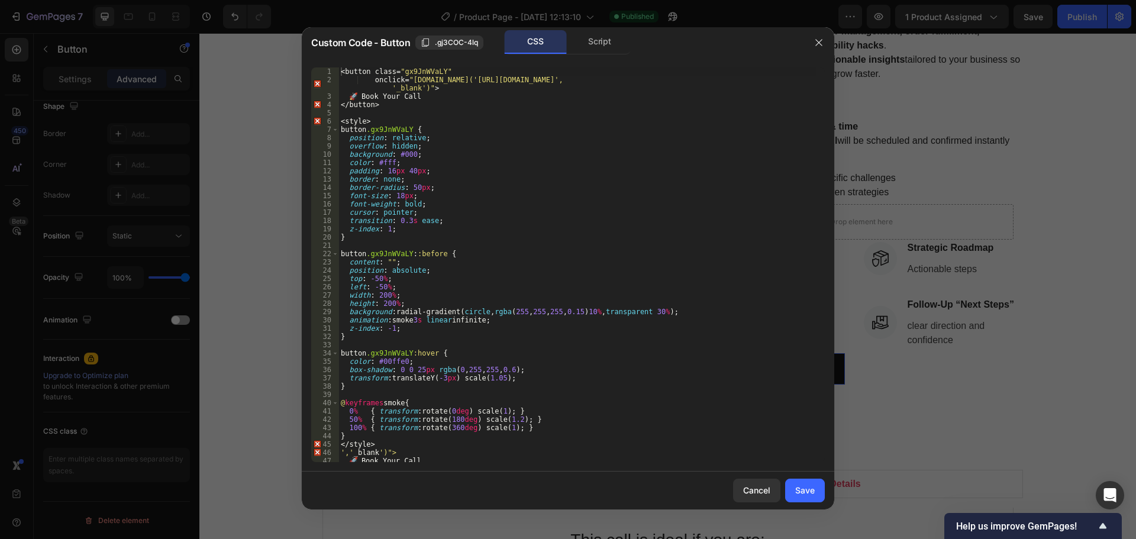
type textarea "cursor: pointer;"
click at [444, 209] on div "< button class = " gx9JnWVaLY " onclick = " window.open('https://deodap.in?book…" at bounding box center [576, 272] width 477 height 411
click at [515, 115] on div "< button class = " gx9JnWVaLY " onclick = " window.open('https://deodap.in?book…" at bounding box center [576, 272] width 477 height 411
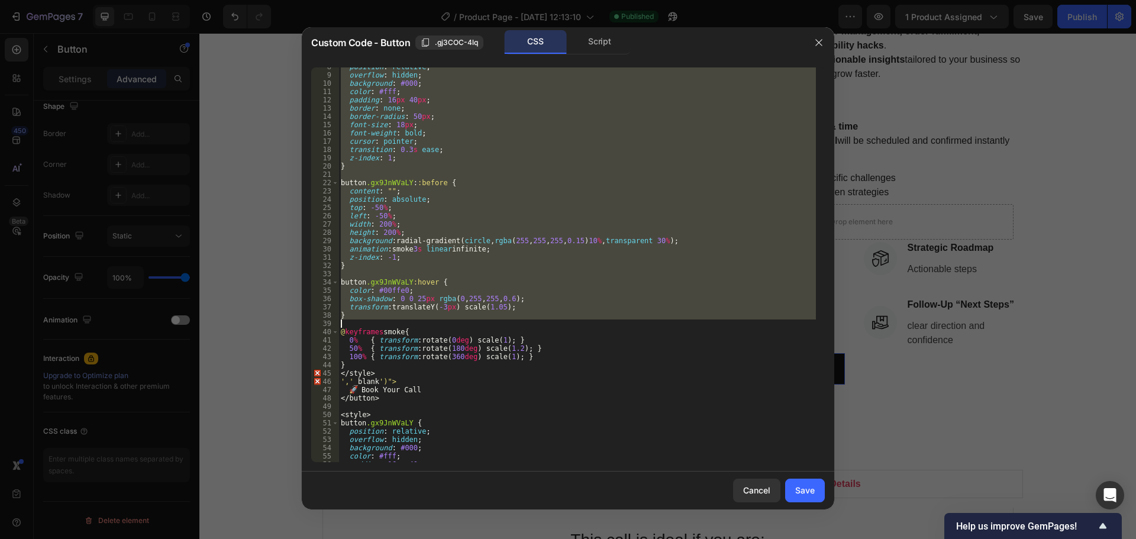
scroll to position [0, 0]
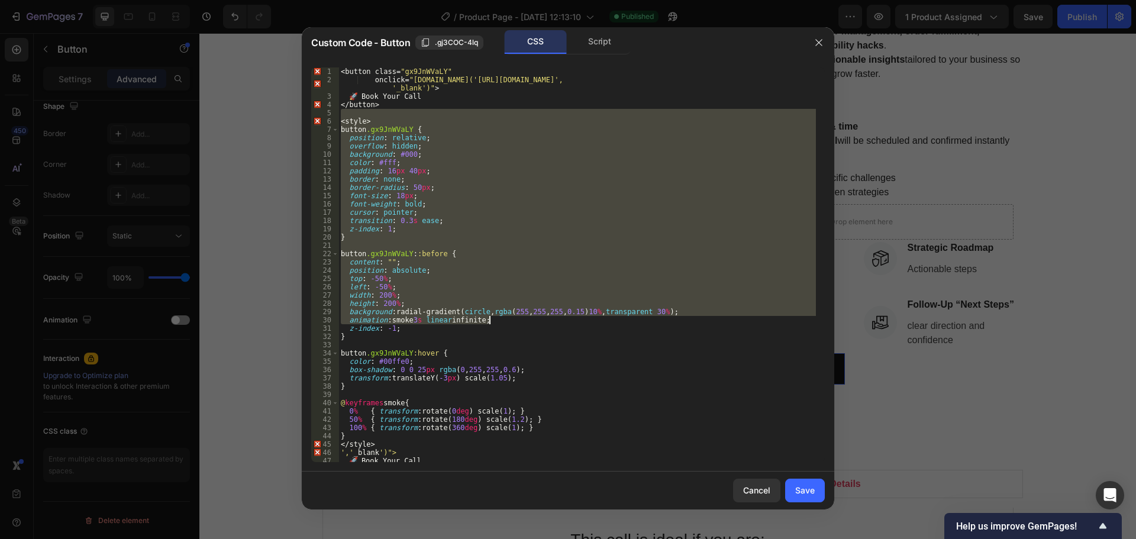
drag, startPoint x: 351, startPoint y: 111, endPoint x: 539, endPoint y: 234, distance: 224.3
click at [567, 275] on div "< button class = " gx9JnWVaLY " onclick = " window.open('https://deodap.in?book…" at bounding box center [576, 272] width 477 height 411
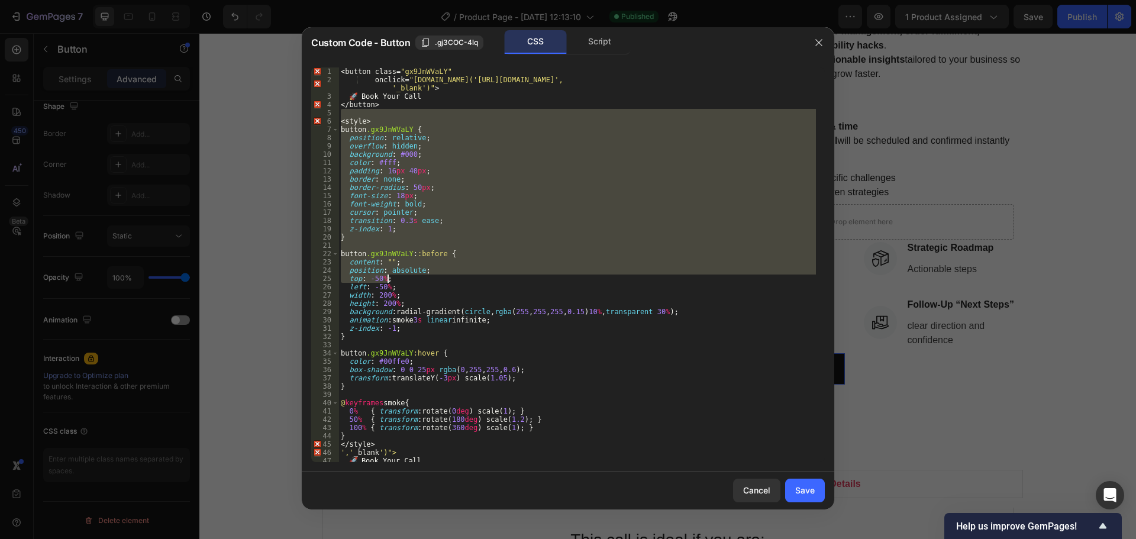
click at [495, 156] on div "< button class = " gx9JnWVaLY " onclick = " window.open('https://deodap.in?book…" at bounding box center [576, 264] width 477 height 395
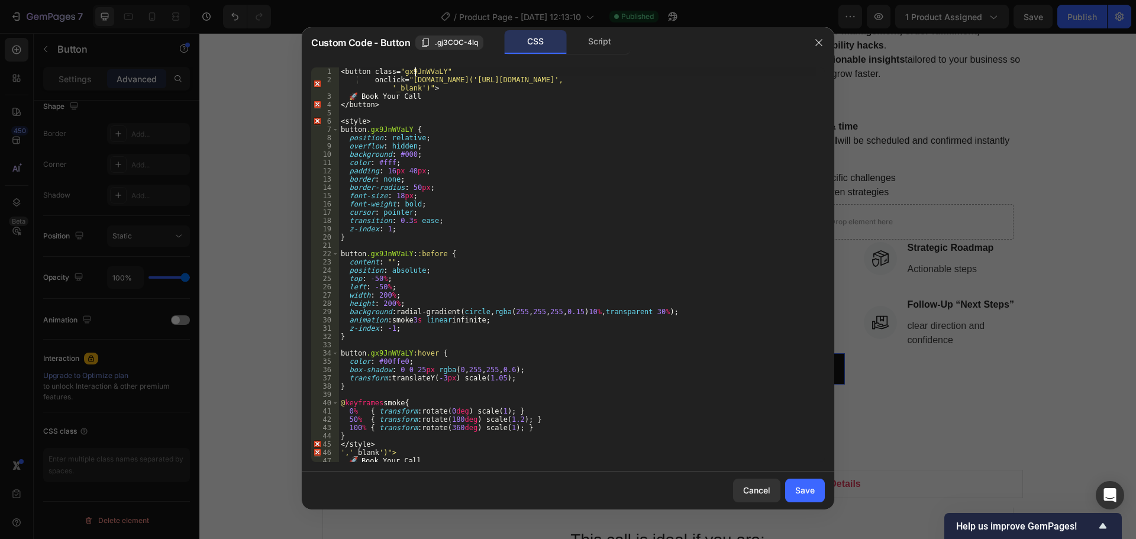
click at [416, 67] on div "< button class = " gx9JnWVaLY " onclick = " window.open('https://deodap.in?book…" at bounding box center [576, 272] width 477 height 411
click at [420, 68] on div "< button class = " gx9JnWVaLY " onclick = " window.open('https://deodap.in?book…" at bounding box center [576, 272] width 477 height 411
click at [560, 135] on div "< button class = " gx9JnWVaLY " onclick = " window.open('https://deodap.in?book…" at bounding box center [576, 272] width 477 height 411
type textarea "position: relative;"
click at [365, 112] on div "< button class = " gx9JnWVaLY " onclick = " window.open('https://deodap.in?book…" at bounding box center [576, 272] width 477 height 411
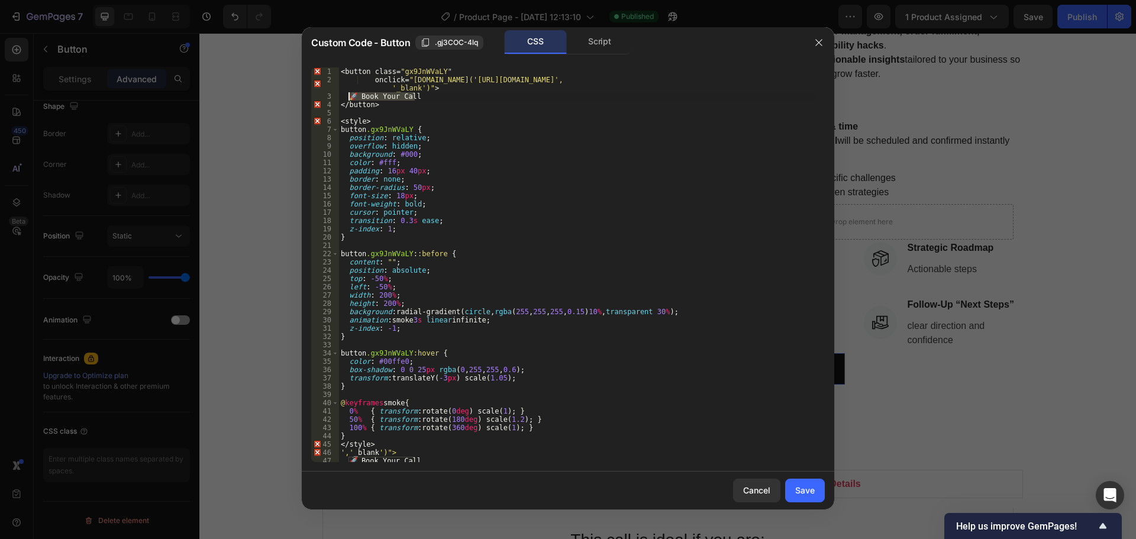
drag, startPoint x: 427, startPoint y: 99, endPoint x: 350, endPoint y: 93, distance: 77.8
click at [350, 93] on div "< button class = " gx9JnWVaLY " onclick = " window.open('https://deodap.in?book…" at bounding box center [576, 272] width 477 height 411
type textarea "🚀 Book Your Call"
type textarea "onclick="window.open('https://deodap.in?bookeasy-type=product&bookeasy-id=53046…"
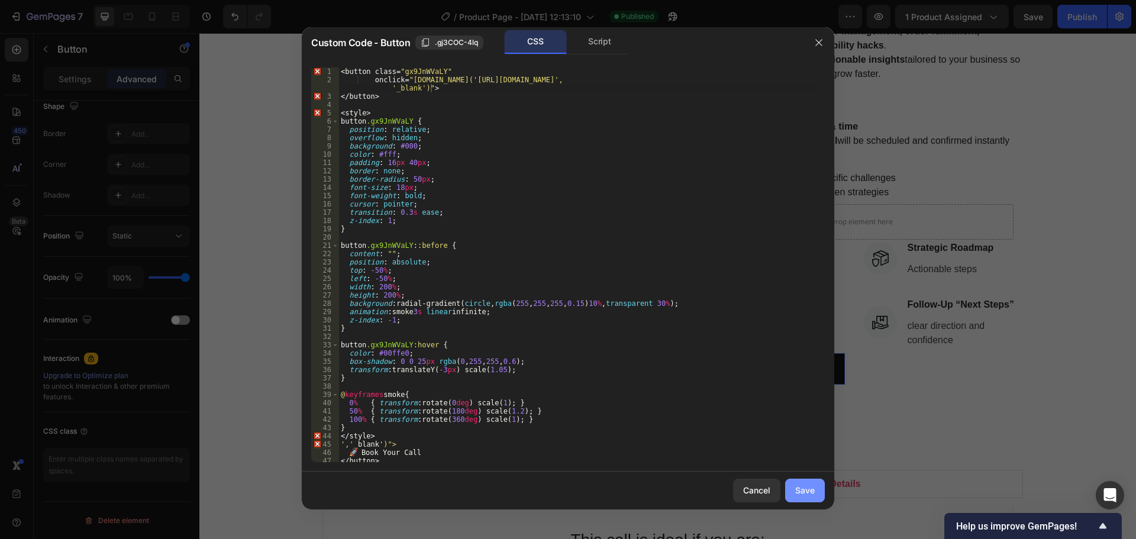
click at [805, 492] on div "Save" at bounding box center [805, 490] width 20 height 12
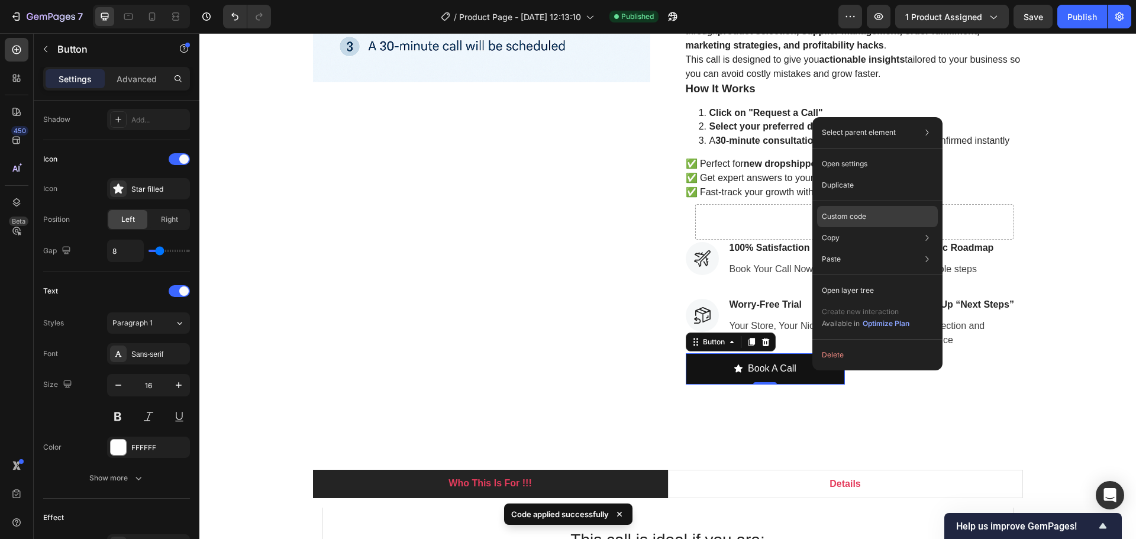
click at [856, 215] on p "Custom code" at bounding box center [844, 216] width 44 height 11
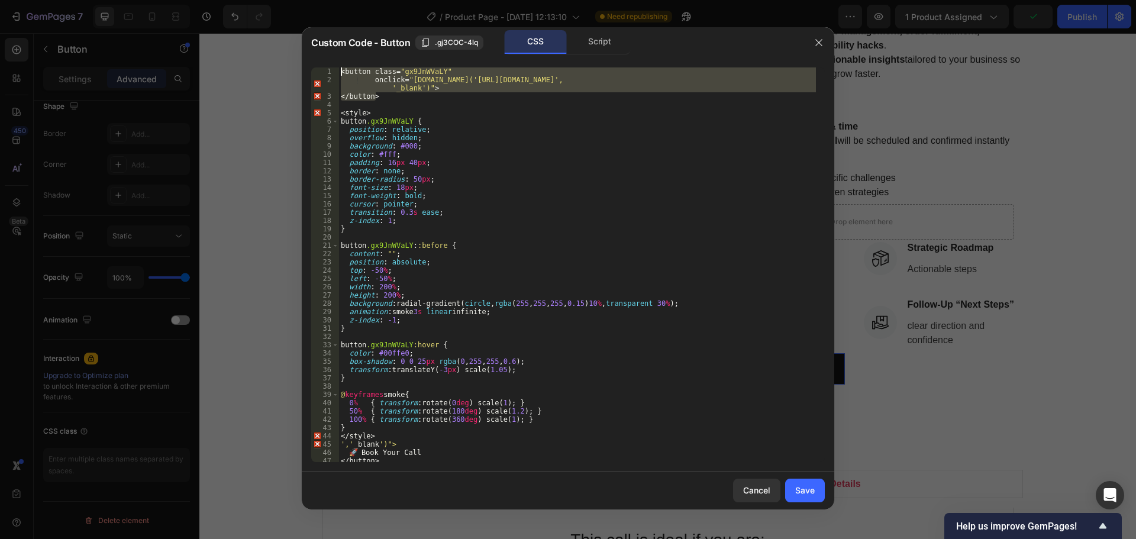
drag, startPoint x: 383, startPoint y: 99, endPoint x: 335, endPoint y: 73, distance: 54.5
click at [335, 73] on div "</button> 1 2 3 4 5 6 7 8 9 10 11 12 13 14 15 16 17 18 19 20 21 22 23 24 25 26 …" at bounding box center [568, 264] width 514 height 395
type textarea "<button class="gx9JnWVaLY" onclick="window.open('https://deodap.in?bookeasy-typ…"
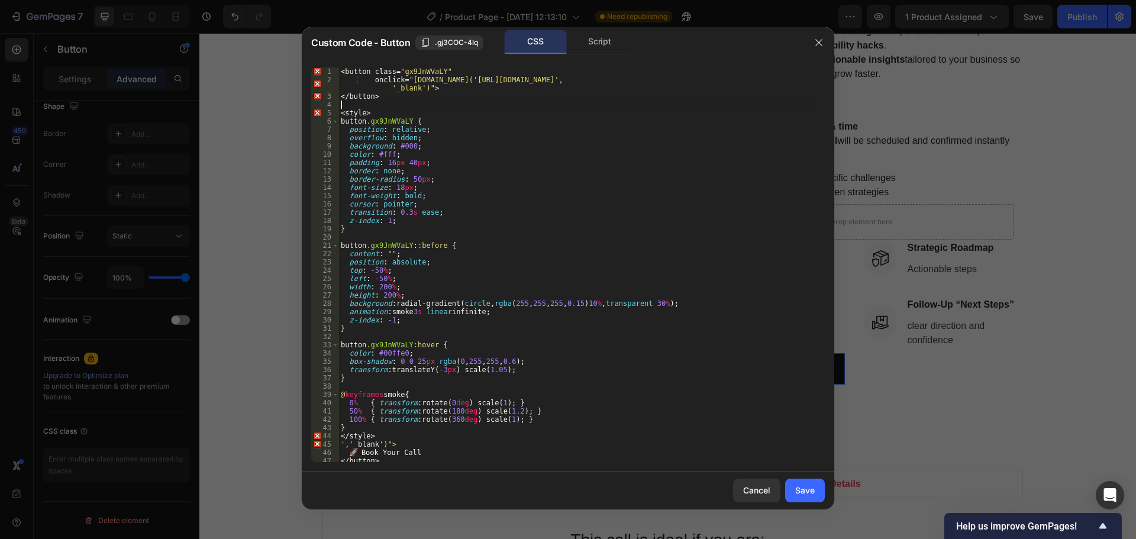
click at [404, 102] on div "< button class = " gx9JnWVaLY " onclick = " window.open('https://deodap.in?book…" at bounding box center [576, 272] width 477 height 411
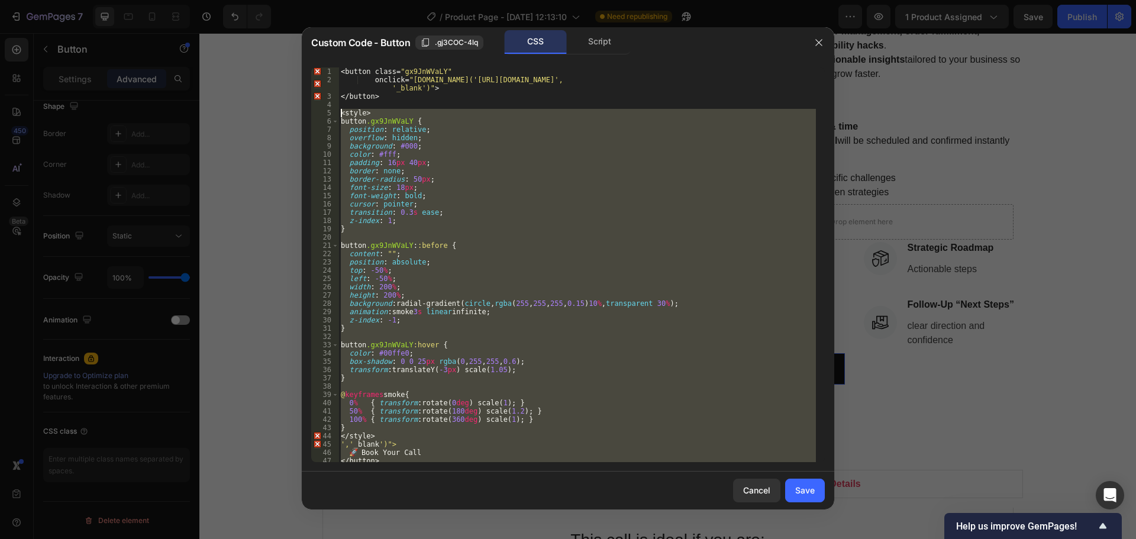
drag, startPoint x: 423, startPoint y: 454, endPoint x: 341, endPoint y: 109, distance: 355.2
click at [341, 109] on div "< button class = " gx9JnWVaLY " onclick = " window.open('https://deodap.in?book…" at bounding box center [576, 272] width 477 height 411
type textarea "<style> button.gx9JnWVaLY {"
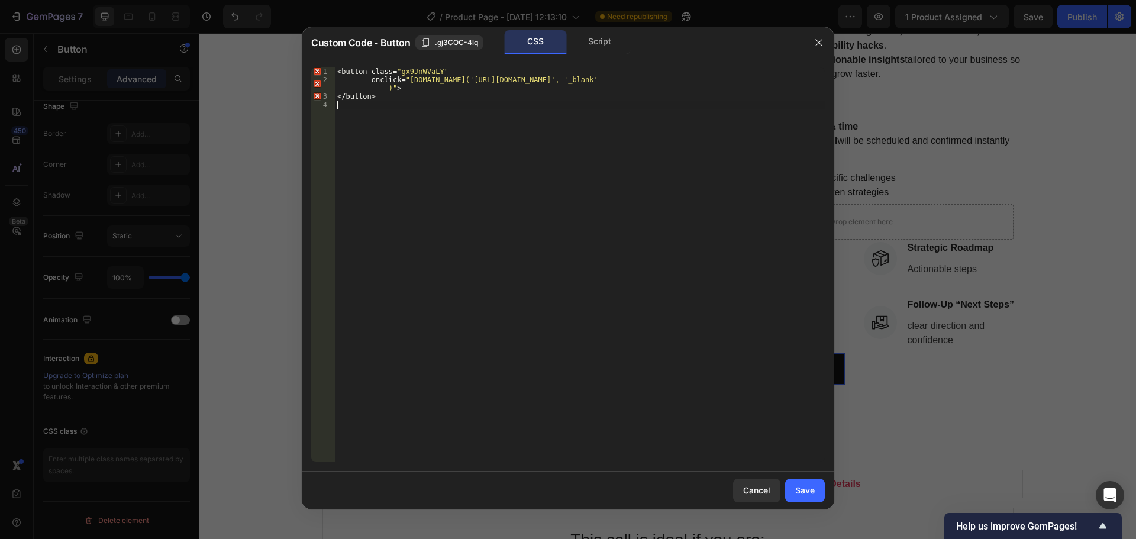
type textarea "</button>"
drag, startPoint x: 811, startPoint y: 497, endPoint x: 609, endPoint y: 461, distance: 205.0
click at [811, 497] on button "Save" at bounding box center [805, 491] width 40 height 24
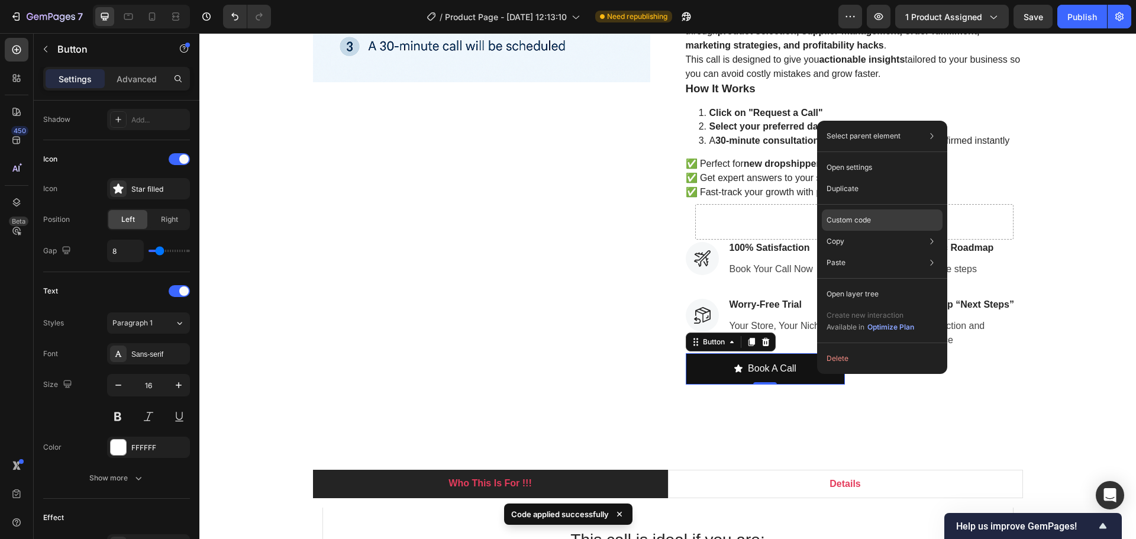
click at [860, 222] on p "Custom code" at bounding box center [849, 220] width 44 height 11
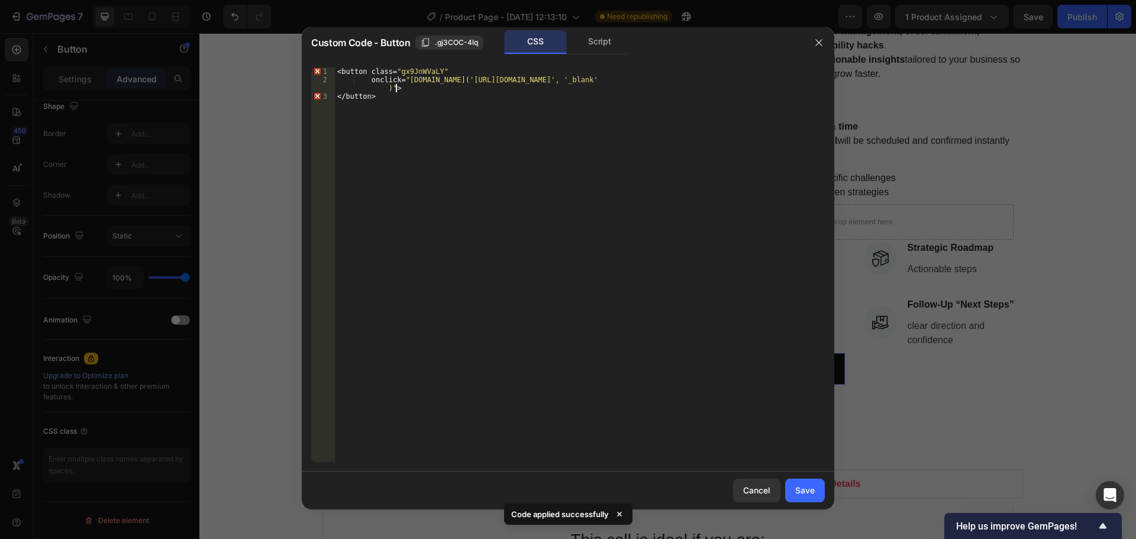
click at [429, 91] on div "< button class = " gx9JnWVaLY " onclick = " window.open('https://deodap.in?book…" at bounding box center [580, 272] width 490 height 411
click at [424, 99] on div "< button class = " gx9JnWVaLY " onclick = " window.open('https://deodap.in?book…" at bounding box center [580, 272] width 490 height 411
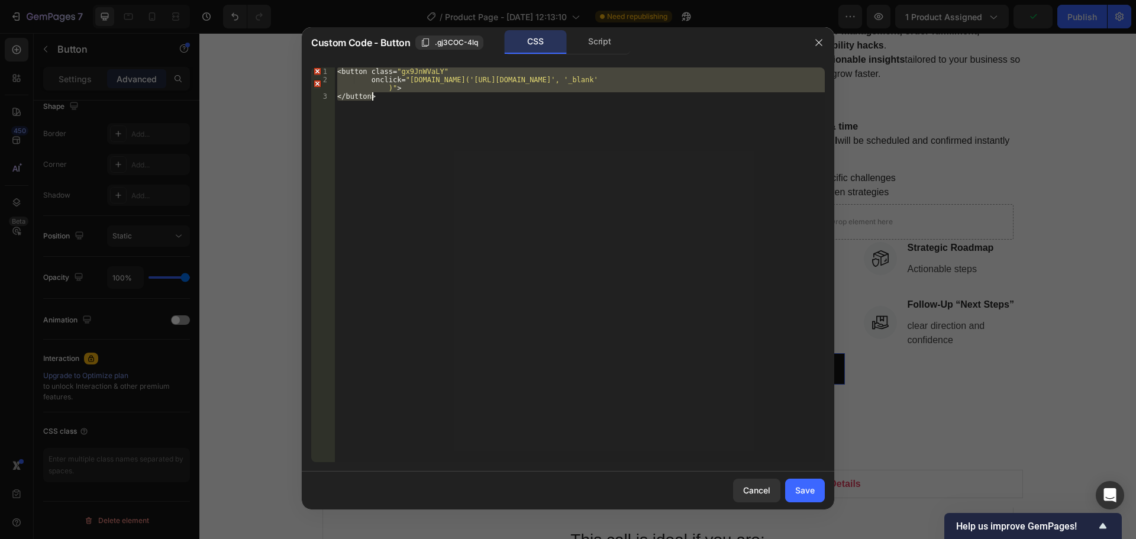
click at [442, 111] on div "< button class = " gx9JnWVaLY " onclick = " window.open('https://deodap.in?book…" at bounding box center [580, 264] width 490 height 395
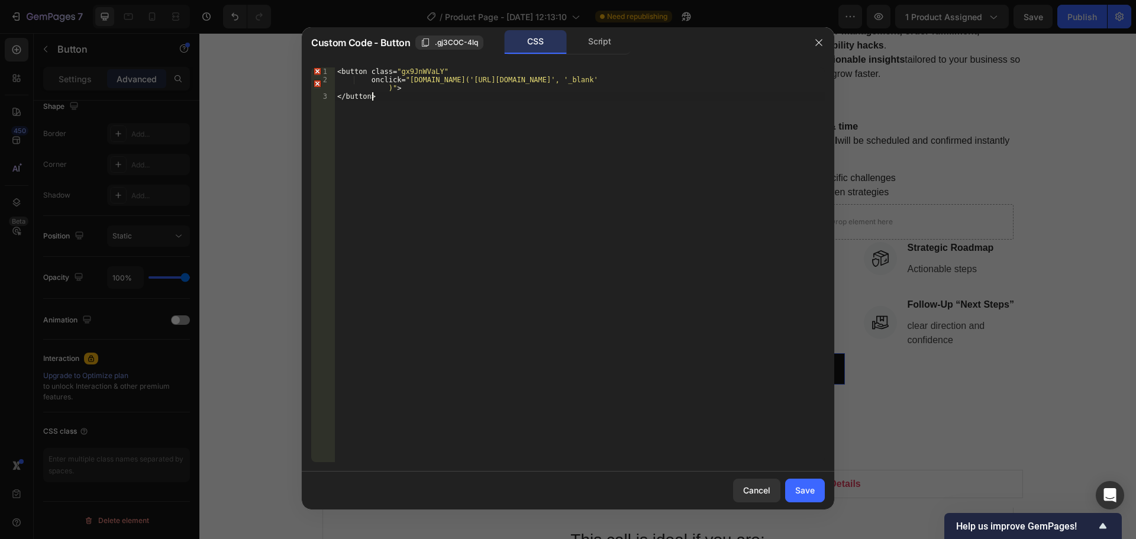
click at [467, 124] on div "< button class = " gx9JnWVaLY " onclick = " window.open('https://deodap.in?book…" at bounding box center [580, 272] width 490 height 411
click at [472, 151] on div "< button class = " gx9JnWVaLY " onclick = " window.open('https://deodap.in?book…" at bounding box center [580, 272] width 490 height 411
click at [457, 144] on div "< button class = " gx9JnWVaLY " onclick = " window.open('https://deodap.in?book…" at bounding box center [580, 272] width 490 height 411
type textarea "onclick="window.open('https://deodap.in?bookeasy-type=product&bookeasy-id=53046…"
click at [503, 106] on div "Insert the CSS code to style your content here." at bounding box center [580, 272] width 490 height 411
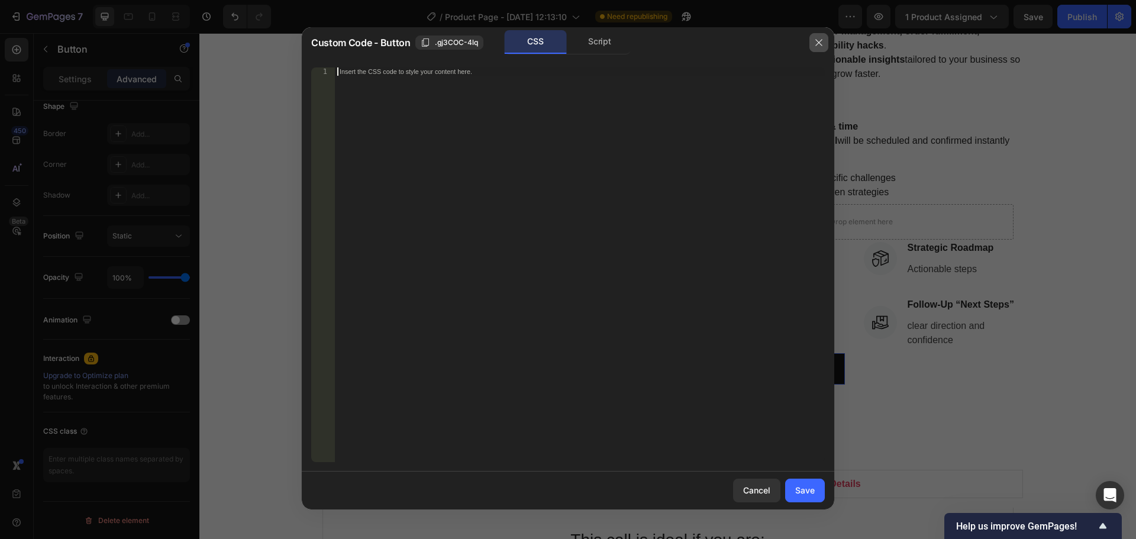
click at [816, 43] on icon "button" at bounding box center [818, 42] width 9 height 9
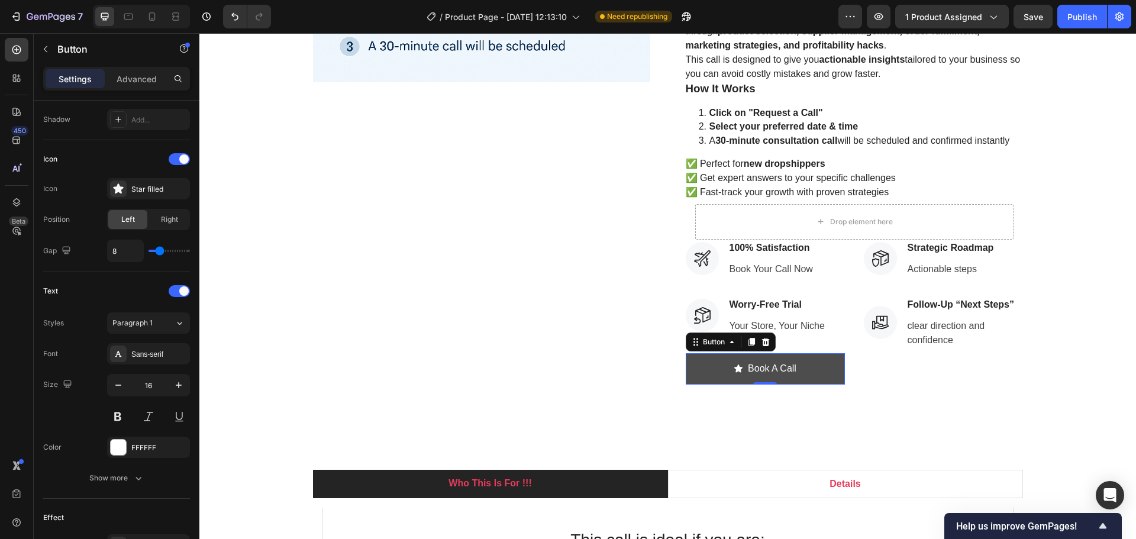
click at [810, 377] on button "Book A Call" at bounding box center [765, 368] width 159 height 31
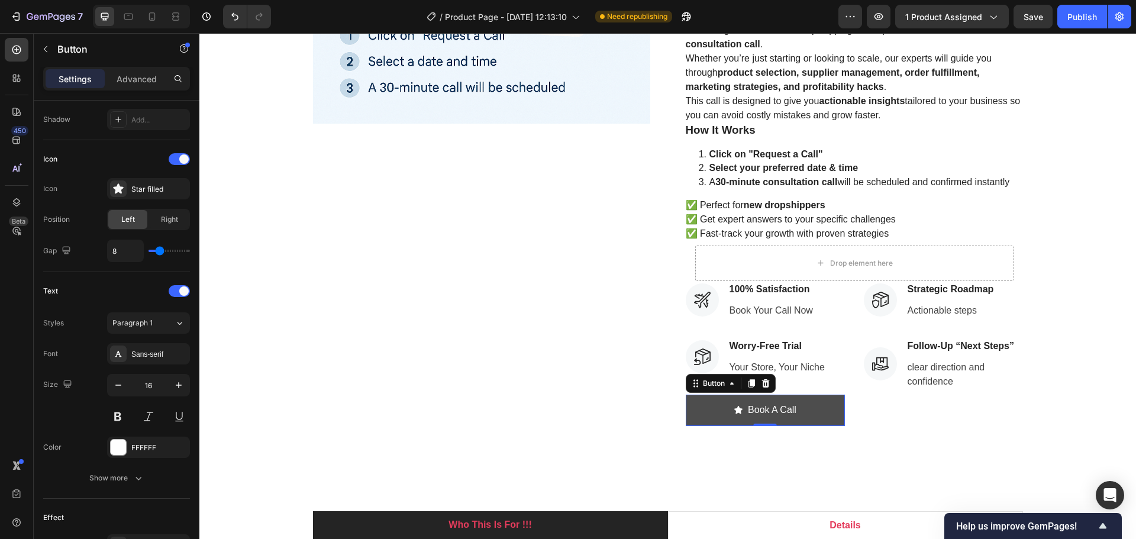
scroll to position [296, 0]
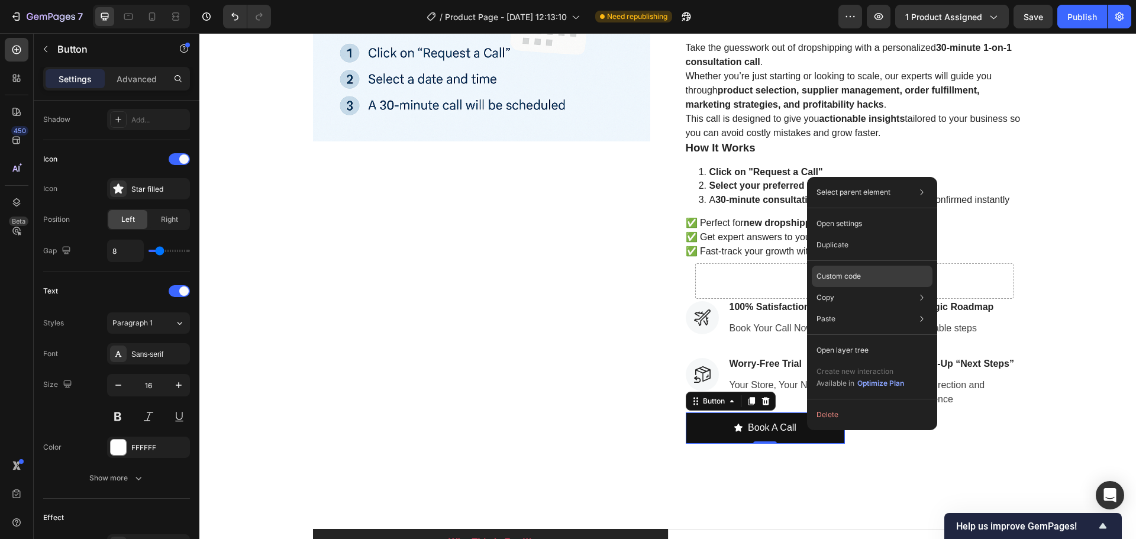
click at [851, 275] on p "Custom code" at bounding box center [838, 276] width 44 height 11
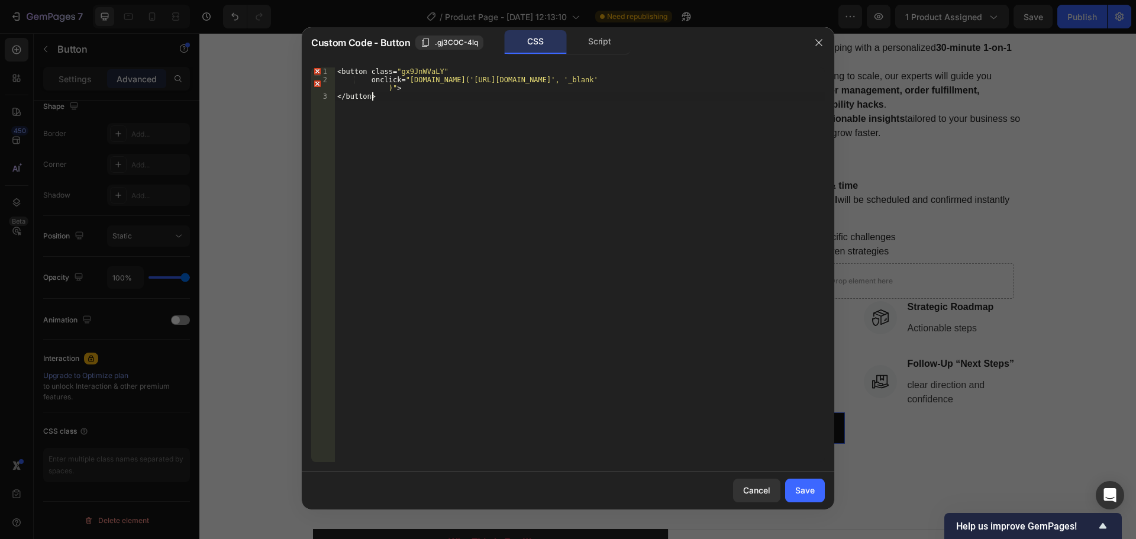
click at [533, 153] on div "< button class = " gx9JnWVaLY " onclick = " window.open('https://deodap.in?book…" at bounding box center [580, 272] width 490 height 411
click at [601, 36] on div "Script" at bounding box center [600, 42] width 62 height 24
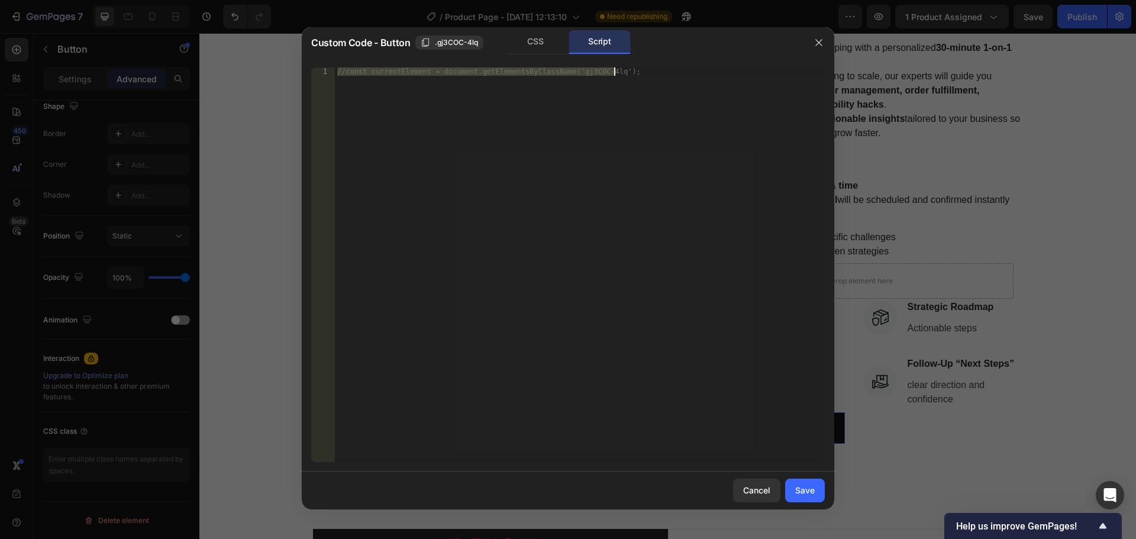
click at [524, 84] on div "//const currentElement = document.getElementsByClassName('gj3COC-4lq');" at bounding box center [580, 264] width 490 height 395
click at [537, 41] on div "CSS" at bounding box center [536, 42] width 62 height 24
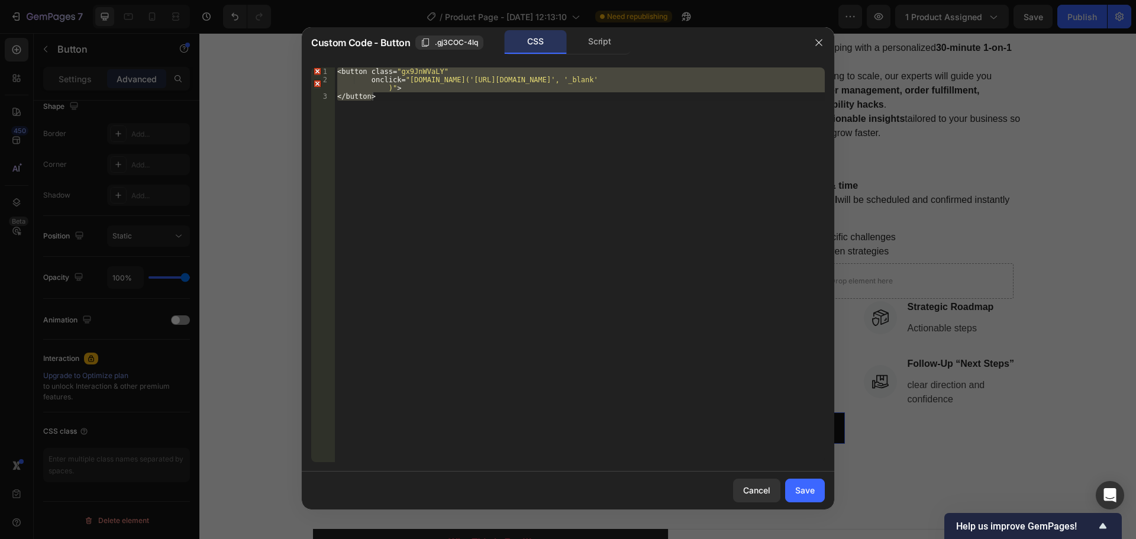
click at [502, 104] on div "< button class = " gx9JnWVaLY " onclick = " window.open('https://deodap.in?book…" at bounding box center [580, 264] width 490 height 395
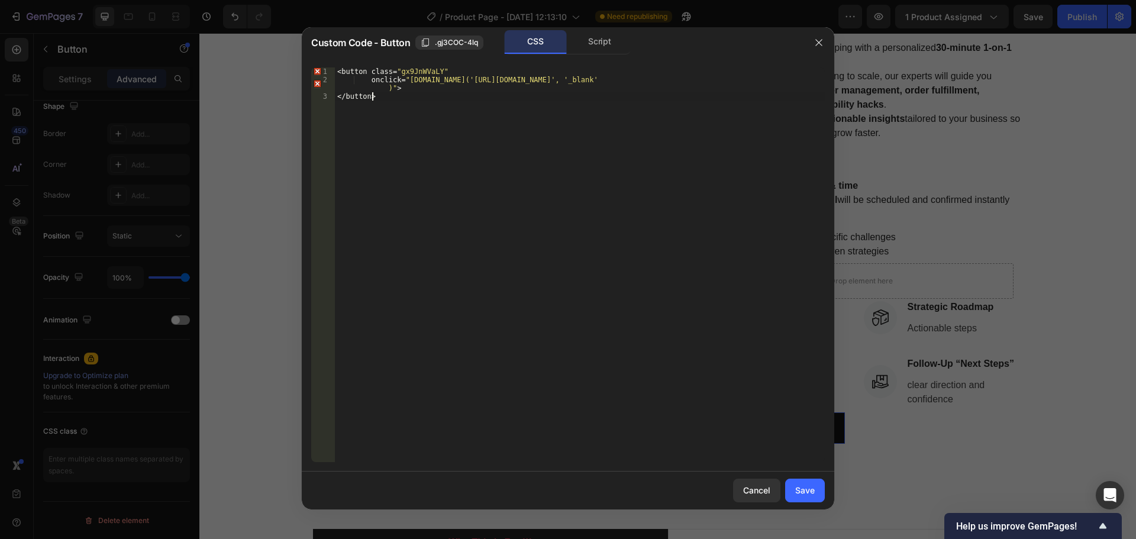
click at [493, 134] on div "< button class = " gx9JnWVaLY " onclick = " window.open('https://deodap.in?book…" at bounding box center [580, 272] width 490 height 411
type textarea "onclick="window.open('https://deodap.in?bookeasy-type=product&bookeasy-id=53046…"
paste textarea "</style>"
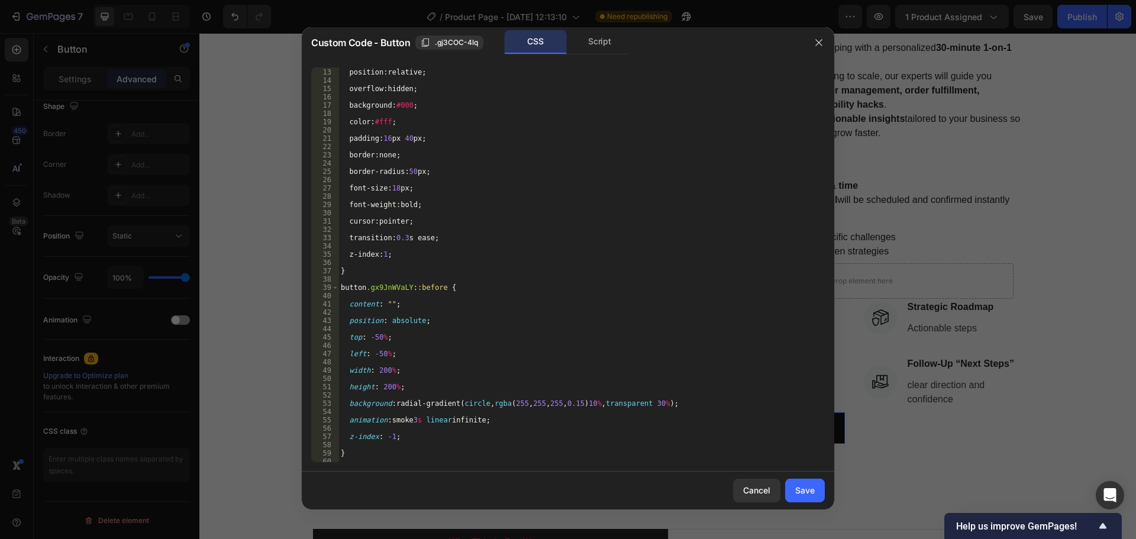
scroll to position [0, 0]
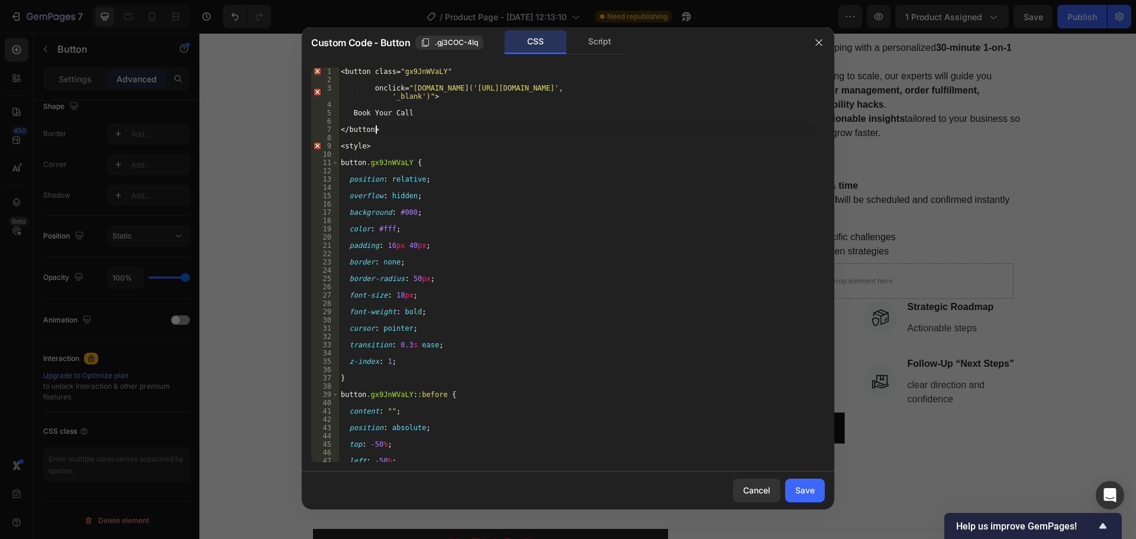
click at [501, 133] on div "< button class = " gx9JnWVaLY " onclick = " window.open('https://deodap.in?book…" at bounding box center [576, 272] width 477 height 411
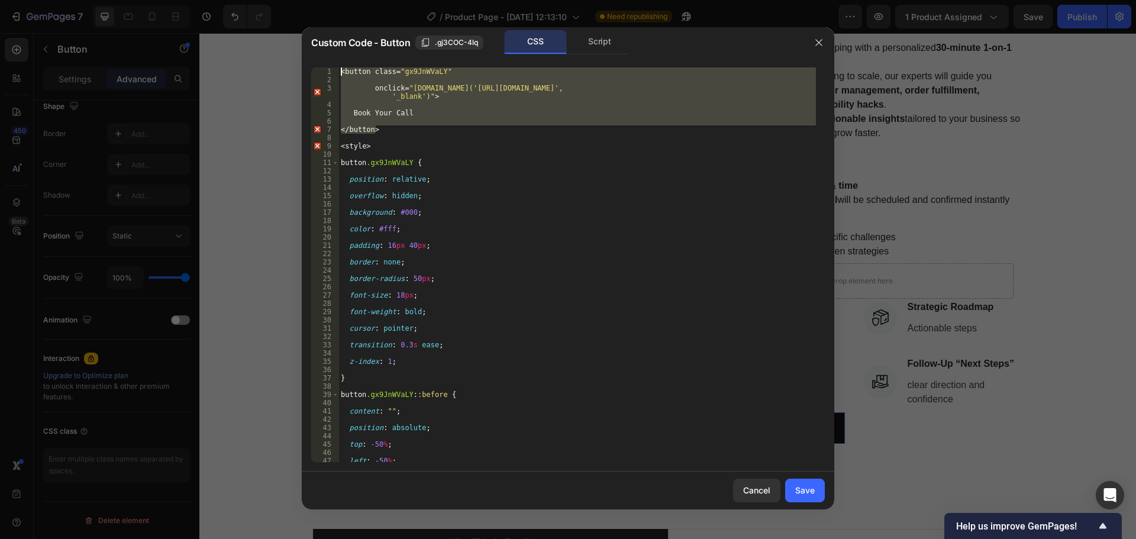
drag, startPoint x: 382, startPoint y: 130, endPoint x: 311, endPoint y: 45, distance: 110.4
click at [311, 45] on div "Custom Code - Button .gj3COC-4lq CSS Script </button> 1 2 3 4 5 6 7 8 9 10 11 1…" at bounding box center [568, 268] width 532 height 482
paste textarea "/button>"
type textarea "</button>"
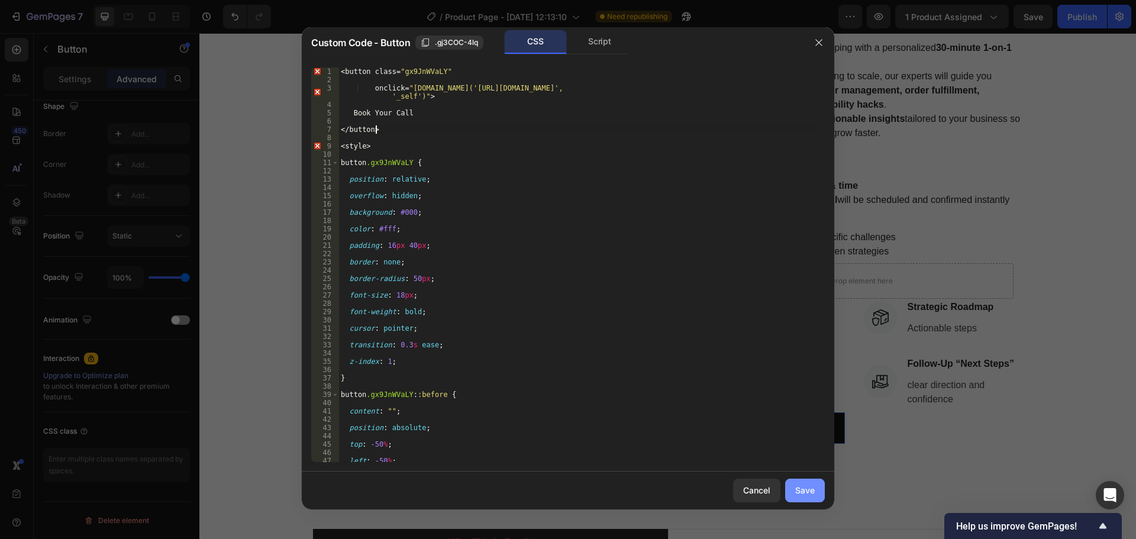
click at [811, 496] on div "Save" at bounding box center [805, 490] width 20 height 12
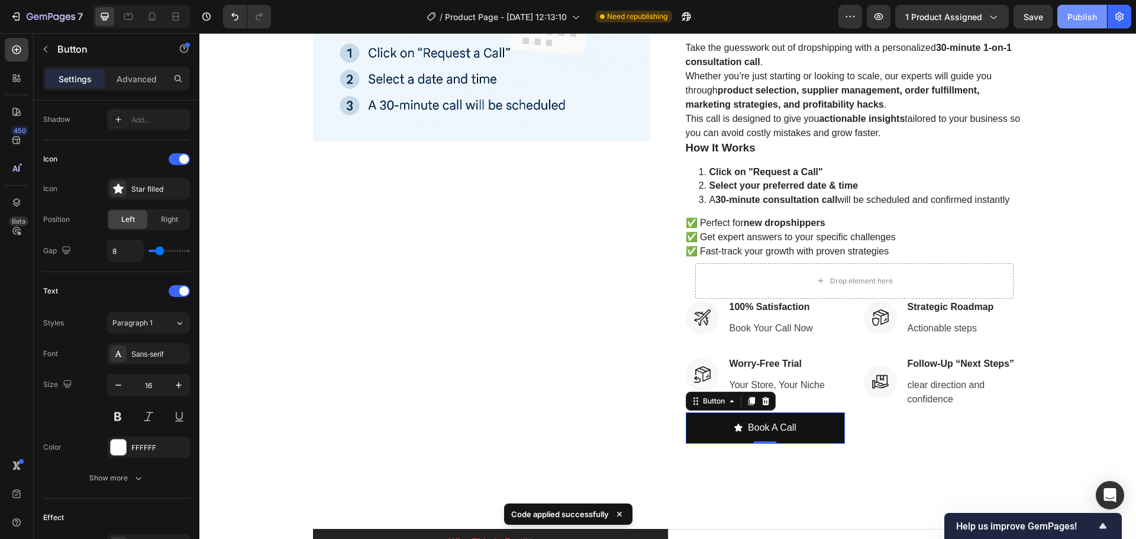
click at [1073, 25] on button "Publish" at bounding box center [1082, 17] width 50 height 24
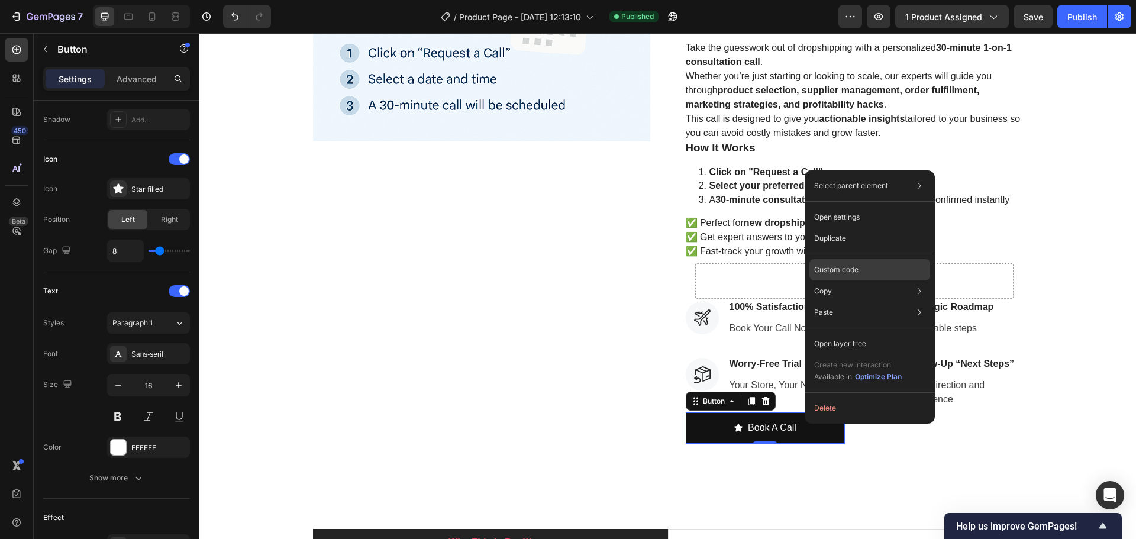
click at [851, 260] on div "Custom code" at bounding box center [869, 269] width 121 height 21
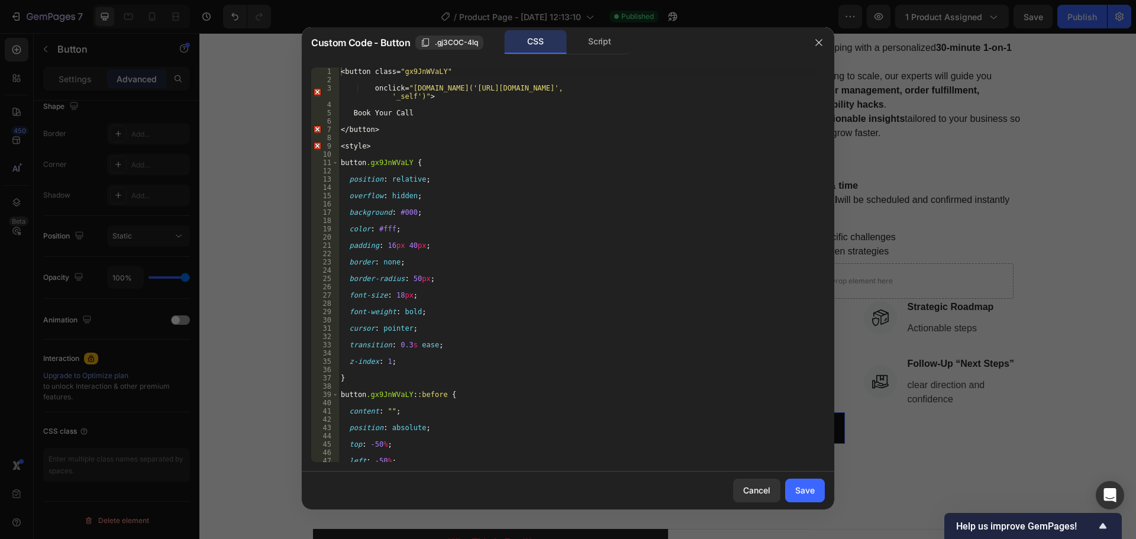
click at [404, 104] on div "< button class = " gx9JnWVaLY " onclick = " window.open('https://deodap.in?book…" at bounding box center [576, 272] width 477 height 411
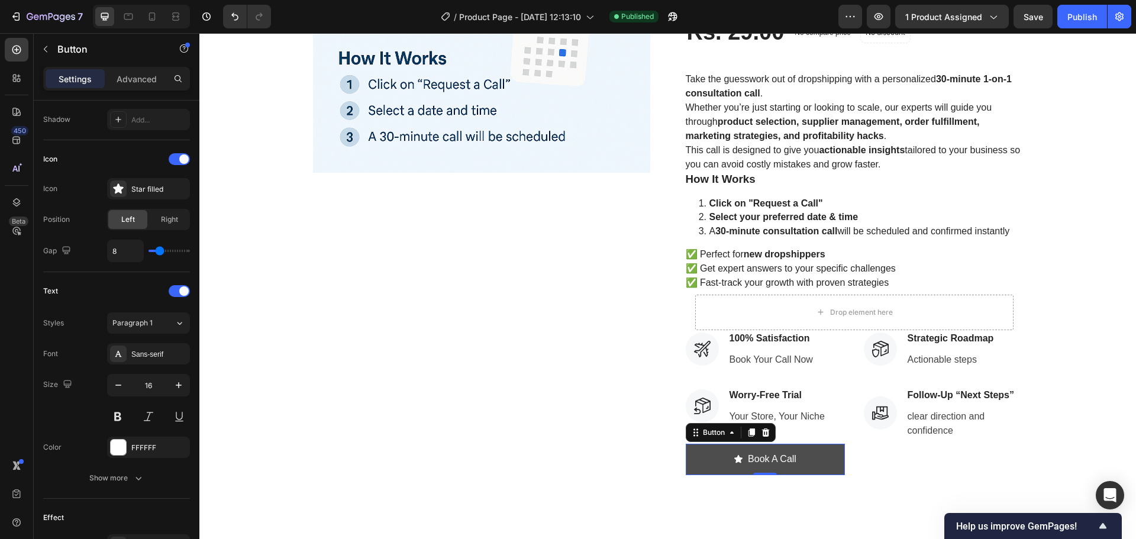
scroll to position [237, 0]
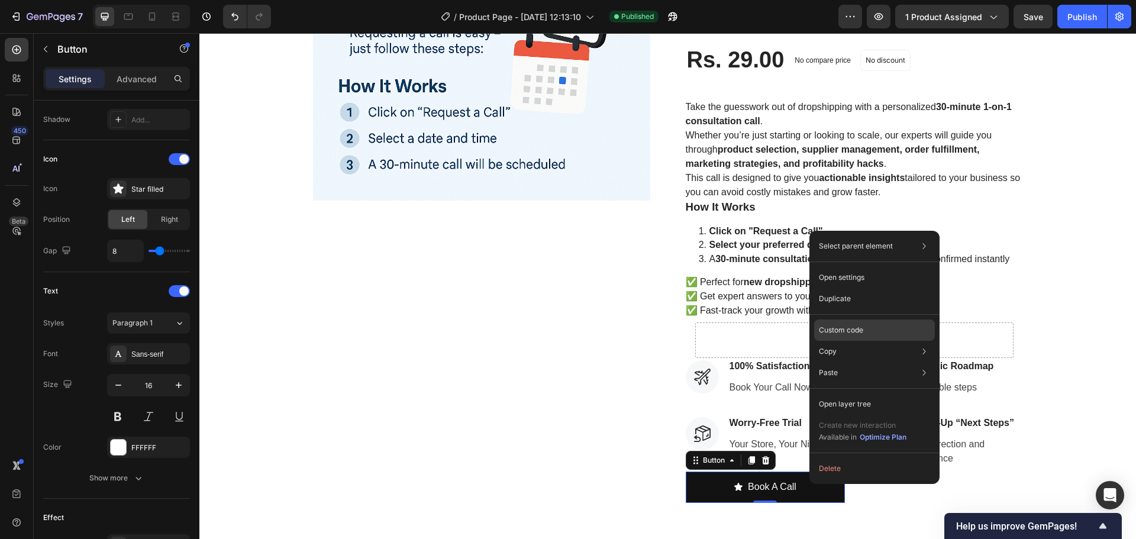
click at [869, 328] on div "Custom code" at bounding box center [874, 329] width 121 height 21
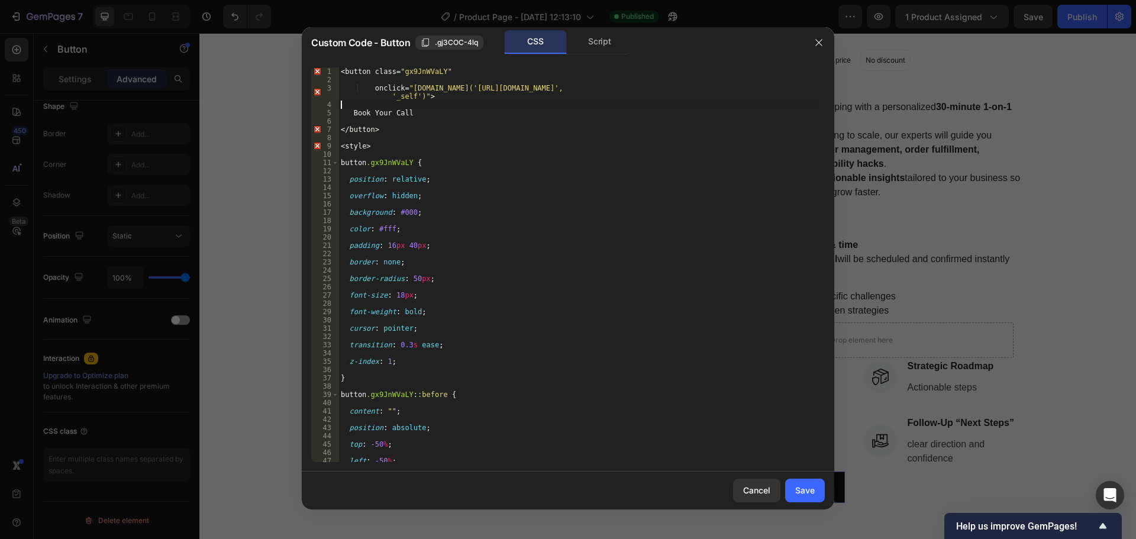
click at [386, 108] on div "< button class = " gx9JnWVaLY " onclick = " window.open('https://deodap.in?book…" at bounding box center [576, 272] width 477 height 411
type textarea "Book A Call"
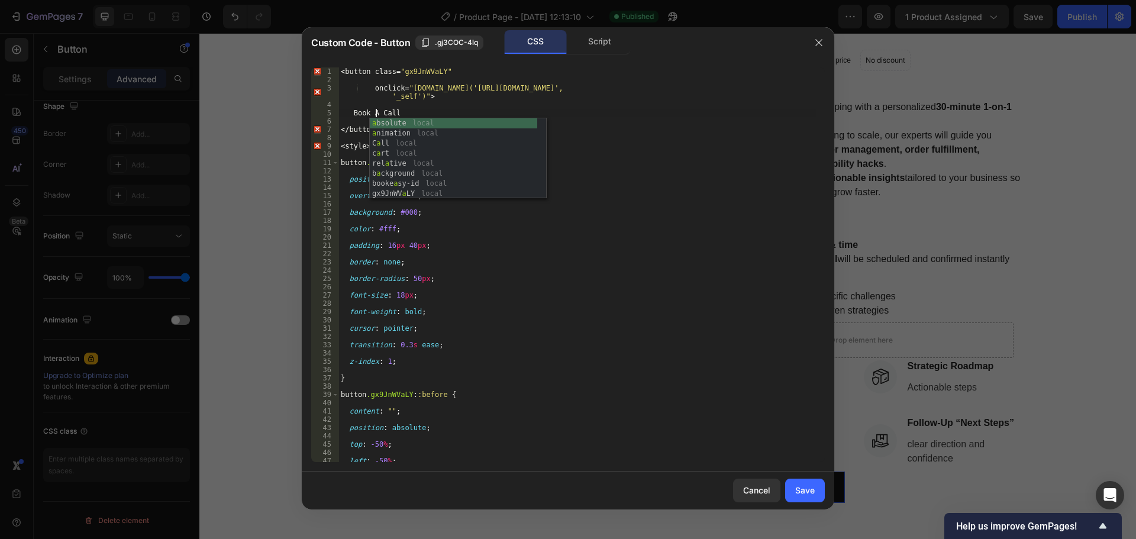
scroll to position [0, 2]
click at [635, 141] on div "< button class = " gx9JnWVaLY " onclick = " window.open('https://deodap.in?book…" at bounding box center [576, 272] width 477 height 411
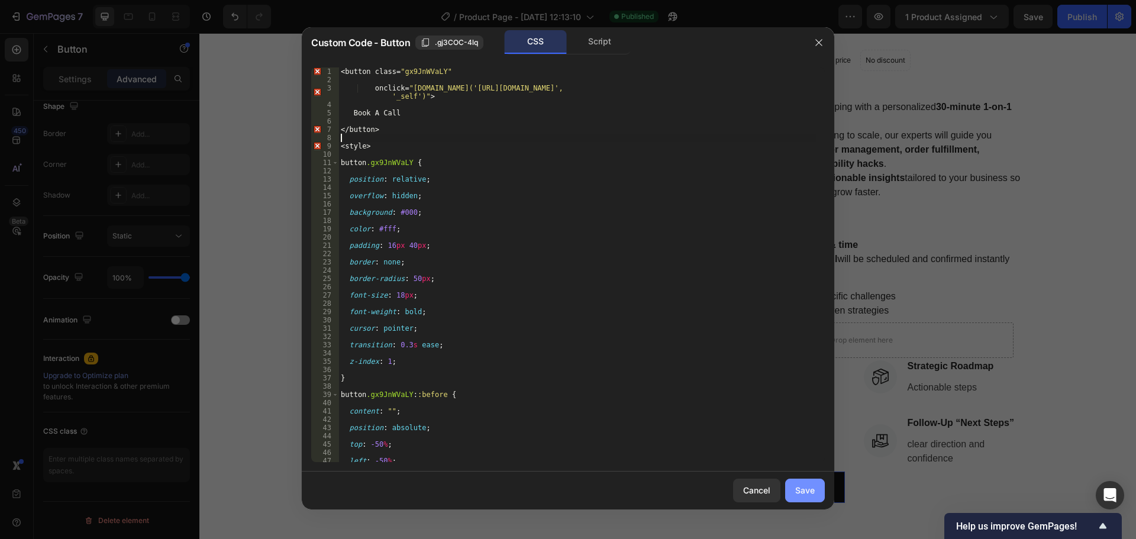
click at [808, 488] on div "Save" at bounding box center [805, 490] width 20 height 12
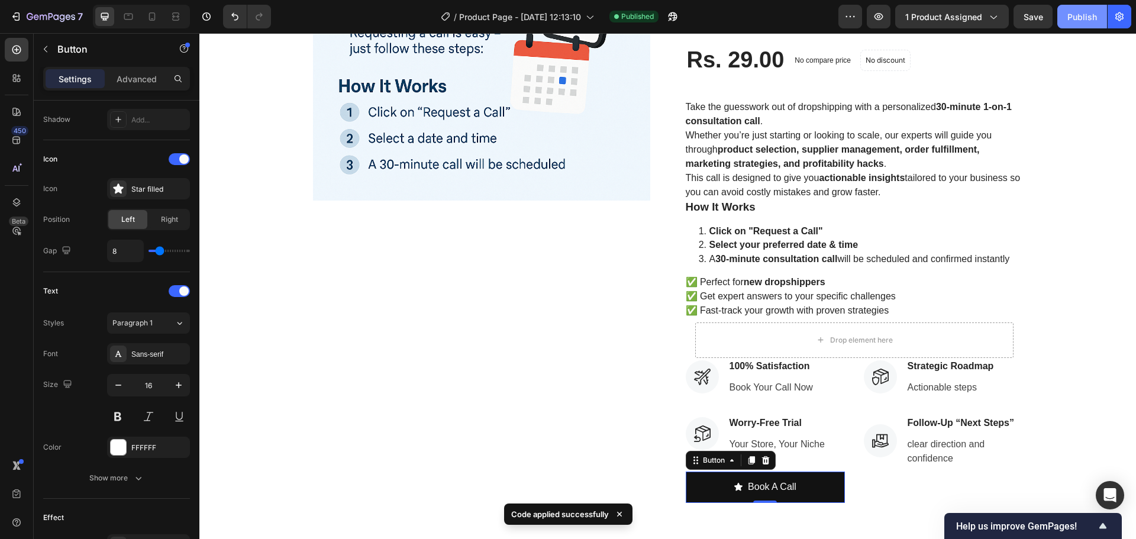
click at [1083, 18] on div "Publish" at bounding box center [1082, 17] width 30 height 12
click at [1081, 20] on div "Publish" at bounding box center [1082, 17] width 30 height 12
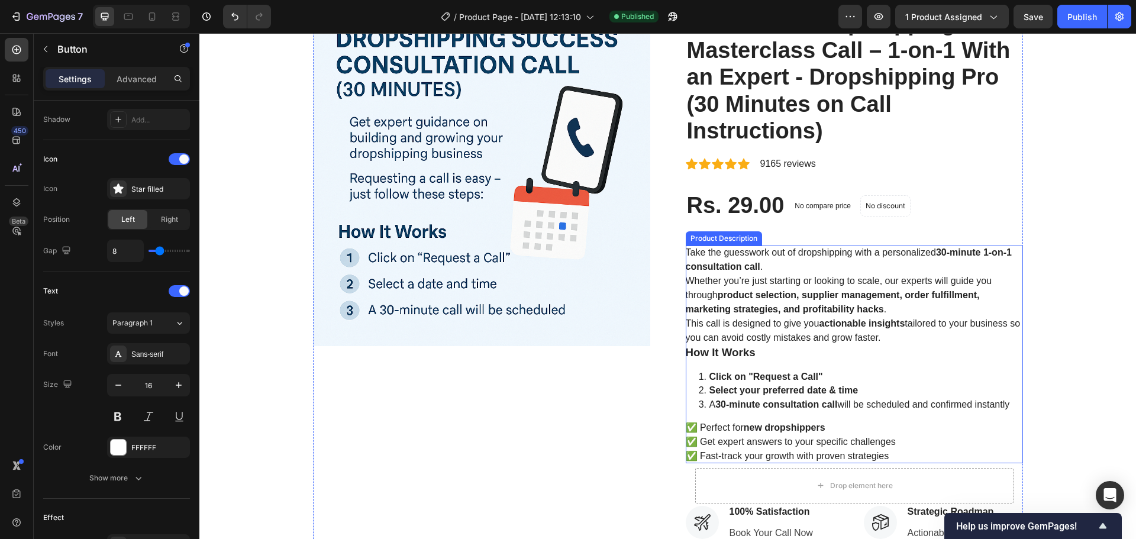
scroll to position [296, 0]
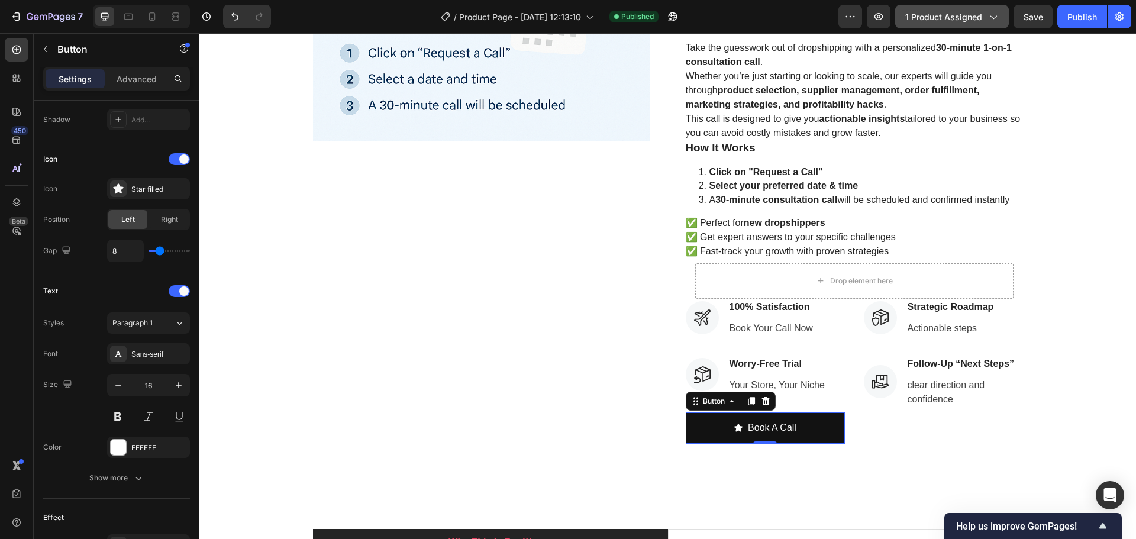
click at [985, 18] on div "1 product assigned" at bounding box center [951, 17] width 93 height 12
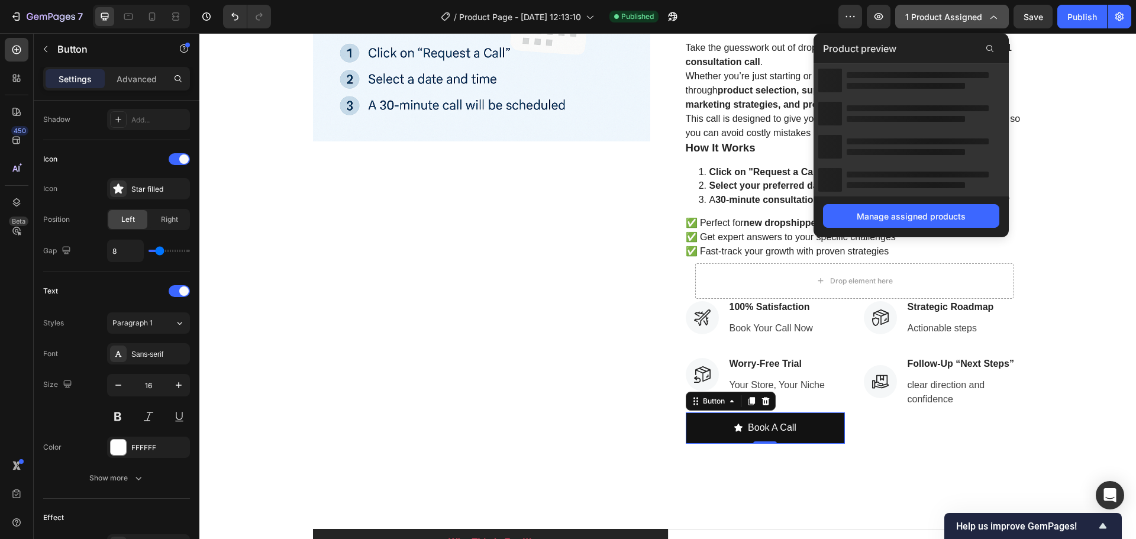
click at [985, 18] on div "1 product assigned" at bounding box center [951, 17] width 93 height 12
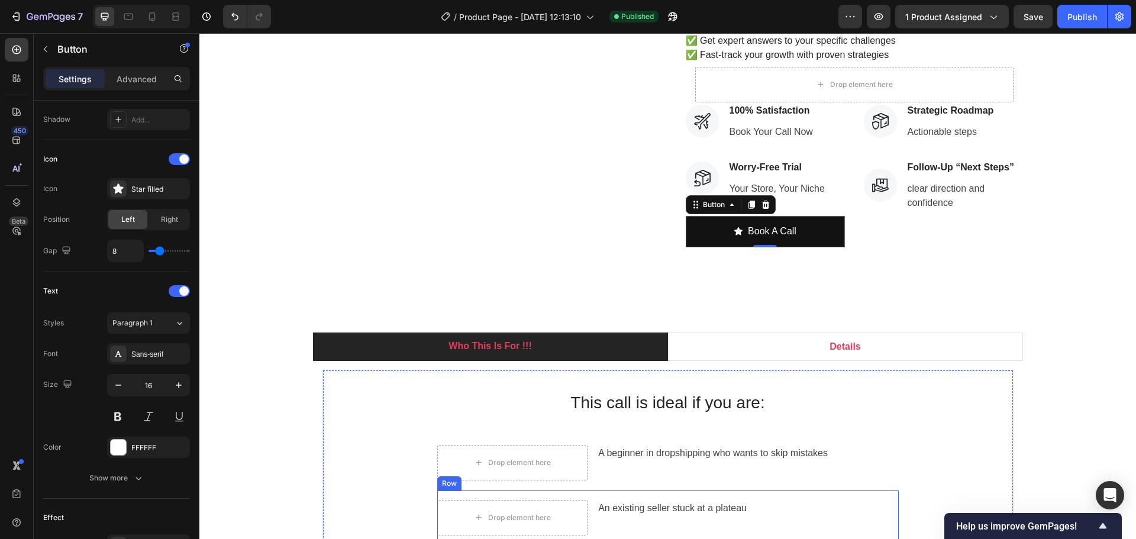
scroll to position [473, 0]
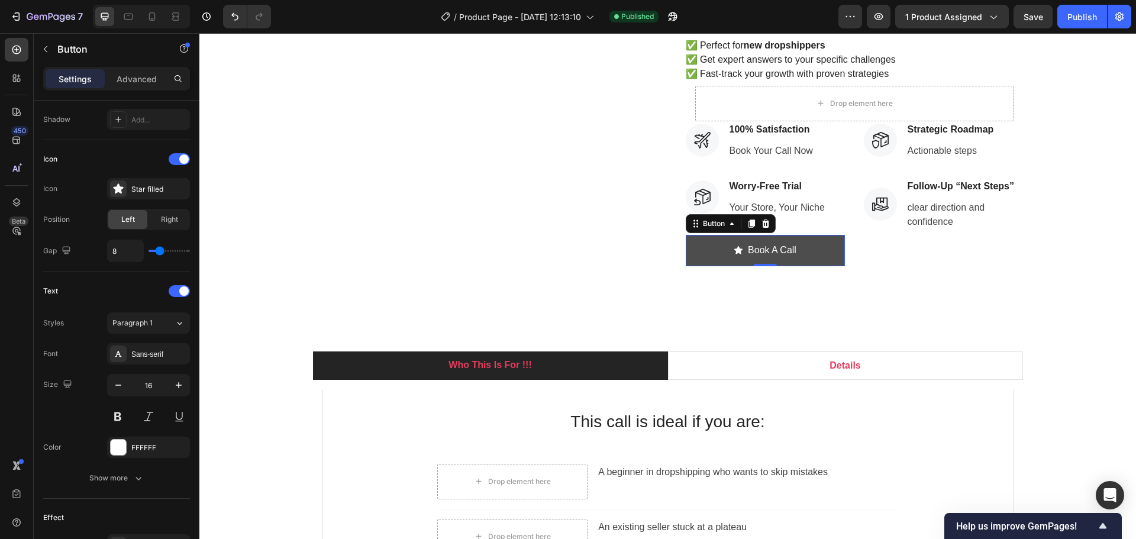
click at [813, 263] on button "Book A Call" at bounding box center [765, 250] width 159 height 31
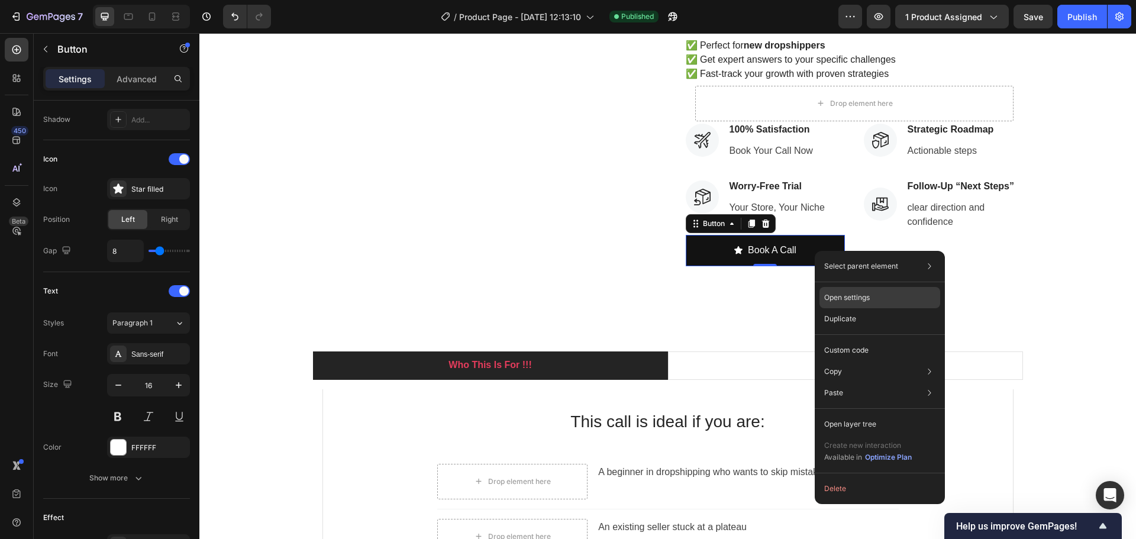
click at [870, 301] on p "Open settings" at bounding box center [847, 297] width 46 height 11
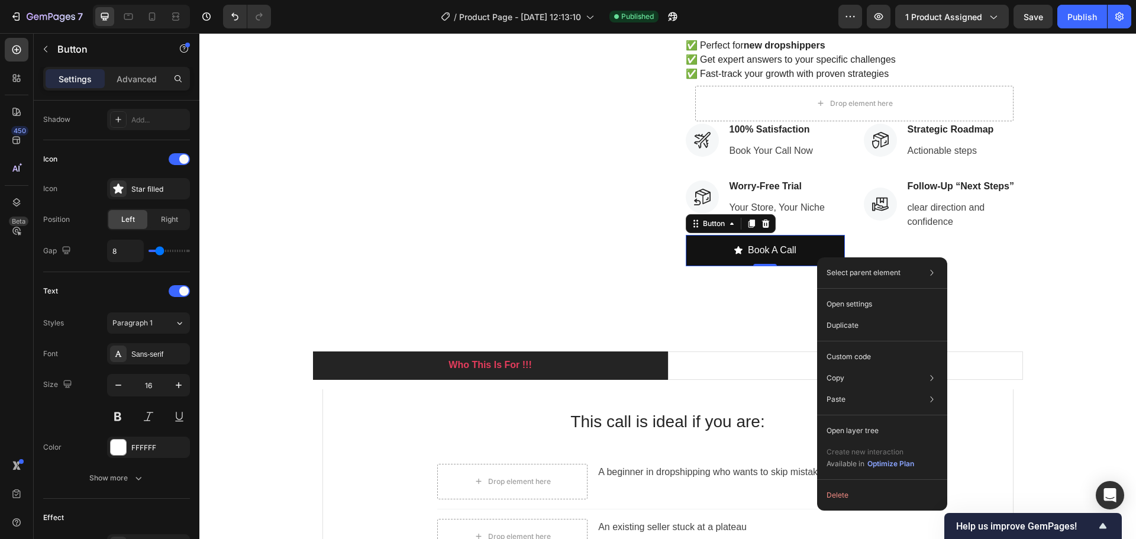
click at [879, 343] on div "Select parent element Section Product Row 2 cols Button Open settings Duplicate…" at bounding box center [882, 383] width 130 height 253
click at [880, 348] on div "Custom code" at bounding box center [882, 356] width 121 height 21
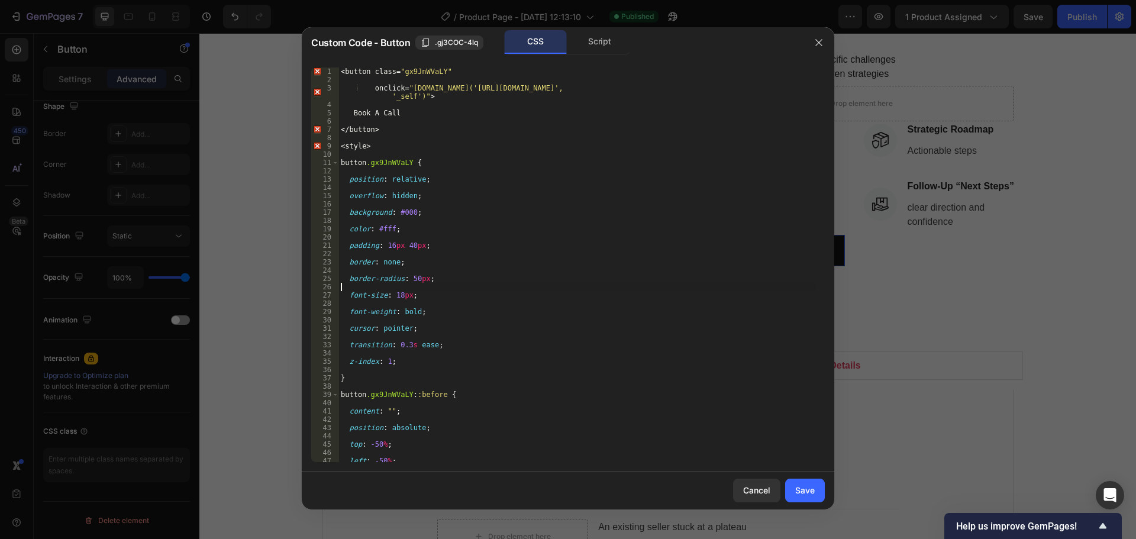
click at [679, 287] on div "< button class = " gx9JnWVaLY " onclick = " window.open('https://deodap.in?book…" at bounding box center [576, 272] width 477 height 411
type textarea "</style>"
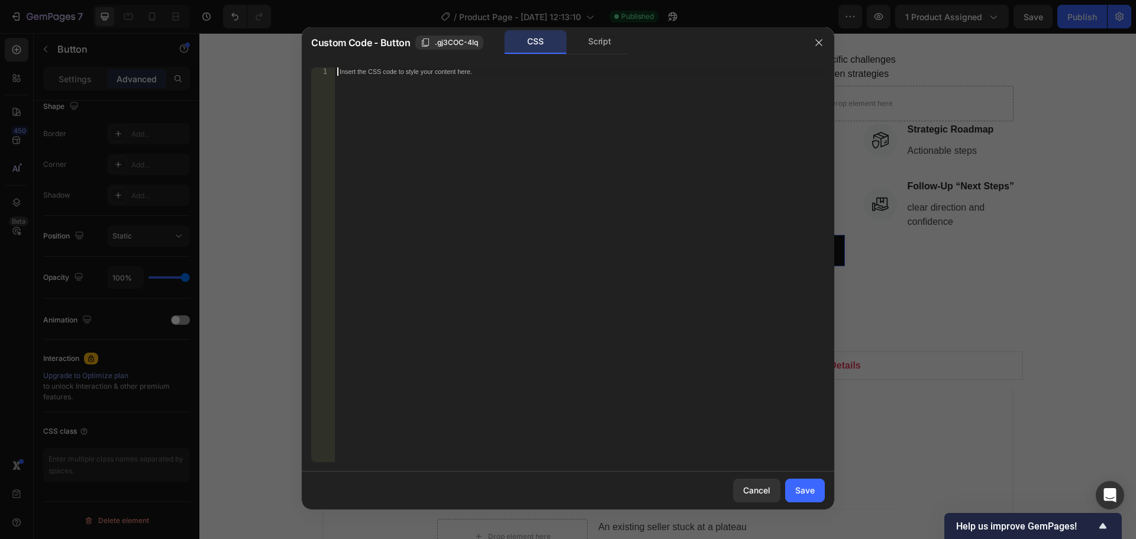
type textarea "</style>"
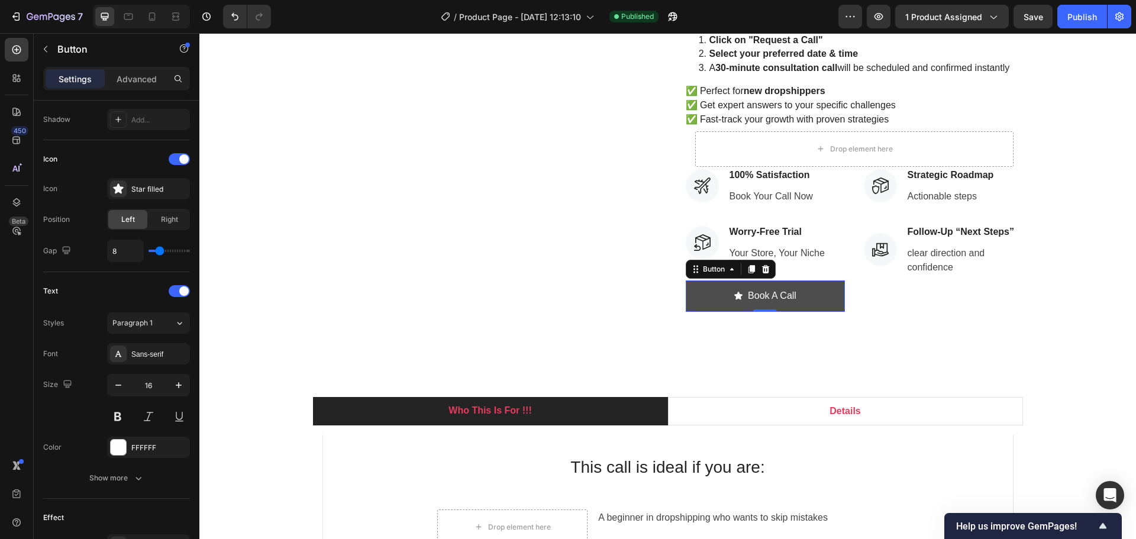
scroll to position [414, 0]
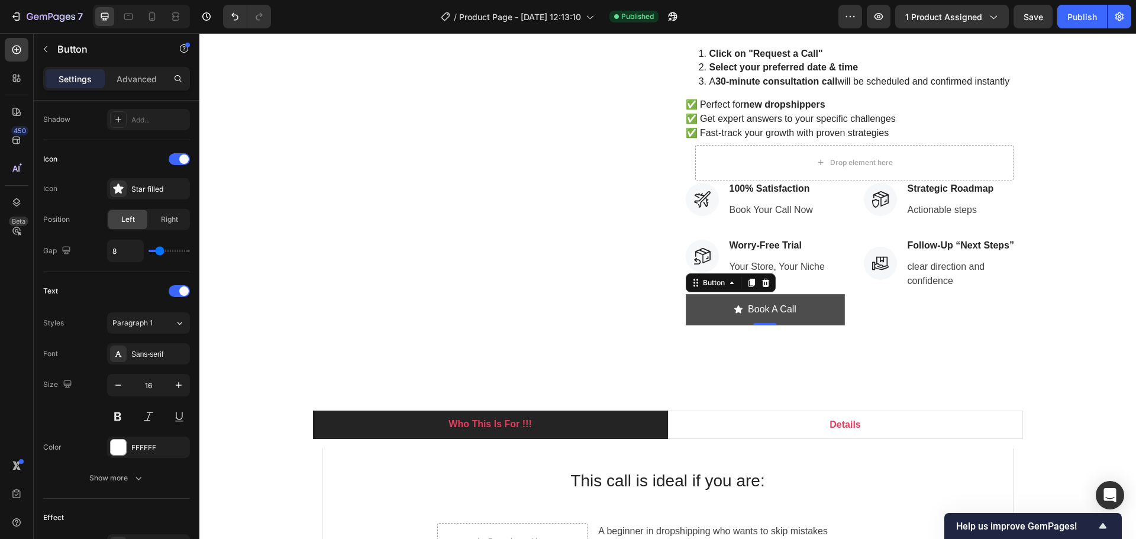
click at [809, 310] on button "Book A Call" at bounding box center [765, 309] width 159 height 31
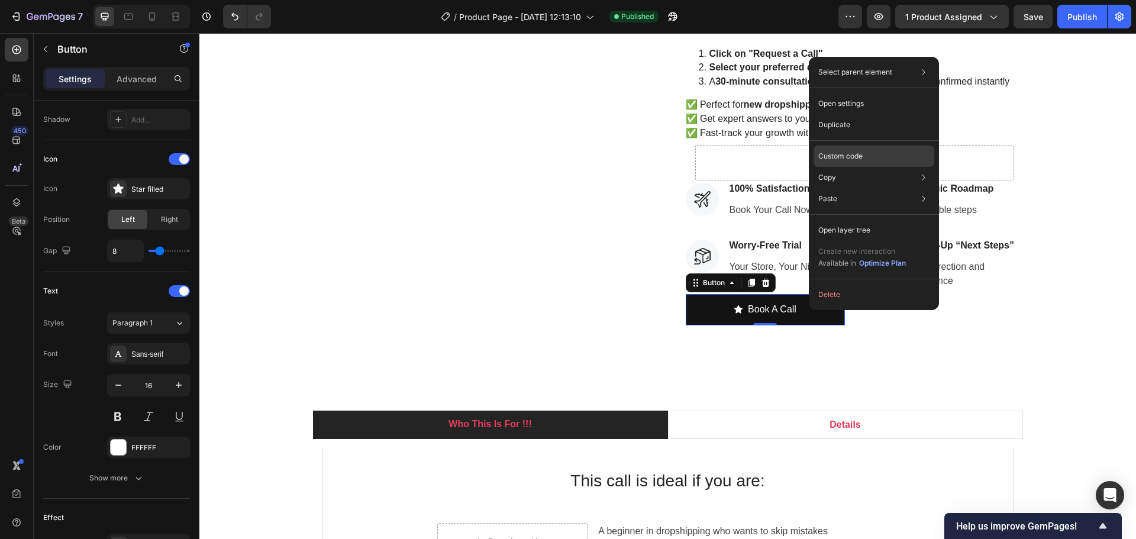
click at [847, 154] on p "Custom code" at bounding box center [840, 156] width 44 height 11
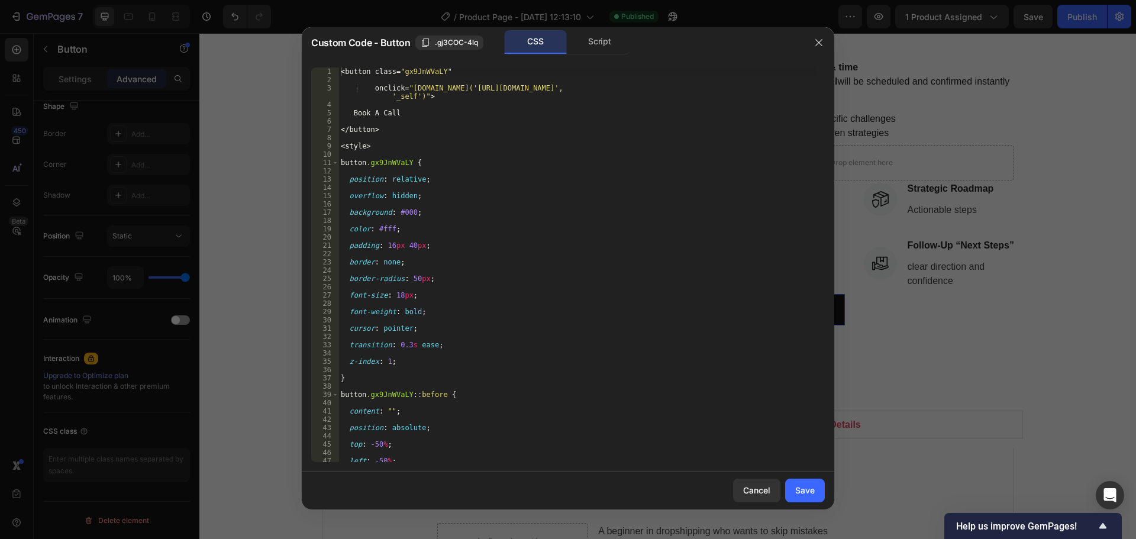
click at [654, 222] on div "< button class = " gx9JnWVaLY " onclick = " window.open('https://deodap.in?book…" at bounding box center [576, 272] width 477 height 411
type textarea "</style>"
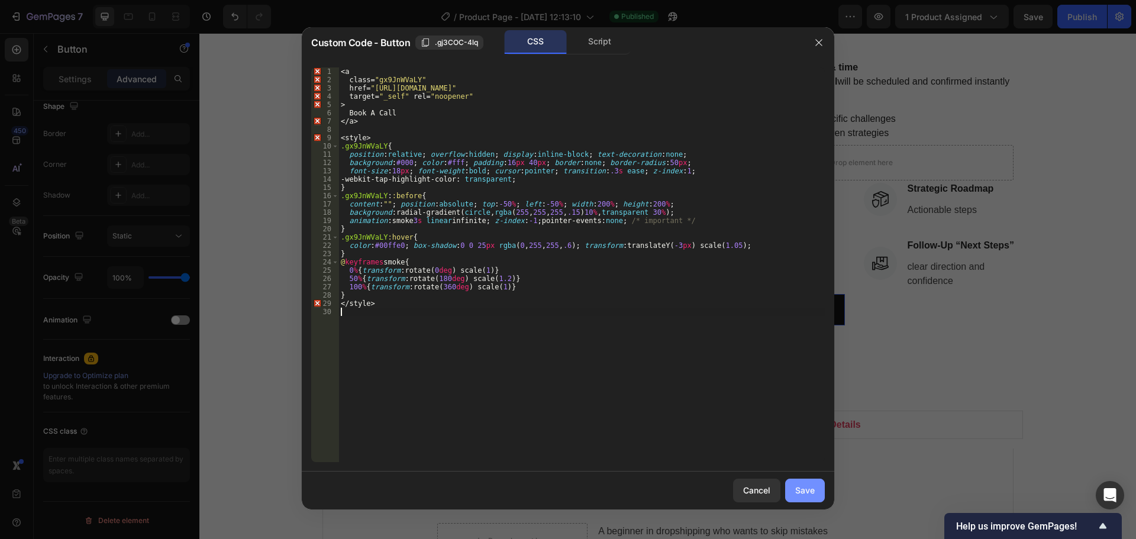
click at [806, 492] on div "Save" at bounding box center [805, 490] width 20 height 12
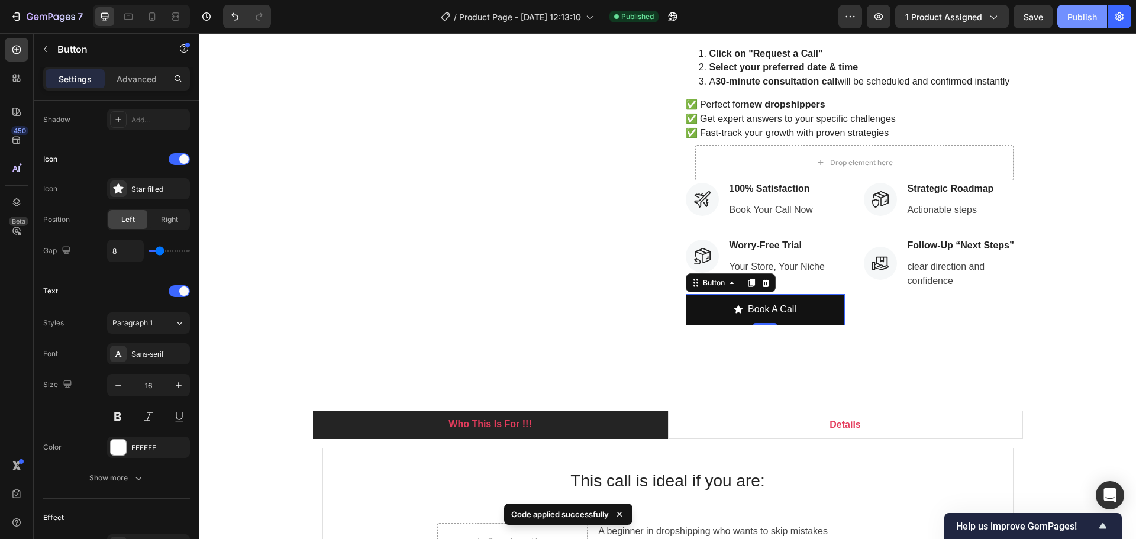
click at [1076, 18] on div "Publish" at bounding box center [1082, 17] width 30 height 12
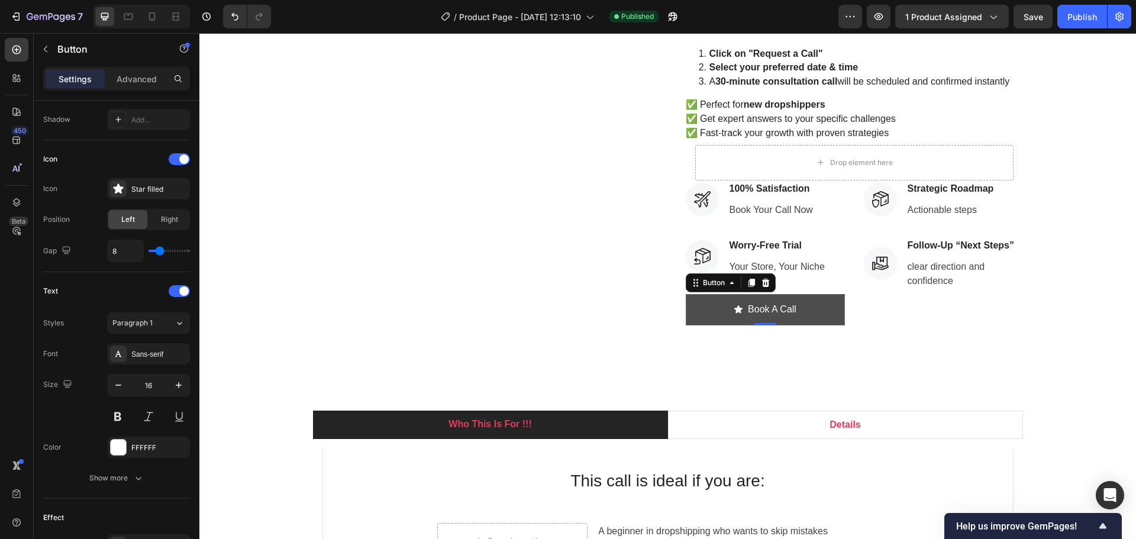
click at [812, 316] on button "Book A Call" at bounding box center [765, 309] width 159 height 31
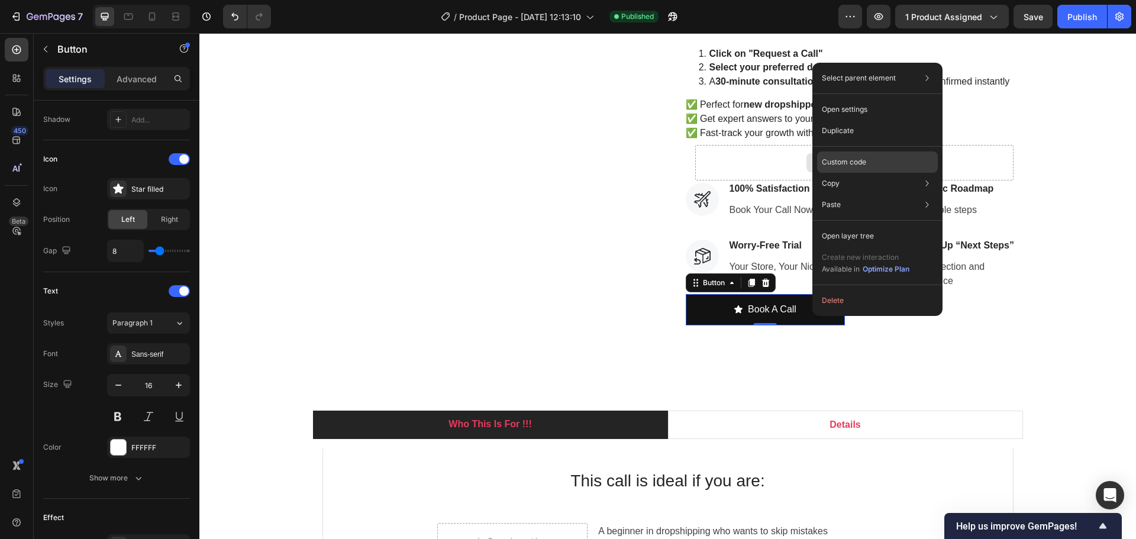
click at [869, 162] on div "Custom code" at bounding box center [877, 161] width 121 height 21
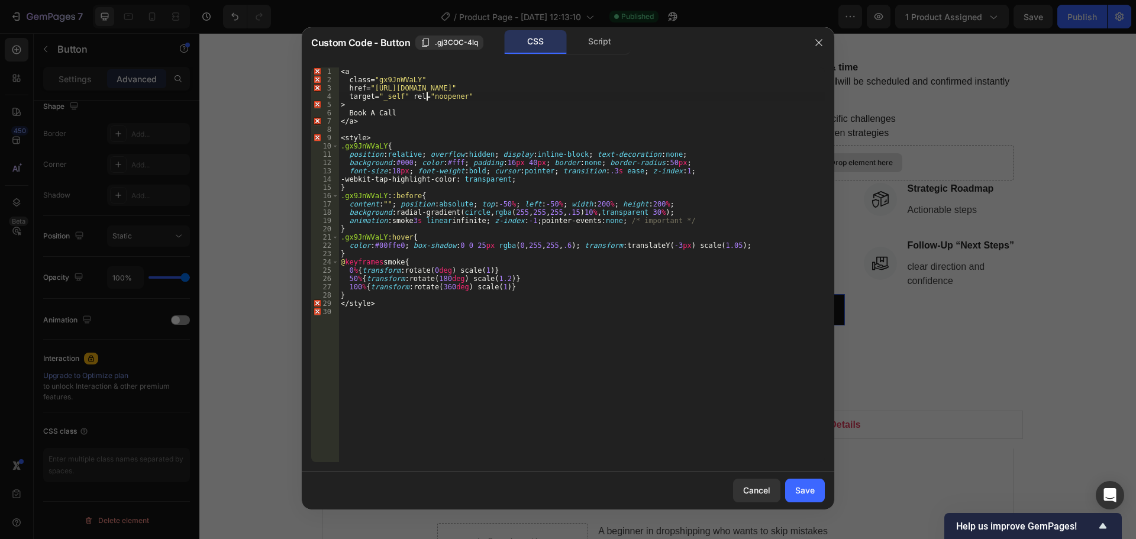
click at [428, 99] on div "< a class = " gx9JnWVaLY " href = " https://deodap.in?bookeasy-type=product&boo…" at bounding box center [581, 272] width 486 height 411
click at [466, 105] on div "< a class = " gx9JnWVaLY " href = " https://deodap.in?bookeasy-type=product&boo…" at bounding box center [581, 272] width 486 height 411
click at [601, 28] on div "Custom Code - Button .gj3COC-4lq CSS Script" at bounding box center [553, 42] width 502 height 31
click at [597, 35] on div "Script" at bounding box center [600, 42] width 62 height 24
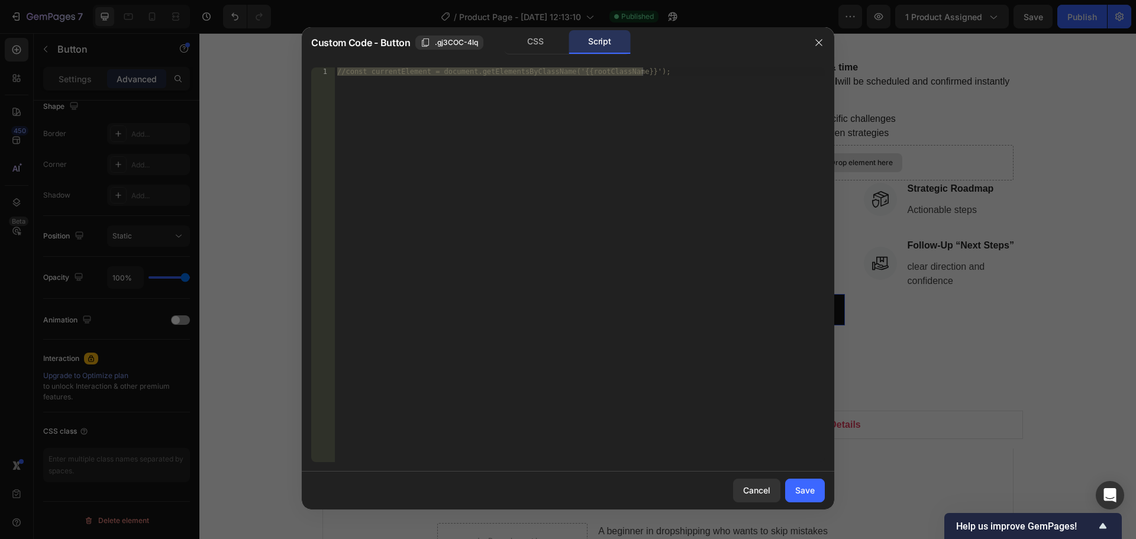
click at [559, 120] on div "//const currentElement = document.getElementsByClassName('{{rootClassName}}');" at bounding box center [580, 264] width 490 height 395
click at [535, 43] on div "CSS" at bounding box center [536, 42] width 62 height 24
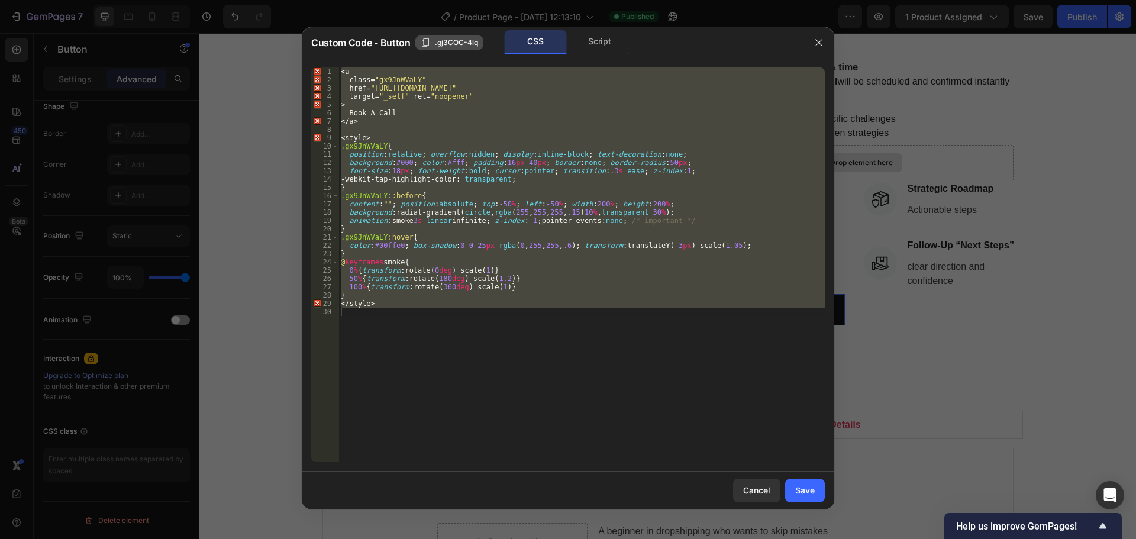
click at [441, 45] on span ".gj3COC-4lq" at bounding box center [456, 42] width 43 height 11
click at [373, 80] on div "< a class = " gx9JnWVaLY " href = " https://deodap.in?bookeasy-type=product&boo…" at bounding box center [581, 264] width 486 height 395
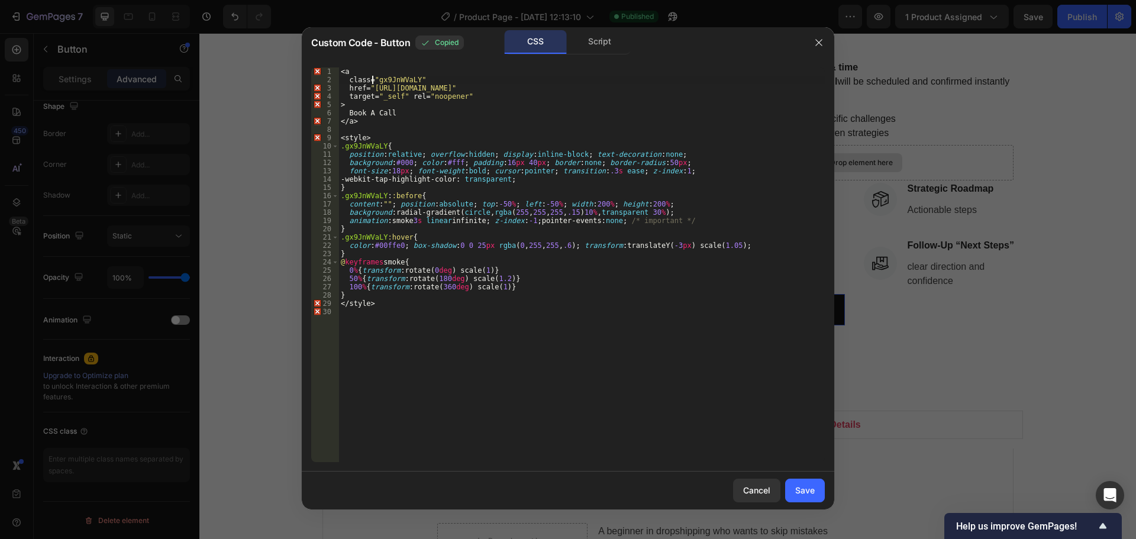
click at [377, 82] on div "< a class = " gx9JnWVaLY " href = " https://deodap.in?bookeasy-type=product&boo…" at bounding box center [581, 272] width 486 height 411
paste textarea ".gj3COC-4lq"
click at [377, 82] on div "< a class = " .gj3COC-4lq " href = " https://deodap.in?bookeasy-type=product&bo…" at bounding box center [581, 272] width 486 height 411
click at [382, 146] on div "< a class = " gj3COC-4lq " href = " https://deodap.in?bookeasy-type=product&boo…" at bounding box center [581, 272] width 486 height 411
paste textarea "j3COC-4lq"
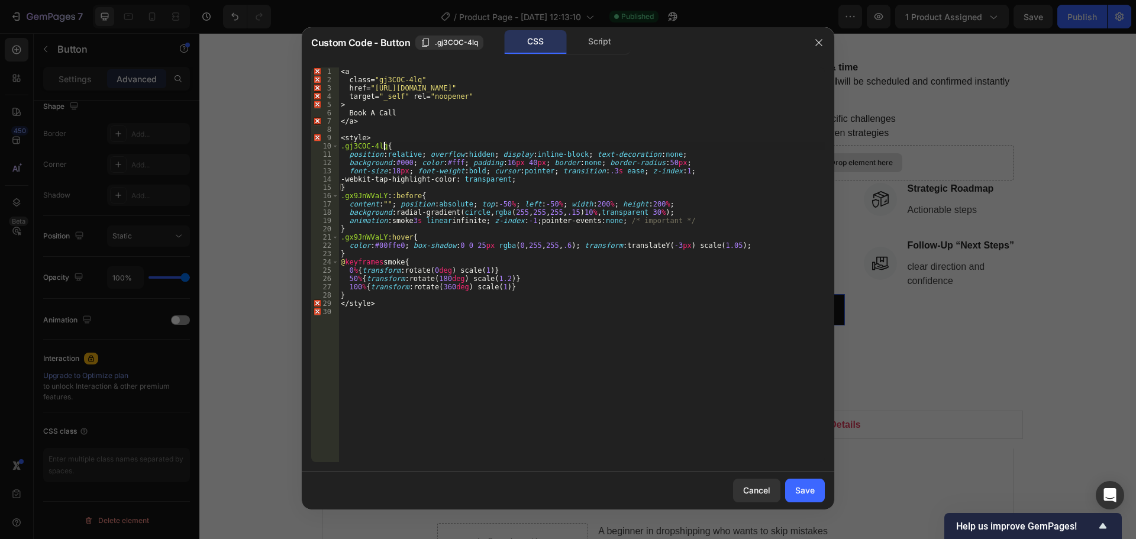
click at [385, 195] on div "< a class = " gj3COC-4lq " href = " https://deodap.in?bookeasy-type=product&boo…" at bounding box center [581, 272] width 486 height 411
paste textarea "j3COC-4lq"
click at [382, 237] on div "< a class = " gj3COC-4lq " href = " https://deodap.in?bookeasy-type=product&boo…" at bounding box center [581, 272] width 486 height 411
paste textarea "j3COC-4lq"
type textarea ".gj3COC-4lq:hover{"
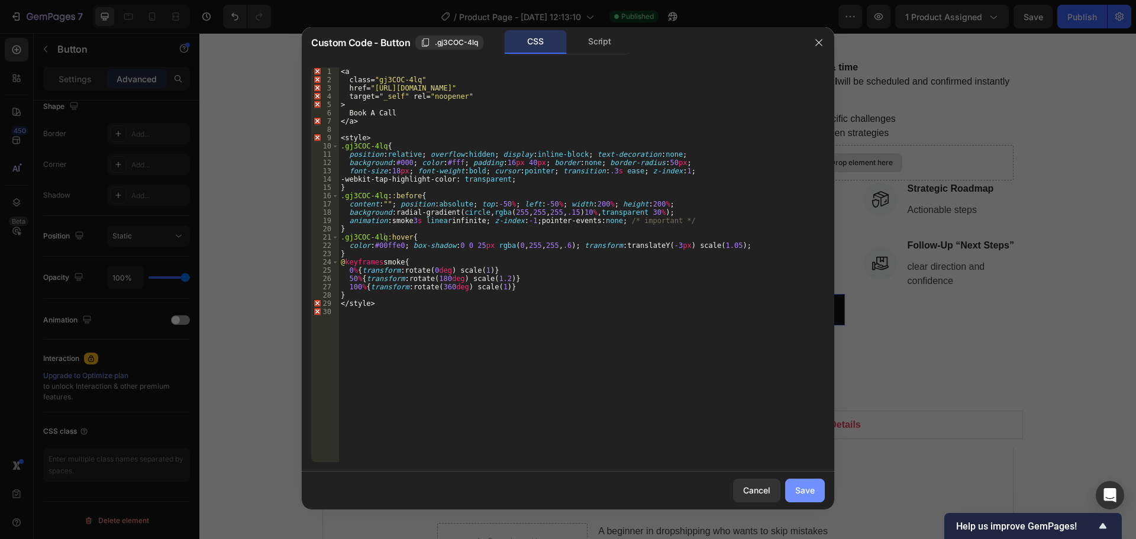
click at [798, 481] on button "Save" at bounding box center [805, 491] width 40 height 24
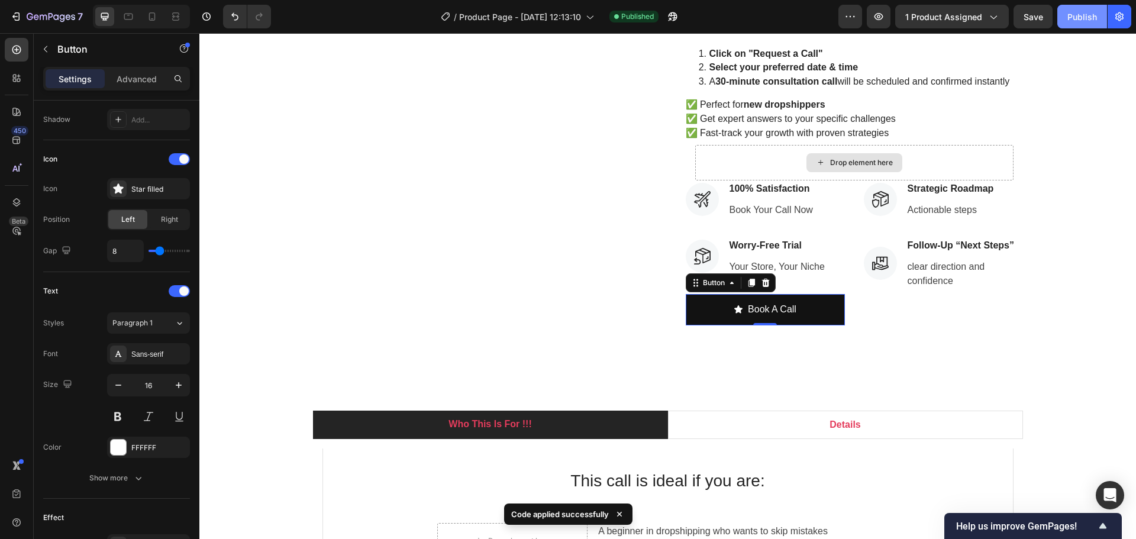
click at [1080, 5] on button "Publish" at bounding box center [1082, 17] width 50 height 24
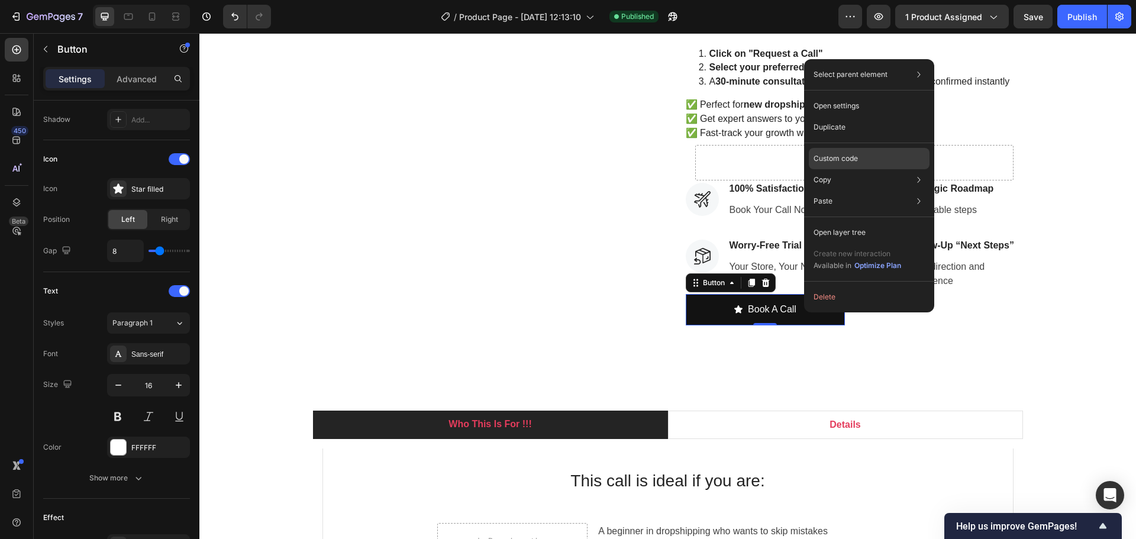
click at [848, 154] on p "Custom code" at bounding box center [836, 158] width 44 height 11
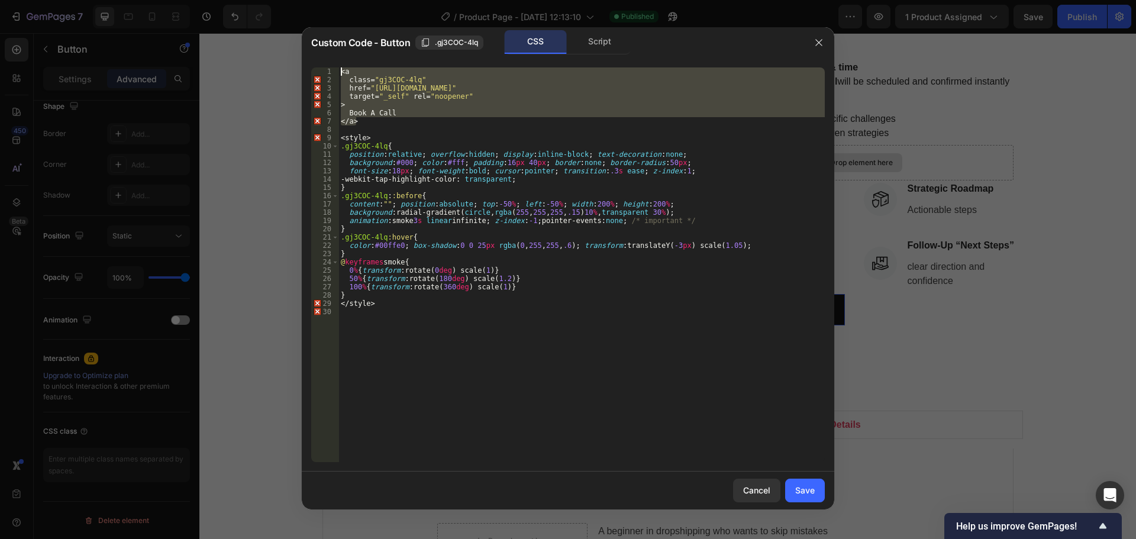
drag, startPoint x: 390, startPoint y: 122, endPoint x: 317, endPoint y: 32, distance: 115.7
click at [317, 32] on div "Custom Code - Button .gj3COC-4lq CSS Script </a> 1 2 3 4 5 6 7 8 9 10 11 12 13 …" at bounding box center [568, 268] width 532 height 482
type textarea "<a class="gj3COC-4lq""
paste textarea
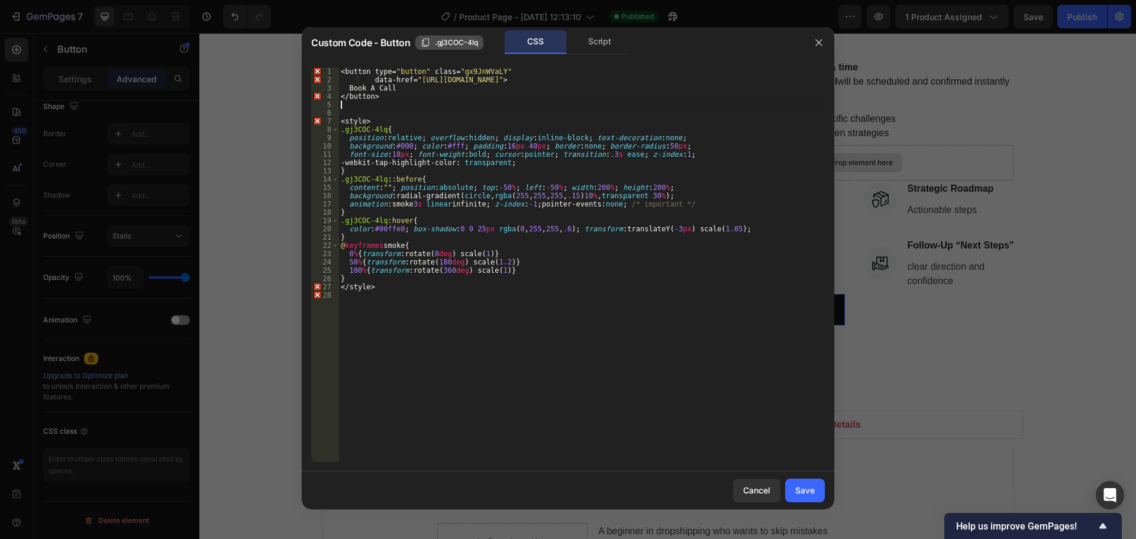
click at [444, 44] on span ".gj3COC-4lq" at bounding box center [456, 42] width 43 height 11
click at [454, 74] on div "< button type = " button " class = " gx9JnWVaLY " data-href = " https://deodap.…" at bounding box center [581, 272] width 486 height 411
paste textarea ".gj3COC-4lq"
type textarea "<button type="button" class=".gj3COC-4lq""
click at [541, 104] on div "< button type = " button " class = " .gj3COC-4lq " data-href = " https://deodap…" at bounding box center [581, 272] width 486 height 411
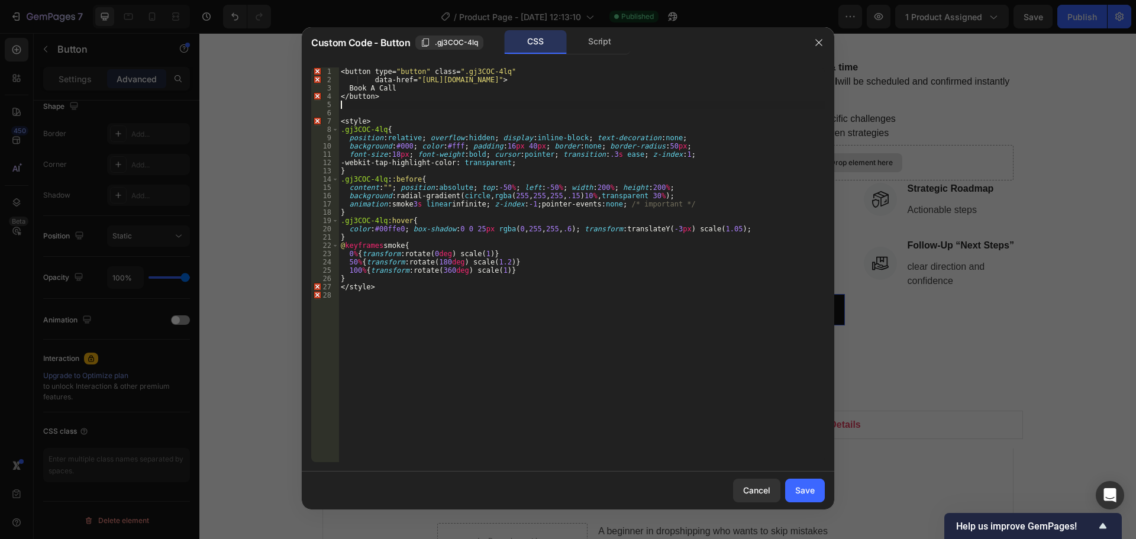
click at [414, 80] on div "< button type = " button " class = " .gj3COC-4lq " data-href = " https://deodap…" at bounding box center [581, 272] width 486 height 411
type textarea "data-href="https://deodap.in?bookeasy-type=product&bookeasy-id=53046659940662&r…"
click at [805, 493] on div "Save" at bounding box center [805, 490] width 20 height 12
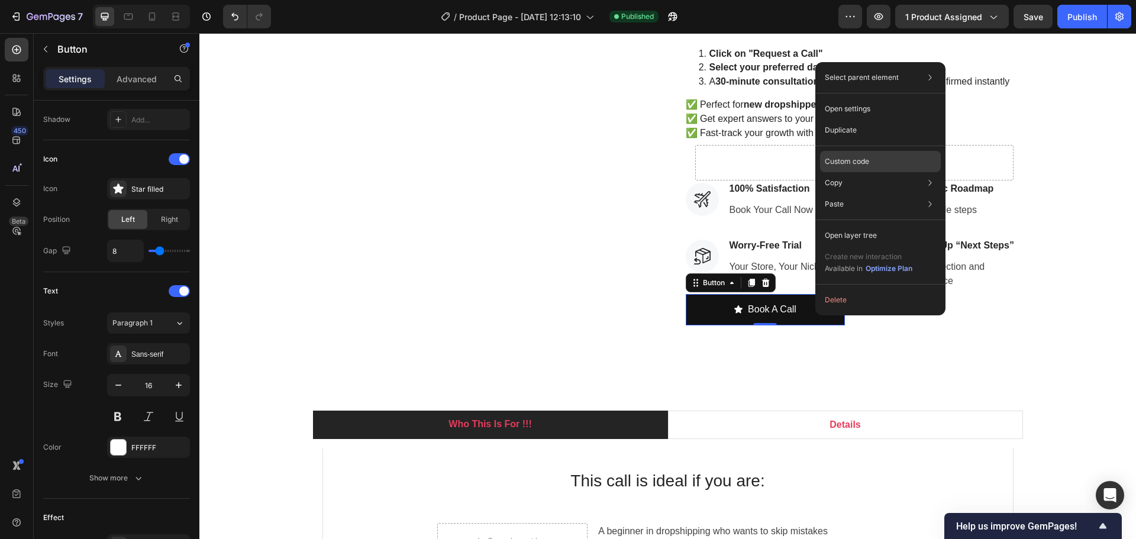
click at [858, 157] on p "Custom code" at bounding box center [847, 161] width 44 height 11
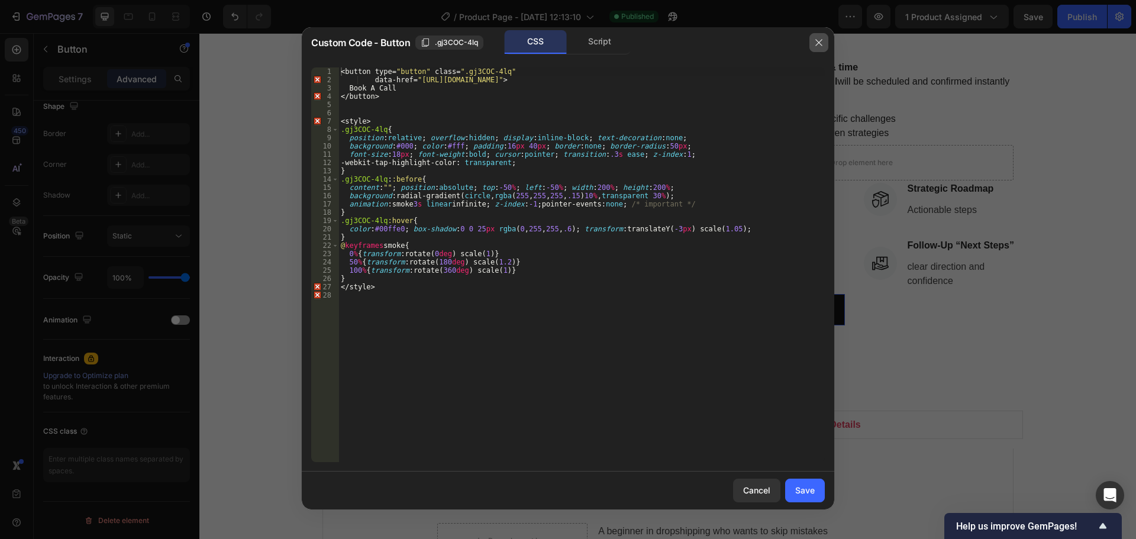
click at [821, 43] on icon "button" at bounding box center [818, 42] width 9 height 9
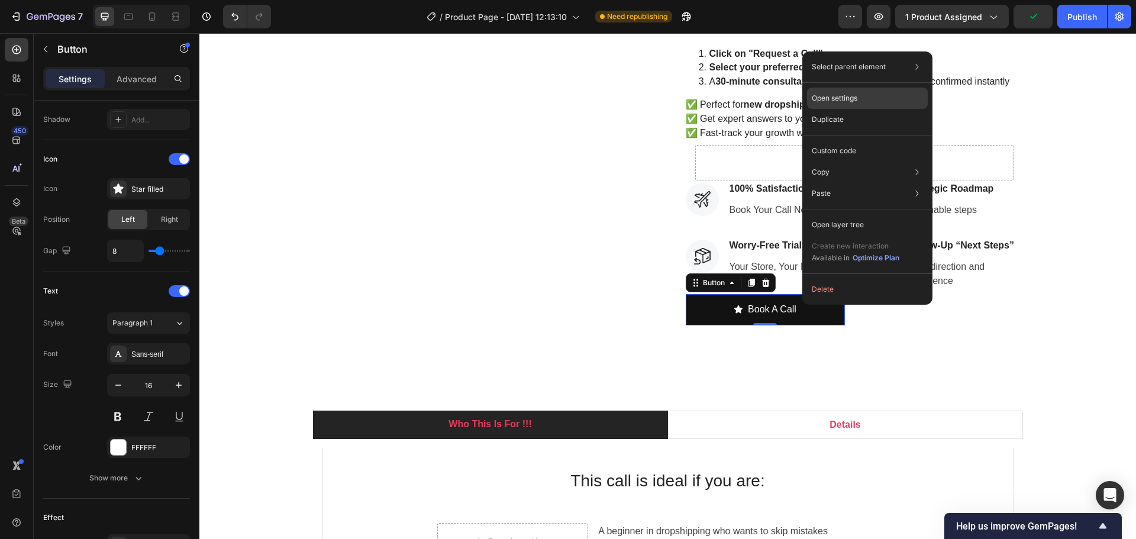
click at [848, 101] on p "Open settings" at bounding box center [835, 98] width 46 height 11
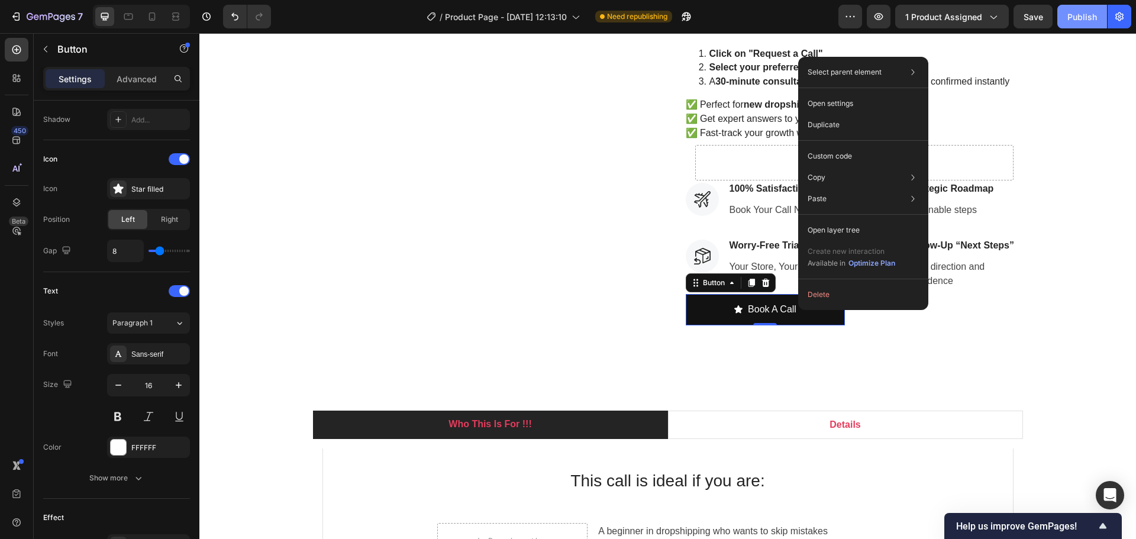
click at [1090, 24] on button "Publish" at bounding box center [1082, 17] width 50 height 24
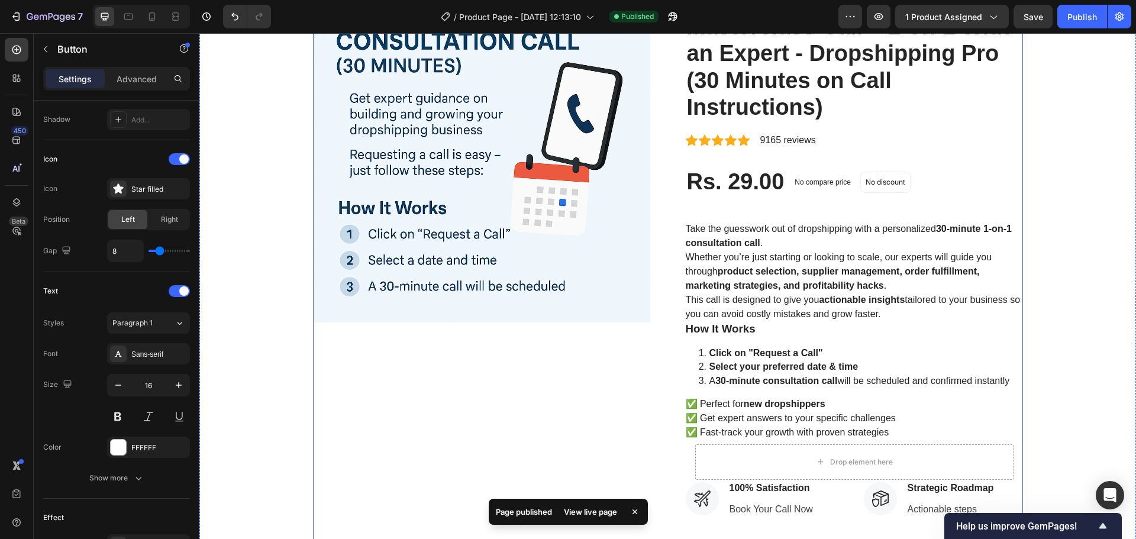
scroll to position [0, 0]
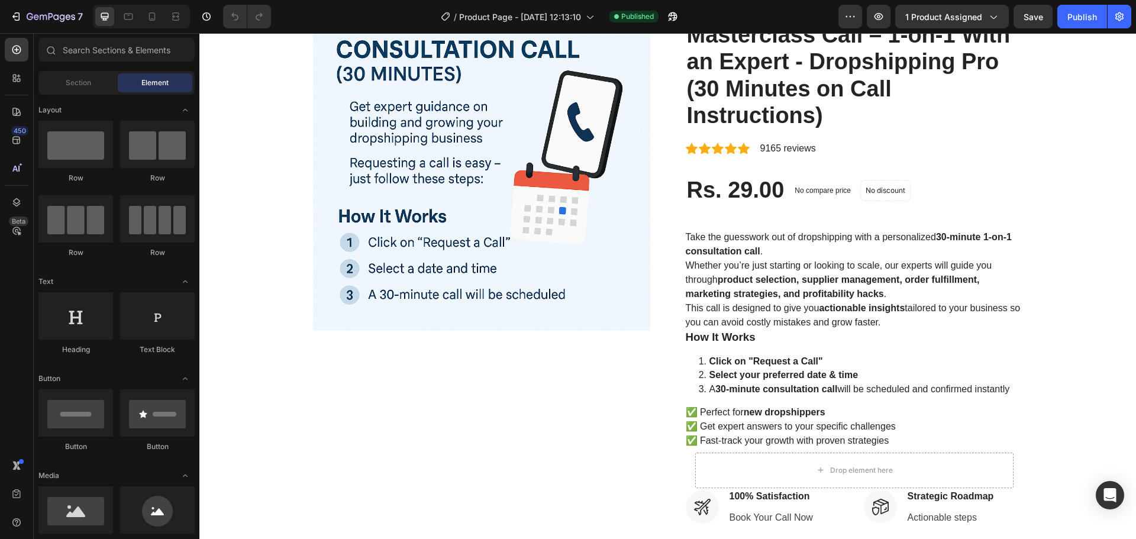
scroll to position [296, 0]
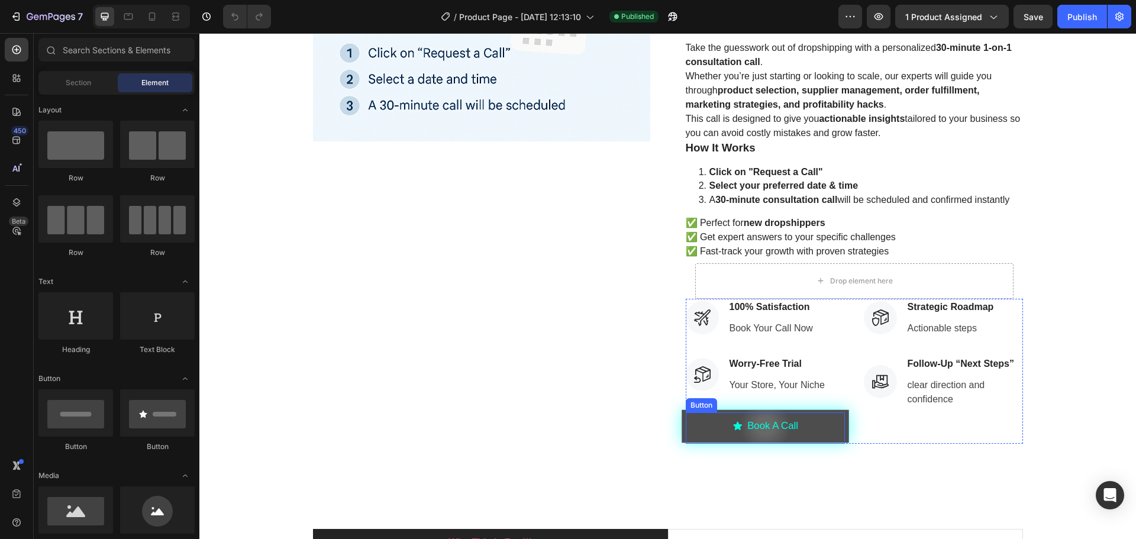
click at [822, 417] on button "Book A Call" at bounding box center [765, 426] width 167 height 33
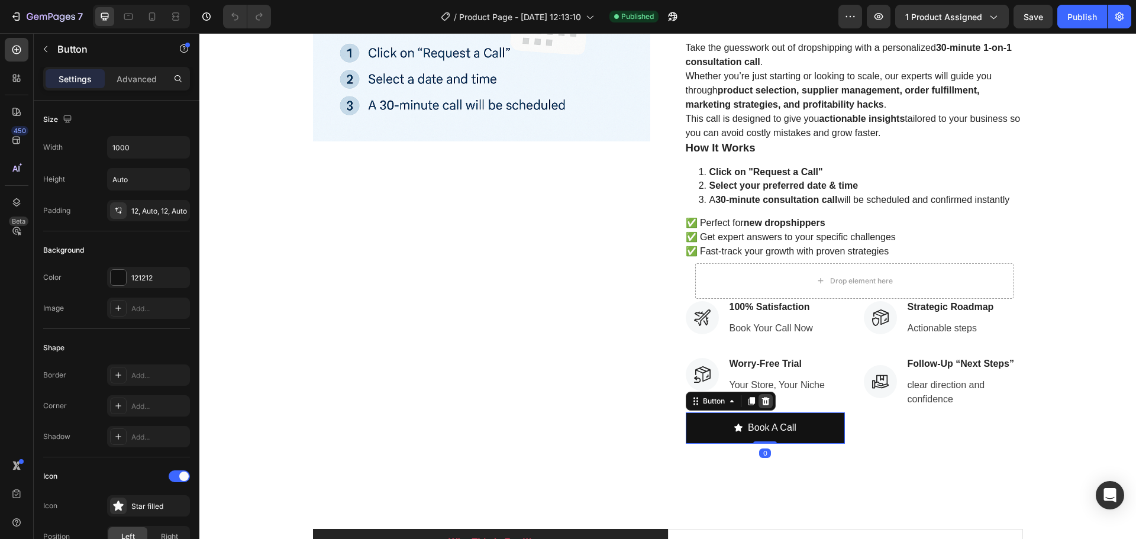
click at [763, 399] on icon at bounding box center [765, 401] width 8 height 8
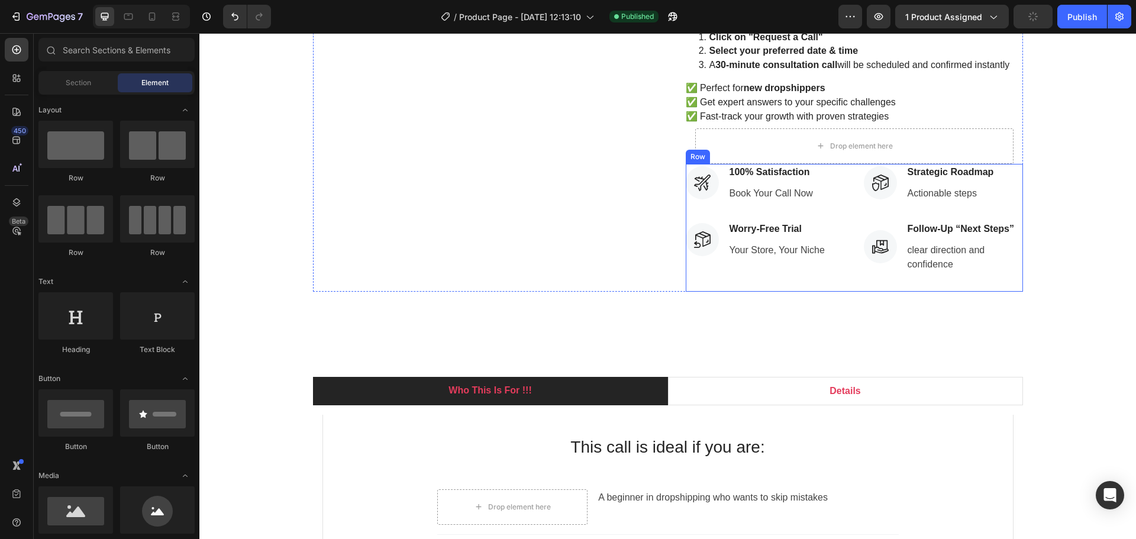
scroll to position [355, 0]
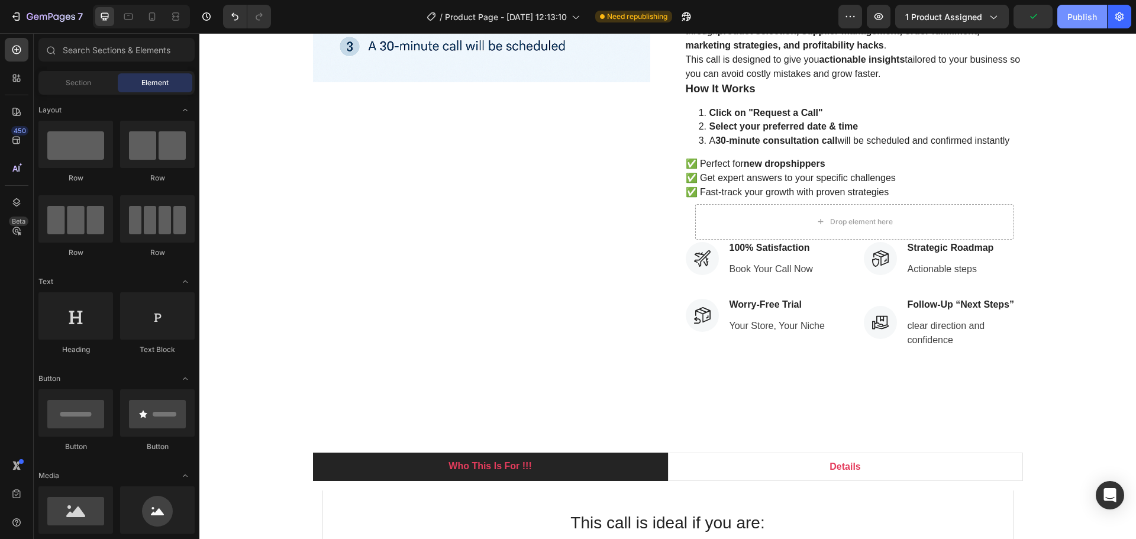
click at [1069, 21] on div "Publish" at bounding box center [1082, 17] width 30 height 12
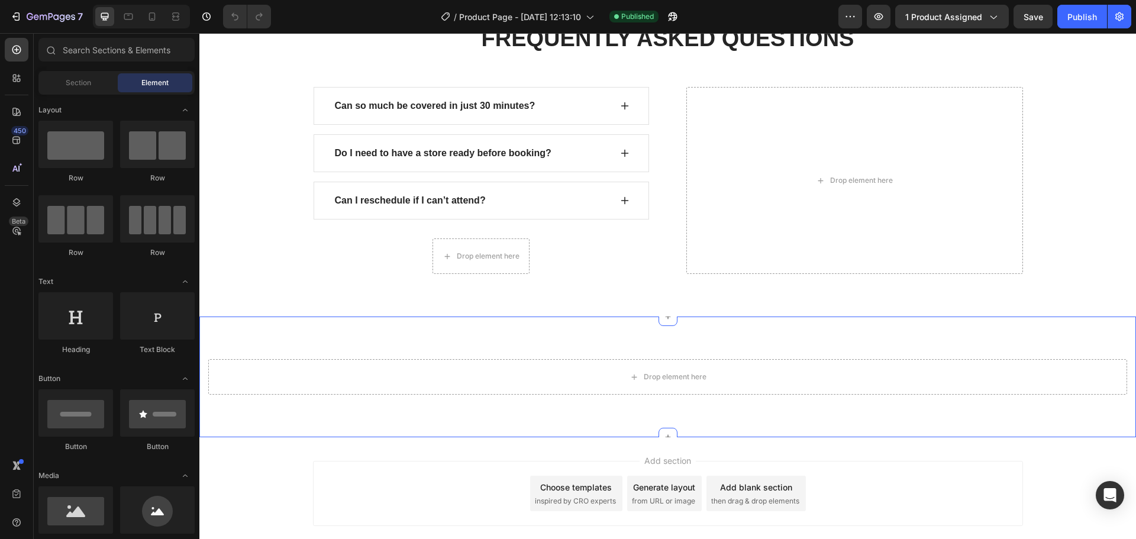
scroll to position [3268, 0]
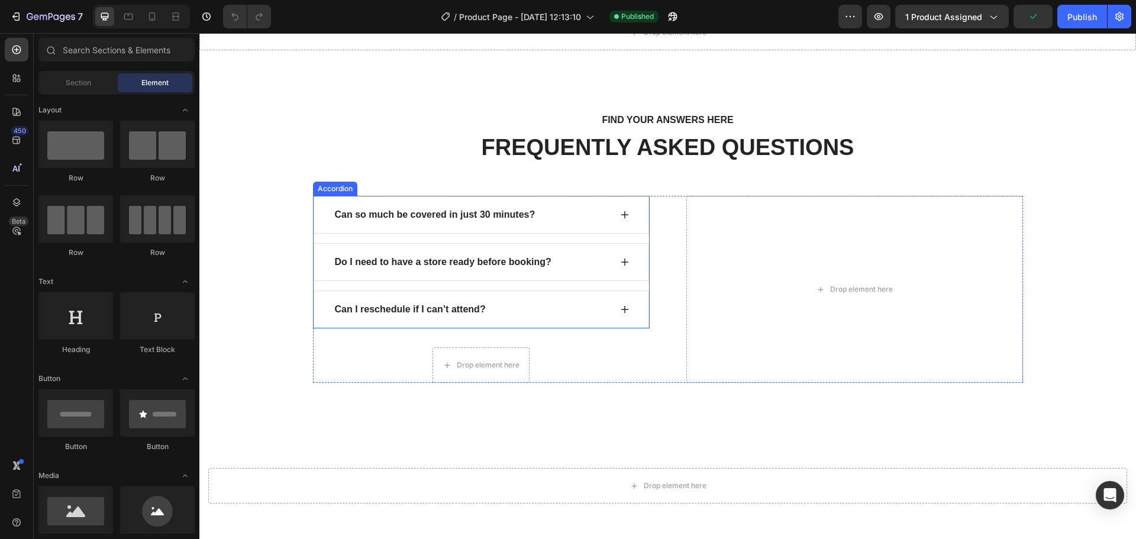
click at [373, 308] on strong "Can I reschedule if I can’t attend?" at bounding box center [410, 309] width 151 height 10
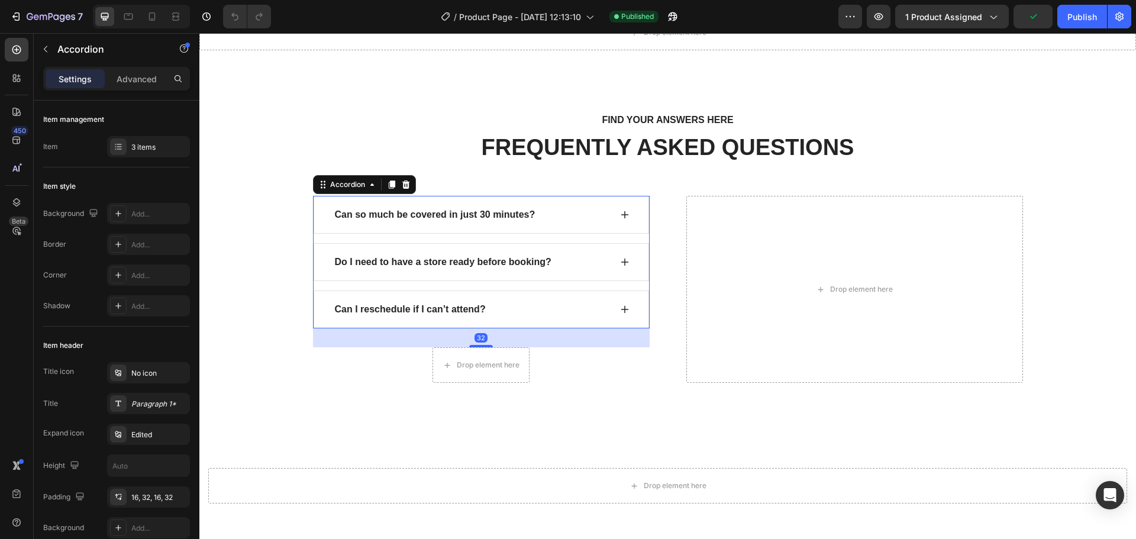
click at [402, 308] on strong "Can I reschedule if I can’t attend?" at bounding box center [410, 309] width 151 height 10
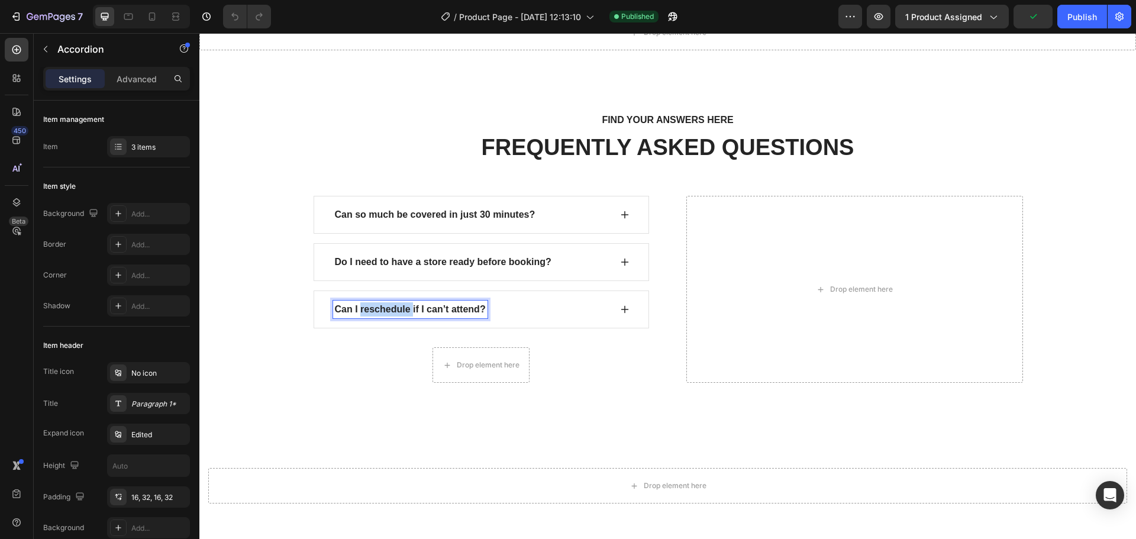
click at [402, 308] on strong "Can I reschedule if I can’t attend?" at bounding box center [410, 309] width 151 height 10
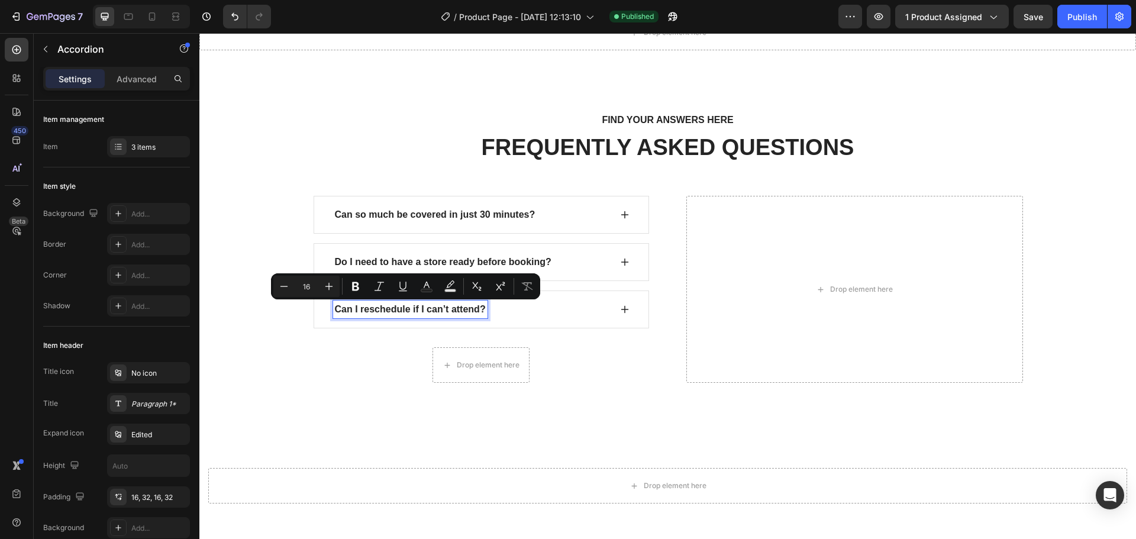
click at [517, 313] on div "Can I reschedule if I can’t attend?" at bounding box center [471, 310] width 277 height 18
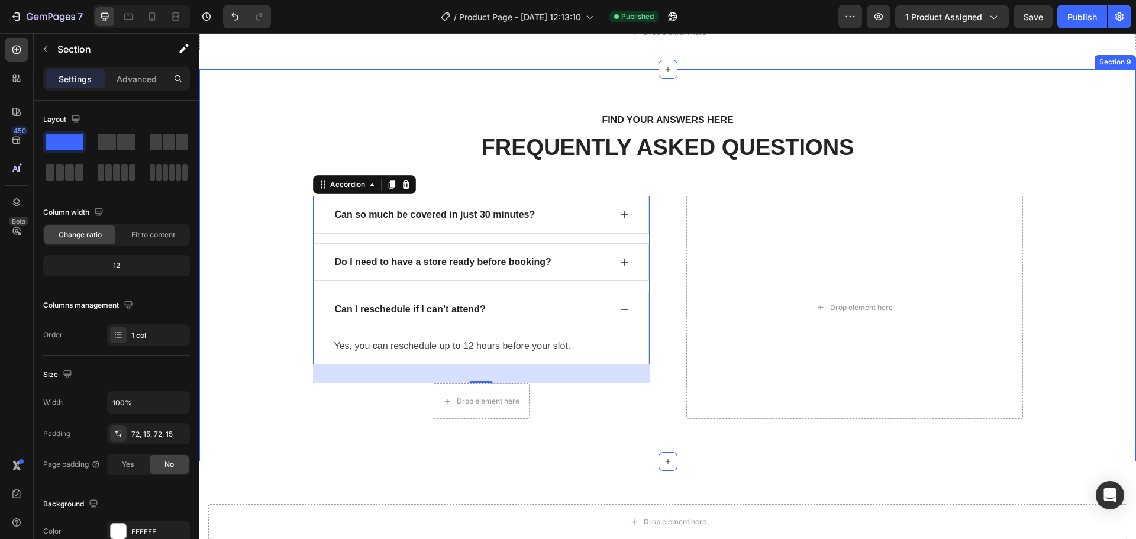
click at [217, 331] on div "FIND YOUR ANSWERS HERE Text block FREQUENTLY ASKED QUESTIONS Heading Row Can so…" at bounding box center [667, 265] width 919 height 307
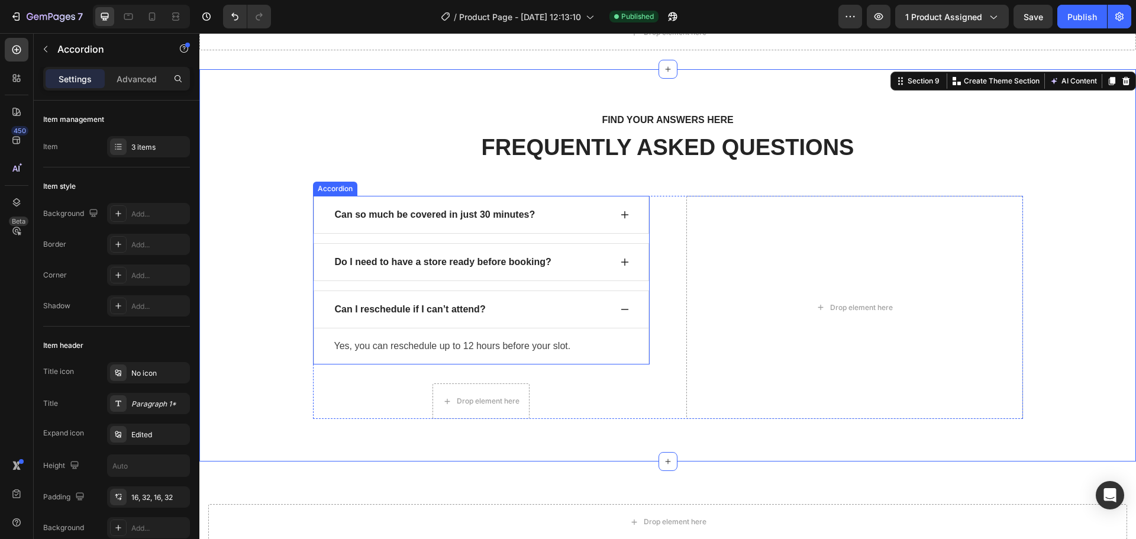
click at [425, 260] on p "Do I need to have a store ready before booking?" at bounding box center [443, 262] width 217 height 14
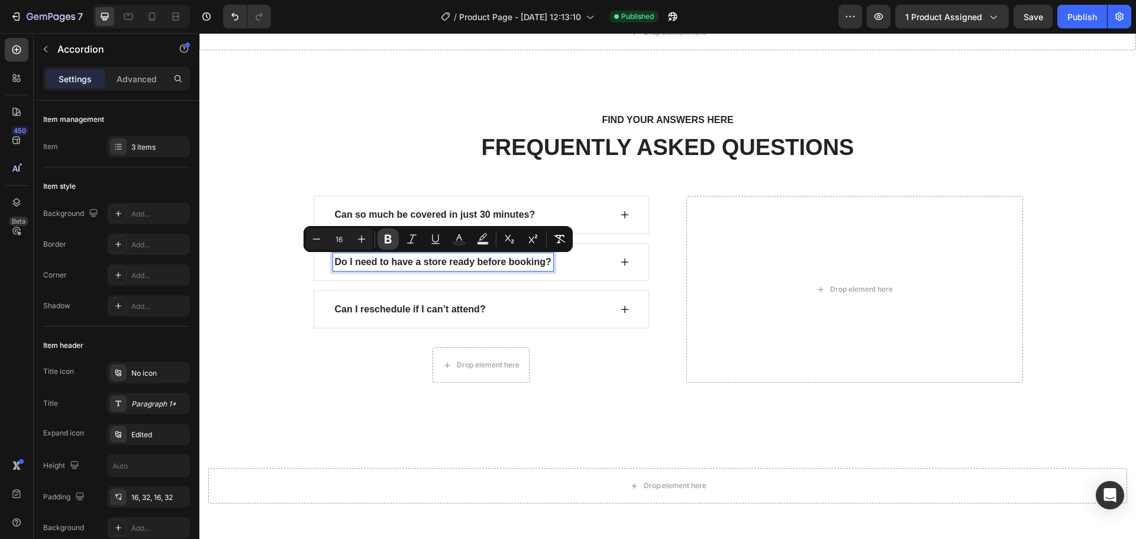
click at [382, 235] on button "Bold" at bounding box center [387, 238] width 21 height 21
click at [385, 242] on icon "Editor contextual toolbar" at bounding box center [388, 239] width 12 height 12
click at [278, 331] on div "FIND YOUR ANSWERS HERE Text block FREQUENTLY ASKED QUESTIONS Heading Row Can so…" at bounding box center [667, 247] width 919 height 271
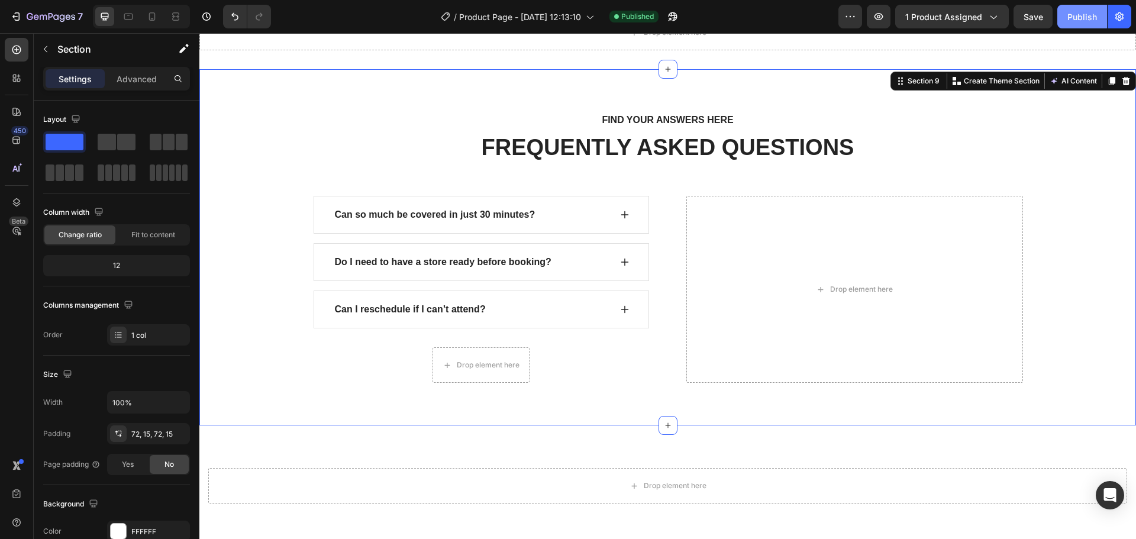
click at [1071, 21] on div "Publish" at bounding box center [1082, 17] width 30 height 12
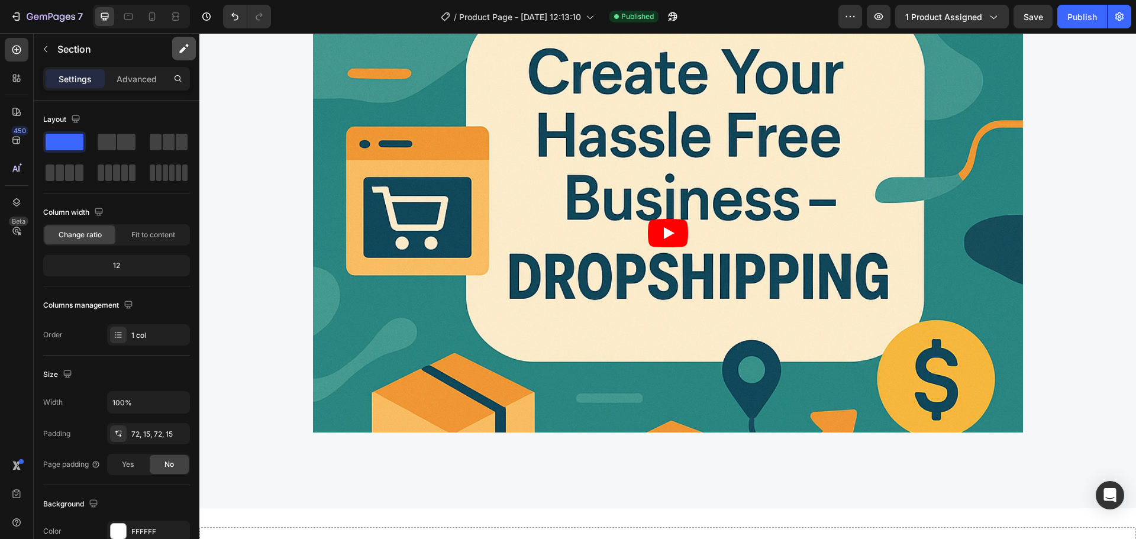
scroll to position [2736, 0]
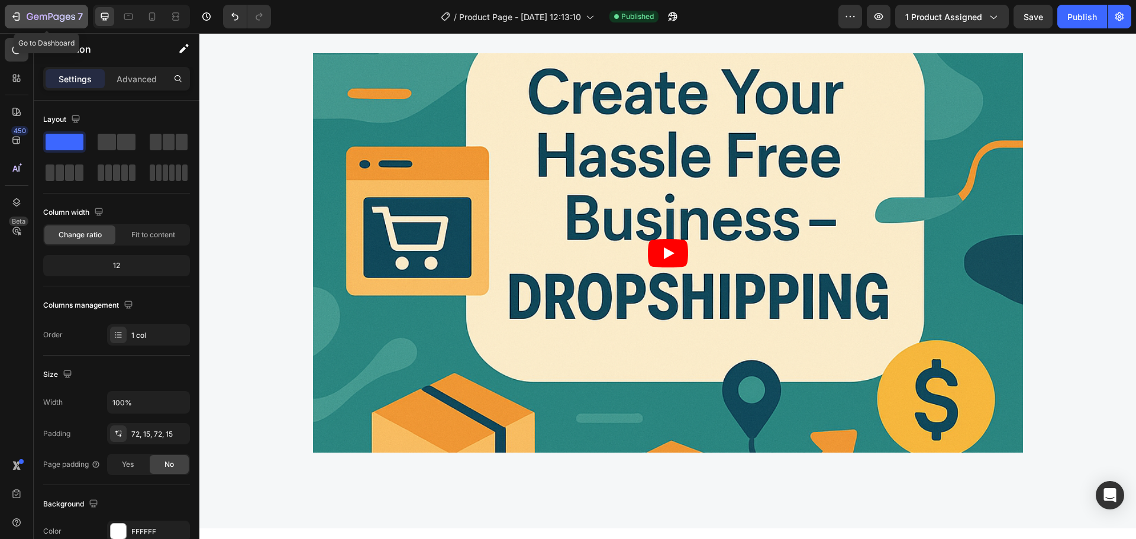
click at [12, 21] on icon "button" at bounding box center [16, 17] width 12 height 12
